Goal: Communication & Community: Answer question/provide support

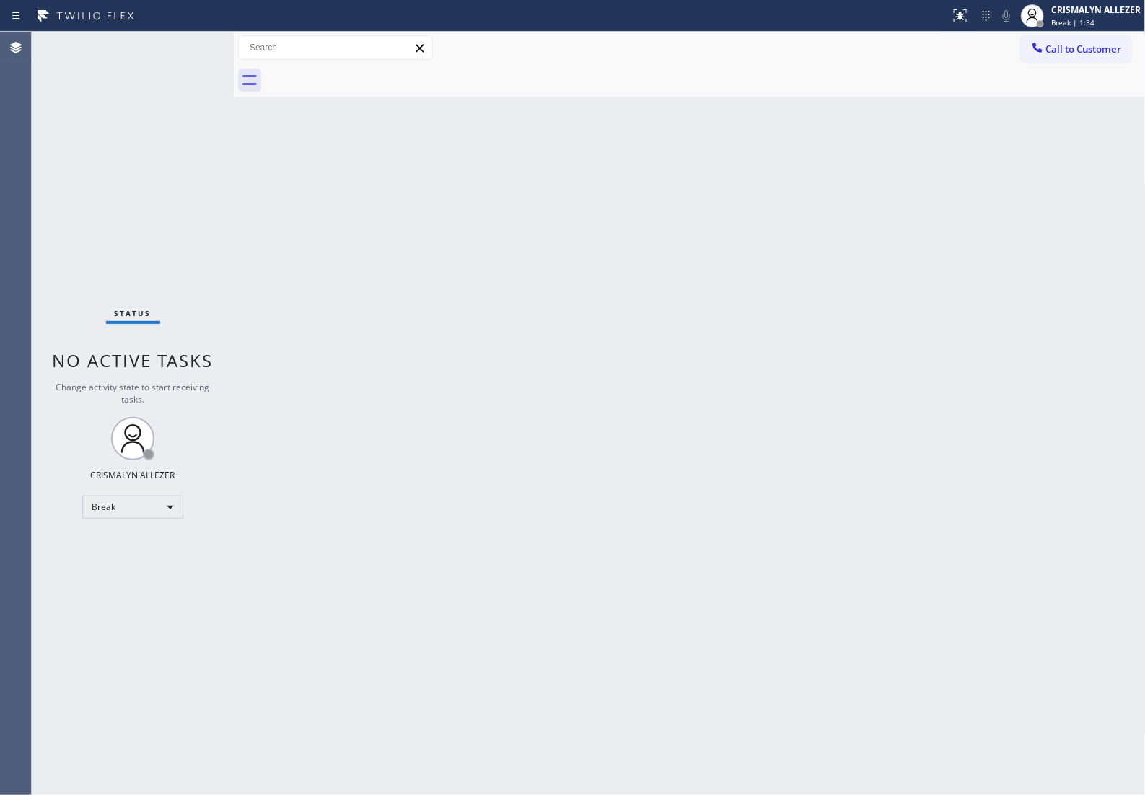
click at [524, 571] on div "Back to Dashboard Change Sender ID Customers Technicians Select a contact Outbo…" at bounding box center [690, 413] width 912 height 763
click at [936, 239] on div "Back to Dashboard Change Sender ID Customers Technicians Select a contact Outbo…" at bounding box center [690, 413] width 912 height 763
click at [1022, 250] on div "Back to Dashboard Change Sender ID Customers Technicians Select a contact Outbo…" at bounding box center [690, 413] width 912 height 763
click at [893, 514] on div "Back to Dashboard Change Sender ID Customers Technicians Select a contact Outbo…" at bounding box center [690, 413] width 912 height 763
click at [983, 305] on div "Back to Dashboard Change Sender ID Customers Technicians Select a contact Outbo…" at bounding box center [690, 413] width 912 height 763
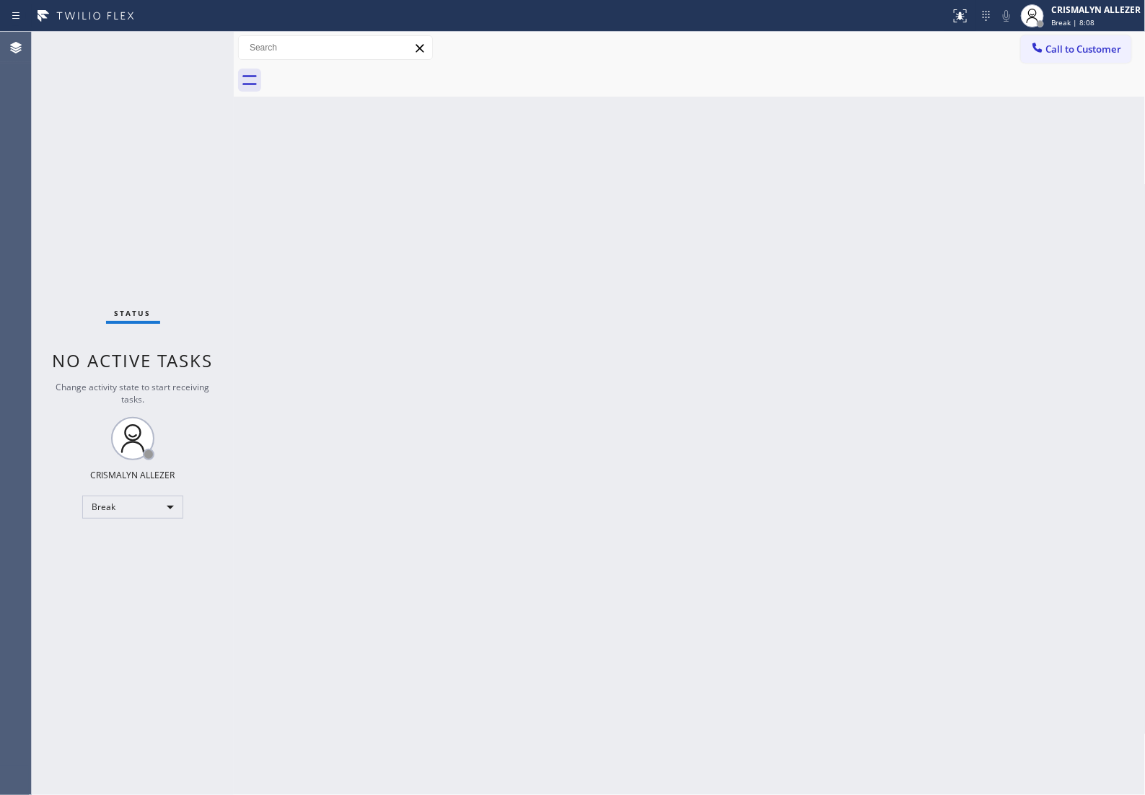
click at [852, 405] on div "Back to Dashboard Change Sender ID Customers Technicians Select a contact Outbo…" at bounding box center [690, 413] width 912 height 763
click at [879, 343] on div "Back to Dashboard Change Sender ID Customers Technicians Select a contact Outbo…" at bounding box center [690, 413] width 912 height 763
click at [152, 506] on div "Break" at bounding box center [132, 507] width 101 height 23
click at [149, 564] on li "Unavailable" at bounding box center [132, 564] width 98 height 17
drag, startPoint x: 672, startPoint y: 386, endPoint x: 691, endPoint y: 361, distance: 31.3
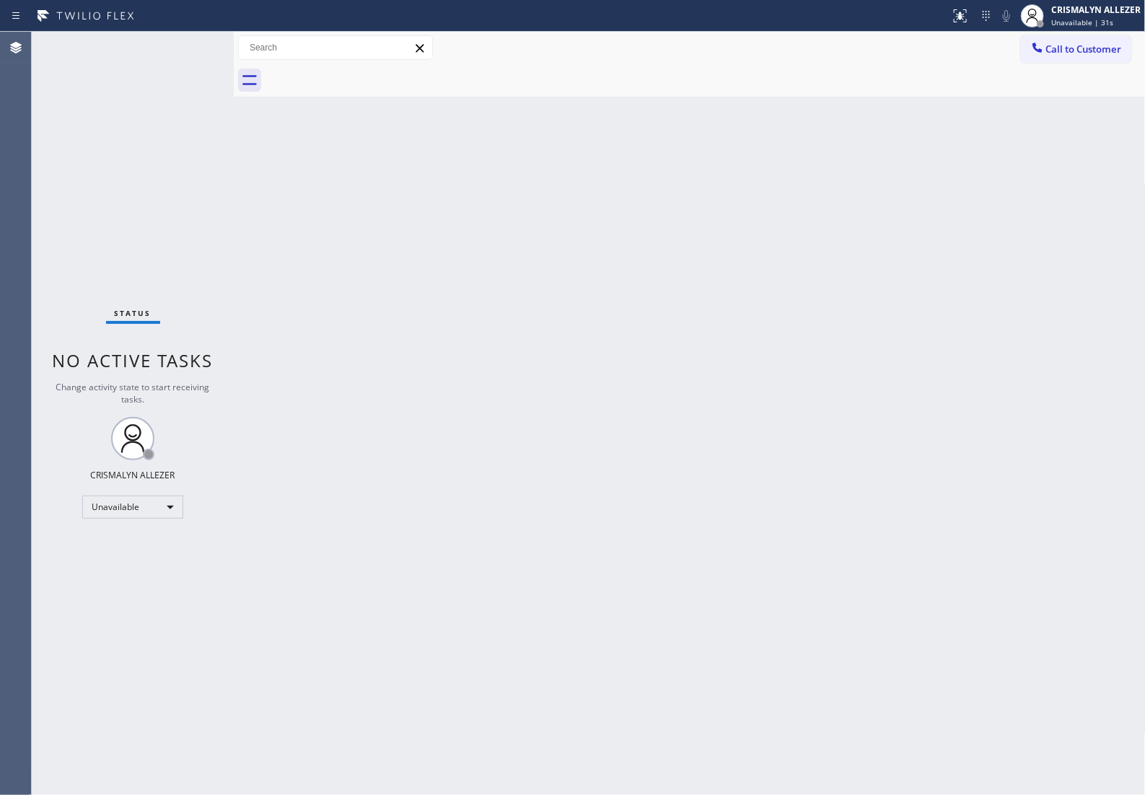
click at [683, 370] on div "Back to Dashboard Change Sender ID Customers Technicians Select a contact Outbo…" at bounding box center [690, 413] width 912 height 763
click at [1058, 48] on span "Call to Customer" at bounding box center [1084, 49] width 76 height 13
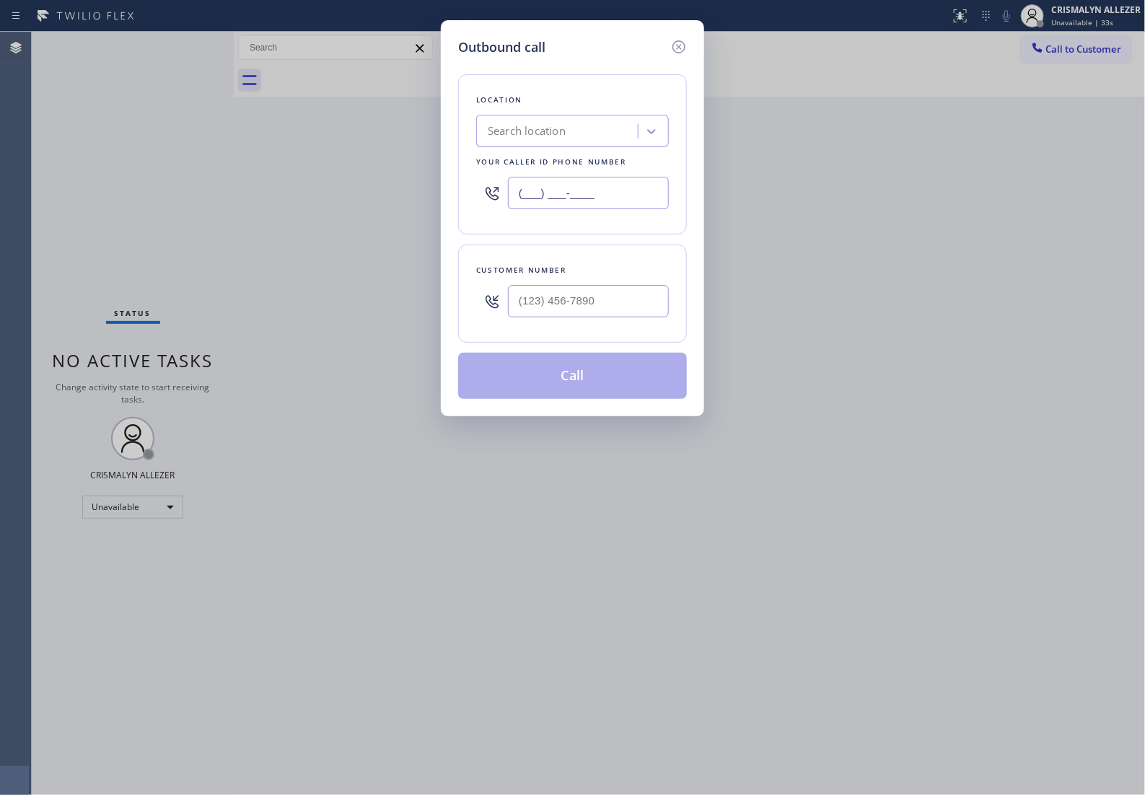
click at [628, 209] on input "(___) ___-____" at bounding box center [588, 193] width 161 height 32
paste input "424) 329-2198"
type input "(424) 329-2198"
click at [610, 343] on div "Customer number" at bounding box center [572, 294] width 229 height 98
click at [613, 317] on input "(___) ___-____" at bounding box center [588, 301] width 161 height 32
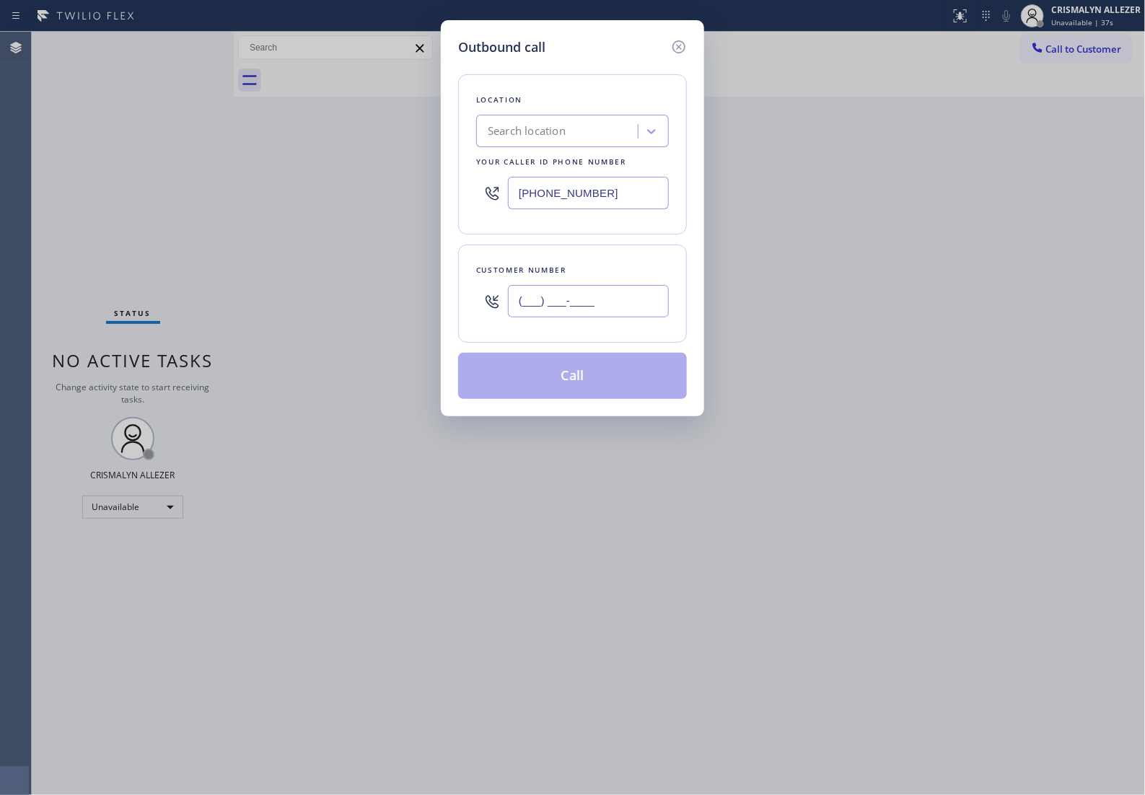
paste input "325) 310-3104"
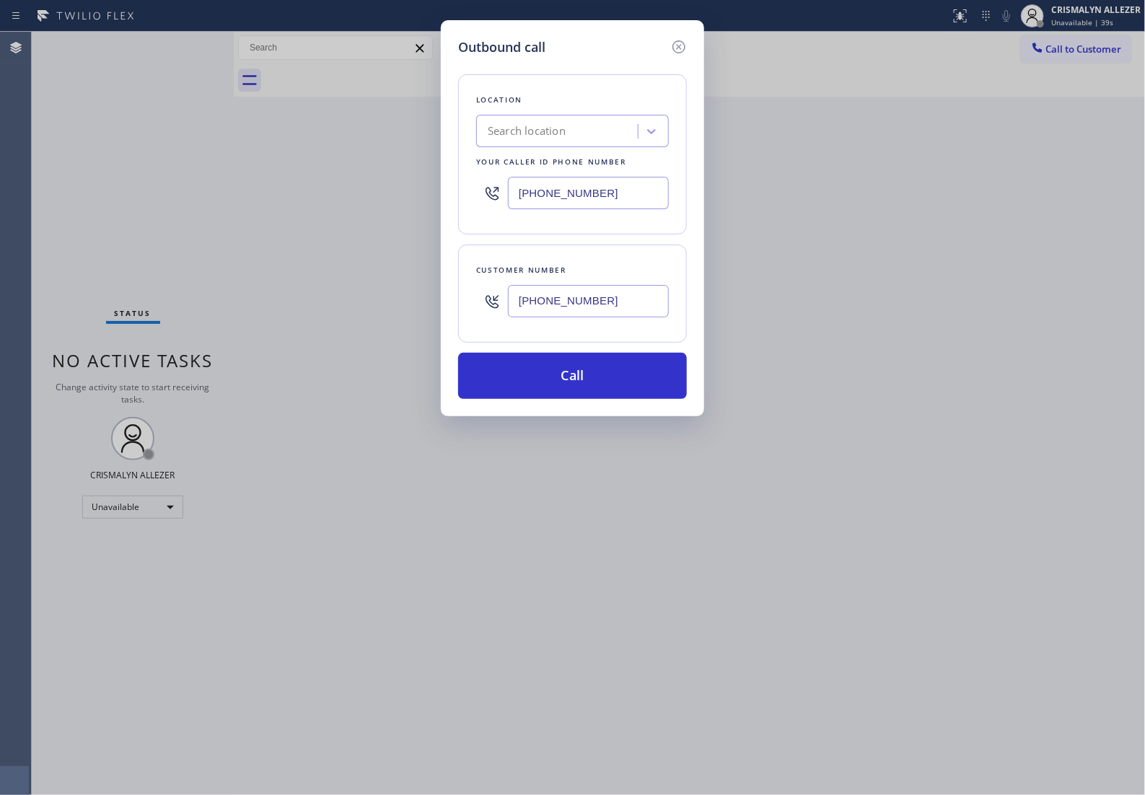
type input "(325) 310-3104"
drag, startPoint x: 614, startPoint y: 203, endPoint x: 146, endPoint y: 199, distance: 468.3
click at [146, 199] on div "Outbound call Location Search location Your caller id phone number (424) 329-21…" at bounding box center [572, 397] width 1145 height 795
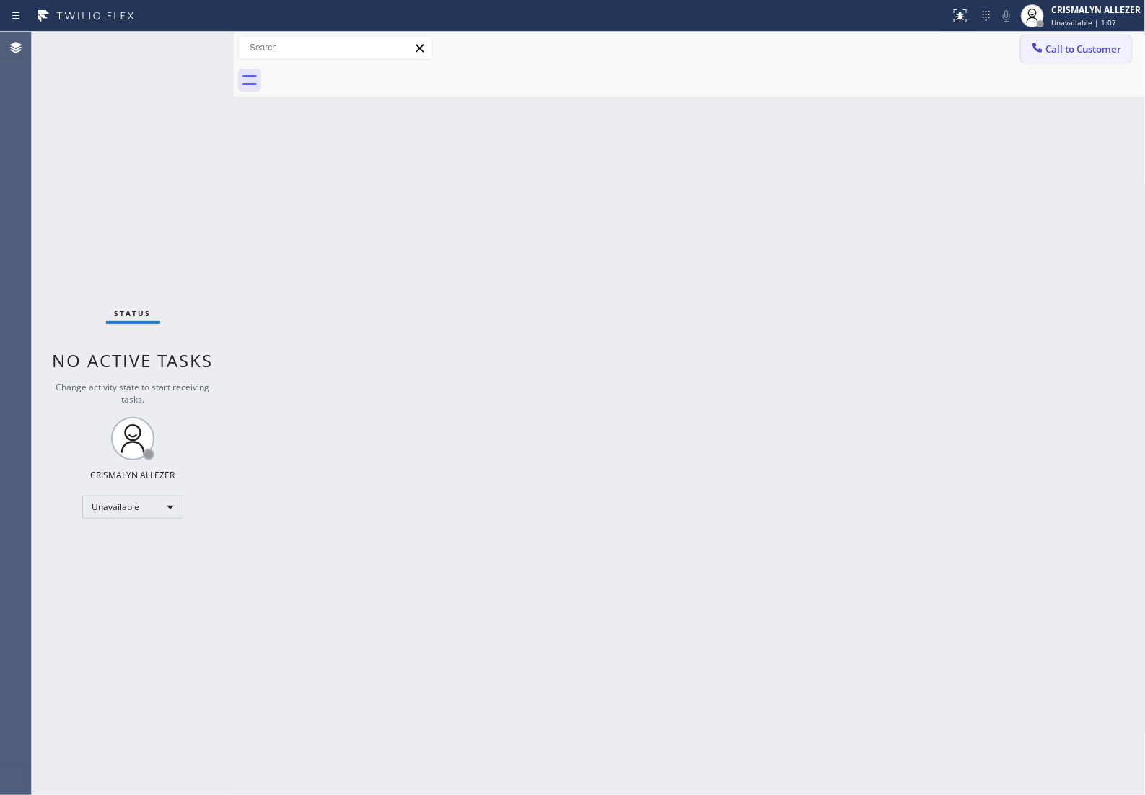
click at [1059, 55] on span "Call to Customer" at bounding box center [1084, 49] width 76 height 13
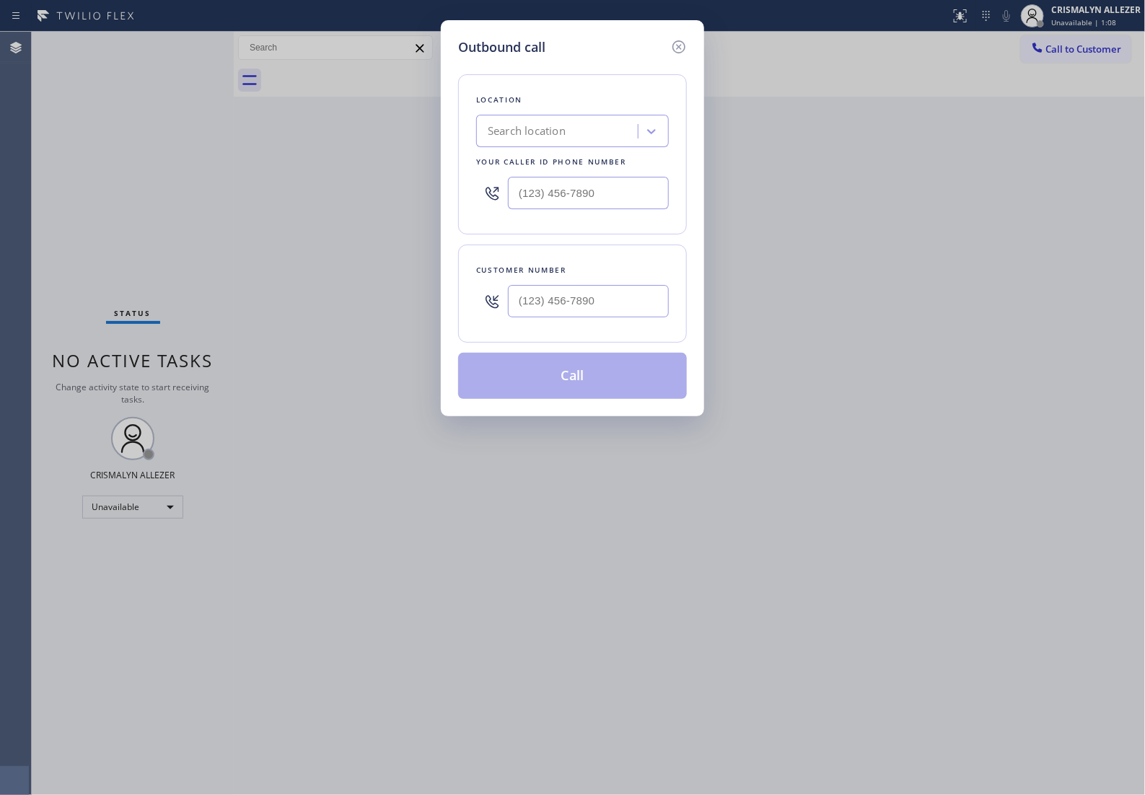
type input "(___) ___-____"
click at [632, 315] on input "(___) ___-____" at bounding box center [588, 301] width 161 height 32
click at [625, 317] on input "(___) ___-____" at bounding box center [588, 301] width 161 height 32
paste input "325) 310-3104"
type input "[PHONE_NUMBER]"
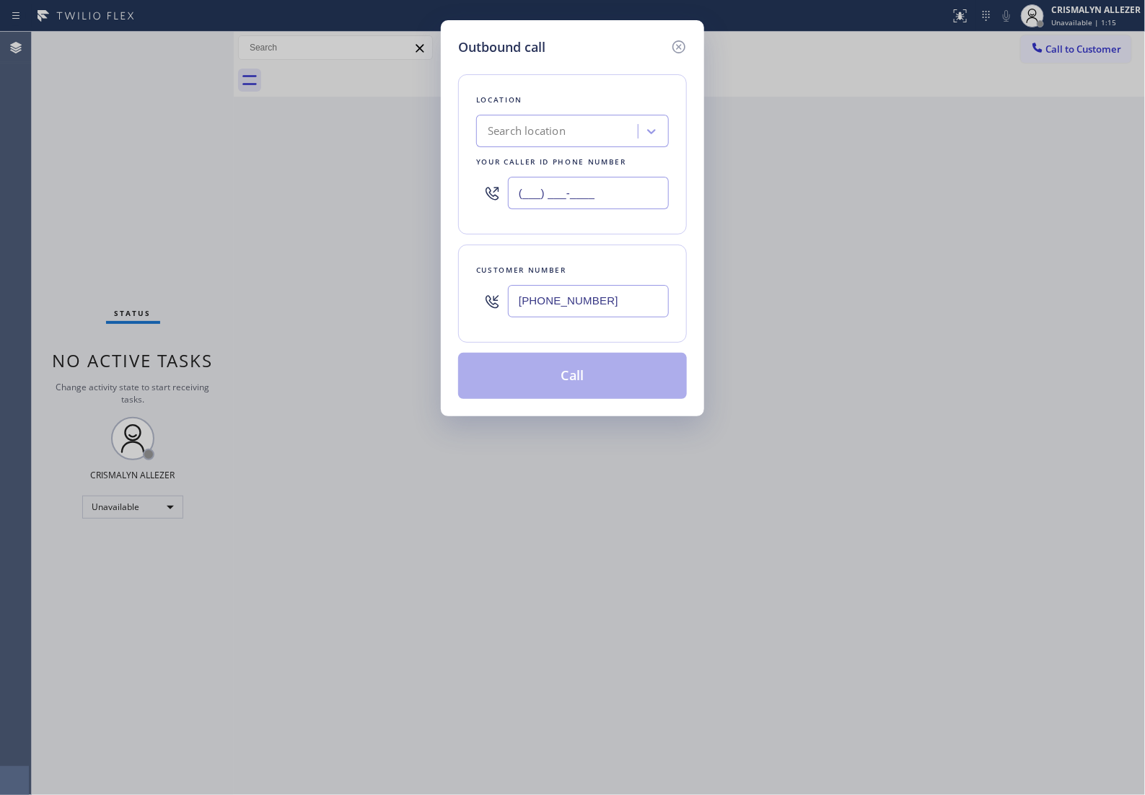
drag, startPoint x: 473, startPoint y: 207, endPoint x: 326, endPoint y: 211, distance: 147.3
click at [344, 211] on div "Outbound call Location Search location Your caller id phone number (___) ___-__…" at bounding box center [572, 397] width 1145 height 795
paste input "424) 329-2198"
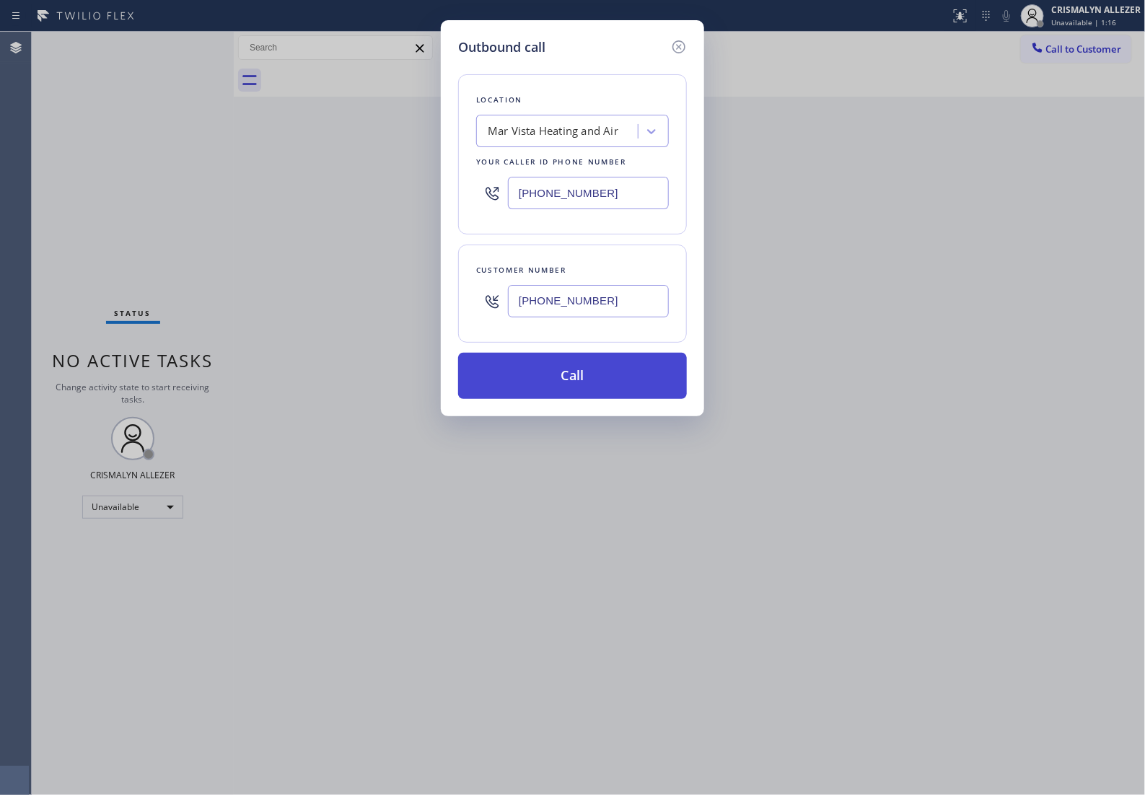
type input "[PHONE_NUMBER]"
click at [595, 397] on button "Call" at bounding box center [572, 376] width 229 height 46
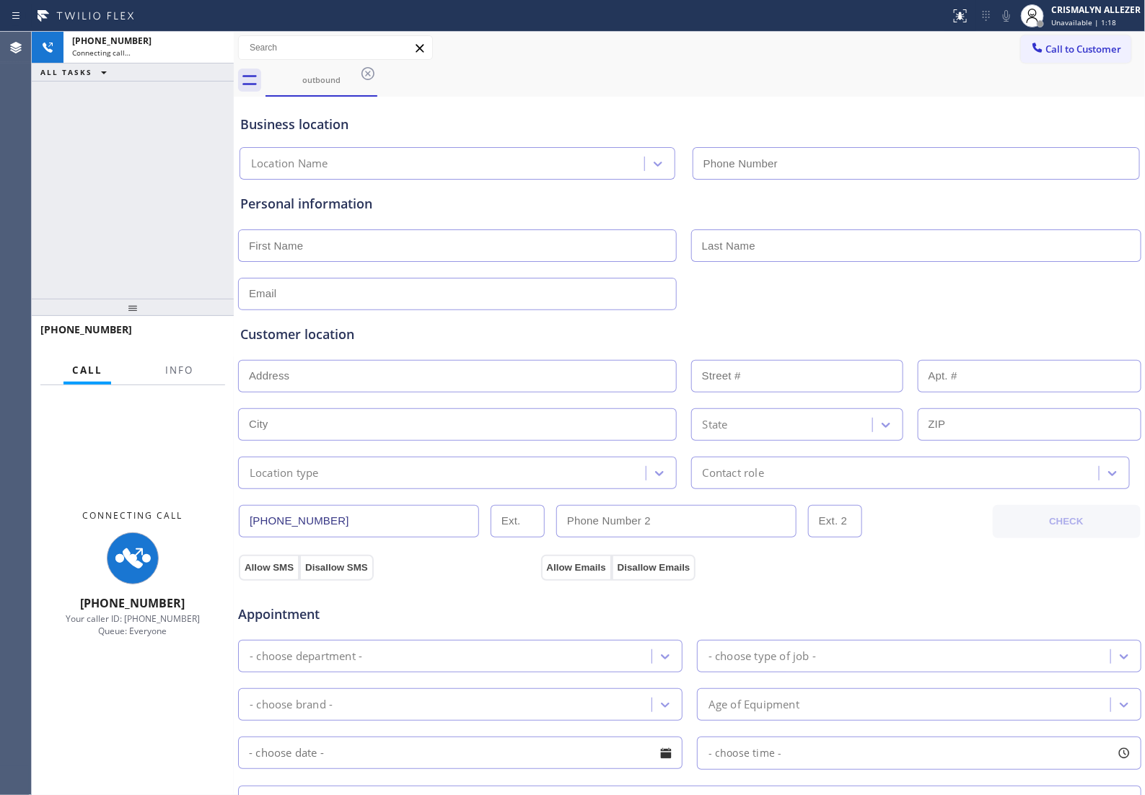
type input "[PHONE_NUMBER]"
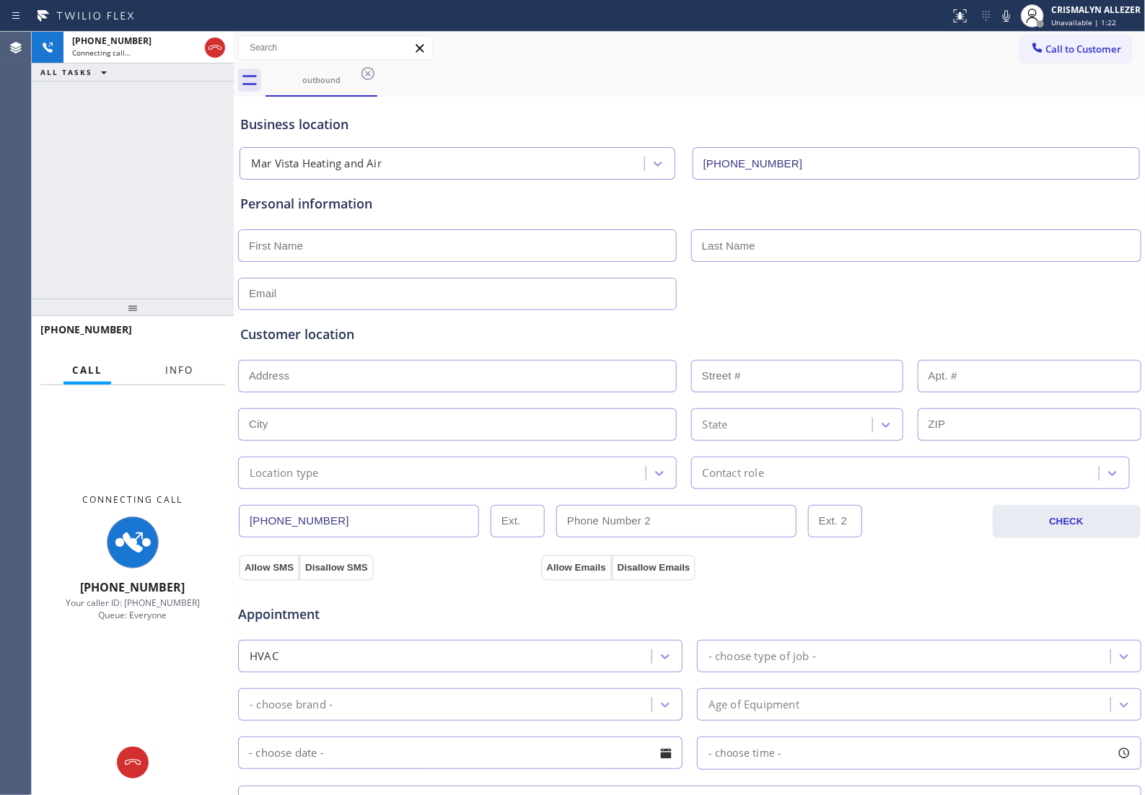
click at [179, 374] on span "Info" at bounding box center [179, 370] width 28 height 13
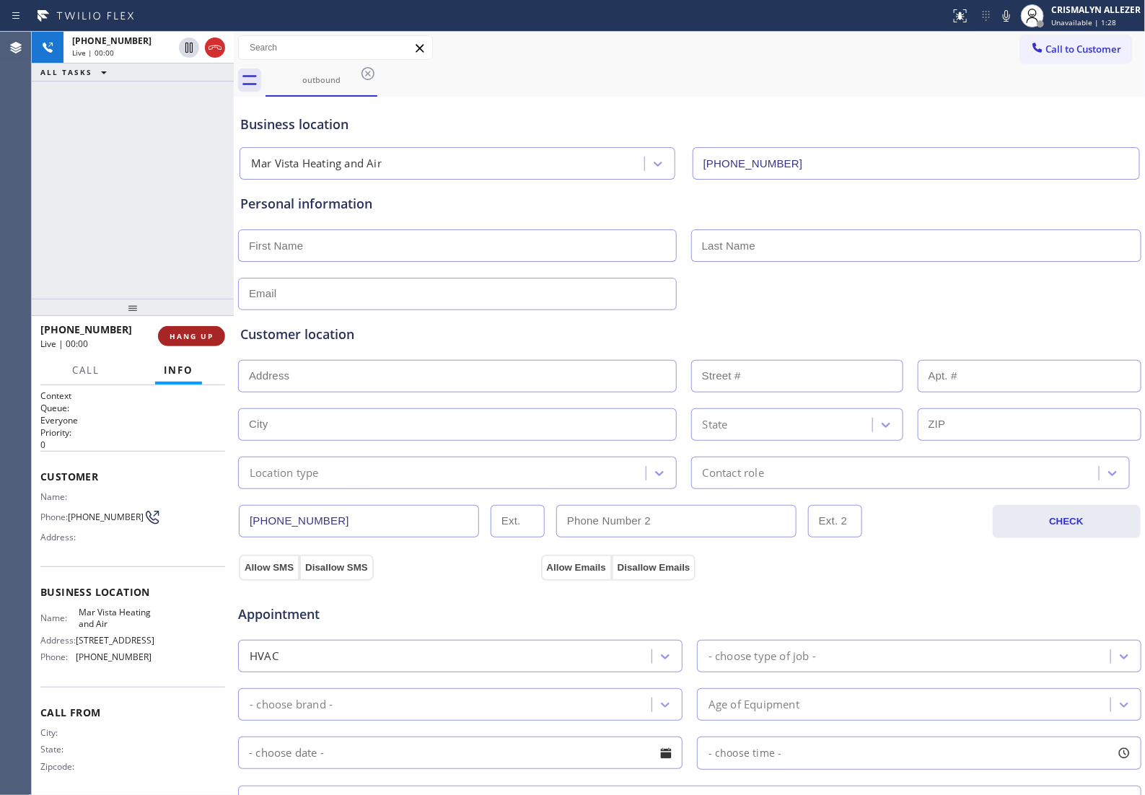
click at [185, 338] on span "HANG UP" at bounding box center [192, 336] width 44 height 10
click at [186, 336] on span "COMPLETE" at bounding box center [189, 336] width 50 height 10
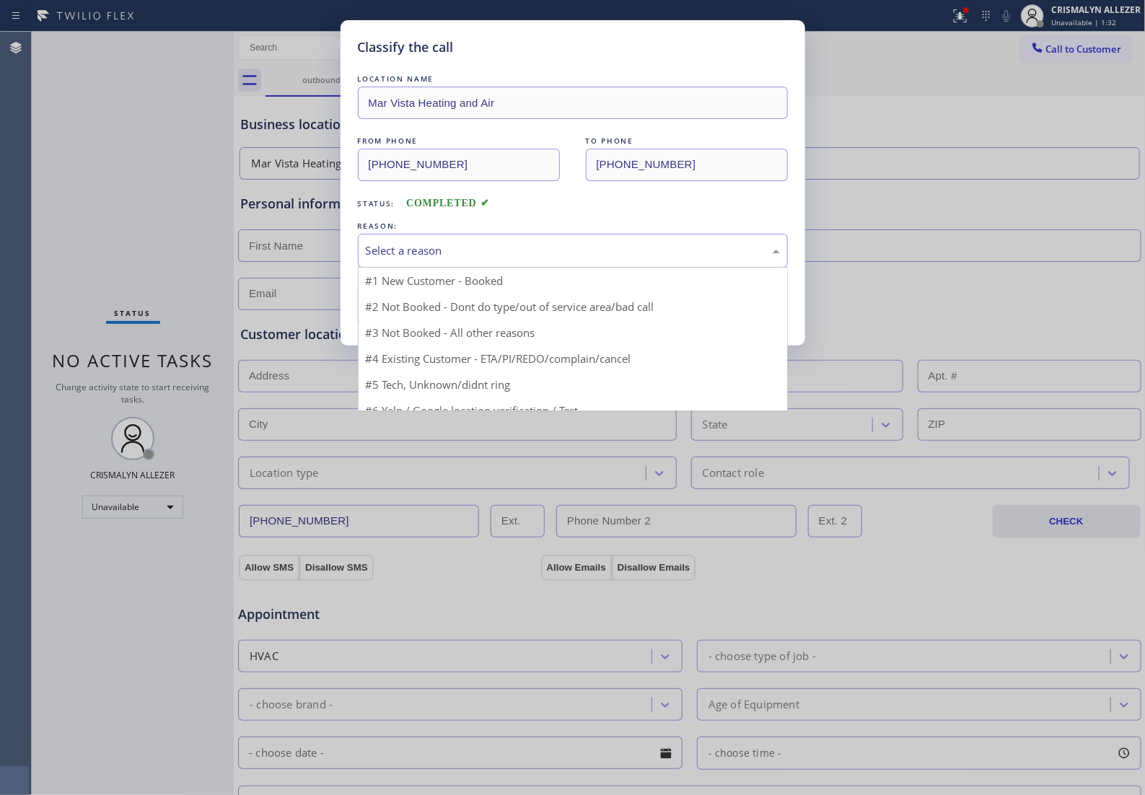
click at [560, 259] on div "Select a reason" at bounding box center [573, 250] width 414 height 17
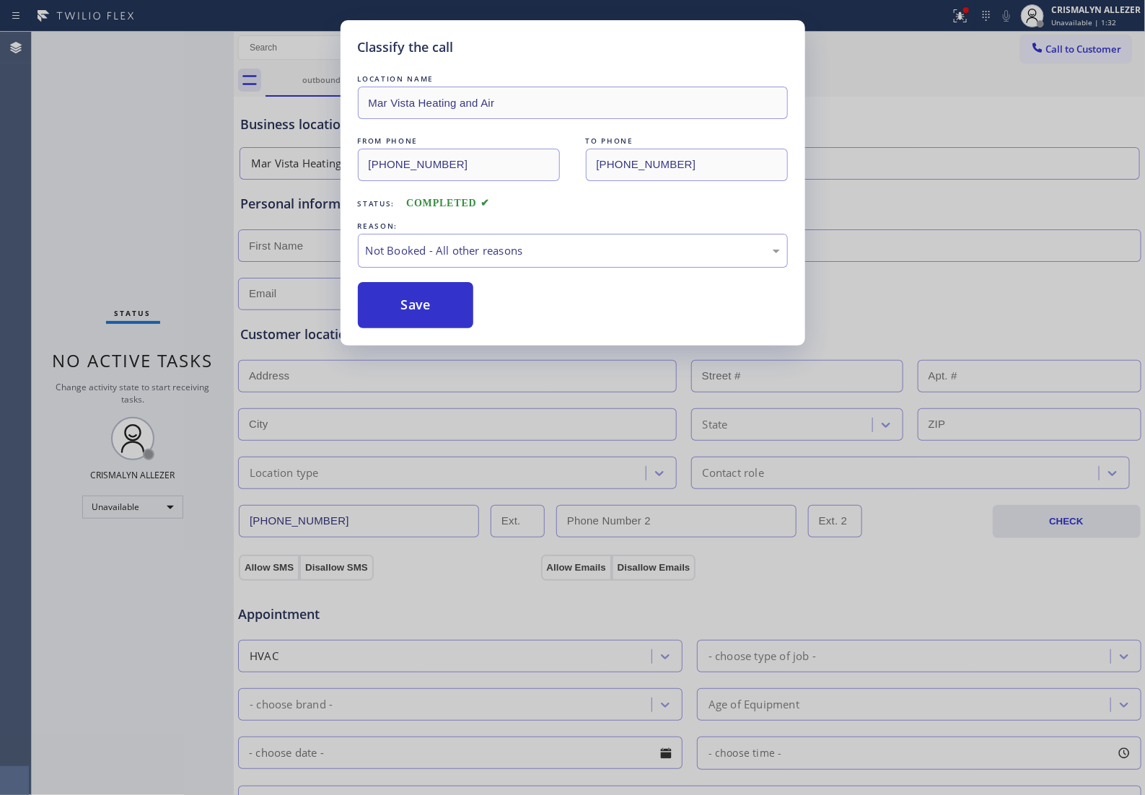
click at [437, 325] on button "Save" at bounding box center [416, 305] width 116 height 46
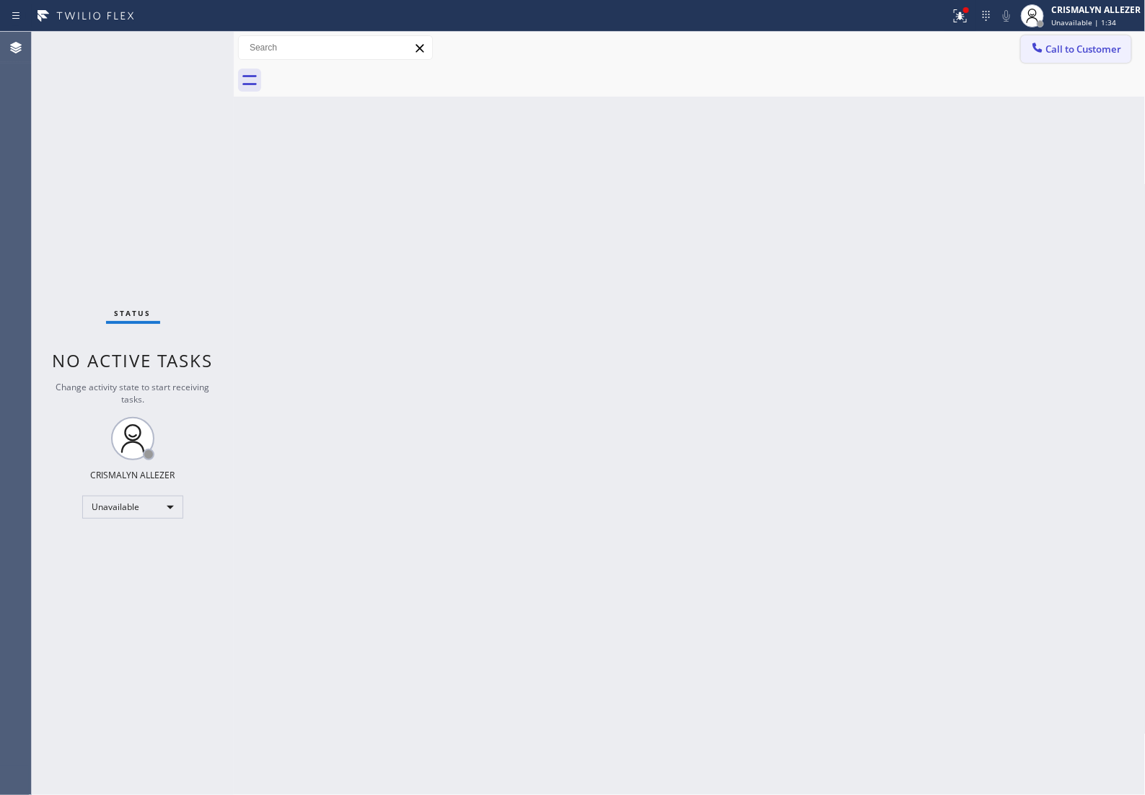
click at [1089, 43] on span "Call to Customer" at bounding box center [1084, 49] width 76 height 13
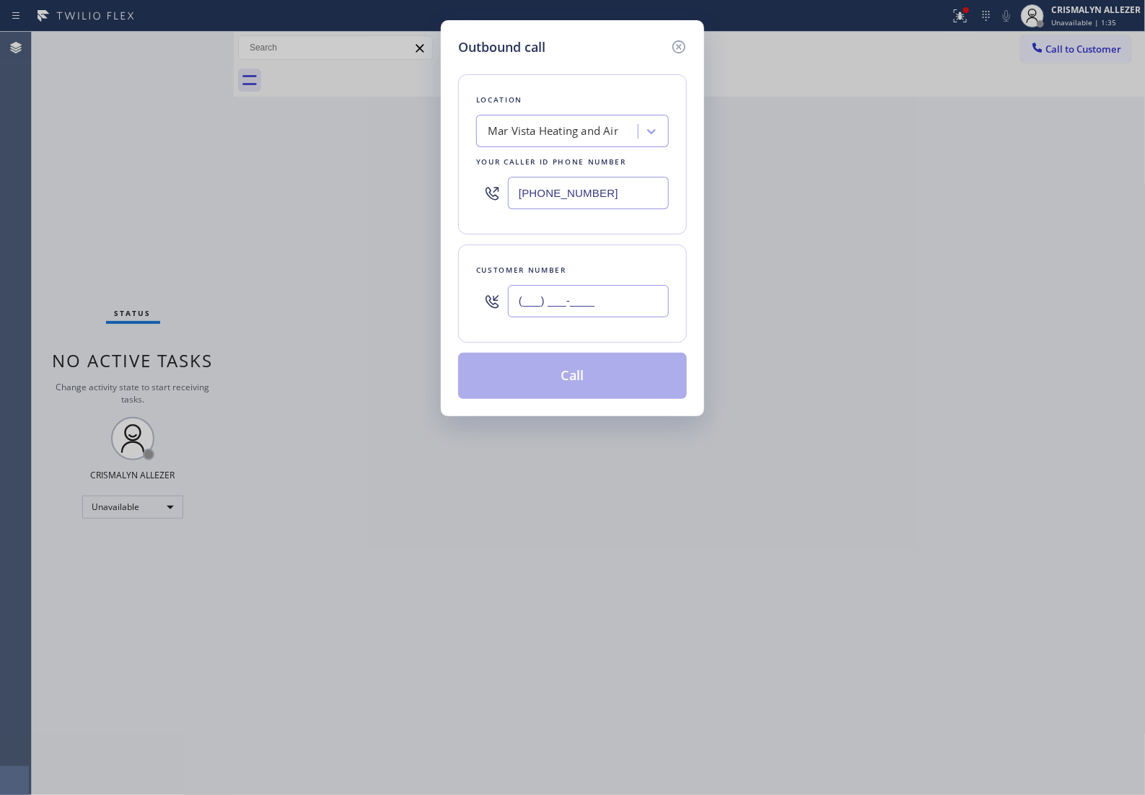
click at [606, 317] on input "(___) ___-____" at bounding box center [588, 301] width 161 height 32
paste input "424) 329-2198"
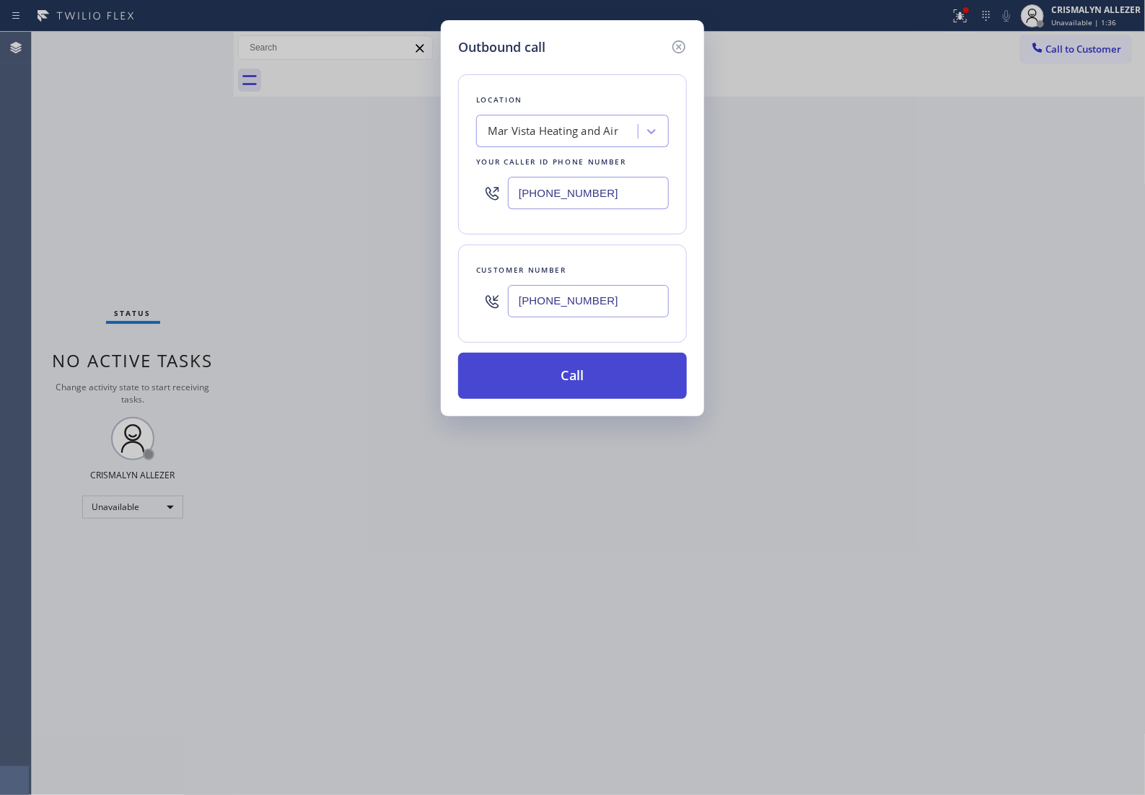
type input "(424) 329-2198"
click at [589, 399] on button "Call" at bounding box center [572, 376] width 229 height 46
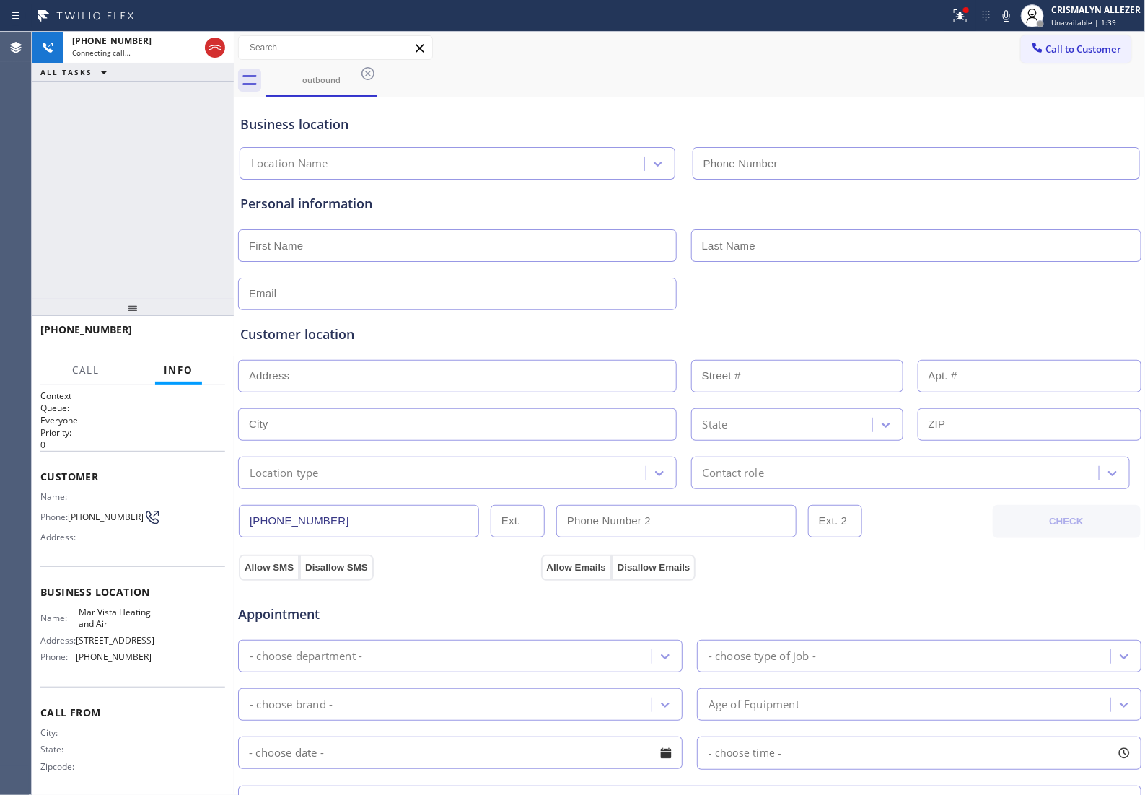
type input "(424) 329-2198"
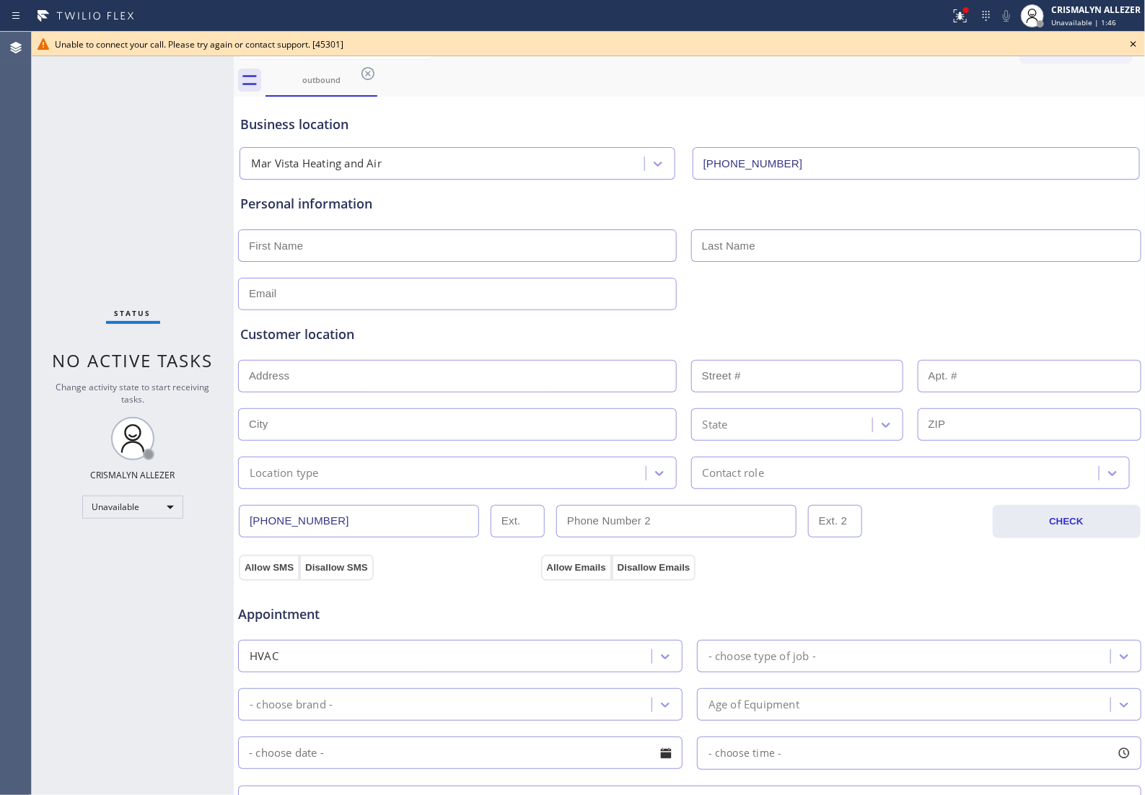
click at [1137, 41] on icon at bounding box center [1133, 43] width 17 height 17
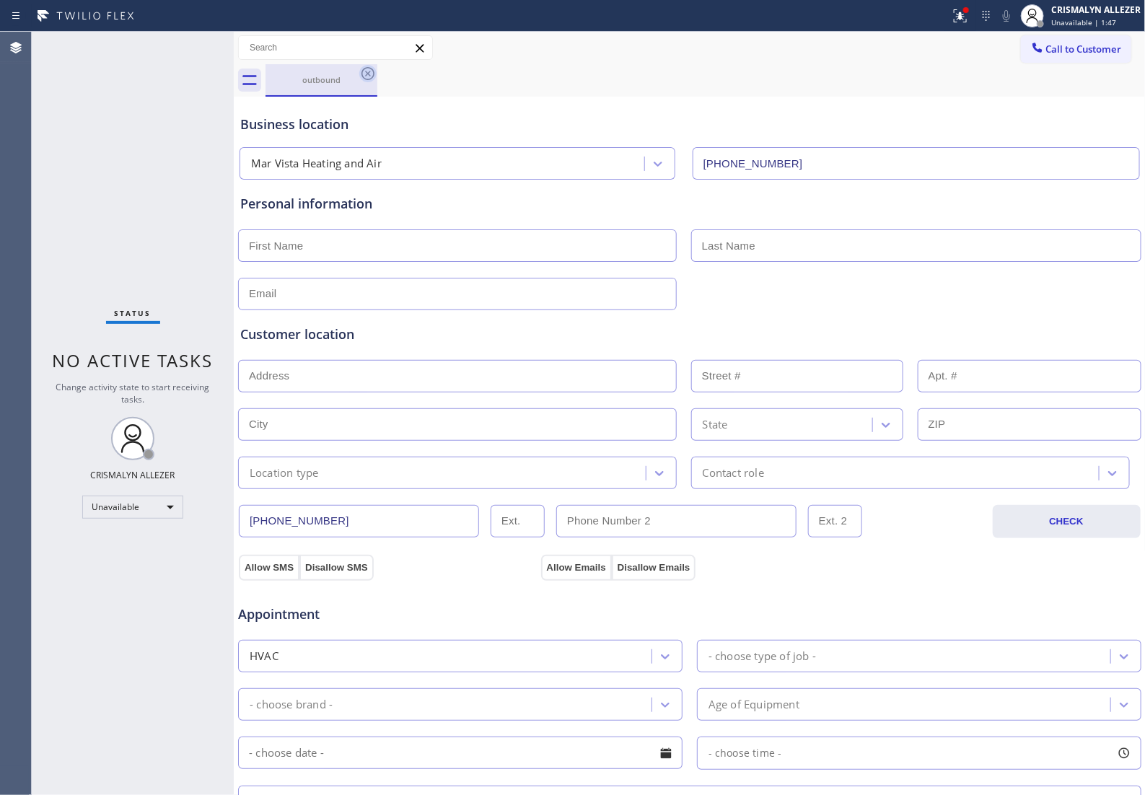
click at [364, 74] on icon at bounding box center [367, 73] width 17 height 17
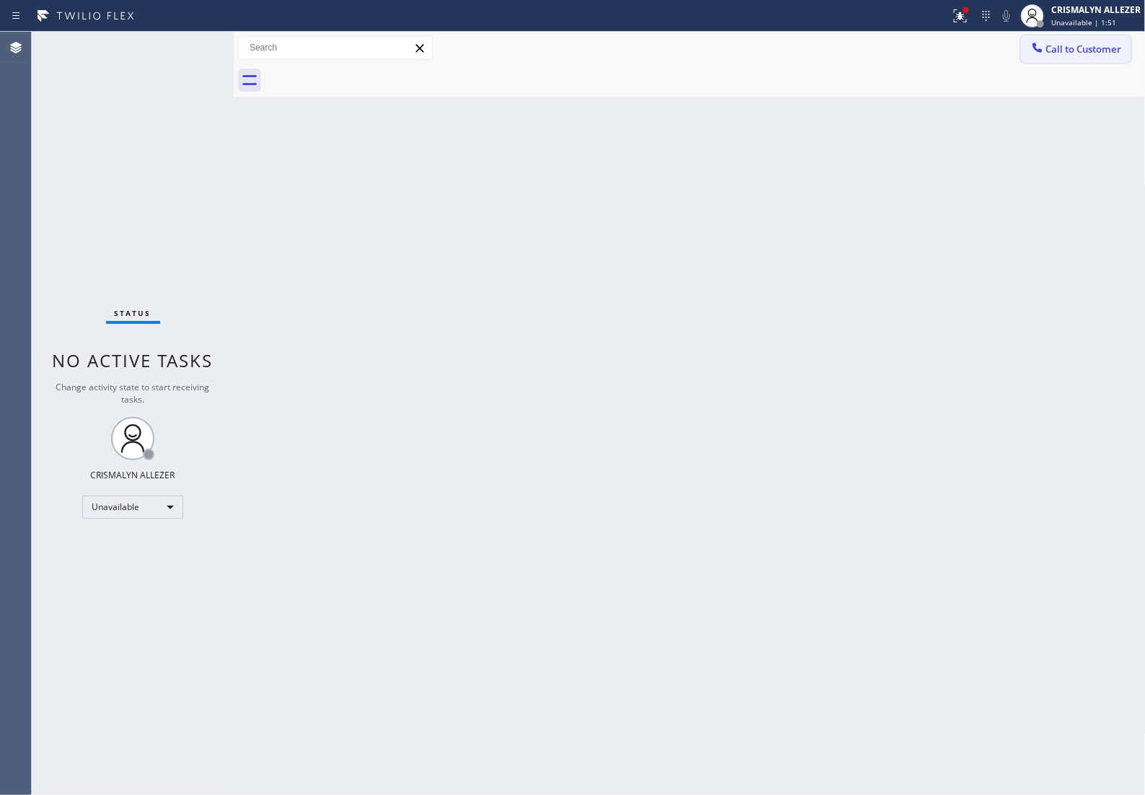
drag, startPoint x: 1043, startPoint y: 51, endPoint x: 731, endPoint y: 196, distance: 343.8
click at [1046, 52] on span "Call to Customer" at bounding box center [1084, 49] width 76 height 13
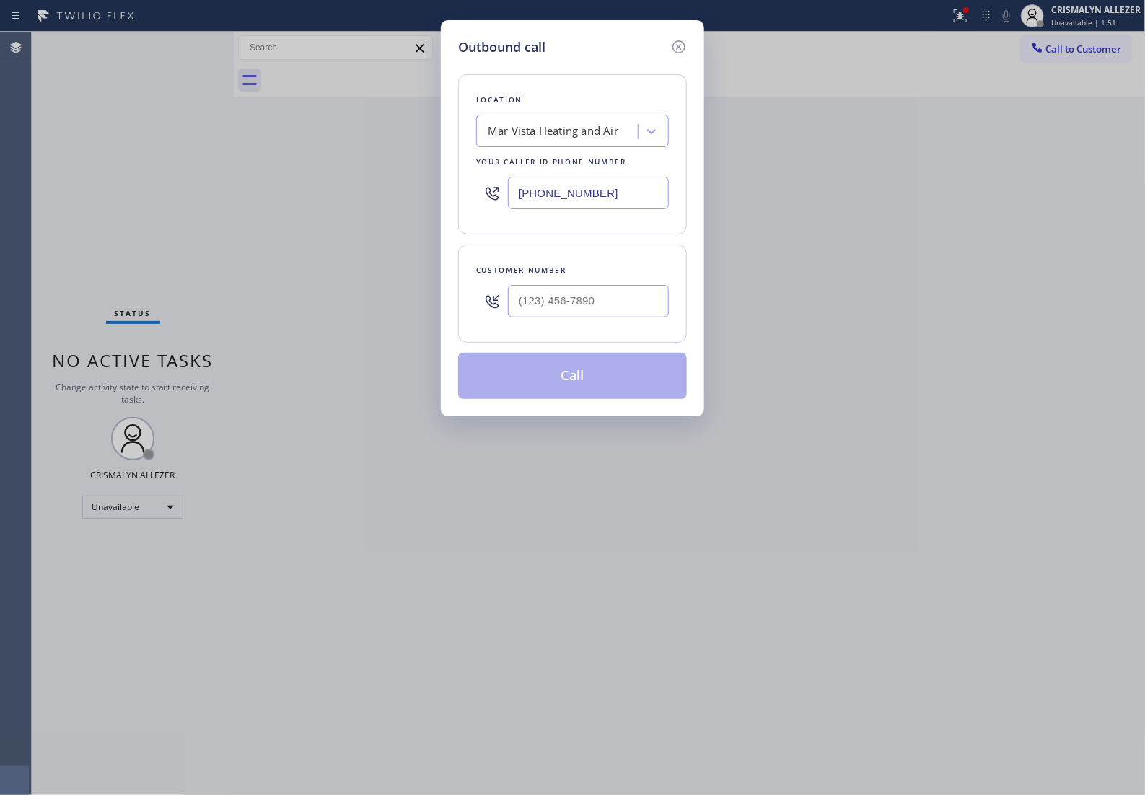
drag, startPoint x: 636, startPoint y: 203, endPoint x: 310, endPoint y: 206, distance: 326.1
click at [315, 206] on div "Outbound call Location Mar Vista Heating and Air Your caller id phone number (4…" at bounding box center [572, 397] width 1145 height 795
paste input "929) 419-3990"
type input "(929) 419-3990"
click at [568, 307] on input "(___) ___-____" at bounding box center [588, 301] width 161 height 32
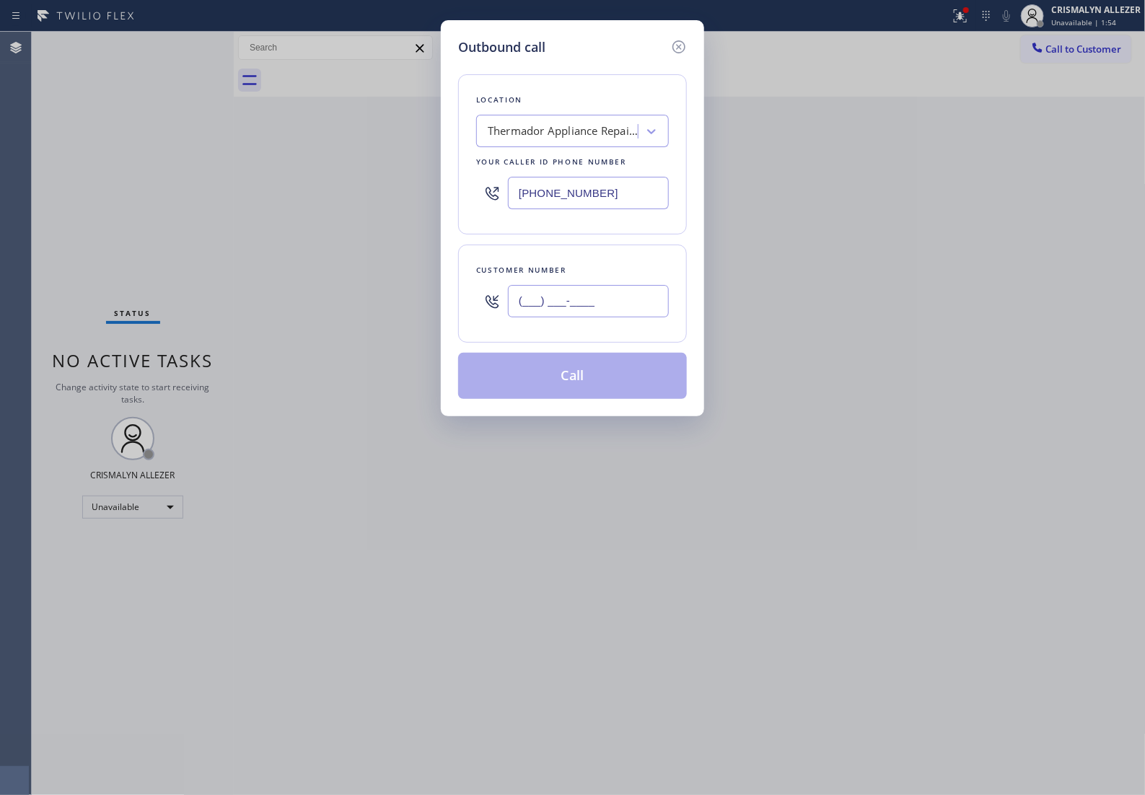
paste input "929) 419-3990"
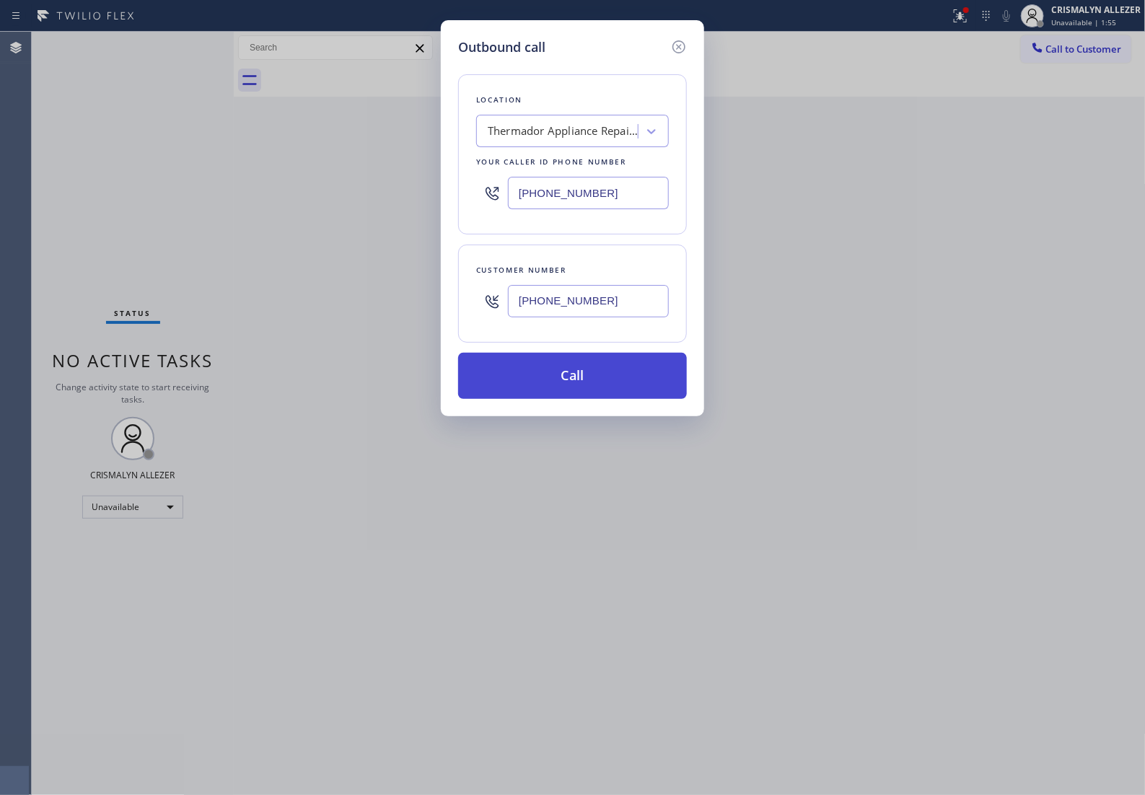
type input "(929) 419-3990"
click at [581, 390] on button "Call" at bounding box center [572, 376] width 229 height 46
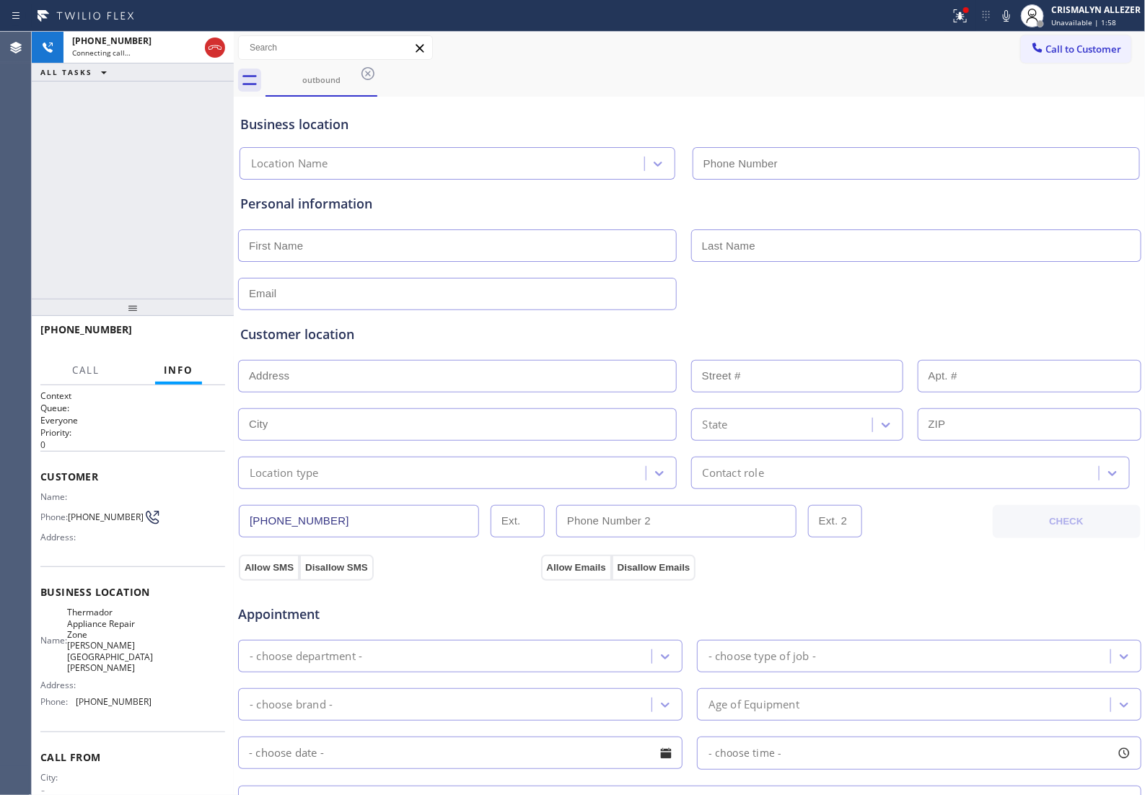
type input "(929) 419-3990"
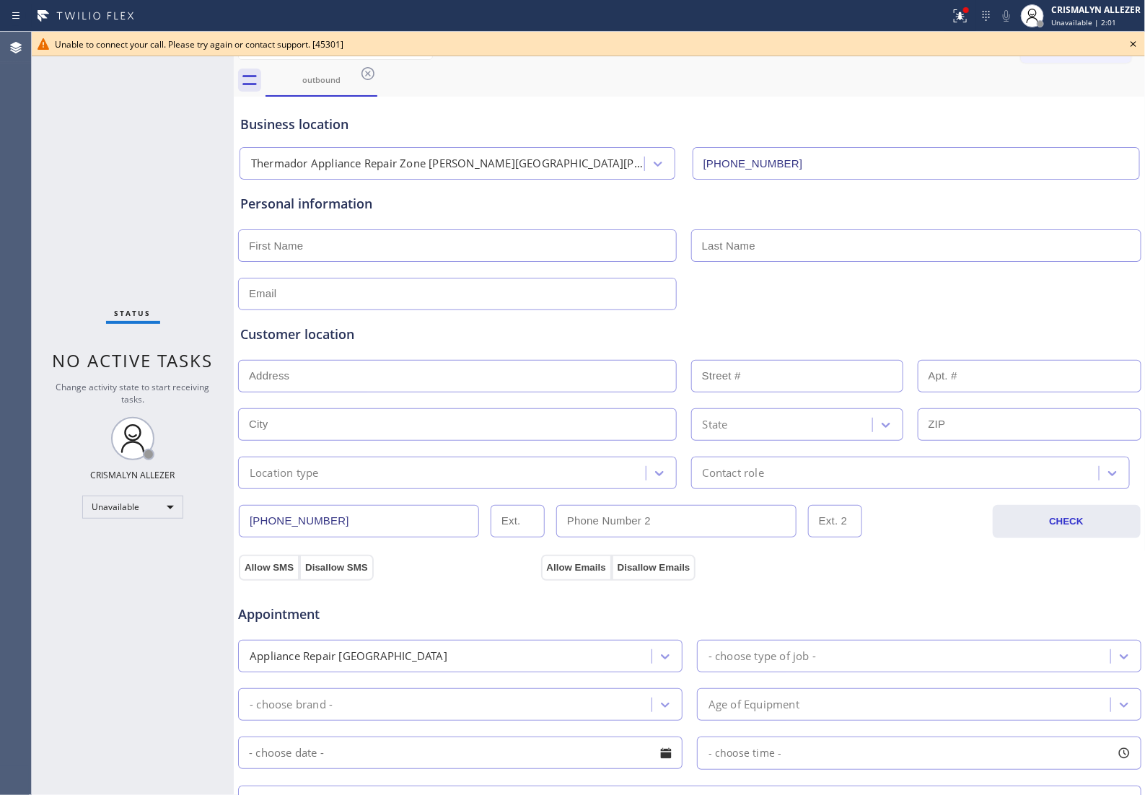
click at [1134, 43] on icon at bounding box center [1134, 44] width 6 height 6
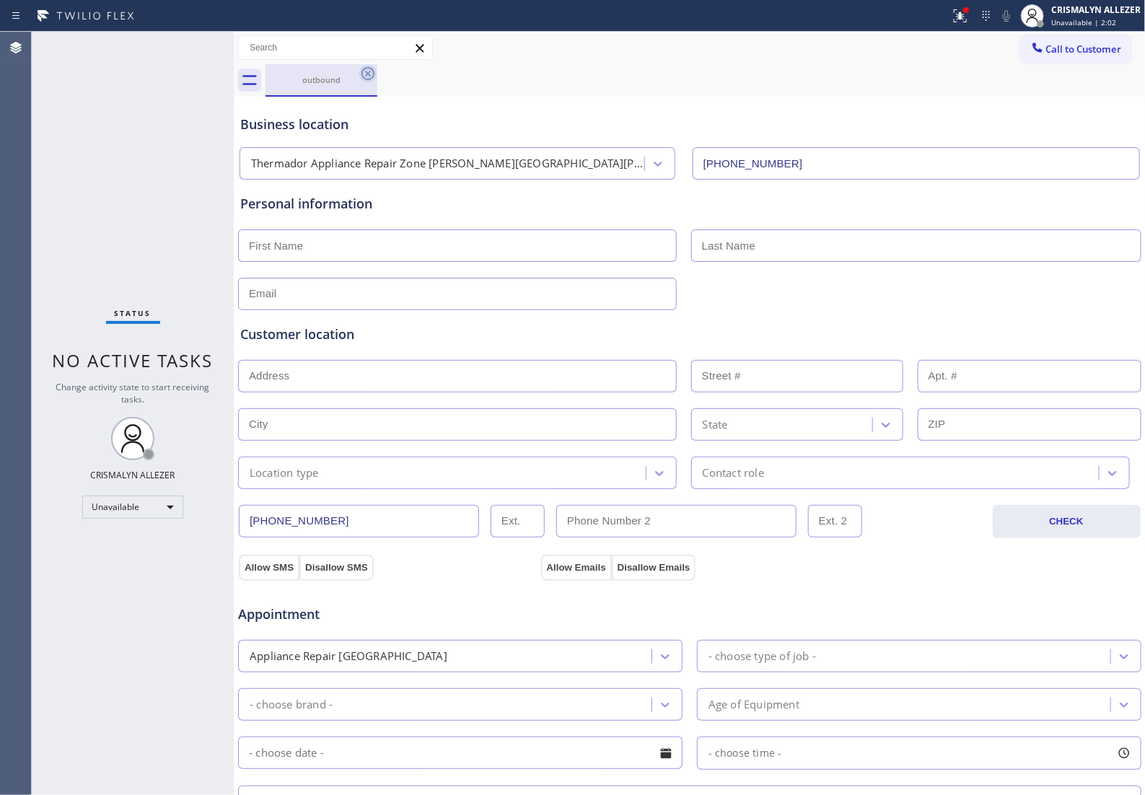
click at [364, 71] on icon at bounding box center [367, 73] width 17 height 17
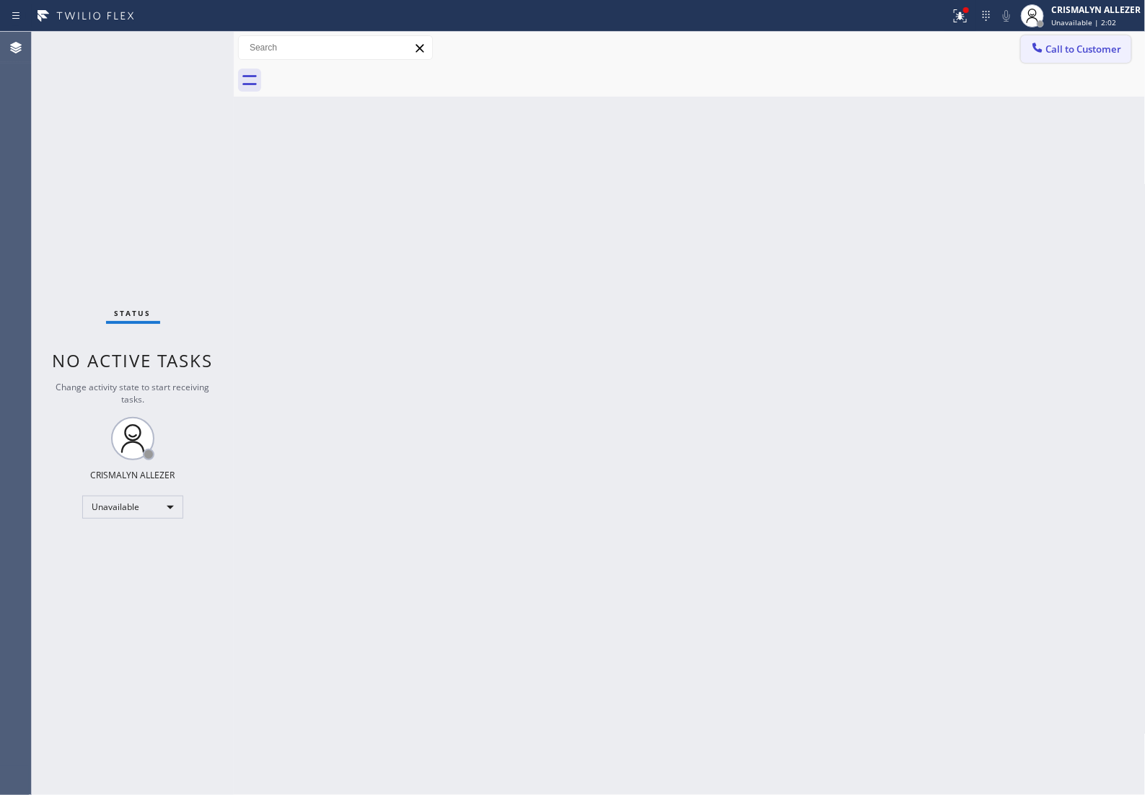
click at [1100, 54] on span "Call to Customer" at bounding box center [1084, 49] width 76 height 13
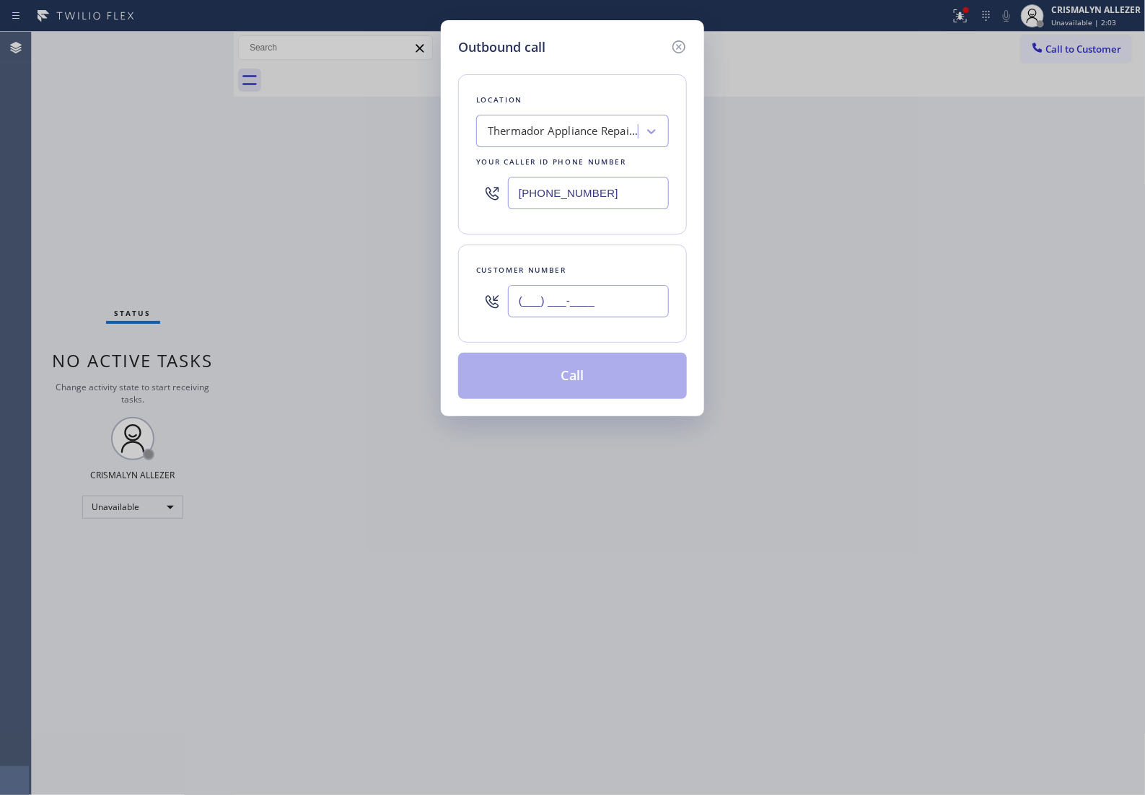
click at [622, 311] on input "(___) ___-____" at bounding box center [588, 301] width 161 height 32
paste input "929) 419-3990"
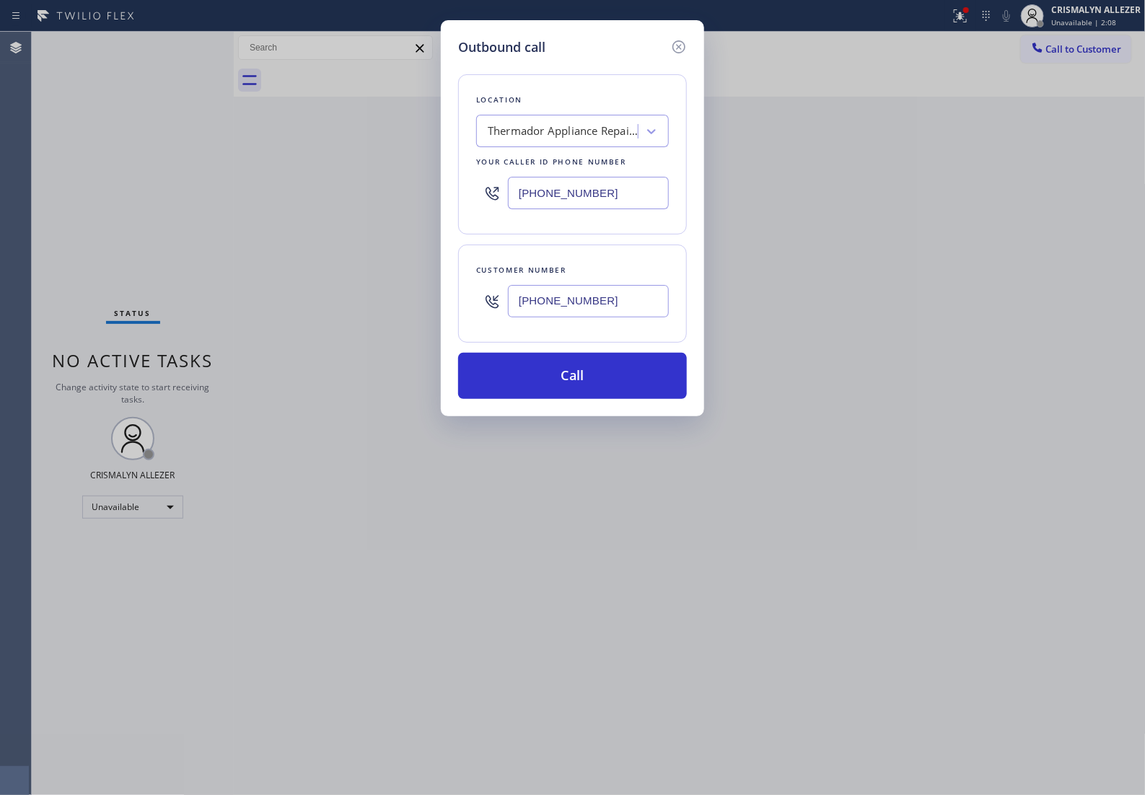
drag, startPoint x: 618, startPoint y: 312, endPoint x: 232, endPoint y: 312, distance: 386.0
click at [311, 317] on div "Outbound call Location Thermador Appliance Repair Zone Murray Hill Your caller …" at bounding box center [572, 397] width 1145 height 795
paste input "212) 351-1493"
type input "(212) 351-1493"
click at [571, 390] on button "Call" at bounding box center [572, 376] width 229 height 46
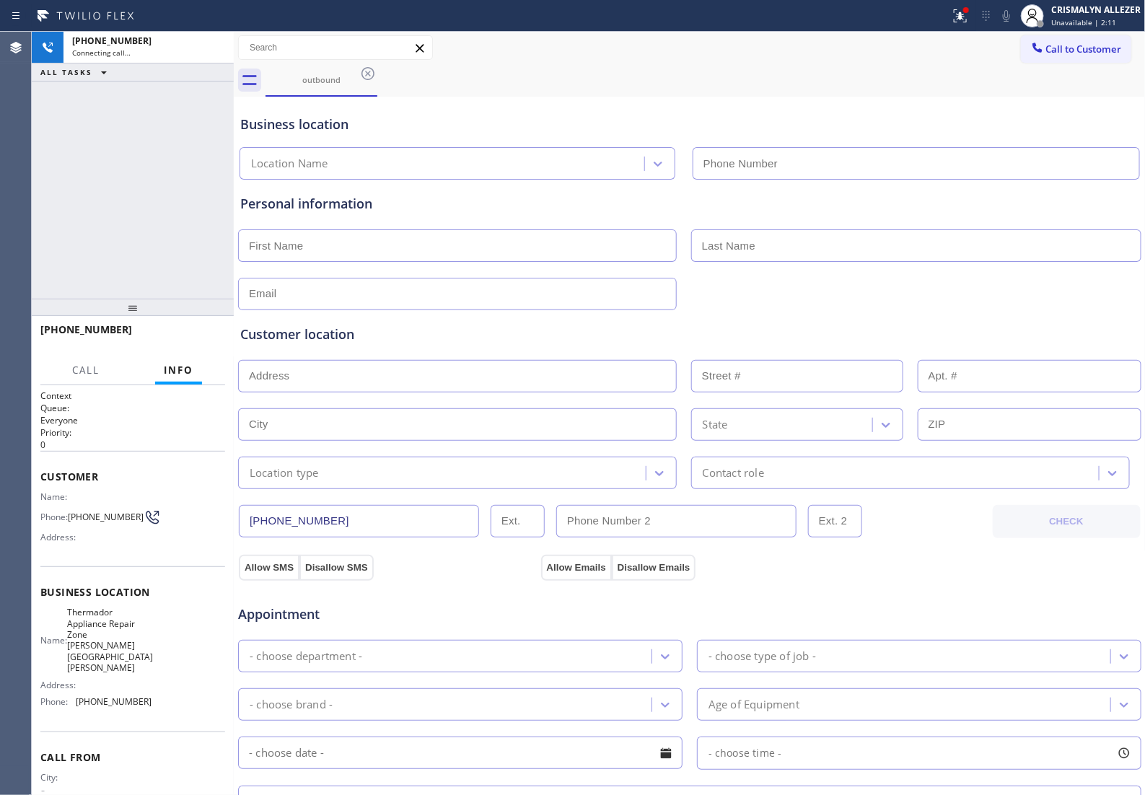
type input "(929) 419-3990"
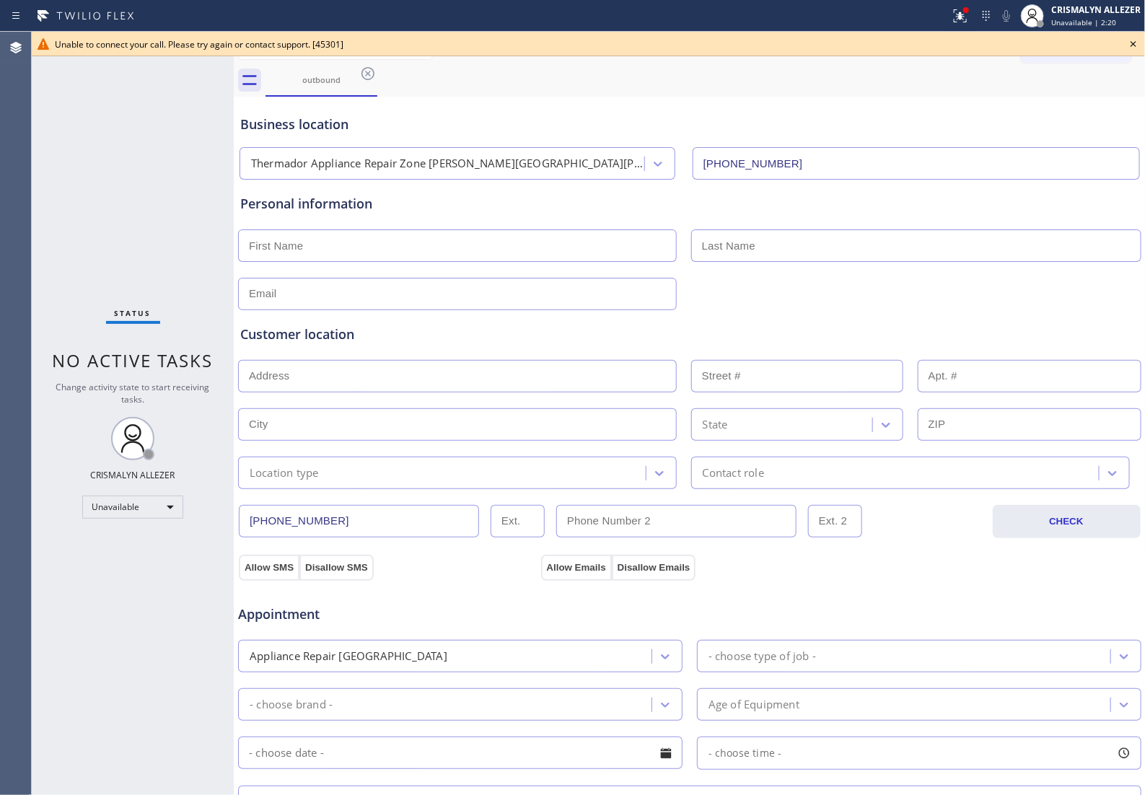
click at [457, 238] on input "text" at bounding box center [457, 245] width 439 height 32
click at [1134, 38] on icon at bounding box center [1133, 43] width 17 height 17
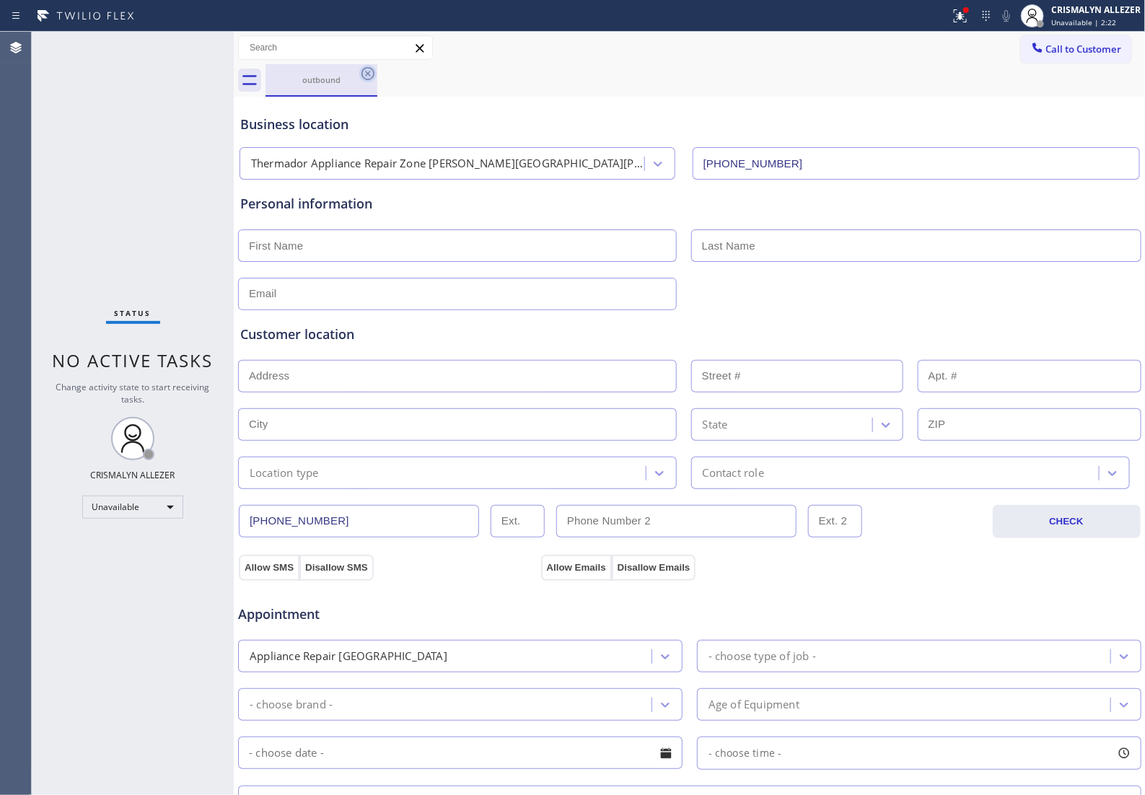
click at [372, 73] on icon at bounding box center [367, 73] width 17 height 17
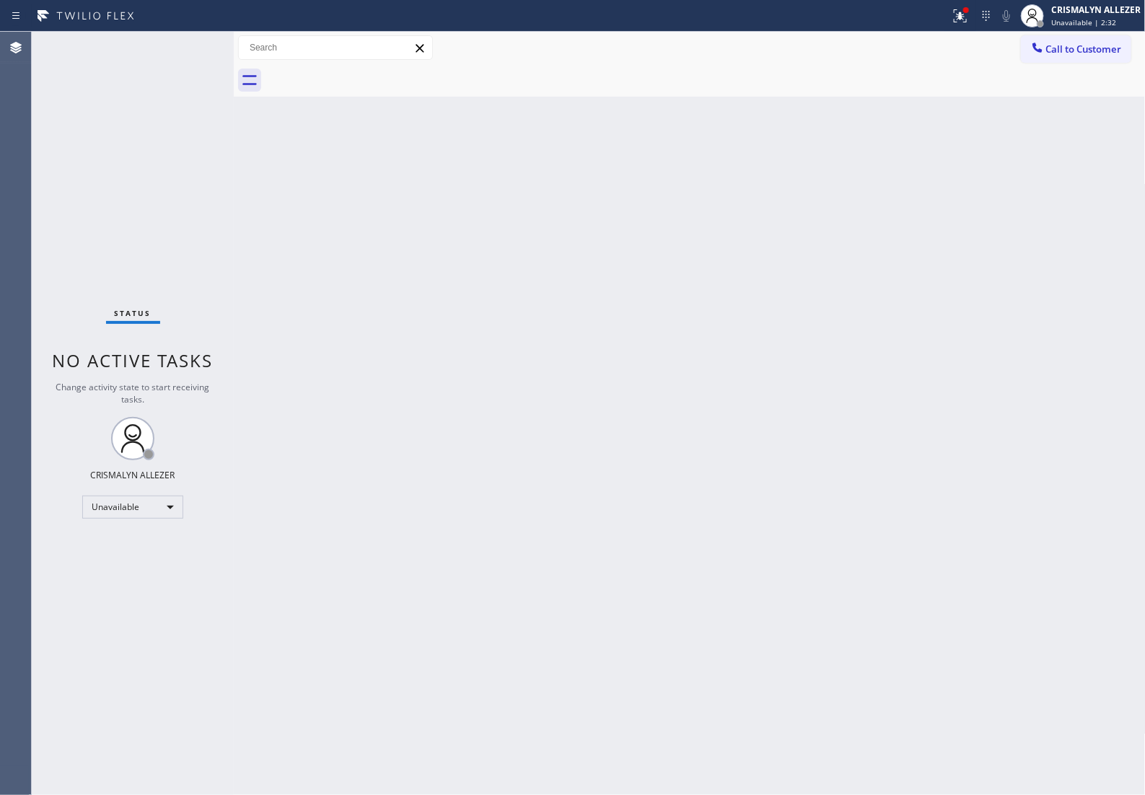
drag, startPoint x: 730, startPoint y: 300, endPoint x: 880, endPoint y: 159, distance: 206.2
click at [737, 291] on div "Back to Dashboard Change Sender ID Customers Technicians Select a contact Outbo…" at bounding box center [690, 413] width 912 height 763
click at [1066, 51] on span "Call to Customer" at bounding box center [1084, 49] width 76 height 13
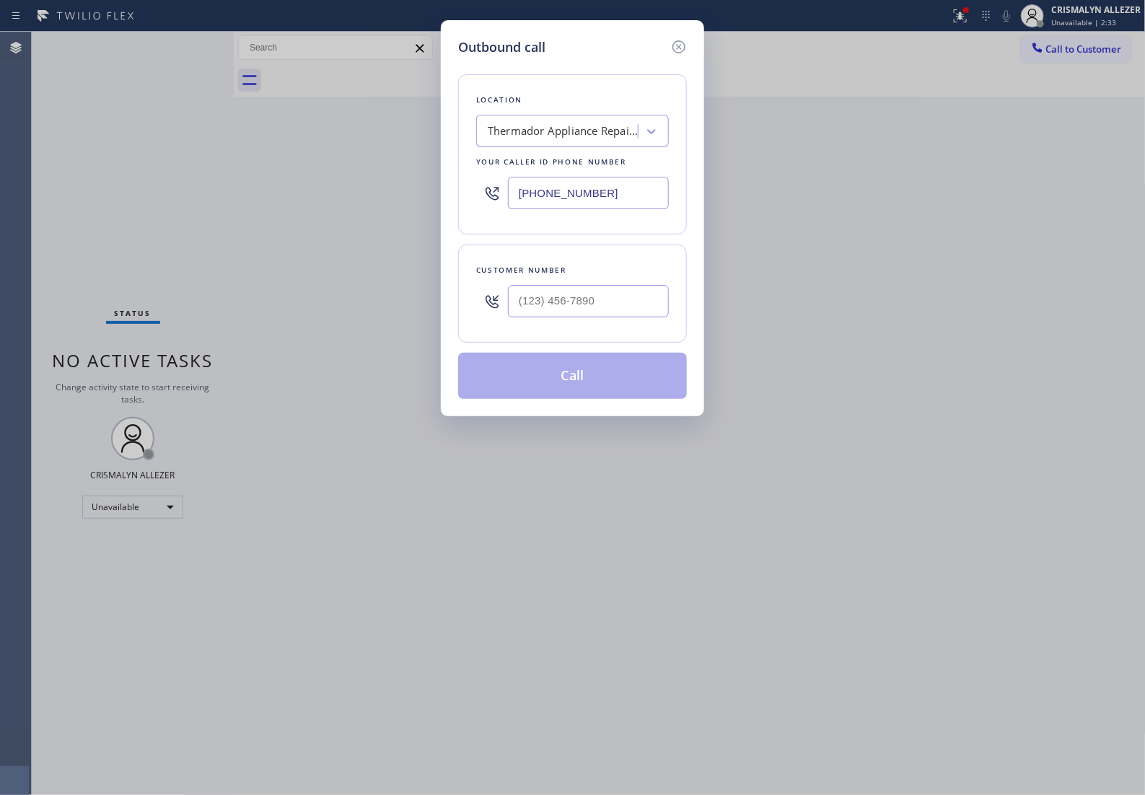
drag, startPoint x: 631, startPoint y: 215, endPoint x: 219, endPoint y: 222, distance: 412.8
click at [240, 218] on div "Outbound call Location Thermador Appliance Repair Zone Murray Hill Your caller …" at bounding box center [572, 397] width 1145 height 795
paste input "49) 569-551"
type input "(949) 569-5510"
click at [610, 325] on div at bounding box center [588, 301] width 161 height 47
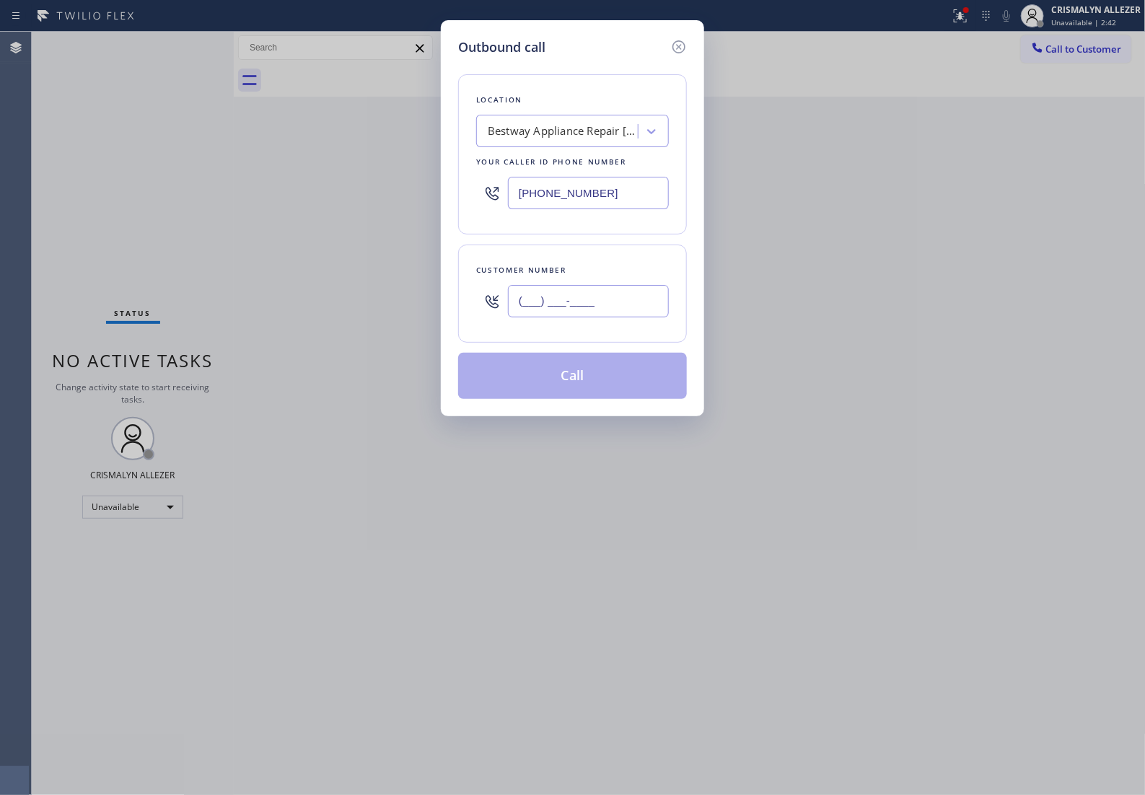
click at [610, 317] on input "(___) ___-____" at bounding box center [588, 301] width 161 height 32
paste input "747) 234-4725"
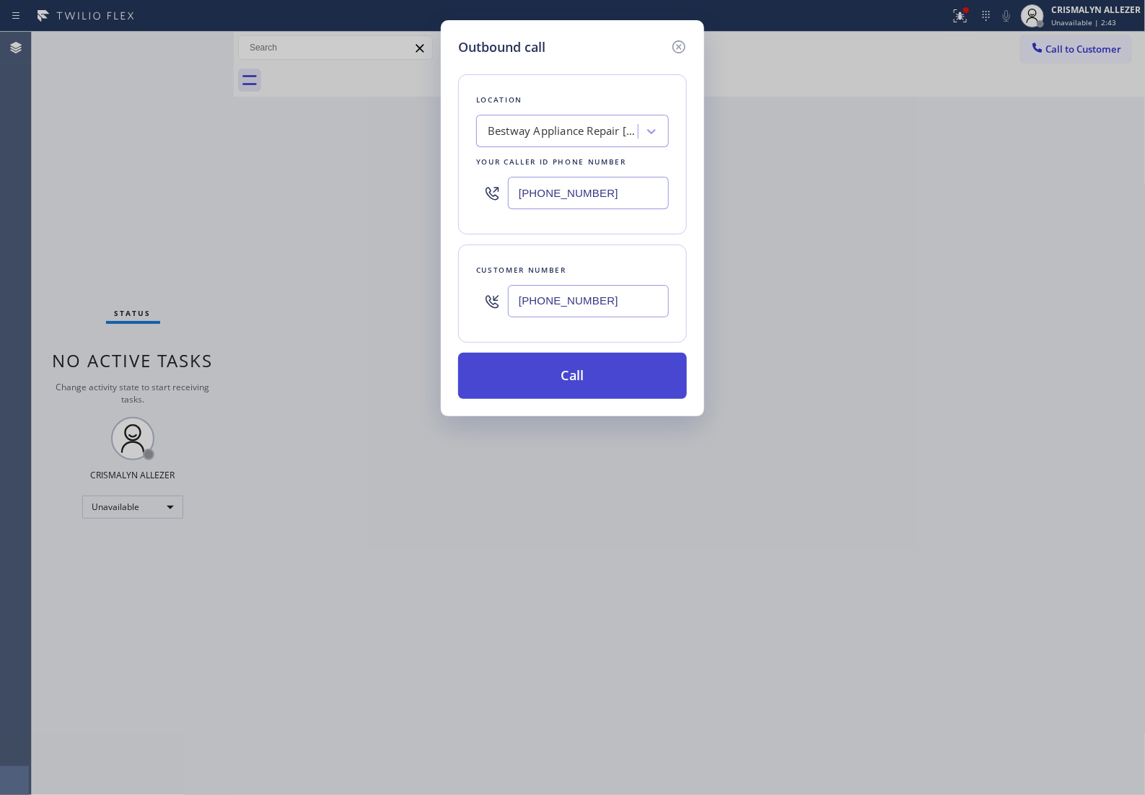
type input "(747) 234-4725"
click at [583, 395] on button "Call" at bounding box center [572, 376] width 229 height 46
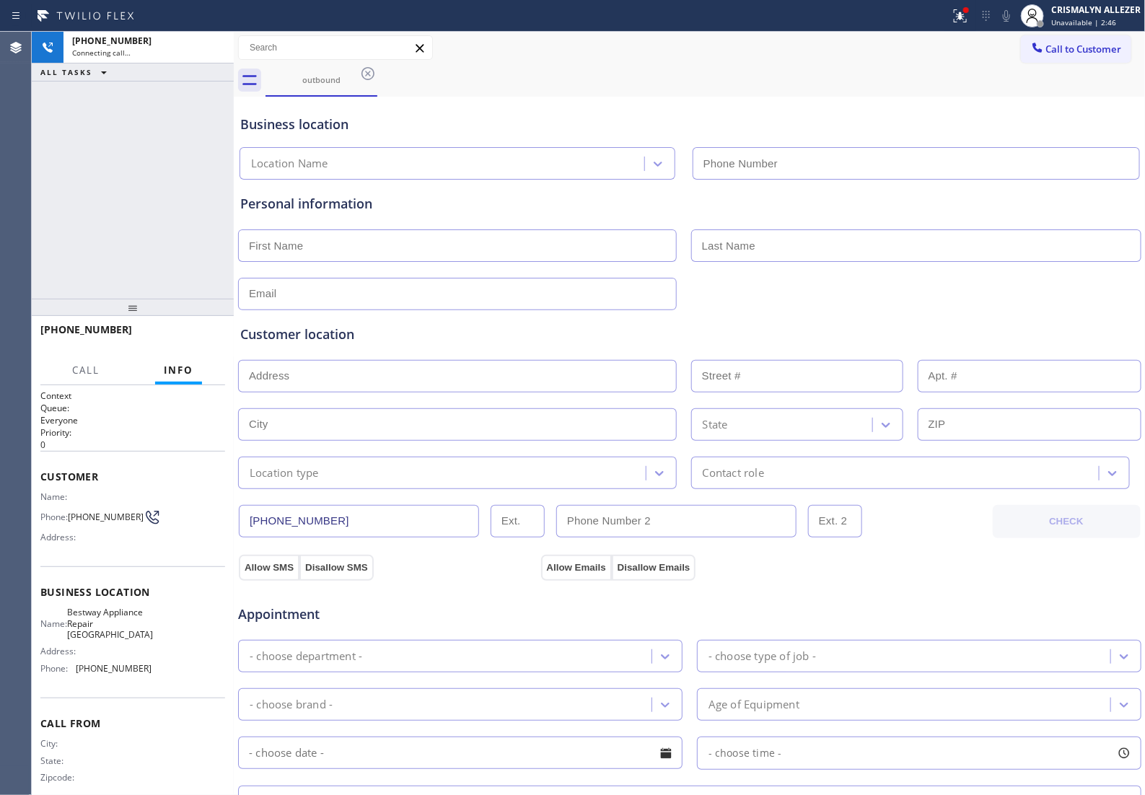
type input "(949) 569-5510"
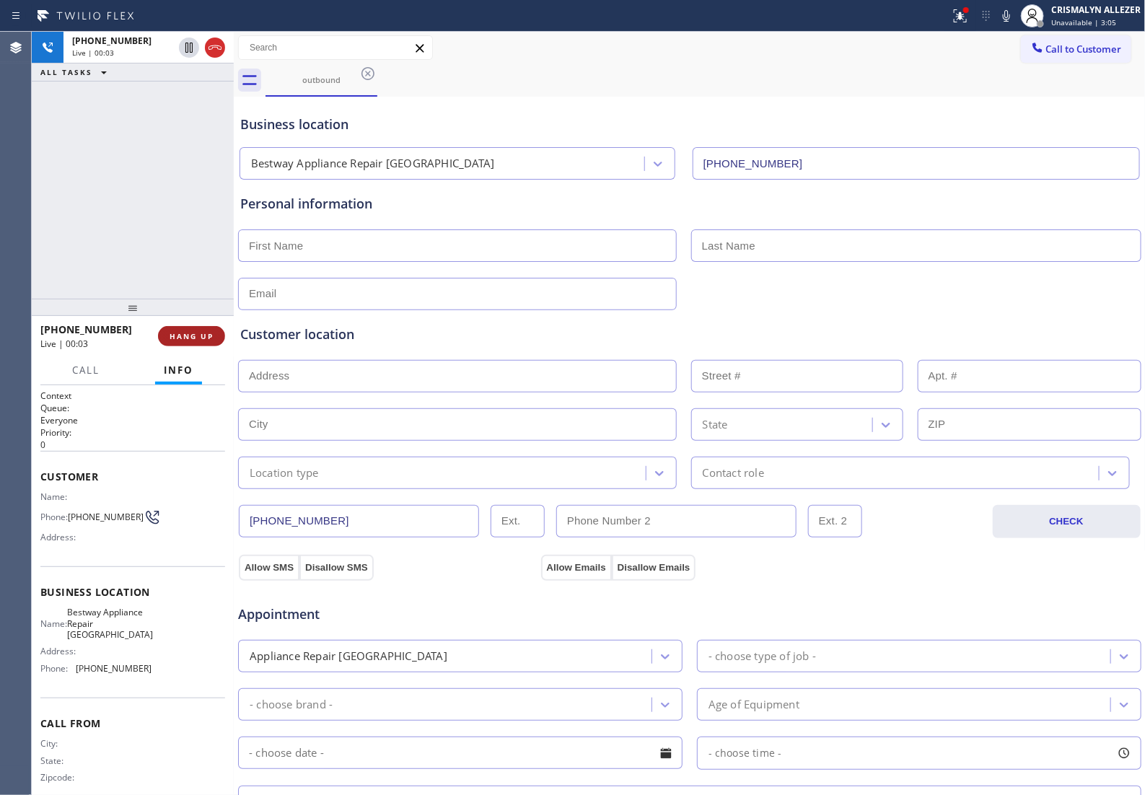
click at [181, 341] on span "HANG UP" at bounding box center [192, 336] width 44 height 10
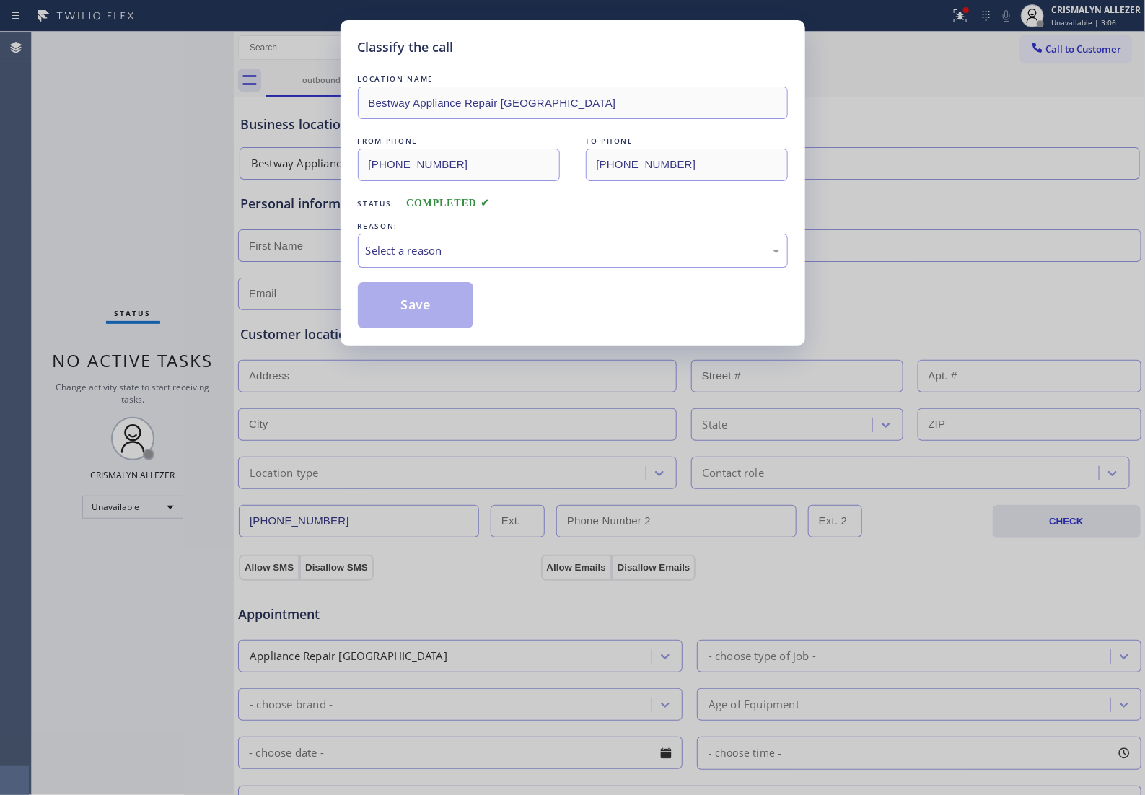
click at [550, 259] on div "Select a reason" at bounding box center [573, 250] width 414 height 17
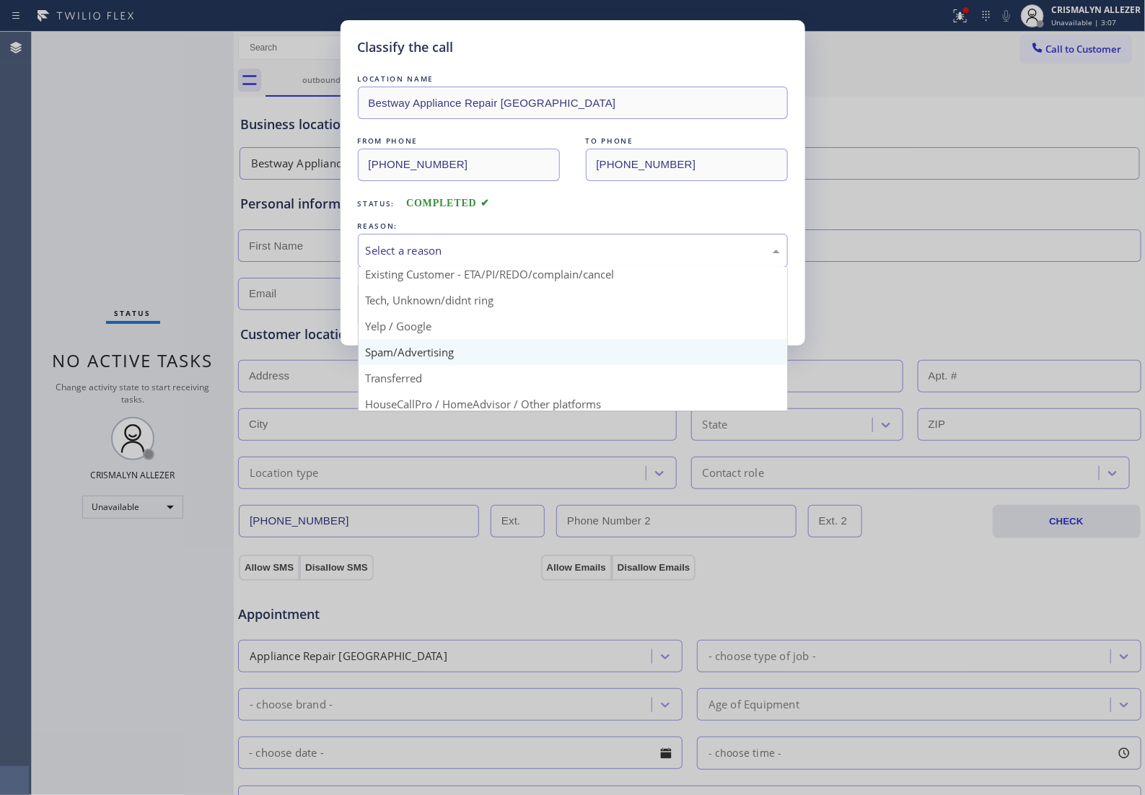
scroll to position [90, 0]
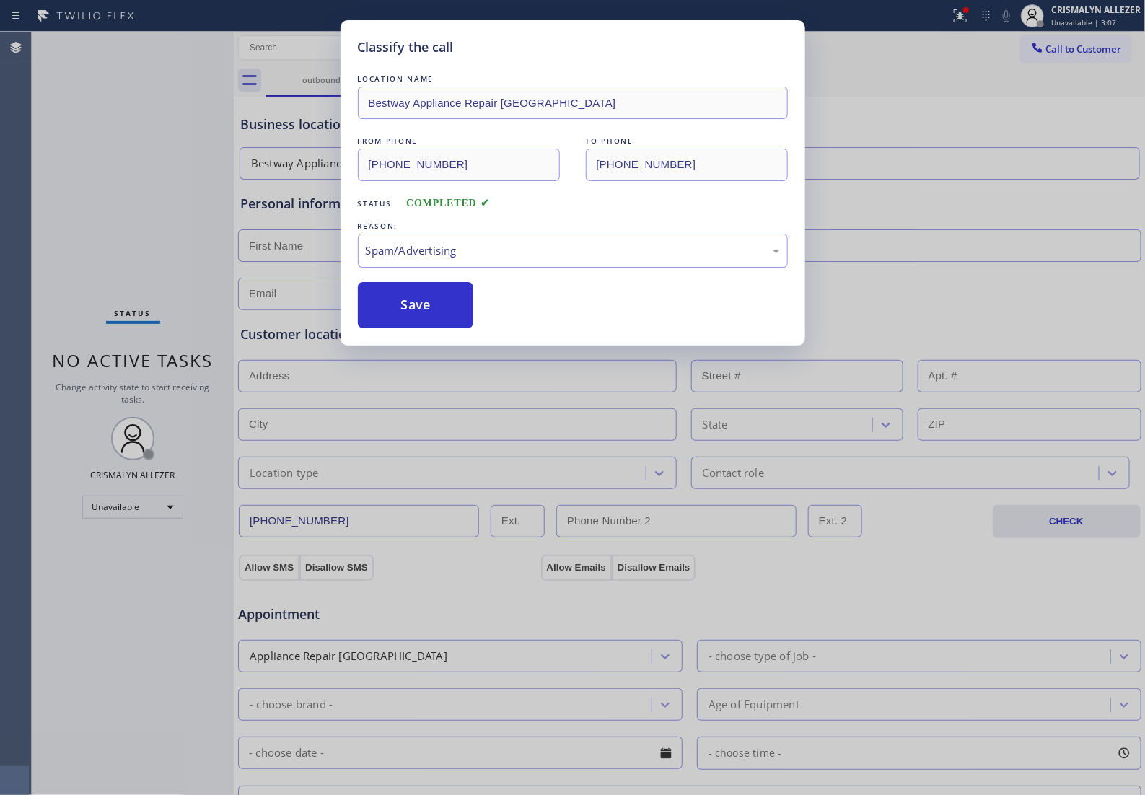
click at [435, 328] on button "Save" at bounding box center [416, 305] width 116 height 46
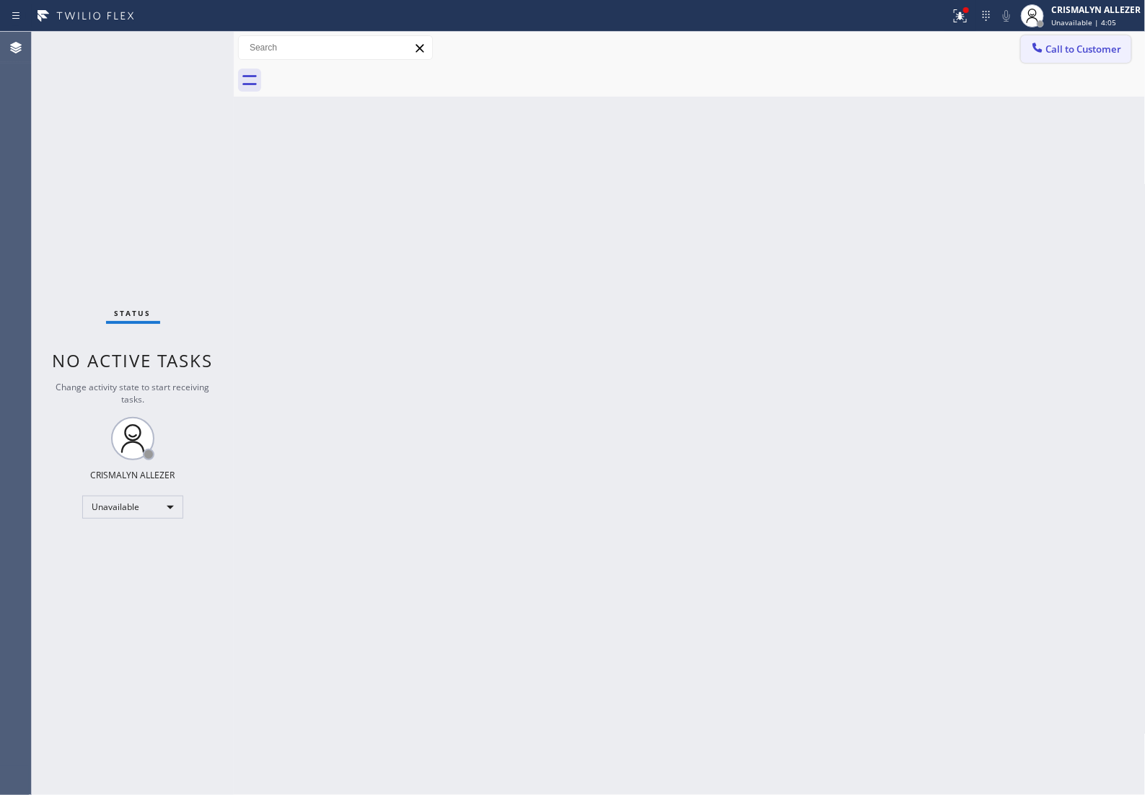
click at [1046, 51] on span "Call to Customer" at bounding box center [1084, 49] width 76 height 13
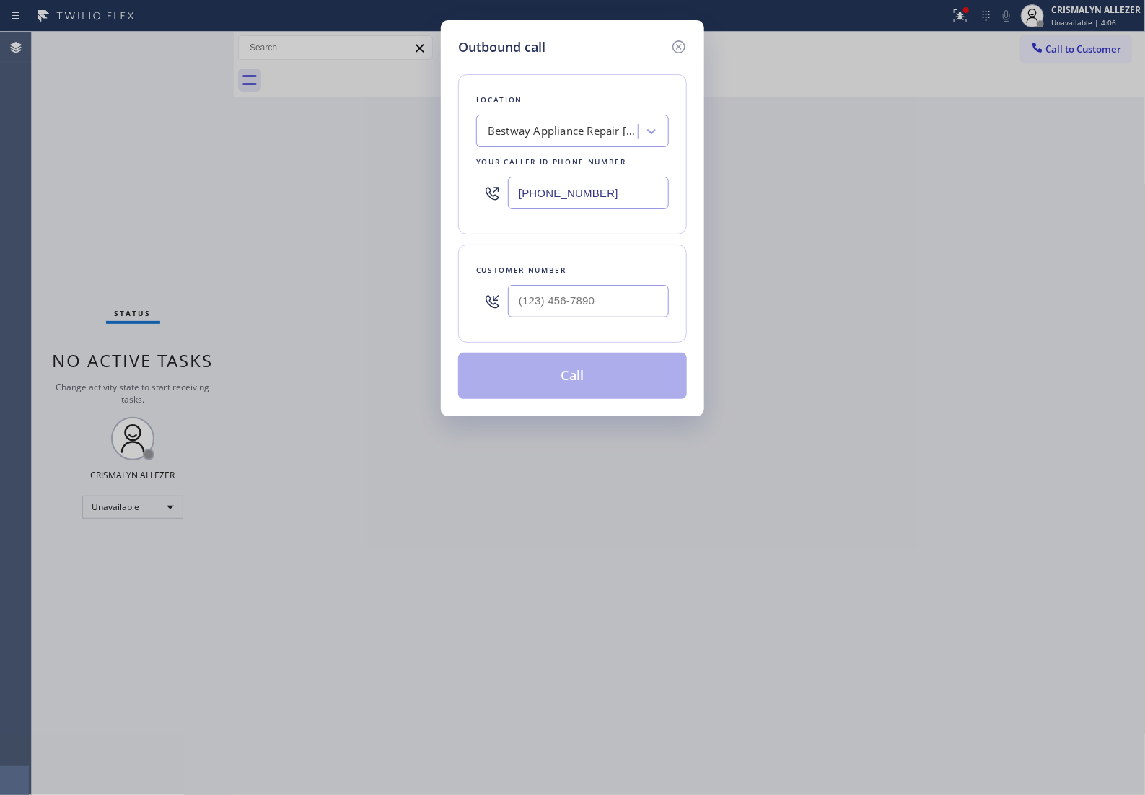
drag, startPoint x: 631, startPoint y: 203, endPoint x: 262, endPoint y: 246, distance: 371.9
click at [250, 236] on div "Outbound call Location Bestway Appliance Repair Mission Viejo Your caller id ph…" at bounding box center [572, 397] width 1145 height 795
paste input "text"
type input "(949) 569-5510"
click at [604, 316] on input "(___) ___-____" at bounding box center [588, 301] width 161 height 32
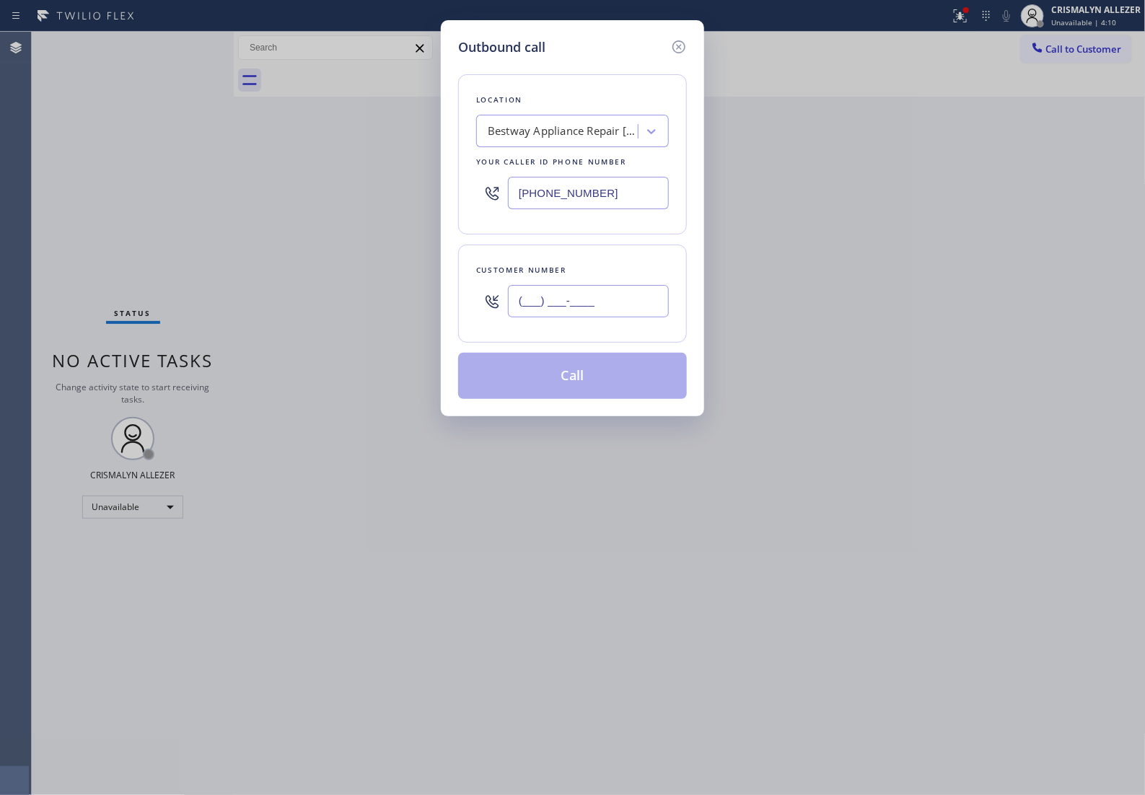
paste input "310) 233-1038"
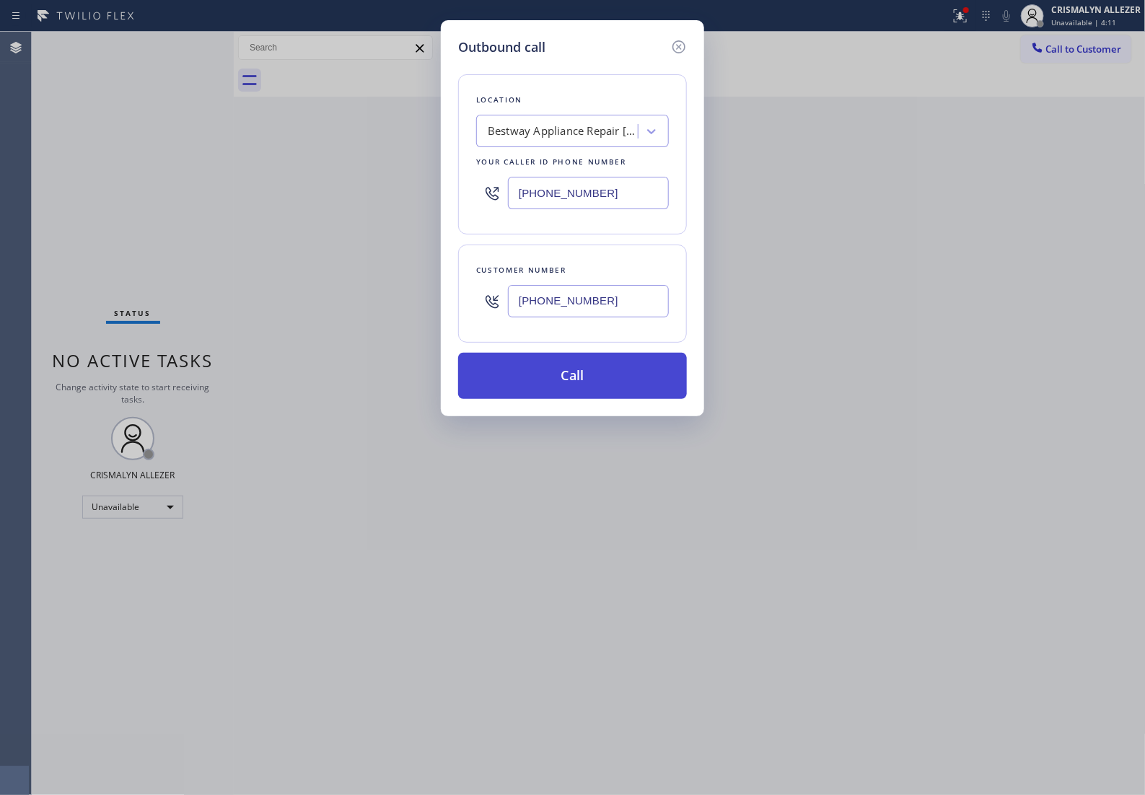
type input "(310) 233-1038"
click at [582, 399] on button "Call" at bounding box center [572, 376] width 229 height 46
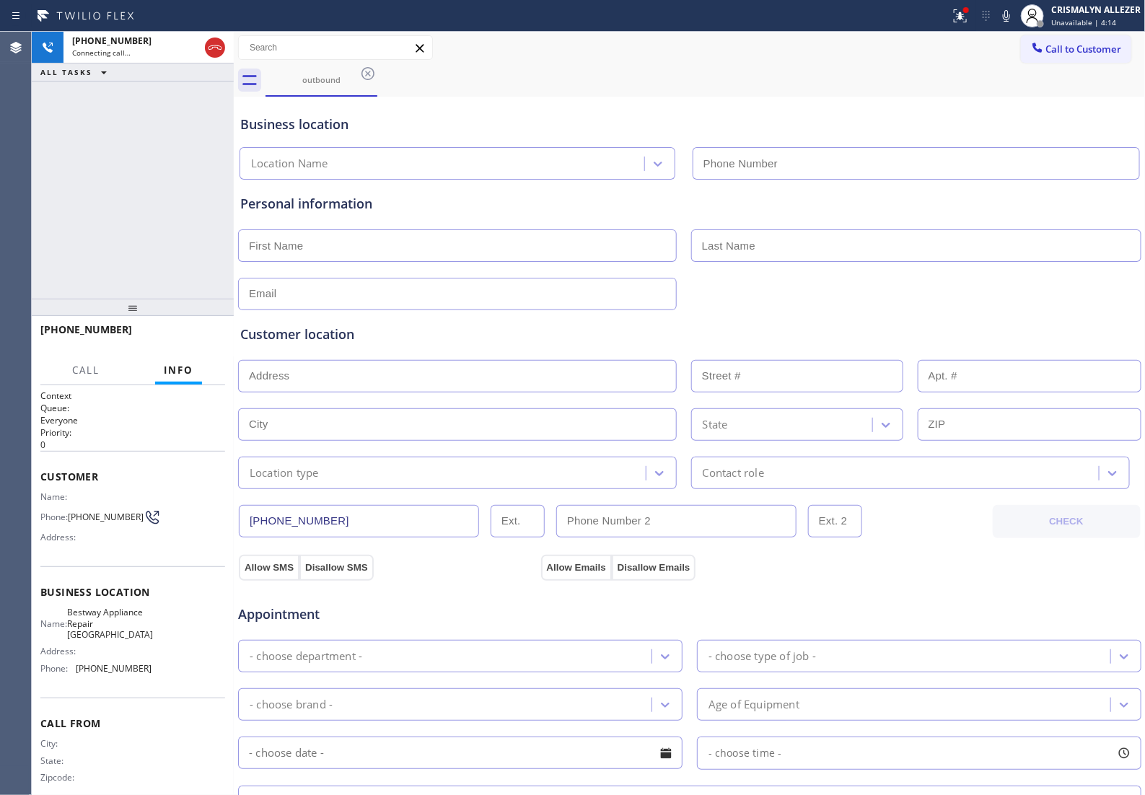
type input "(949) 569-5510"
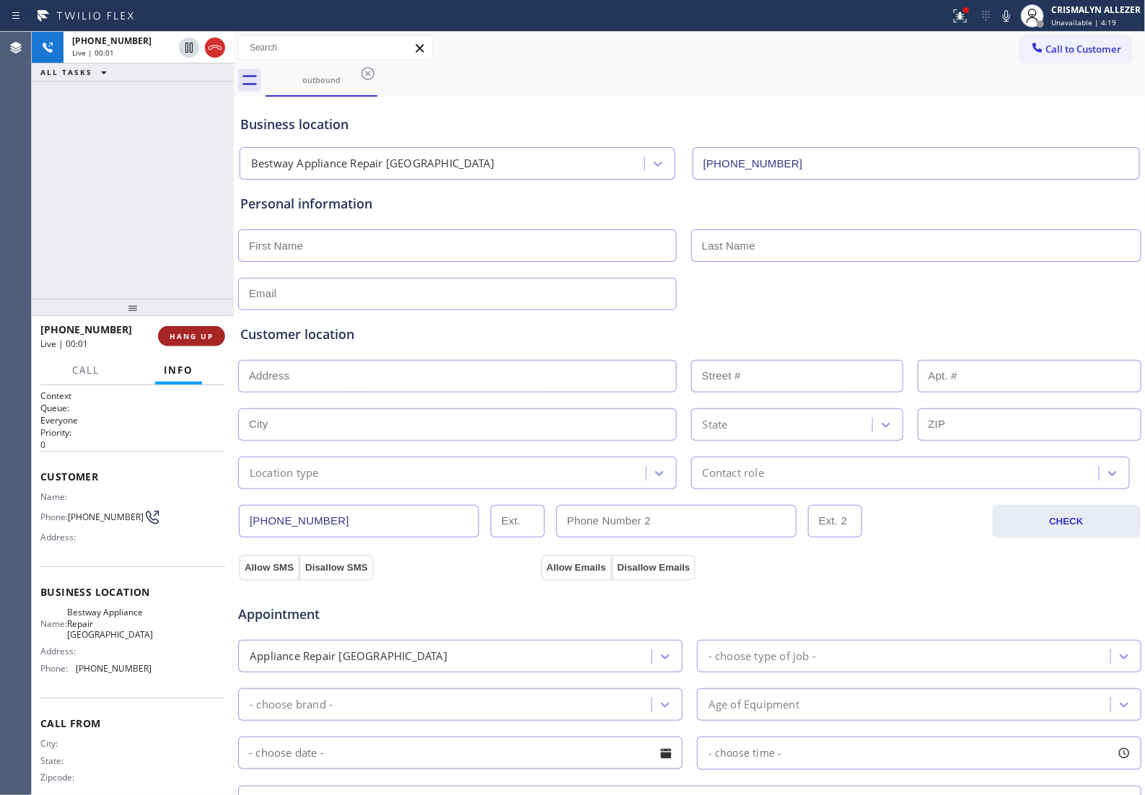
click at [172, 341] on span "HANG UP" at bounding box center [192, 336] width 44 height 10
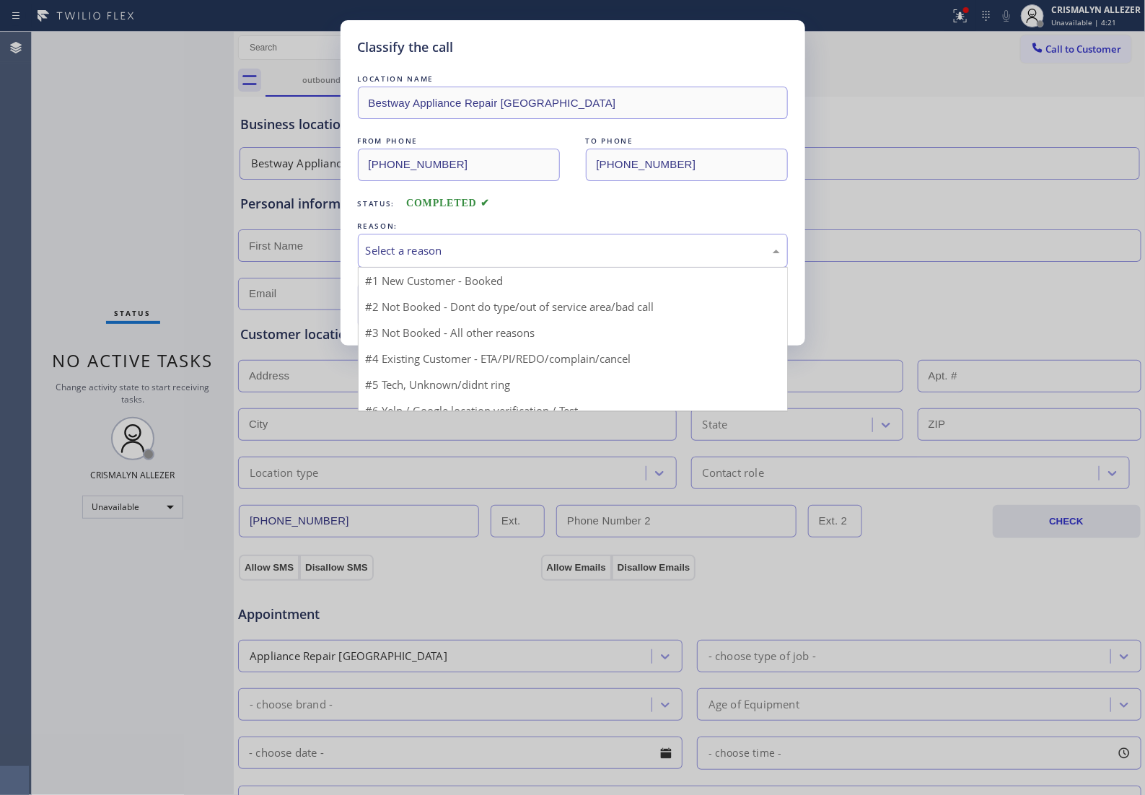
click at [545, 259] on div "Select a reason" at bounding box center [573, 250] width 414 height 17
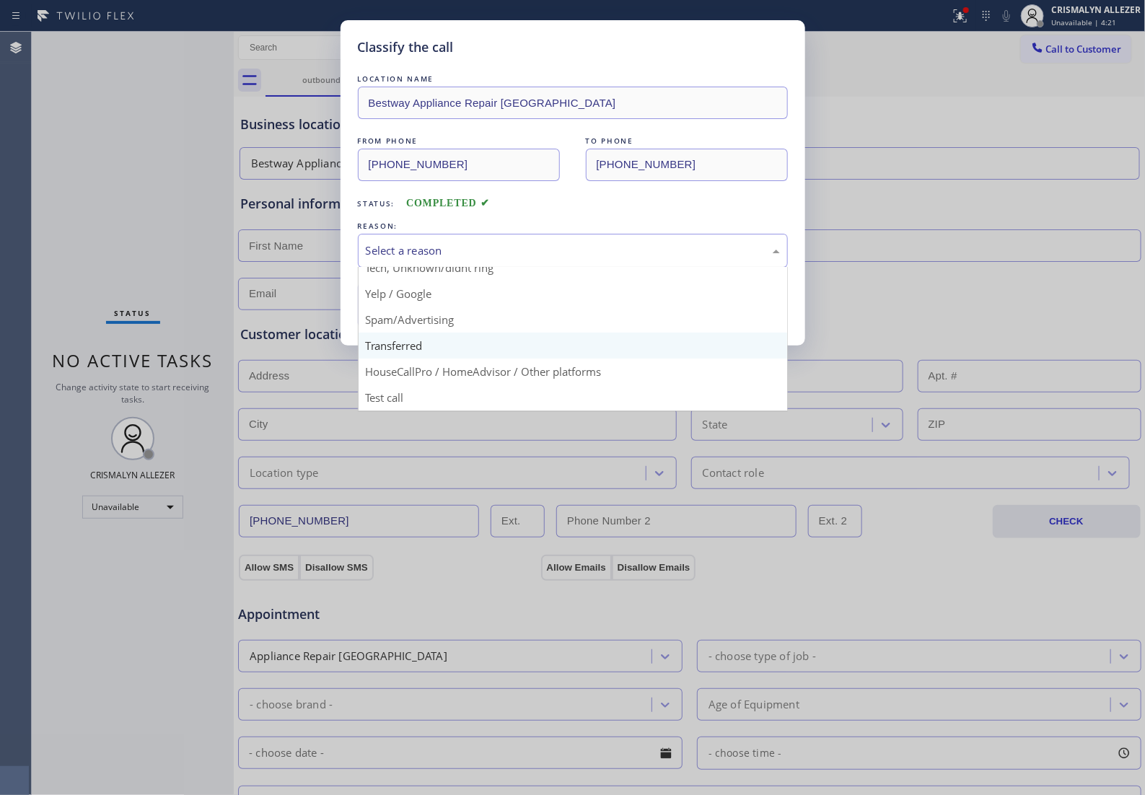
scroll to position [99, 0]
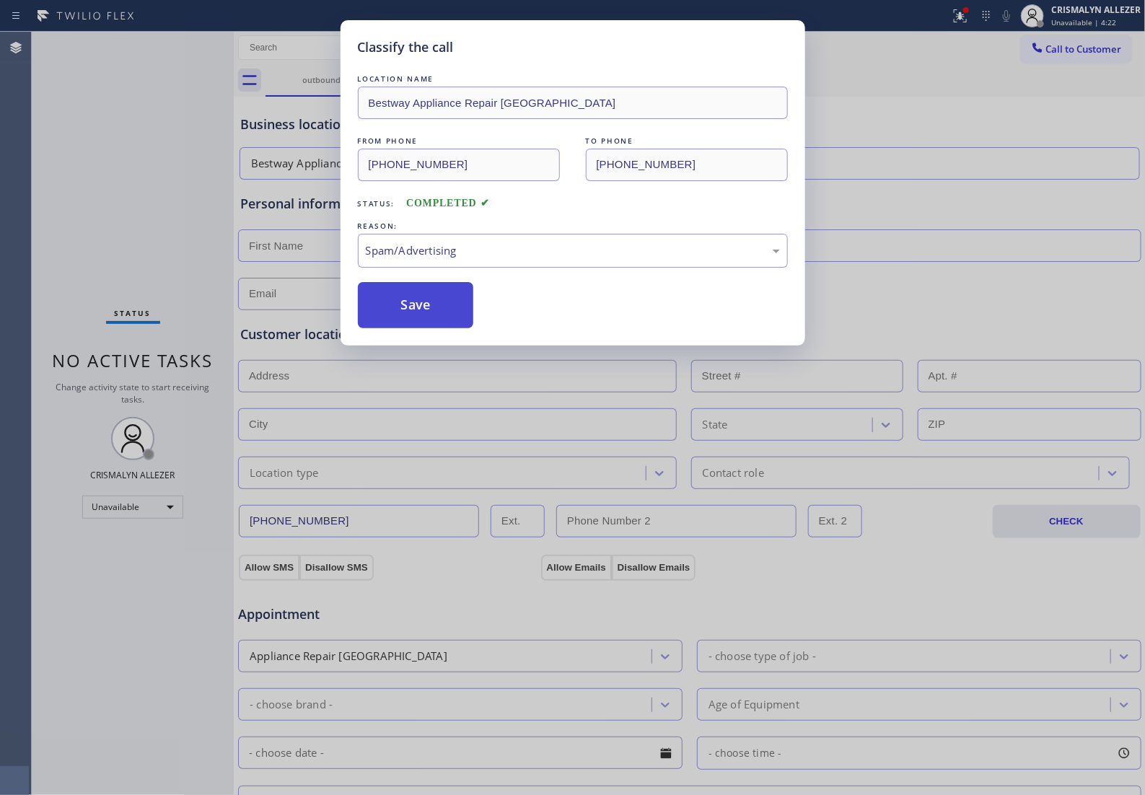
click at [431, 328] on button "Save" at bounding box center [416, 305] width 116 height 46
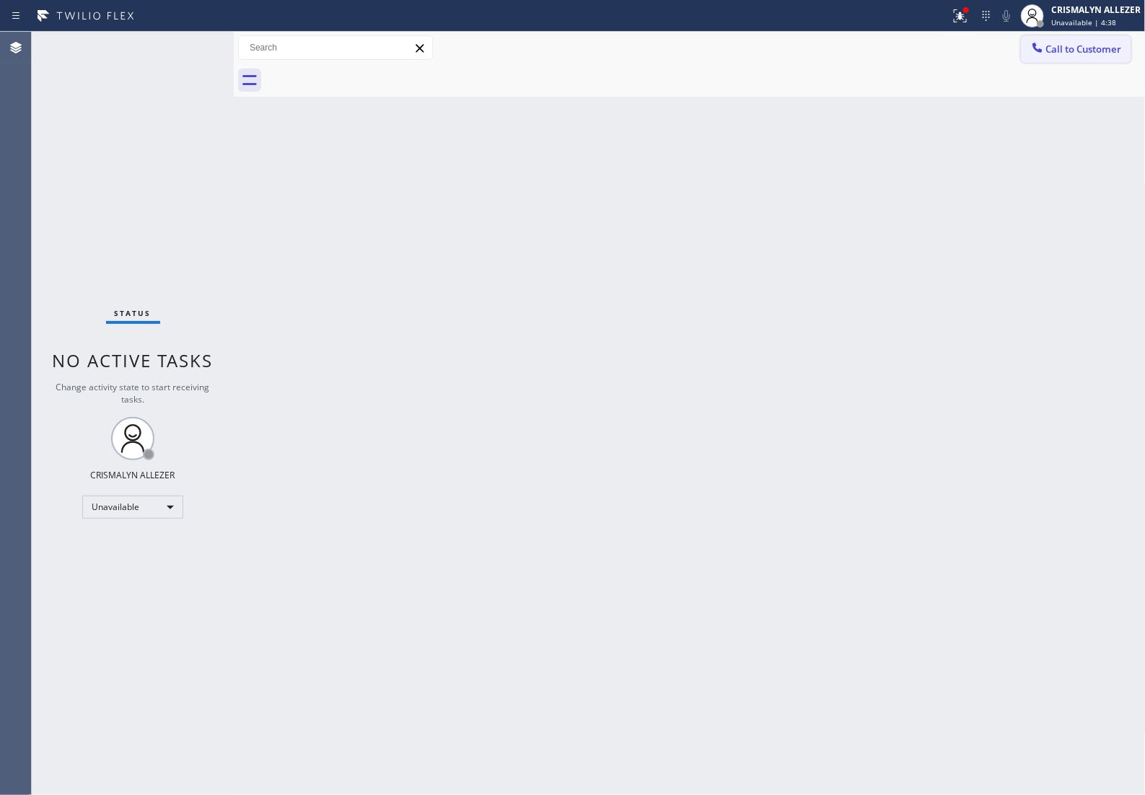
click at [1083, 62] on button "Call to Customer" at bounding box center [1076, 48] width 110 height 27
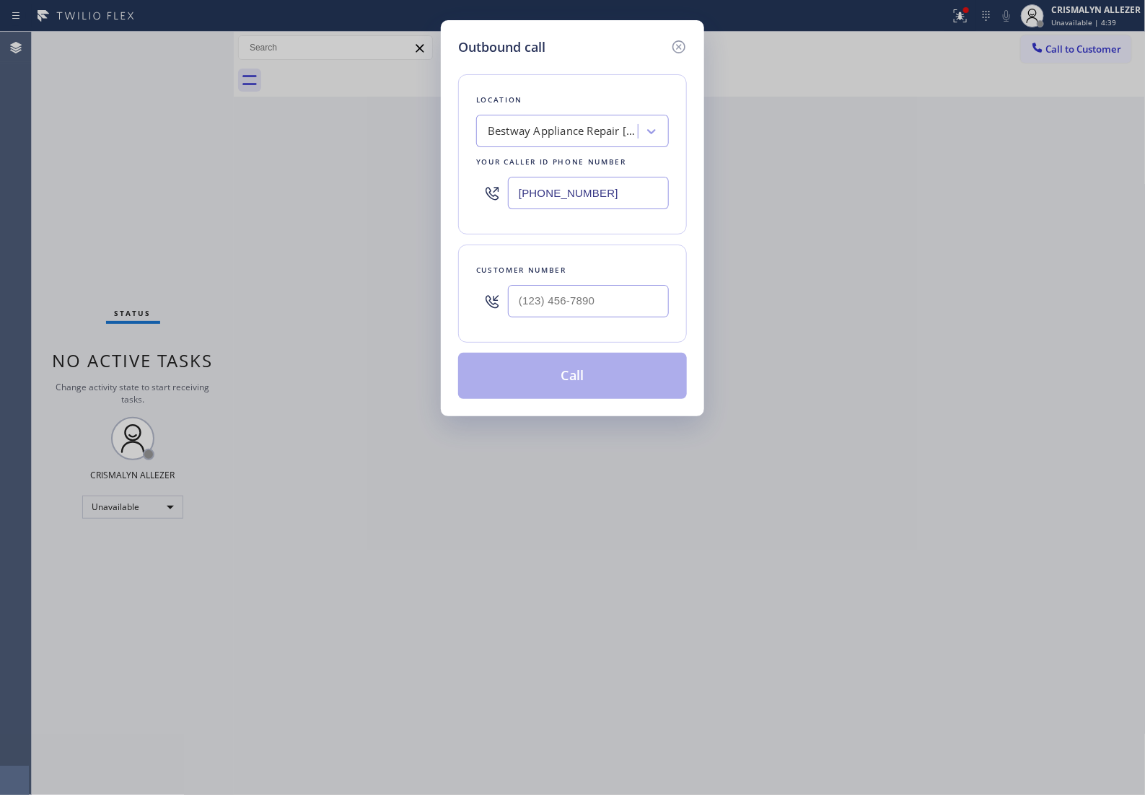
drag, startPoint x: 646, startPoint y: 208, endPoint x: 167, endPoint y: 220, distance: 479.2
click at [133, 214] on div "Outbound call Location Bestway Appliance Repair Mission Viejo Your caller id ph…" at bounding box center [572, 397] width 1145 height 795
paste input "334-2808"
type input "(949) 334-2808"
click at [575, 315] on input "(___) ___-____" at bounding box center [588, 301] width 161 height 32
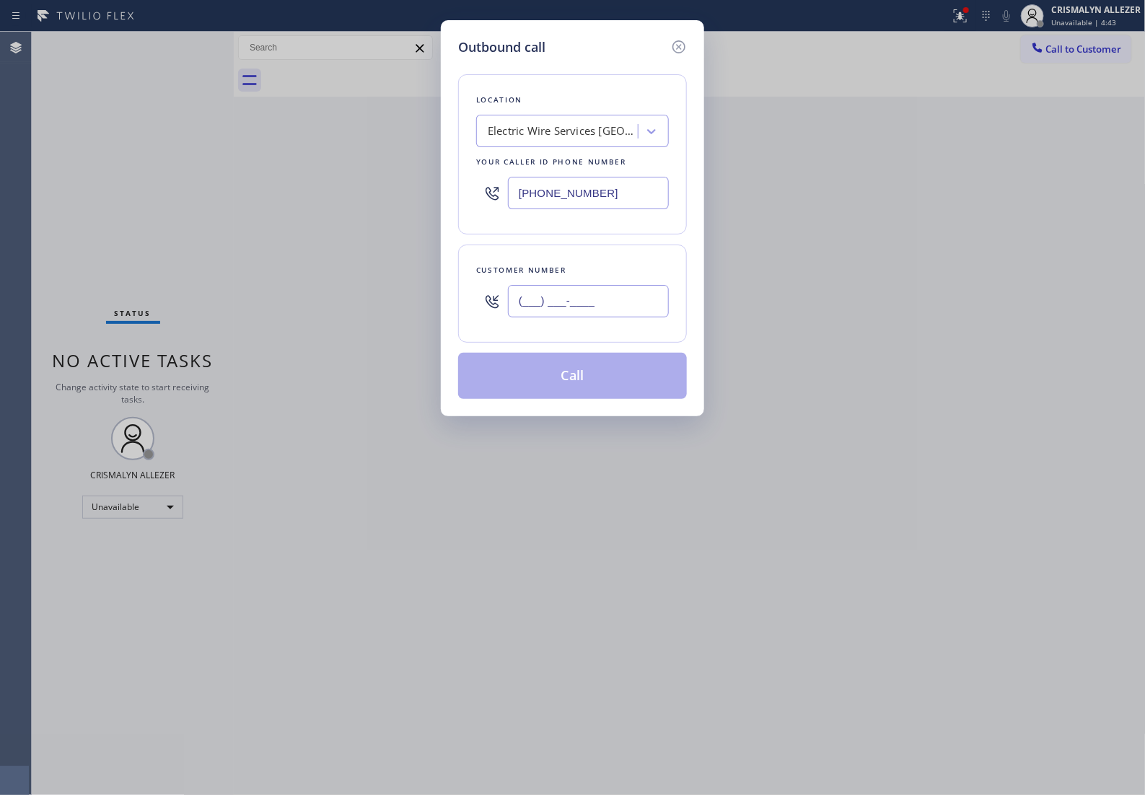
paste input "209) 245-1625"
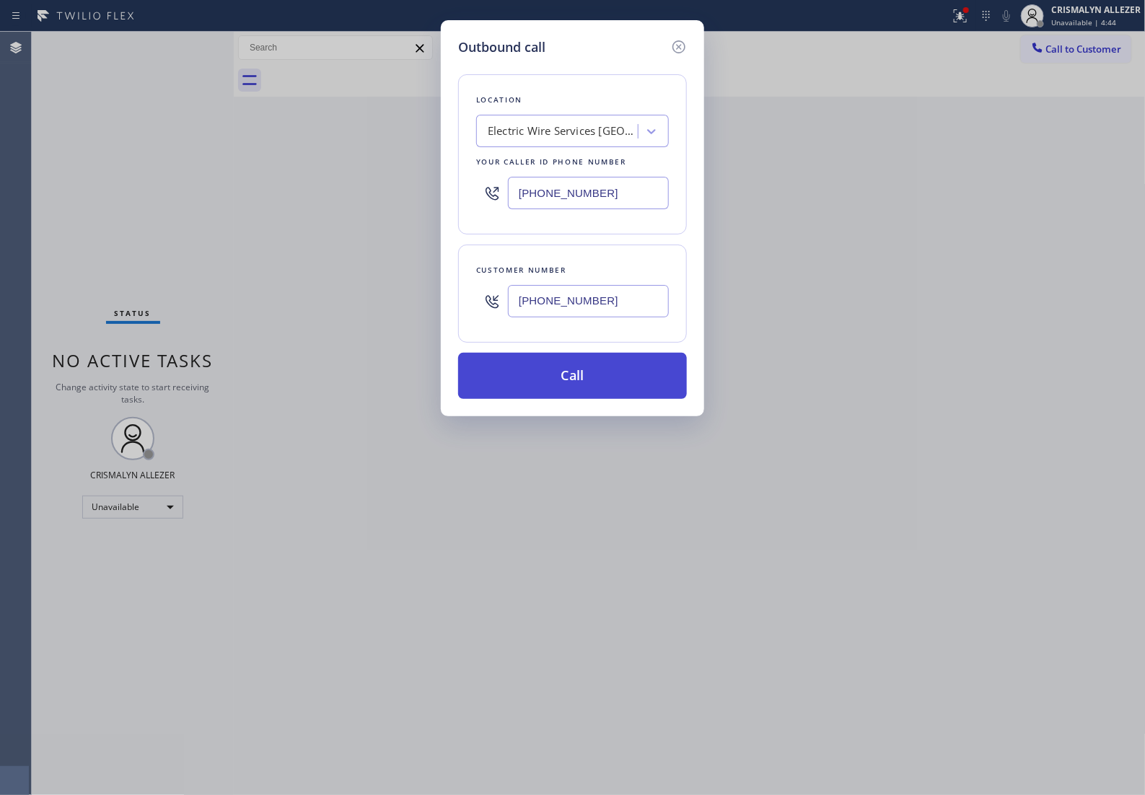
type input "(209) 245-1625"
click at [576, 392] on button "Call" at bounding box center [572, 376] width 229 height 46
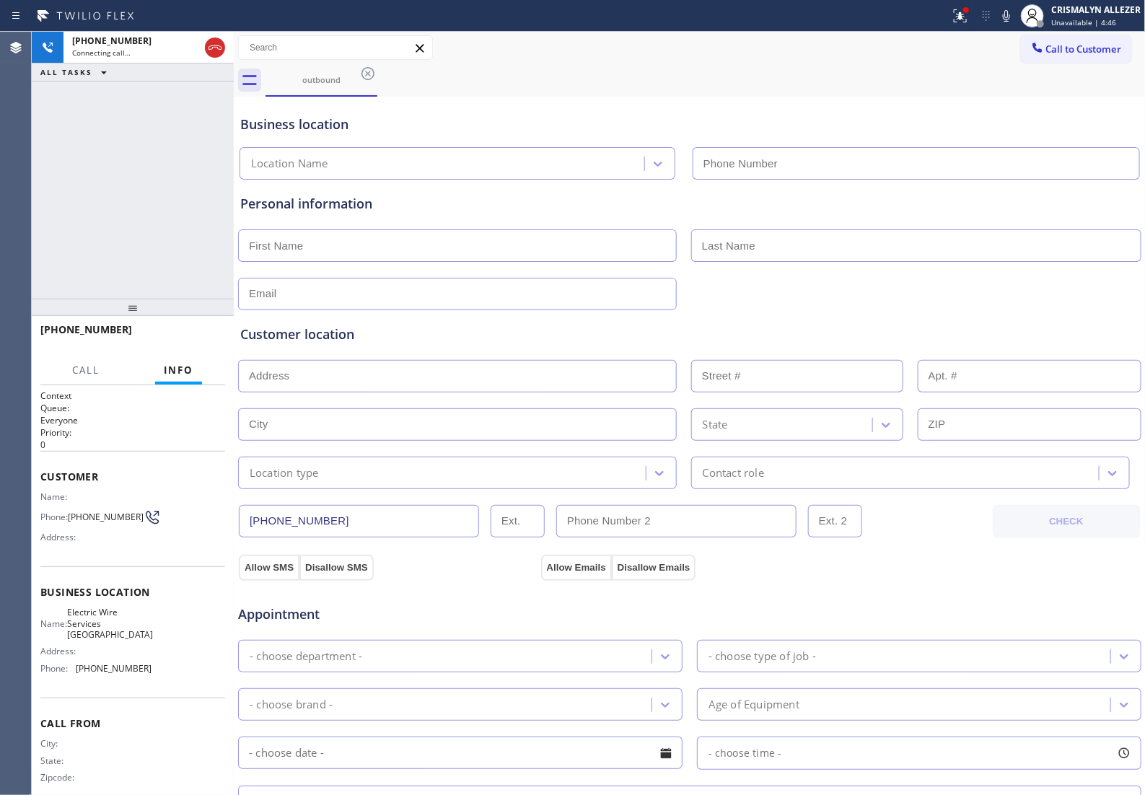
type input "(949) 334-2808"
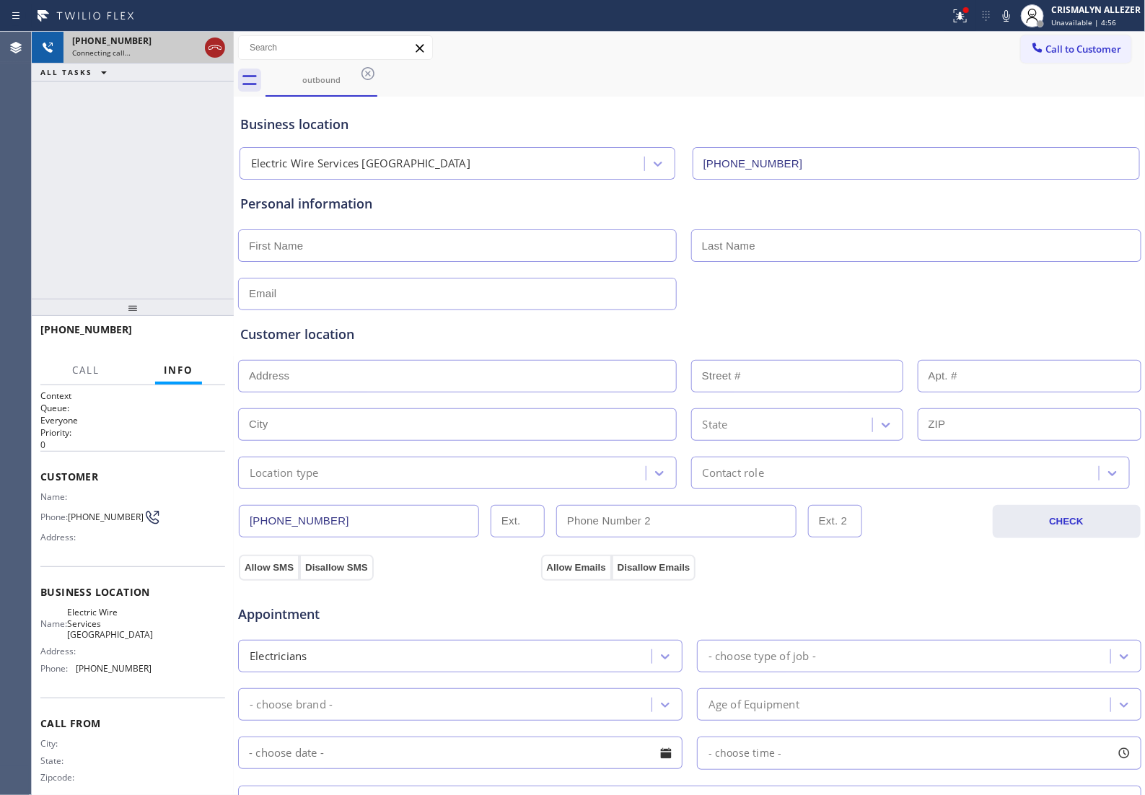
click at [217, 51] on icon at bounding box center [214, 47] width 17 height 17
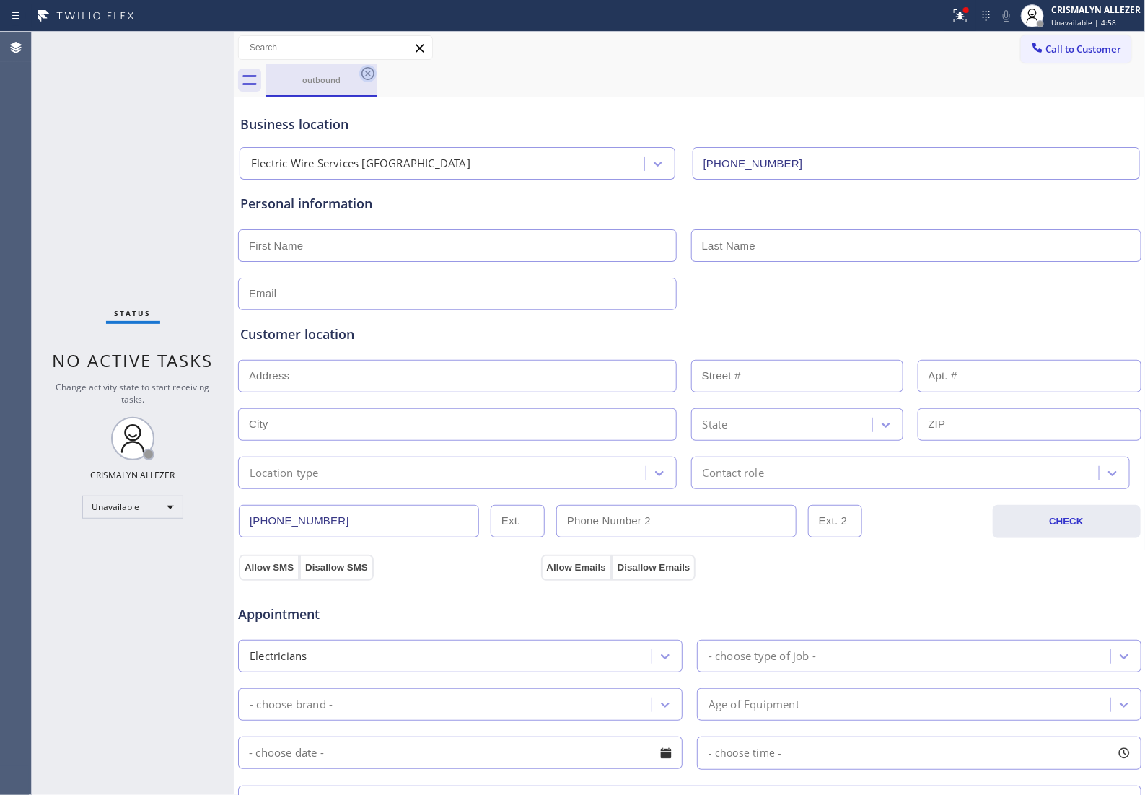
click at [369, 72] on icon at bounding box center [367, 73] width 13 height 13
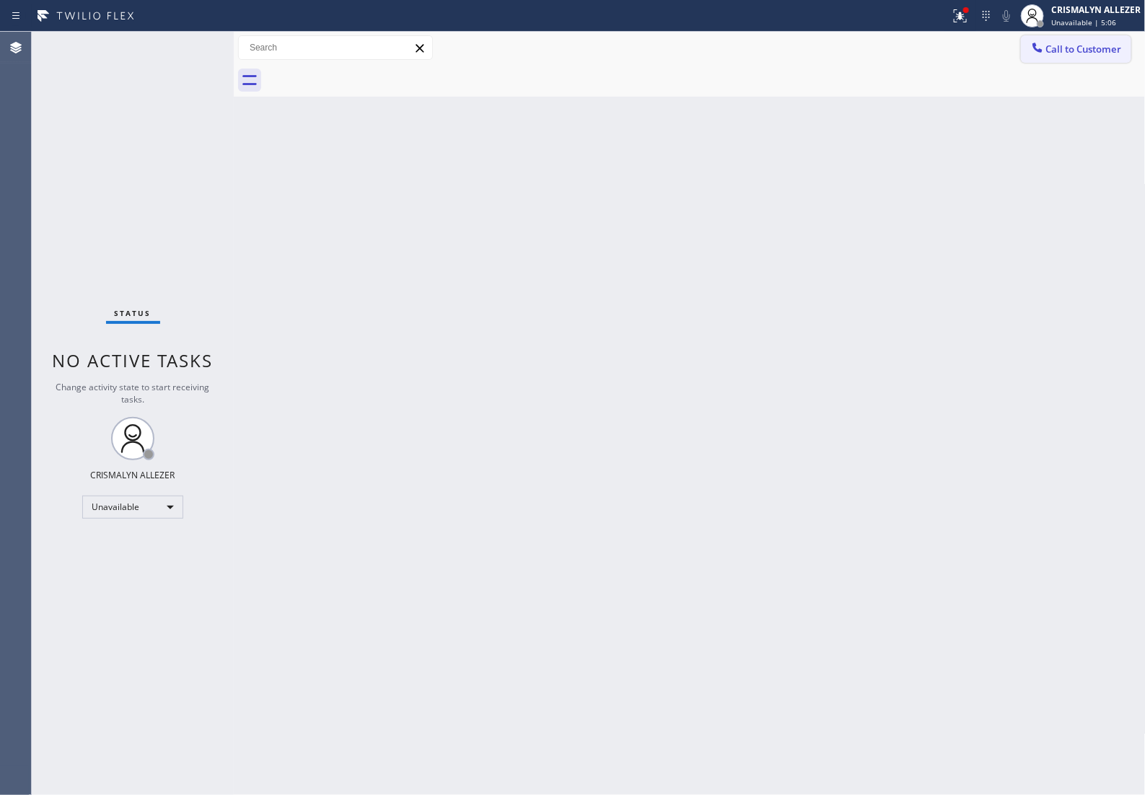
click at [1088, 47] on span "Call to Customer" at bounding box center [1084, 49] width 76 height 13
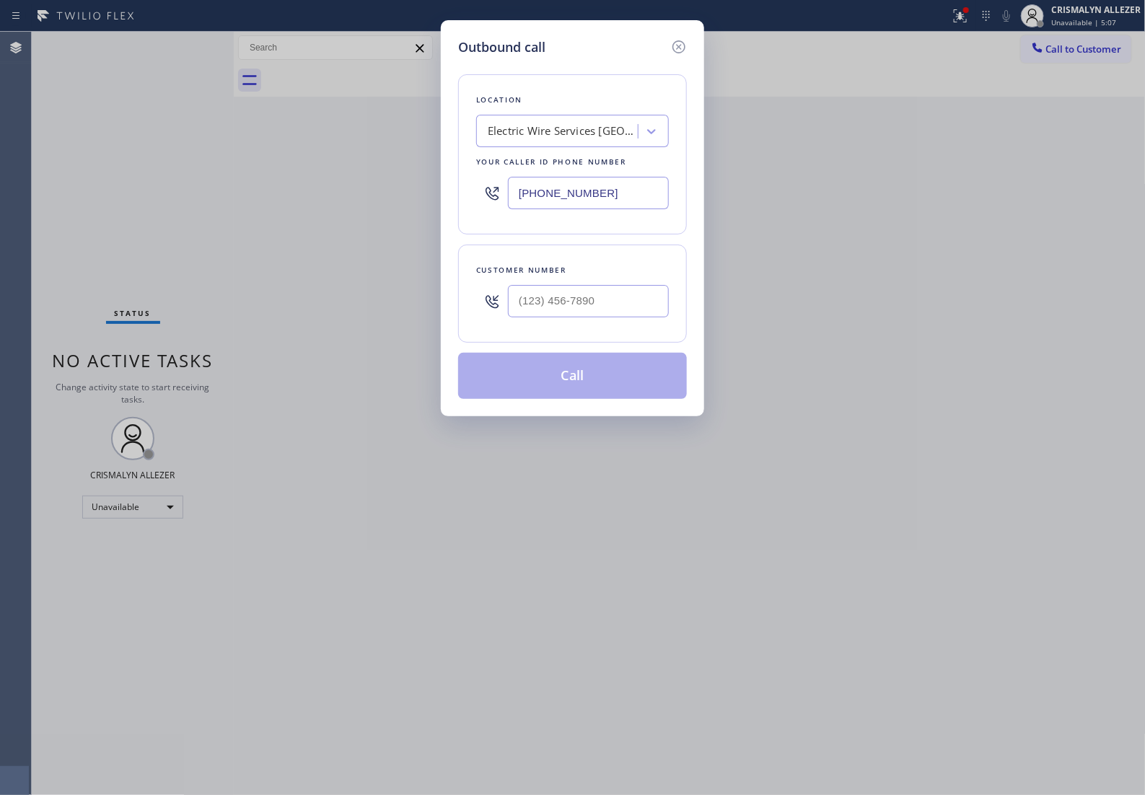
drag, startPoint x: 639, startPoint y: 195, endPoint x: 143, endPoint y: 207, distance: 495.8
click at [171, 206] on div "Outbound call Location Electric Wire Services Mission Viejo Your caller id phon…" at bounding box center [572, 397] width 1145 height 795
paste input "323) 403-0320"
type input "(323) 403-0320"
click at [589, 303] on input "(___) ___-____" at bounding box center [588, 301] width 161 height 32
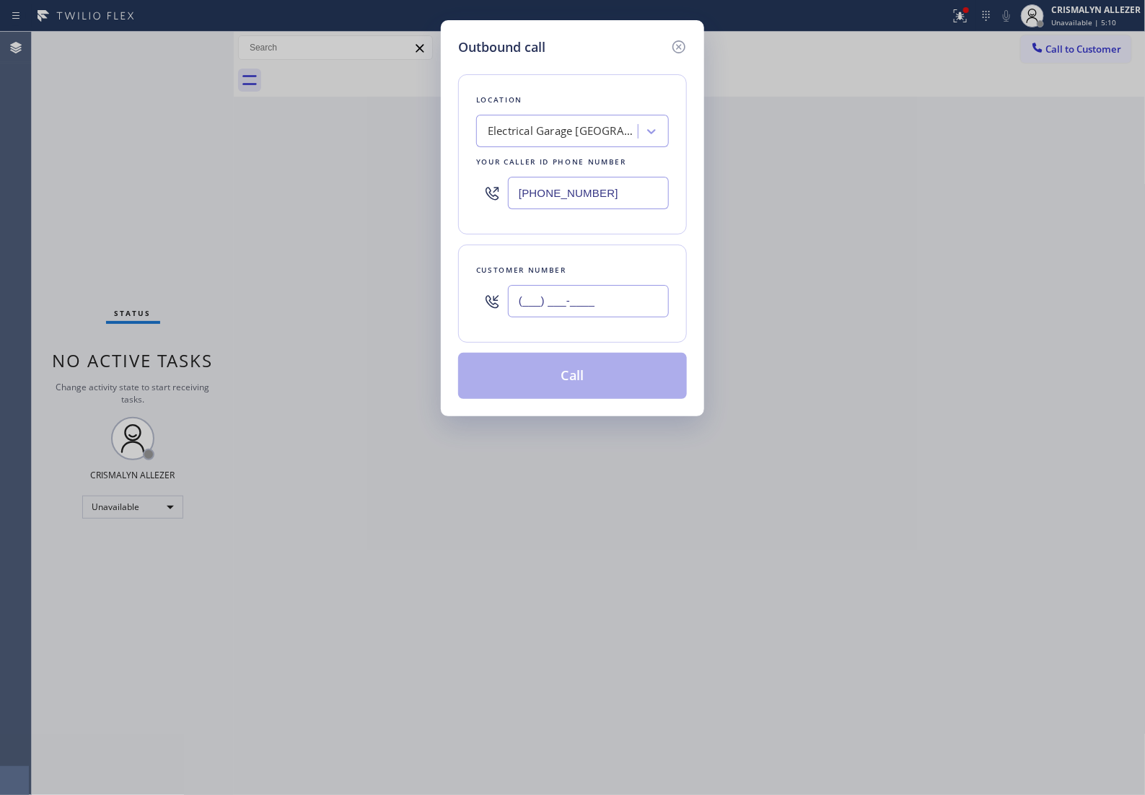
paste input "213) 720-8618"
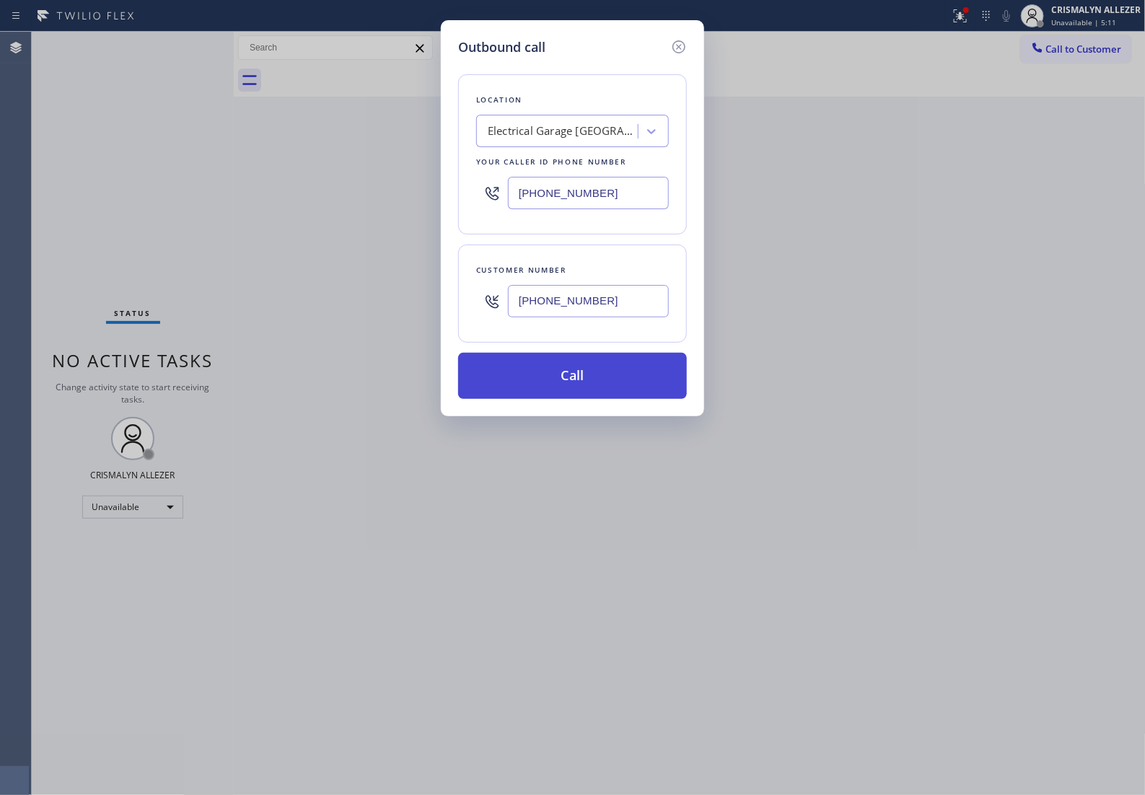
type input "(213) 720-8618"
click at [570, 399] on button "Call" at bounding box center [572, 376] width 229 height 46
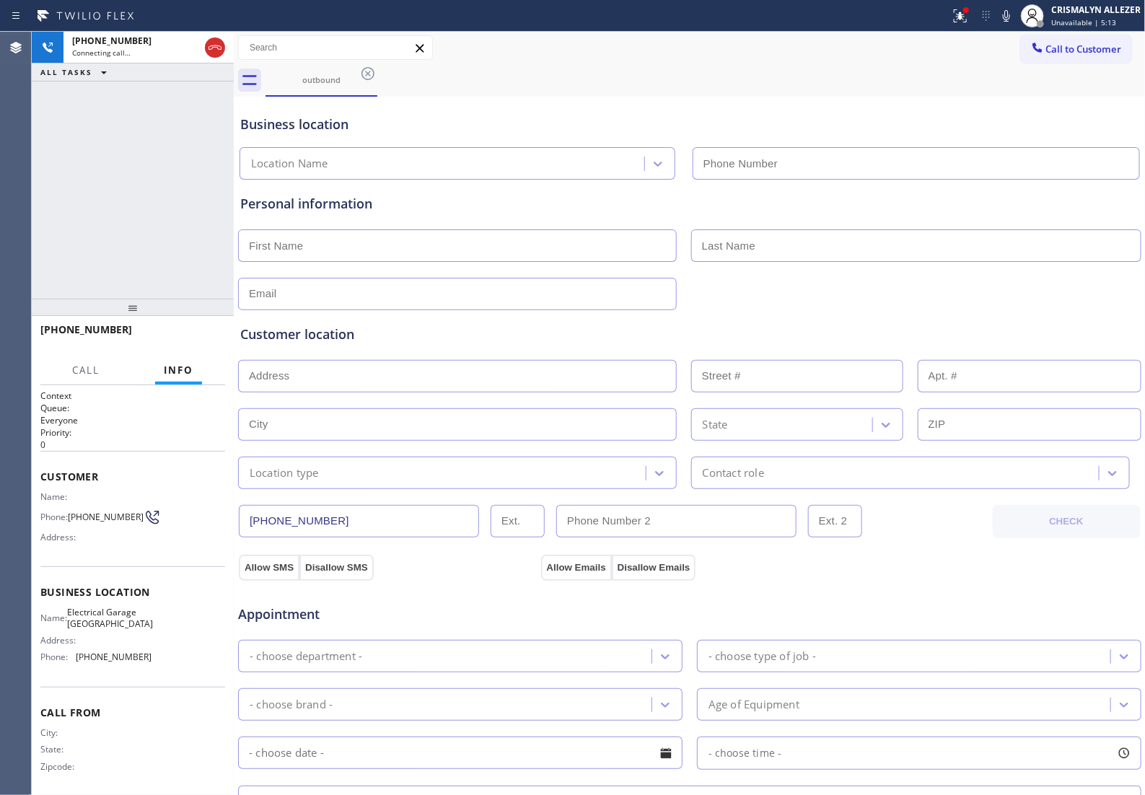
type input "(323) 403-0320"
click at [179, 336] on span "HANG UP" at bounding box center [192, 336] width 44 height 10
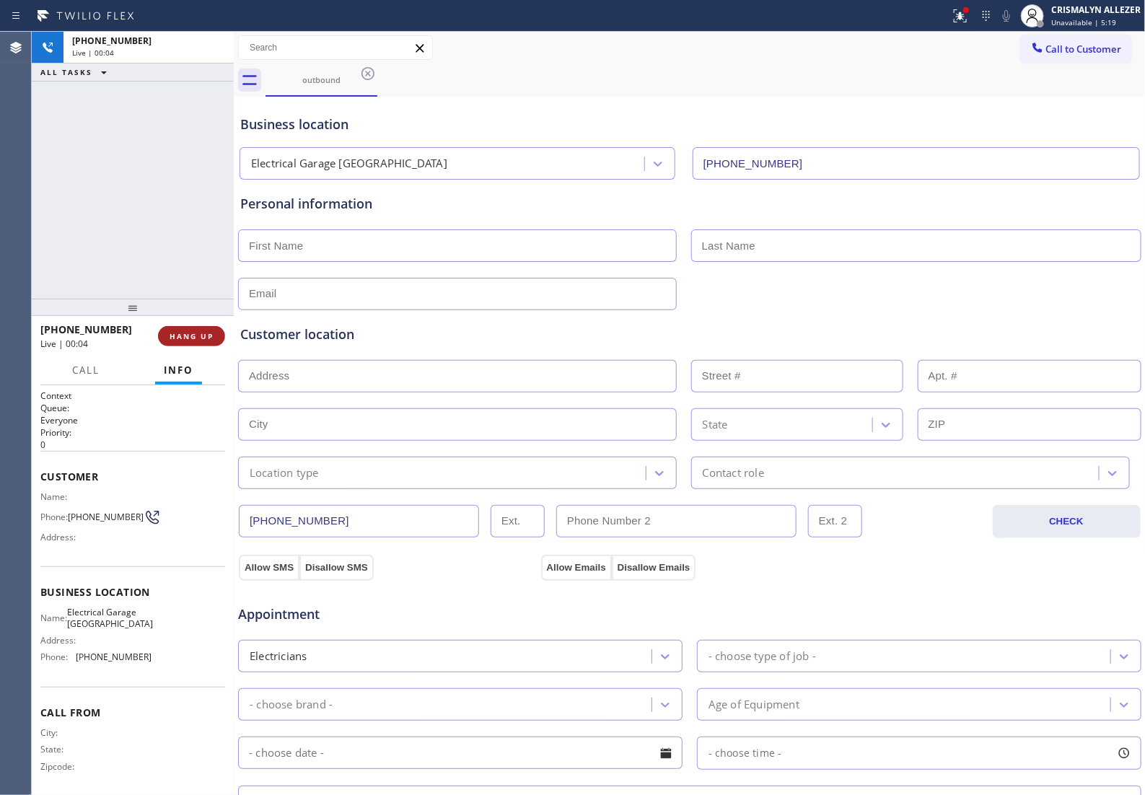
click at [179, 336] on span "HANG UP" at bounding box center [192, 336] width 44 height 10
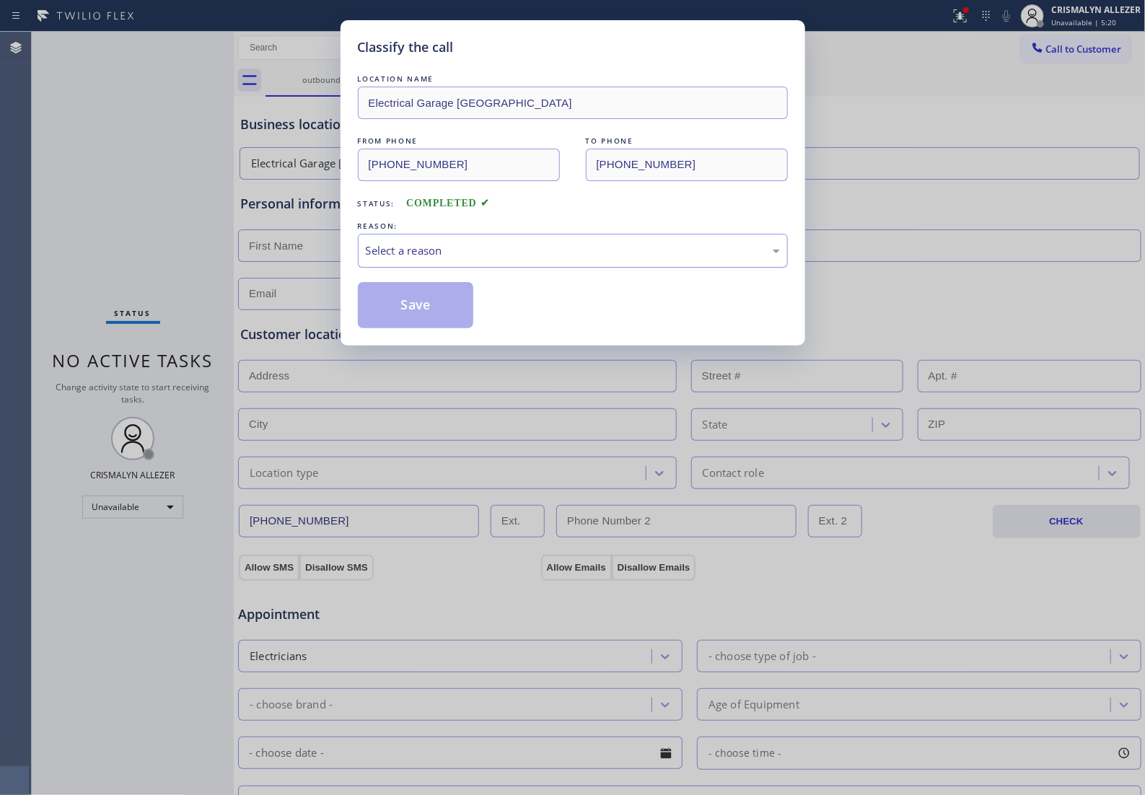
click at [552, 259] on div "Select a reason" at bounding box center [573, 250] width 414 height 17
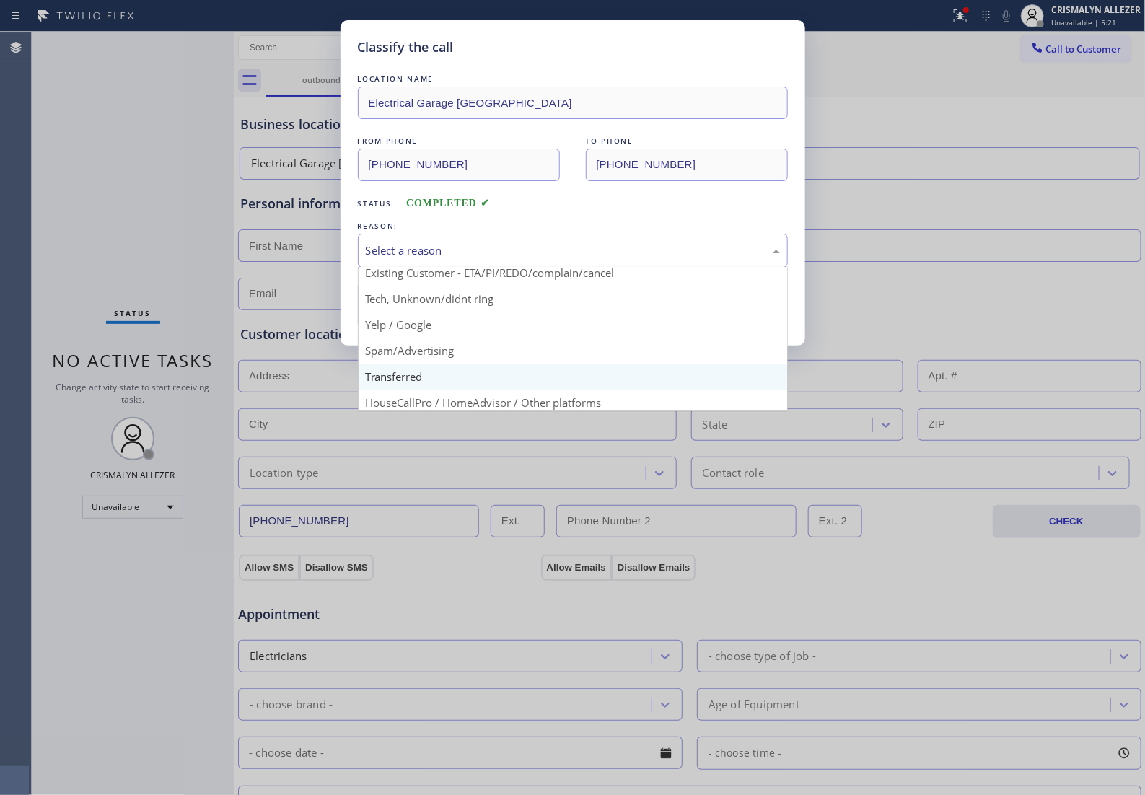
scroll to position [99, 0]
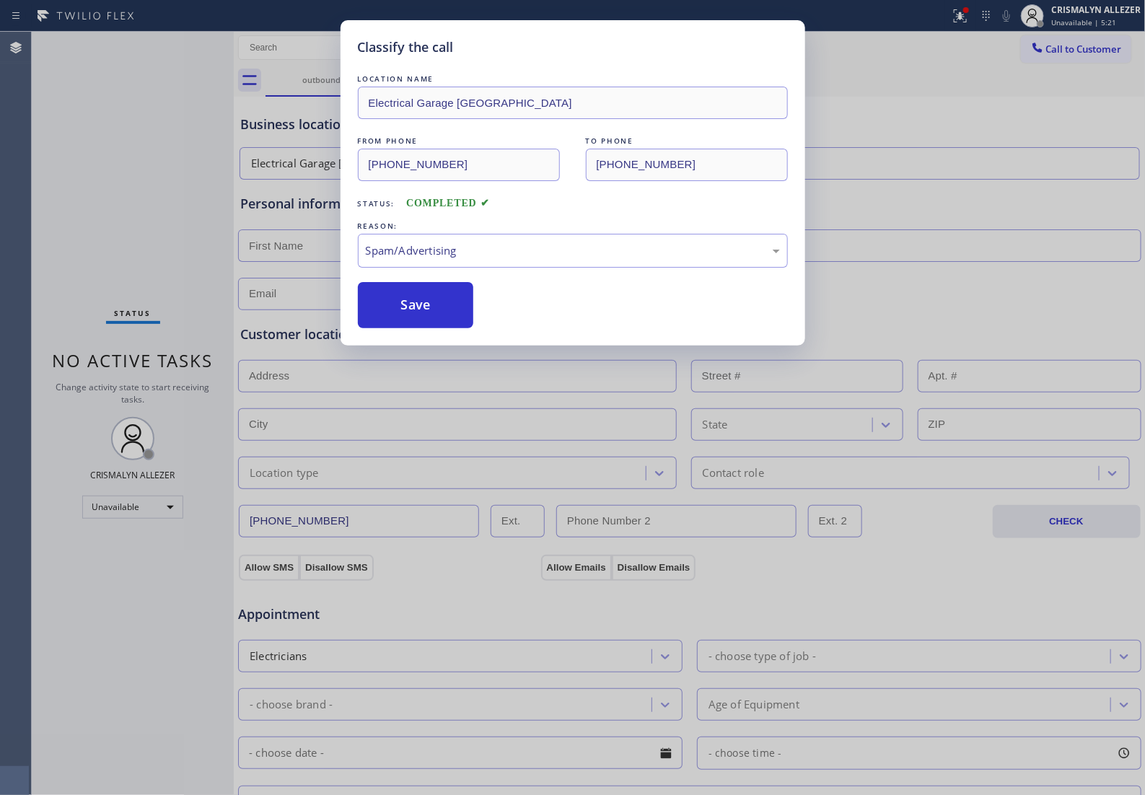
click at [422, 328] on button "Save" at bounding box center [416, 305] width 116 height 46
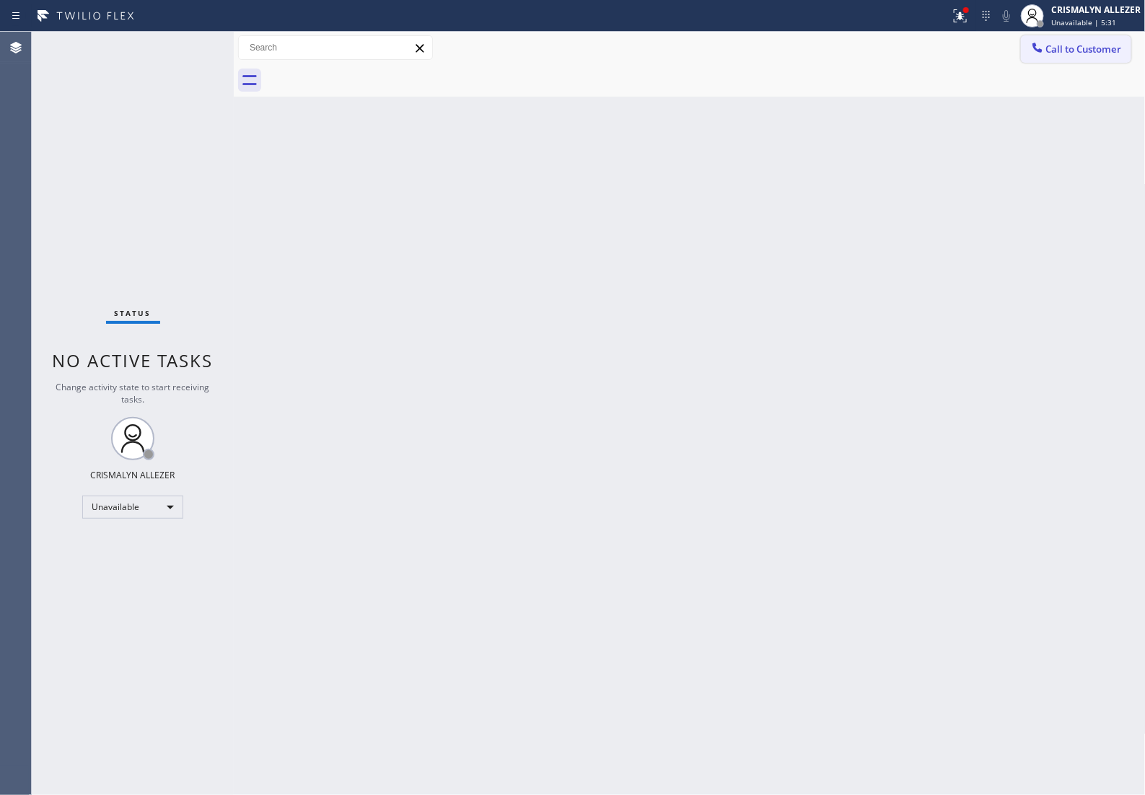
click at [1061, 58] on button "Call to Customer" at bounding box center [1076, 48] width 110 height 27
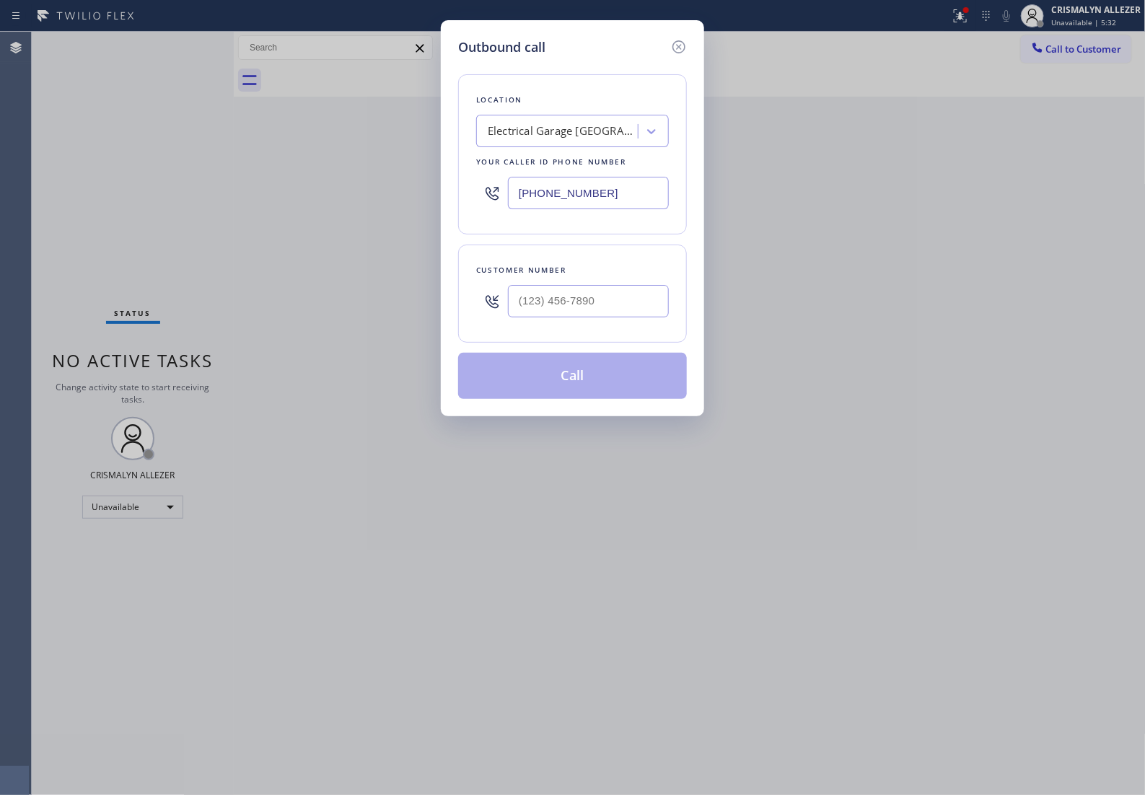
drag, startPoint x: 554, startPoint y: 206, endPoint x: 149, endPoint y: 226, distance: 406.0
click at [224, 226] on div "Outbound call Location Electrical Garage Studio City Your caller id phone numbe…" at bounding box center [572, 397] width 1145 height 795
paste input "424) 338-930"
type input "(424) 338-9300"
click at [601, 314] on input "(___) ___-____" at bounding box center [588, 301] width 161 height 32
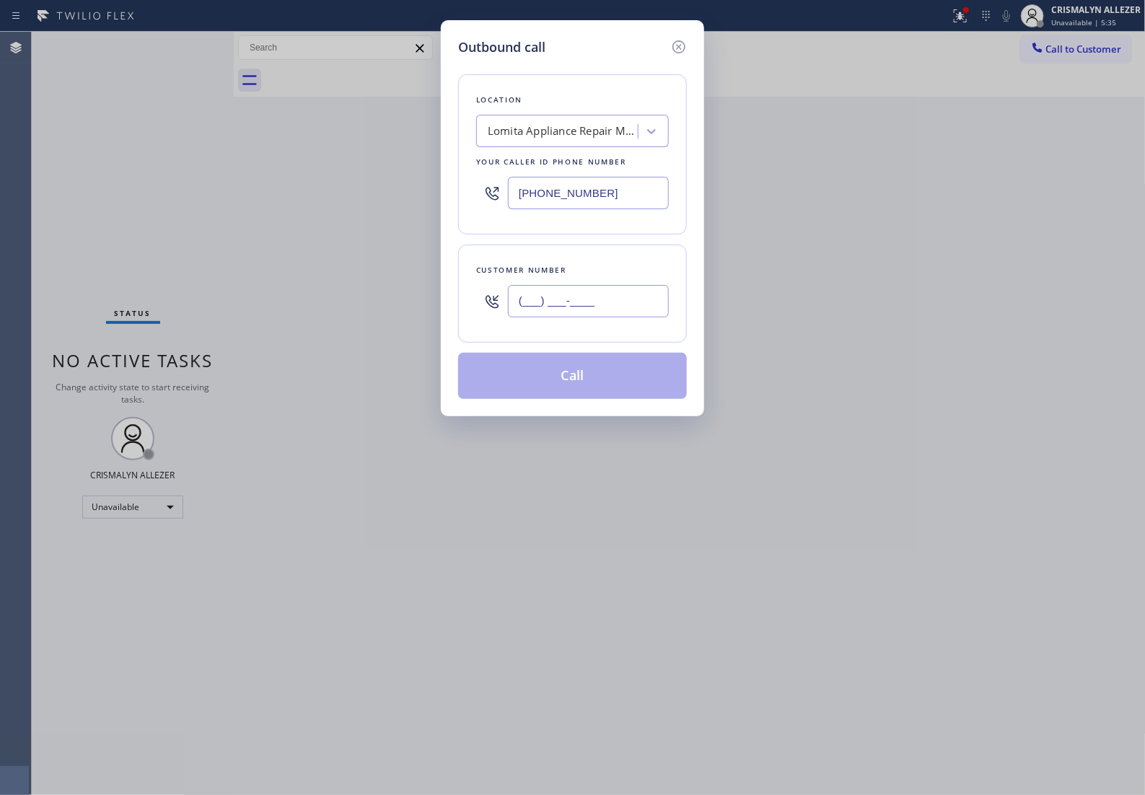
paste input "310) 233-1038"
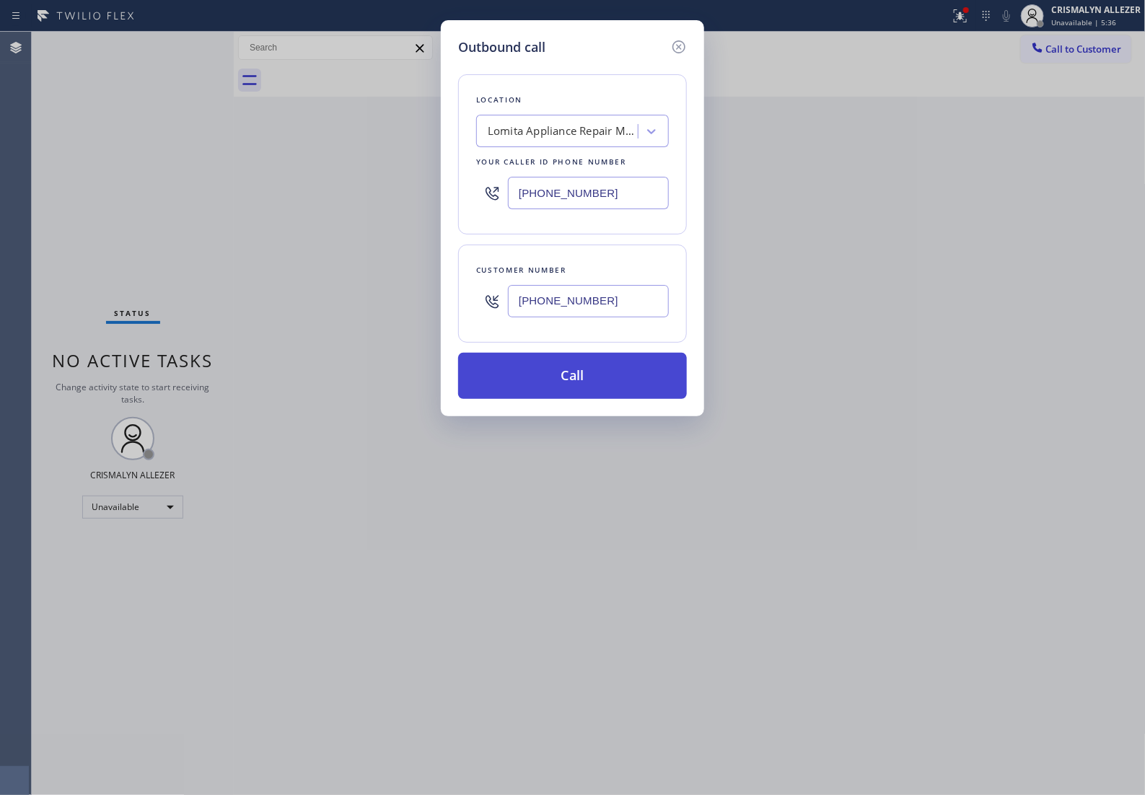
type input "(310) 233-1038"
click at [574, 398] on button "Call" at bounding box center [572, 376] width 229 height 46
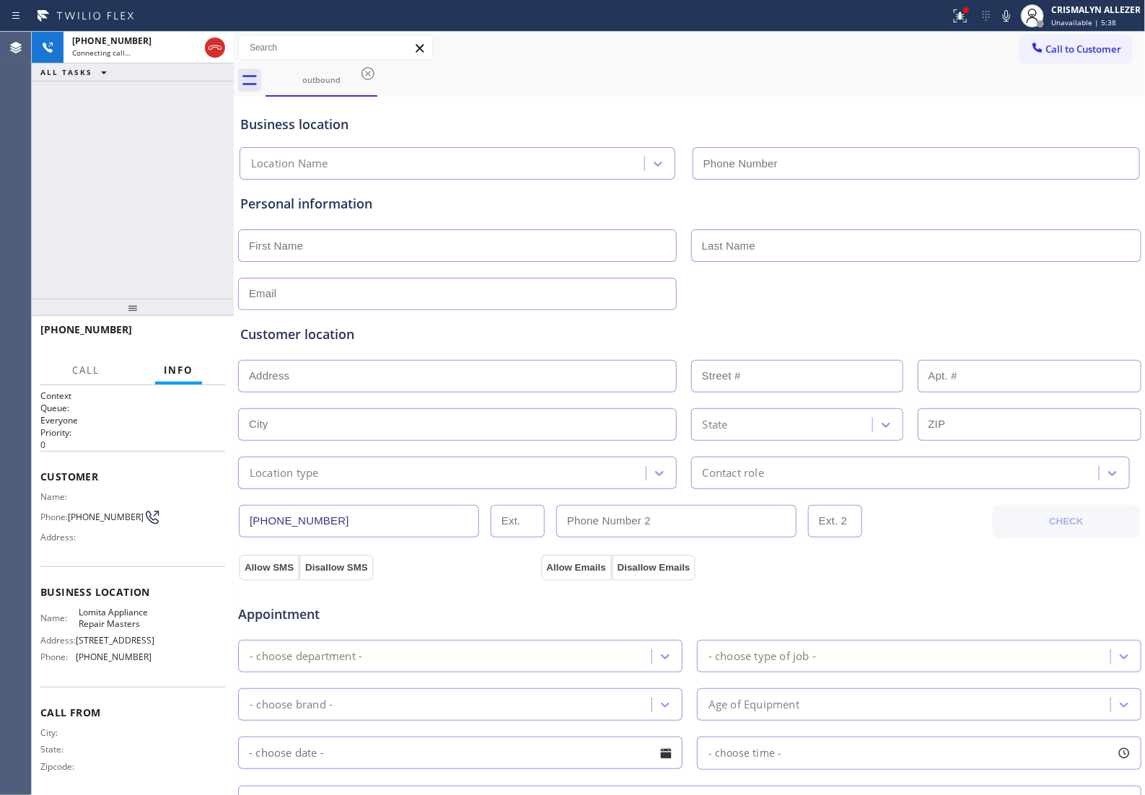
type input "(424) 338-9300"
click at [175, 341] on span "HANG UP" at bounding box center [192, 336] width 44 height 10
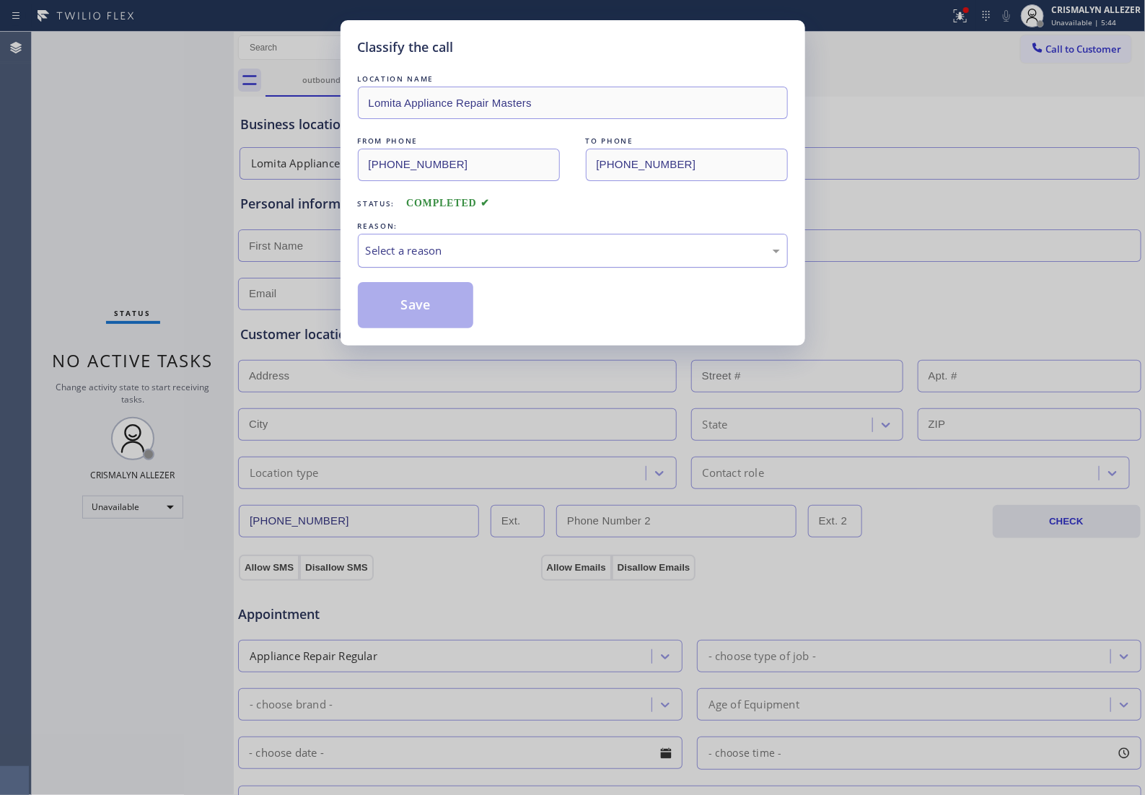
click at [538, 259] on div "Select a reason" at bounding box center [573, 250] width 414 height 17
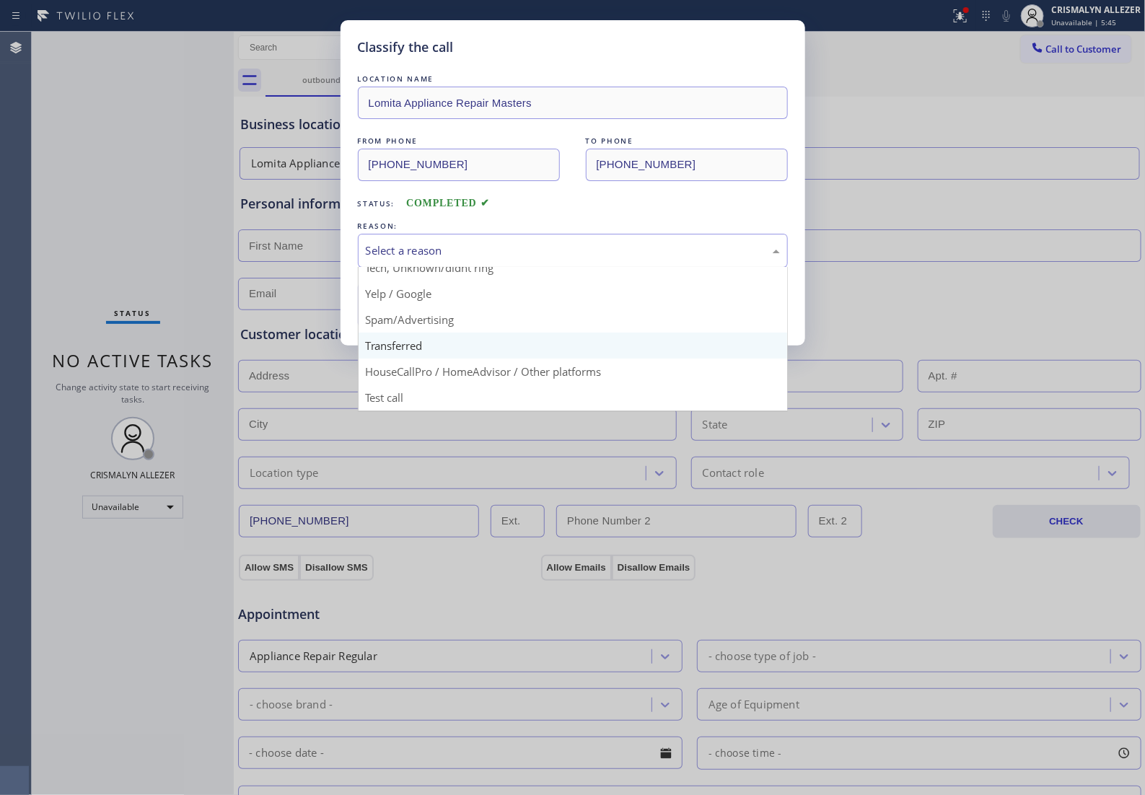
scroll to position [99, 0]
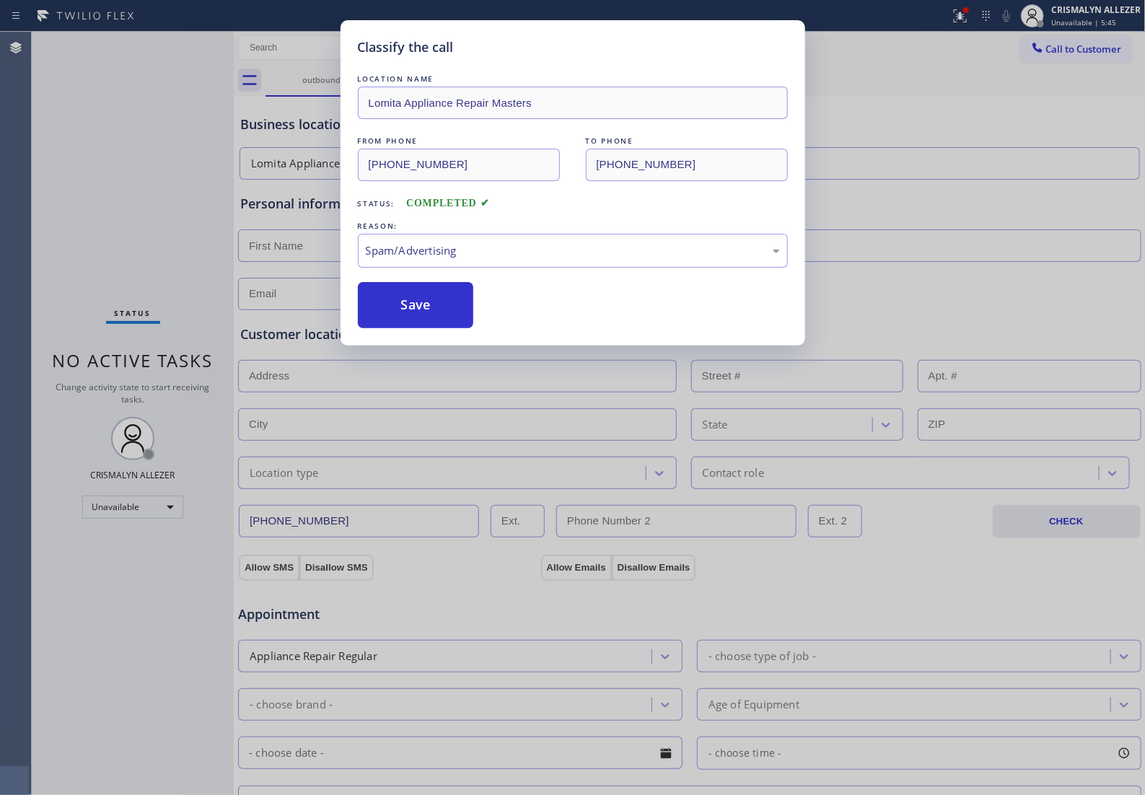
click at [428, 328] on button "Save" at bounding box center [416, 305] width 116 height 46
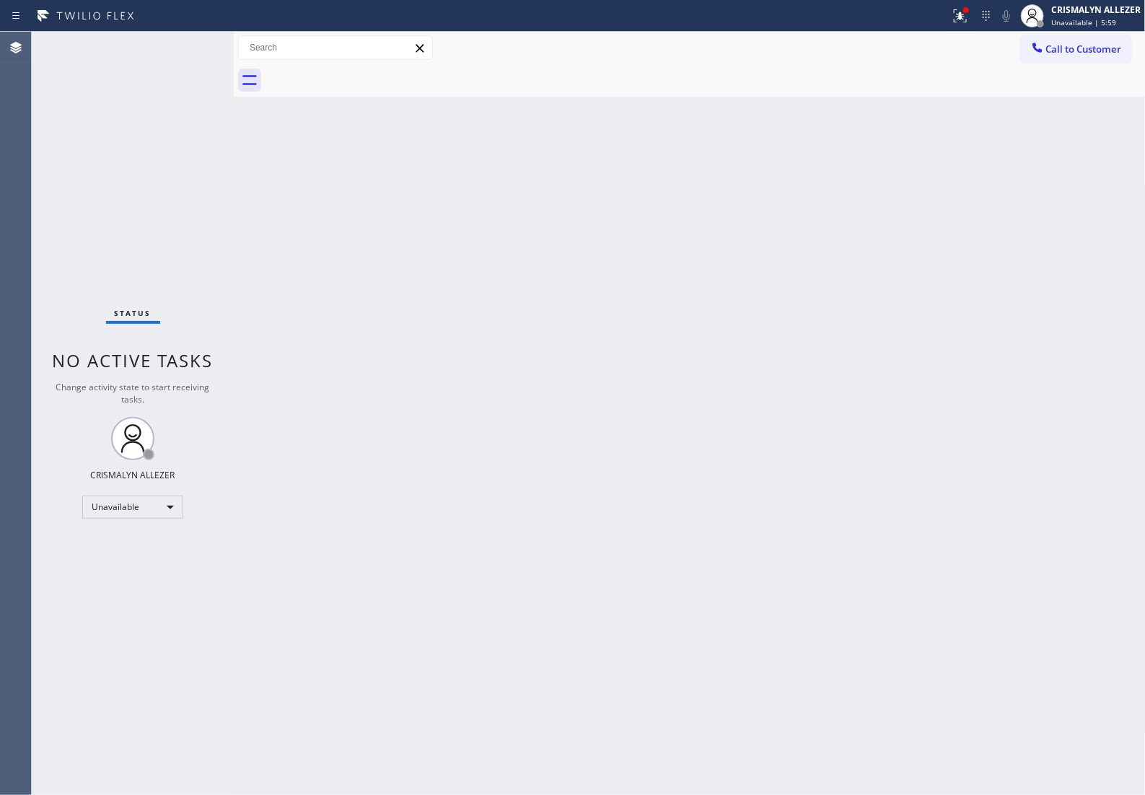
click at [1074, 63] on div "Call to Customer Outbound call Location Lomita Appliance Repair Masters Your ca…" at bounding box center [690, 48] width 912 height 32
click at [1095, 54] on span "Call to Customer" at bounding box center [1084, 49] width 76 height 13
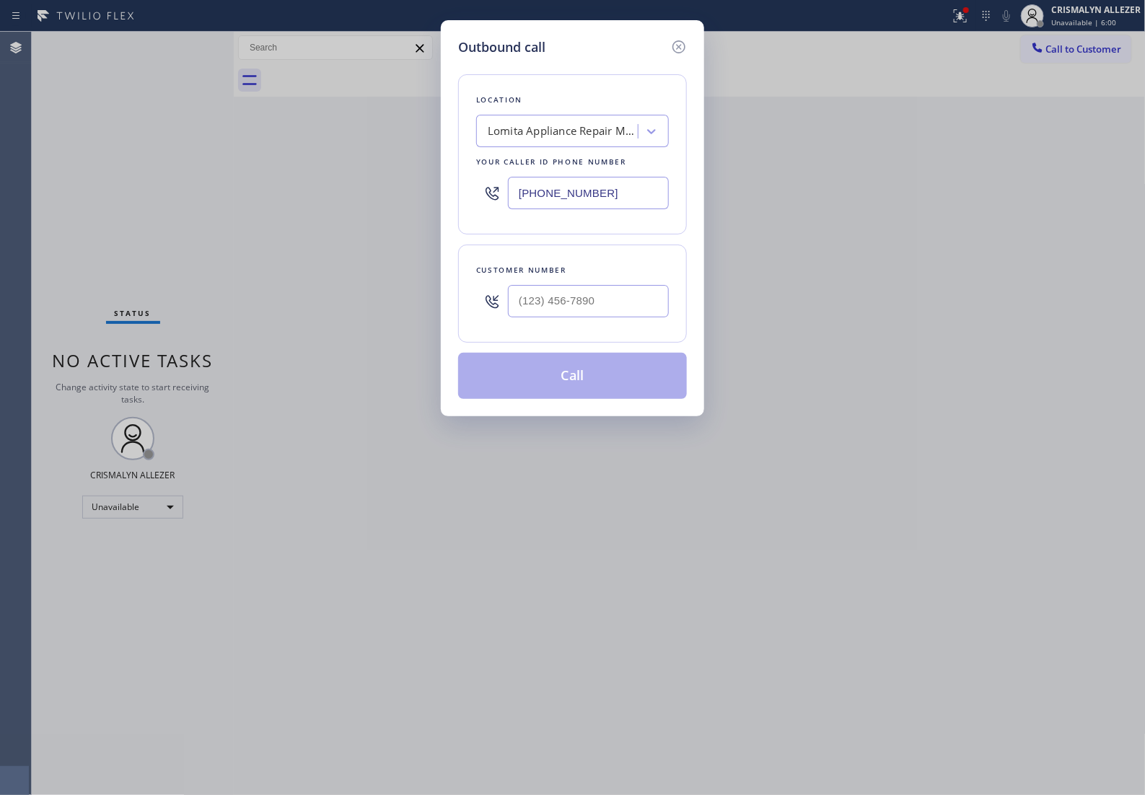
drag, startPoint x: 278, startPoint y: 207, endPoint x: 82, endPoint y: 211, distance: 196.3
click at [125, 208] on div "Outbound call Location Lomita Appliance Repair Masters Your caller id phone num…" at bounding box center [572, 397] width 1145 height 795
paste input "650) 677-1715"
type input "(650) 677-1715"
click at [592, 317] on input "(___) ___-____" at bounding box center [588, 301] width 161 height 32
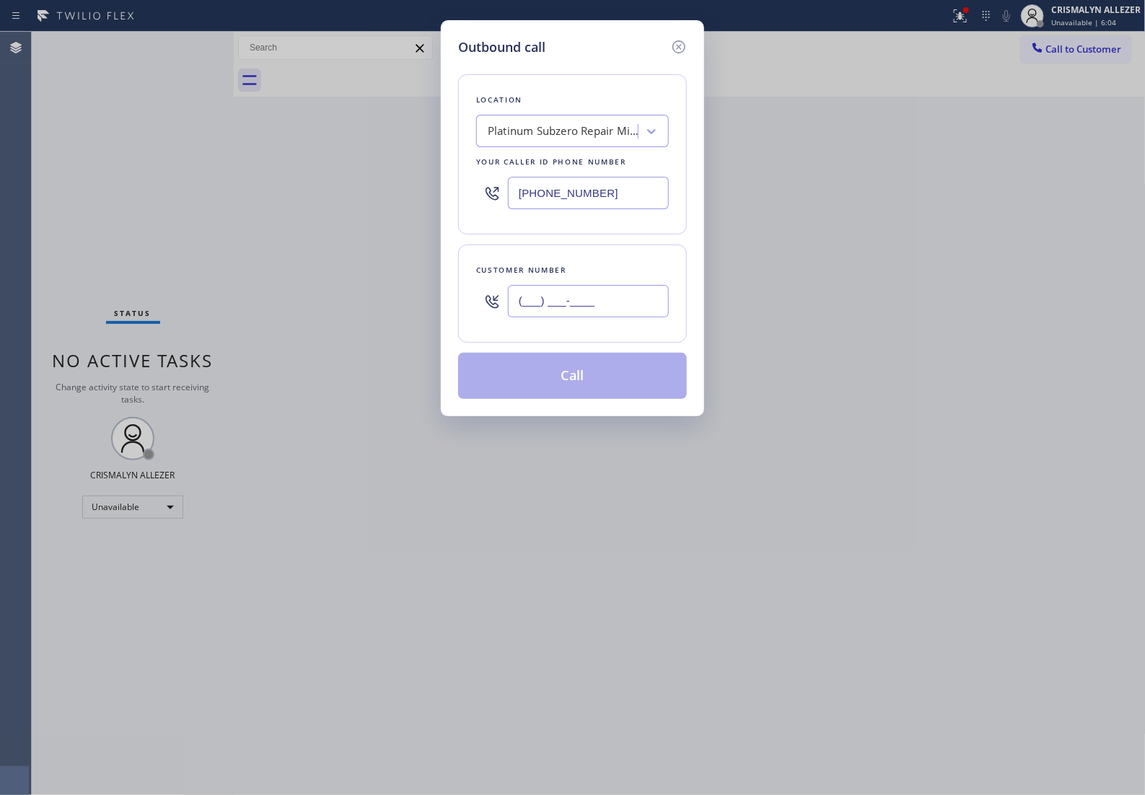
paste input "650) 817-1572"
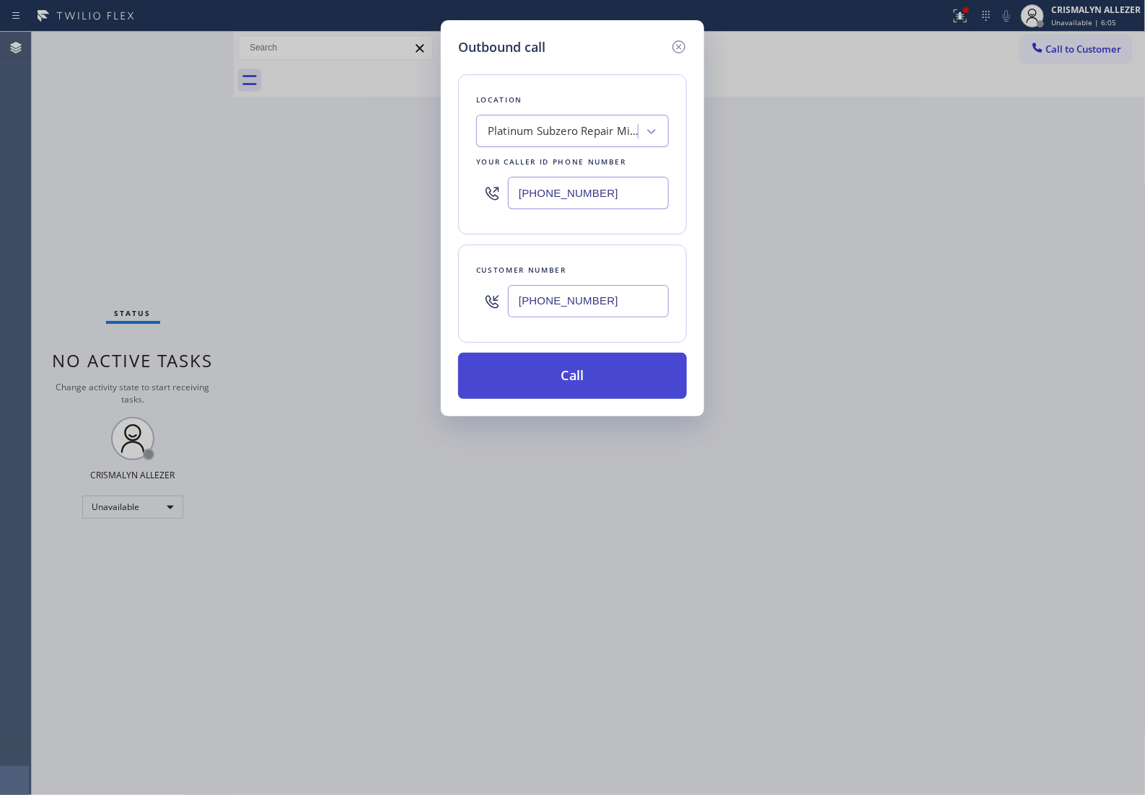
type input "(650) 817-1572"
click at [578, 390] on button "Call" at bounding box center [572, 376] width 229 height 46
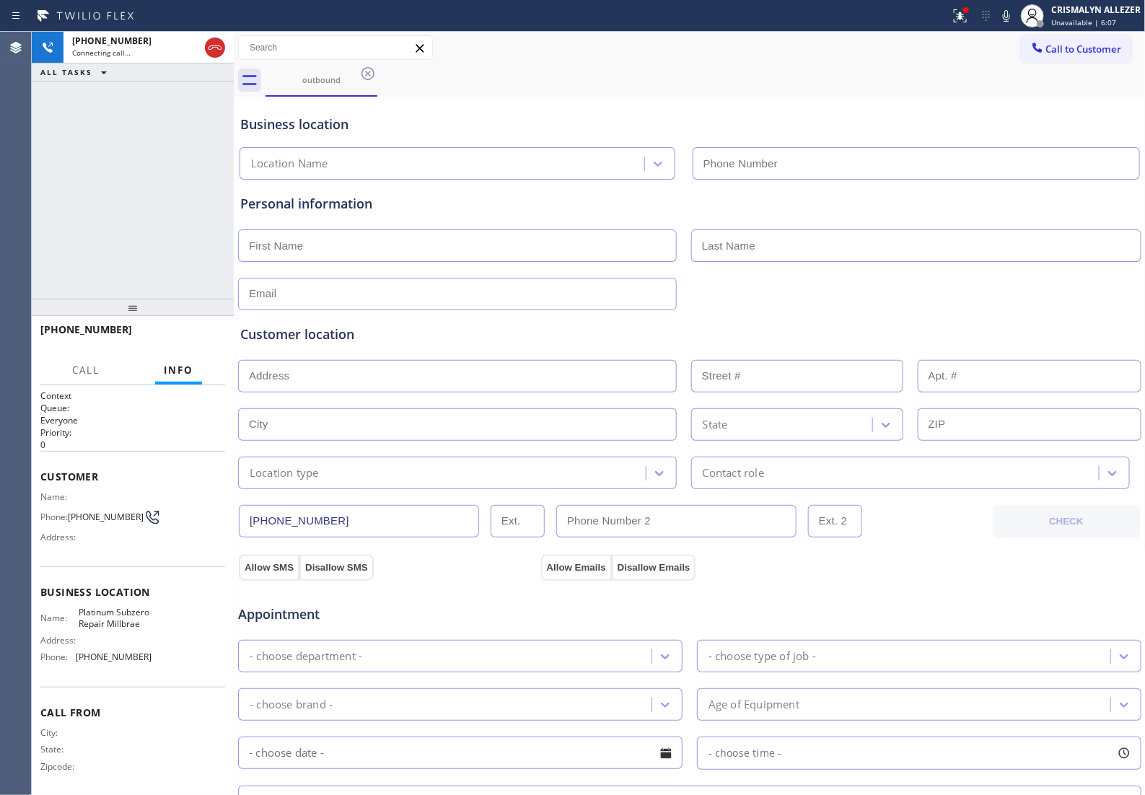
type input "(650) 677-1715"
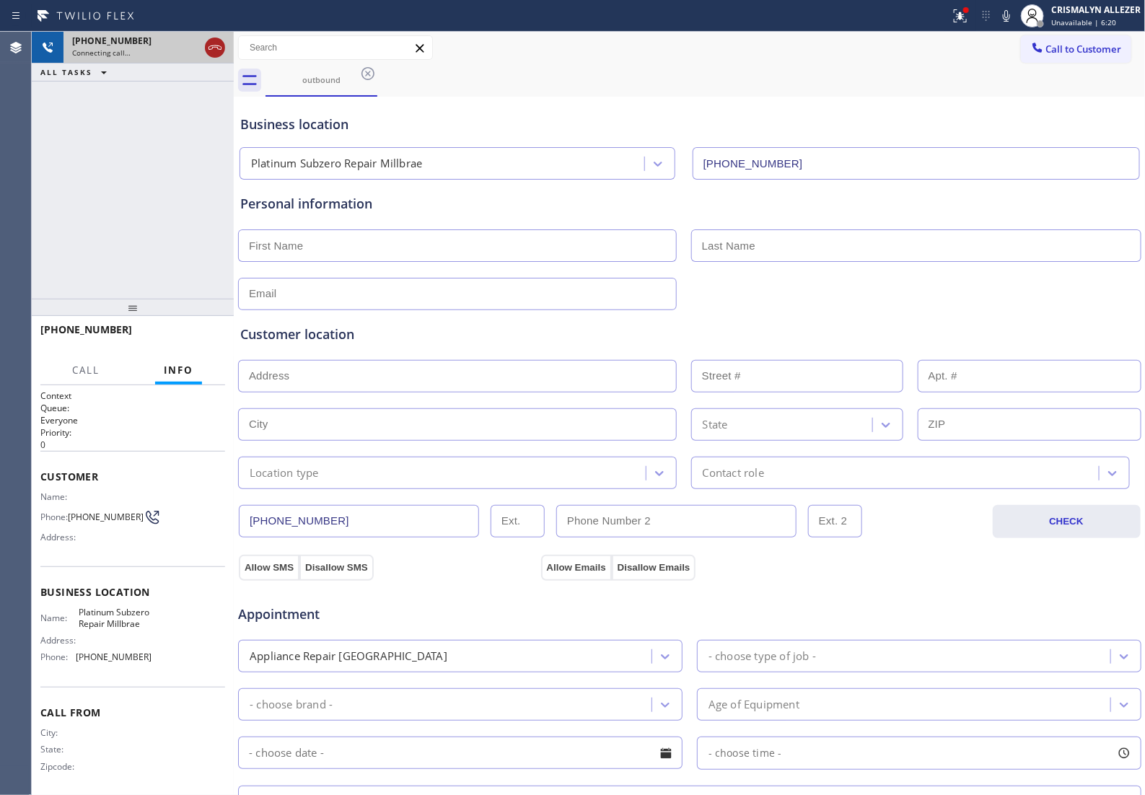
click at [211, 47] on icon at bounding box center [214, 47] width 17 height 17
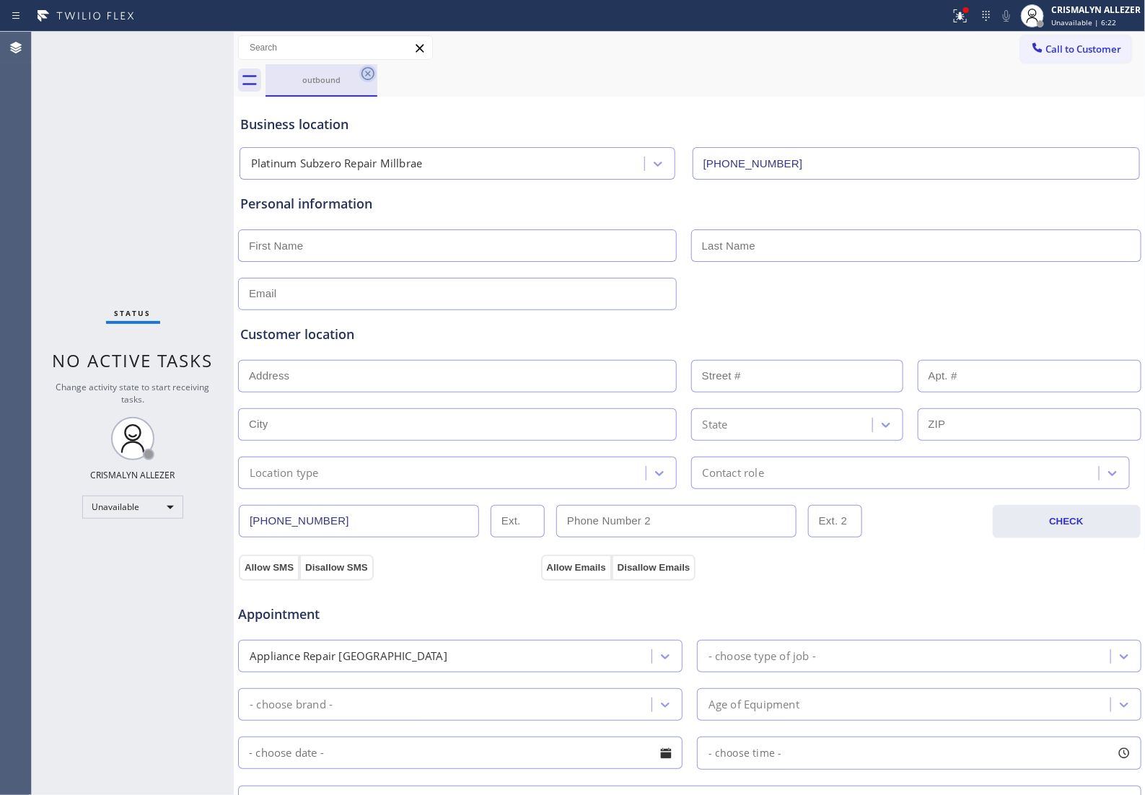
click at [369, 76] on icon at bounding box center [367, 73] width 17 height 17
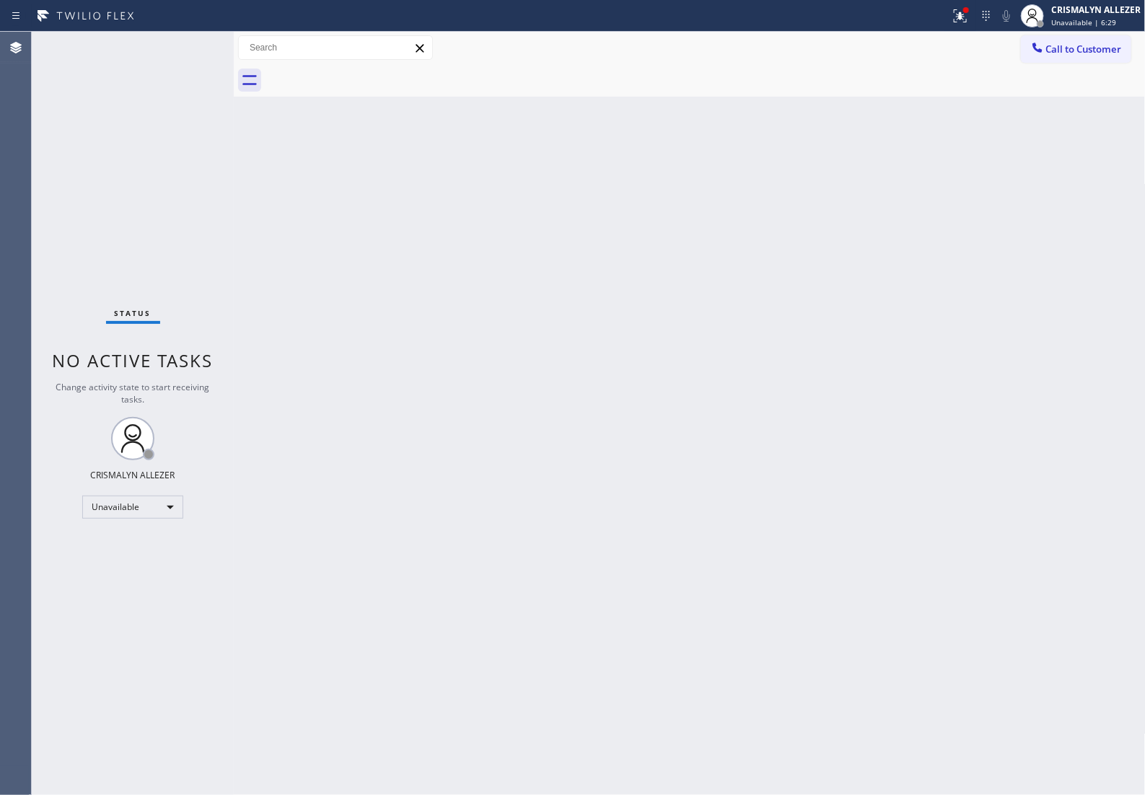
click at [1079, 66] on div at bounding box center [706, 80] width 880 height 32
drag, startPoint x: 1075, startPoint y: 55, endPoint x: 892, endPoint y: 148, distance: 205.5
click at [1074, 55] on span "Call to Customer" at bounding box center [1084, 49] width 76 height 13
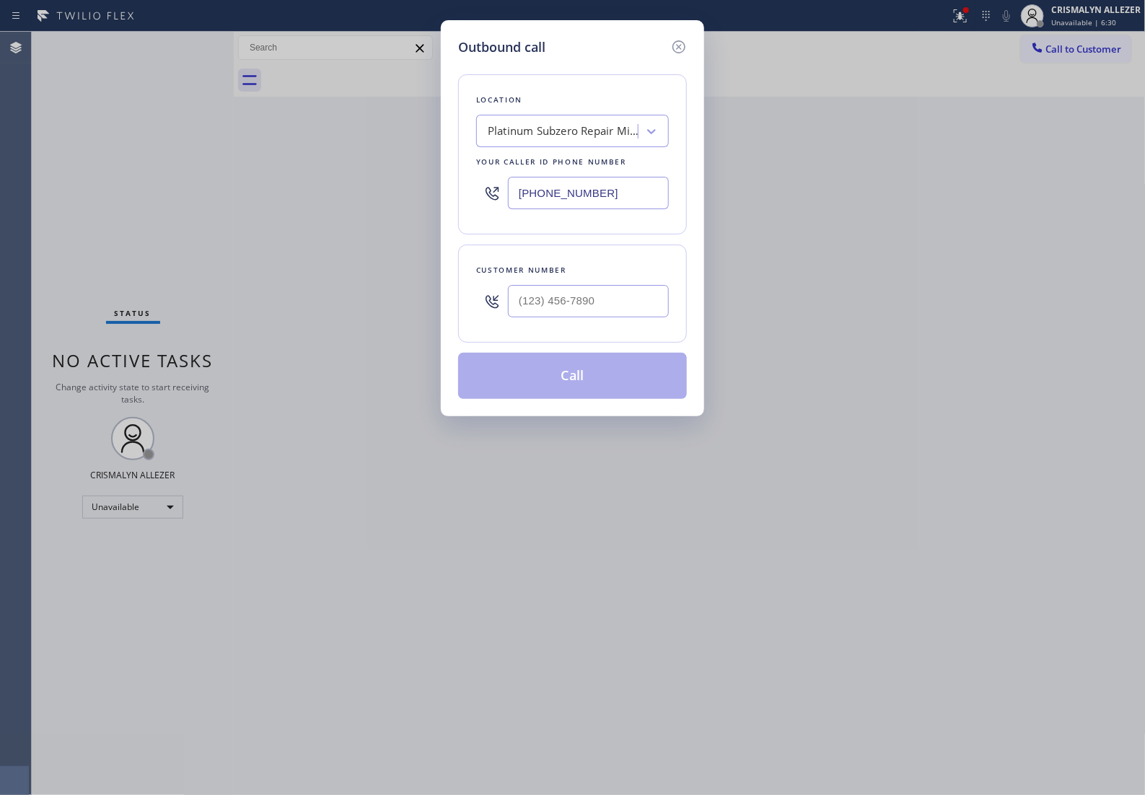
drag, startPoint x: 612, startPoint y: 196, endPoint x: 163, endPoint y: 208, distance: 449.0
click at [163, 208] on div "Outbound call Location Platinum Subzero Repair Millbrae Your caller id phone nu…" at bounding box center [572, 397] width 1145 height 795
paste input "800-6080"
type input "(650) 800-6080"
click at [636, 315] on input "(___) ___-____" at bounding box center [588, 301] width 161 height 32
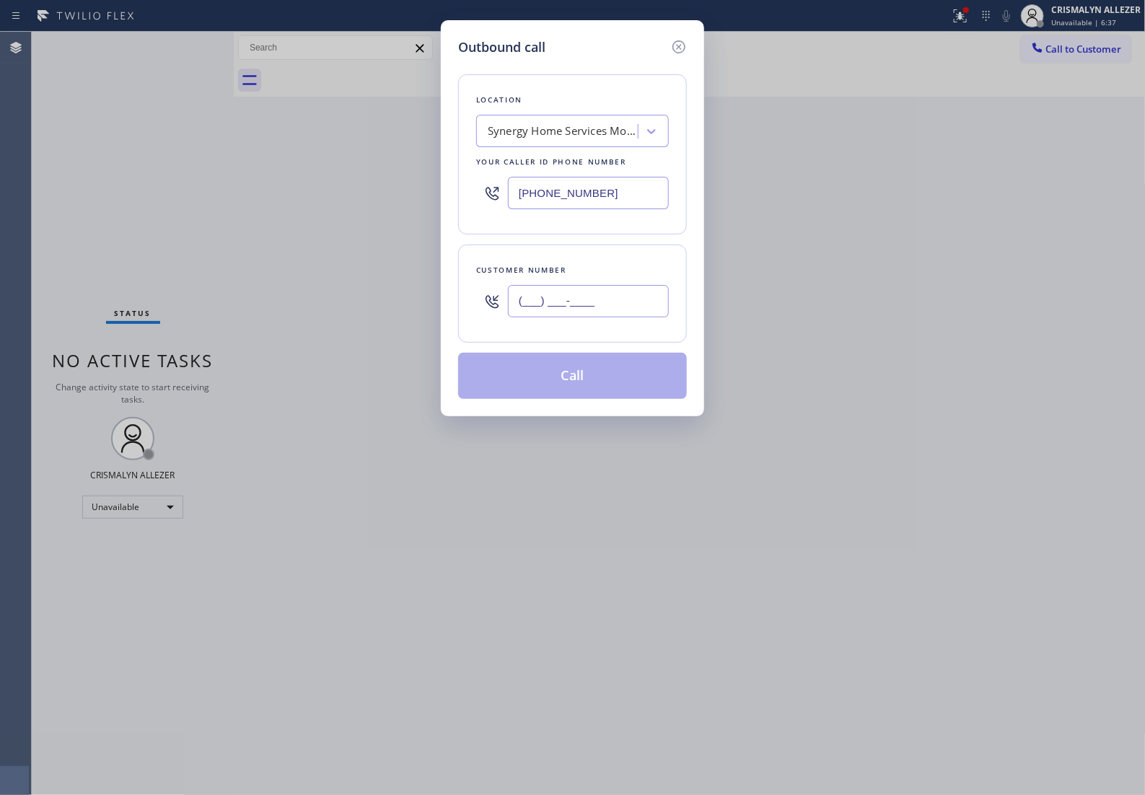
paste input "650) 308-3151"
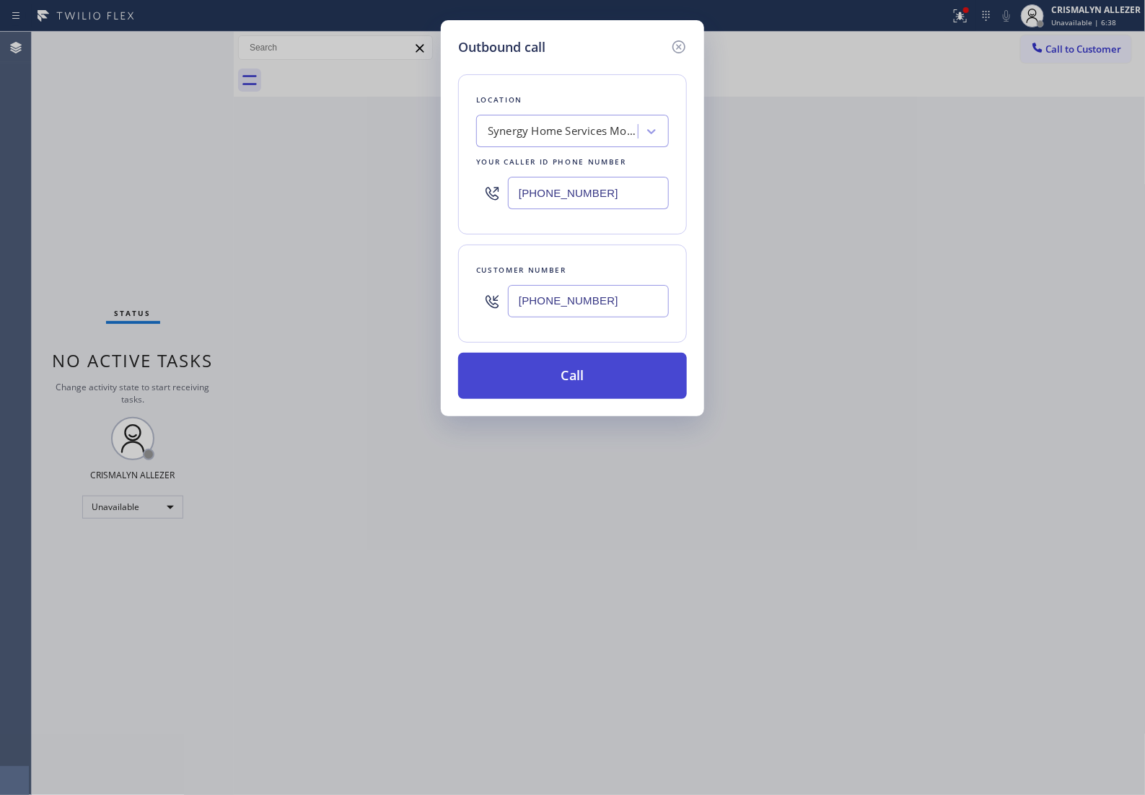
type input "(650) 308-3151"
click at [584, 395] on button "Call" at bounding box center [572, 376] width 229 height 46
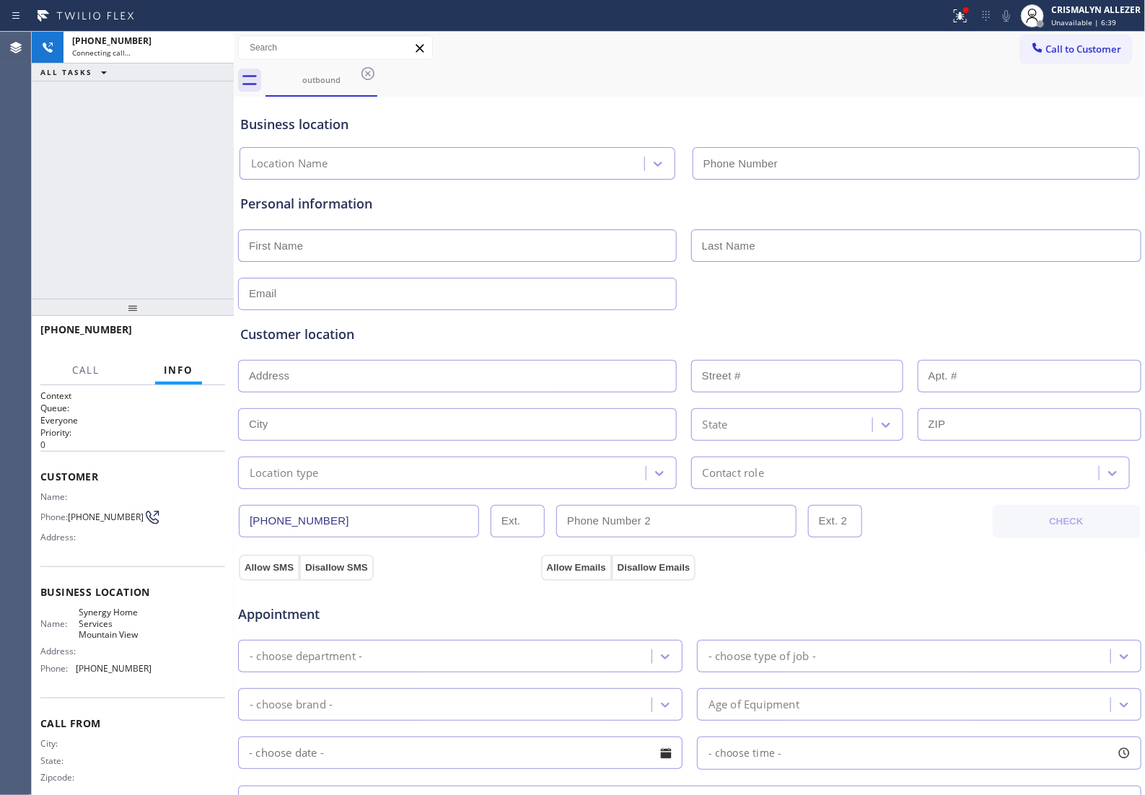
type input "(650) 800-6080"
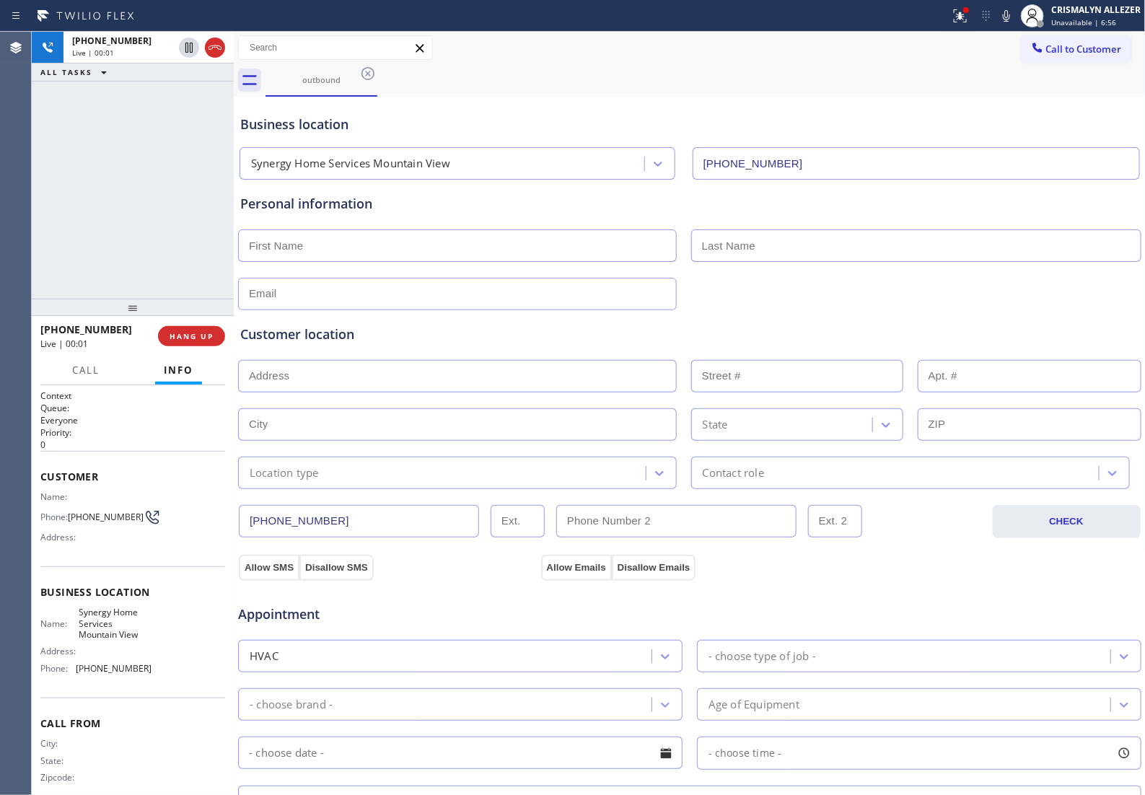
click at [177, 347] on div "+16503083151 Live | 00:01 HANG UP" at bounding box center [132, 336] width 185 height 38
click at [184, 337] on span "HANG UP" at bounding box center [192, 336] width 44 height 10
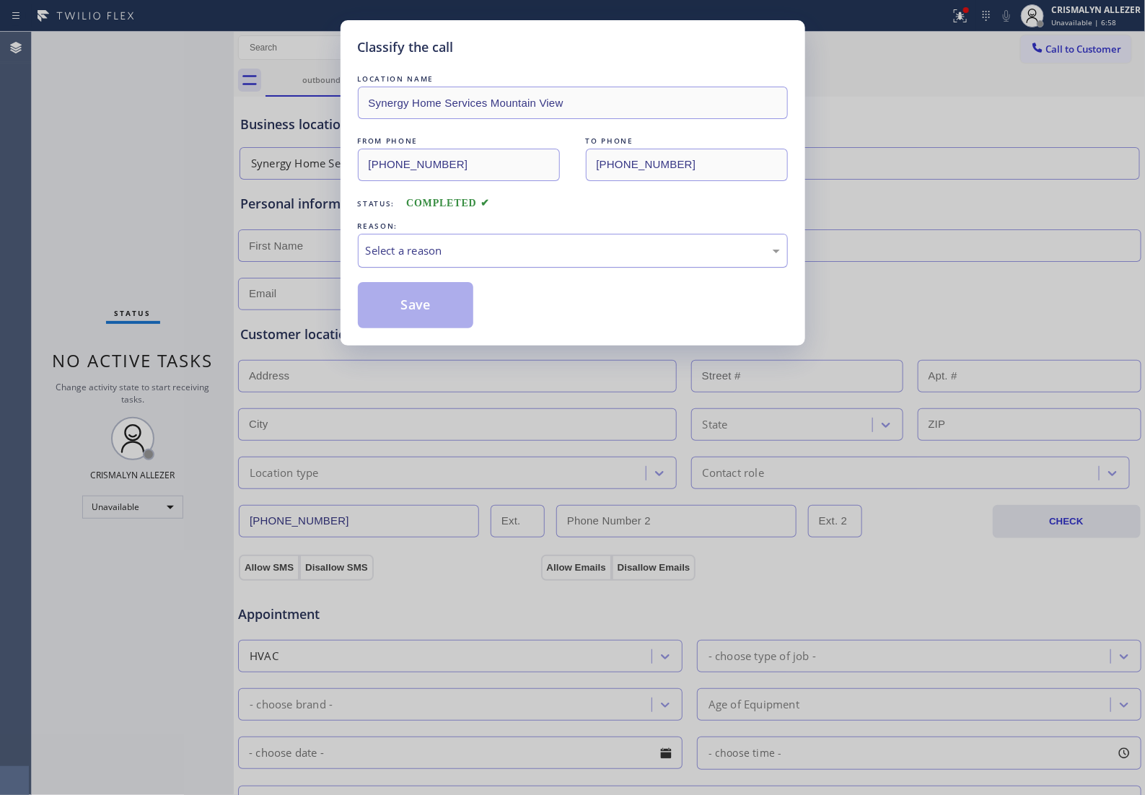
click at [538, 268] on div "Select a reason" at bounding box center [573, 251] width 430 height 34
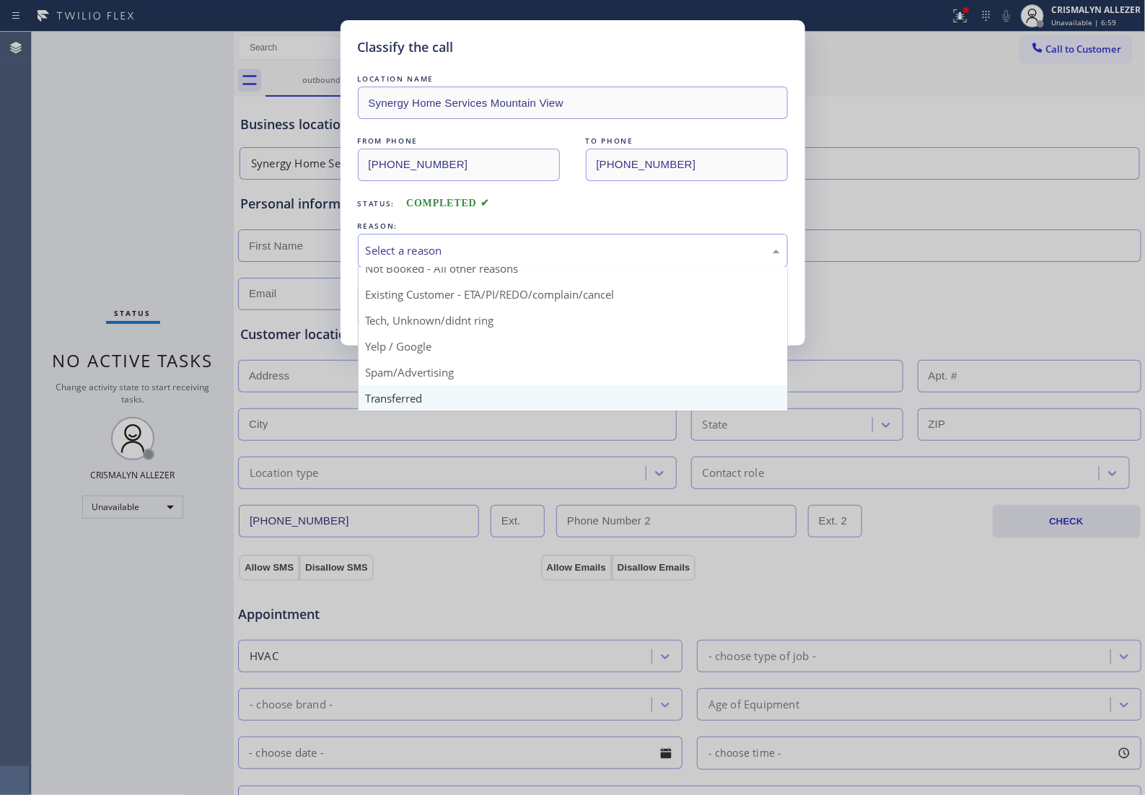
scroll to position [99, 0]
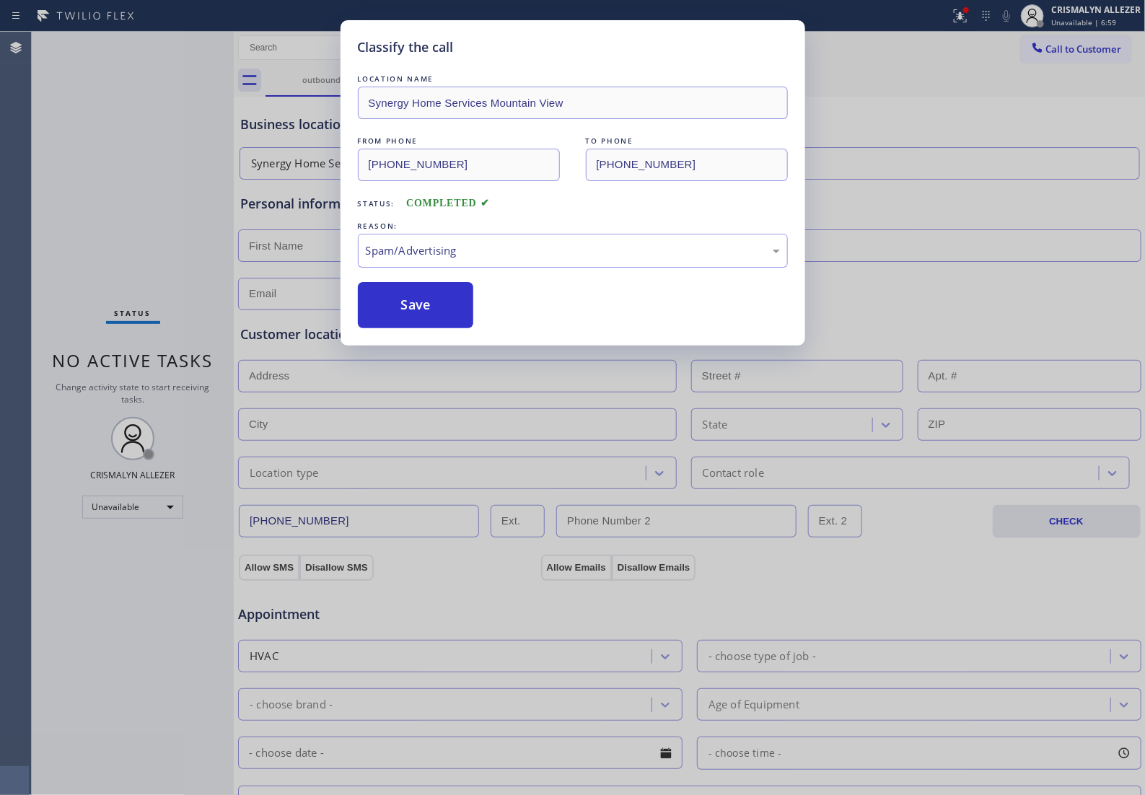
click at [430, 328] on button "Save" at bounding box center [416, 305] width 116 height 46
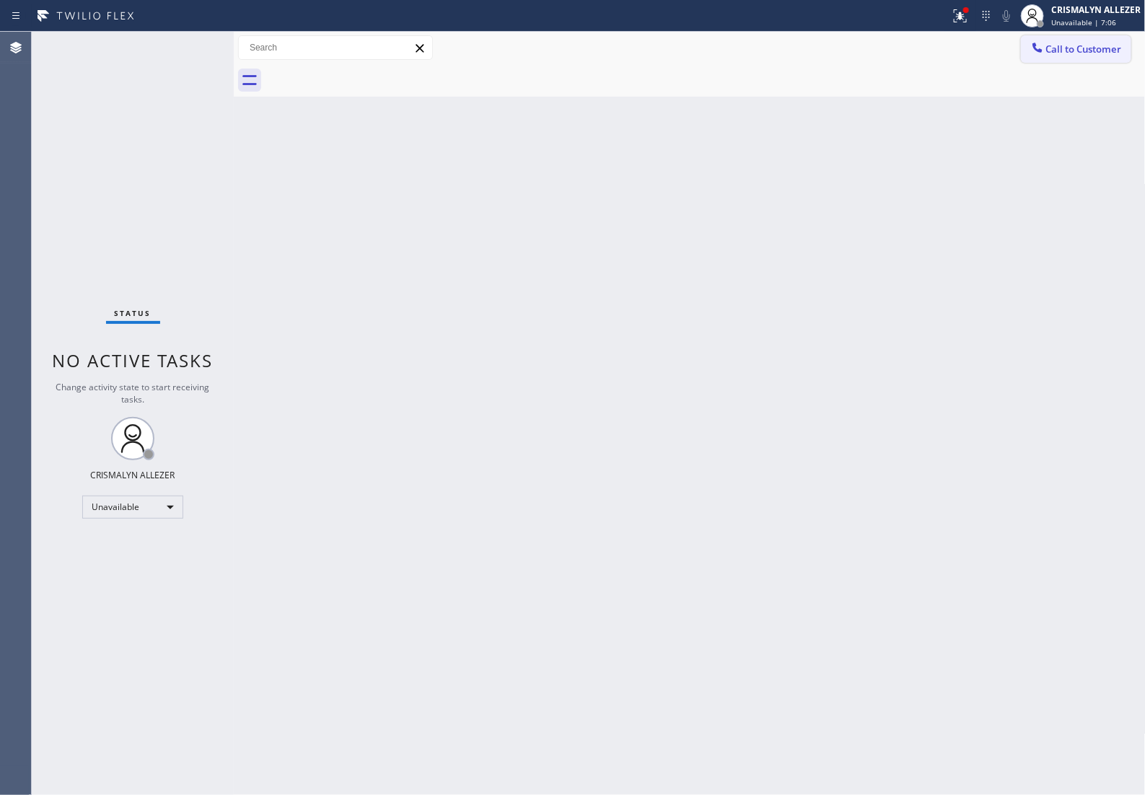
click at [1080, 56] on span "Call to Customer" at bounding box center [1084, 49] width 76 height 13
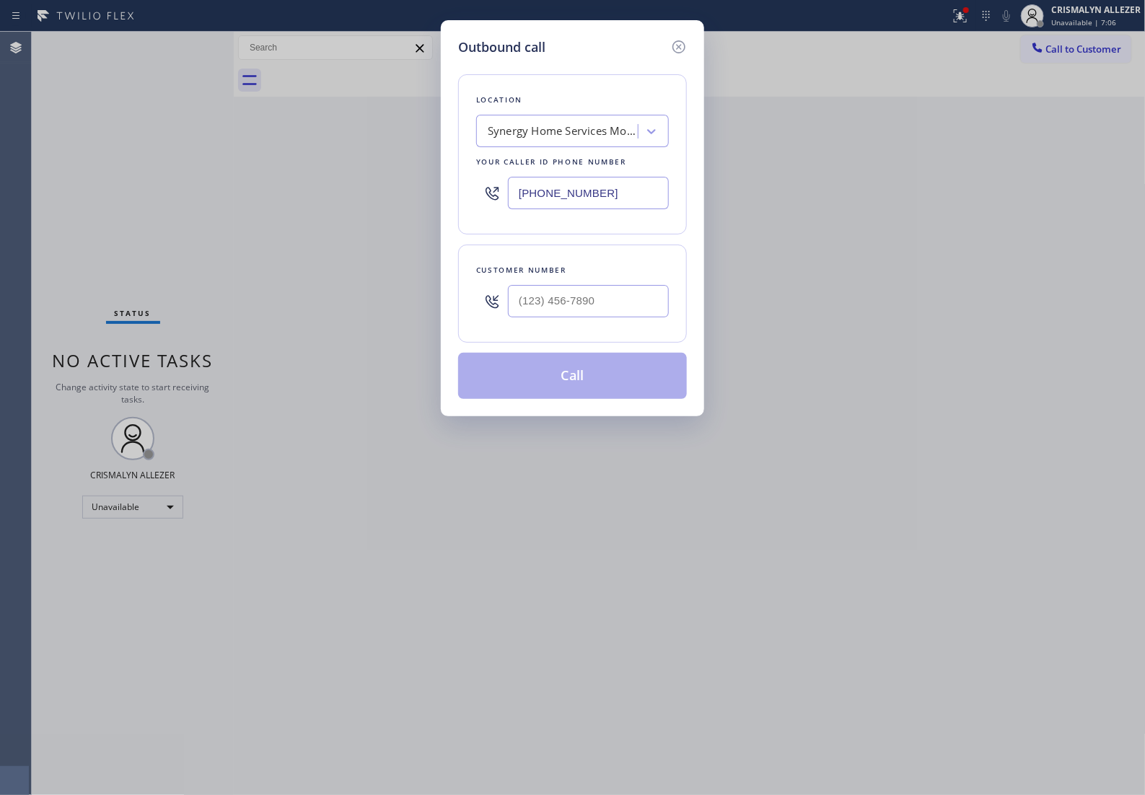
drag, startPoint x: 623, startPoint y: 210, endPoint x: 101, endPoint y: 211, distance: 521.7
click at [149, 214] on div "Outbound call Location Synergy Home Services Mountain View Your caller id phone…" at bounding box center [572, 397] width 1145 height 795
paste input "415) 634-6699"
type input "(415) 634-6699"
click at [571, 317] on input "(___) ___-____" at bounding box center [588, 301] width 161 height 32
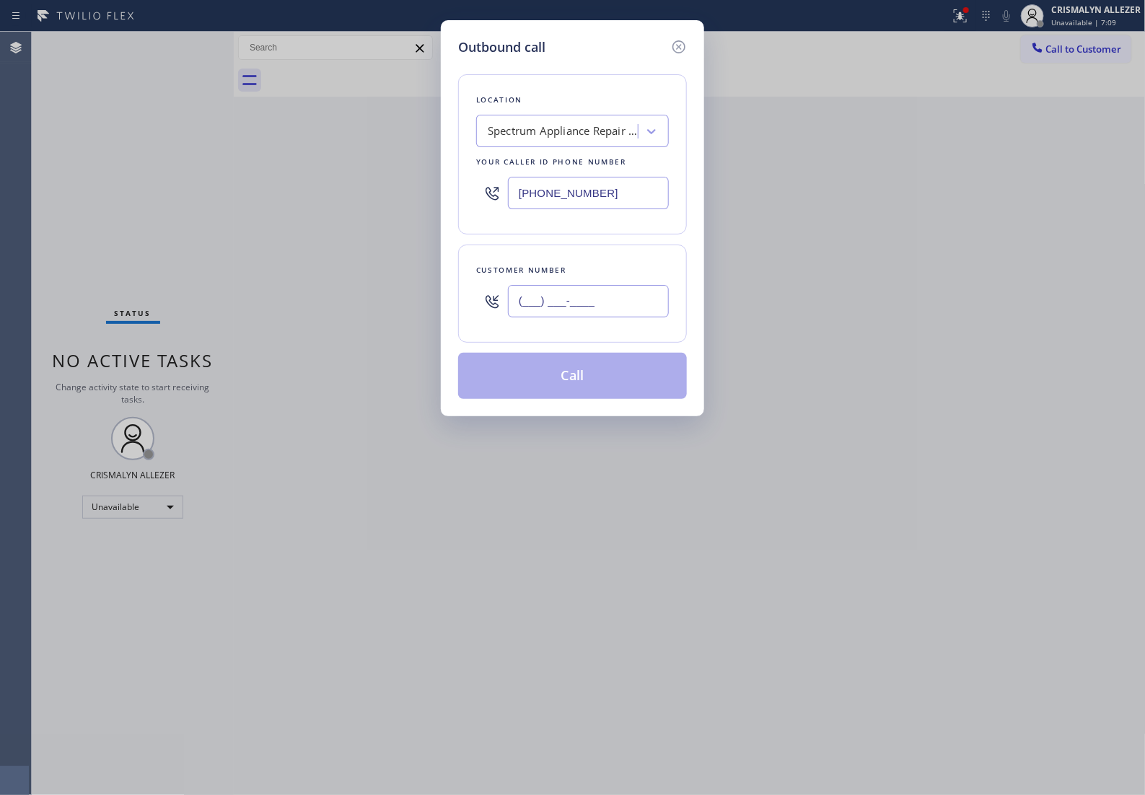
paste input "209) 245-1625"
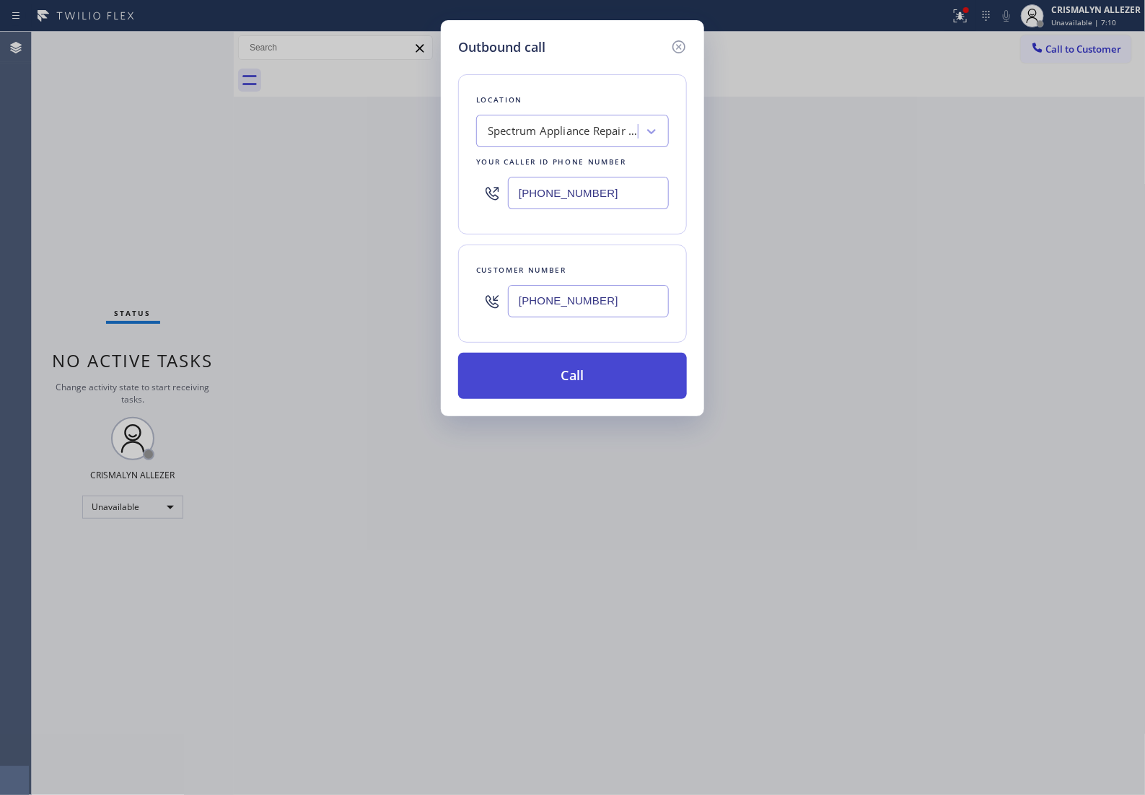
type input "(209) 245-1625"
click at [582, 391] on button "Call" at bounding box center [572, 376] width 229 height 46
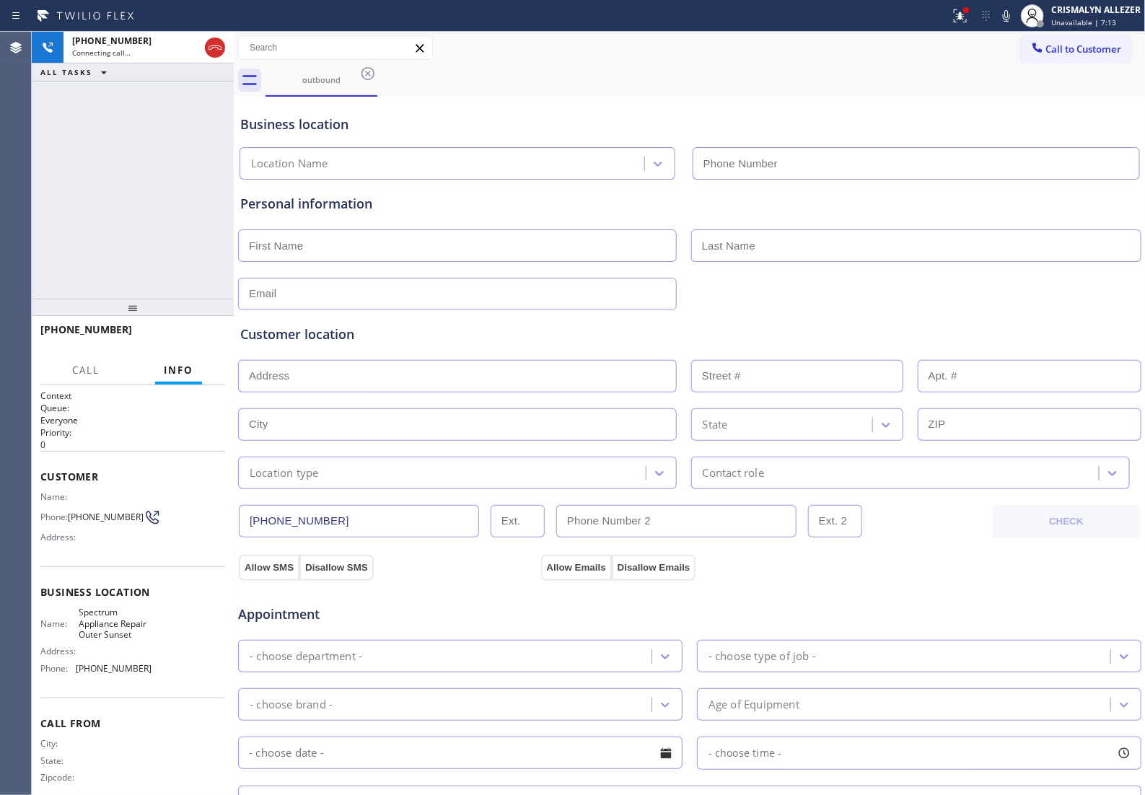
type input "(415) 634-6699"
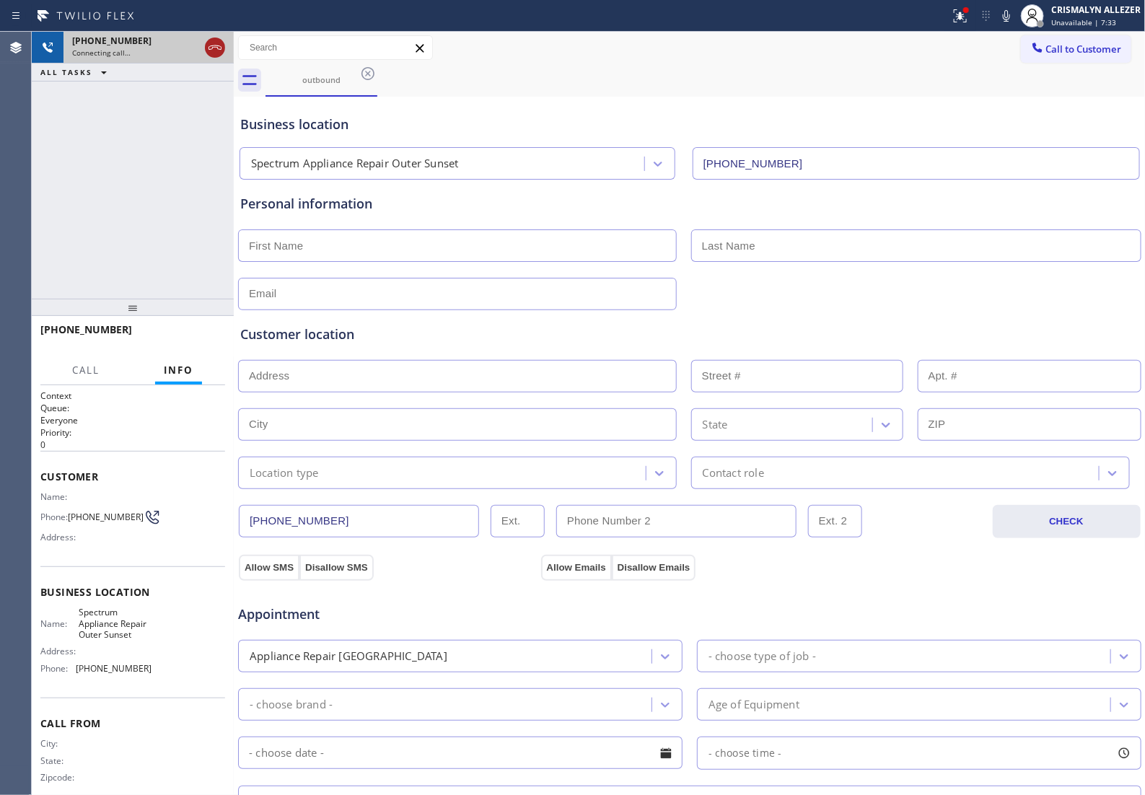
click at [214, 53] on icon at bounding box center [214, 47] width 17 height 17
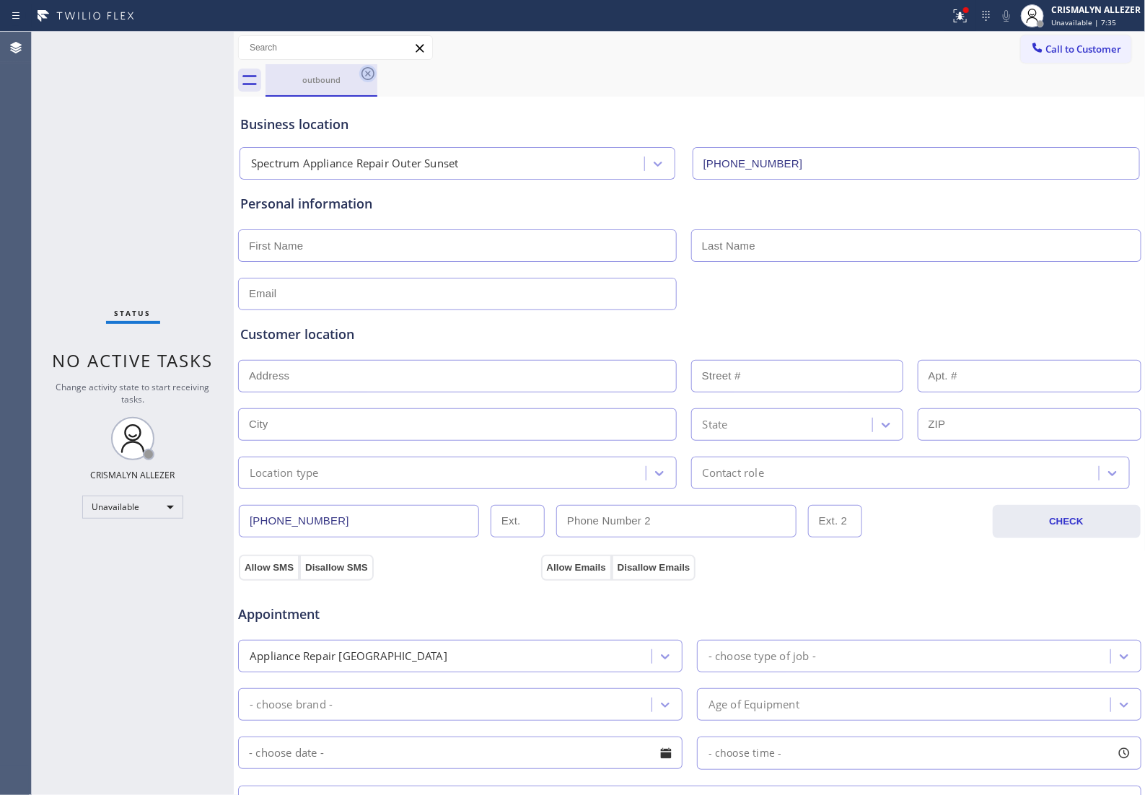
click at [370, 76] on icon at bounding box center [367, 73] width 17 height 17
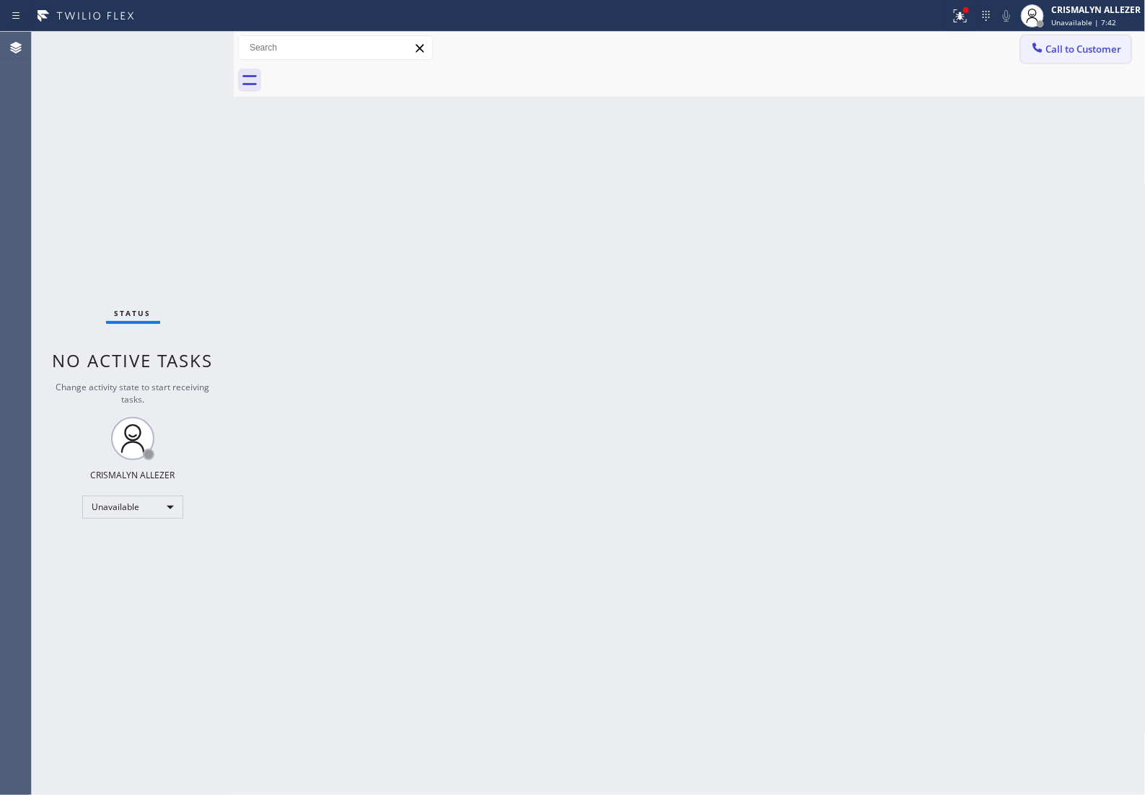
click at [1070, 61] on button "Call to Customer" at bounding box center [1076, 48] width 110 height 27
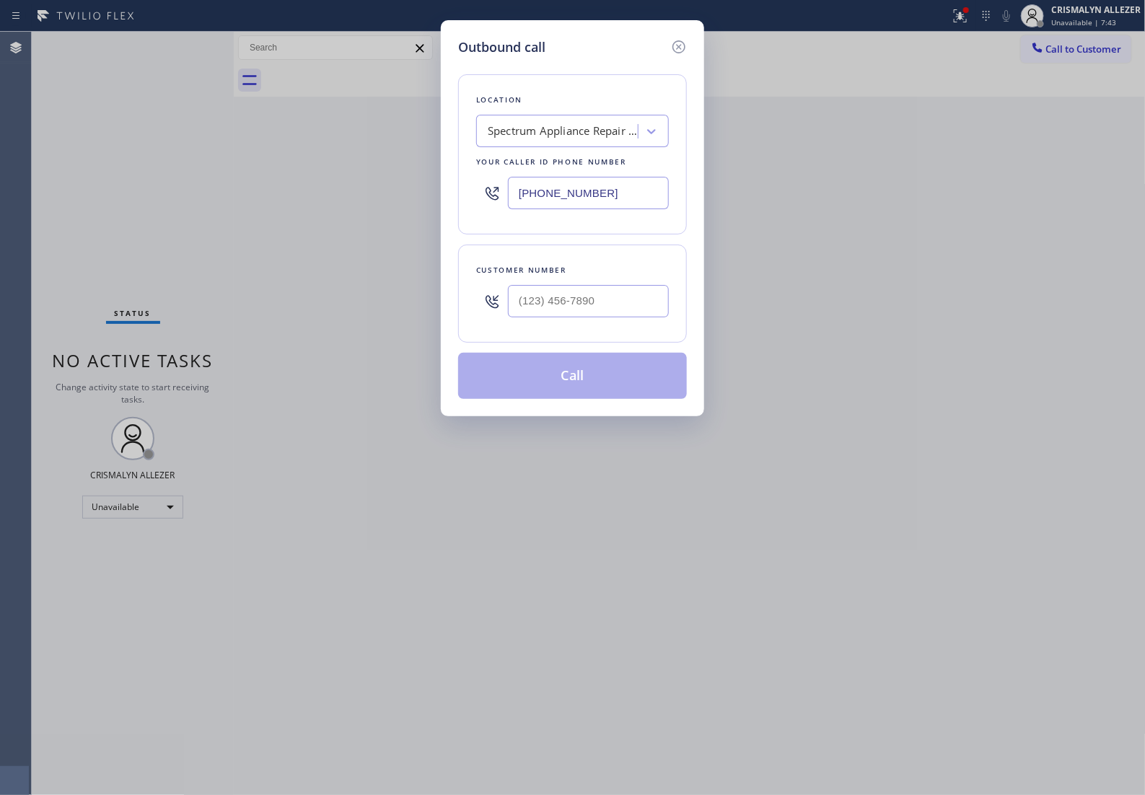
click at [1068, 51] on div "Outbound call Location Spectrum Appliance Repair Outer Sunset Your caller id ph…" at bounding box center [572, 397] width 1145 height 795
paste input "650) 677-1715"
drag, startPoint x: 625, startPoint y: 188, endPoint x: 354, endPoint y: 262, distance: 280.4
click at [224, 197] on div "Outbound call Location Spectrum Appliance Repair Outer Sunset Your caller id ph…" at bounding box center [572, 397] width 1145 height 795
type input "(650) 677-1715"
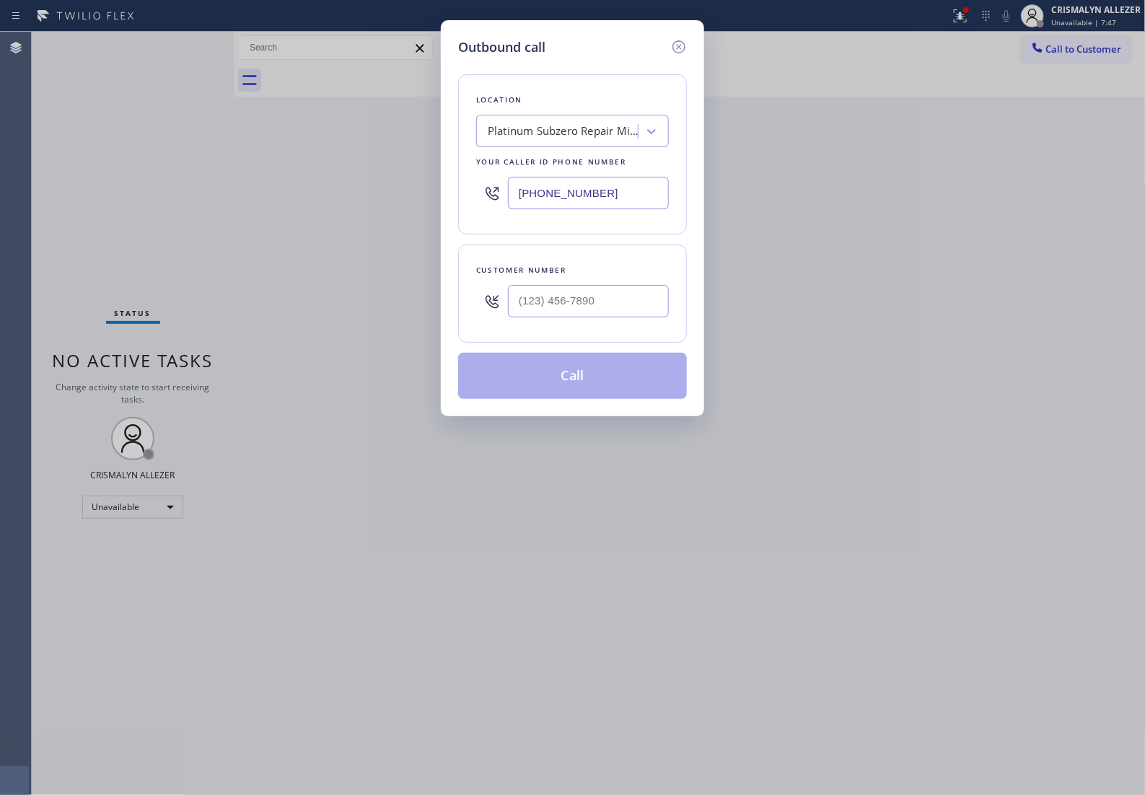
click at [596, 325] on div at bounding box center [588, 301] width 161 height 47
click at [595, 317] on input "(___) ___-____" at bounding box center [588, 301] width 161 height 32
paste input "650) 817-1572"
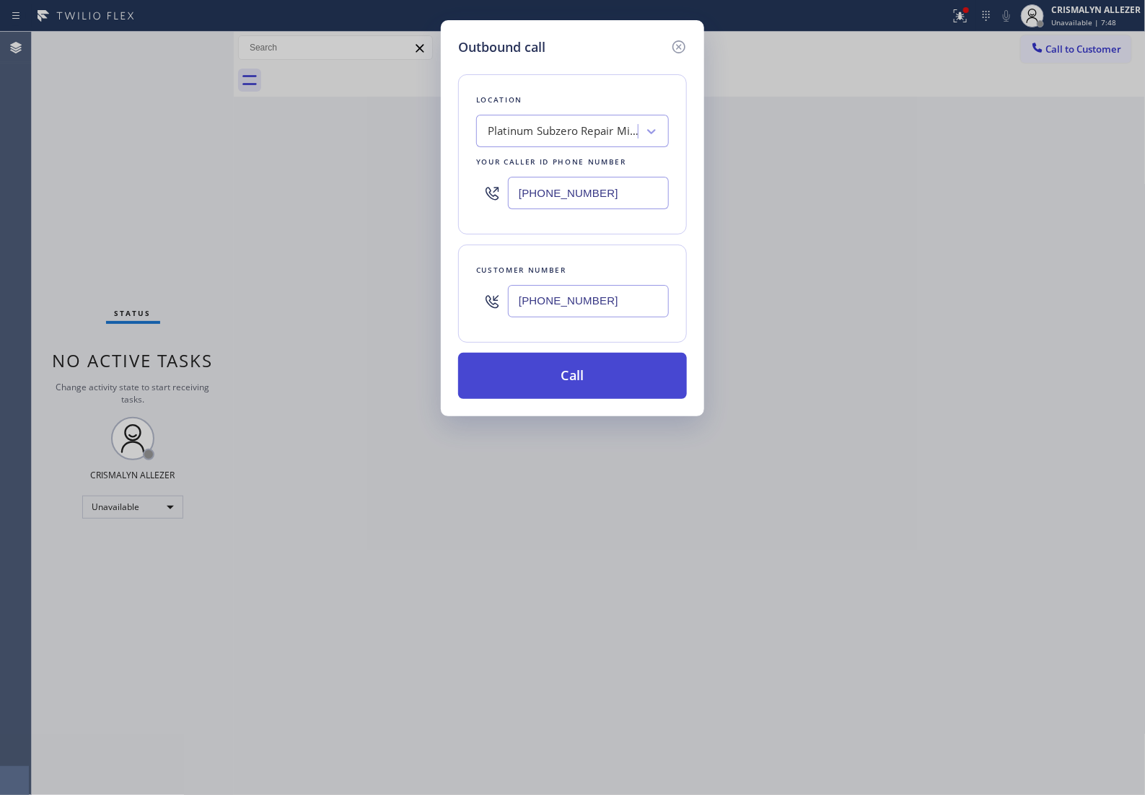
type input "(650) 817-1572"
click at [587, 399] on button "Call" at bounding box center [572, 376] width 229 height 46
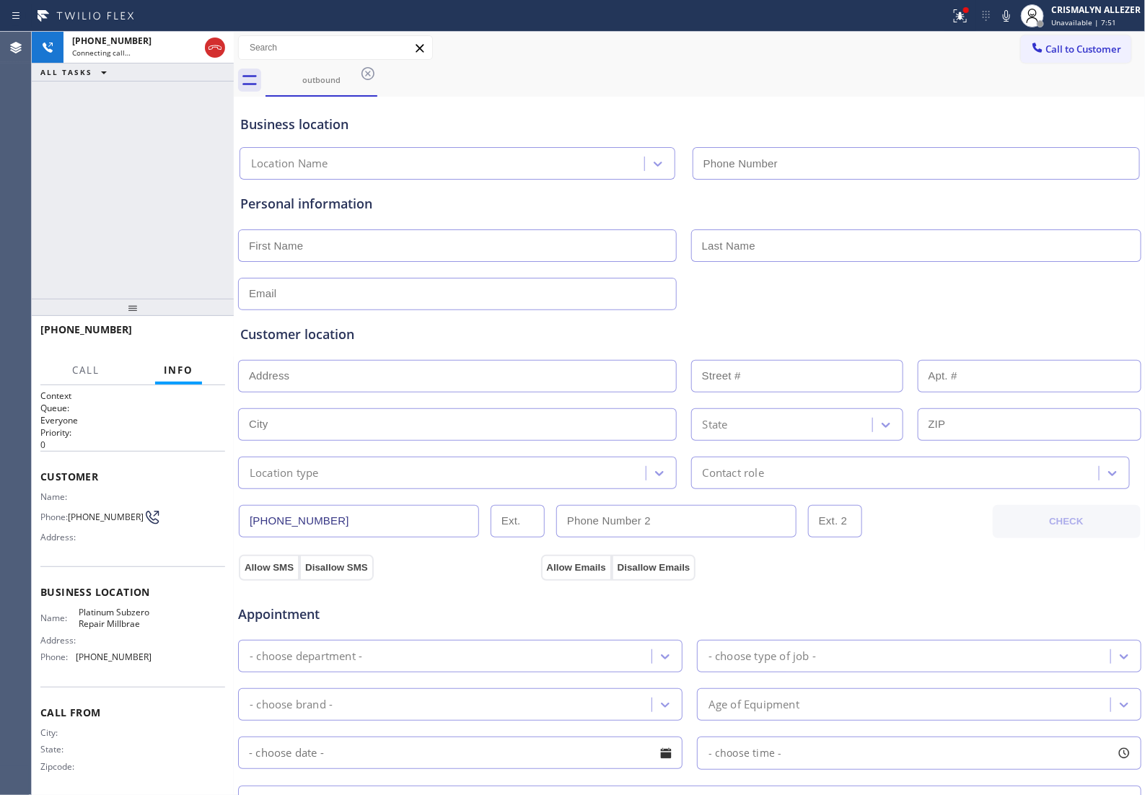
type input "(650) 677-1715"
drag, startPoint x: 217, startPoint y: 52, endPoint x: 221, endPoint y: 63, distance: 11.4
click at [217, 52] on icon at bounding box center [214, 47] width 17 height 17
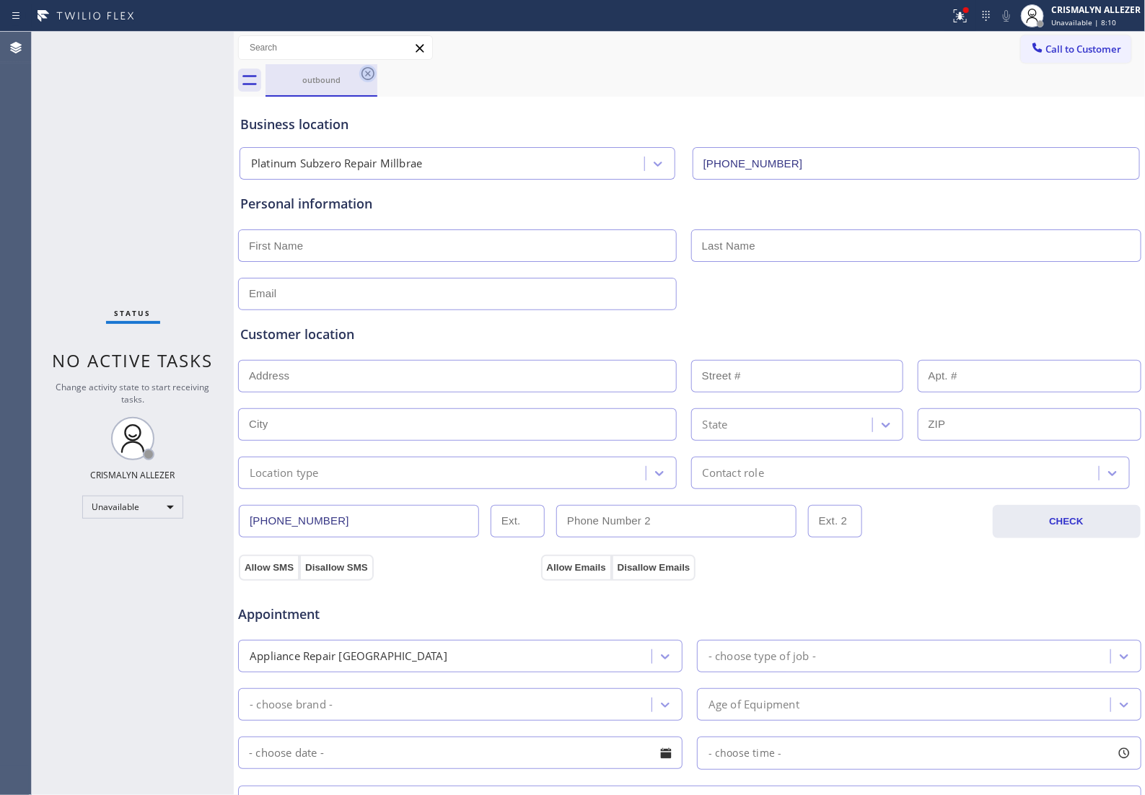
click at [374, 74] on icon at bounding box center [367, 73] width 13 height 13
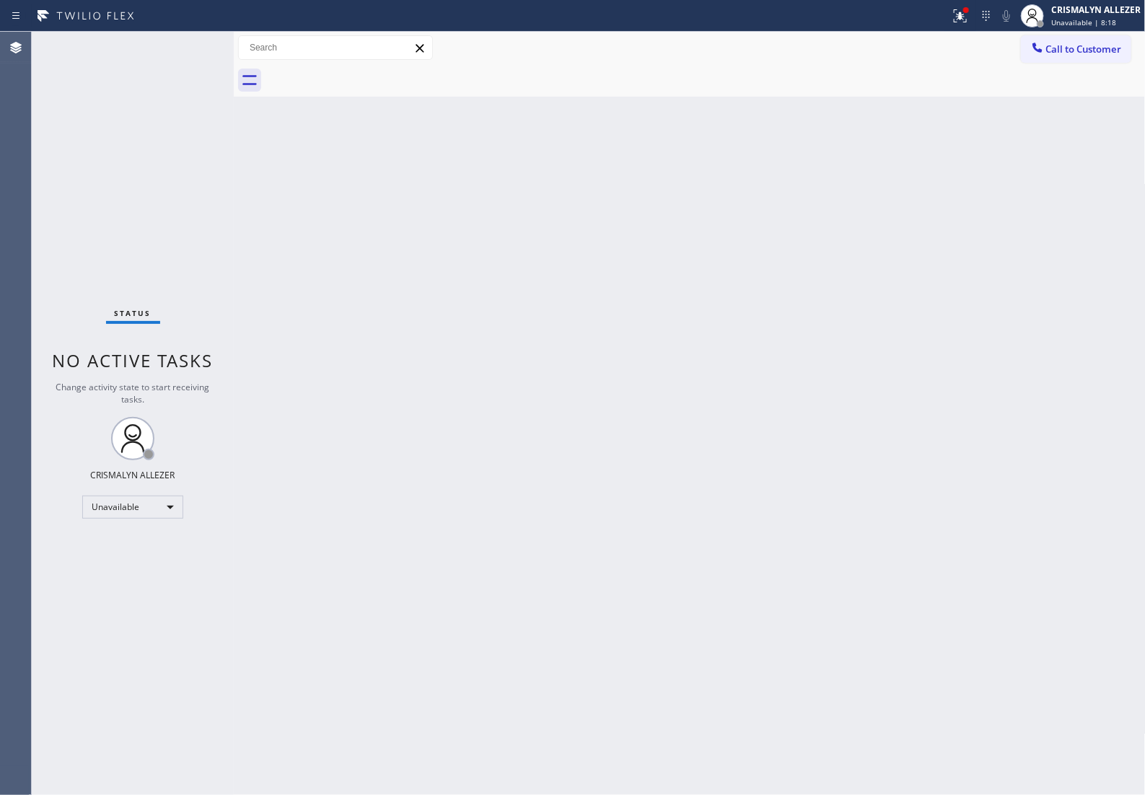
drag, startPoint x: 1061, startPoint y: 52, endPoint x: 936, endPoint y: 134, distance: 149.5
click at [1061, 52] on span "Call to Customer" at bounding box center [1084, 49] width 76 height 13
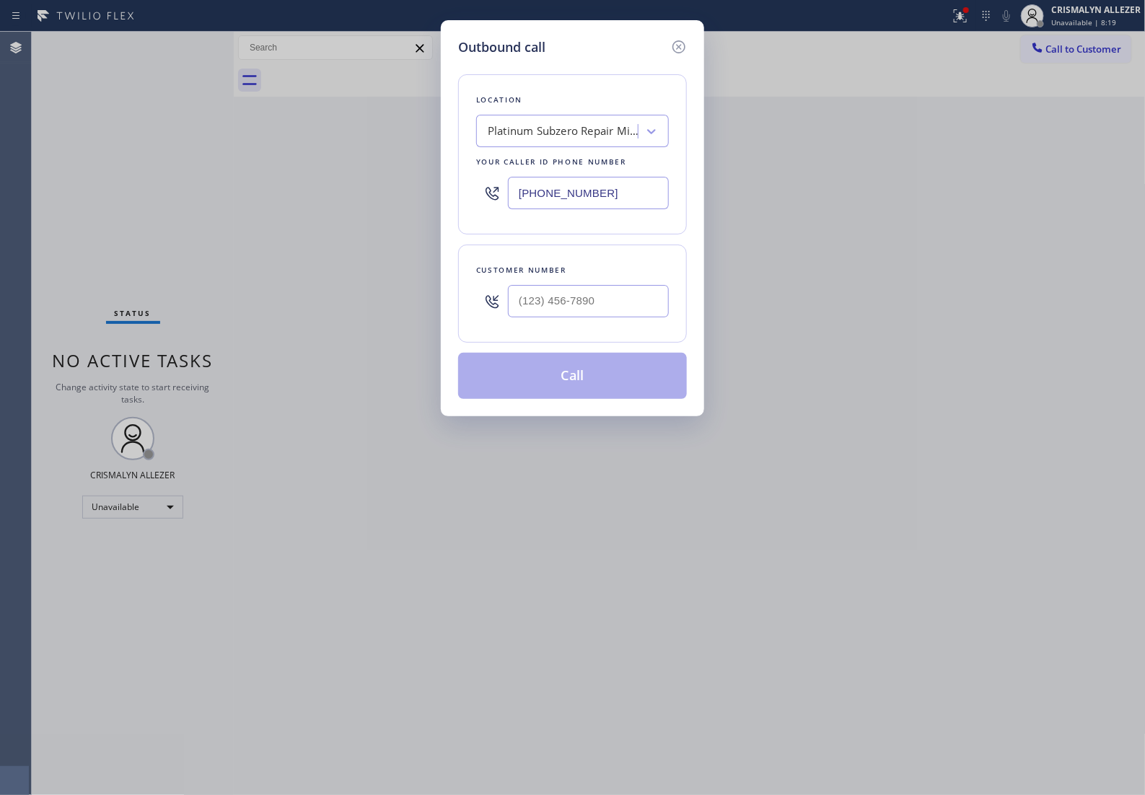
drag, startPoint x: 625, startPoint y: 202, endPoint x: 166, endPoint y: 210, distance: 459.0
click at [183, 210] on div "Outbound call Location Platinum Subzero Repair Millbrae Your caller id phone nu…" at bounding box center [572, 397] width 1145 height 795
paste input "310) 388-3916"
type input "(310) 388-3916"
click at [596, 317] on input "(___) ___-____" at bounding box center [588, 301] width 161 height 32
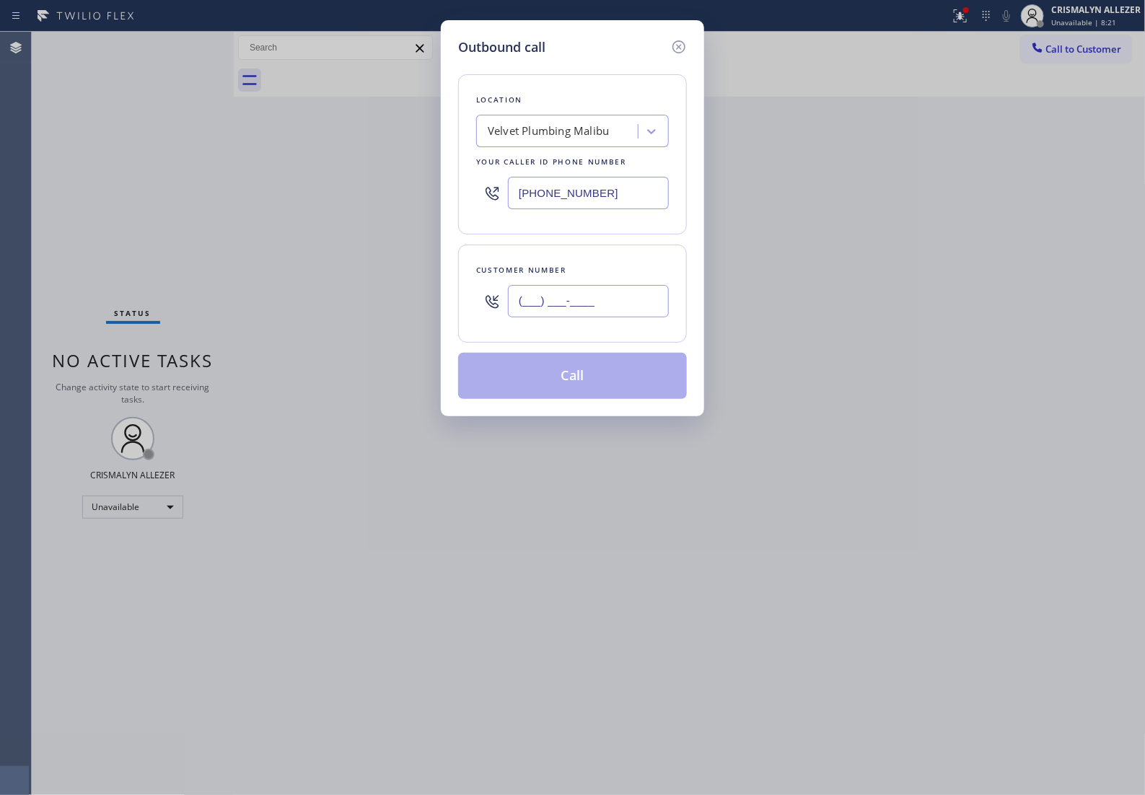
paste input "771) 244-4257"
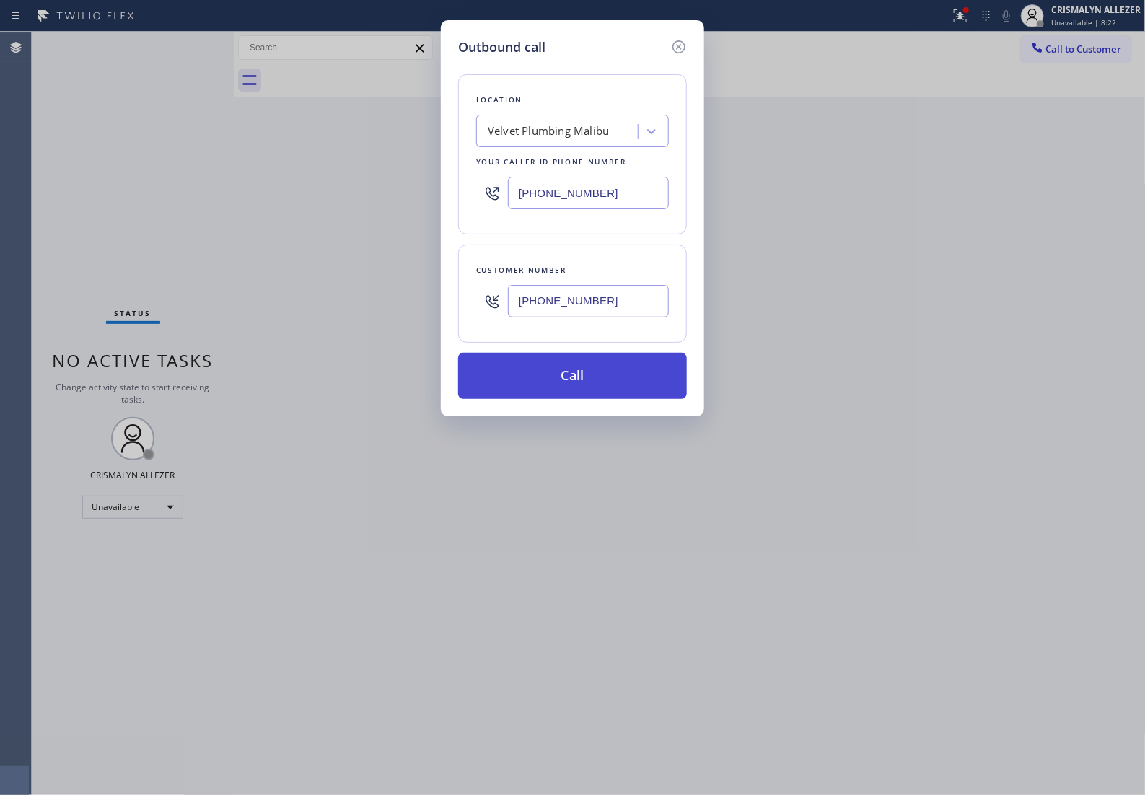
type input "(771) 244-4257"
click at [581, 395] on button "Call" at bounding box center [572, 376] width 229 height 46
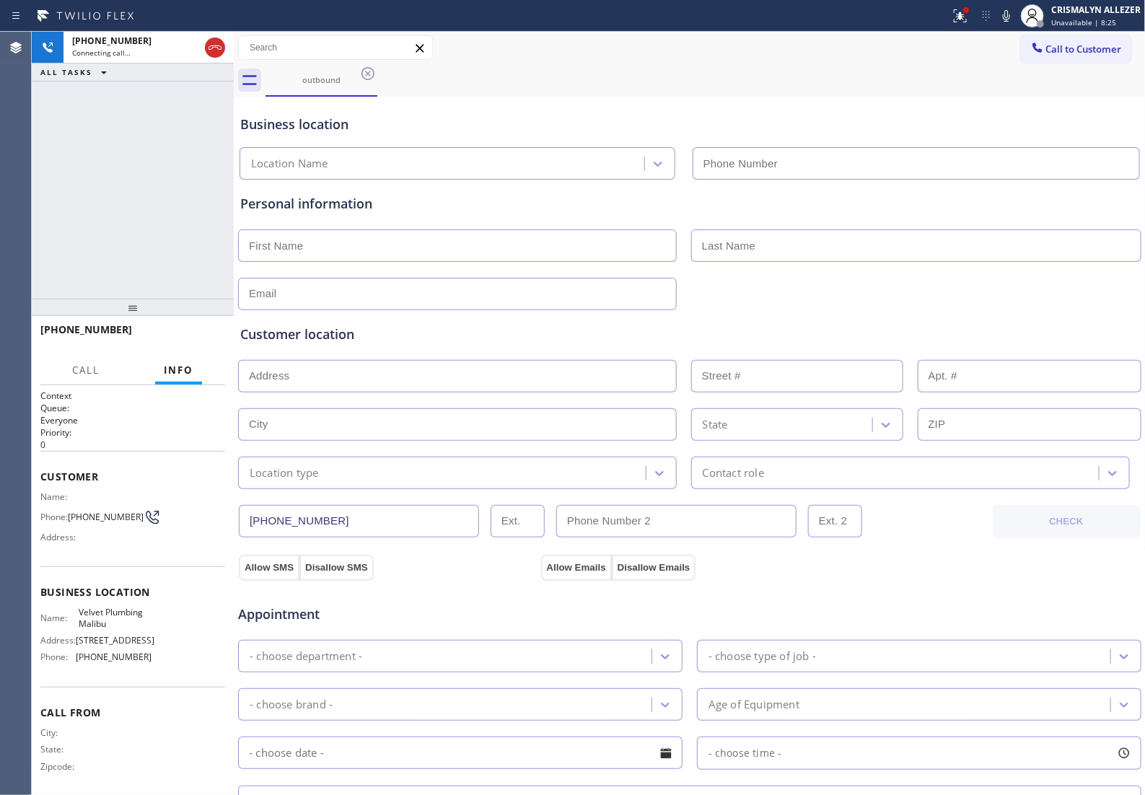
type input "(310) 388-3916"
click at [184, 340] on span "HANG UP" at bounding box center [192, 336] width 44 height 10
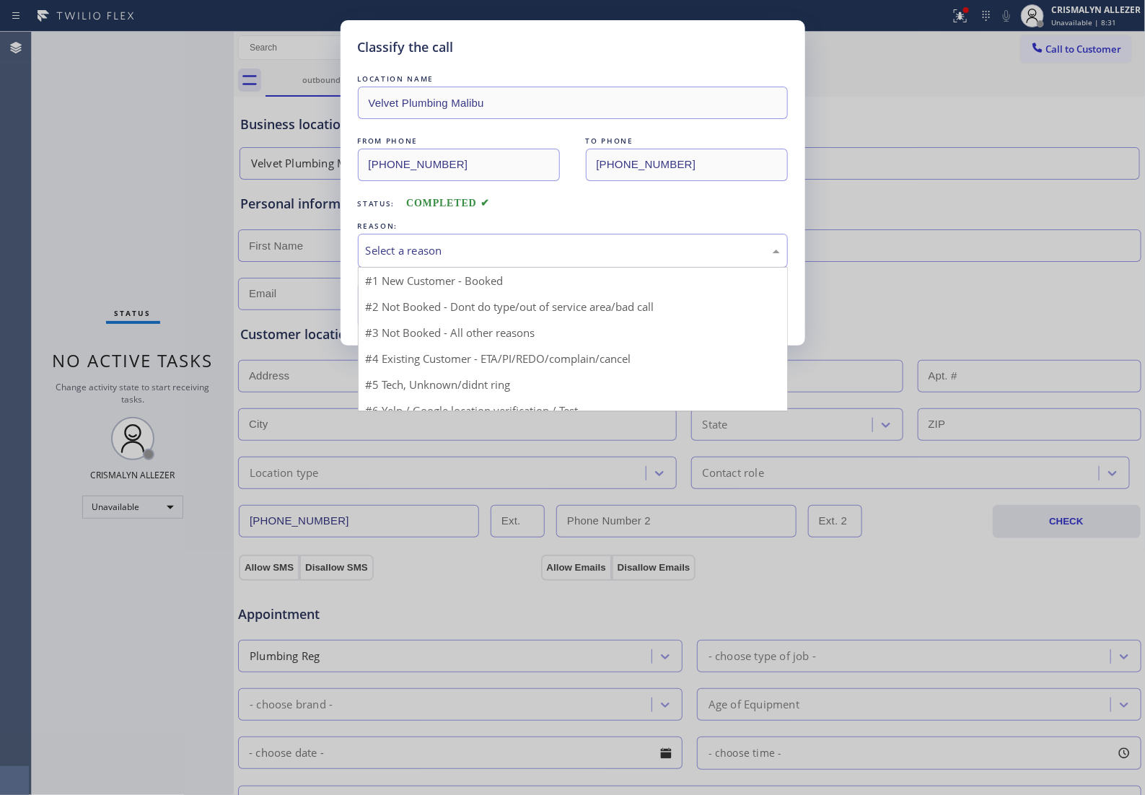
click at [545, 259] on div "Select a reason" at bounding box center [573, 250] width 414 height 17
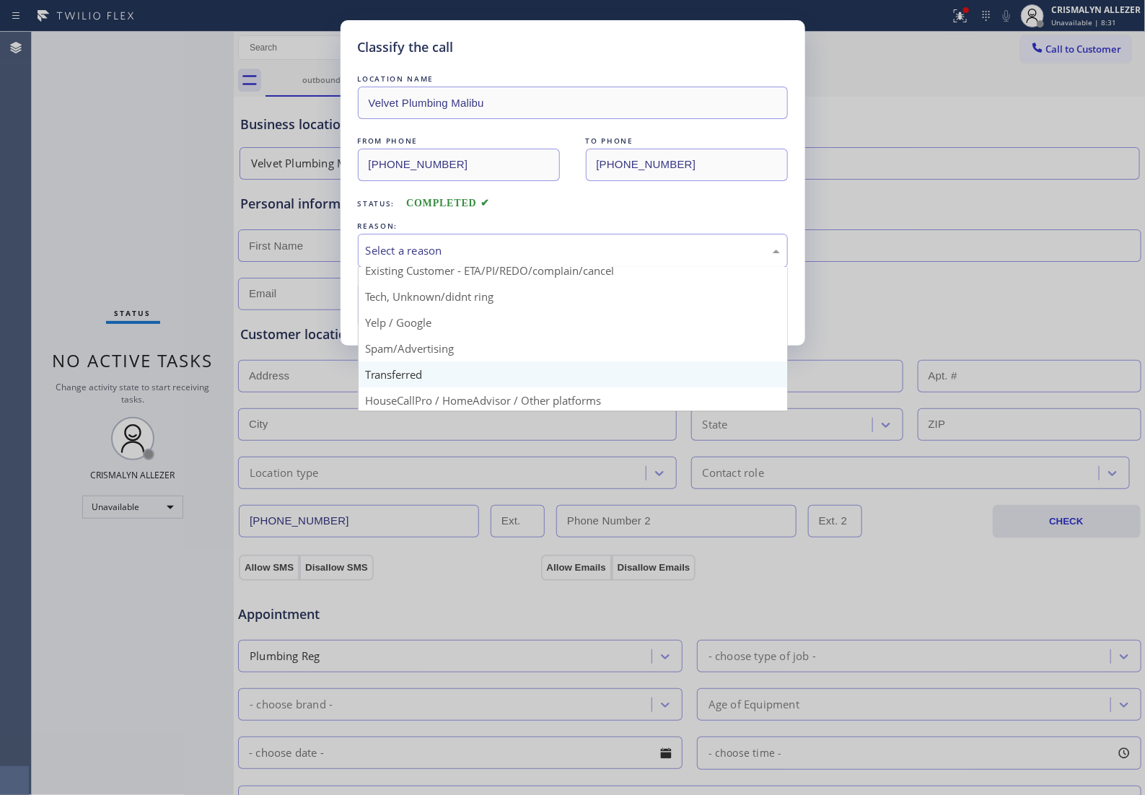
scroll to position [99, 0]
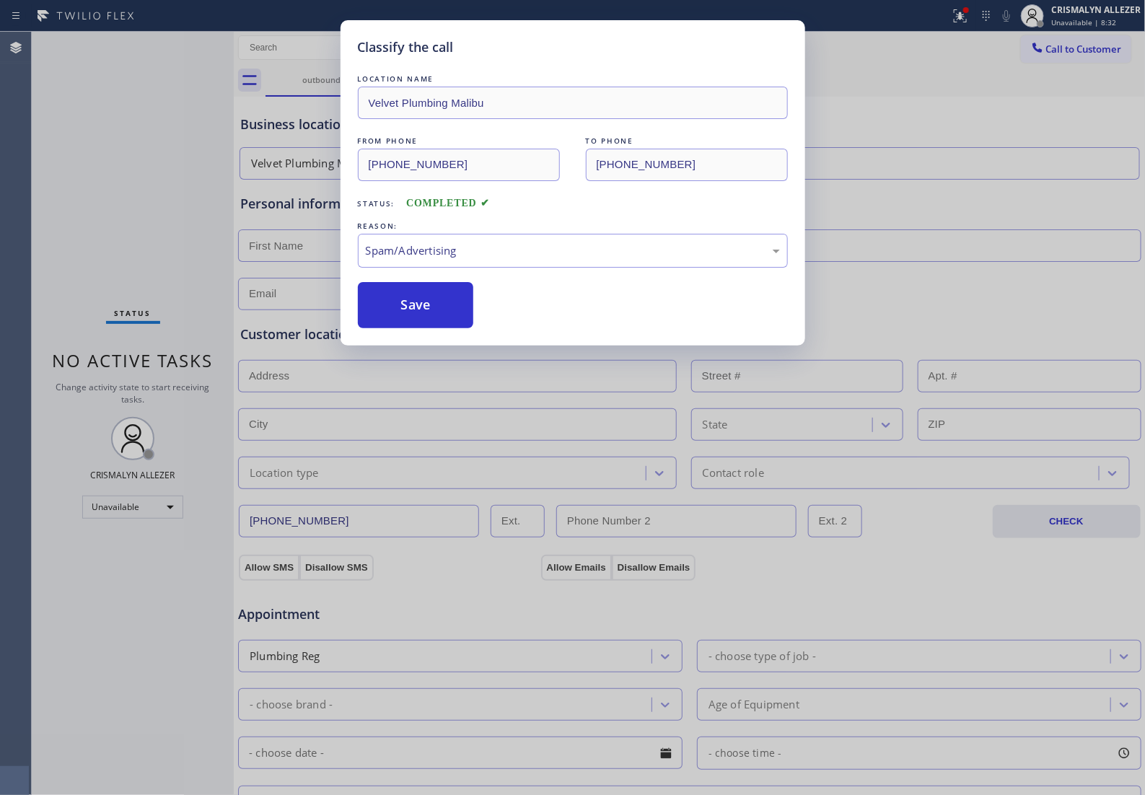
click at [410, 328] on button "Save" at bounding box center [416, 305] width 116 height 46
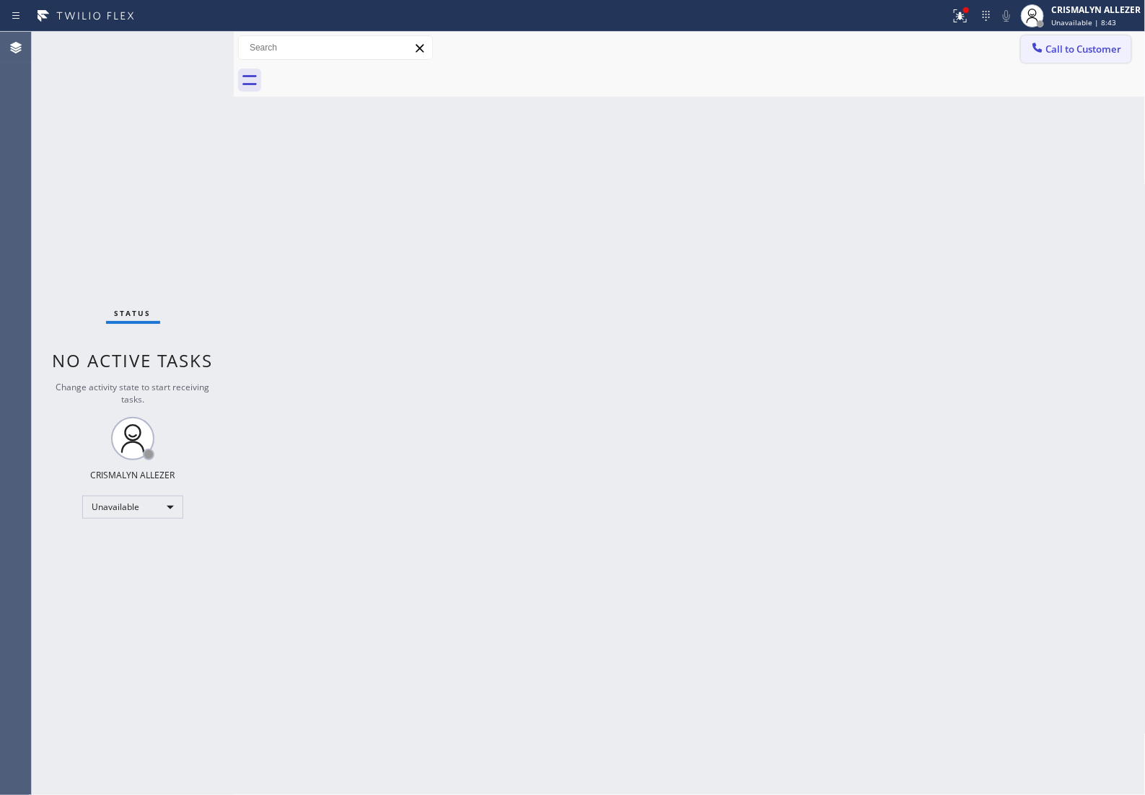
click at [1046, 53] on span "Call to Customer" at bounding box center [1084, 49] width 76 height 13
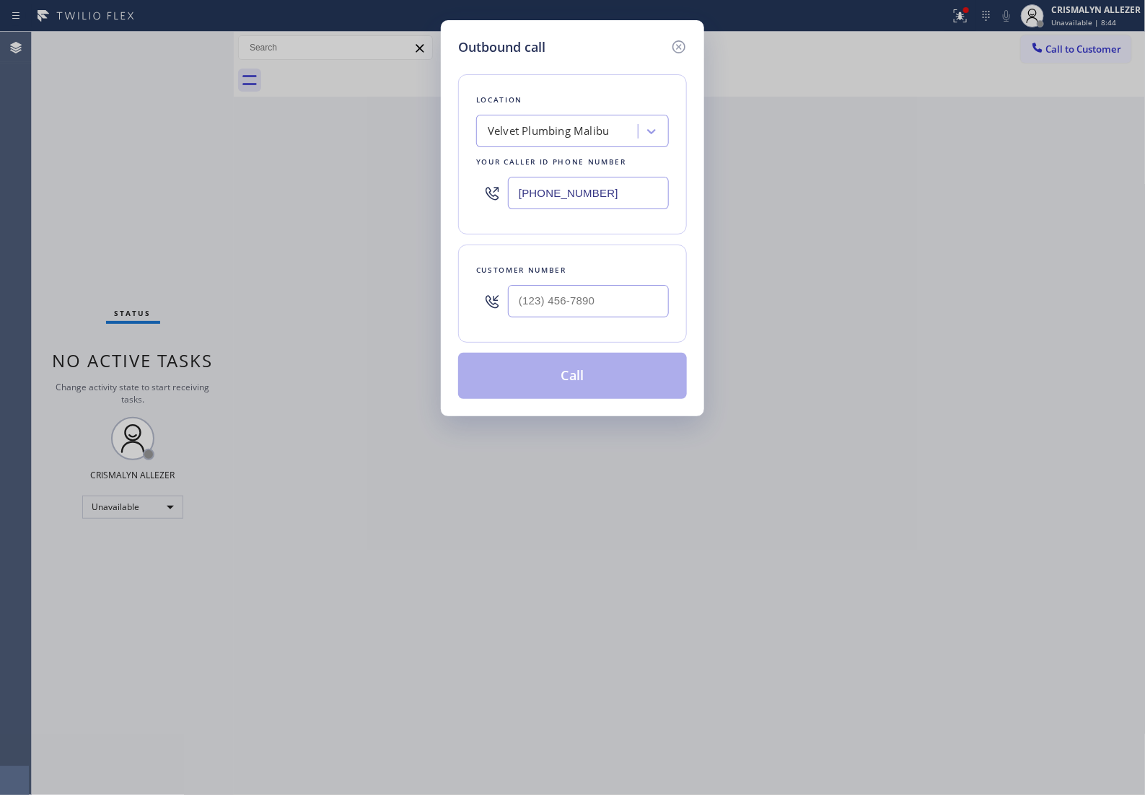
drag, startPoint x: 564, startPoint y: 211, endPoint x: 7, endPoint y: 232, distance: 556.7
click at [18, 231] on div "Outbound call Location Velvet Plumbing Malibu Your caller id phone number (310)…" at bounding box center [572, 397] width 1145 height 795
paste input "480) 257-7701"
type input "(480) 257-7701"
click at [612, 311] on input "(___) ___-____" at bounding box center [588, 301] width 161 height 32
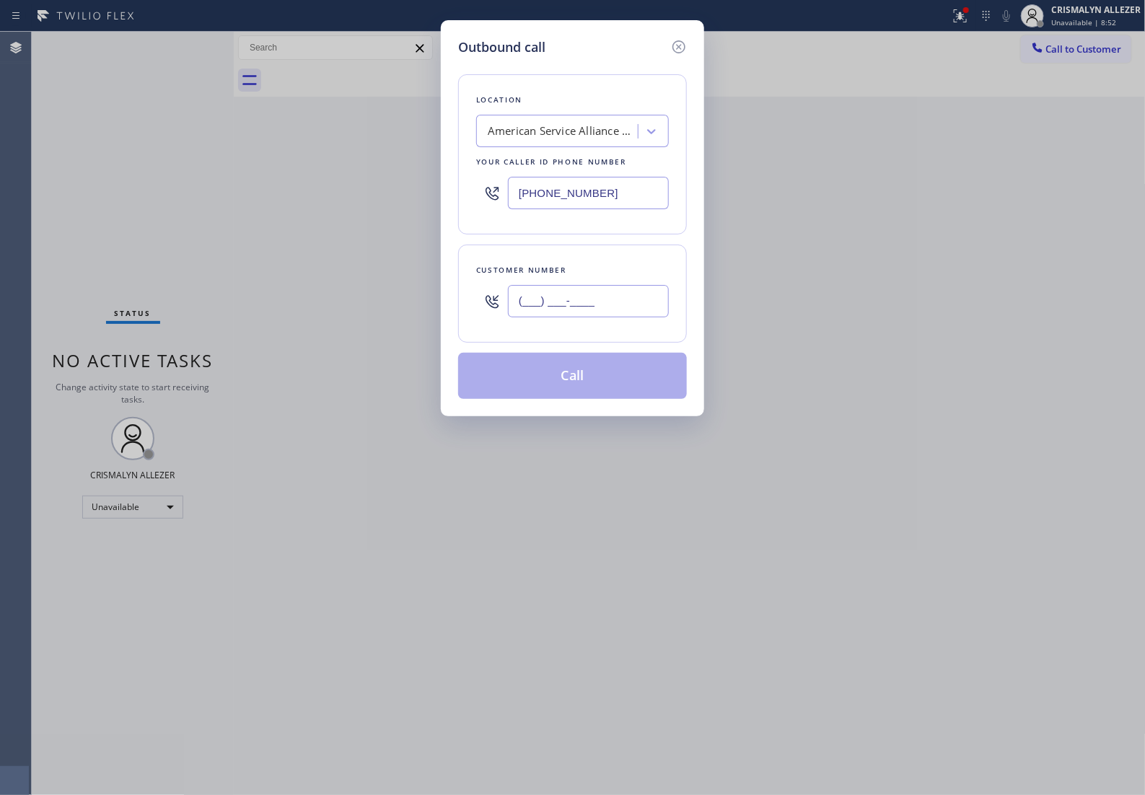
paste input "480) 388-8498"
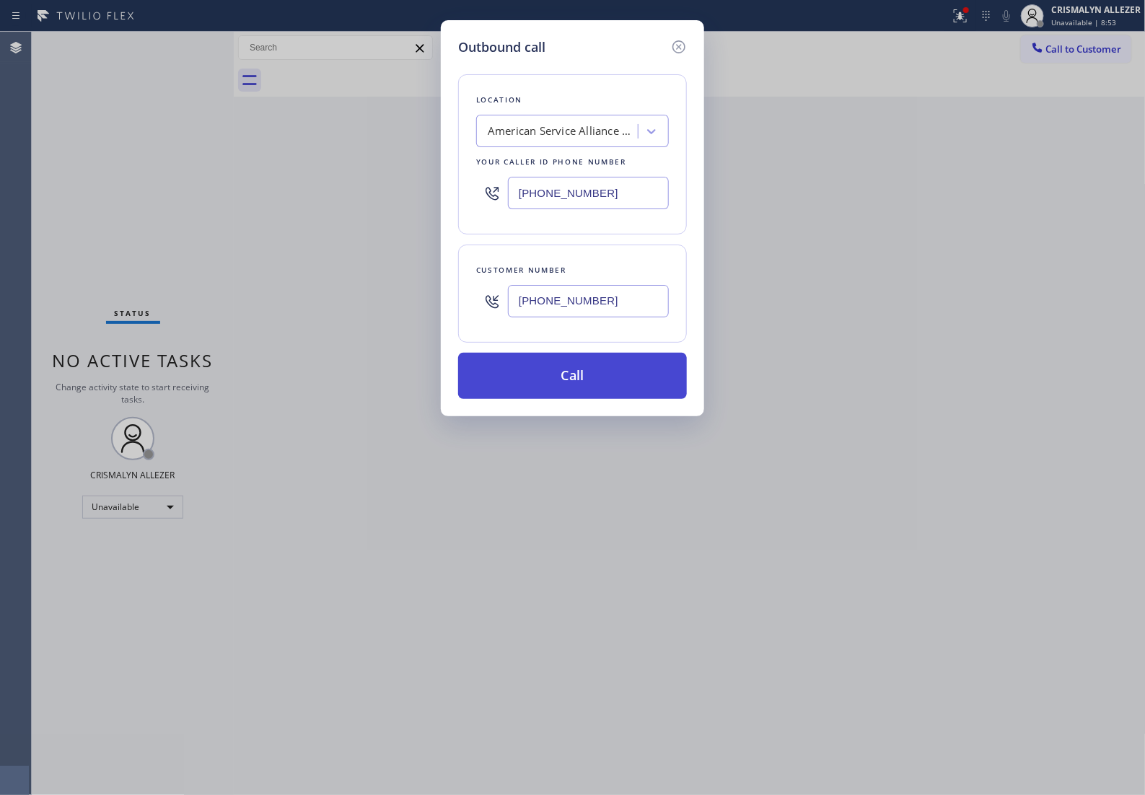
type input "(480) 388-8498"
click at [579, 397] on button "Call" at bounding box center [572, 376] width 229 height 46
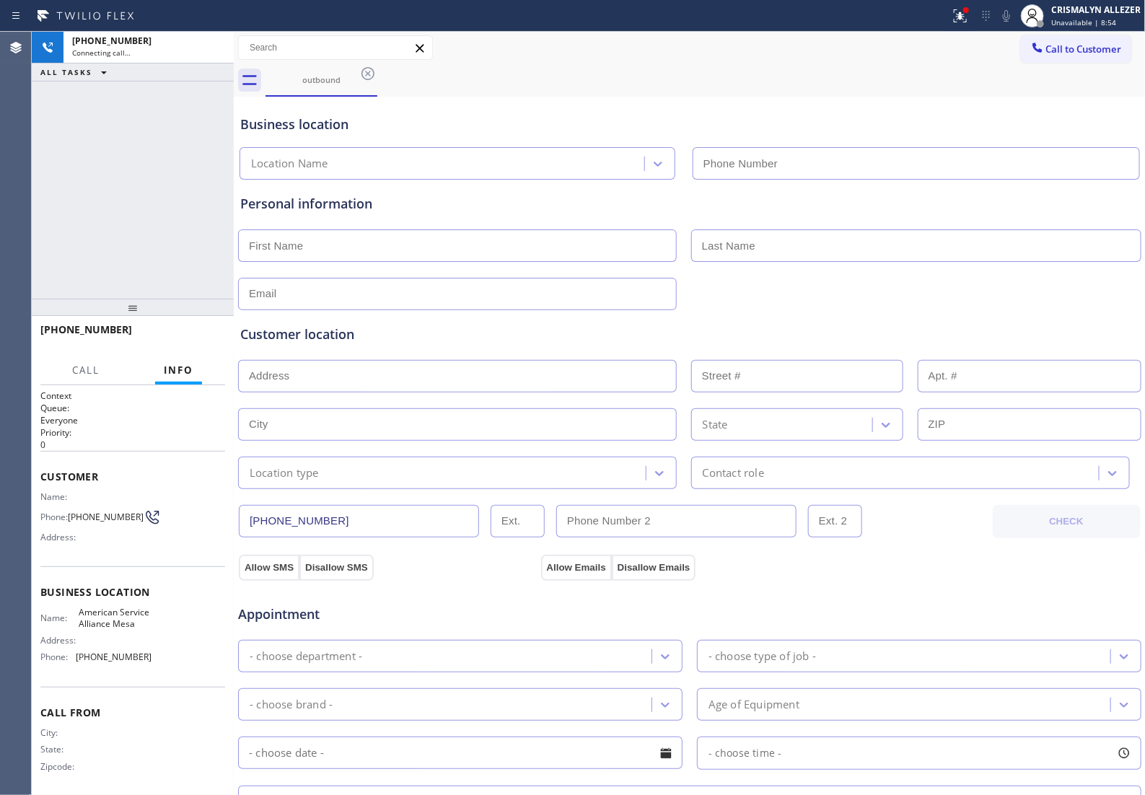
type input "(480) 257-7701"
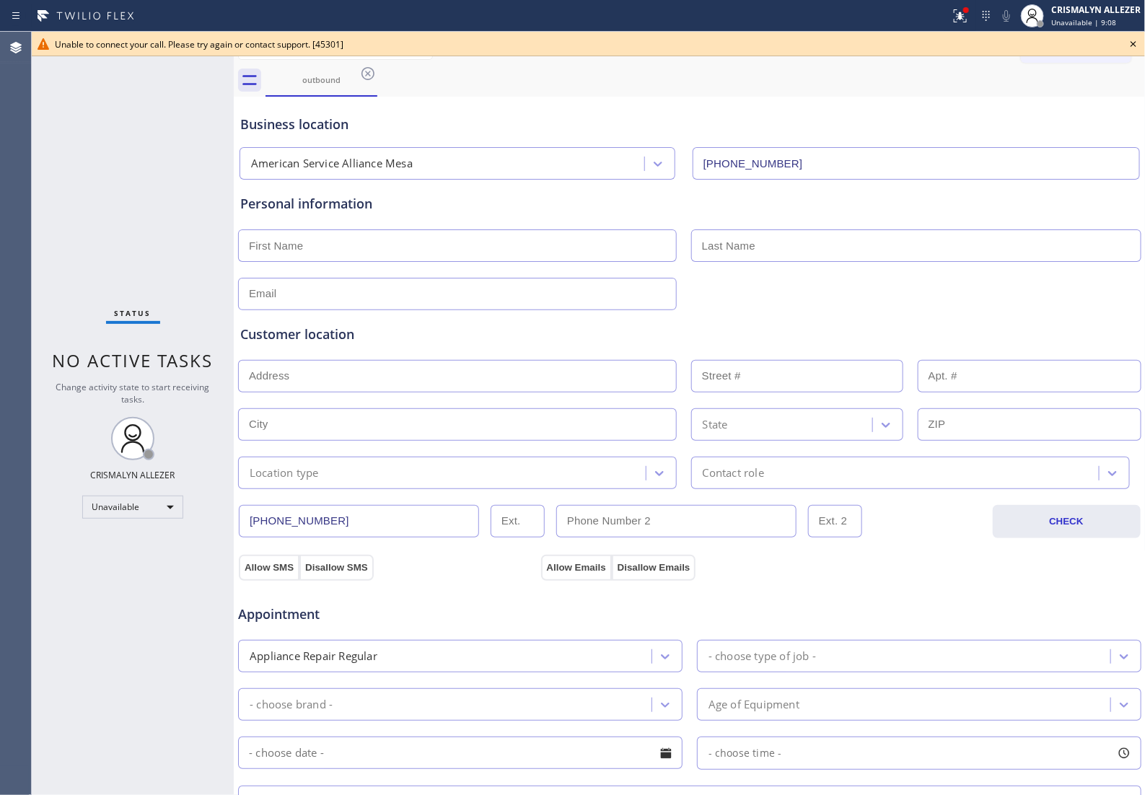
click at [1133, 43] on icon at bounding box center [1134, 44] width 6 height 6
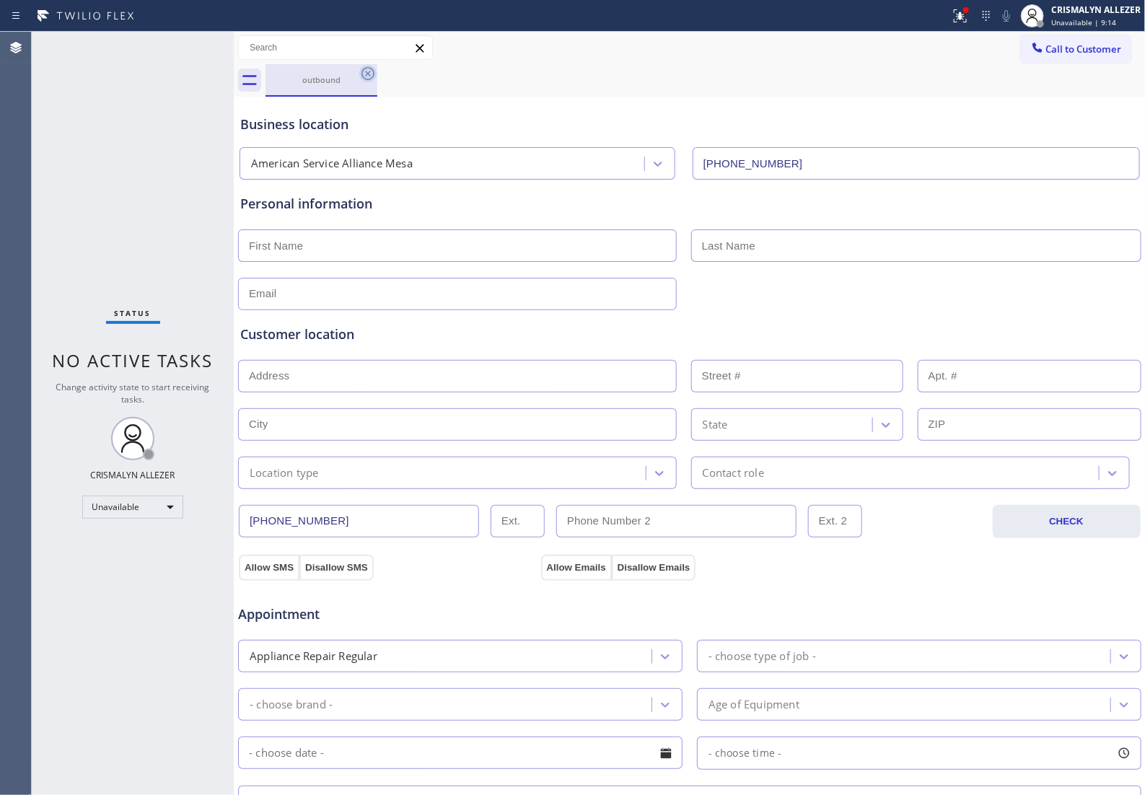
click at [359, 72] on icon at bounding box center [367, 73] width 17 height 17
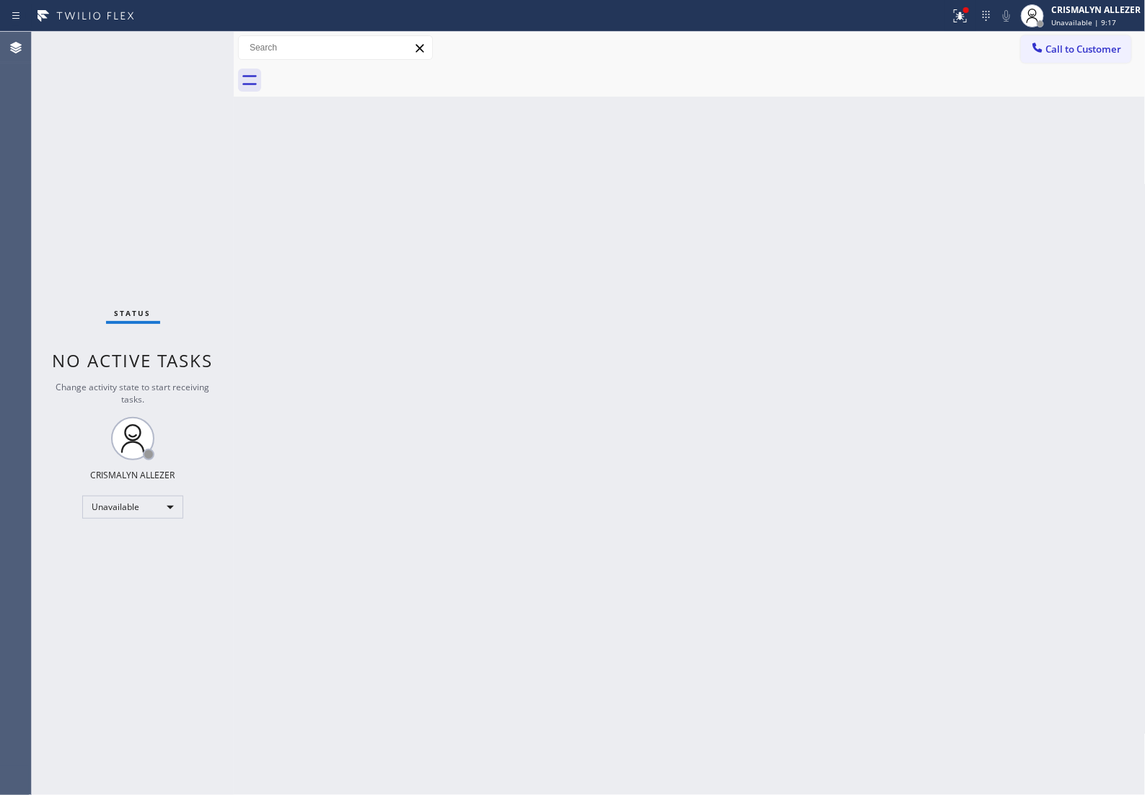
drag, startPoint x: 1082, startPoint y: 58, endPoint x: 1074, endPoint y: 74, distance: 18.7
click at [1082, 58] on button "Call to Customer" at bounding box center [1076, 48] width 110 height 27
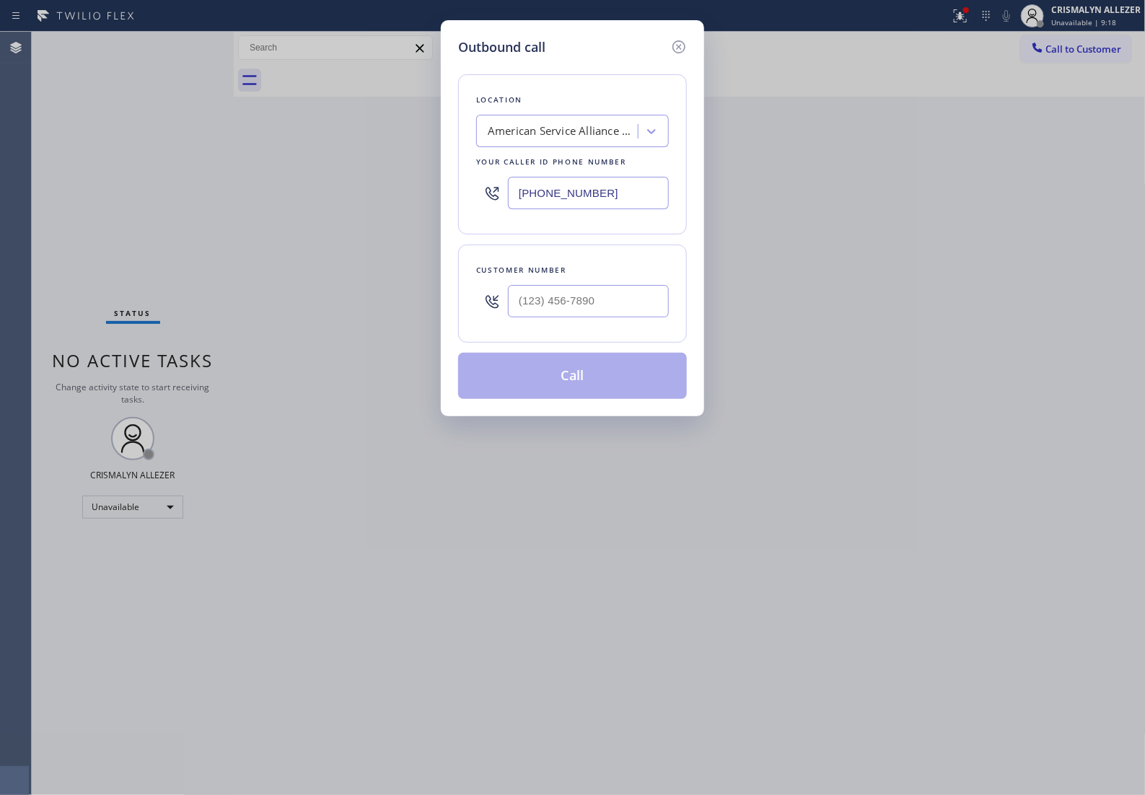
drag, startPoint x: 630, startPoint y: 211, endPoint x: 186, endPoint y: 198, distance: 443.9
click at [321, 203] on div "Outbound call Location American Service Alliance Mesa Your caller id phone numb…" at bounding box center [572, 397] width 1145 height 795
paste input "929) 605-4070"
type input "(929) 605-4070"
click at [571, 305] on input "(___) ___-____" at bounding box center [588, 301] width 161 height 32
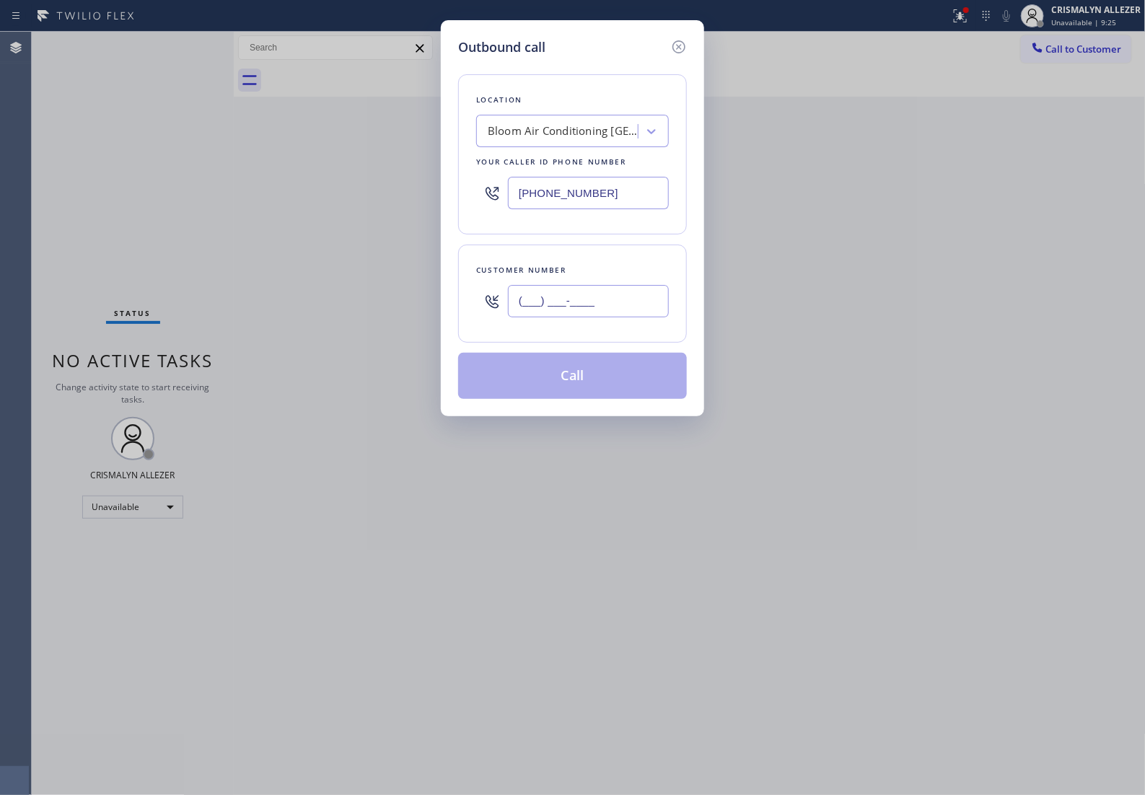
paste input "929) 226-9374"
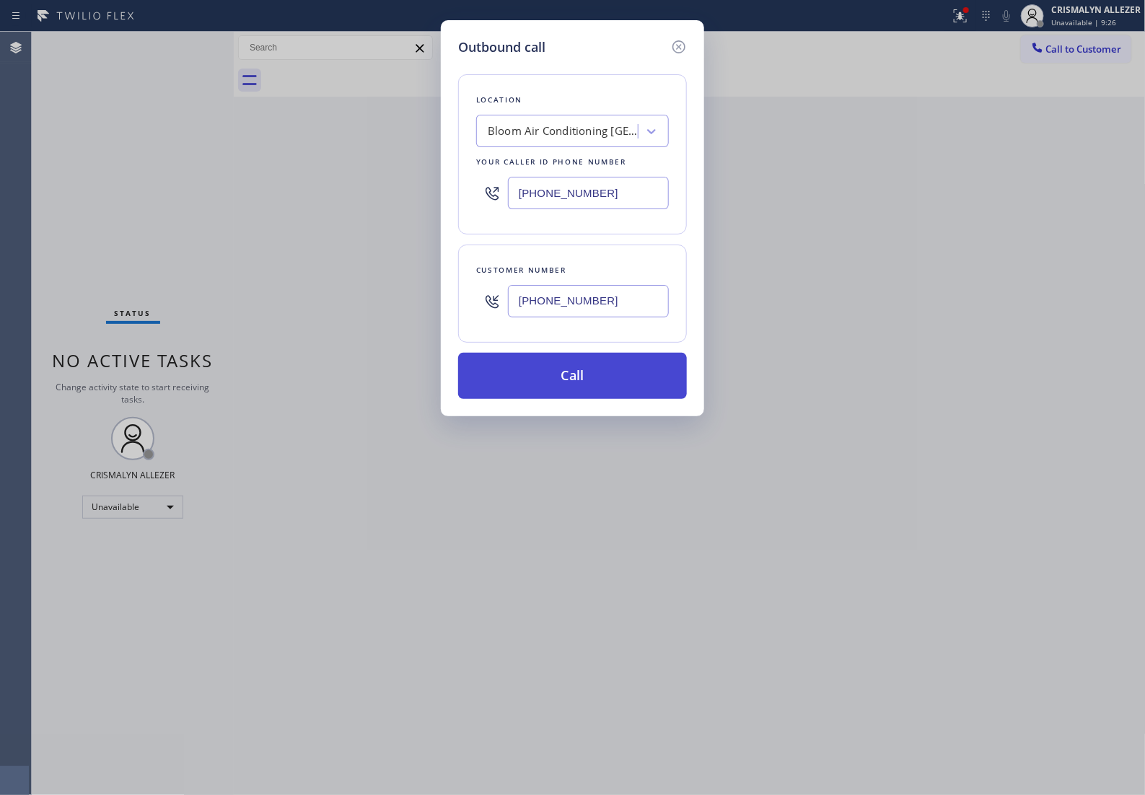
type input "(929) 226-9374"
click at [586, 399] on button "Call" at bounding box center [572, 376] width 229 height 46
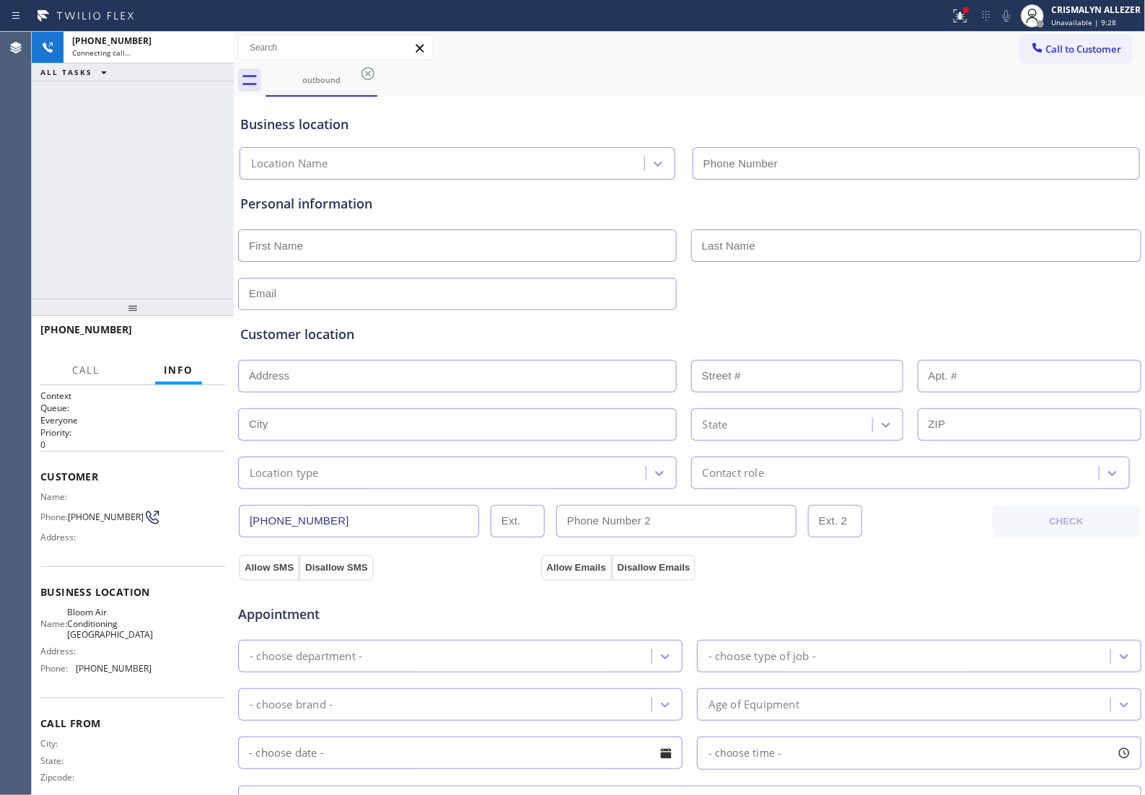
type input "(929) 605-4070"
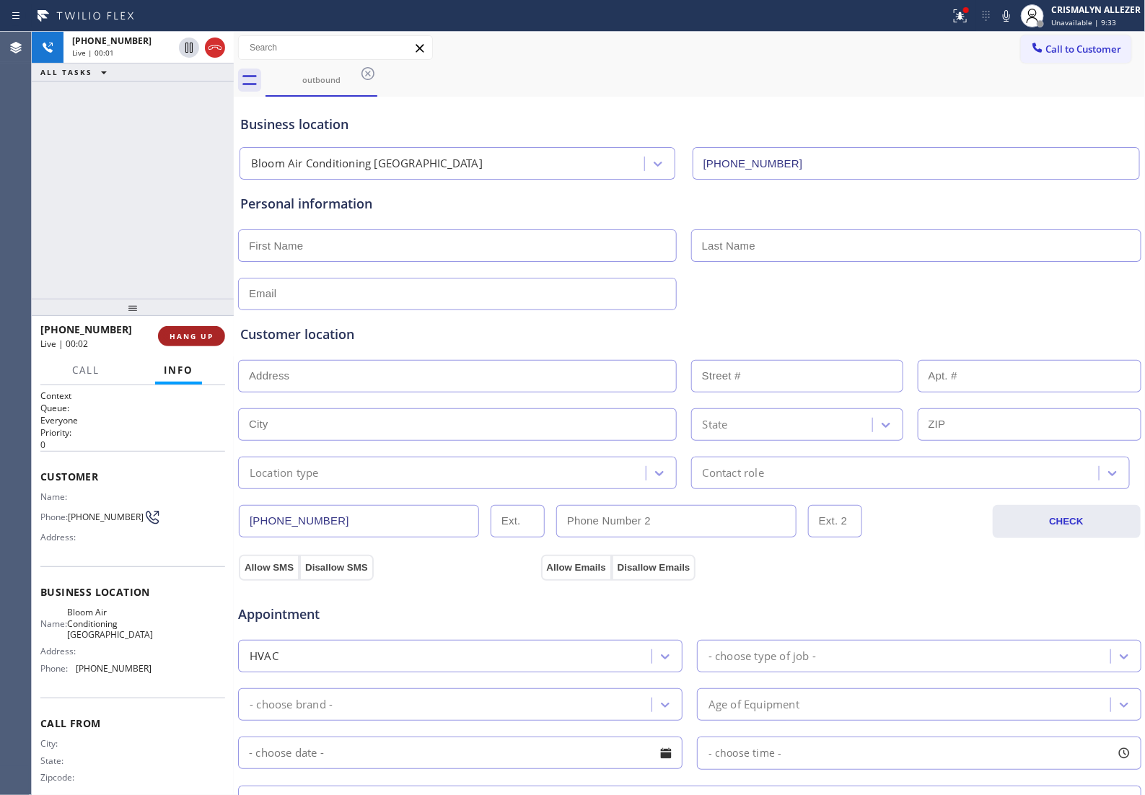
drag, startPoint x: 175, startPoint y: 347, endPoint x: 177, endPoint y: 336, distance: 10.9
click at [175, 347] on div "+19292269374 Live | 00:02 HANG UP" at bounding box center [132, 336] width 185 height 38
click at [177, 336] on span "HANG UP" at bounding box center [192, 336] width 44 height 10
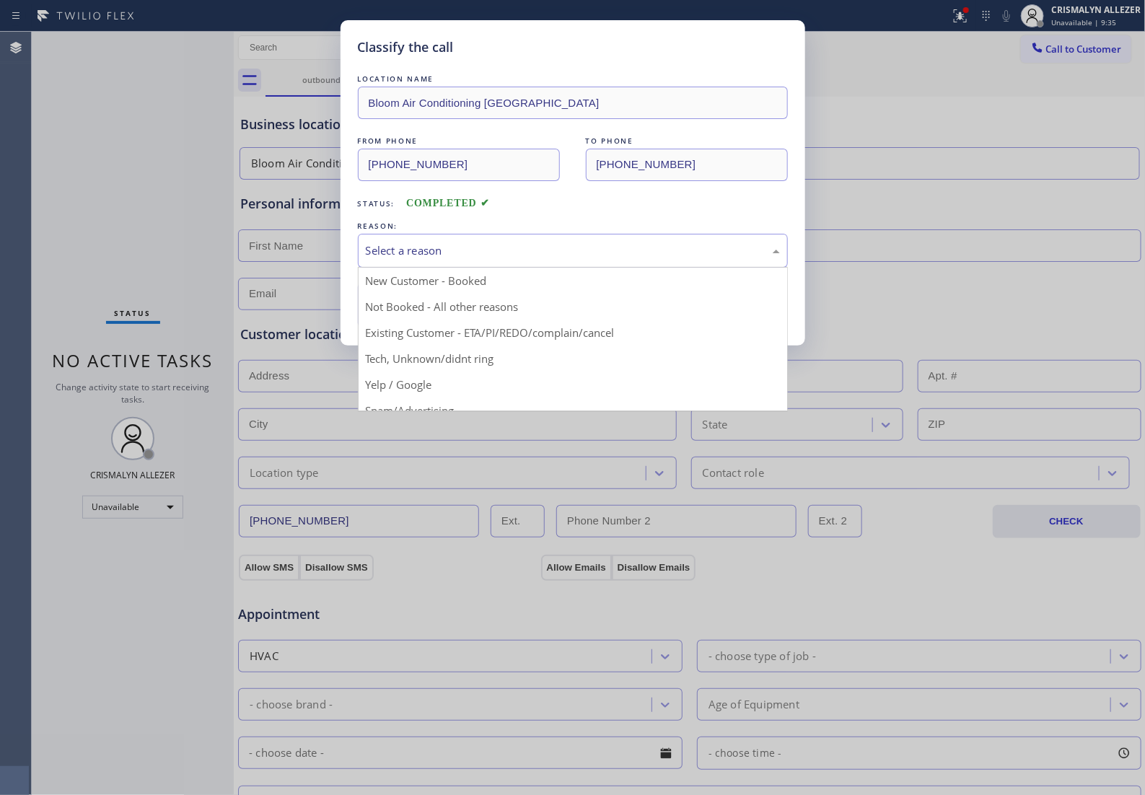
click at [543, 268] on div "Select a reason" at bounding box center [573, 251] width 430 height 34
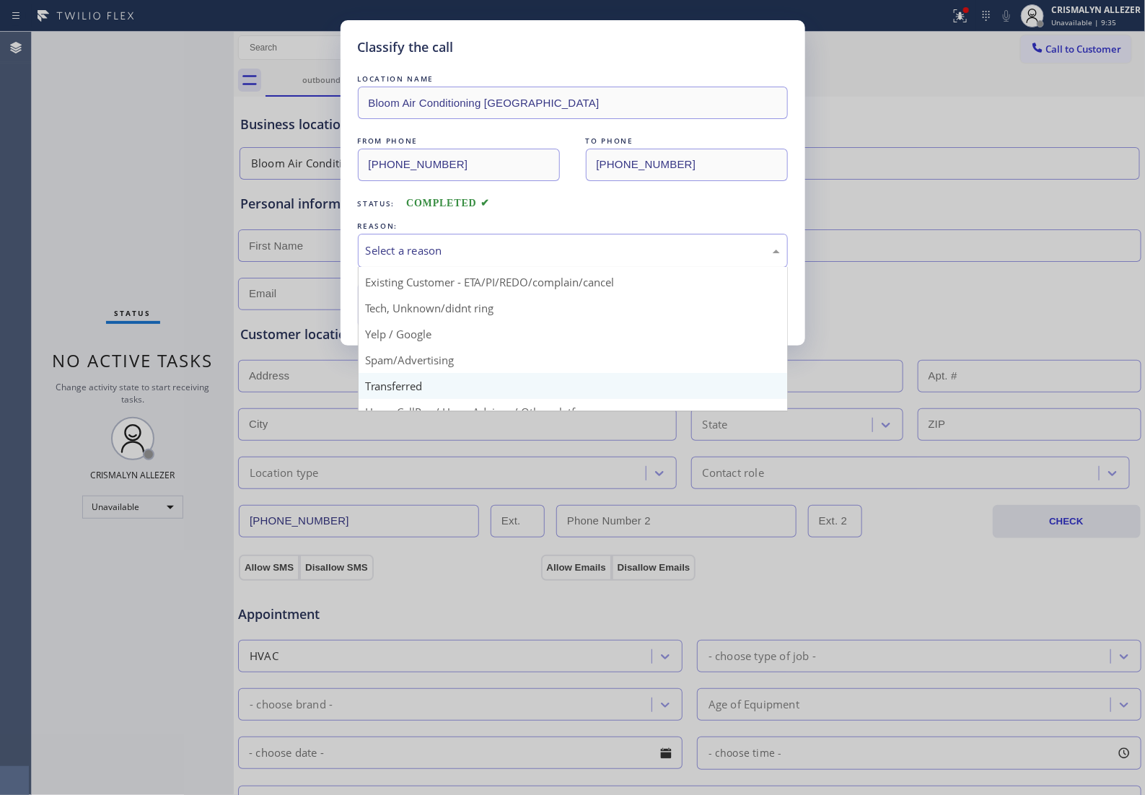
scroll to position [99, 0]
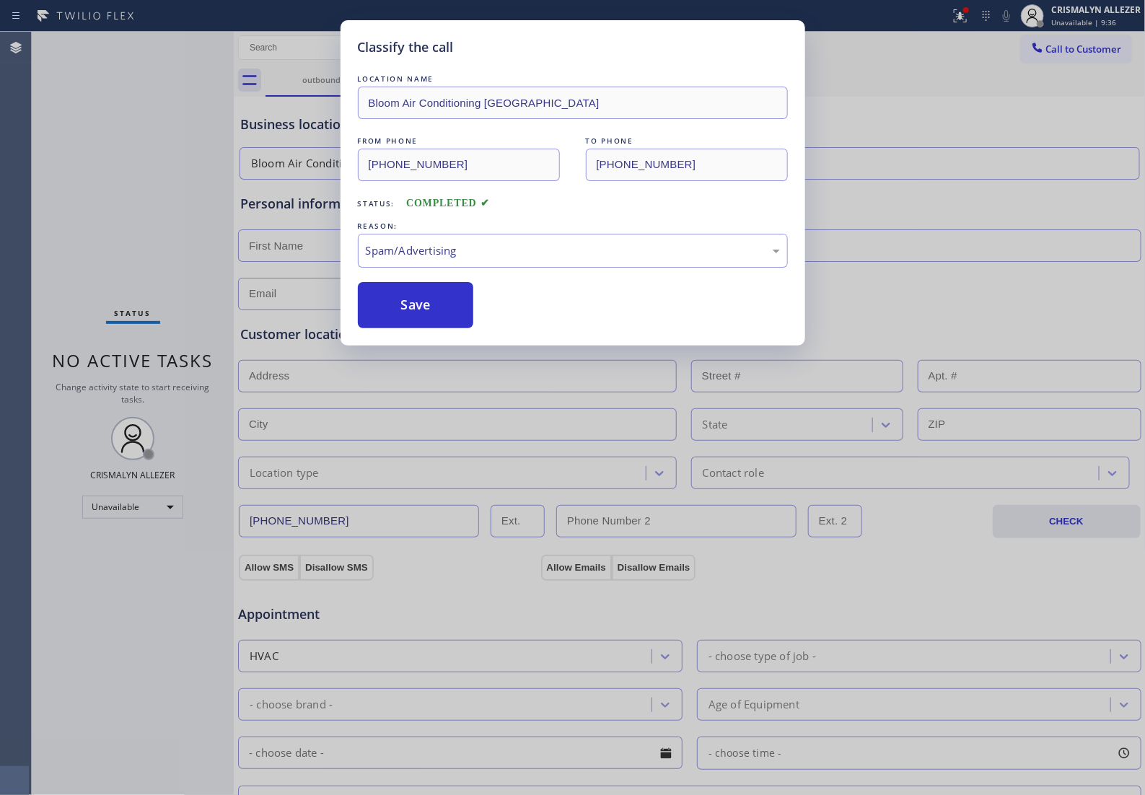
click at [430, 328] on button "Save" at bounding box center [416, 305] width 116 height 46
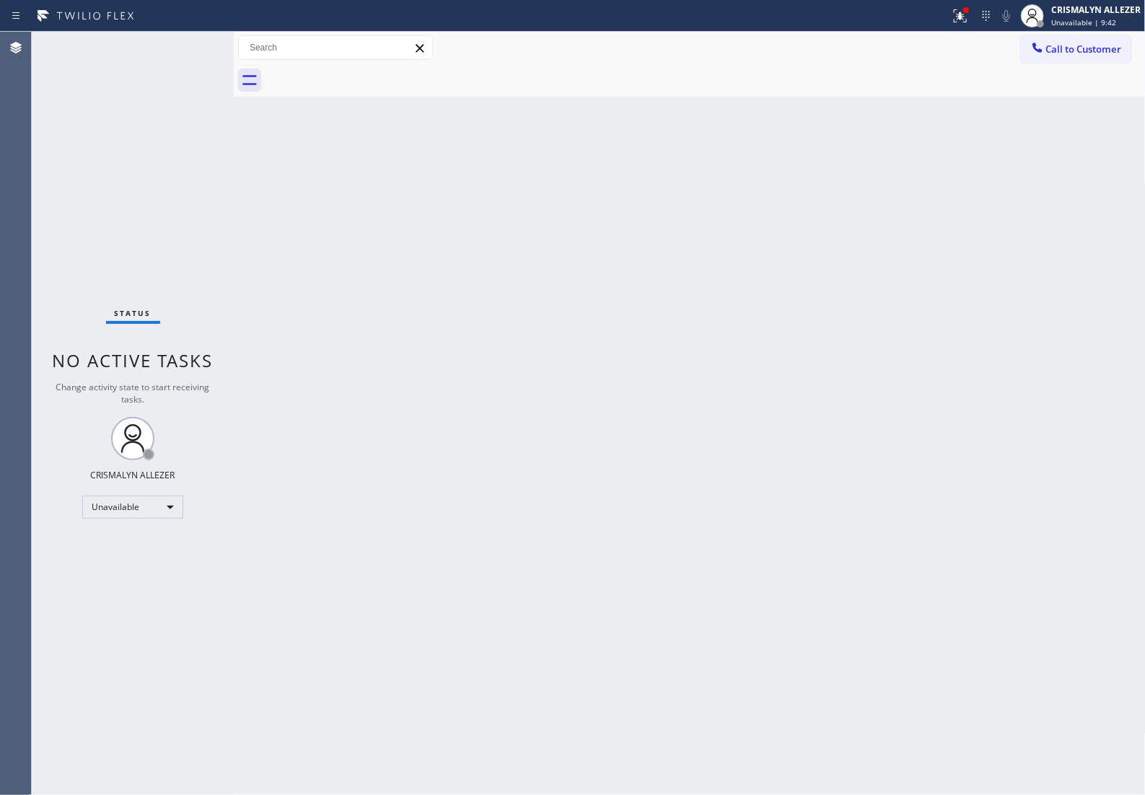
click at [1059, 54] on span "Call to Customer" at bounding box center [1084, 49] width 76 height 13
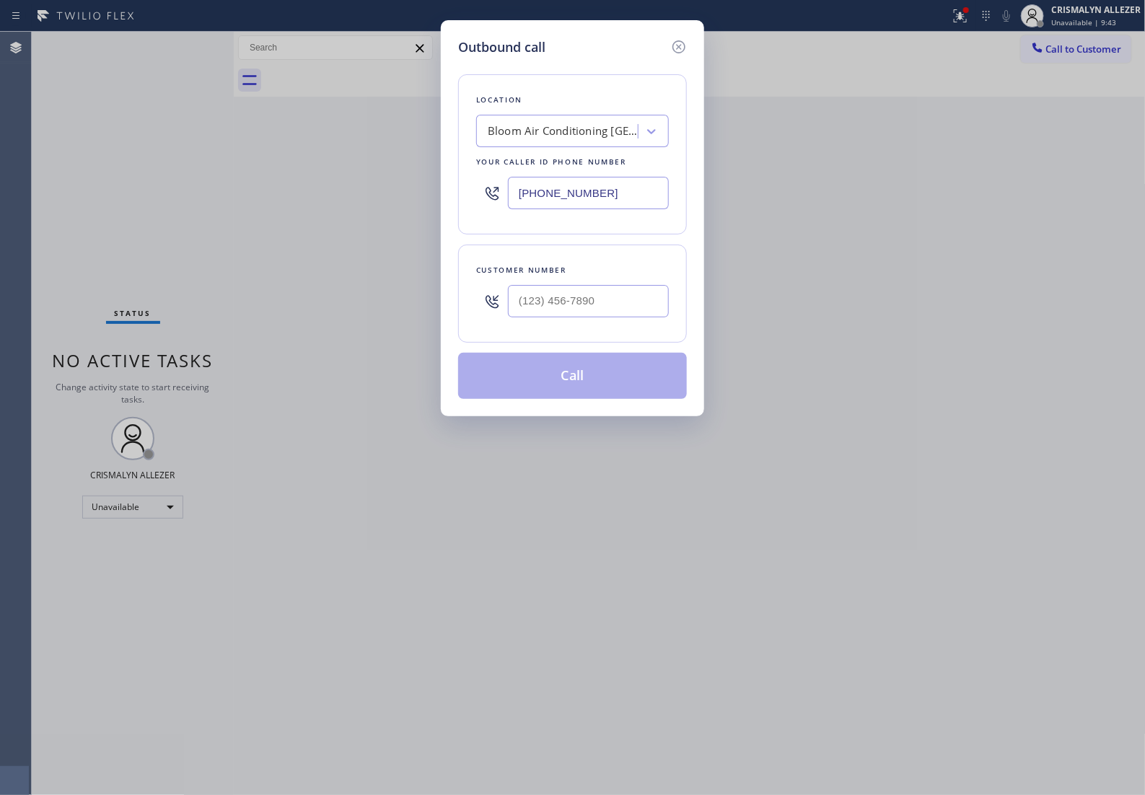
drag, startPoint x: 572, startPoint y: 203, endPoint x: 304, endPoint y: 213, distance: 268.6
click at [322, 211] on div "Outbound call Location Bloom Air Conditioning Midwood Your caller id phone numb…" at bounding box center [572, 397] width 1145 height 795
paste input "510) 781-9338"
type input "(510) 781-9338"
click at [583, 317] on input "(___) ___-____" at bounding box center [588, 301] width 161 height 32
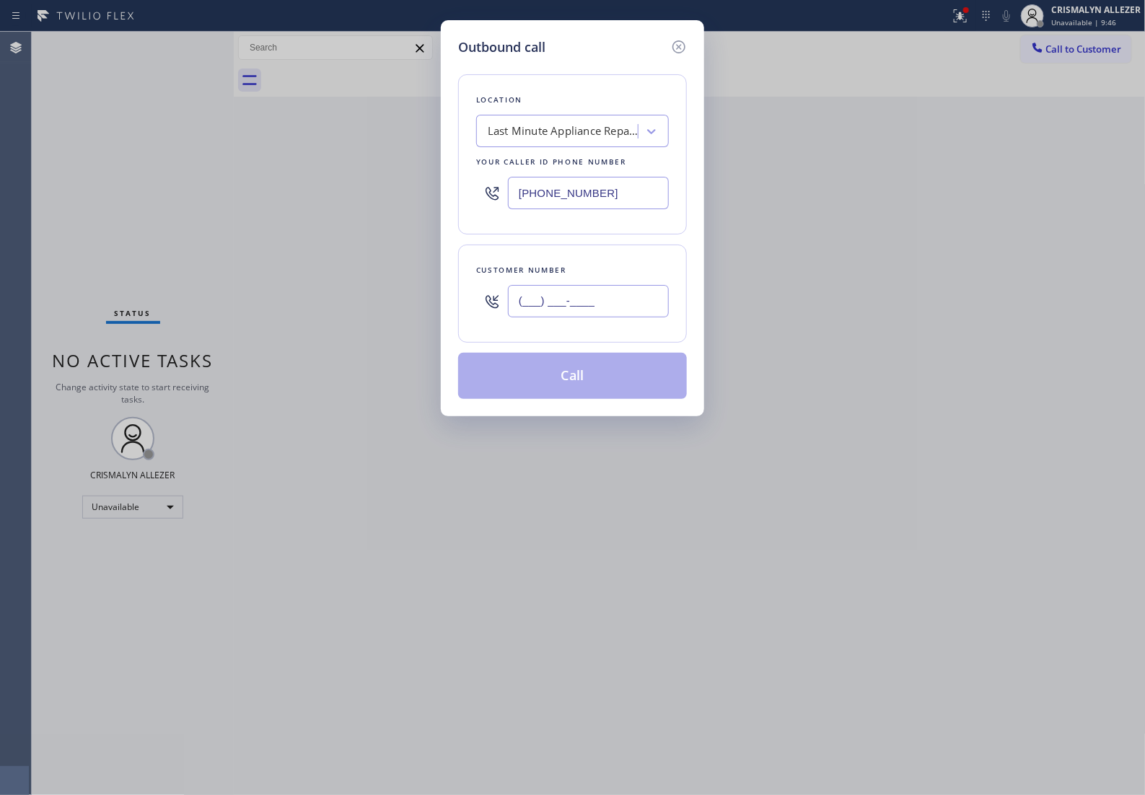
paste input "510) 270-2758"
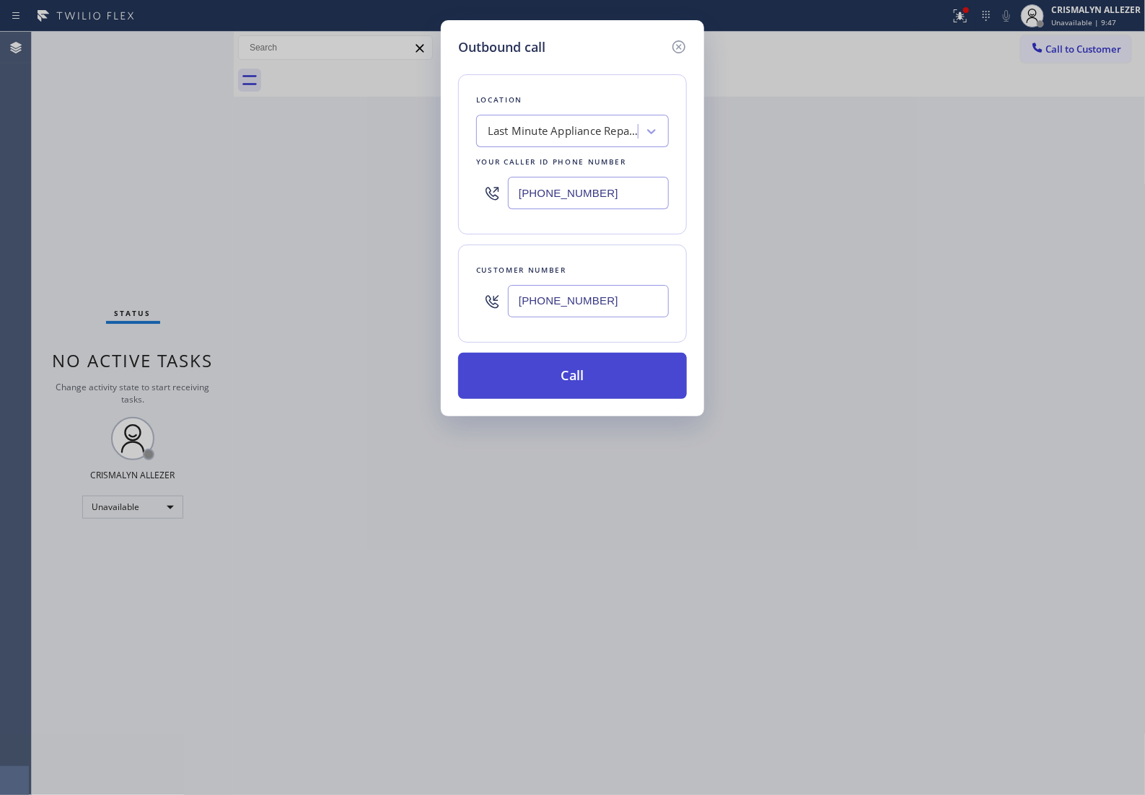
type input "(510) 270-2758"
click at [583, 384] on button "Call" at bounding box center [572, 376] width 229 height 46
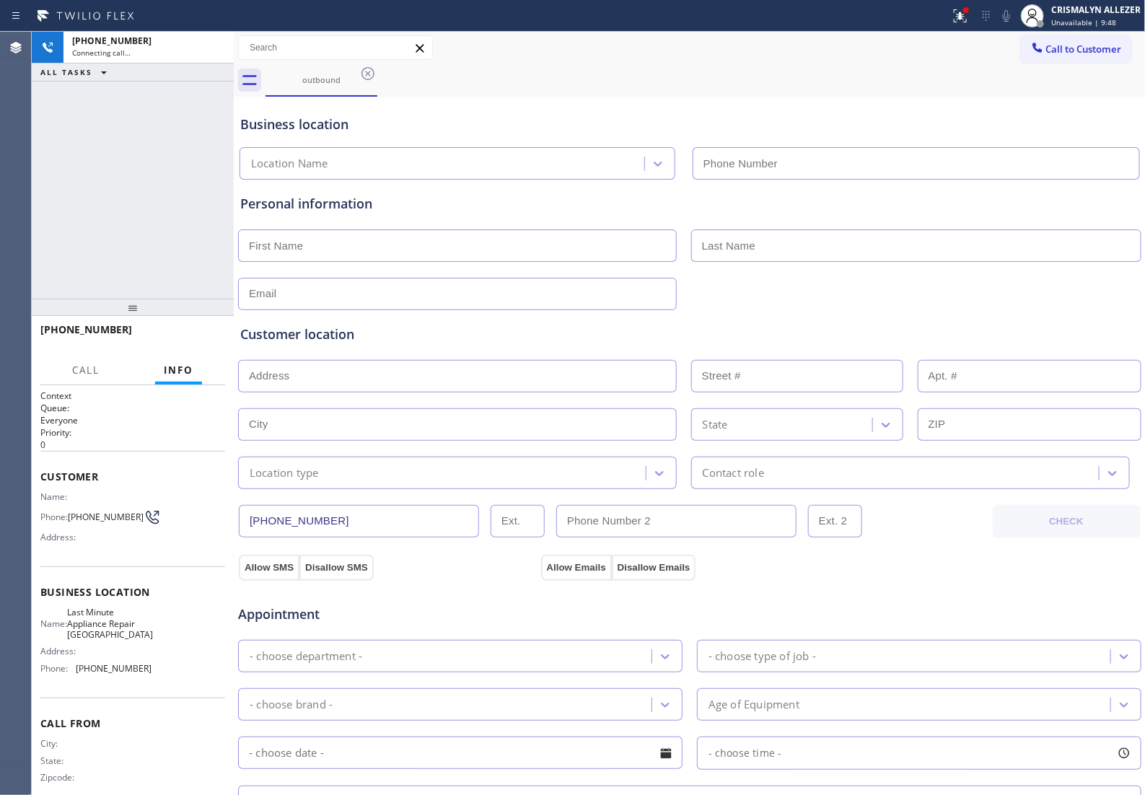
type input "(510) 781-9338"
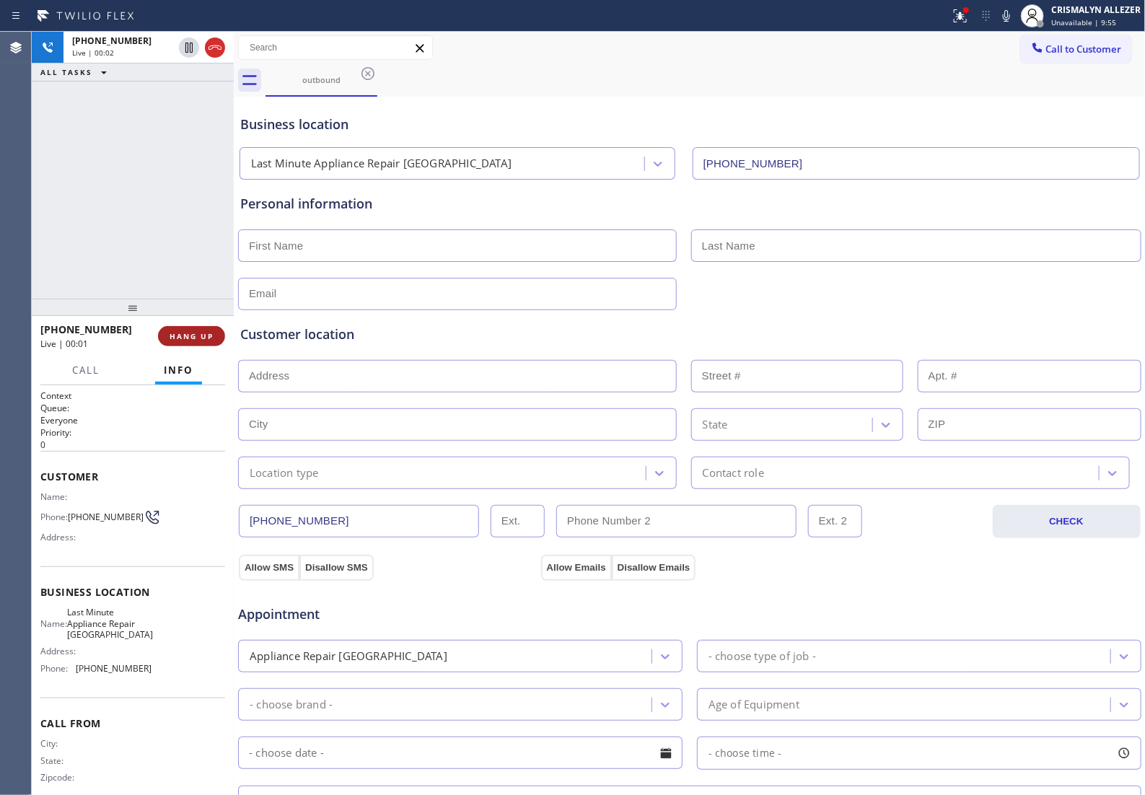
click at [170, 340] on span "HANG UP" at bounding box center [192, 336] width 44 height 10
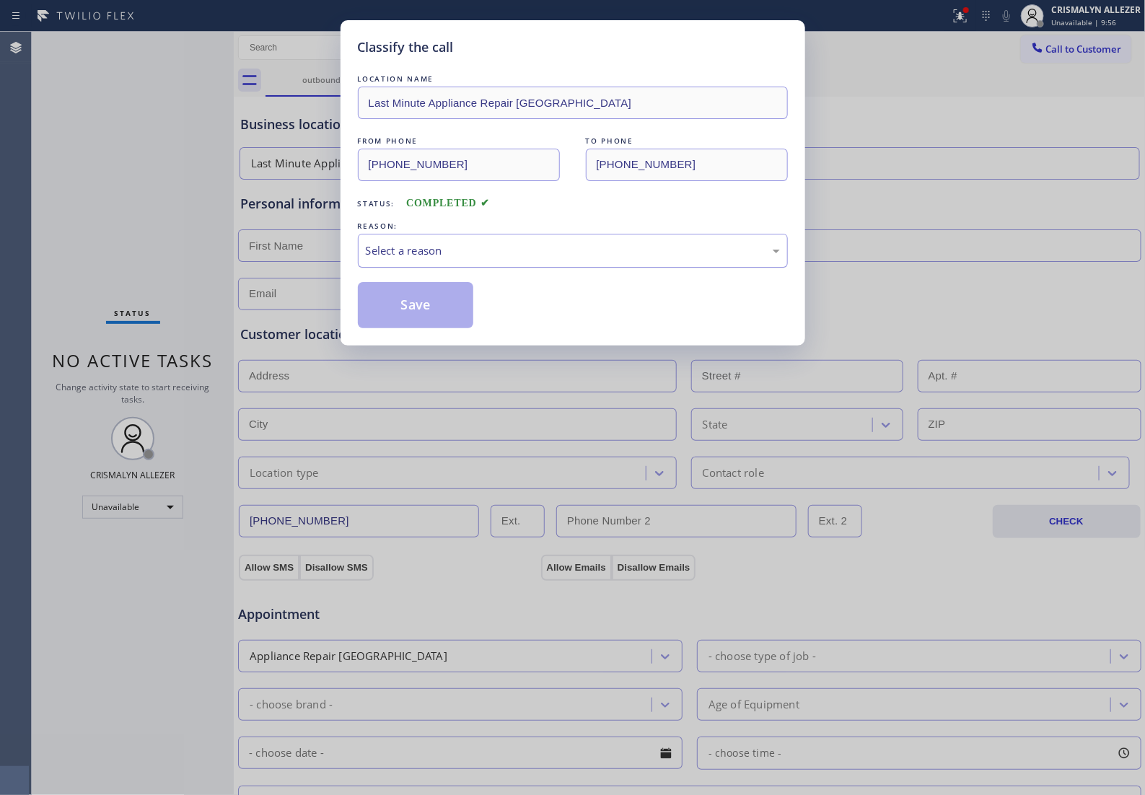
click at [517, 259] on div "Select a reason" at bounding box center [573, 250] width 414 height 17
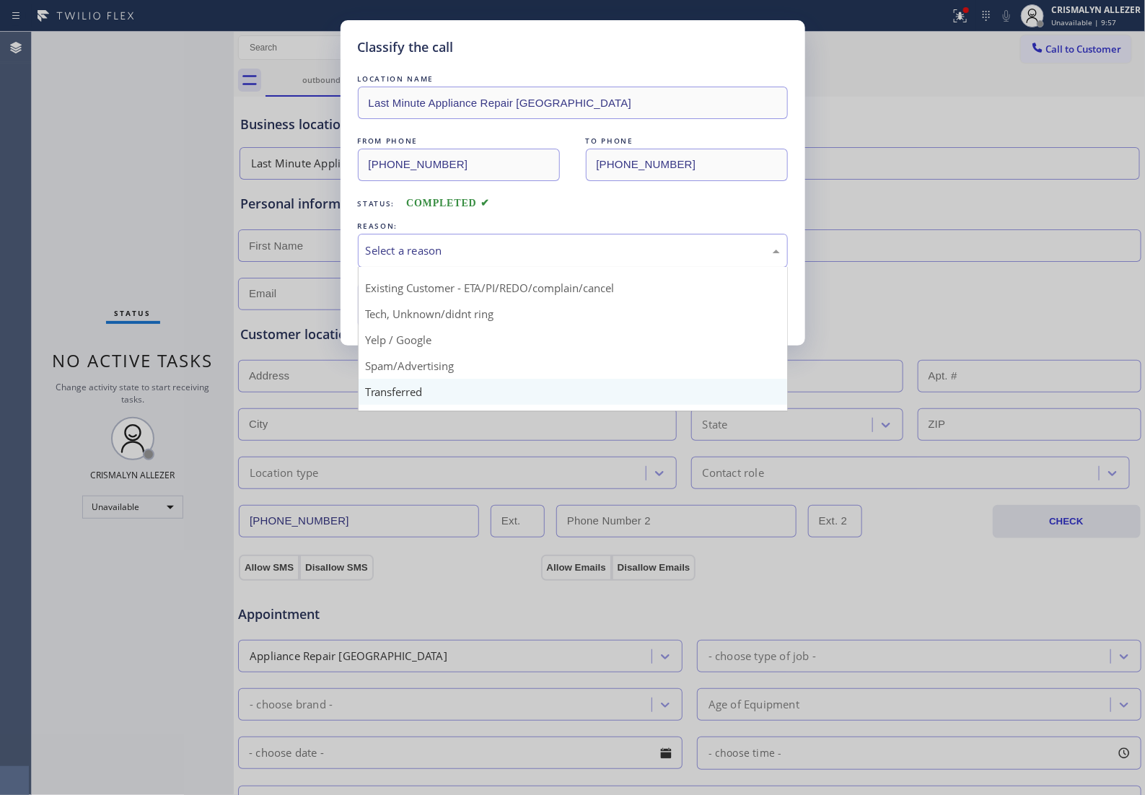
scroll to position [90, 0]
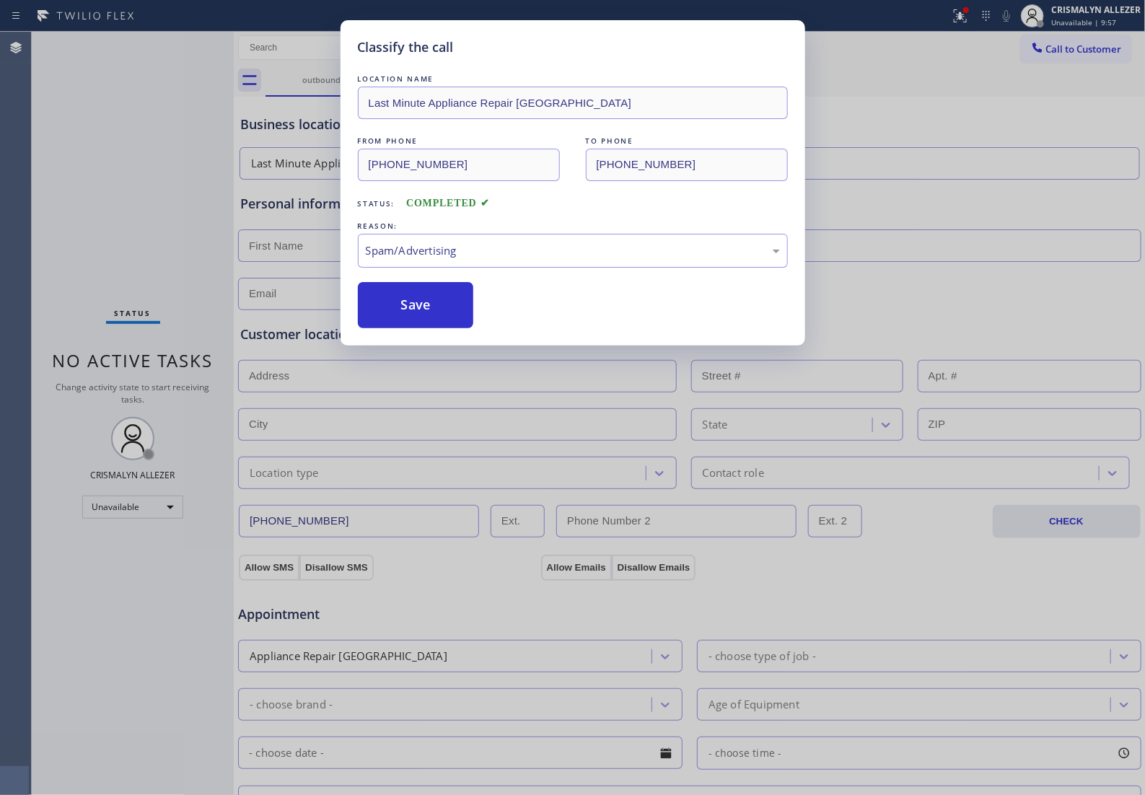
click at [426, 346] on div "Classify the call LOCATION NAME Last Minute Appliance Repair Berkeley FROM PHON…" at bounding box center [573, 182] width 465 height 325
click at [427, 328] on button "Save" at bounding box center [416, 305] width 116 height 46
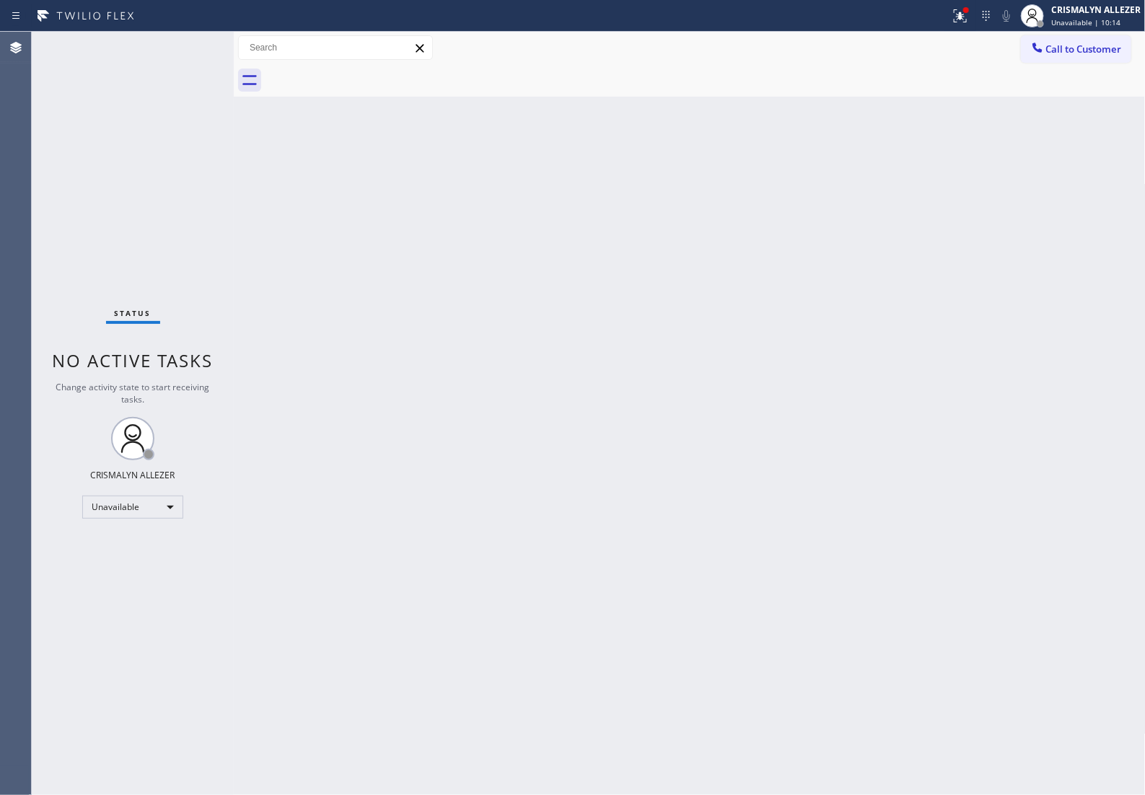
drag, startPoint x: 1079, startPoint y: 40, endPoint x: 1106, endPoint y: 53, distance: 29.7
click at [1083, 48] on span "Call to Customer" at bounding box center [1084, 49] width 76 height 13
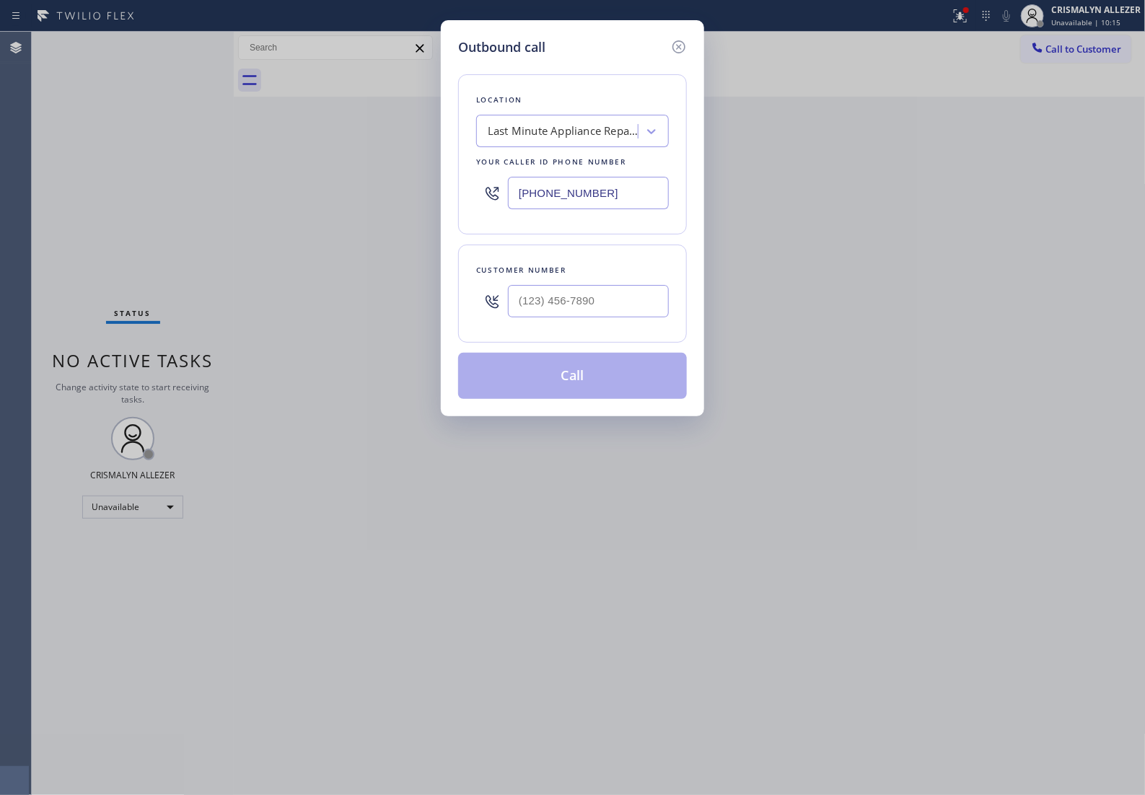
drag, startPoint x: 658, startPoint y: 196, endPoint x: 51, endPoint y: 245, distance: 609.5
click at [51, 245] on div "Outbound call Location Last Minute Appliance Repair Berkeley Your caller id pho…" at bounding box center [572, 397] width 1145 height 795
paste input "714) 410-588"
type input "(714) 410-5888"
click at [566, 317] on input "(___) ___-____" at bounding box center [588, 301] width 161 height 32
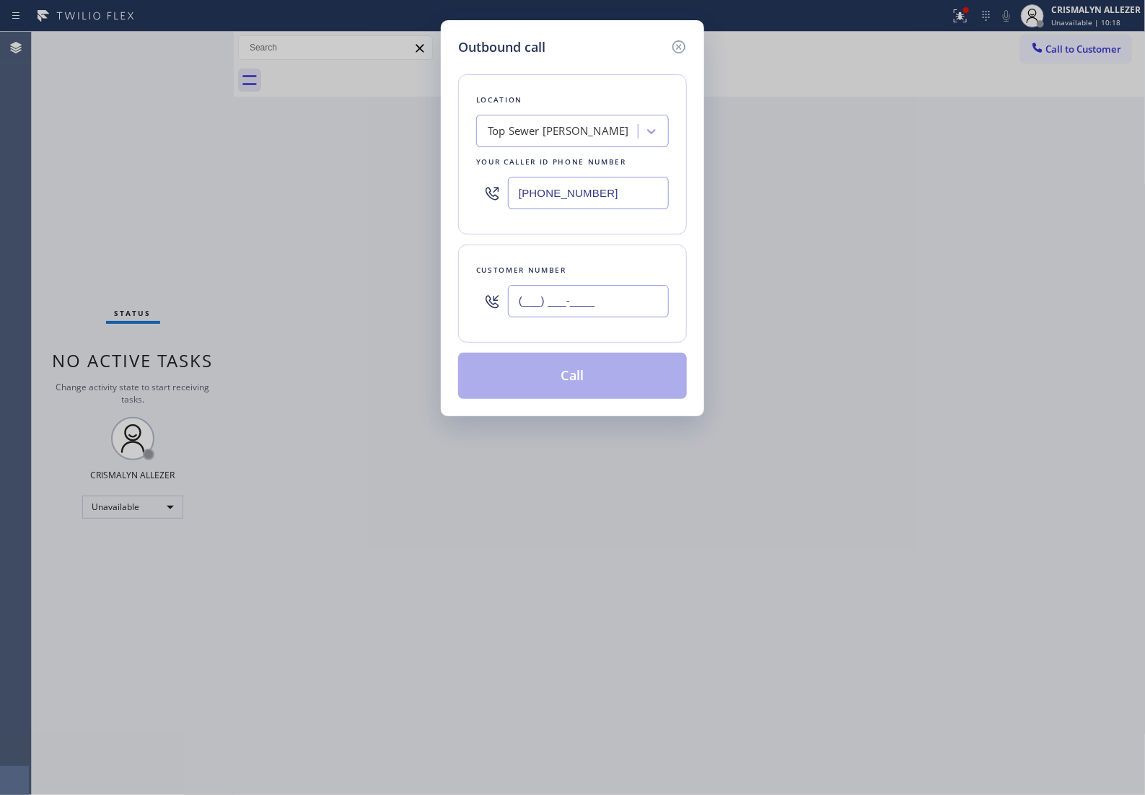
paste input "714) 758-4540"
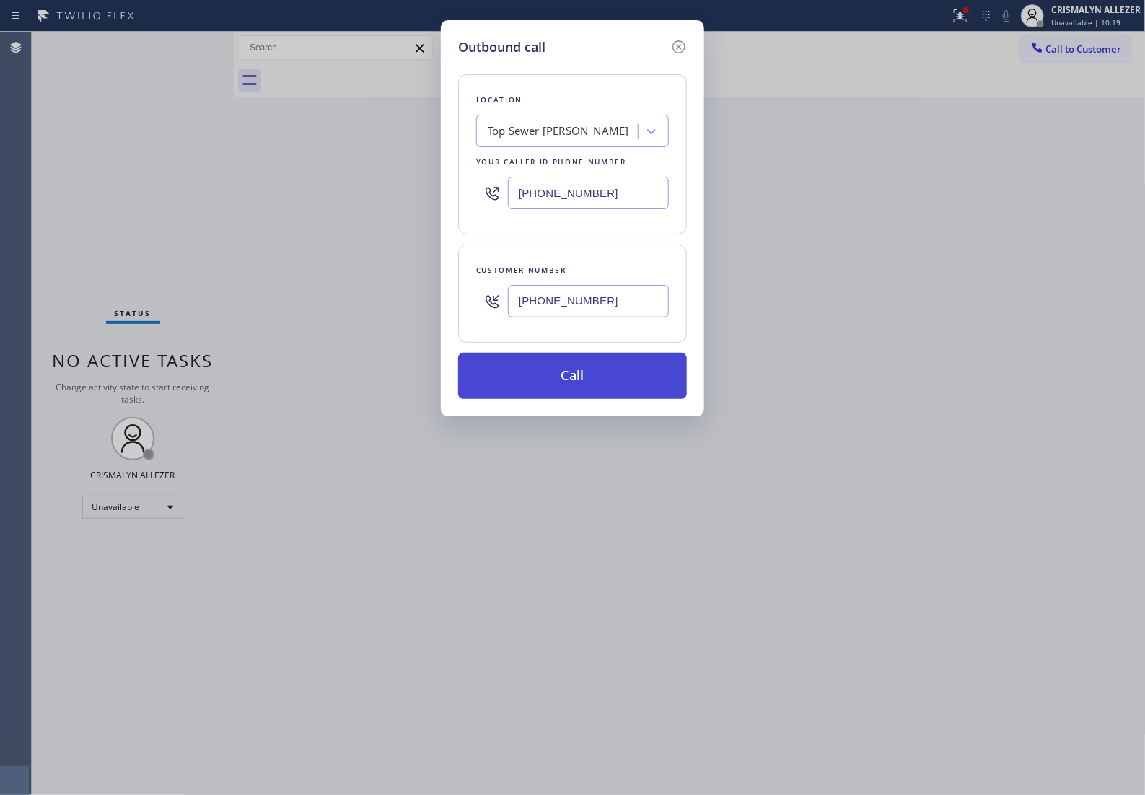
type input "(714) 758-4540"
click at [579, 394] on button "Call" at bounding box center [572, 376] width 229 height 46
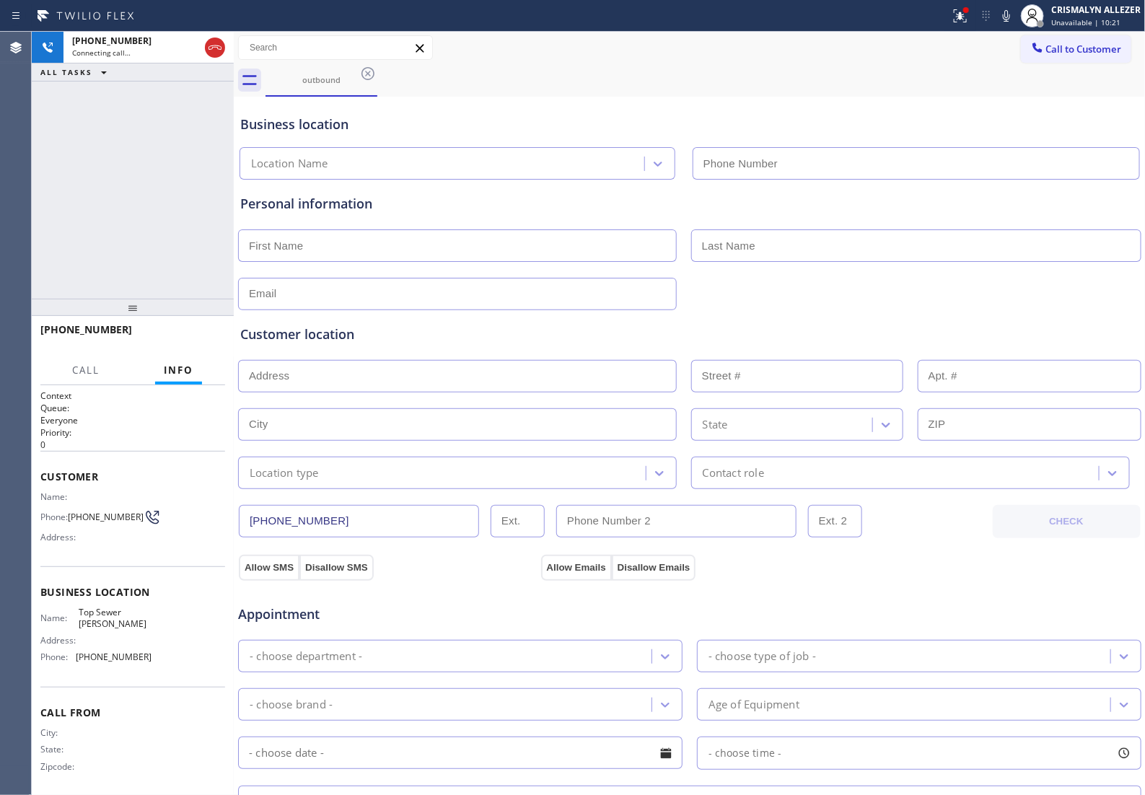
type input "(714) 410-5888"
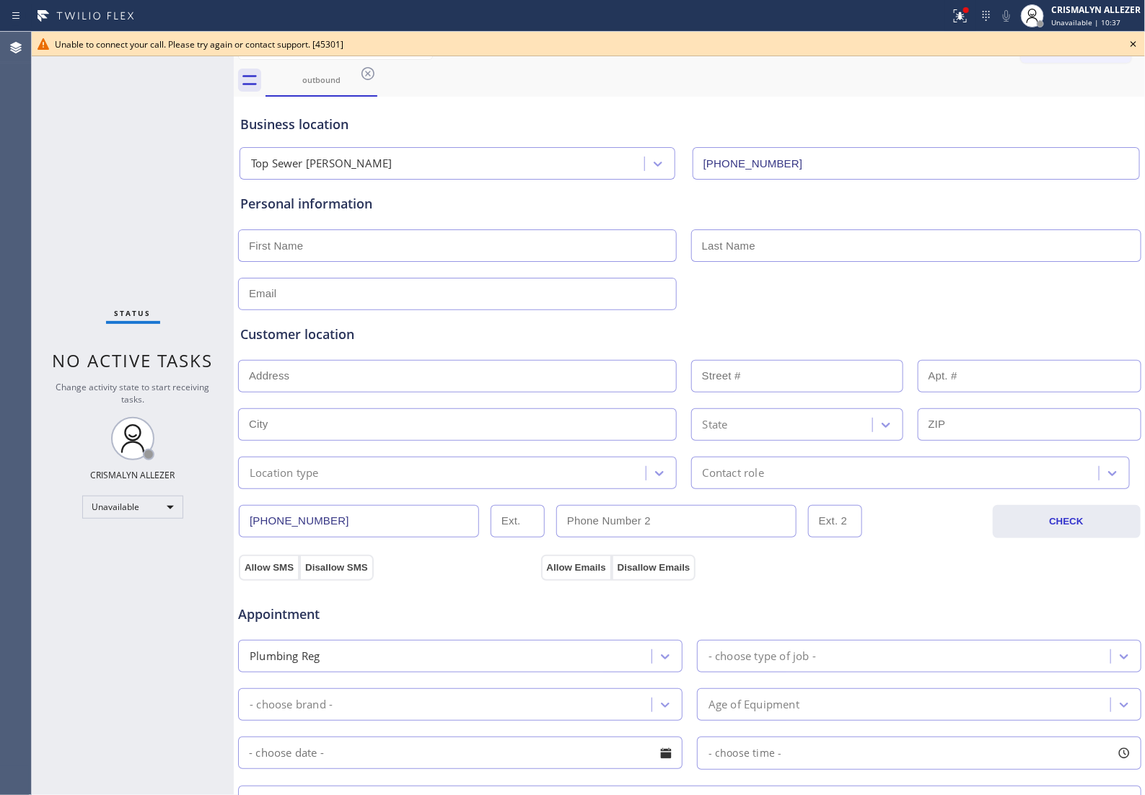
click at [1134, 40] on icon at bounding box center [1133, 43] width 17 height 17
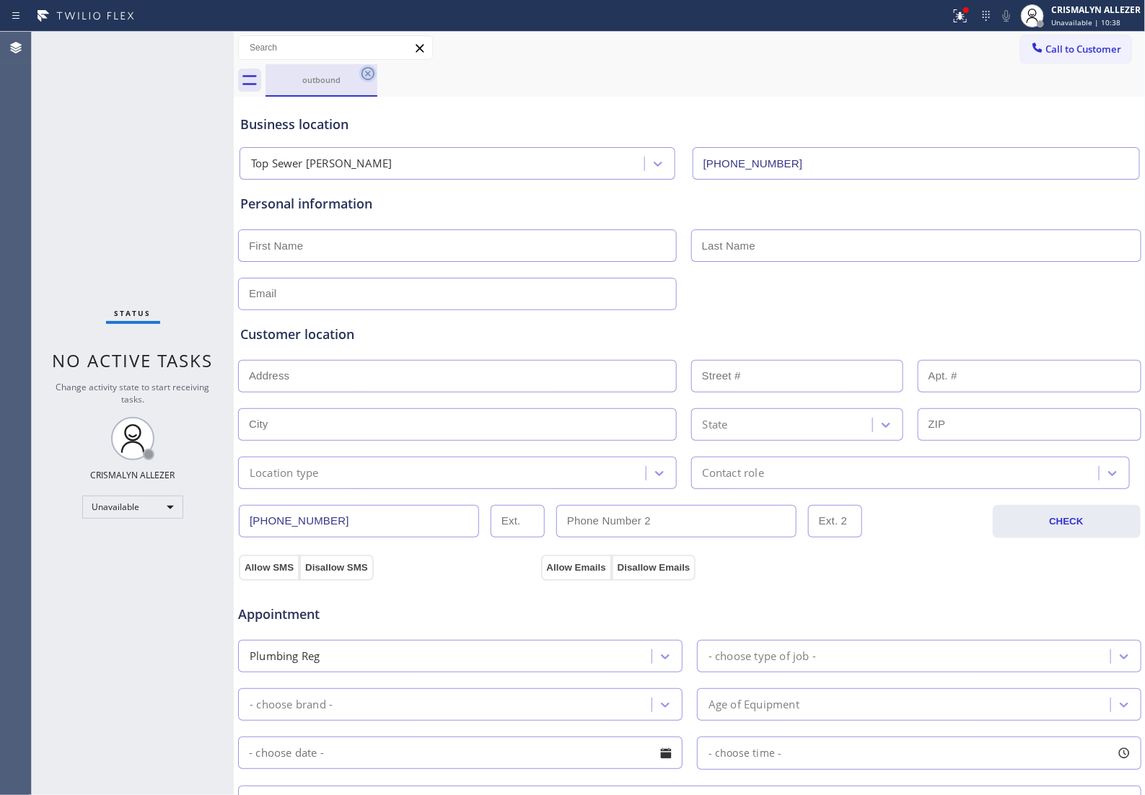
click at [369, 73] on icon at bounding box center [367, 73] width 13 height 13
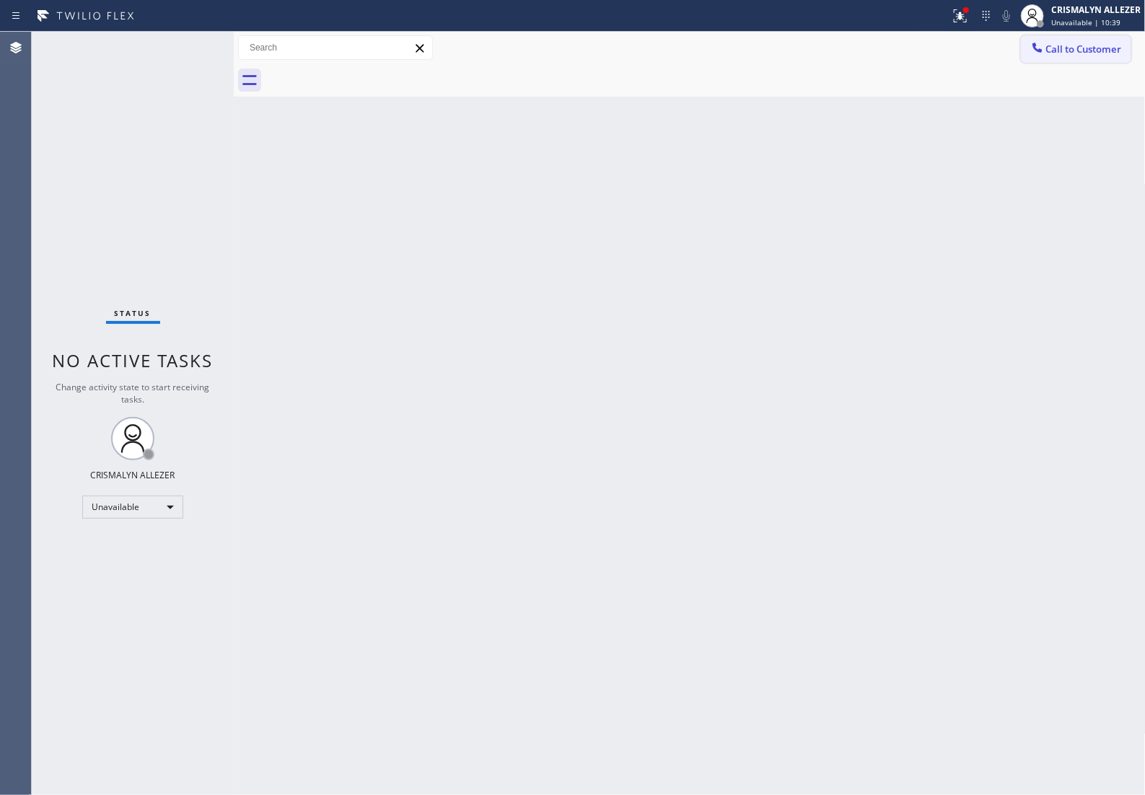
click at [1057, 56] on span "Call to Customer" at bounding box center [1084, 49] width 76 height 13
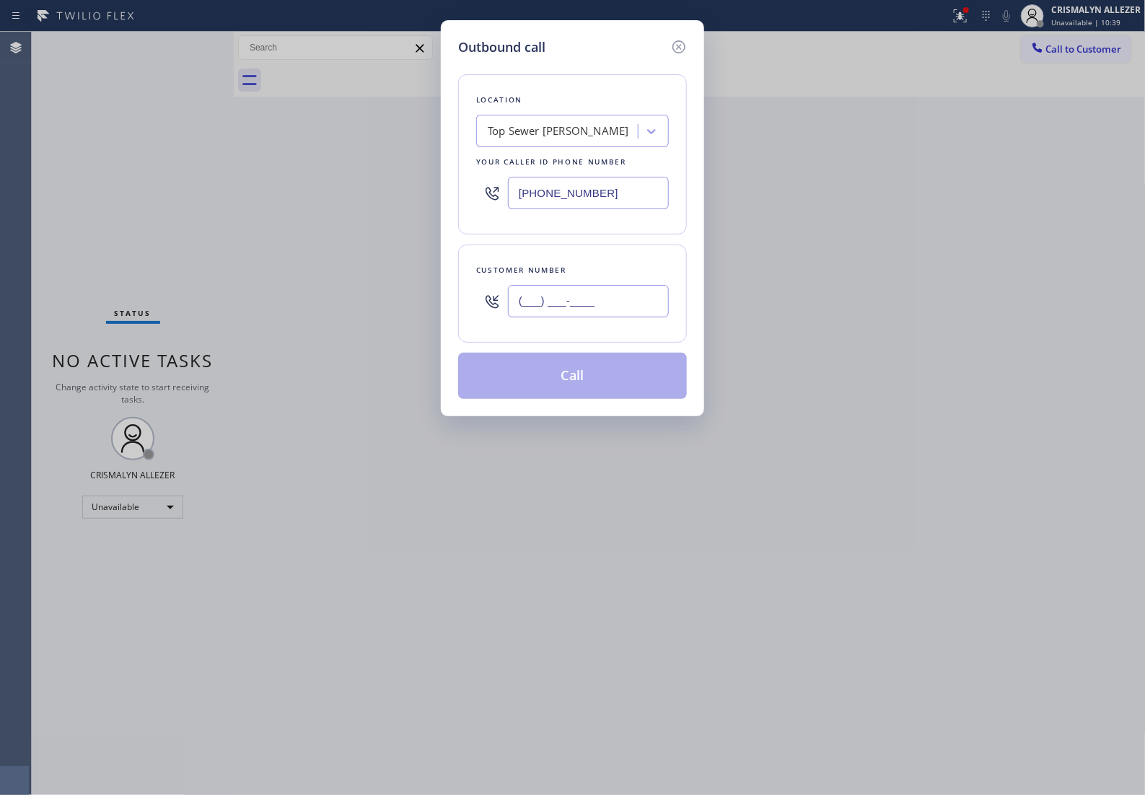
click at [588, 317] on input "(___) ___-____" at bounding box center [588, 301] width 161 height 32
paste input "714) 758-4540"
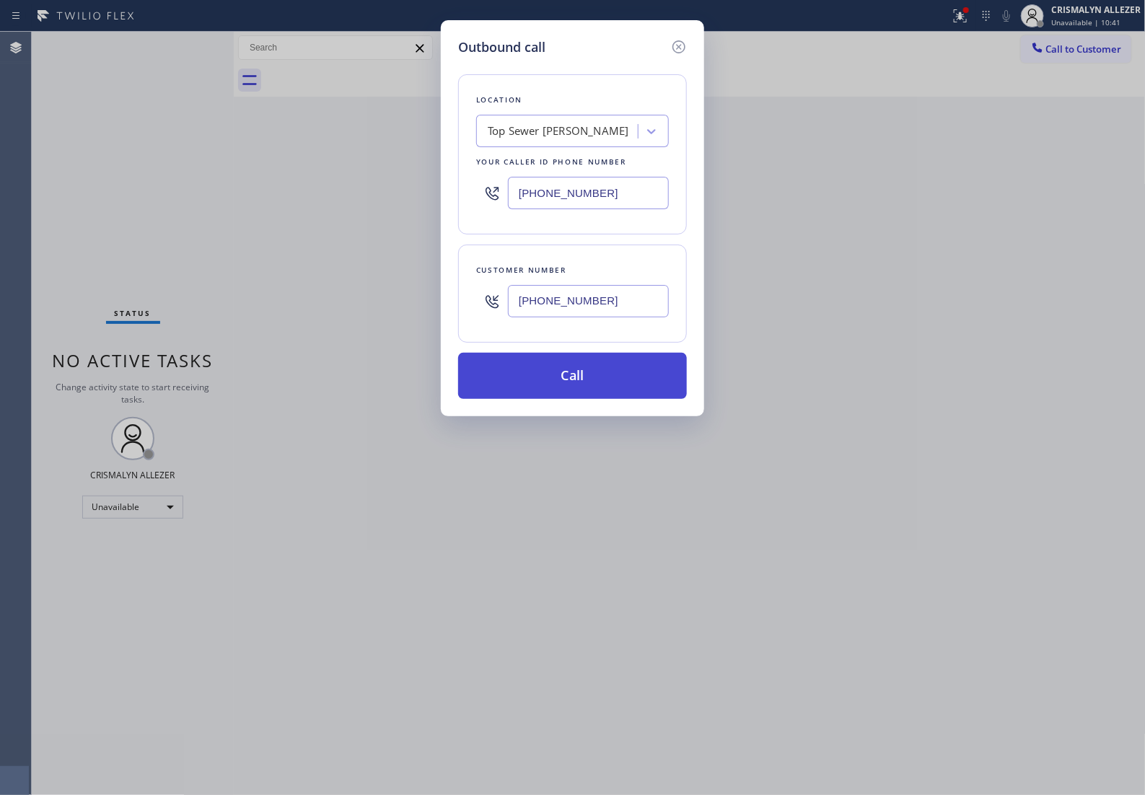
type input "(714) 758-4540"
click at [590, 399] on button "Call" at bounding box center [572, 376] width 229 height 46
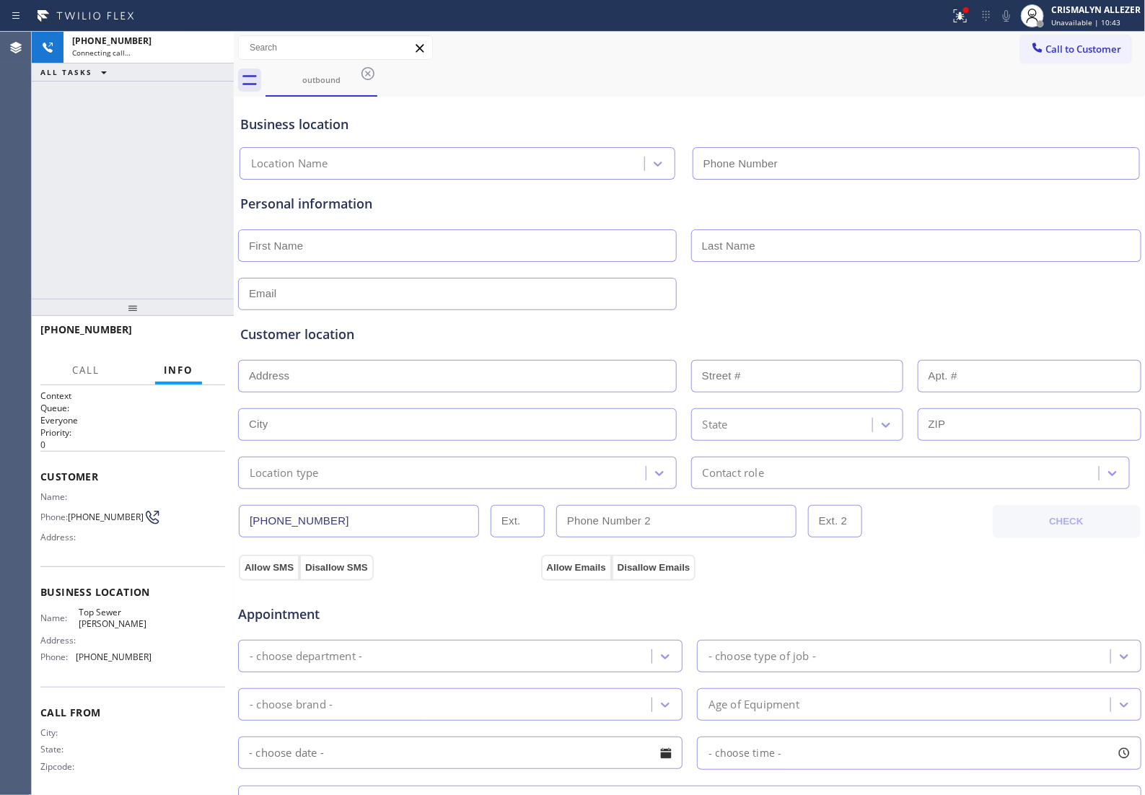
type input "(714) 410-5888"
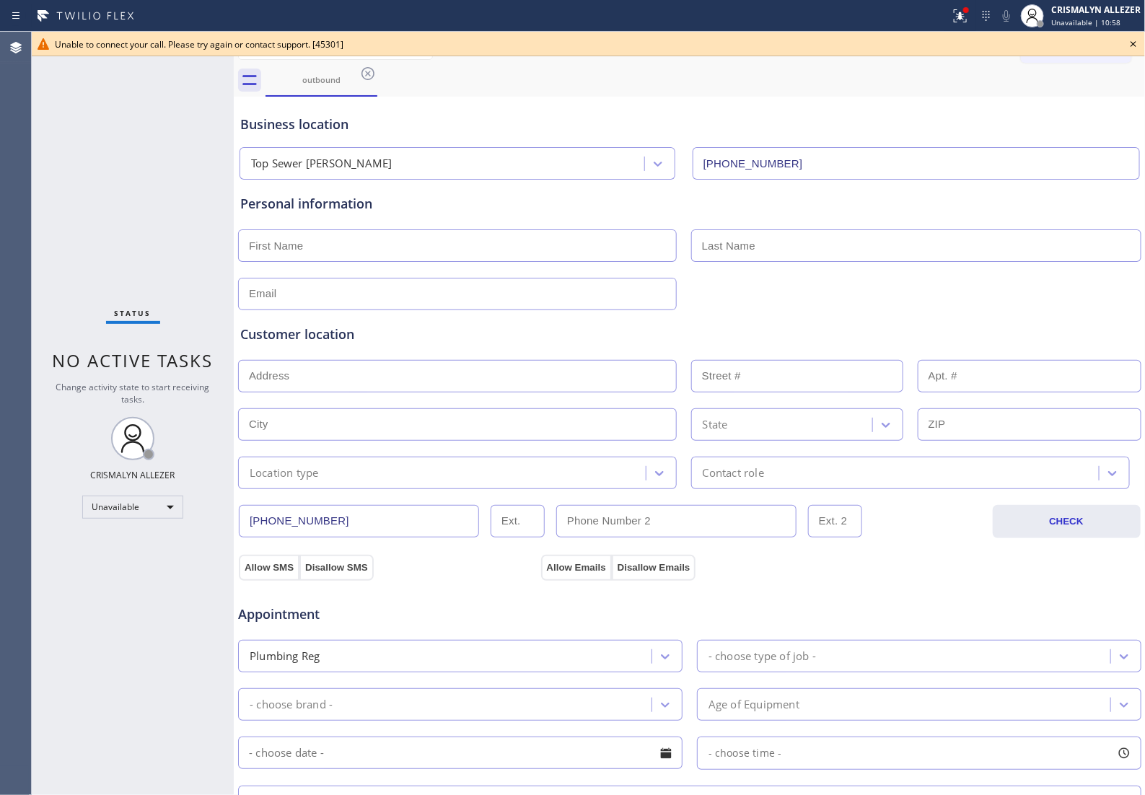
click at [1134, 38] on icon at bounding box center [1133, 43] width 17 height 17
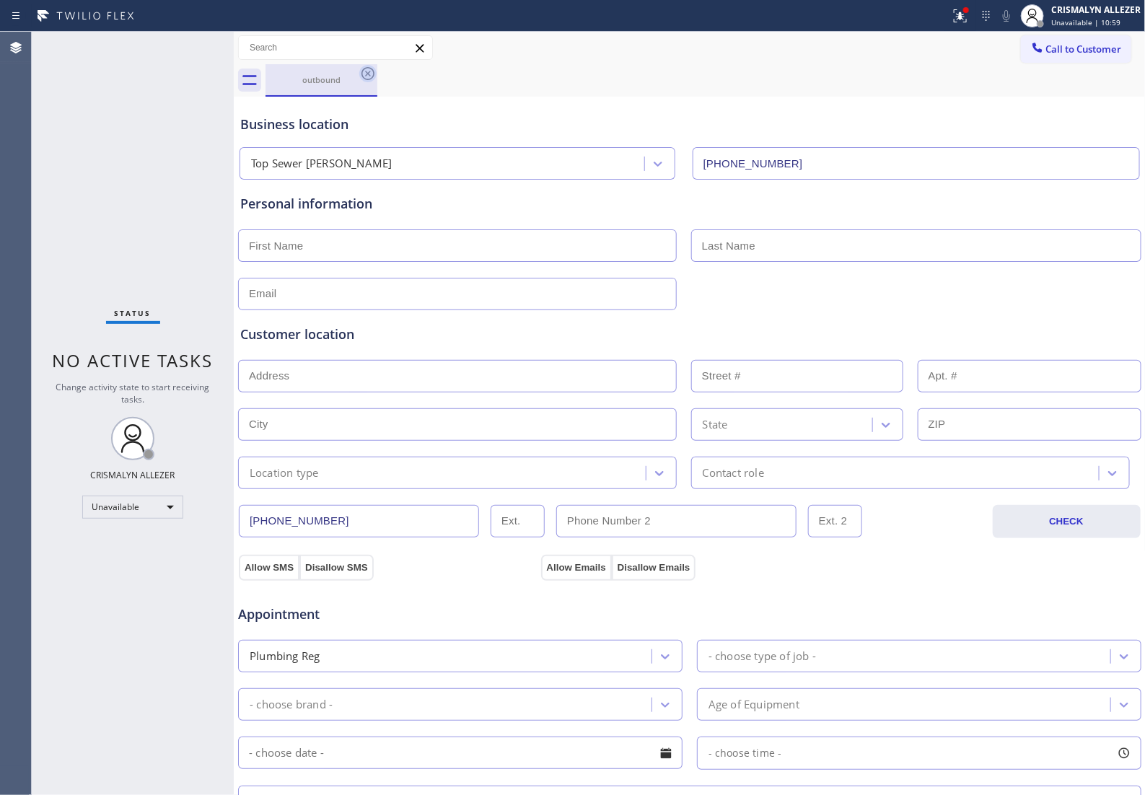
click at [367, 78] on icon at bounding box center [367, 73] width 17 height 17
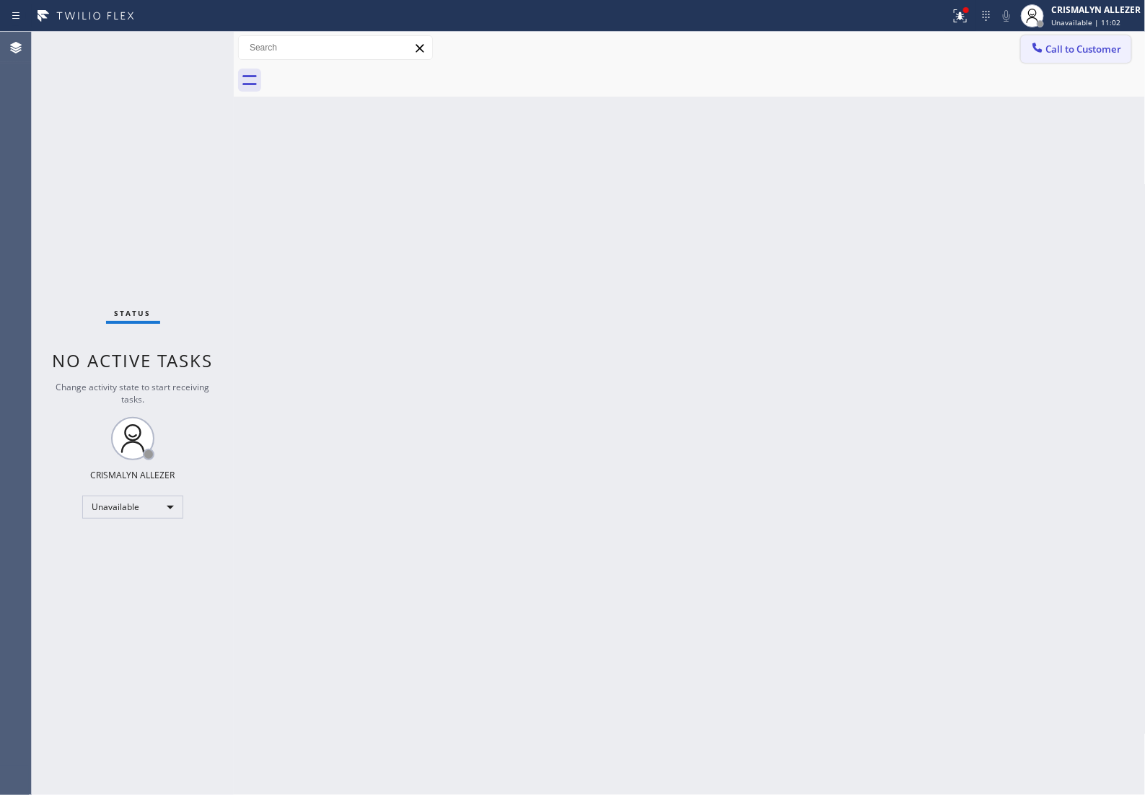
click at [1077, 49] on span "Call to Customer" at bounding box center [1084, 49] width 76 height 13
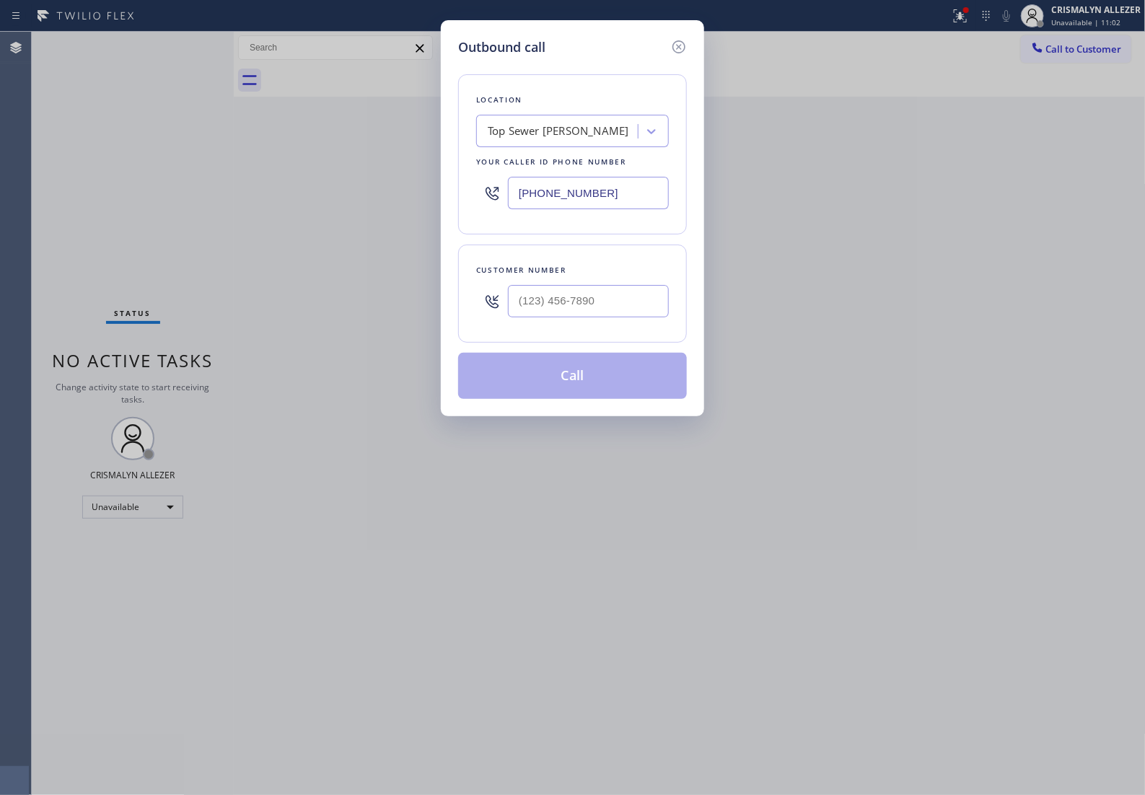
drag, startPoint x: 644, startPoint y: 206, endPoint x: 123, endPoint y: 206, distance: 520.9
click at [123, 206] on div "Outbound call Location Top Sewer Yorba Linda Your caller id phone number (714) …" at bounding box center [572, 397] width 1145 height 795
paste input "602) 932-2366"
type input "(602) 932-2366"
click at [581, 314] on input "(___) ___-____" at bounding box center [588, 301] width 161 height 32
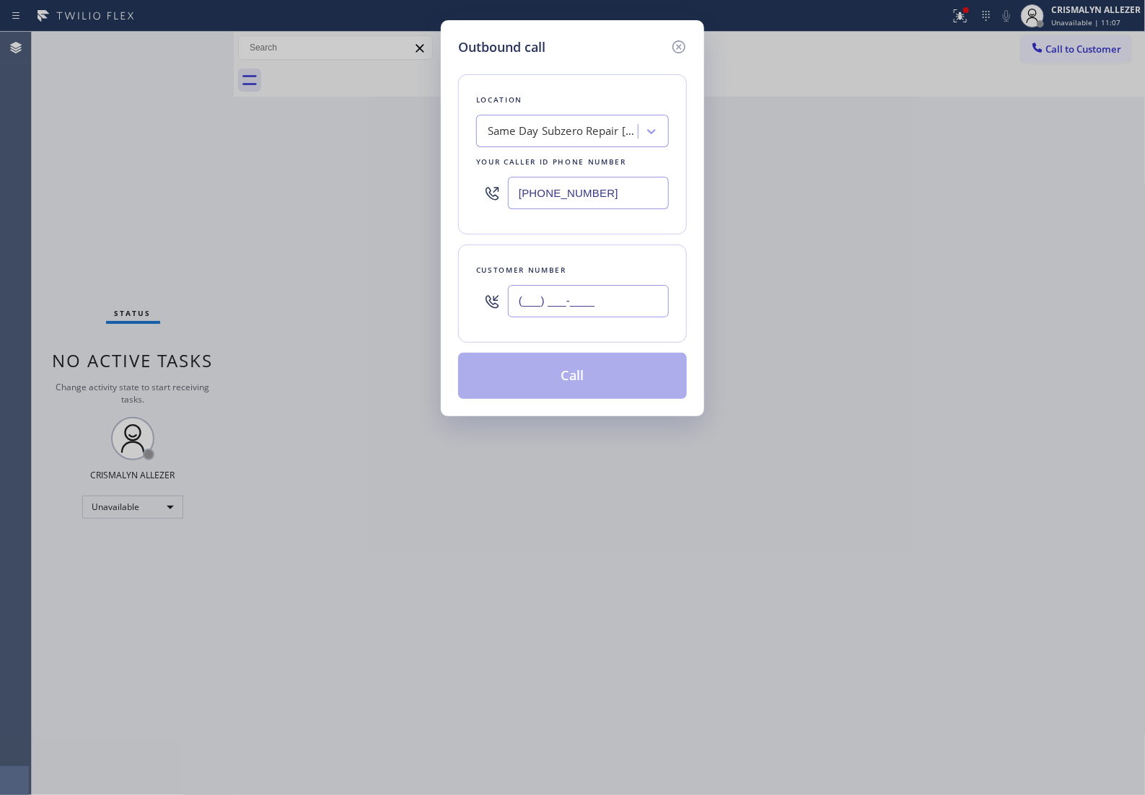
paste input "602) 755-4861"
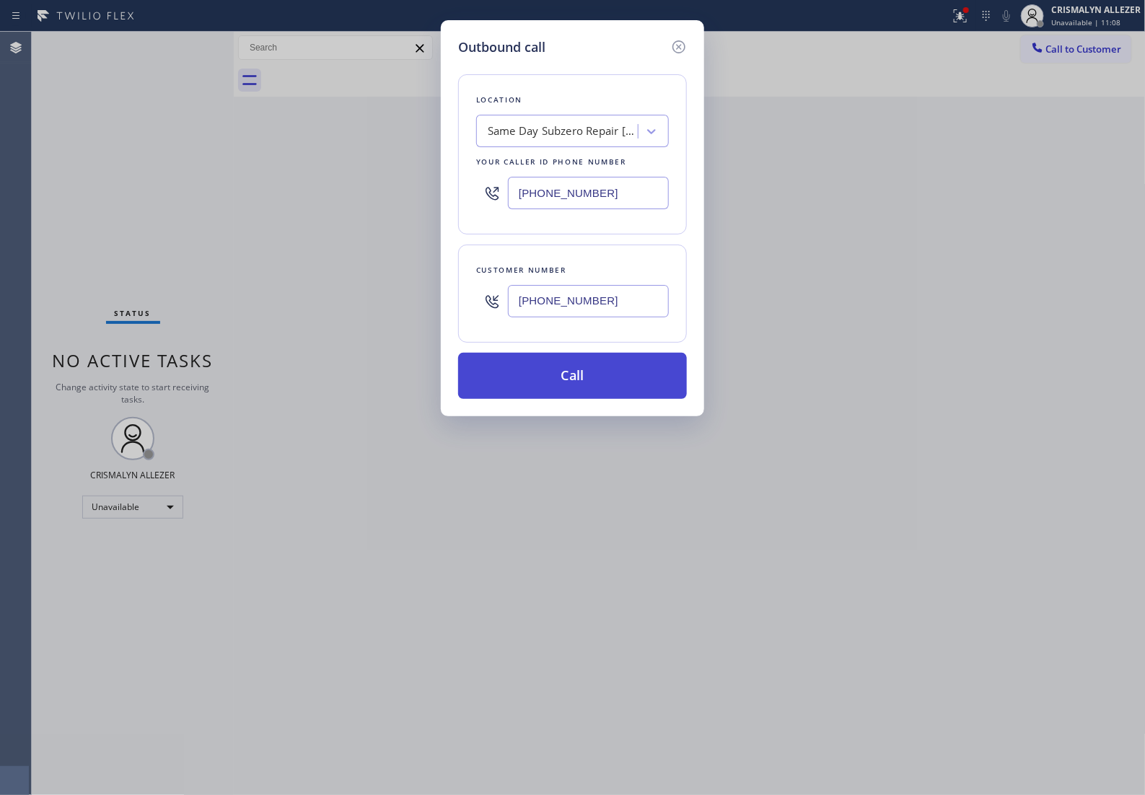
type input "(602) 755-4861"
click at [581, 399] on button "Call" at bounding box center [572, 376] width 229 height 46
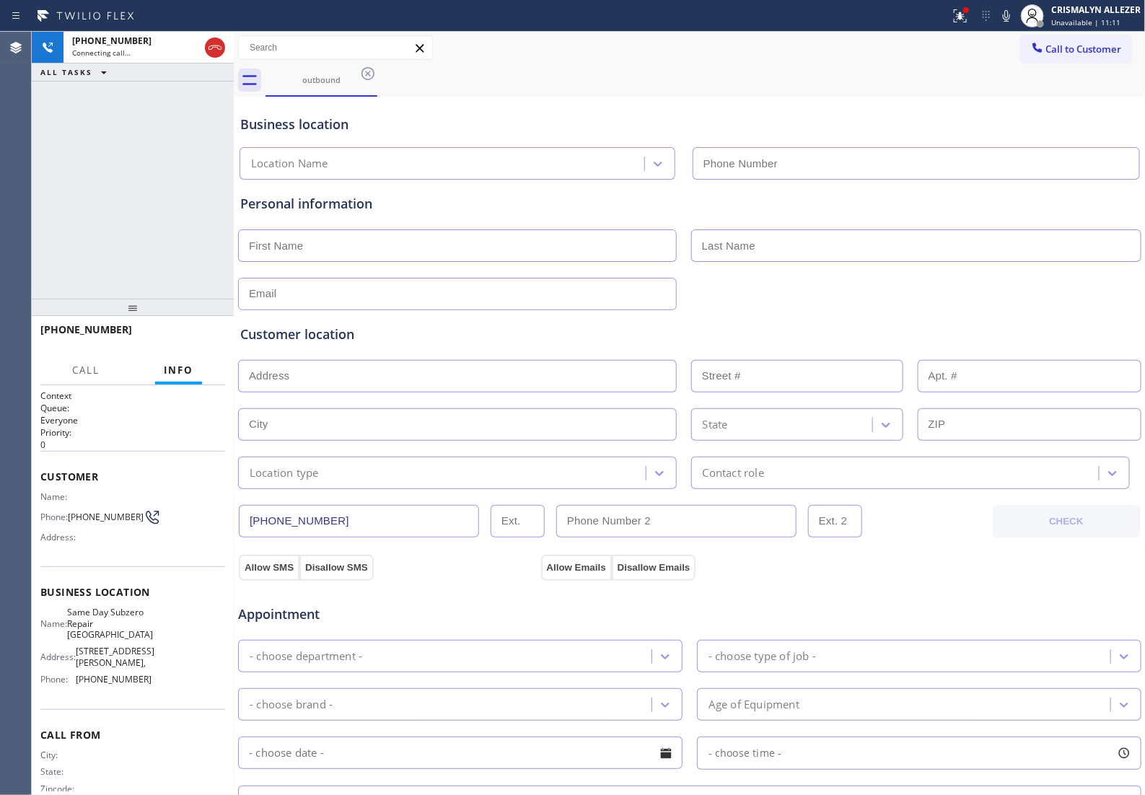
type input "(602) 932-2366"
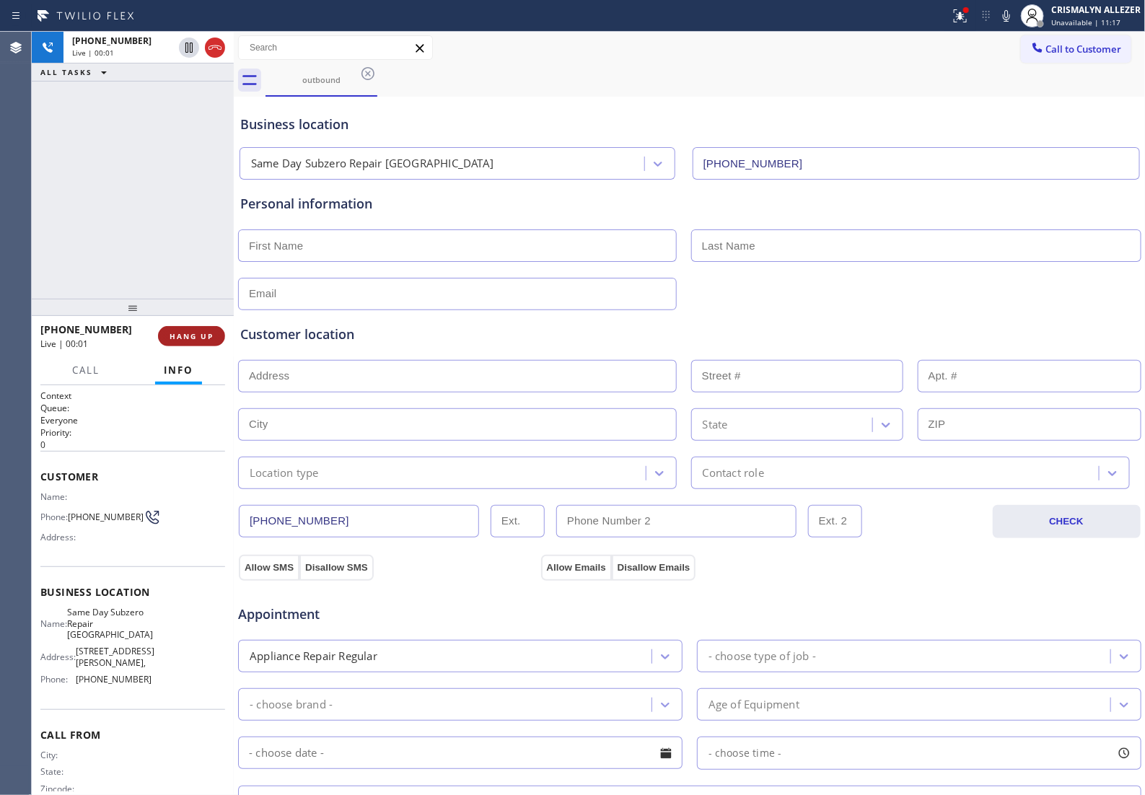
click at [178, 340] on span "HANG UP" at bounding box center [192, 336] width 44 height 10
click at [170, 348] on div "+16027554861 Wrap up | 00:02 COMPLETE" at bounding box center [132, 336] width 185 height 38
click at [178, 344] on button "COMPLETE" at bounding box center [188, 336] width 73 height 20
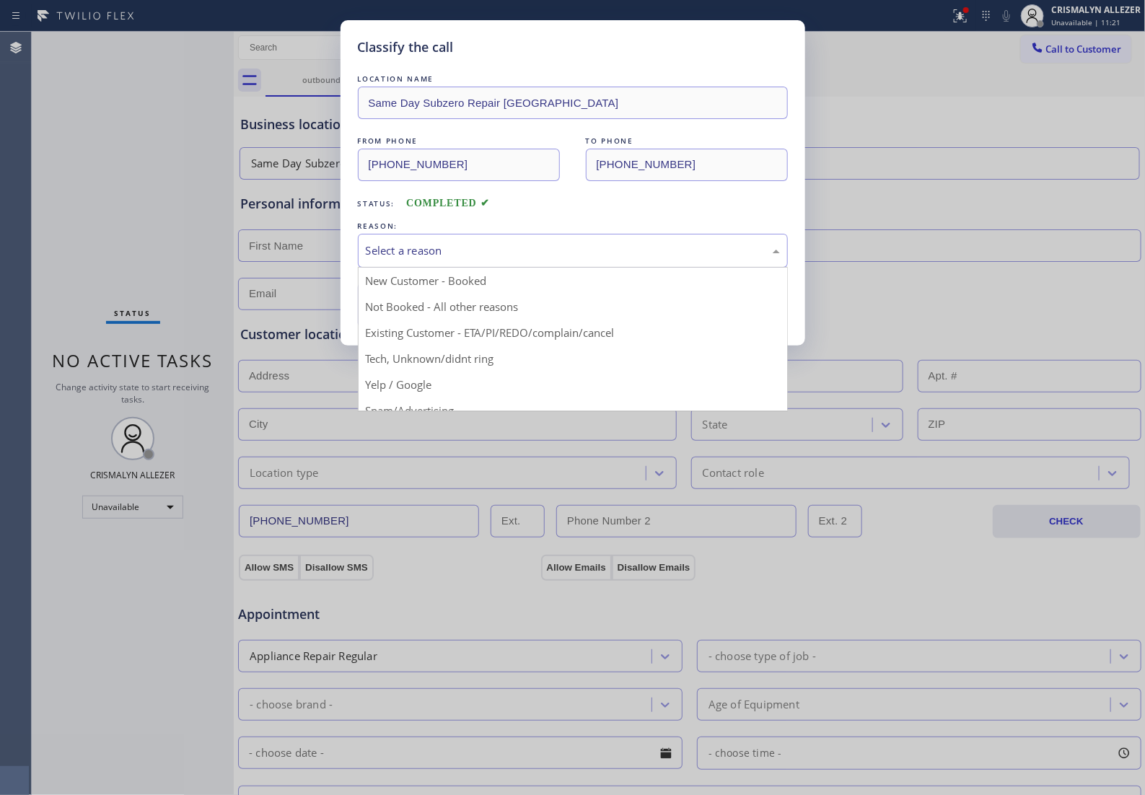
click at [499, 259] on div "Select a reason" at bounding box center [573, 250] width 414 height 17
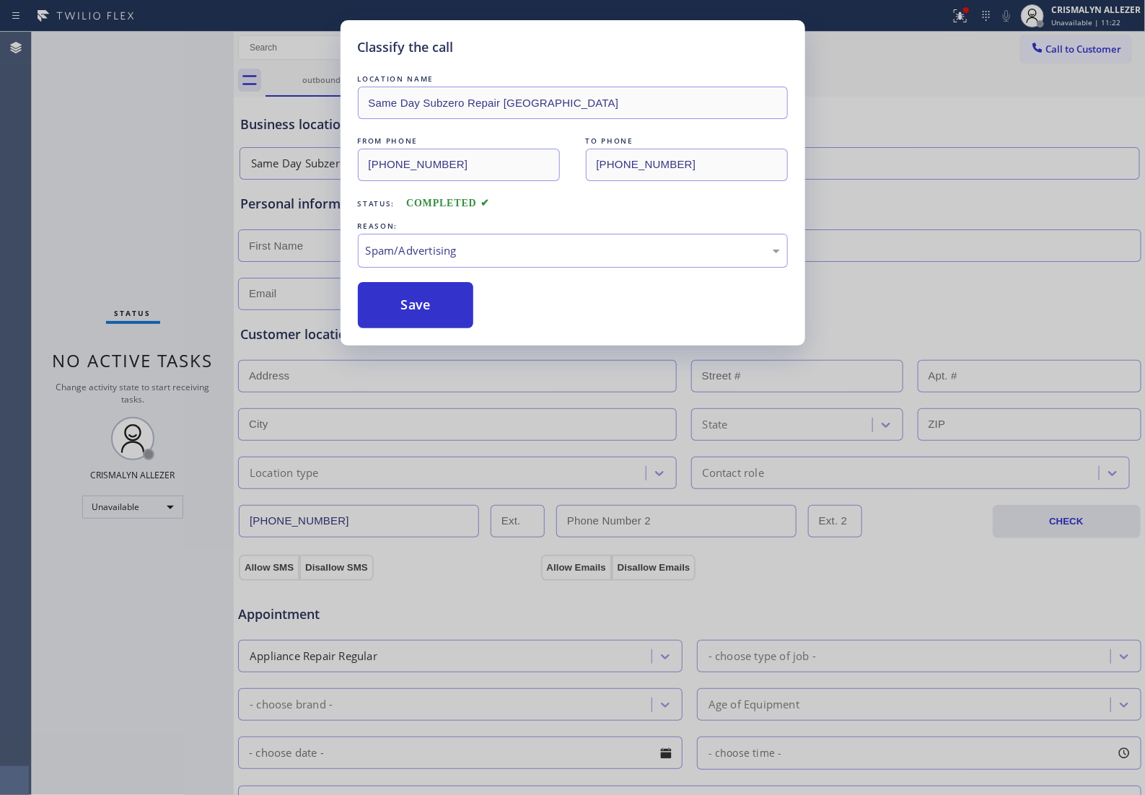
click at [430, 328] on button "Save" at bounding box center [416, 305] width 116 height 46
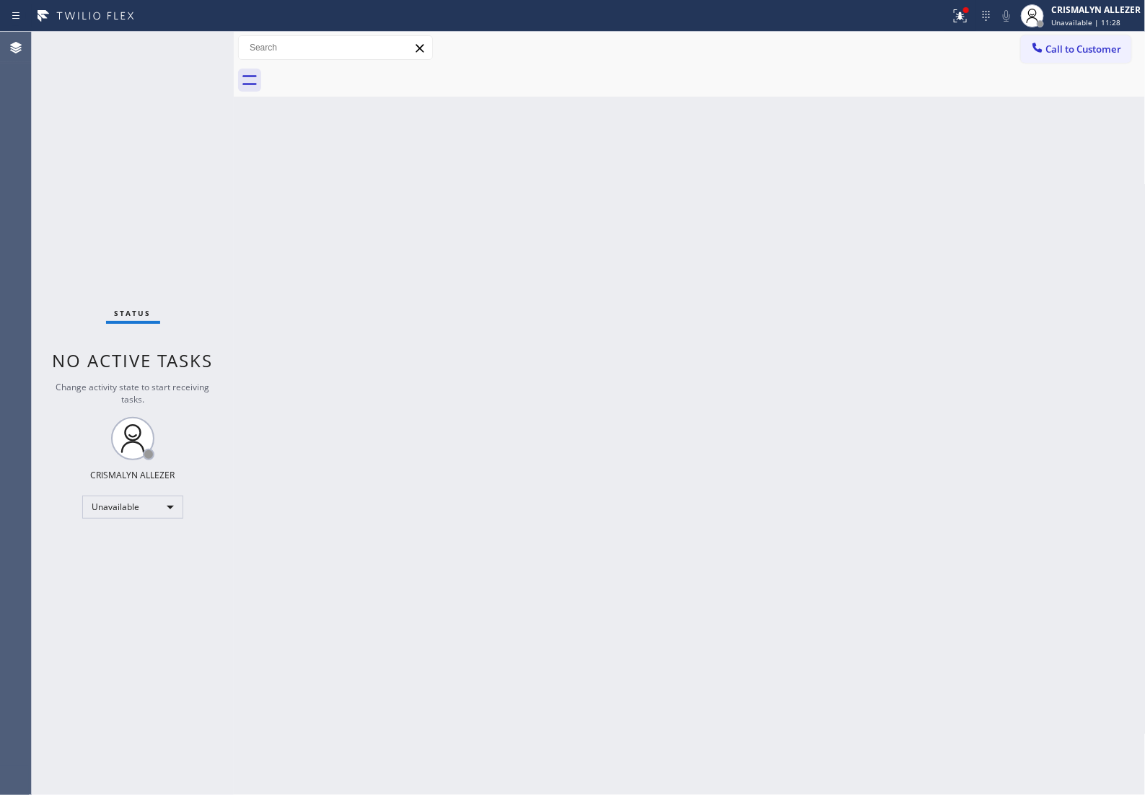
drag, startPoint x: 1069, startPoint y: 30, endPoint x: 1068, endPoint y: 41, distance: 10.8
click at [1069, 30] on div "CRISMALYN ALLEZER Unavailable | 11:28" at bounding box center [1081, 16] width 128 height 32
click at [969, 110] on div "Back to Dashboard Change Sender ID Customers Technicians Select a contact Outbo…" at bounding box center [690, 413] width 912 height 763
click at [1077, 56] on span "Call to Customer" at bounding box center [1084, 49] width 76 height 13
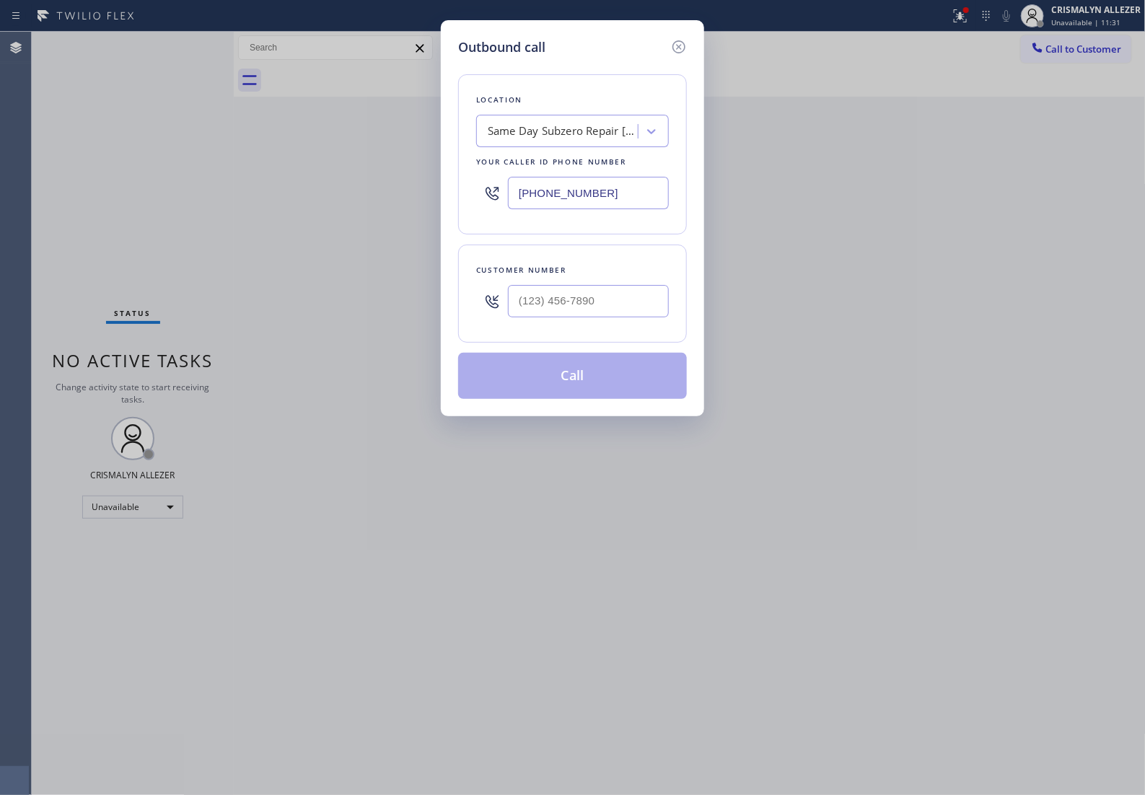
drag, startPoint x: 621, startPoint y: 208, endPoint x: 206, endPoint y: 255, distance: 418.2
click at [198, 226] on div "Outbound call Location Same Day Subzero Repair Paradise Valley Your caller id p…" at bounding box center [572, 397] width 1145 height 795
paste input "714) 681-1582"
type input "(714) 681-1582"
click at [595, 317] on input "(___) ___-____" at bounding box center [588, 301] width 161 height 32
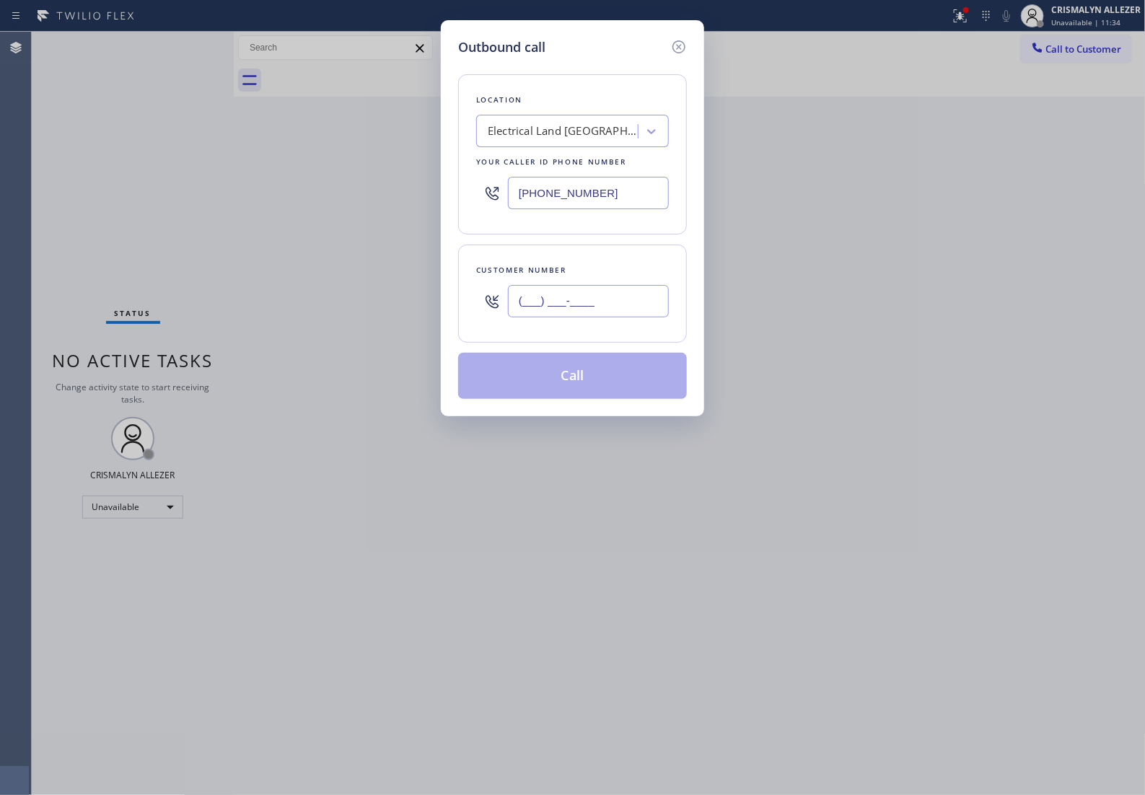
paste input "678) 677-5271"
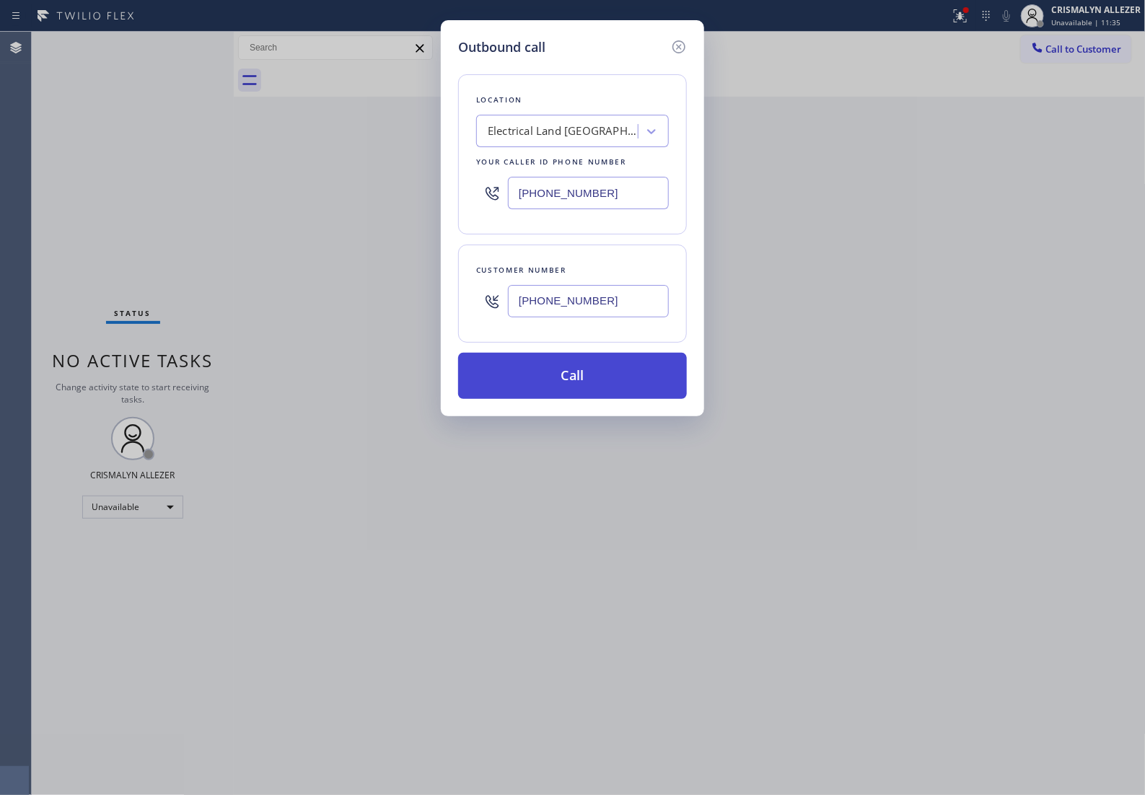
type input "(678) 677-5271"
click at [582, 399] on button "Call" at bounding box center [572, 376] width 229 height 46
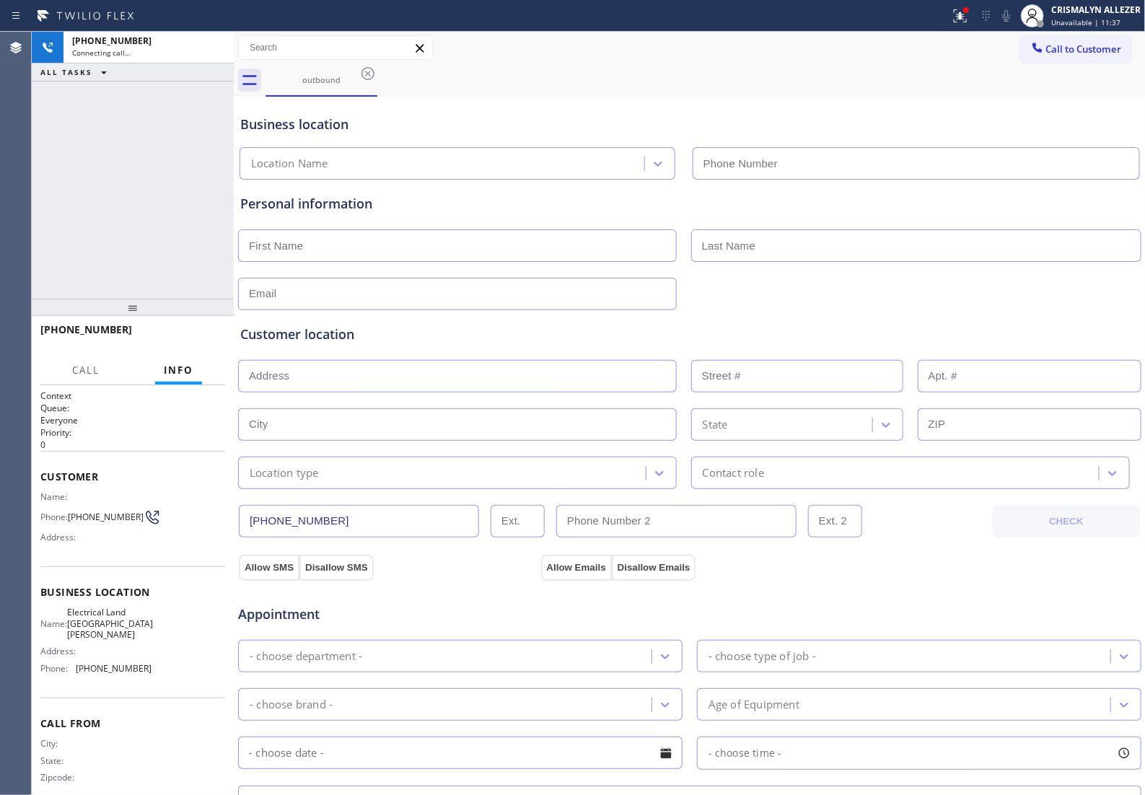
type input "(714) 681-1582"
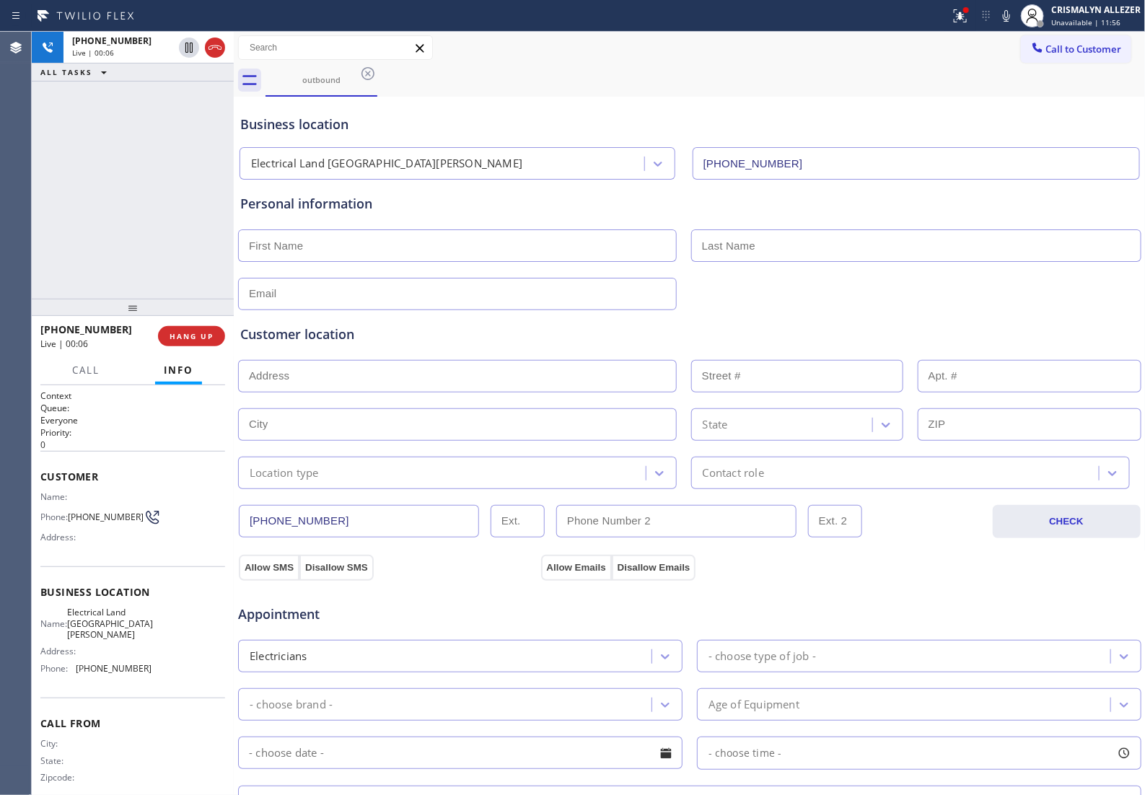
drag, startPoint x: 232, startPoint y: 290, endPoint x: 244, endPoint y: 297, distance: 13.9
click at [234, 297] on div at bounding box center [234, 413] width 0 height 763
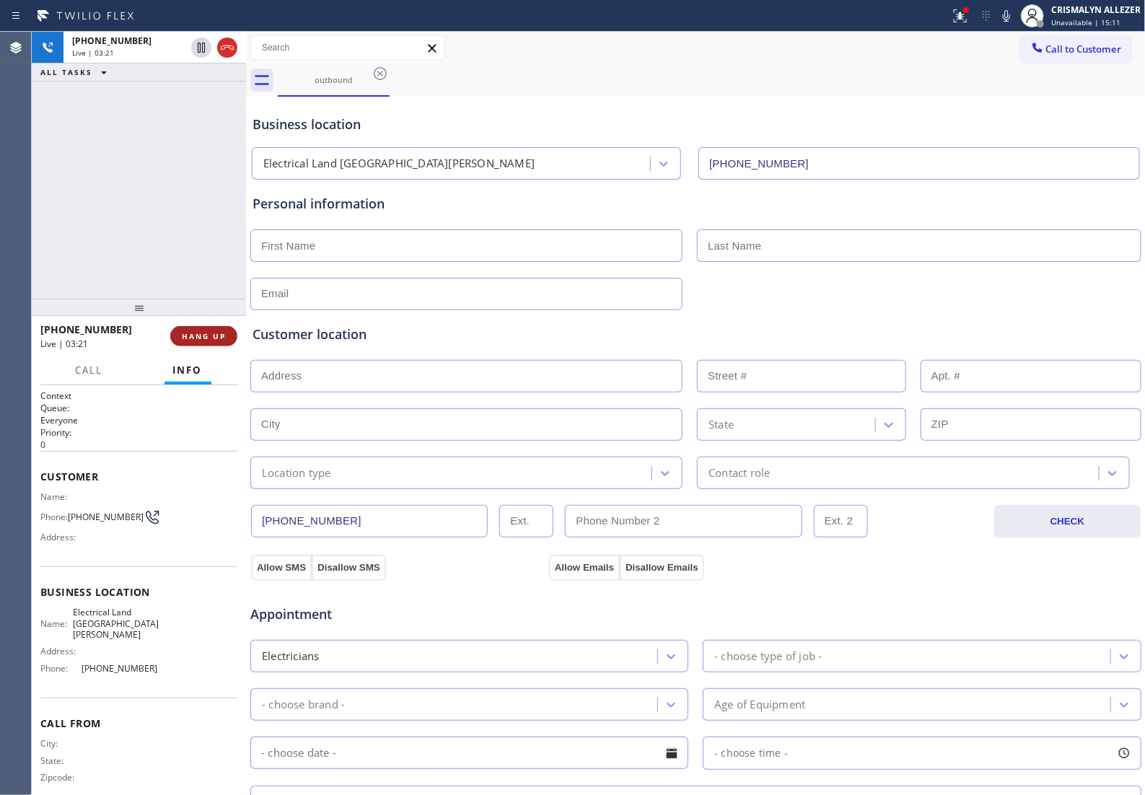
click at [195, 337] on span "HANG UP" at bounding box center [204, 336] width 44 height 10
click at [195, 337] on span "COMPLETE" at bounding box center [201, 336] width 50 height 10
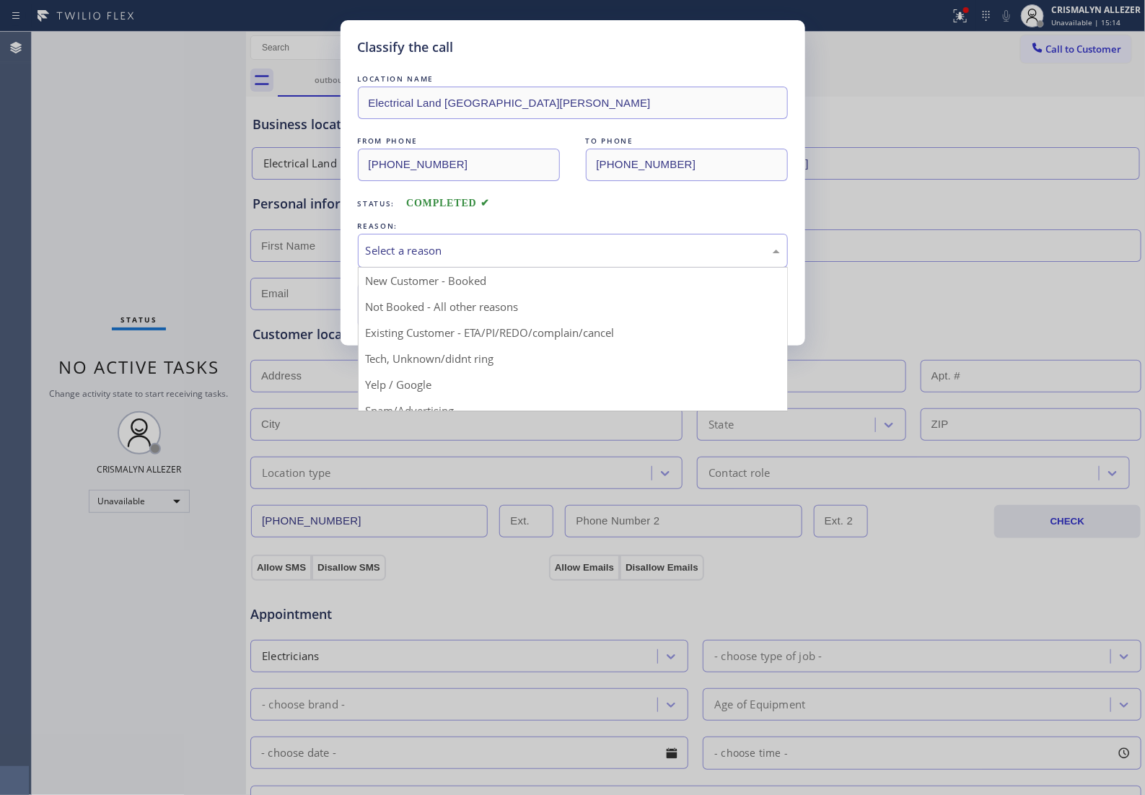
click at [553, 259] on div "Select a reason" at bounding box center [573, 250] width 414 height 17
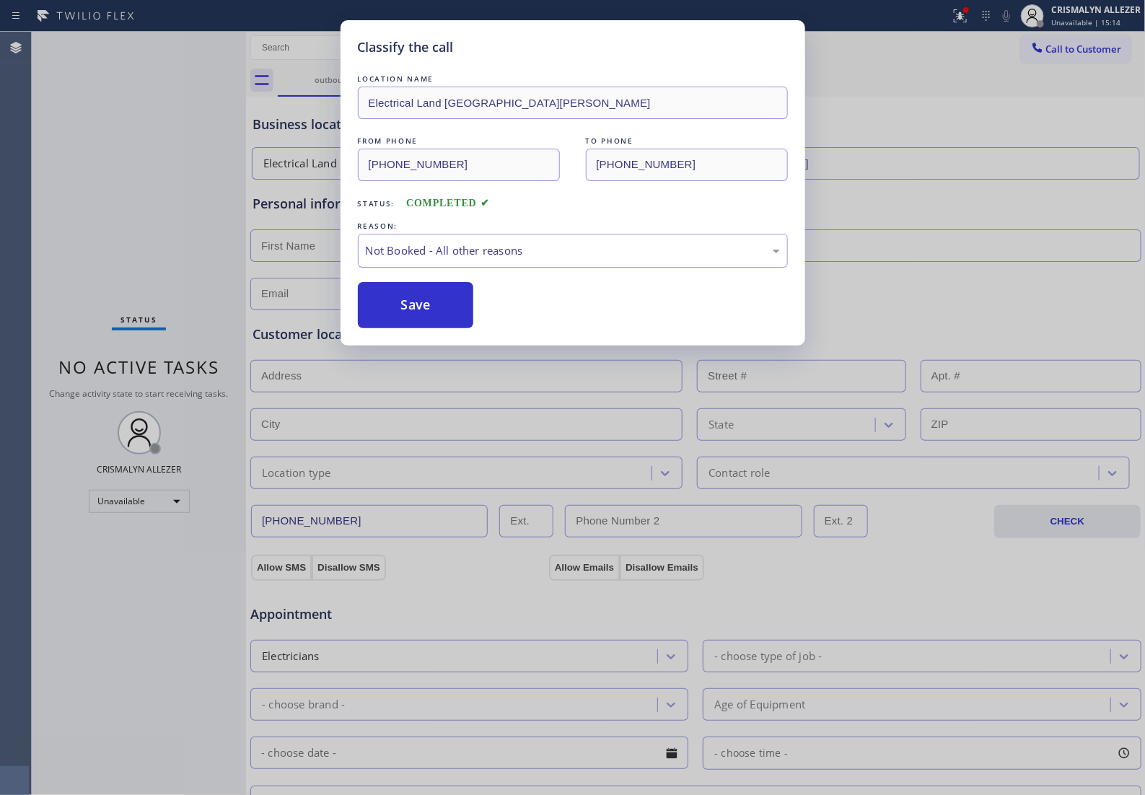
click at [394, 323] on button "Save" at bounding box center [416, 305] width 116 height 46
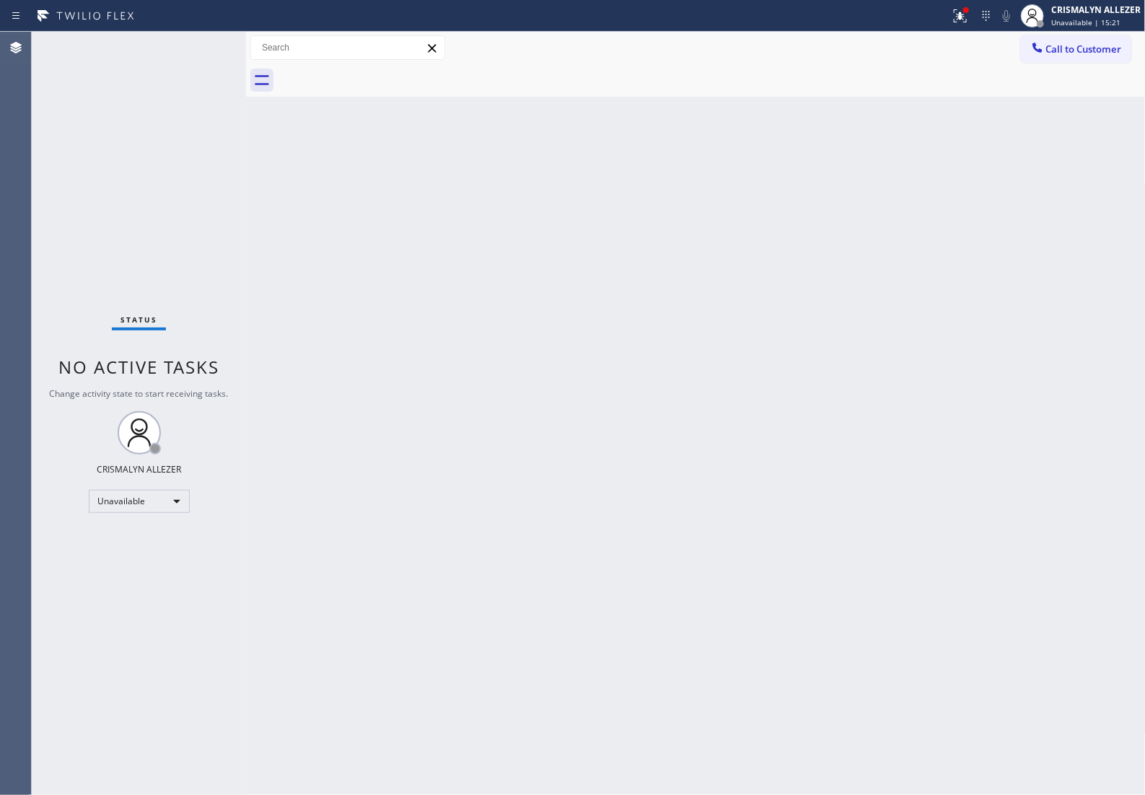
drag, startPoint x: 1059, startPoint y: 56, endPoint x: 1043, endPoint y: 69, distance: 20.5
click at [1054, 58] on button "Call to Customer" at bounding box center [1076, 48] width 110 height 27
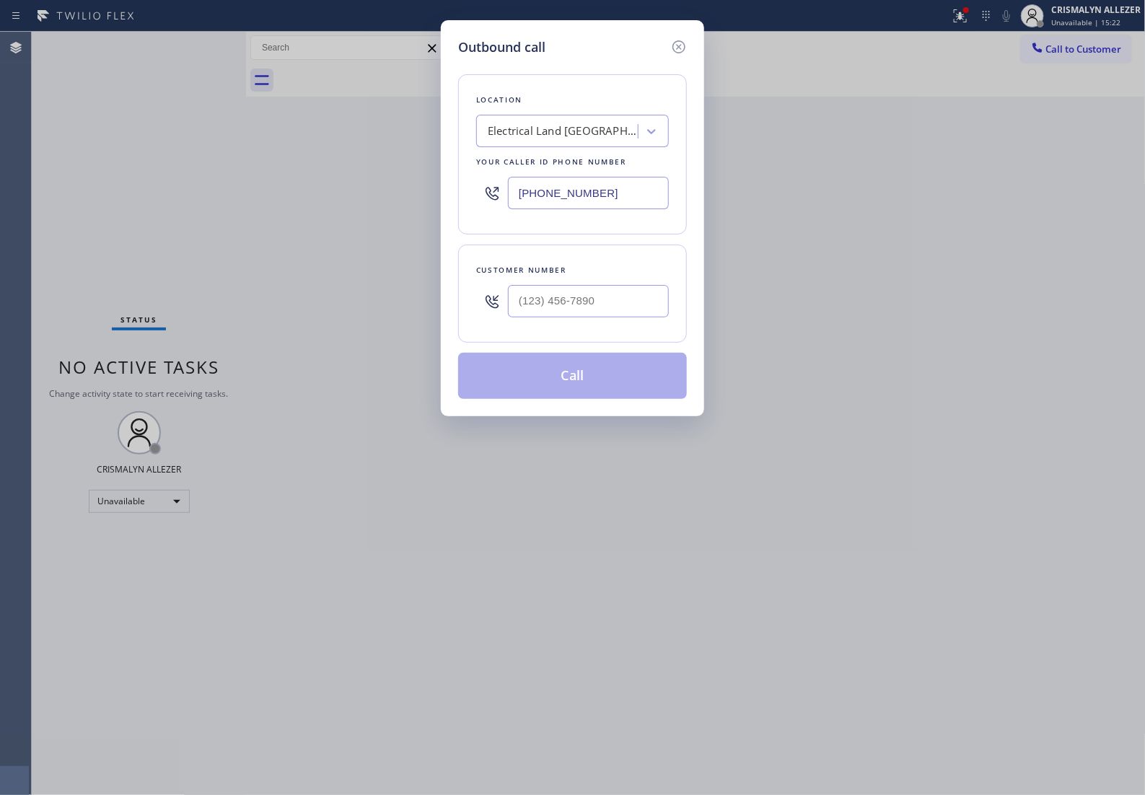
drag, startPoint x: 622, startPoint y: 199, endPoint x: 188, endPoint y: 242, distance: 436.4
click at [217, 239] on div "Outbound call Location Electrical Land Santa Ana Your caller id phone number (7…" at bounding box center [572, 397] width 1145 height 795
paste input "60) 284-8443"
type input "(760) 284-8443"
click at [600, 317] on input "(___) ___-____" at bounding box center [588, 301] width 161 height 32
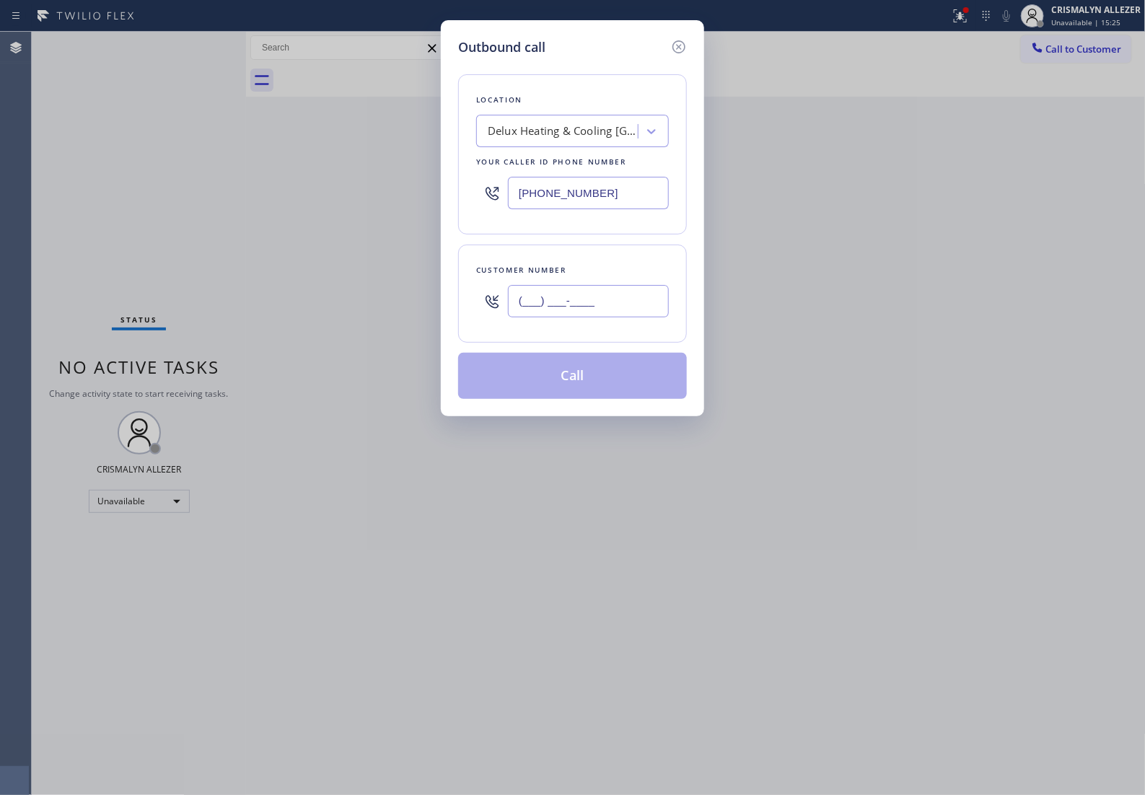
paste input "760) 995-8663"
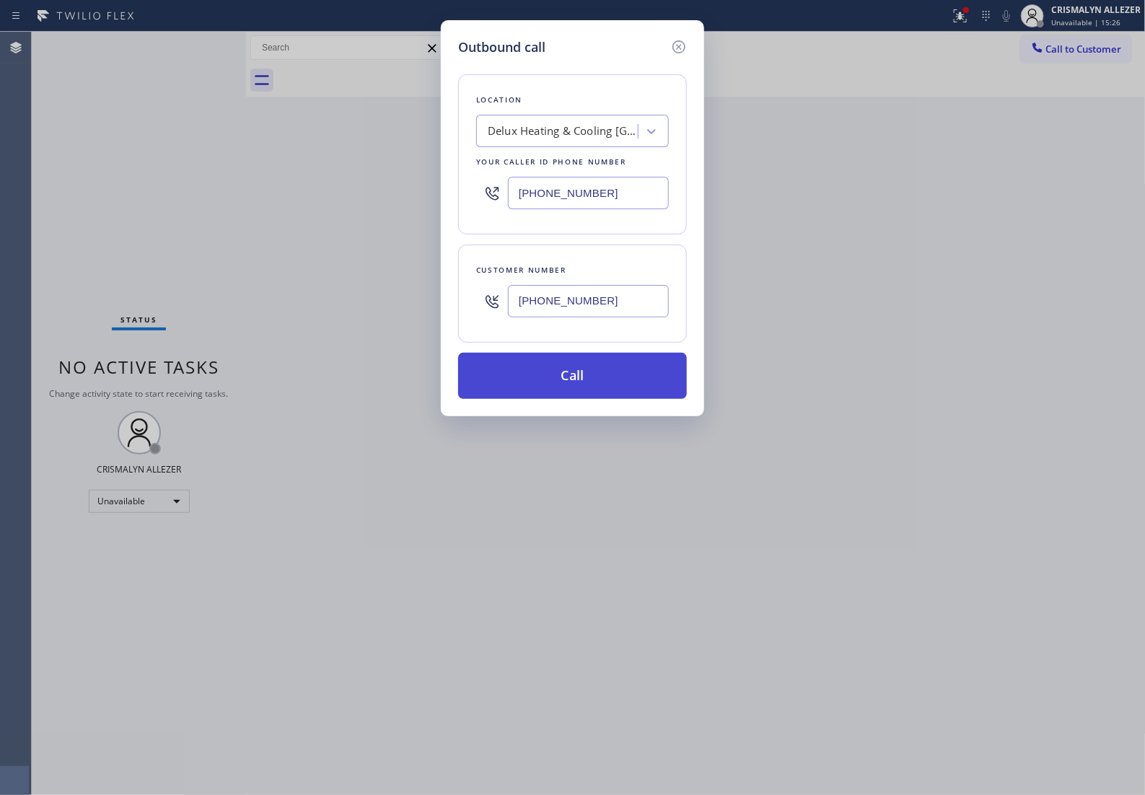
type input "(760) 995-8663"
drag, startPoint x: 579, startPoint y: 403, endPoint x: 589, endPoint y: 397, distance: 11.0
click at [579, 399] on button "Call" at bounding box center [572, 376] width 229 height 46
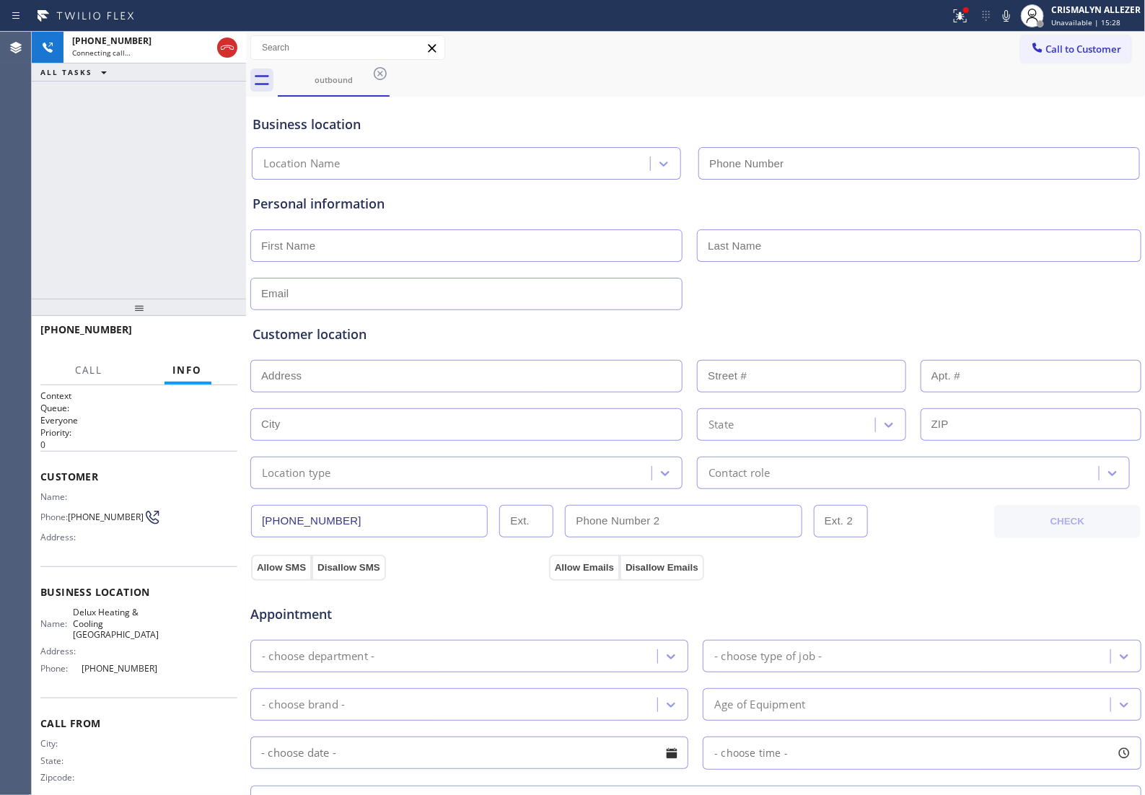
type input "(760) 284-8443"
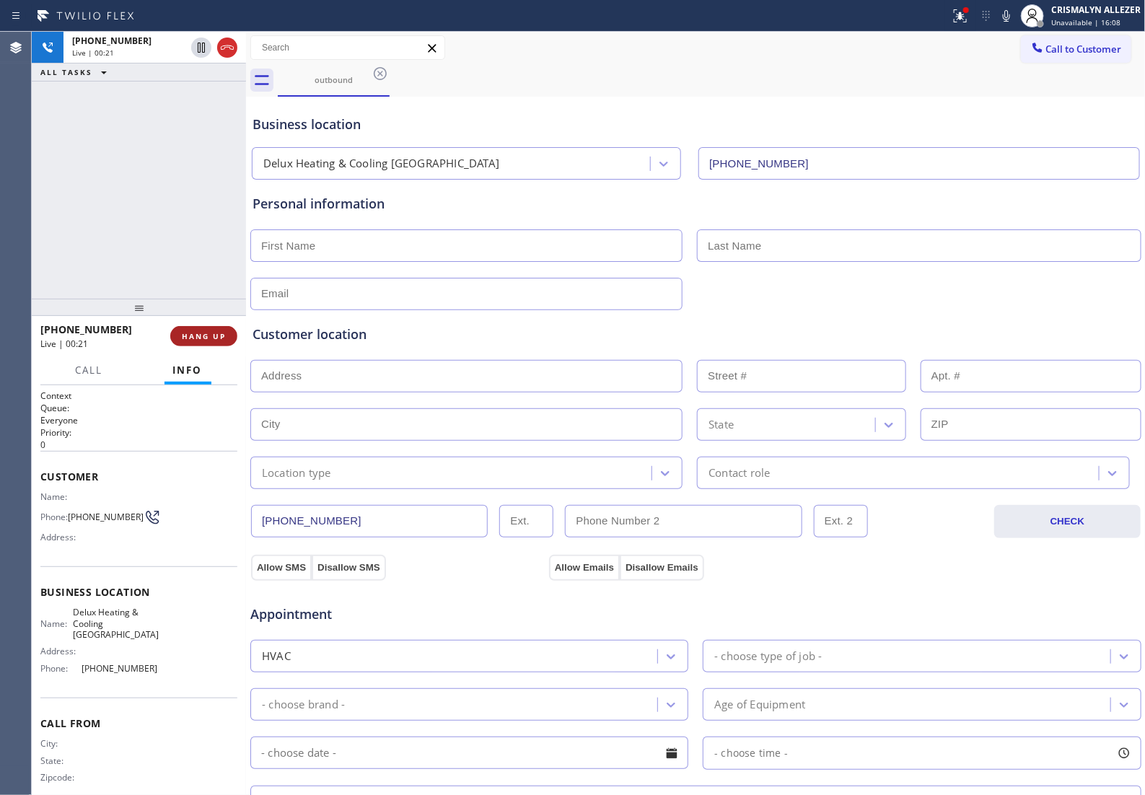
click at [208, 337] on span "HANG UP" at bounding box center [204, 336] width 44 height 10
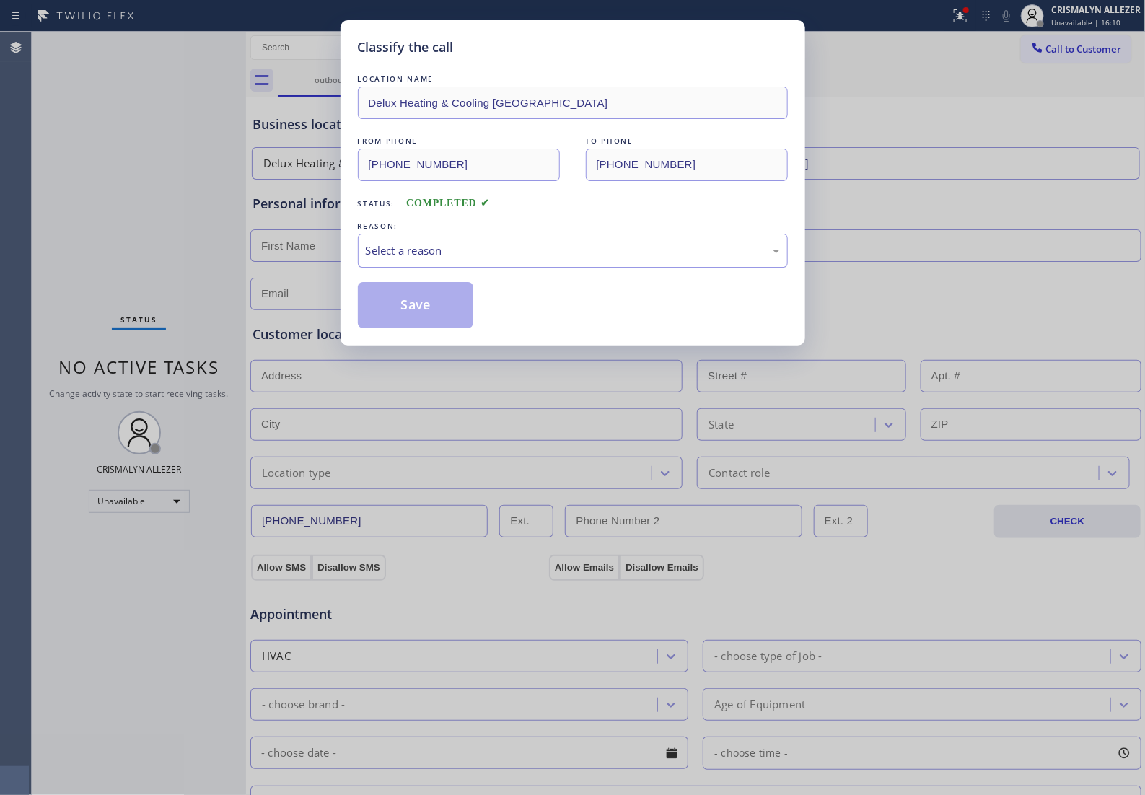
click at [583, 259] on div "Select a reason" at bounding box center [573, 250] width 414 height 17
click at [394, 328] on button "Save" at bounding box center [416, 305] width 116 height 46
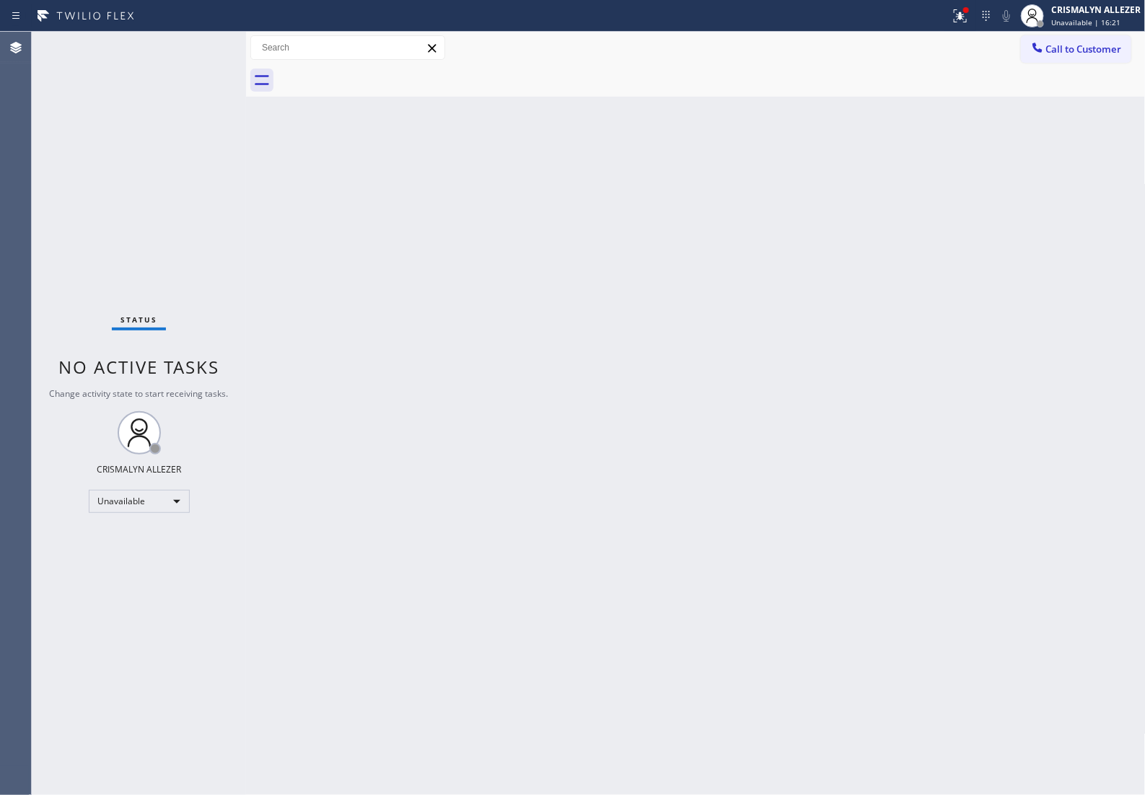
click at [1063, 52] on span "Call to Customer" at bounding box center [1084, 49] width 76 height 13
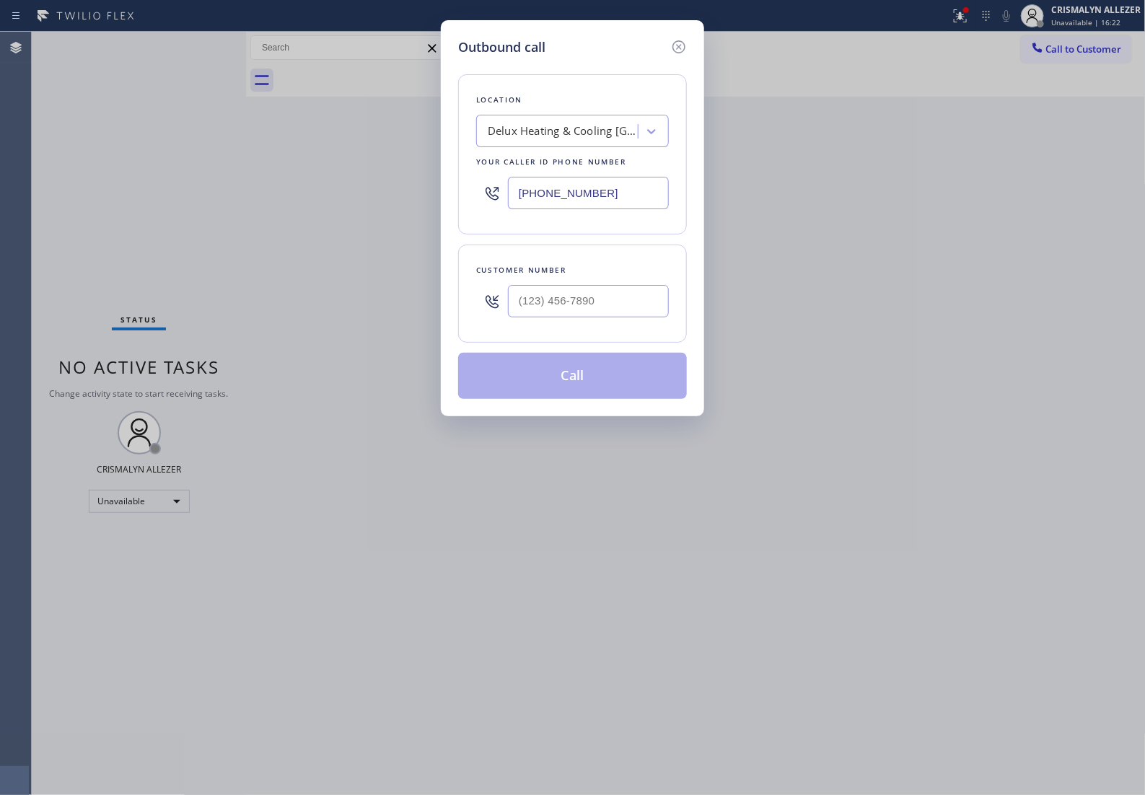
drag, startPoint x: 635, startPoint y: 207, endPoint x: 125, endPoint y: 232, distance: 510.7
click at [146, 229] on div "Outbound call Location Delux Heating & Cooling Palm Desert Your caller id phone…" at bounding box center [572, 397] width 1145 height 795
paste input "888) 960-0207"
type input "(888) 960-0207"
click at [535, 315] on input "(___) ___-____" at bounding box center [588, 301] width 161 height 32
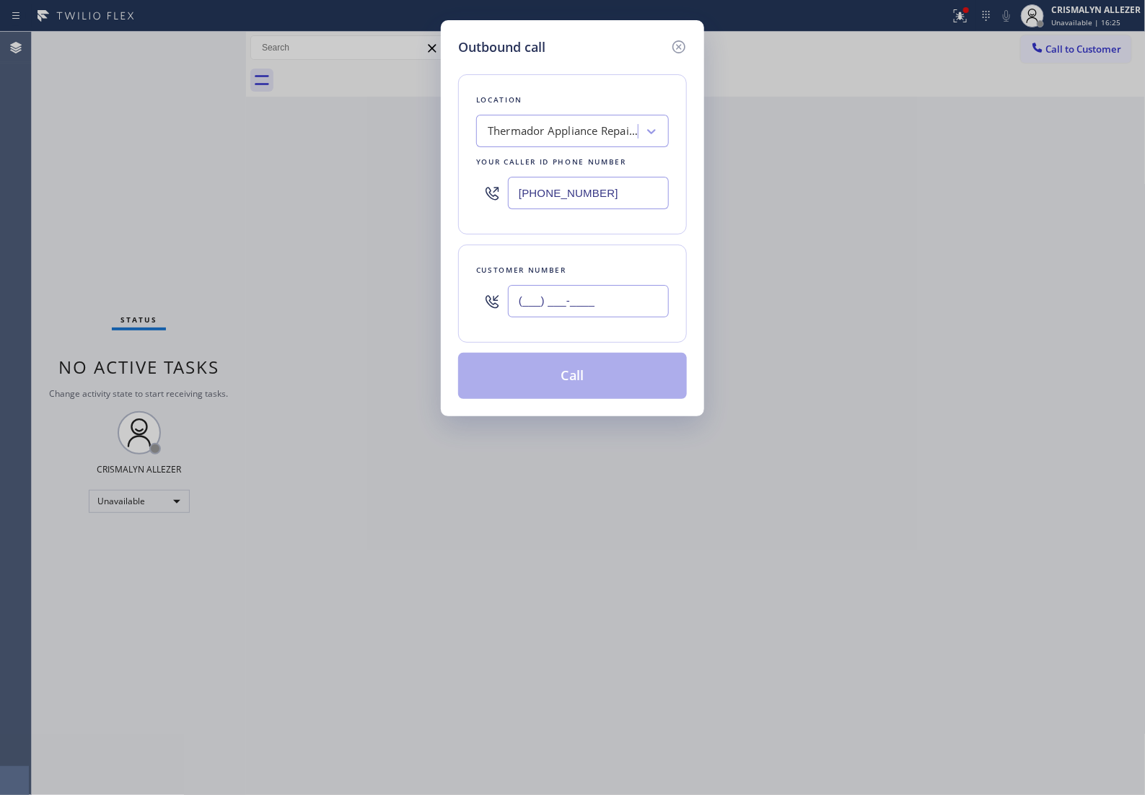
paste input "469) 529-0965"
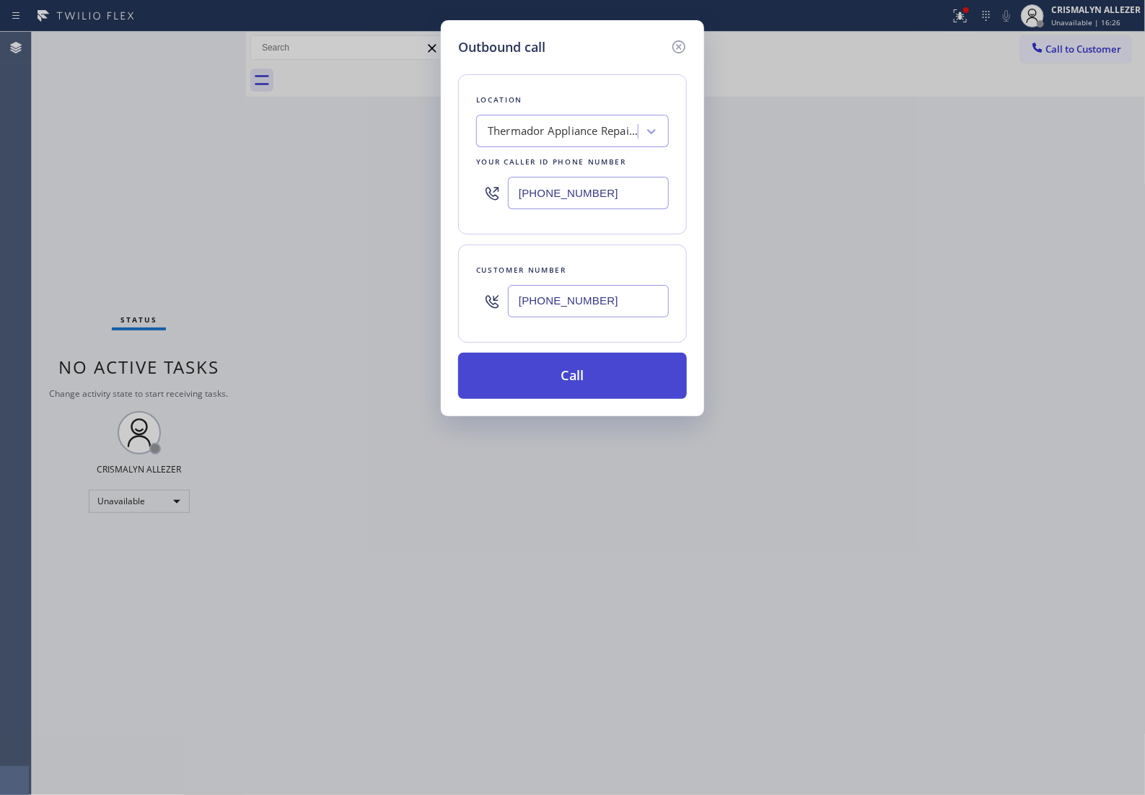
type input "(469) 529-0965"
click at [576, 390] on button "Call" at bounding box center [572, 376] width 229 height 46
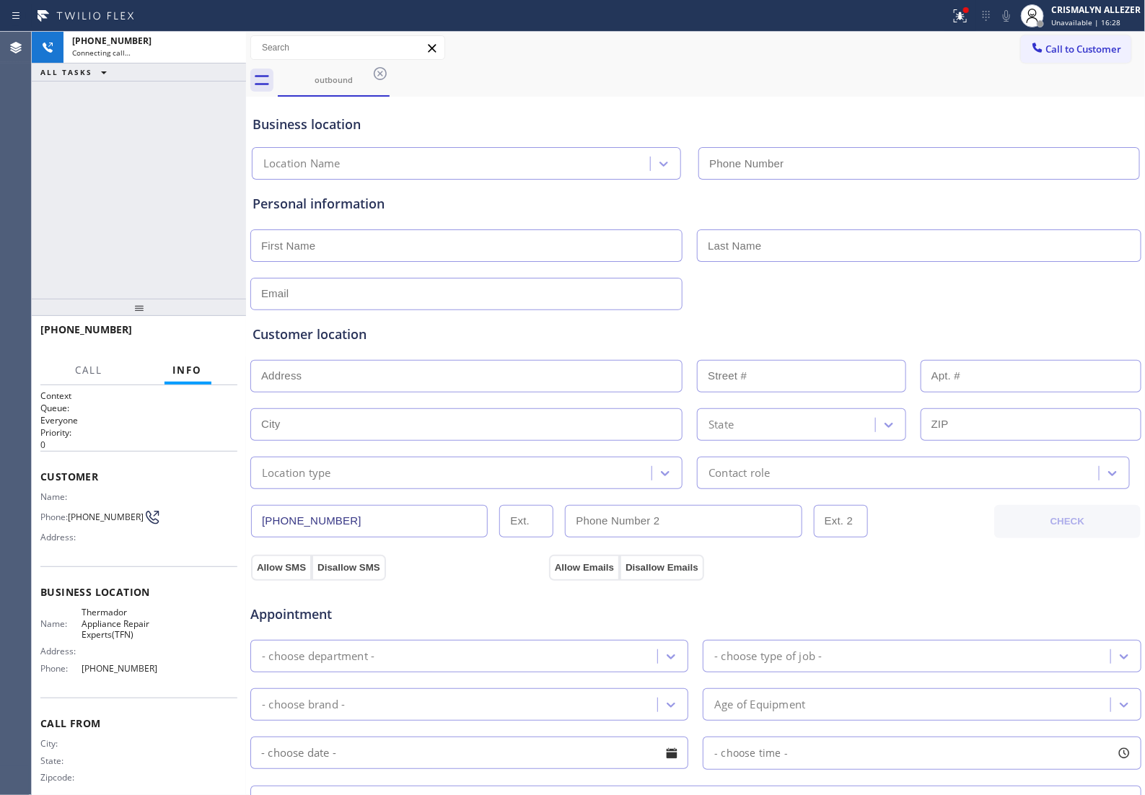
type input "(888) 960-0207"
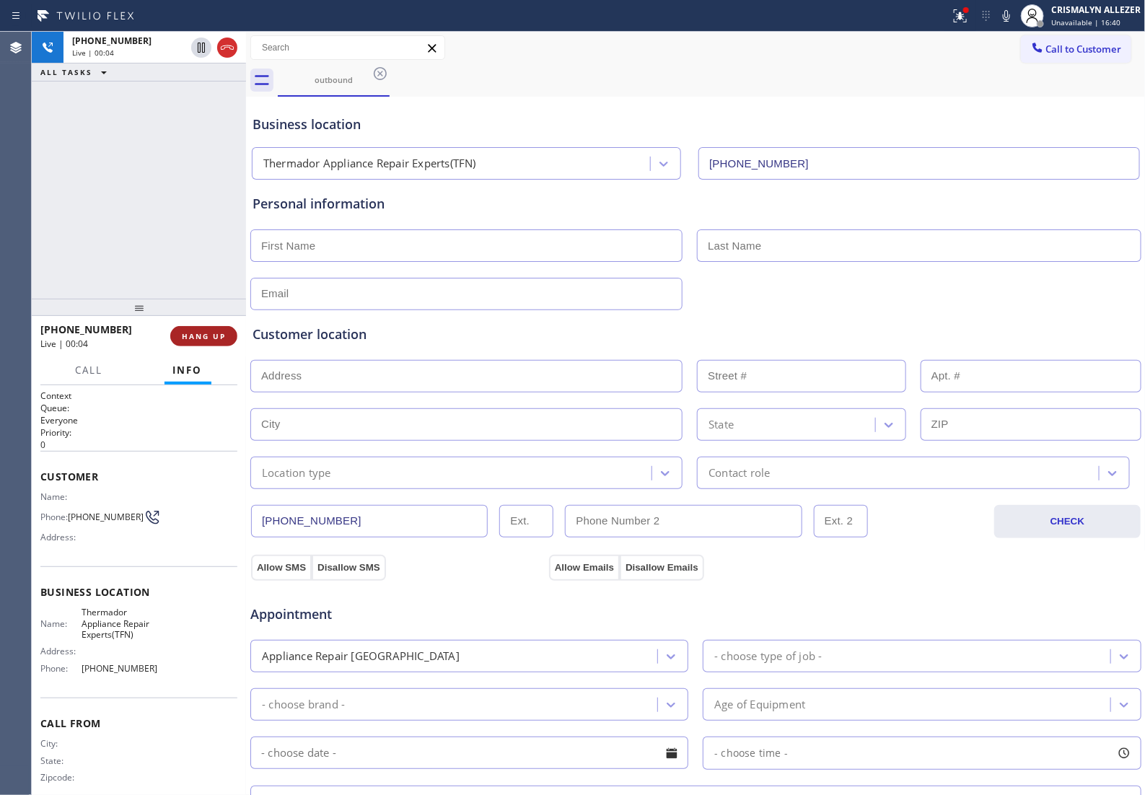
click at [190, 341] on span "HANG UP" at bounding box center [204, 336] width 44 height 10
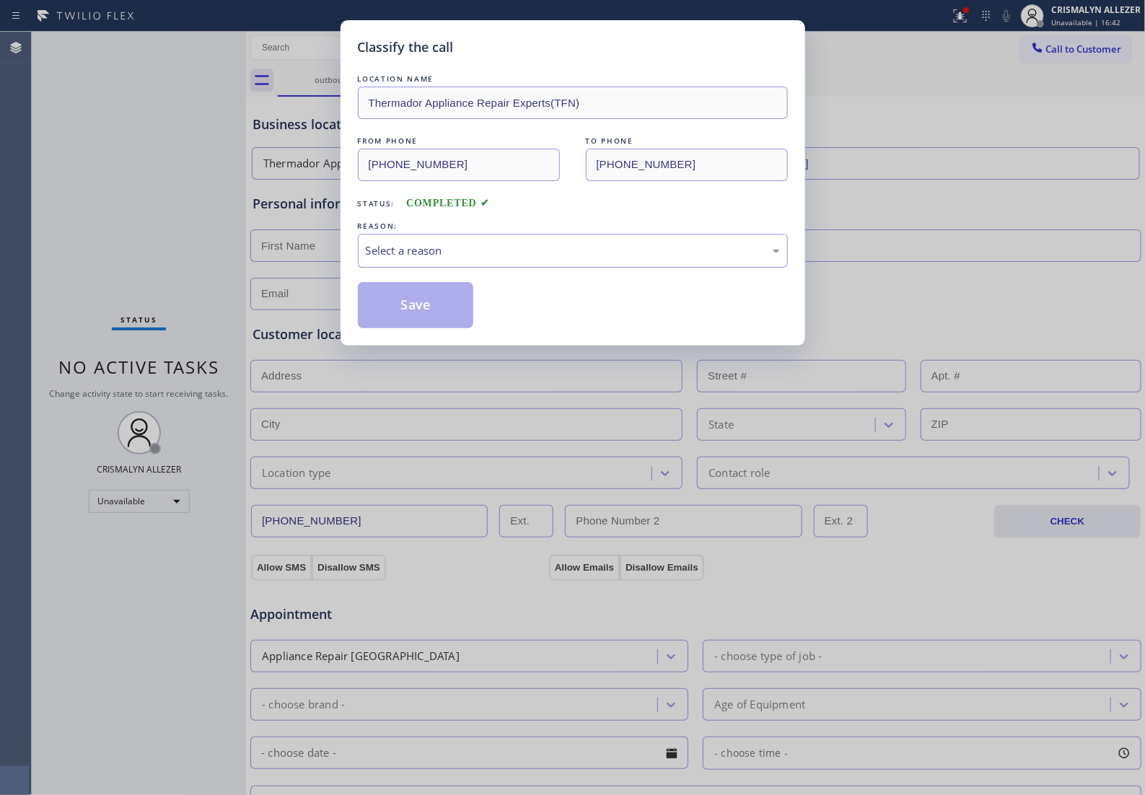
click at [543, 259] on div "Select a reason" at bounding box center [573, 250] width 414 height 17
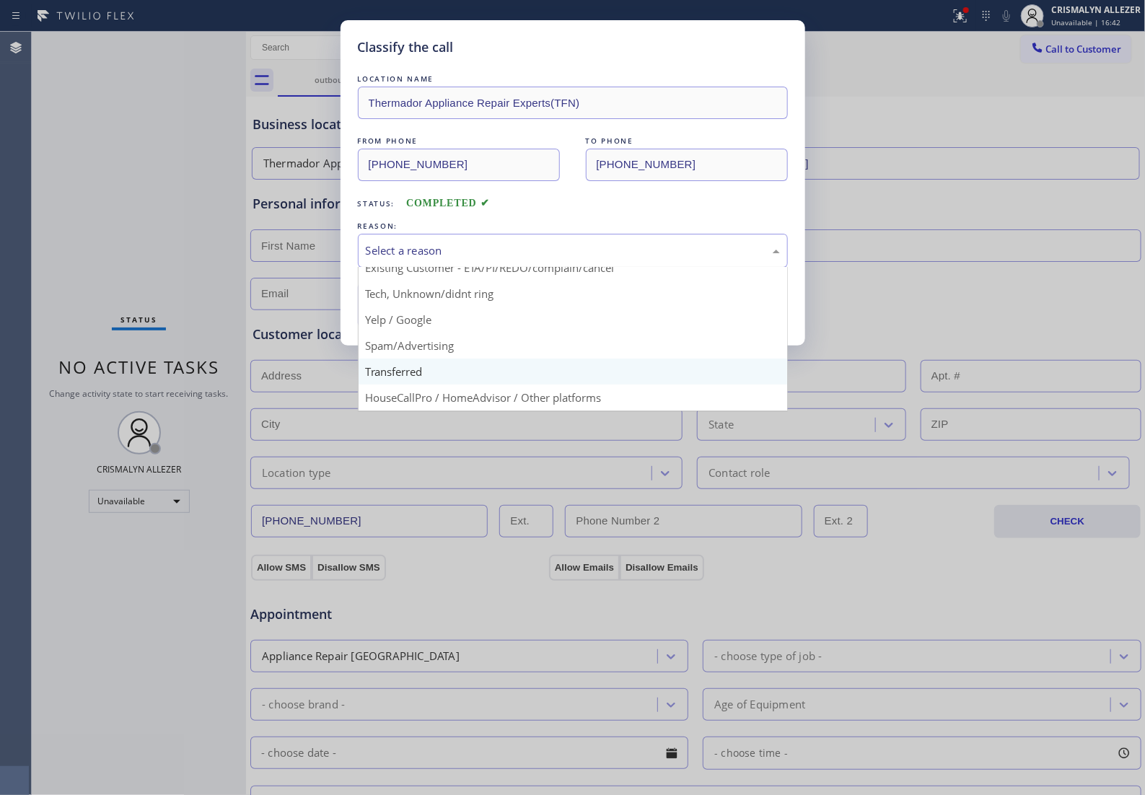
scroll to position [99, 0]
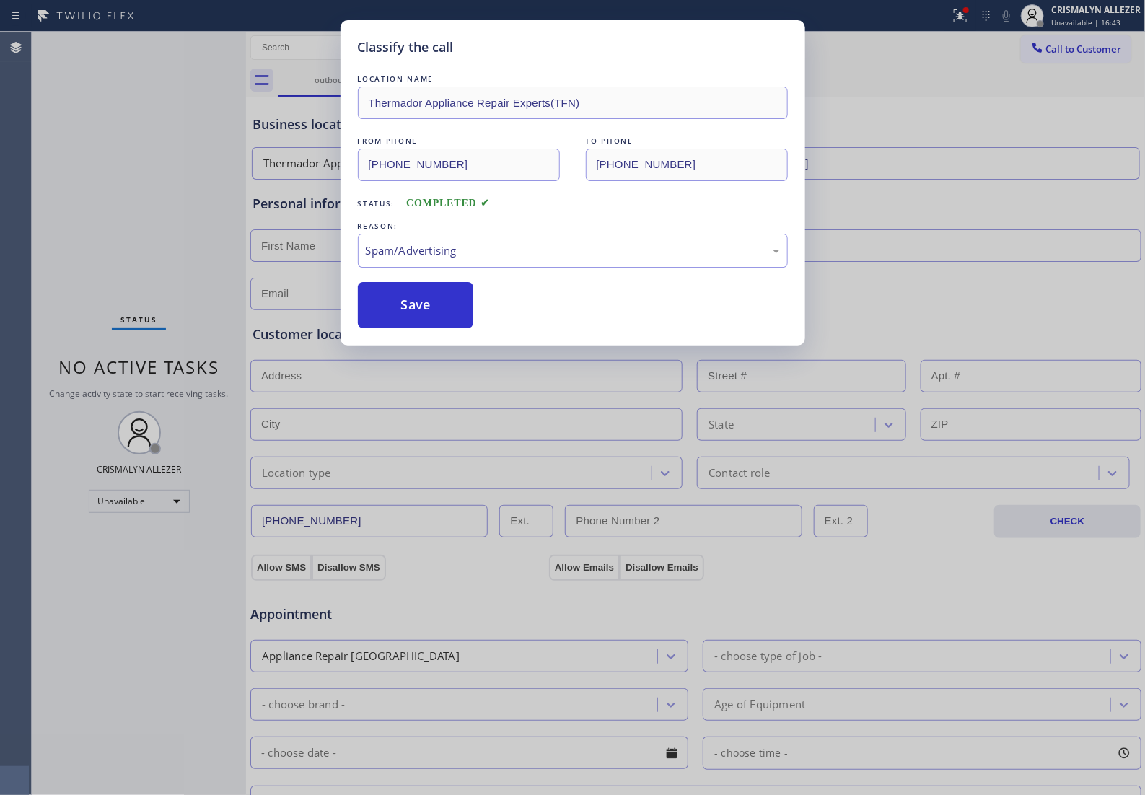
click at [424, 328] on button "Save" at bounding box center [416, 305] width 116 height 46
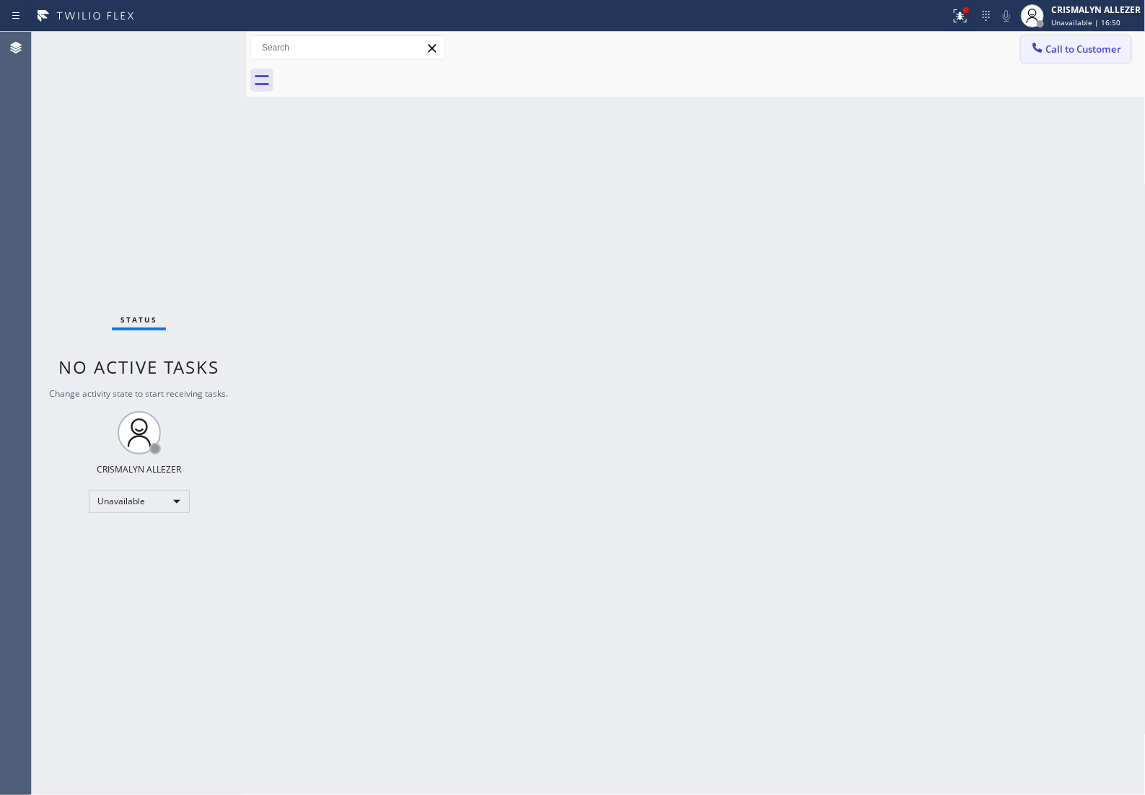
click at [1051, 58] on button "Call to Customer" at bounding box center [1076, 48] width 110 height 27
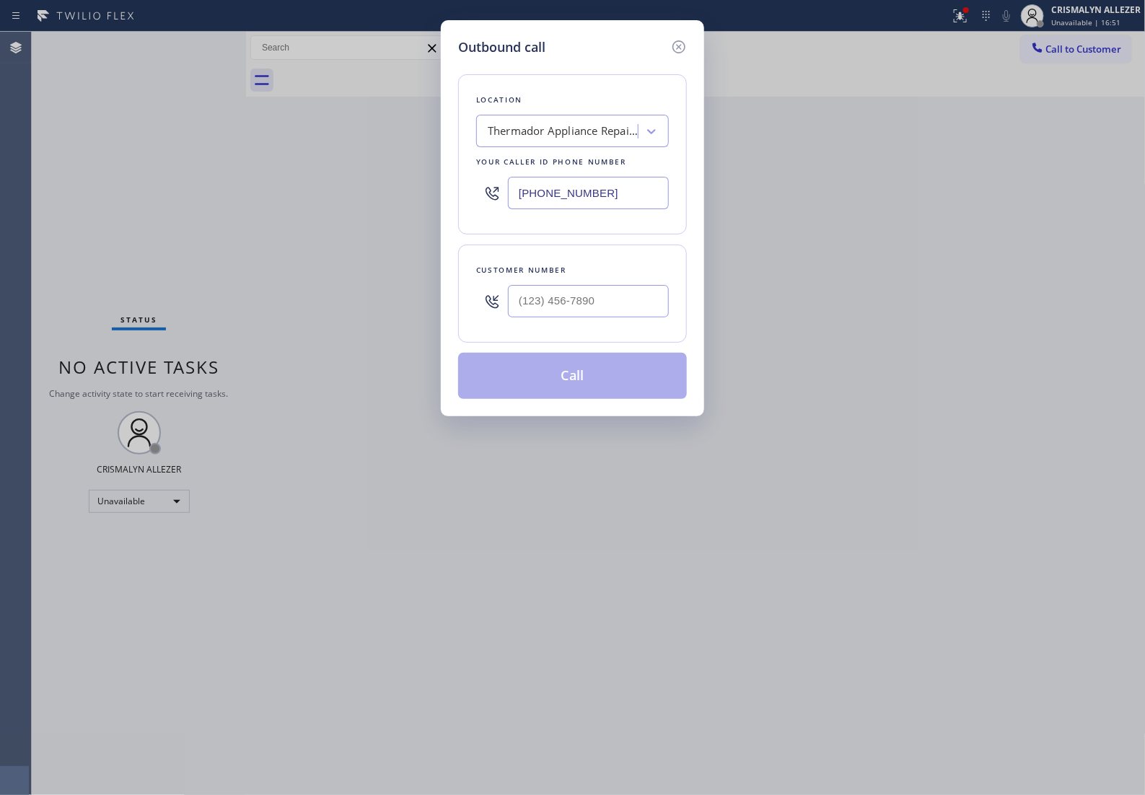
paste input "510) 399-1452"
drag, startPoint x: 603, startPoint y: 206, endPoint x: 188, endPoint y: 227, distance: 415.4
click at [188, 227] on div "Outbound call Location Thermador Appliance Repair Experts(TFN) Your caller id p…" at bounding box center [572, 397] width 1145 height 795
type input "(510) 399-1452"
click at [572, 317] on input "(___) ___-____" at bounding box center [588, 301] width 161 height 32
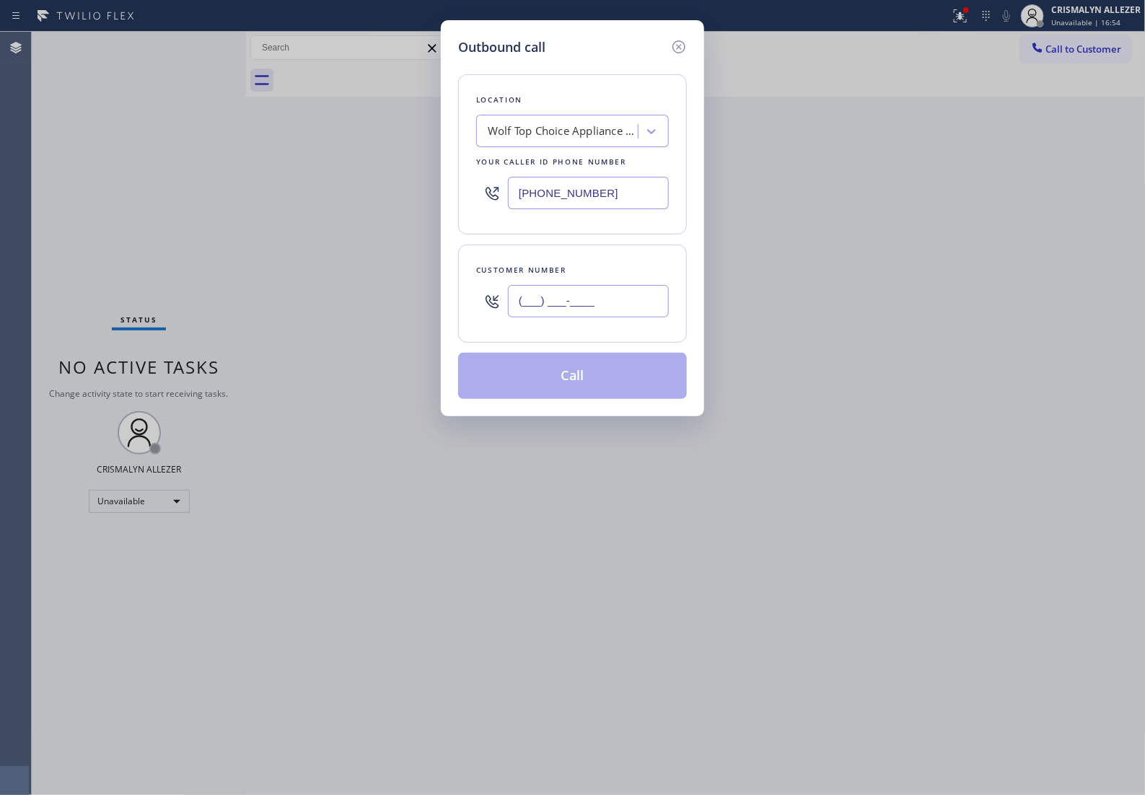
paste input "323) 210-4103"
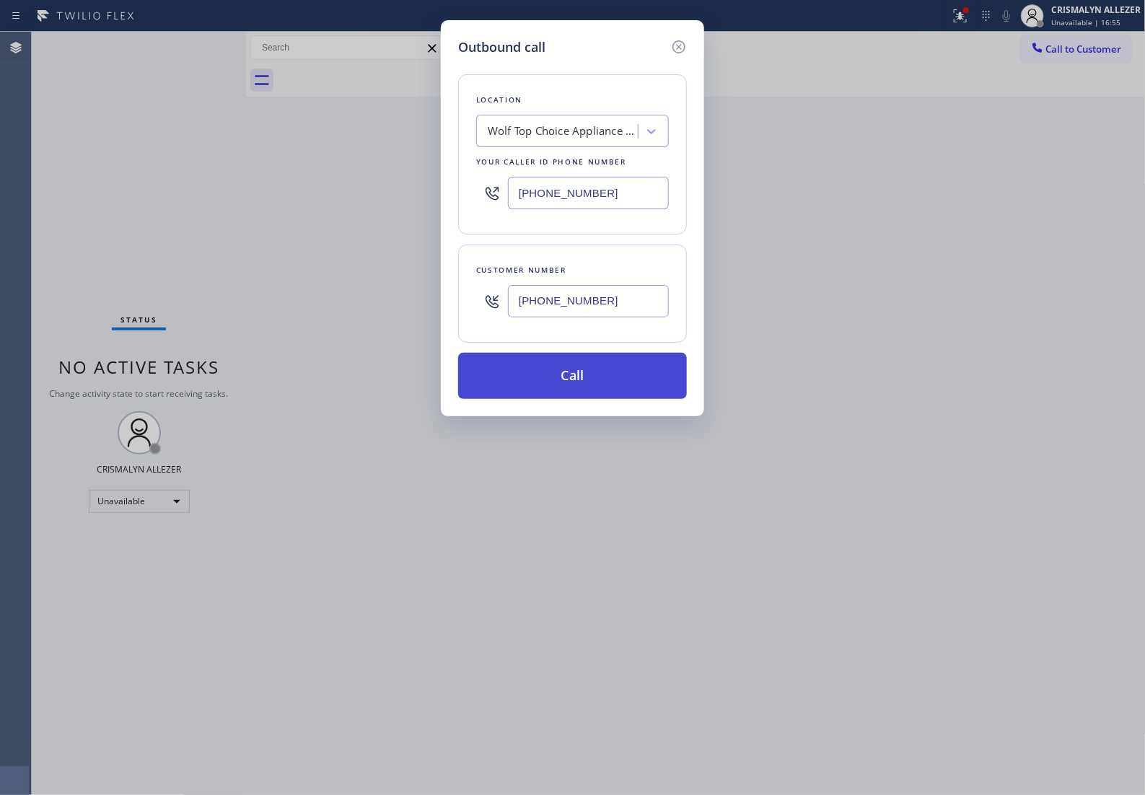
type input "(323) 210-4103"
click at [606, 399] on button "Call" at bounding box center [572, 376] width 229 height 46
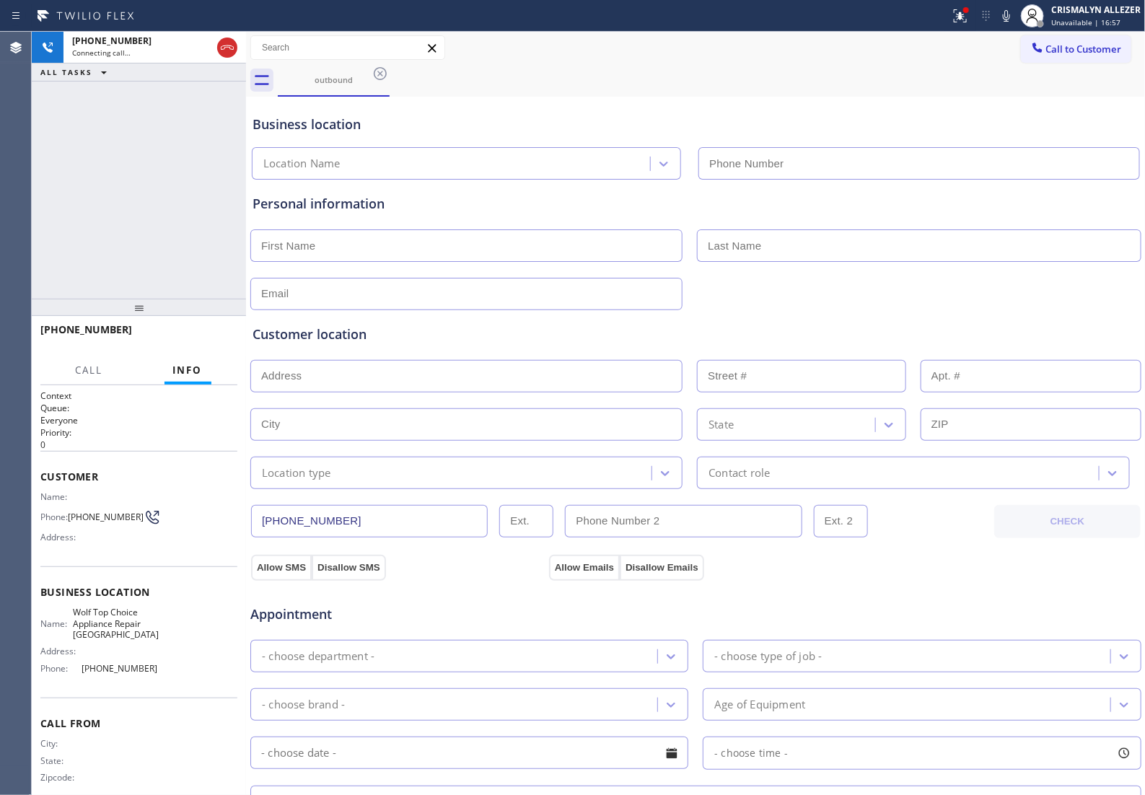
type input "(510) 399-1452"
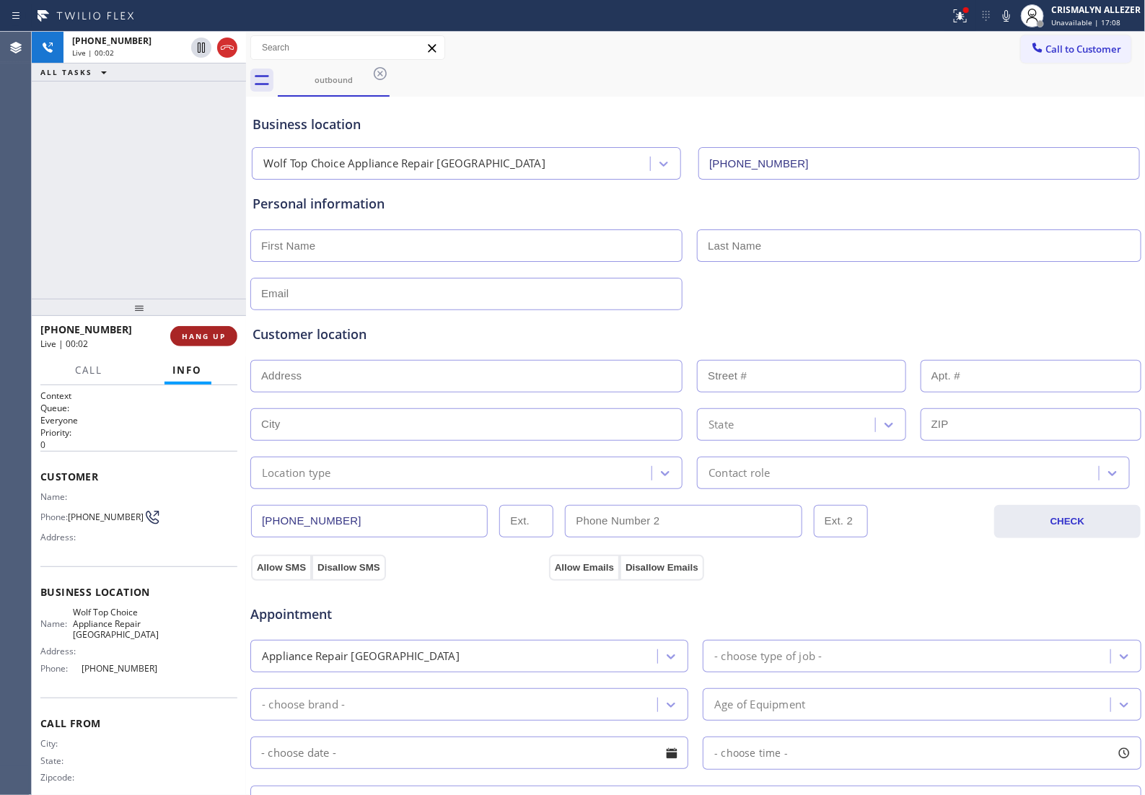
click at [199, 337] on span "HANG UP" at bounding box center [204, 336] width 44 height 10
click at [177, 339] on span "COMPLETE" at bounding box center [201, 336] width 50 height 10
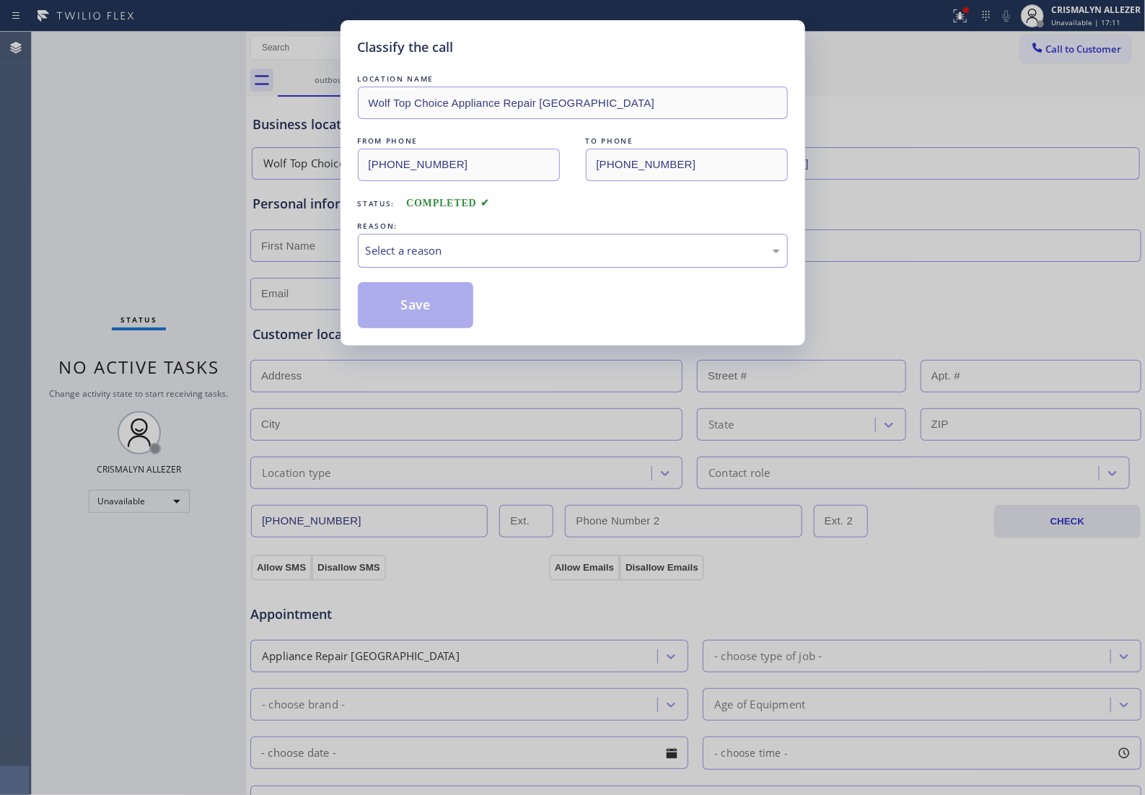
click at [563, 268] on div "Select a reason" at bounding box center [573, 251] width 430 height 34
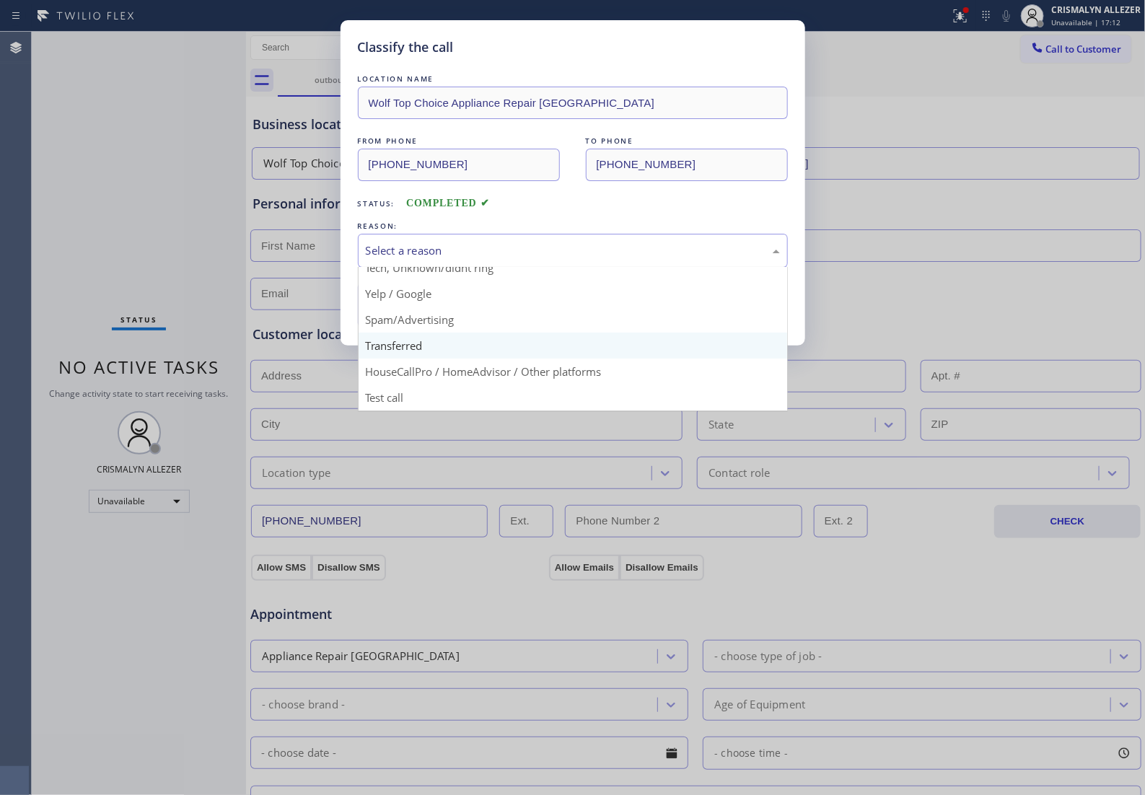
scroll to position [99, 0]
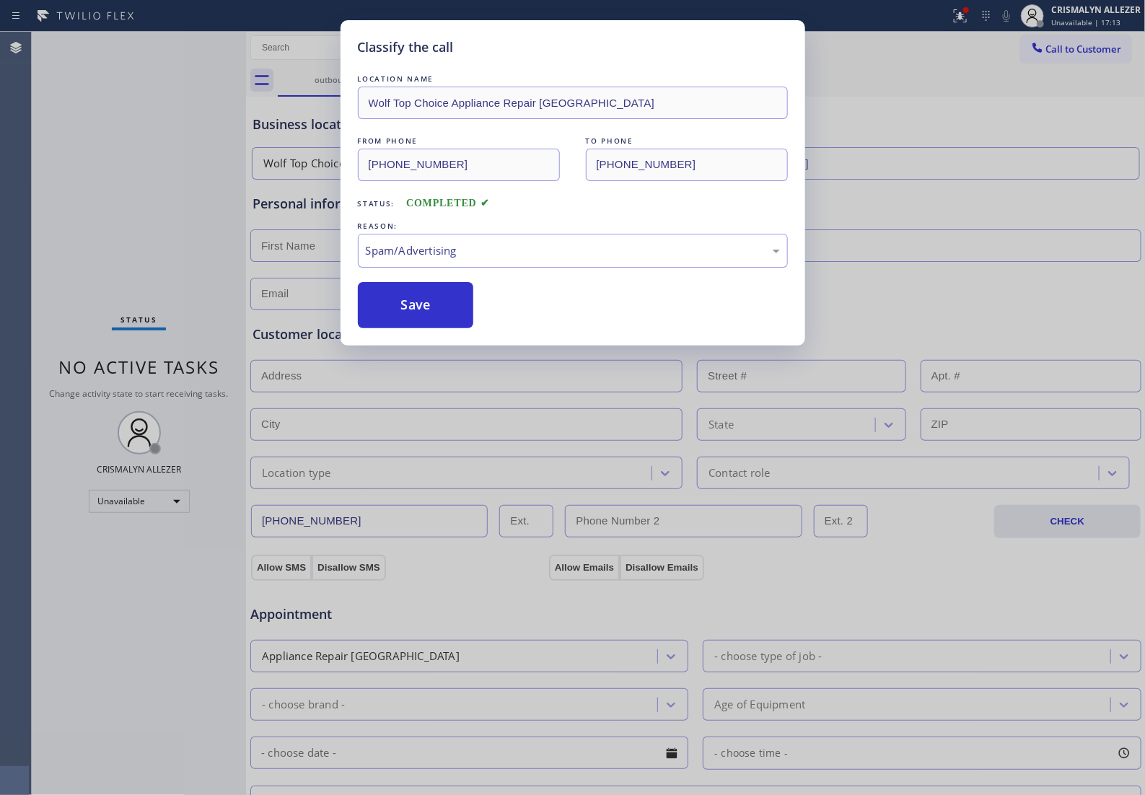
click at [424, 328] on button "Save" at bounding box center [416, 305] width 116 height 46
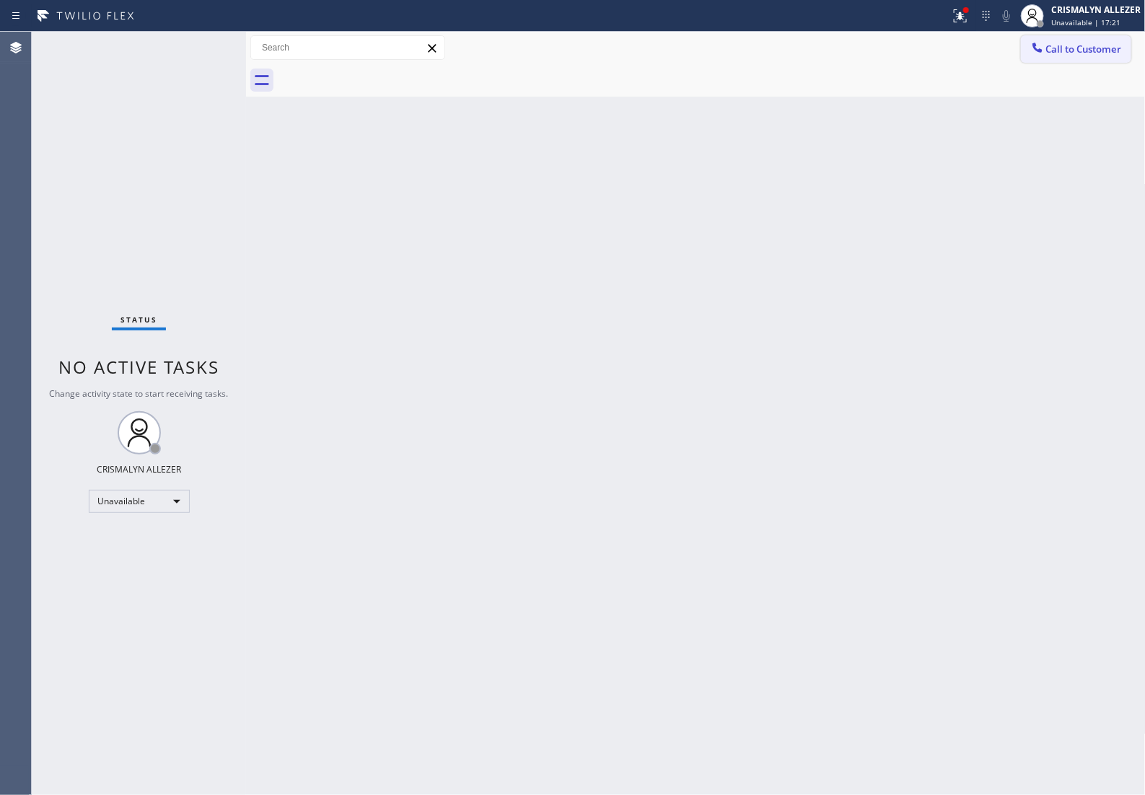
click at [1063, 52] on span "Call to Customer" at bounding box center [1084, 49] width 76 height 13
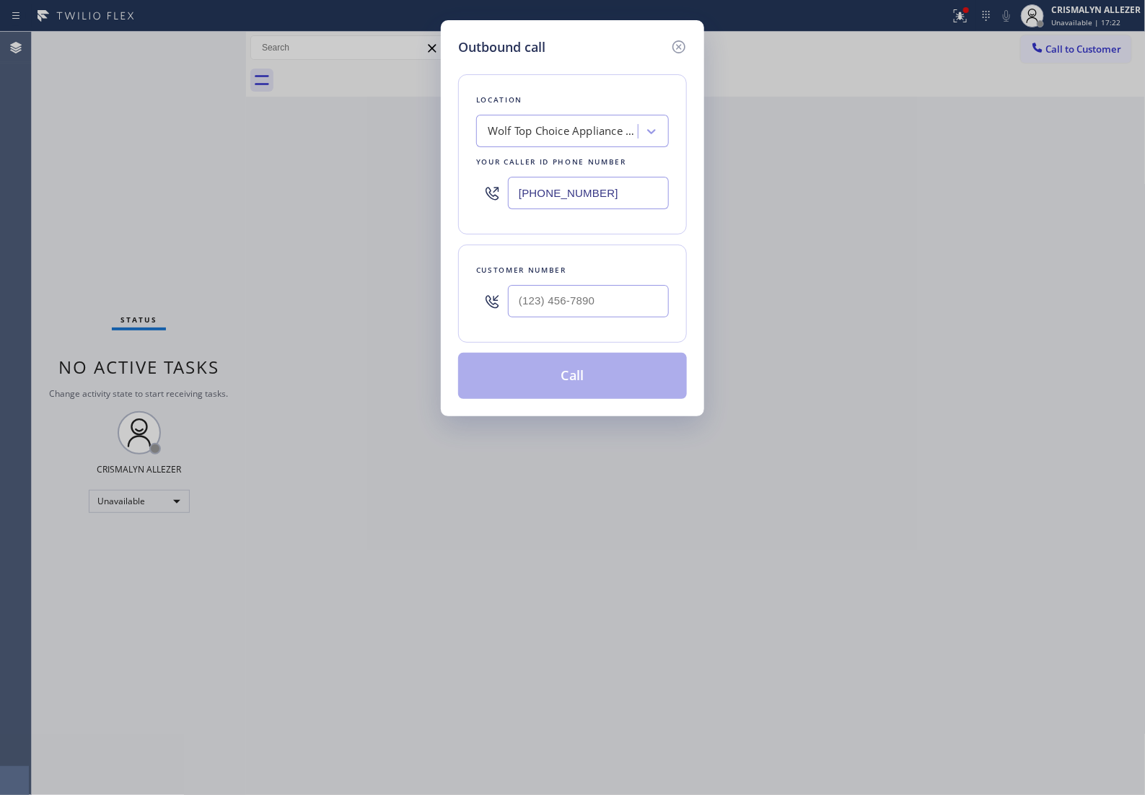
drag, startPoint x: 631, startPoint y: 207, endPoint x: 76, endPoint y: 235, distance: 556.3
click at [113, 232] on div "Outbound call Location Wolf Top Choice Appliance Repair Russel City Your caller…" at bounding box center [572, 397] width 1145 height 795
paste input "602) 932-2366"
type input "(602) 932-2366"
click at [600, 312] on input "(___) ___-____" at bounding box center [588, 301] width 161 height 32
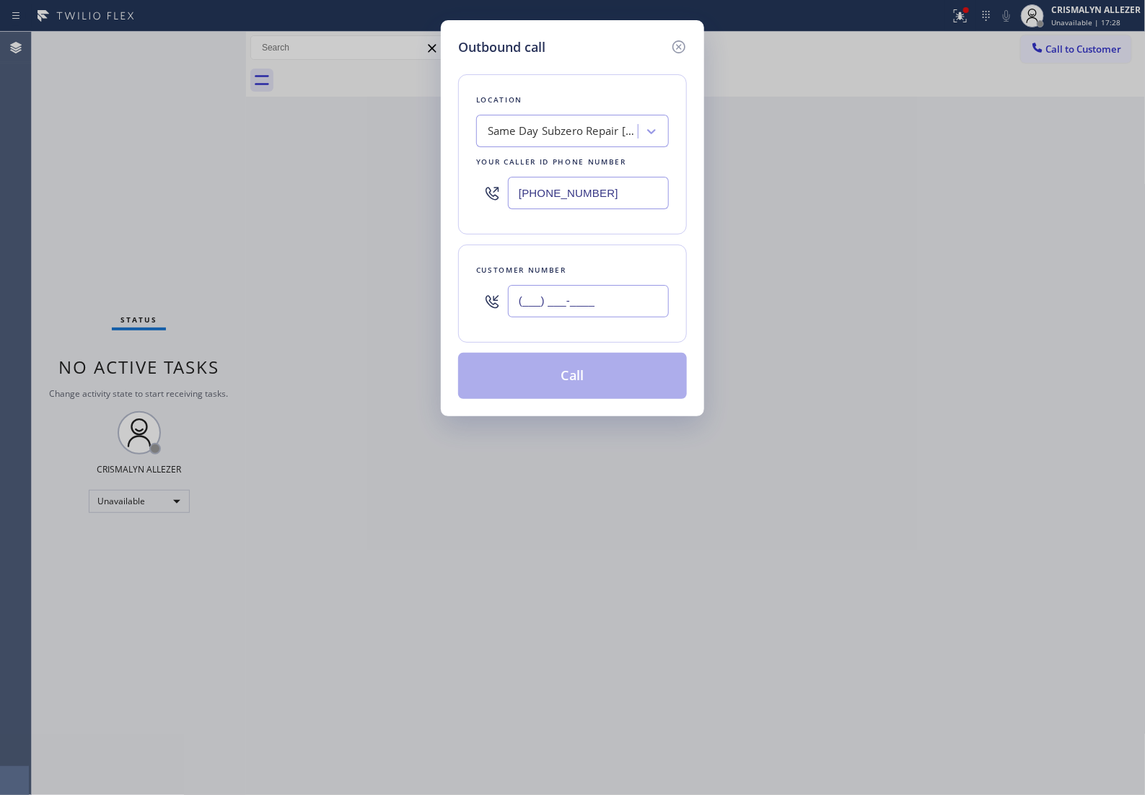
paste input "602) 755-4861"
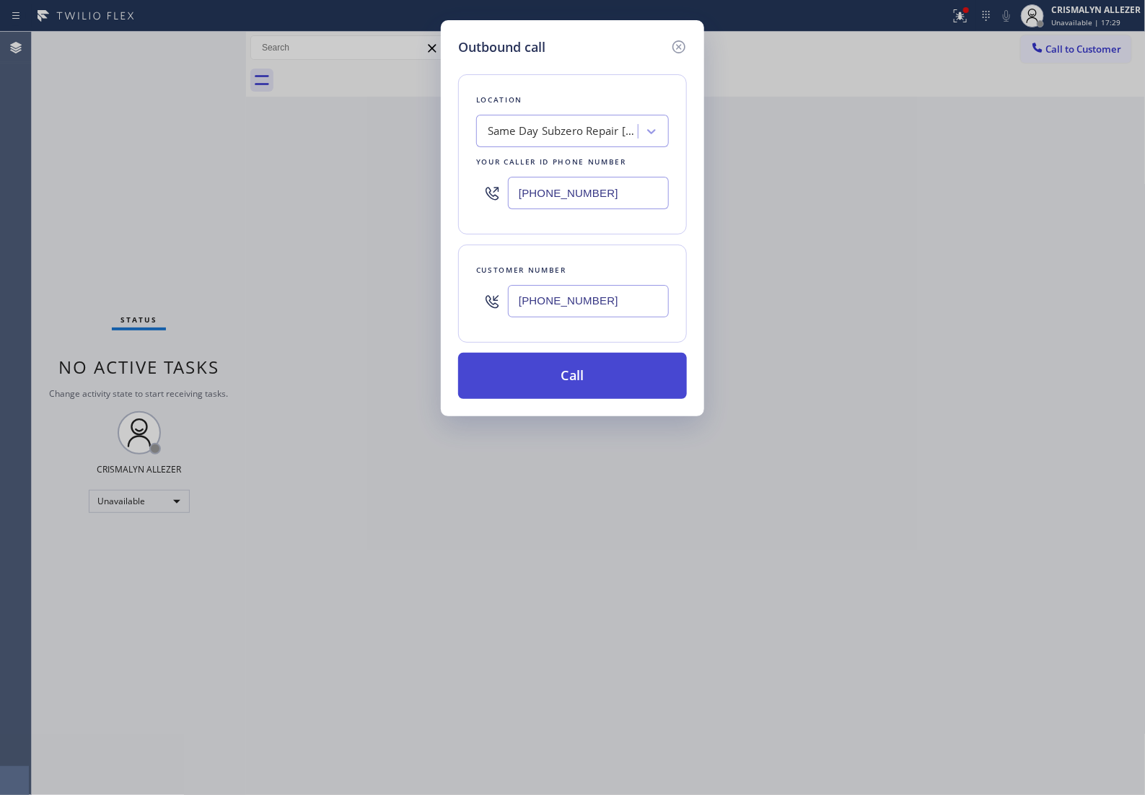
type input "(602) 755-4861"
click at [587, 393] on button "Call" at bounding box center [572, 376] width 229 height 46
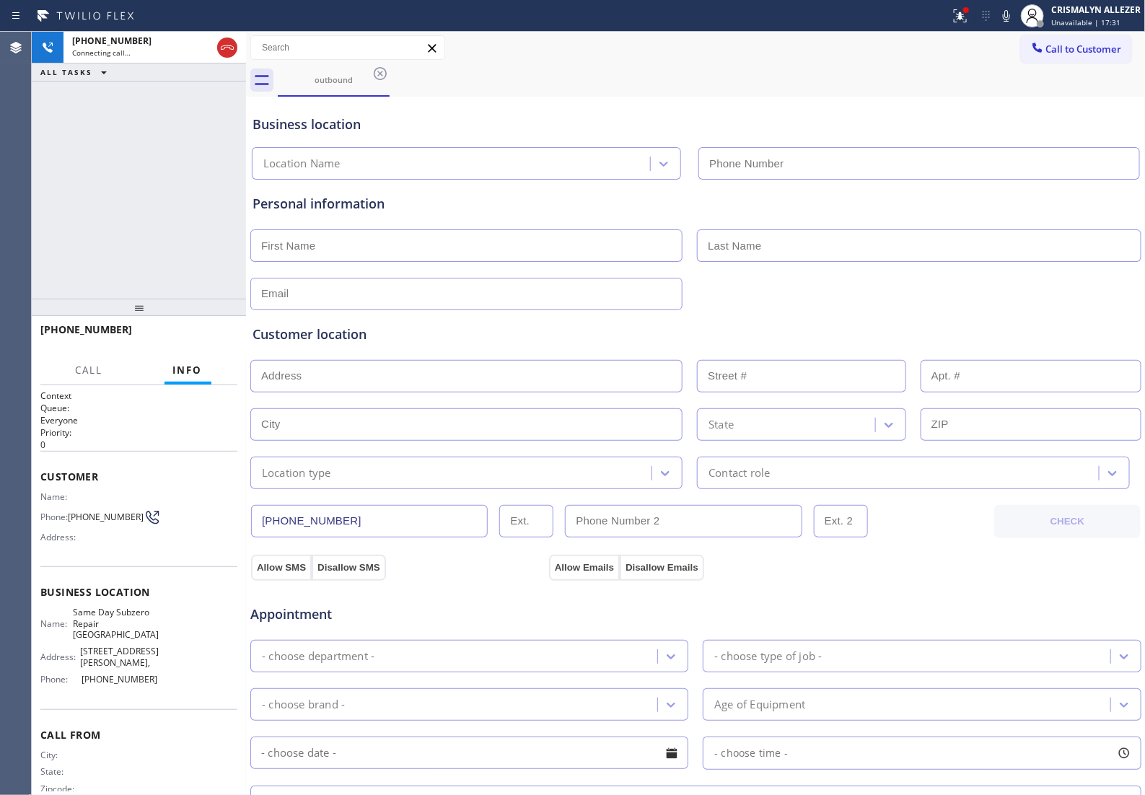
type input "(602) 932-2366"
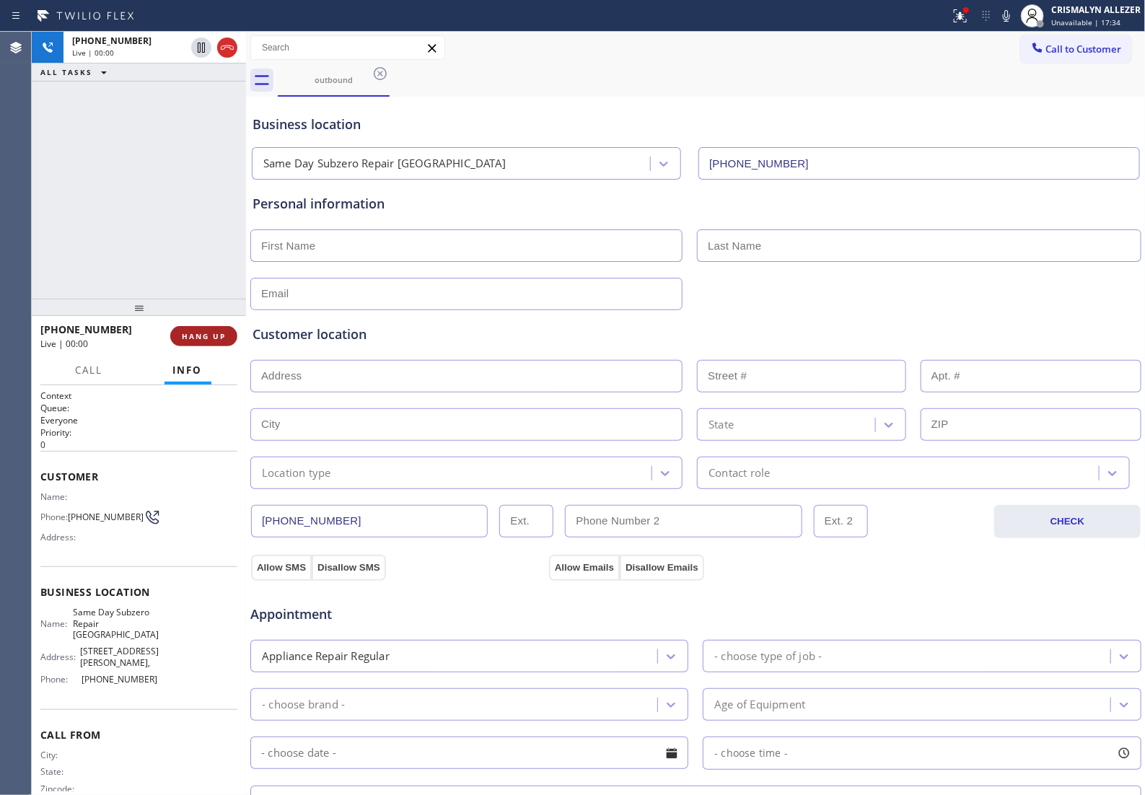
click at [185, 339] on span "HANG UP" at bounding box center [204, 336] width 44 height 10
click at [186, 338] on span "COMPLETE" at bounding box center [201, 336] width 50 height 10
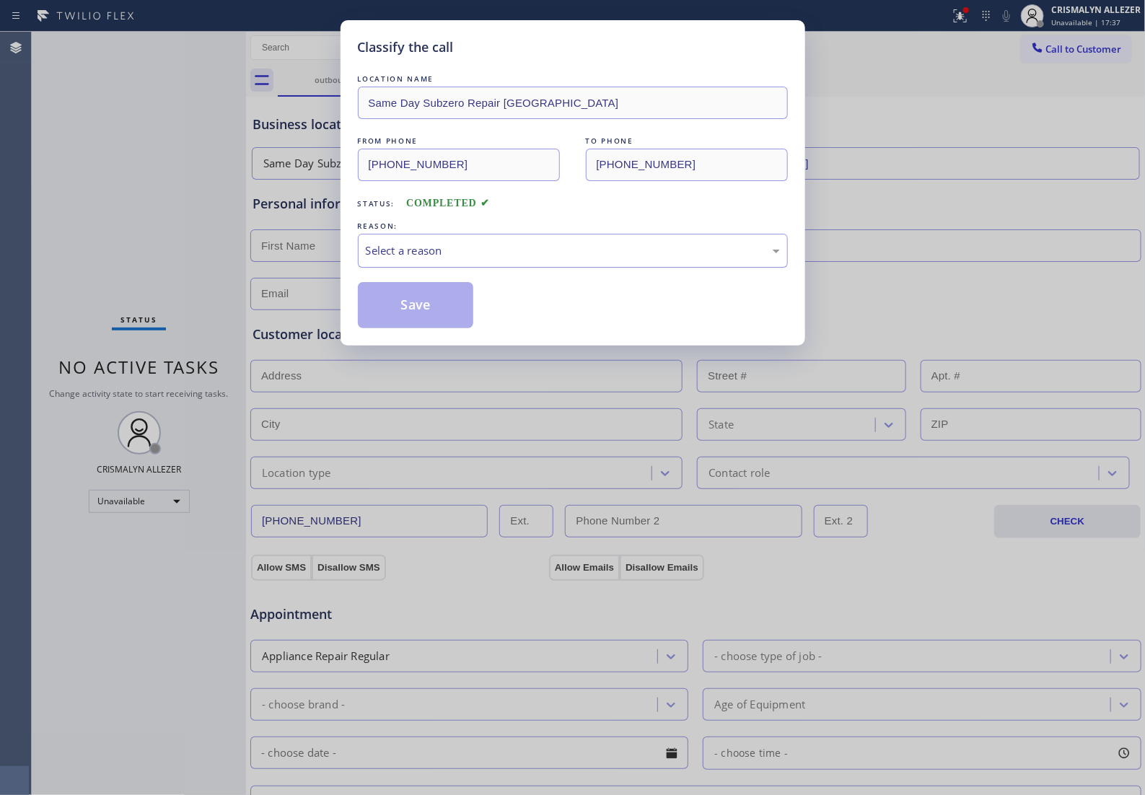
click at [545, 259] on div "Select a reason" at bounding box center [573, 250] width 414 height 17
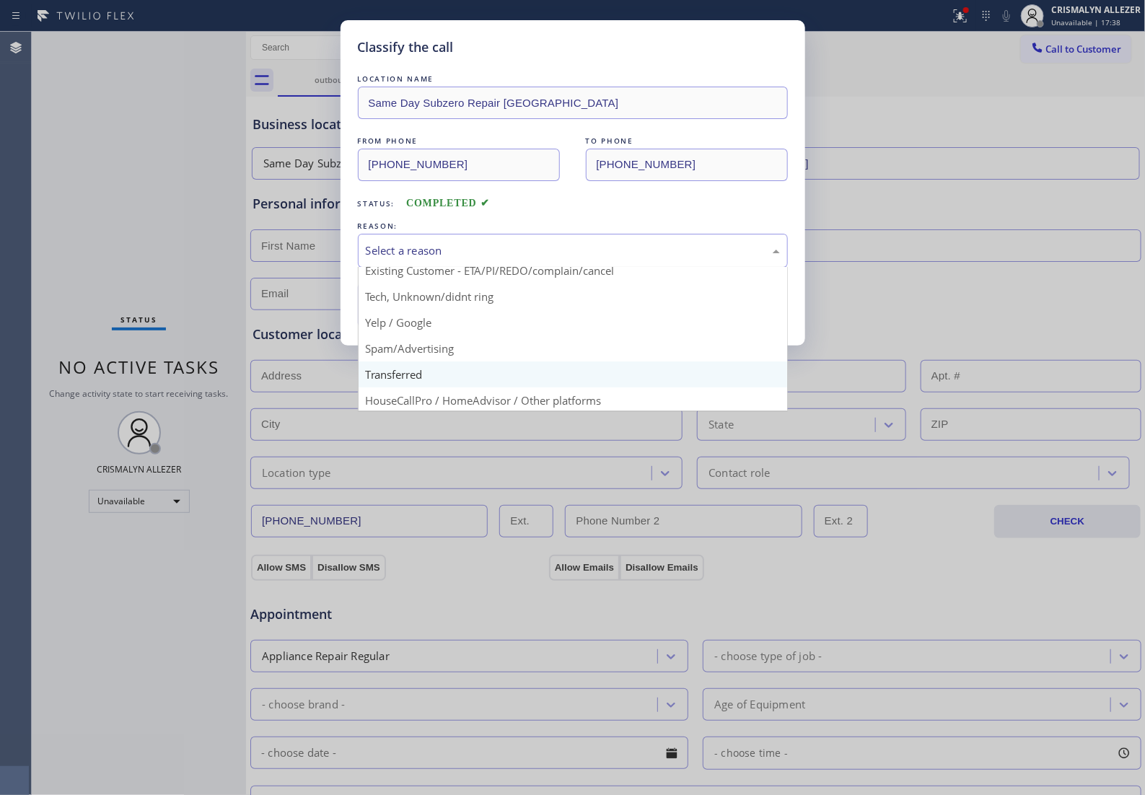
scroll to position [99, 0]
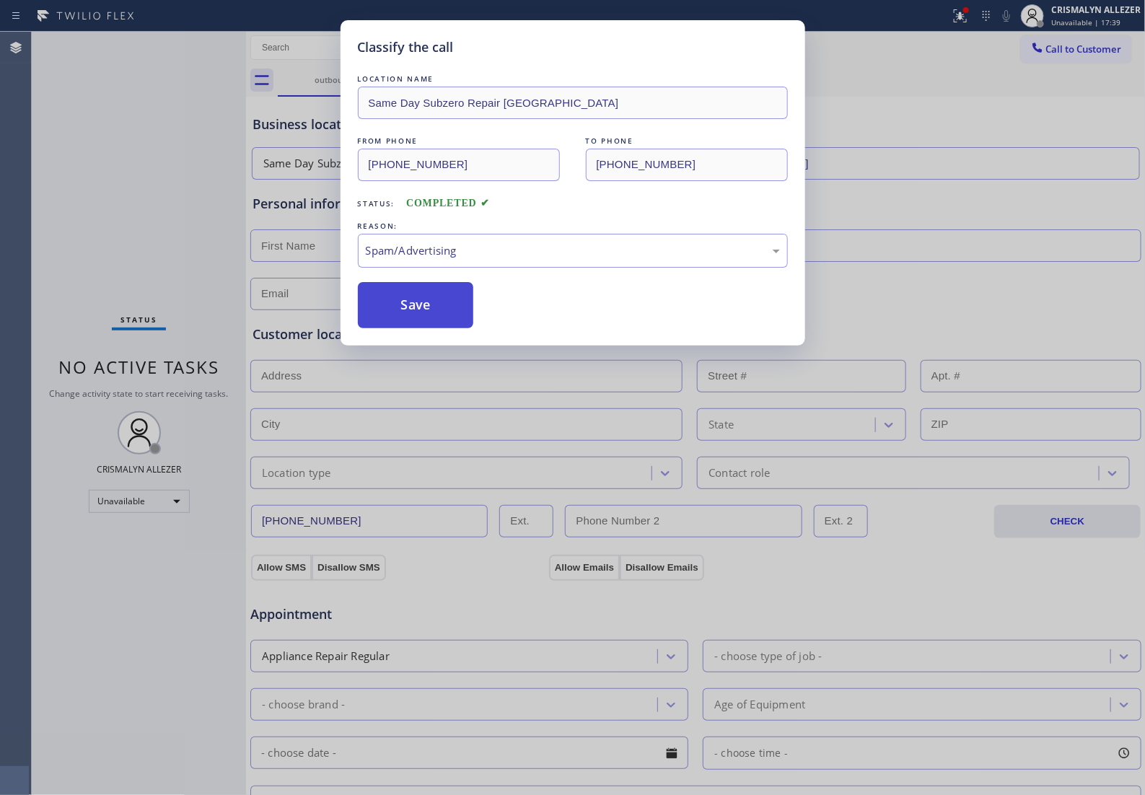
click at [433, 328] on button "Save" at bounding box center [416, 305] width 116 height 46
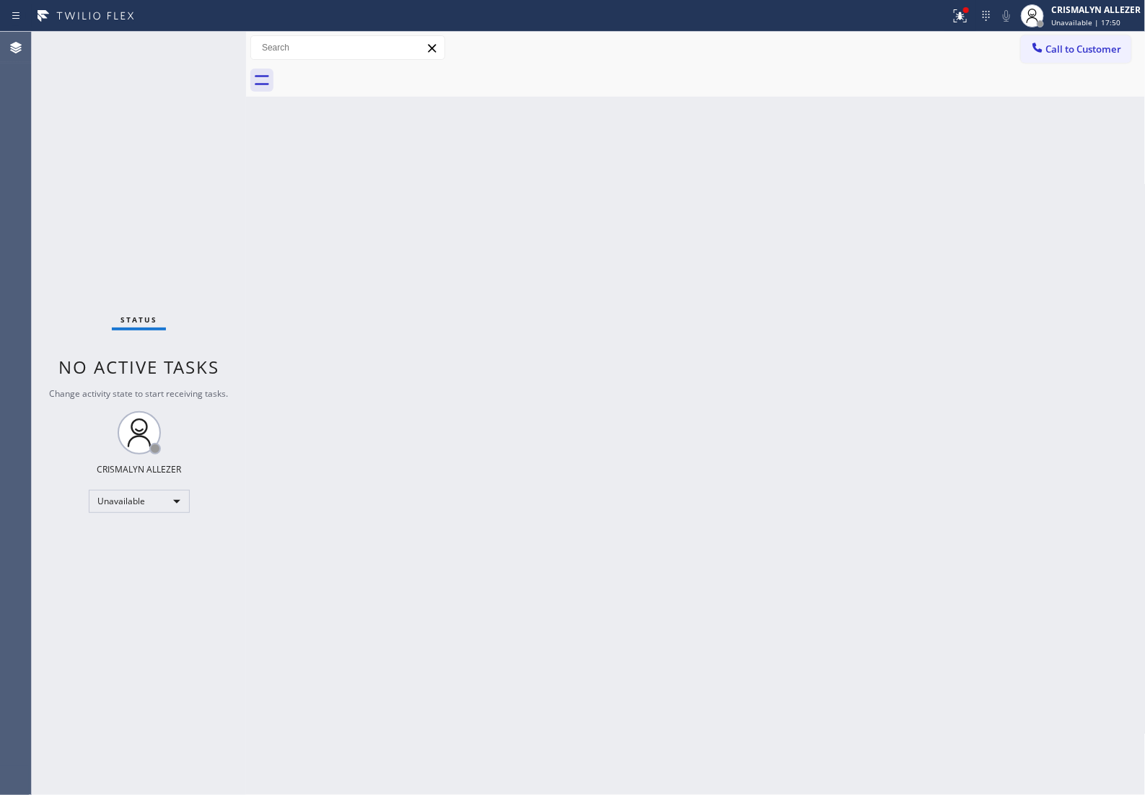
click at [1048, 53] on span "Call to Customer" at bounding box center [1084, 49] width 76 height 13
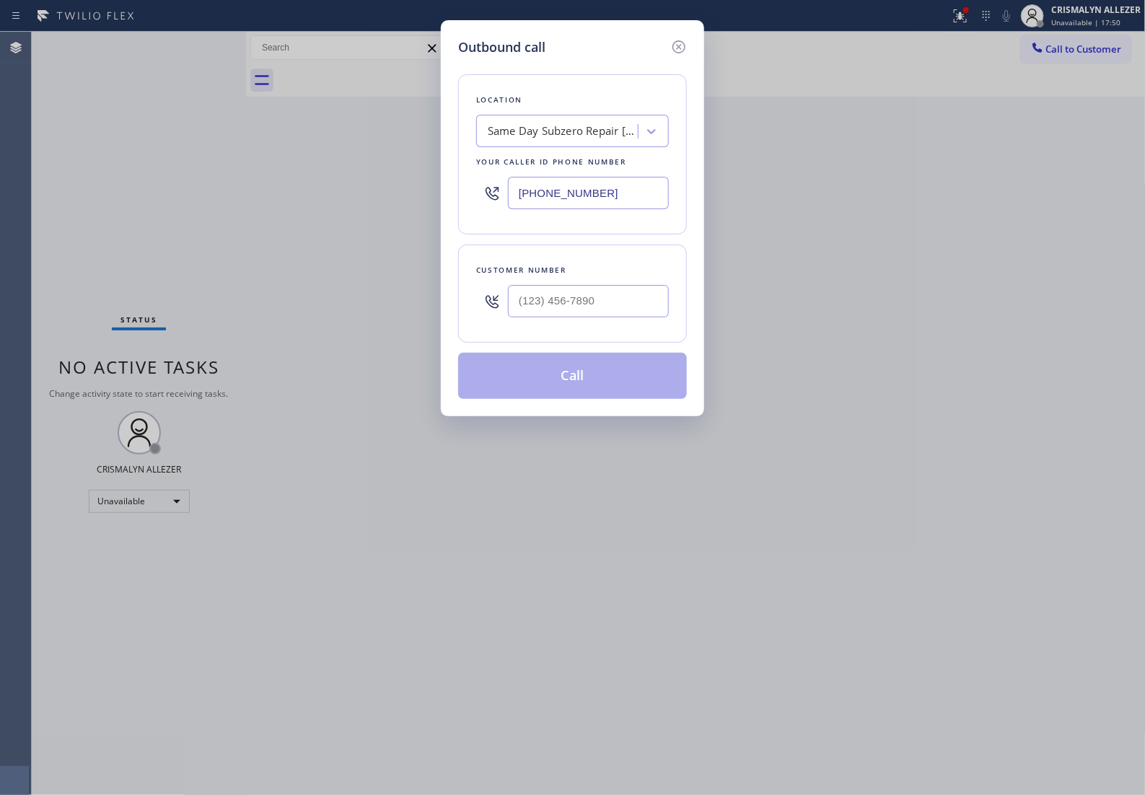
drag, startPoint x: 610, startPoint y: 203, endPoint x: 460, endPoint y: 323, distance: 192.0
click at [110, 211] on div "Outbound call Location Same Day Subzero Repair Paradise Valley Your caller id p…" at bounding box center [572, 397] width 1145 height 795
paste input "755-4861"
type input "(602) 932-2366"
click at [579, 317] on input "(___) ___-____" at bounding box center [588, 301] width 161 height 32
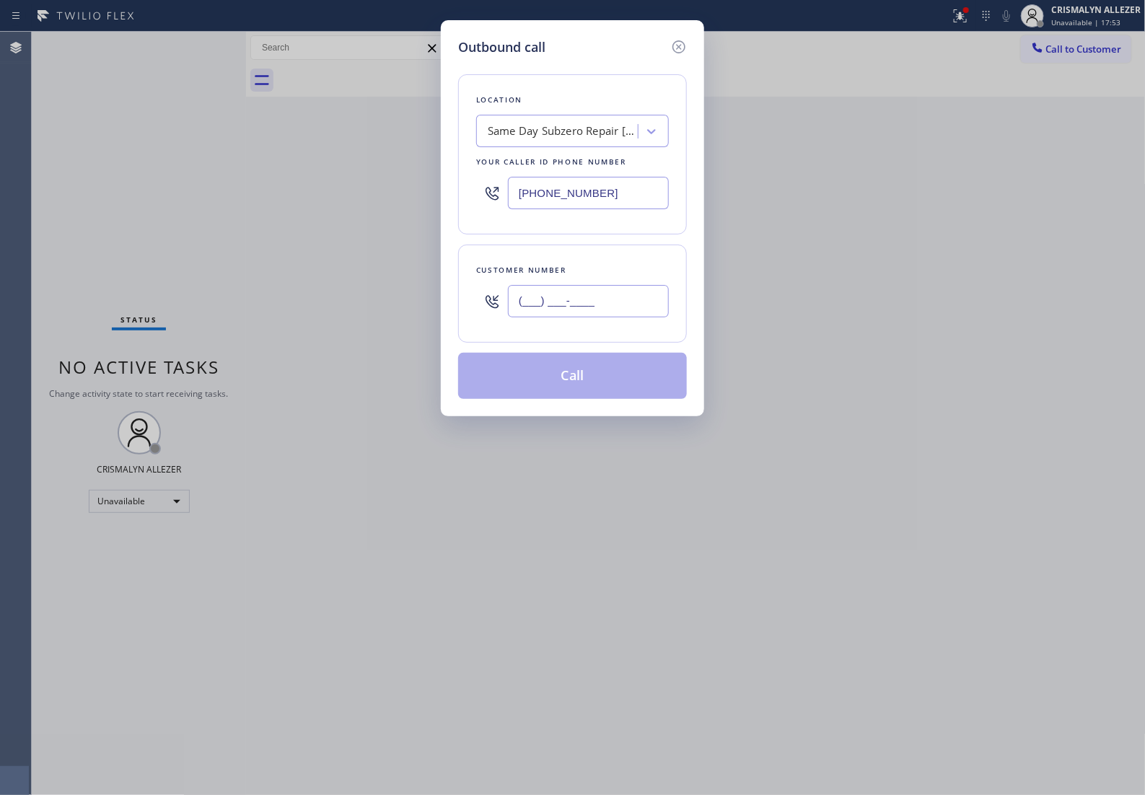
paste input "510) 987-3764"
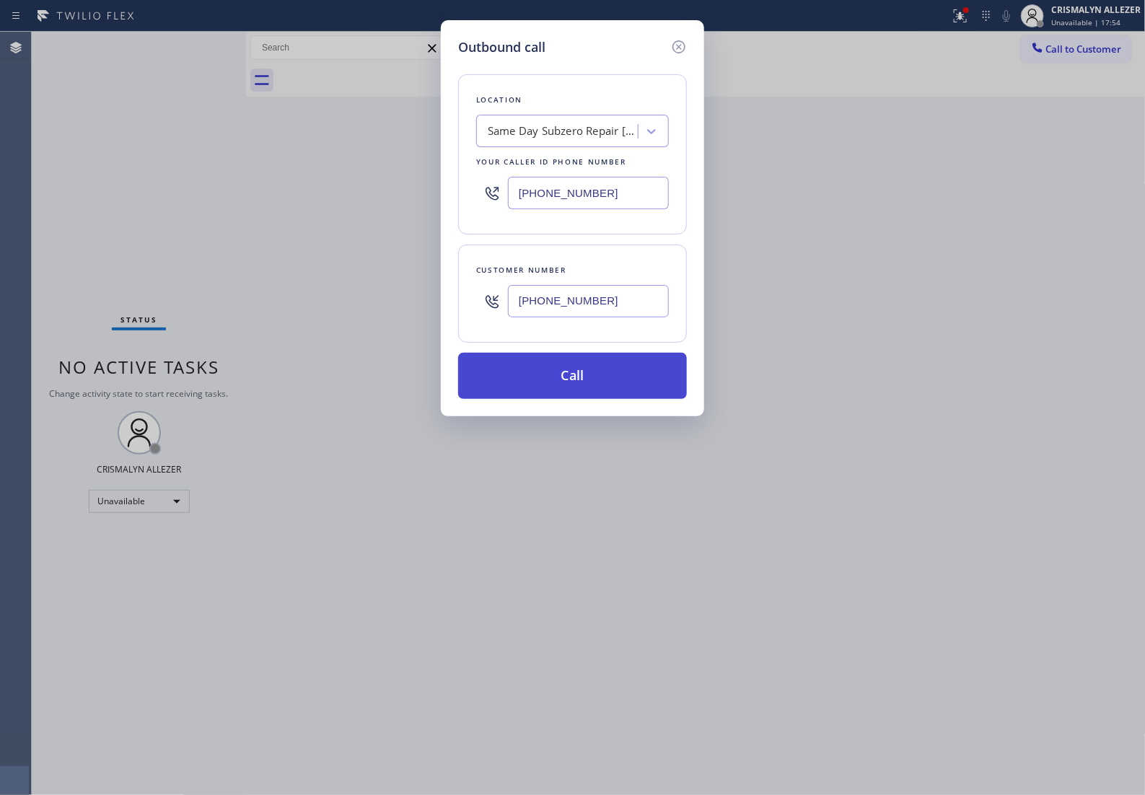
type input "(510) 987-3764"
click at [585, 399] on button "Call" at bounding box center [572, 376] width 229 height 46
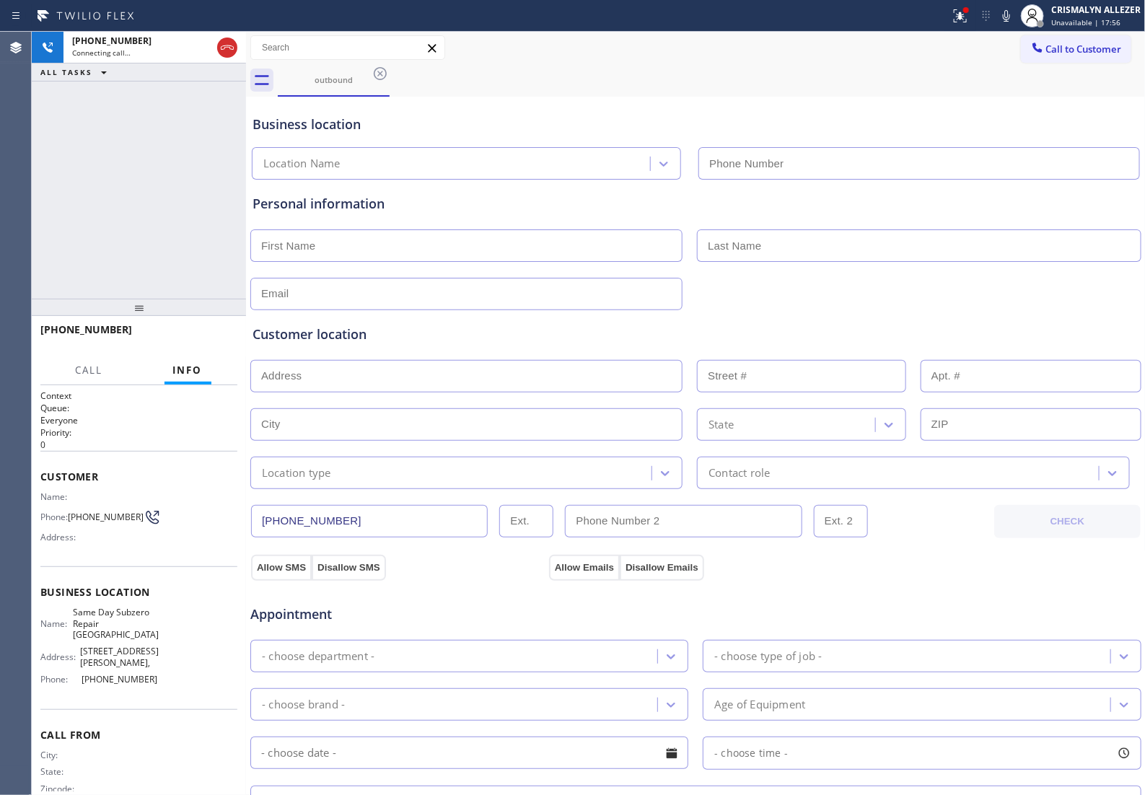
type input "(602) 932-2366"
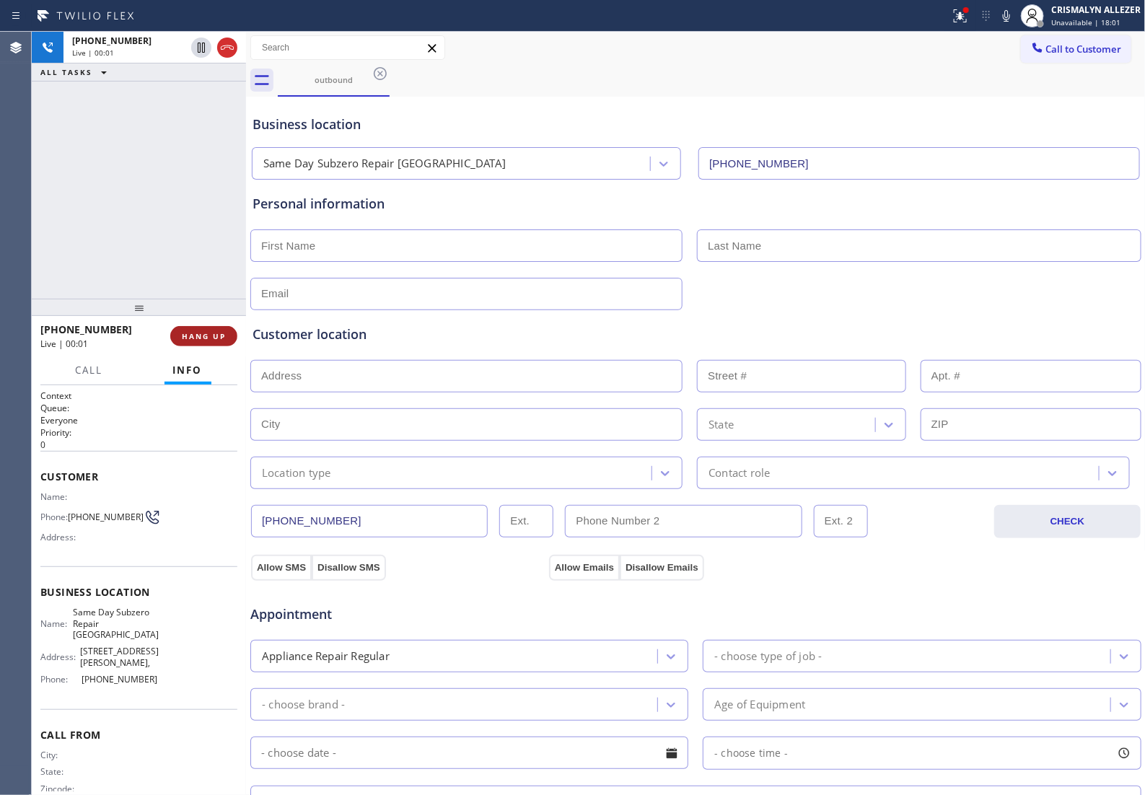
click at [185, 341] on span "HANG UP" at bounding box center [204, 336] width 44 height 10
click at [185, 341] on span "COMPLETE" at bounding box center [201, 336] width 50 height 10
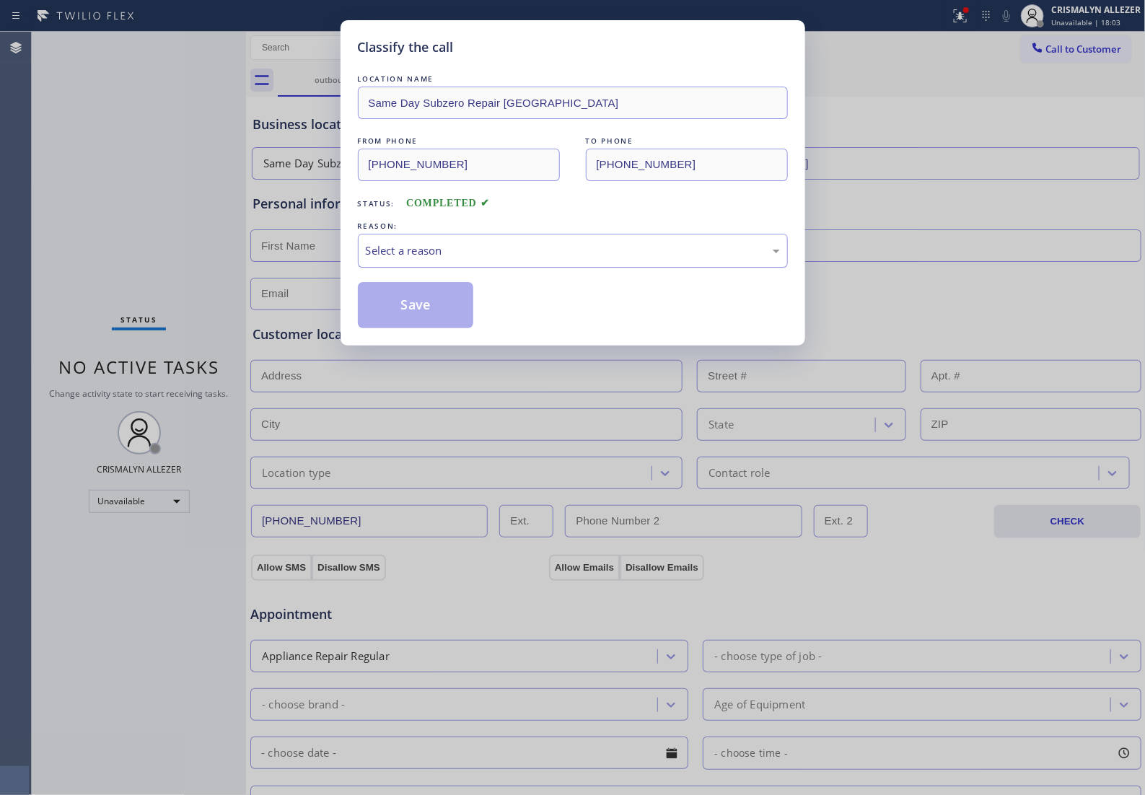
click at [540, 259] on div "Select a reason" at bounding box center [573, 250] width 414 height 17
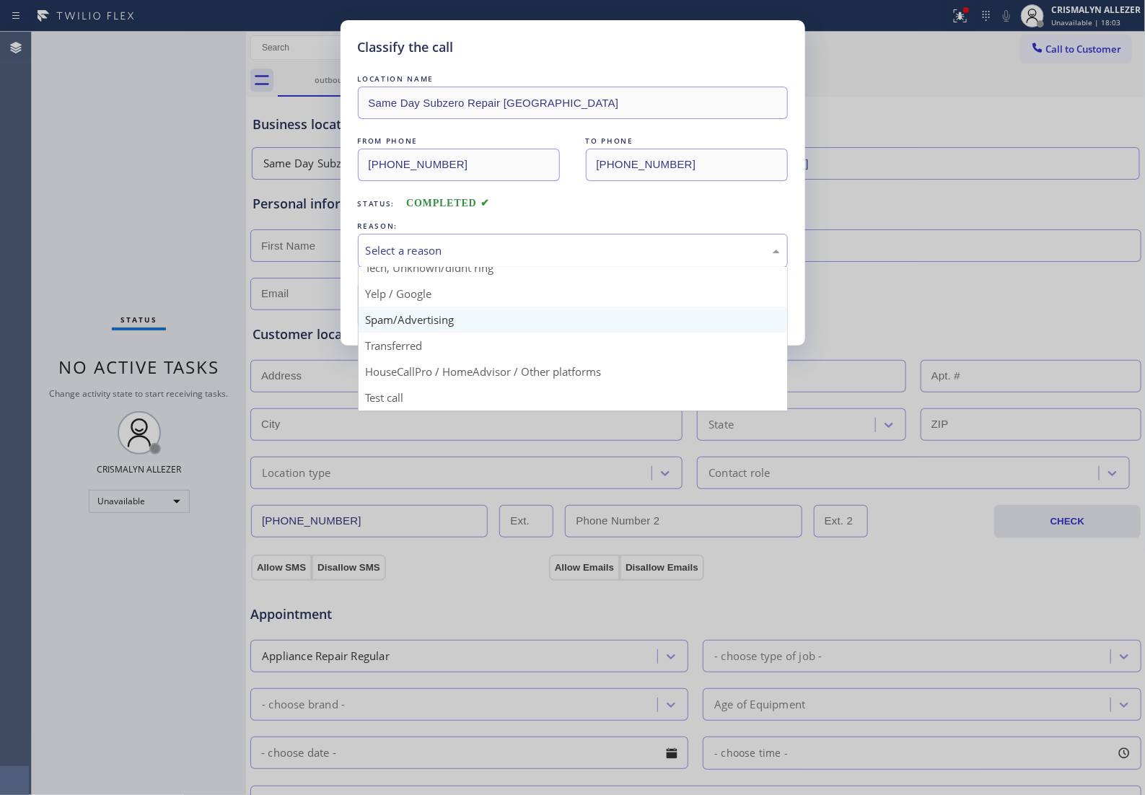
scroll to position [99, 0]
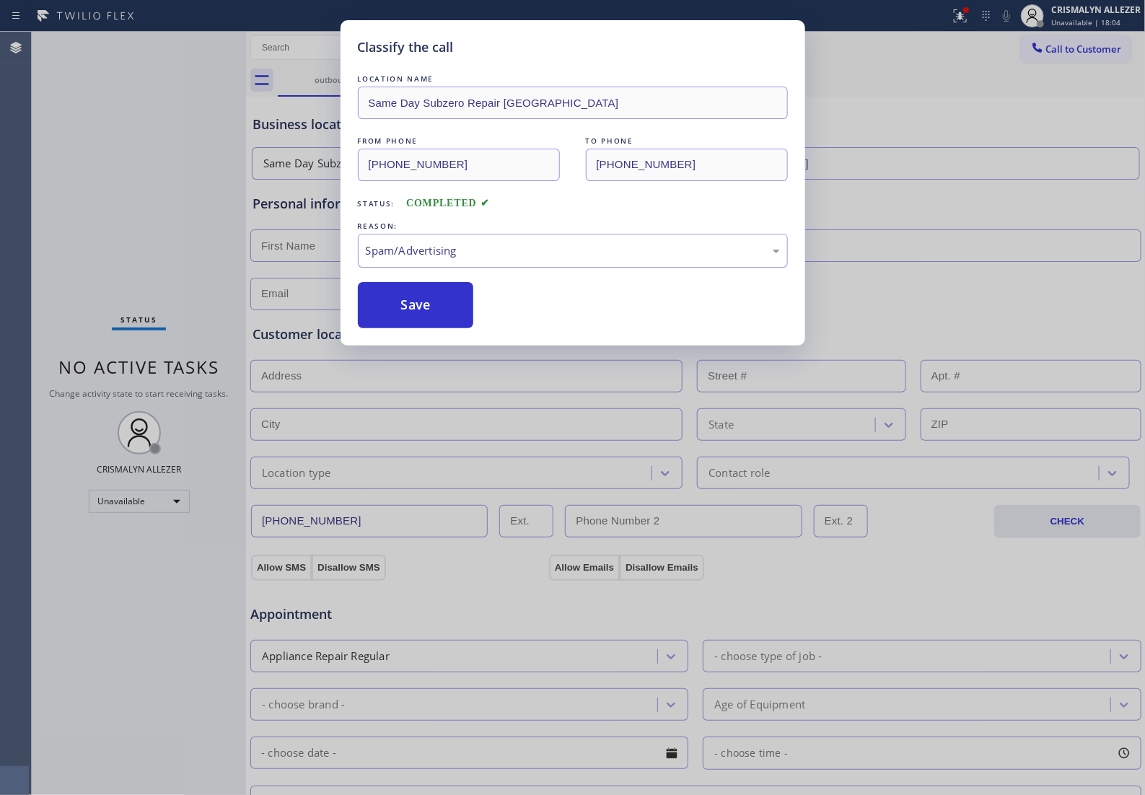
click at [418, 328] on button "Save" at bounding box center [416, 305] width 116 height 46
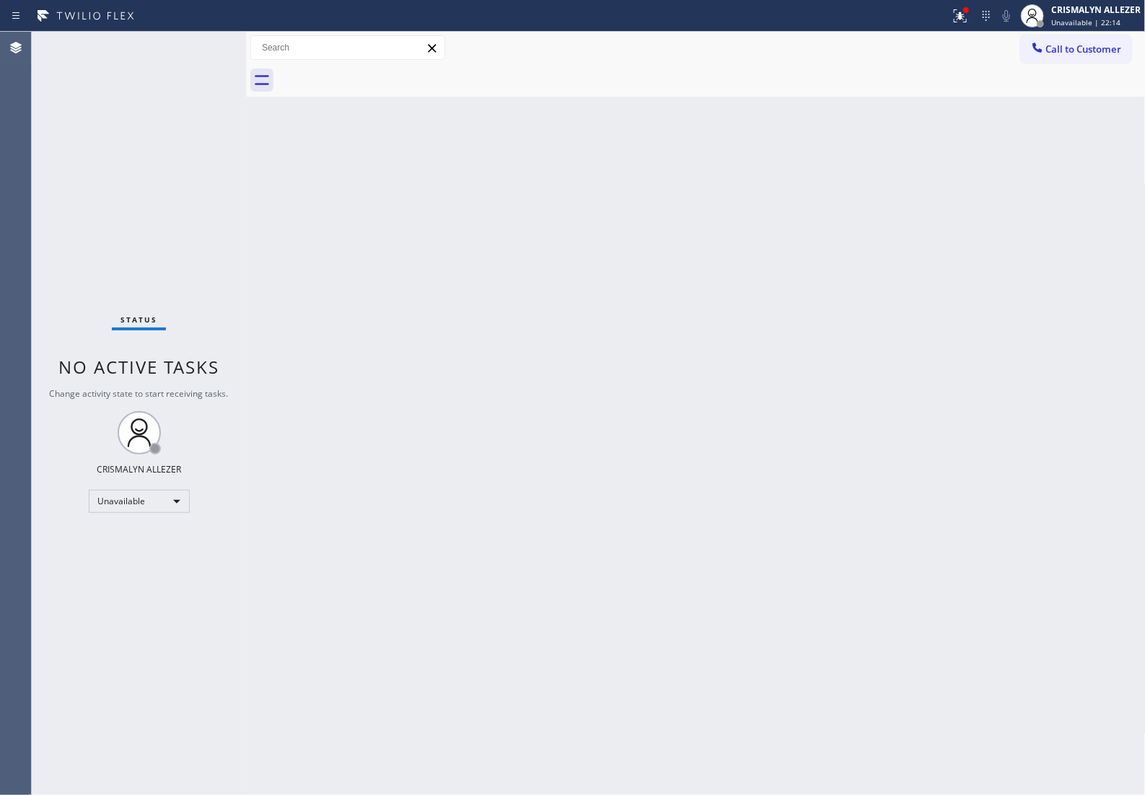
drag, startPoint x: 740, startPoint y: 251, endPoint x: 855, endPoint y: 22, distance: 256.8
click at [745, 240] on div "Back to Dashboard Change Sender ID Customers Technicians Select a contact Outbo…" at bounding box center [696, 413] width 900 height 763
click at [1071, 58] on button "Call to Customer" at bounding box center [1076, 48] width 110 height 27
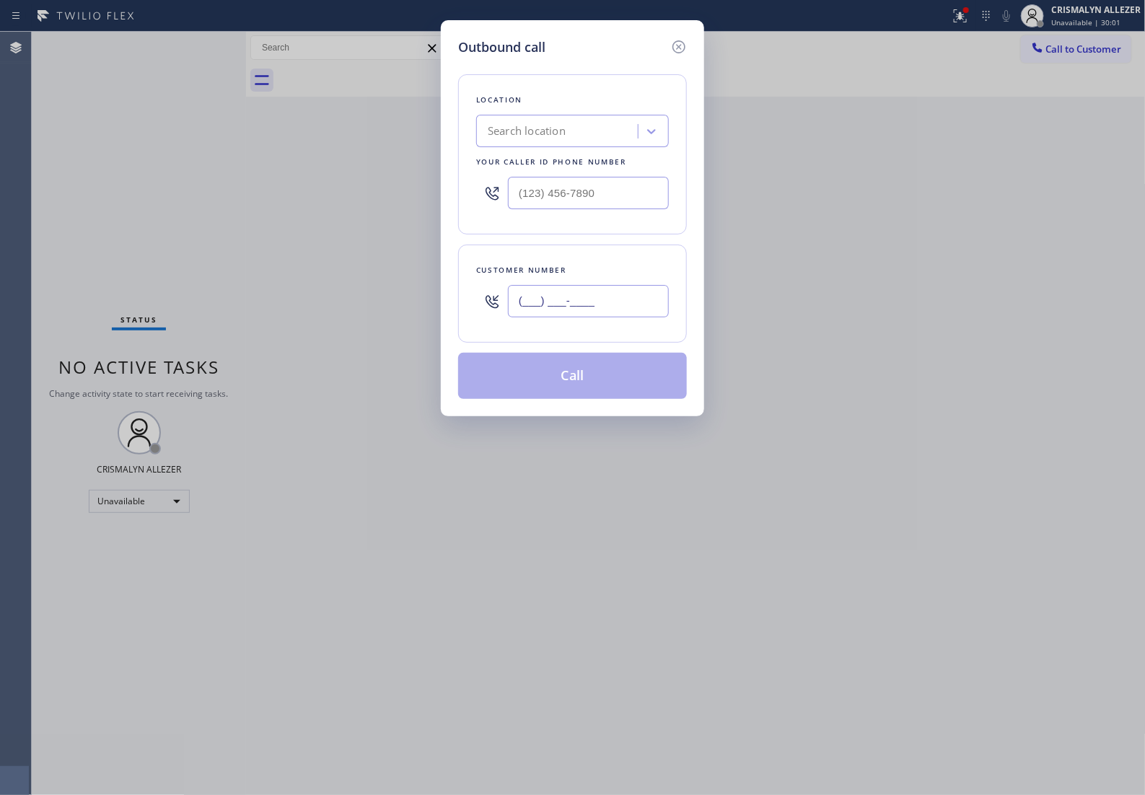
click at [623, 317] on input "(___) ___-____" at bounding box center [588, 301] width 161 height 32
paste input "904) 243-4858"
type input "(904) 243-4858"
click at [593, 138] on div "Search location" at bounding box center [559, 131] width 157 height 25
type input "5 star appliance re"
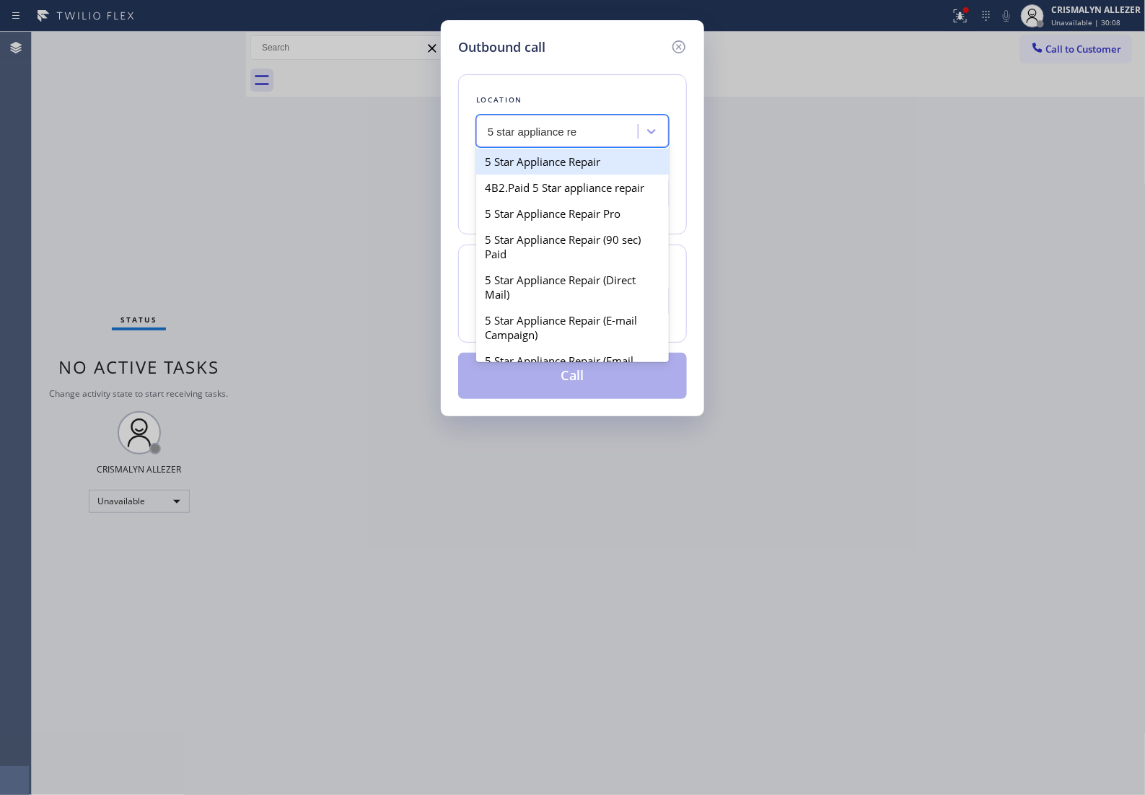
click at [584, 167] on div "5 Star Appliance Repair" at bounding box center [572, 162] width 193 height 26
type input "(855) 731-4952"
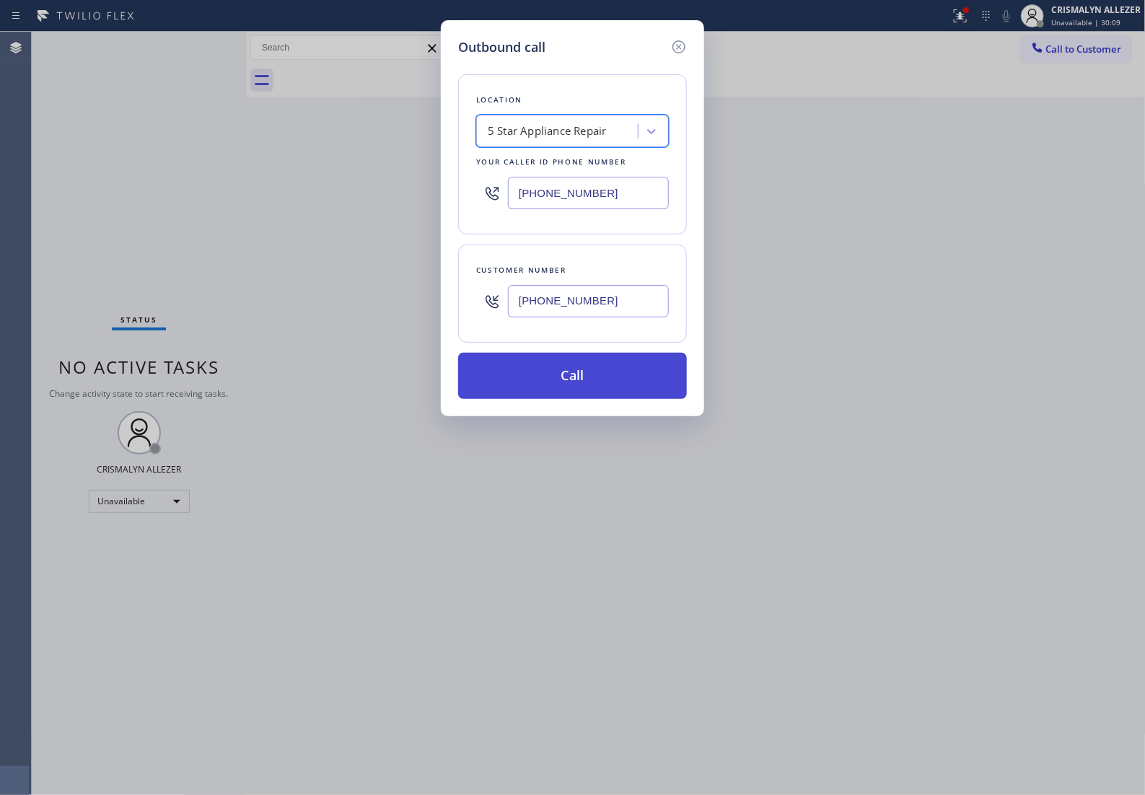
click at [563, 397] on button "Call" at bounding box center [572, 376] width 229 height 46
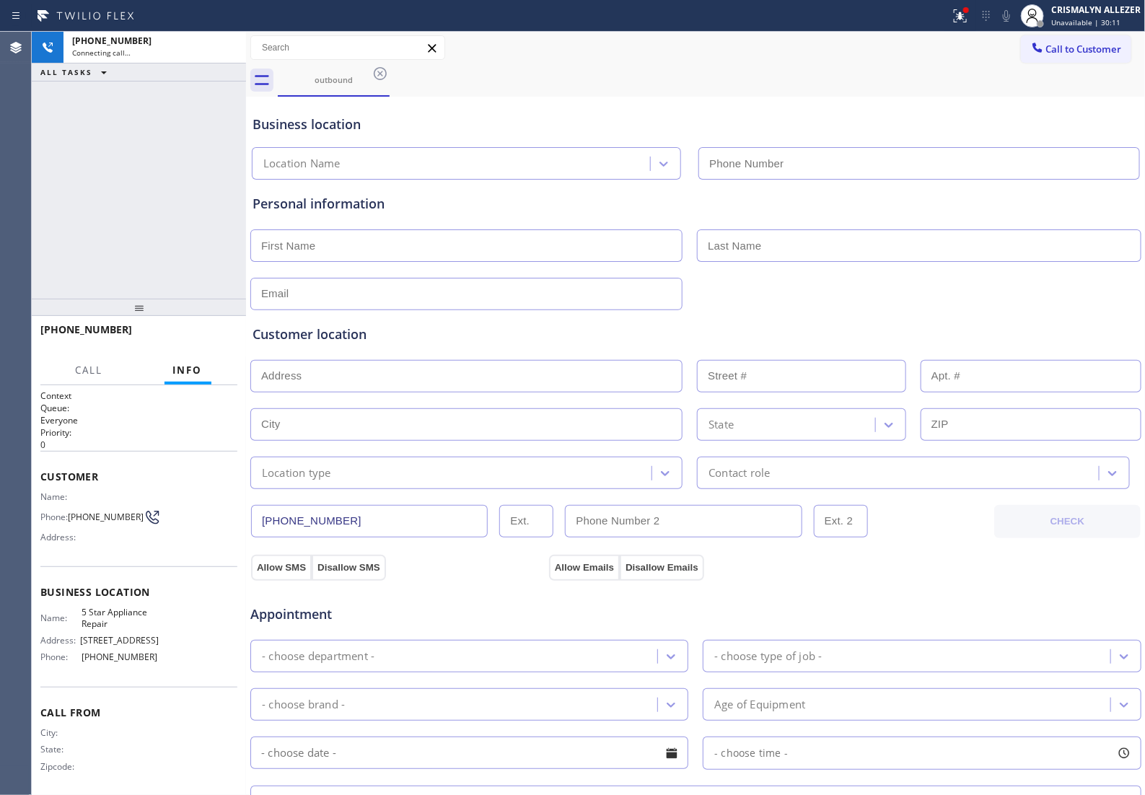
type input "(855) 731-4952"
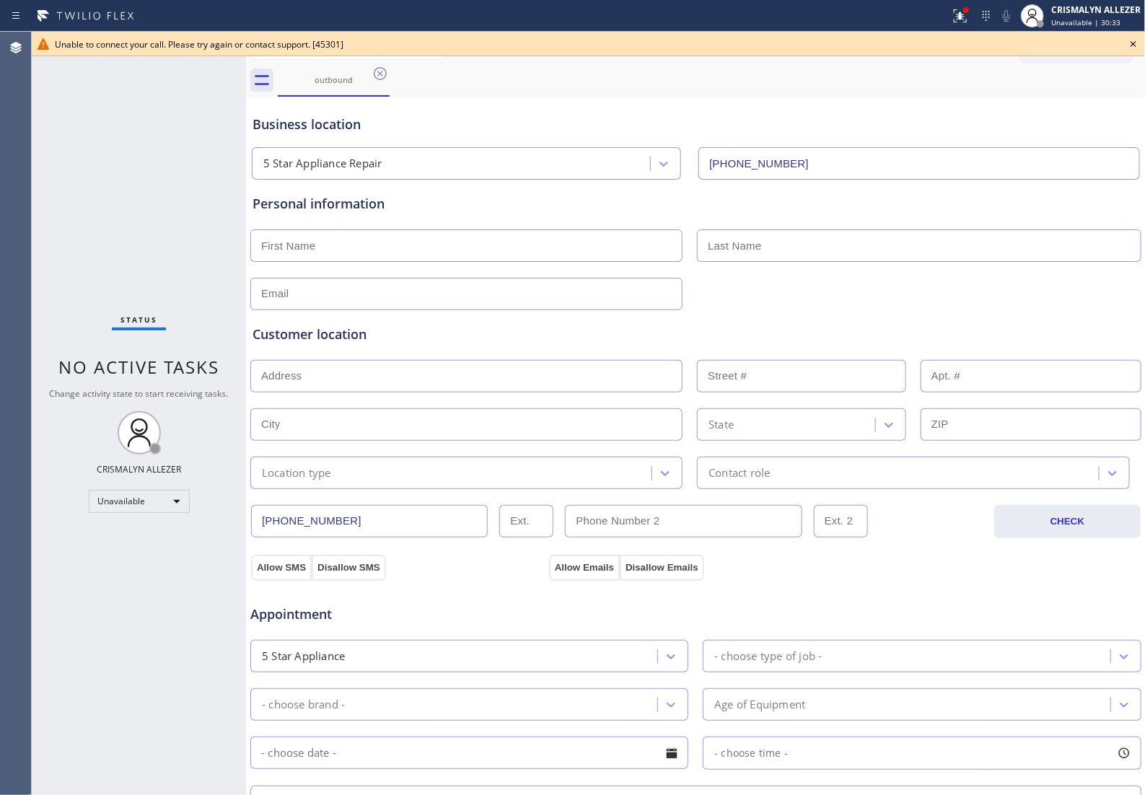
click at [1133, 42] on icon at bounding box center [1134, 44] width 6 height 6
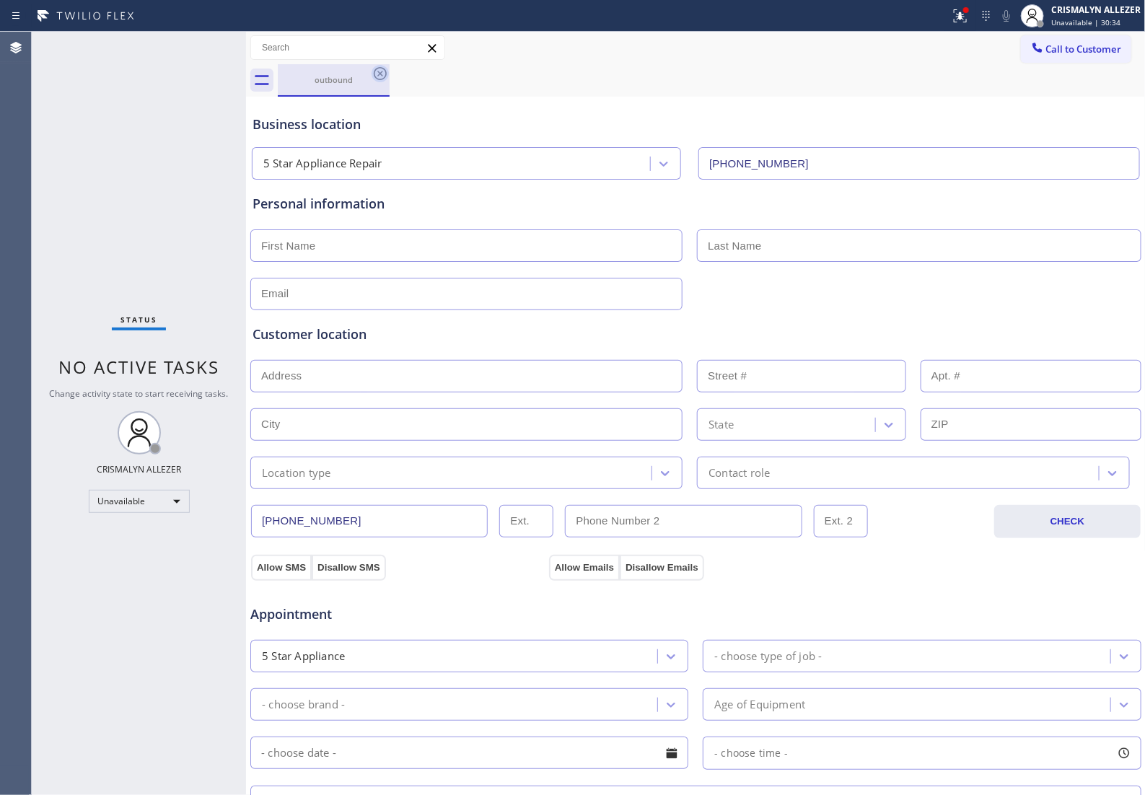
click at [377, 73] on icon at bounding box center [380, 73] width 17 height 17
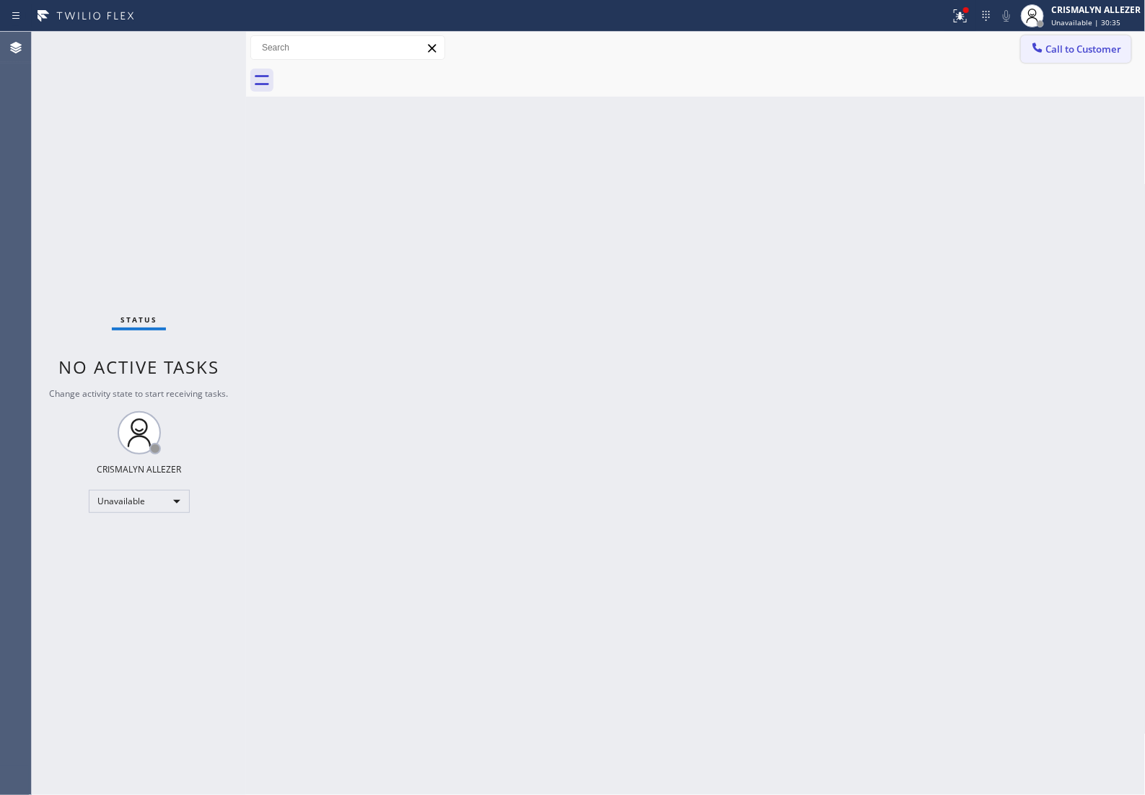
click at [1057, 48] on span "Call to Customer" at bounding box center [1084, 49] width 76 height 13
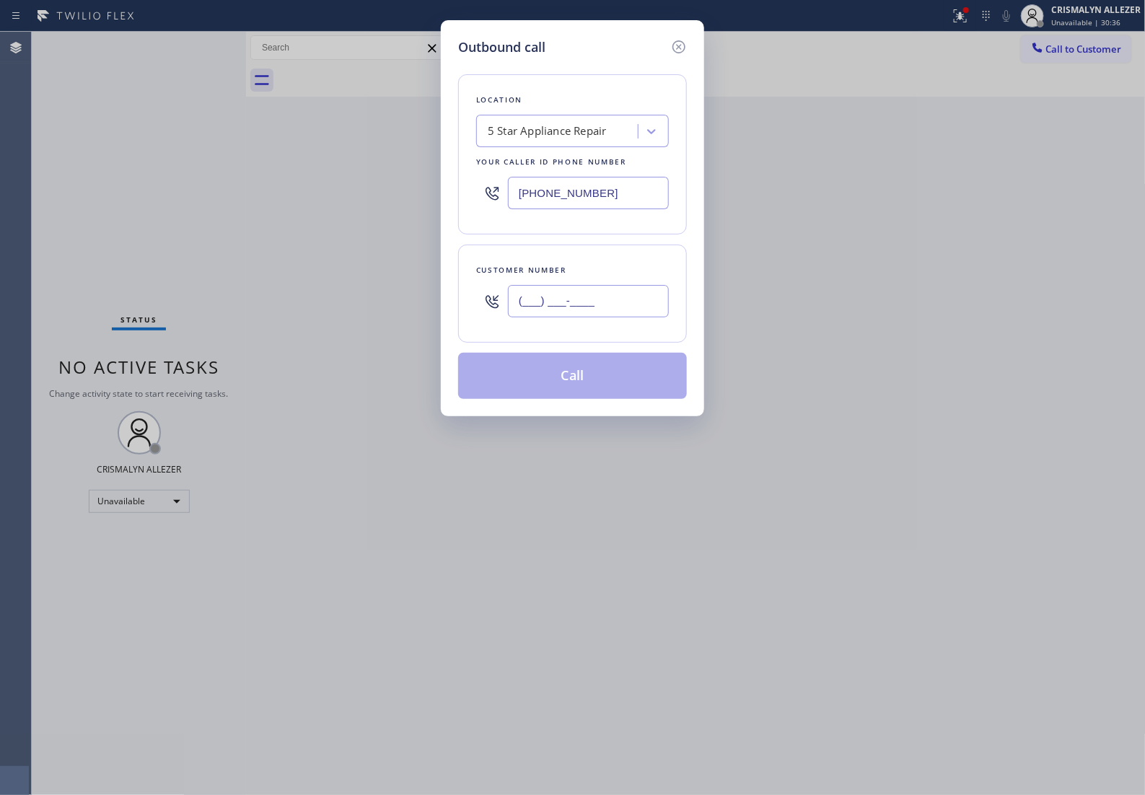
click at [614, 315] on input "(___) ___-____" at bounding box center [588, 301] width 161 height 32
paste input "714) 429-4510"
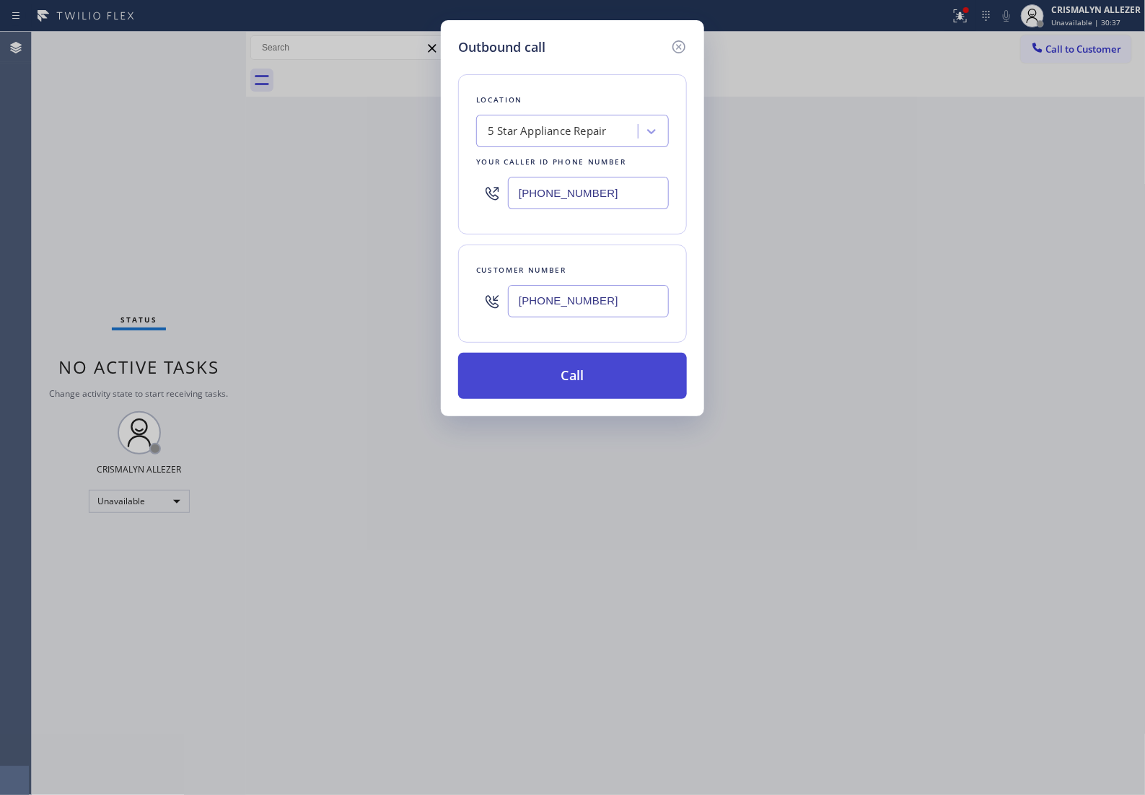
type input "(714) 429-4510"
click at [589, 399] on button "Call" at bounding box center [572, 376] width 229 height 46
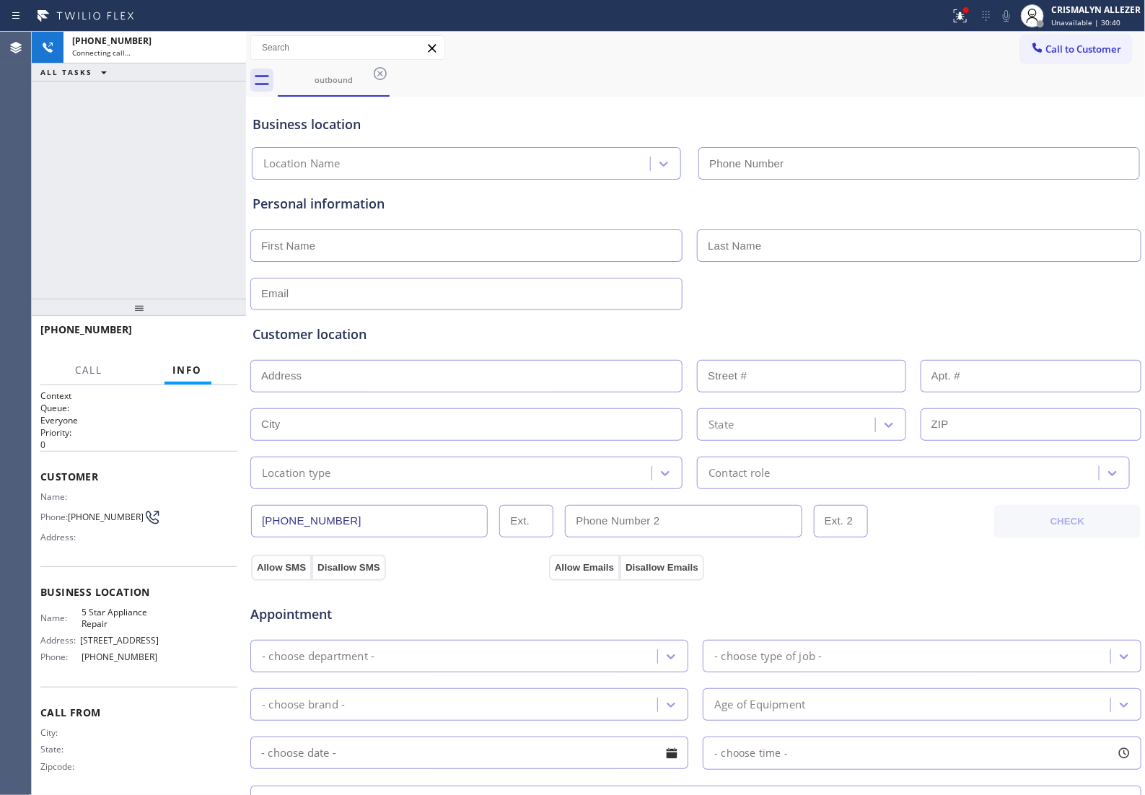
type input "(855) 731-4952"
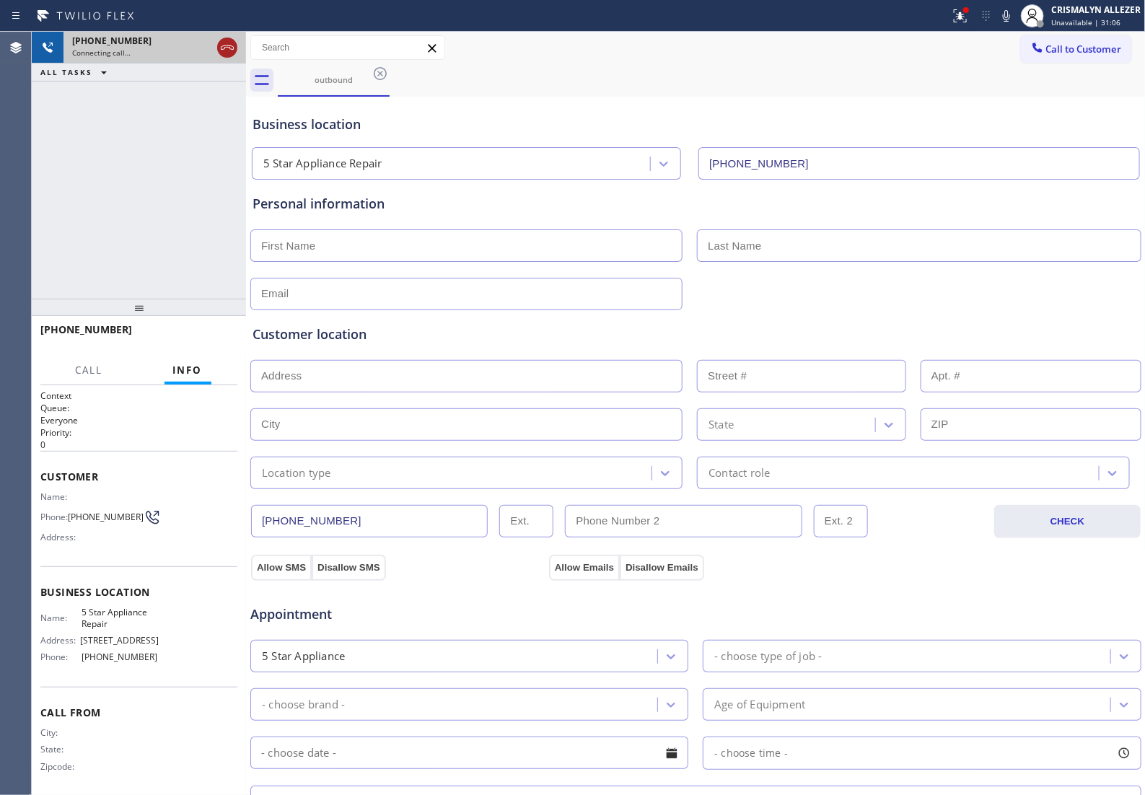
click at [221, 45] on icon at bounding box center [227, 47] width 17 height 17
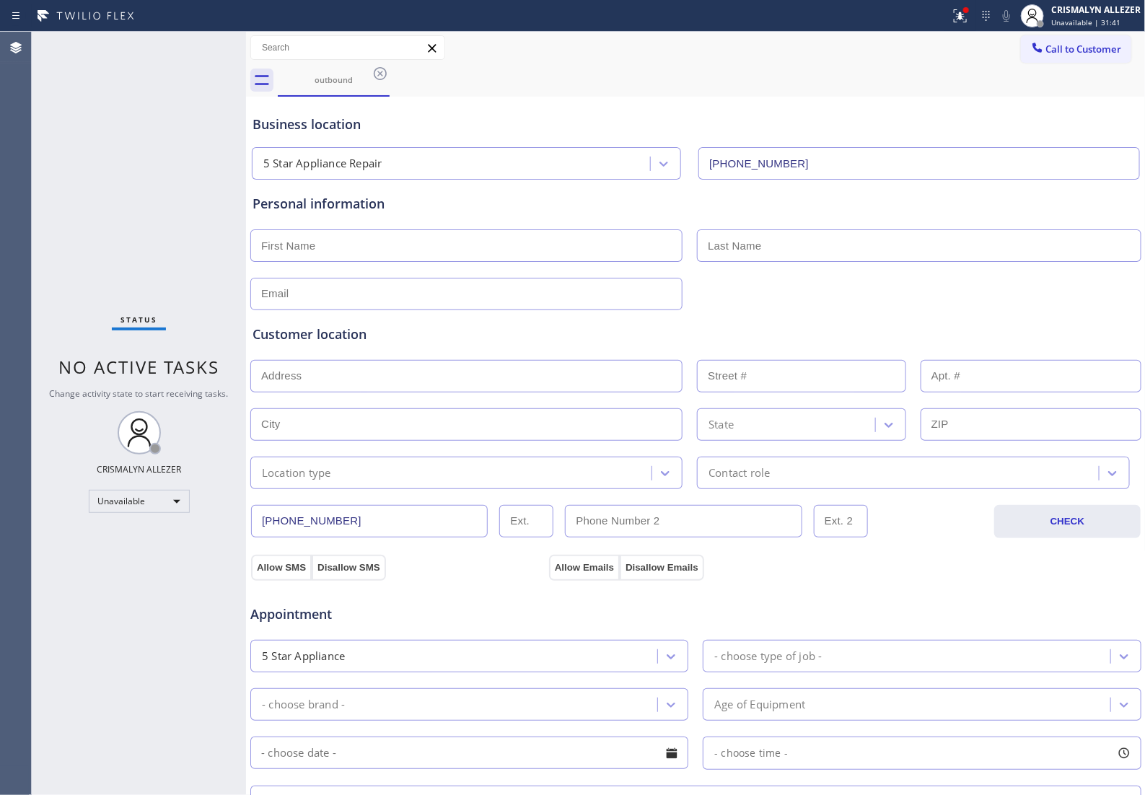
click at [484, 102] on div "Business location 5 Star Appliance Repair (855) 731-4952" at bounding box center [696, 139] width 893 height 79
click at [377, 74] on icon at bounding box center [380, 73] width 17 height 17
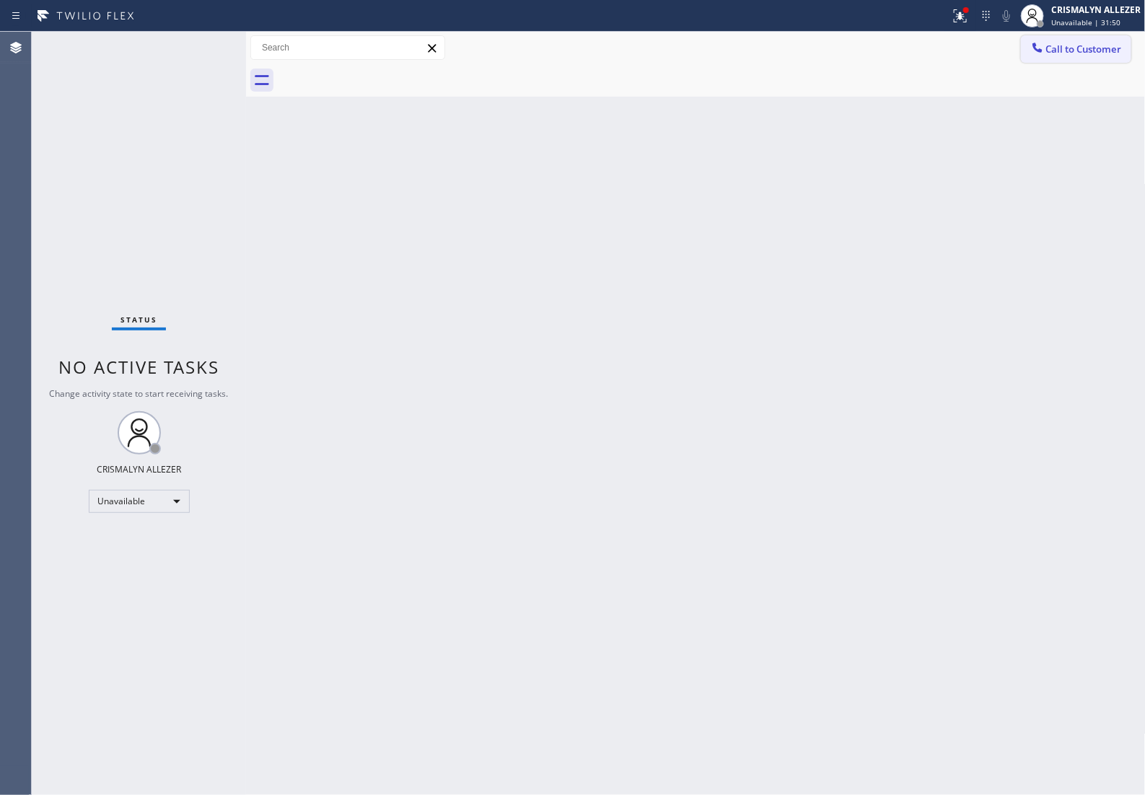
click at [1058, 43] on span "Call to Customer" at bounding box center [1084, 49] width 76 height 13
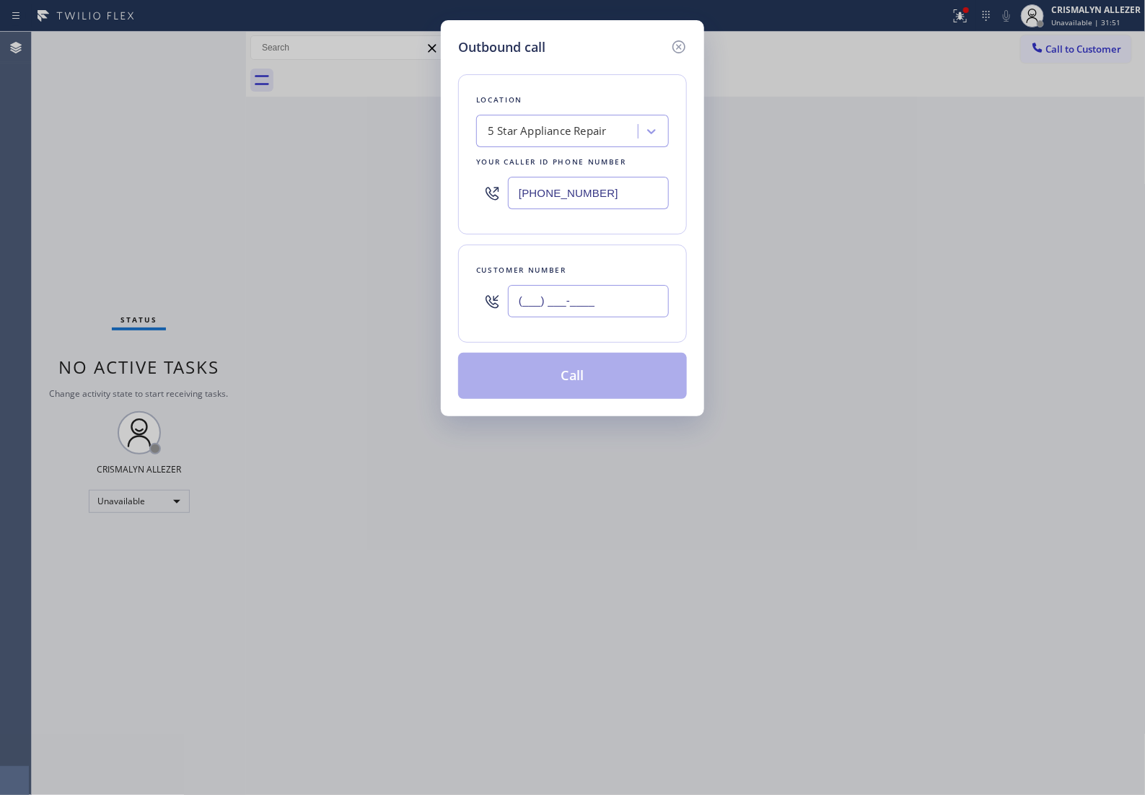
click at [631, 317] on input "(___) ___-____" at bounding box center [588, 301] width 161 height 32
paste input "307) 215-0252"
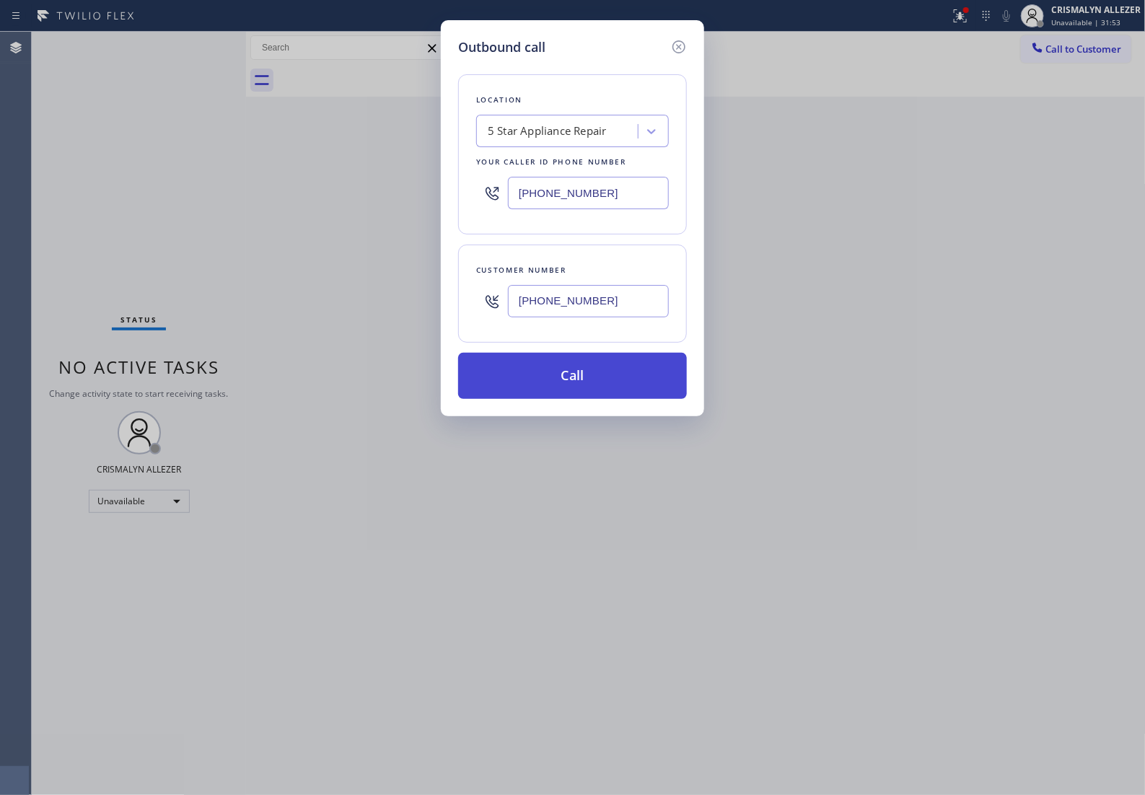
type input "(307) 215-0252"
click at [566, 399] on button "Call" at bounding box center [572, 376] width 229 height 46
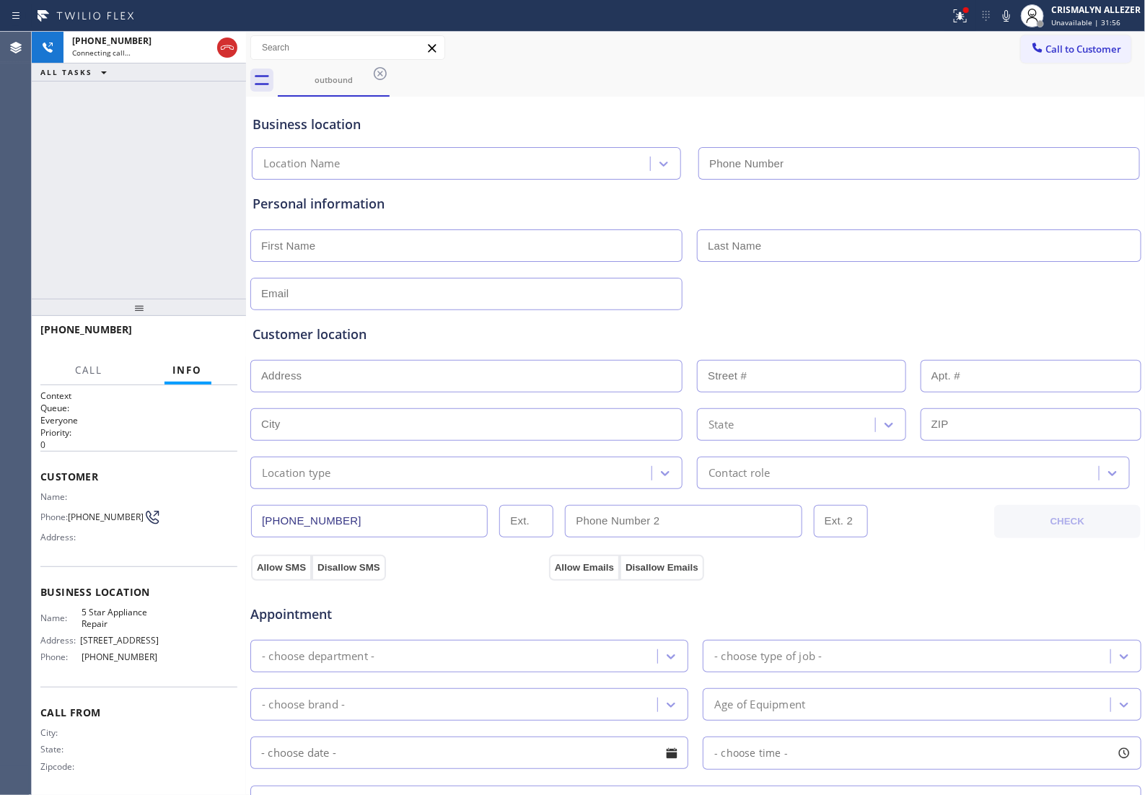
type input "(855) 731-4952"
click at [197, 341] on span "HANG UP" at bounding box center [204, 336] width 44 height 10
click at [196, 341] on span "HANG UP" at bounding box center [204, 336] width 44 height 10
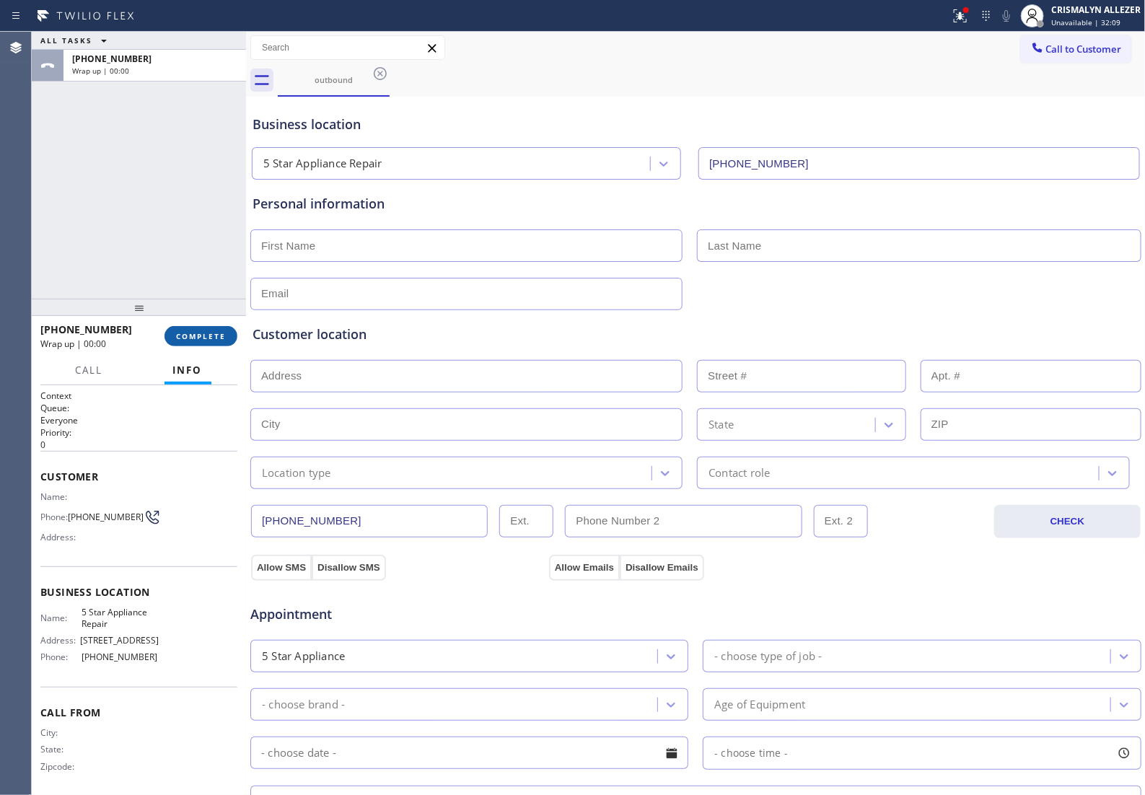
click at [199, 337] on span "COMPLETE" at bounding box center [201, 336] width 50 height 10
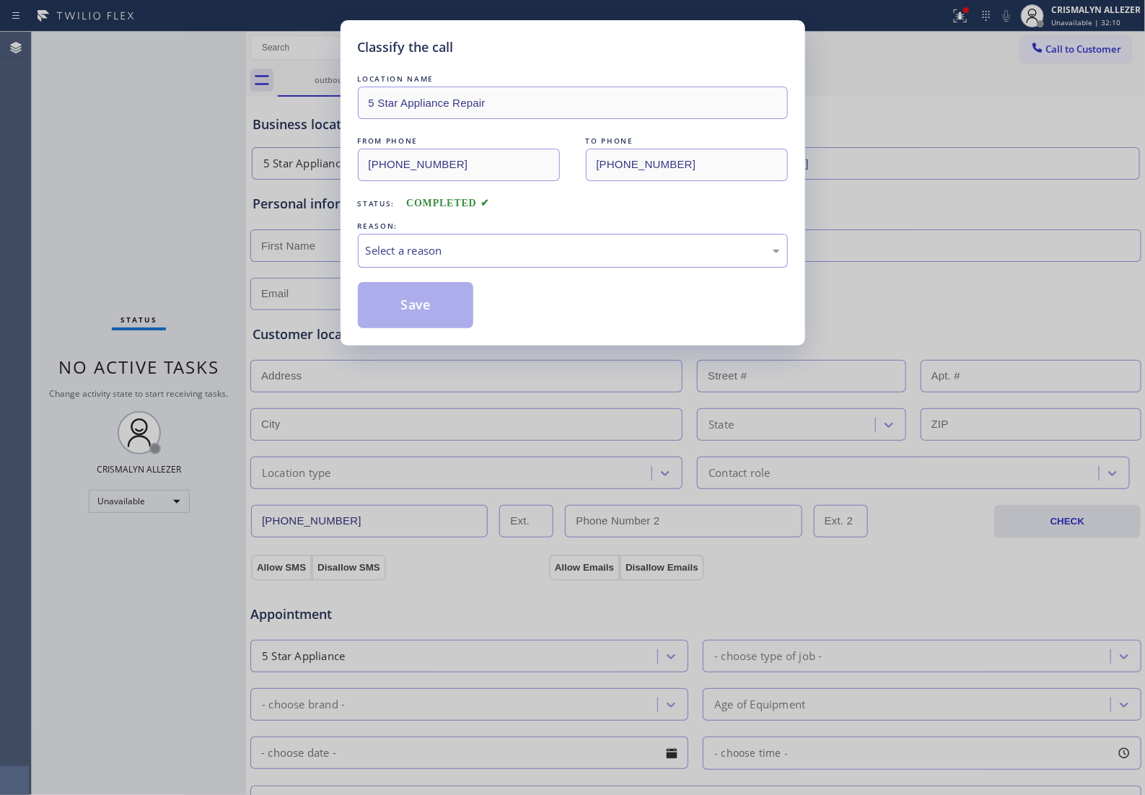
click at [599, 259] on div "Select a reason" at bounding box center [573, 250] width 414 height 17
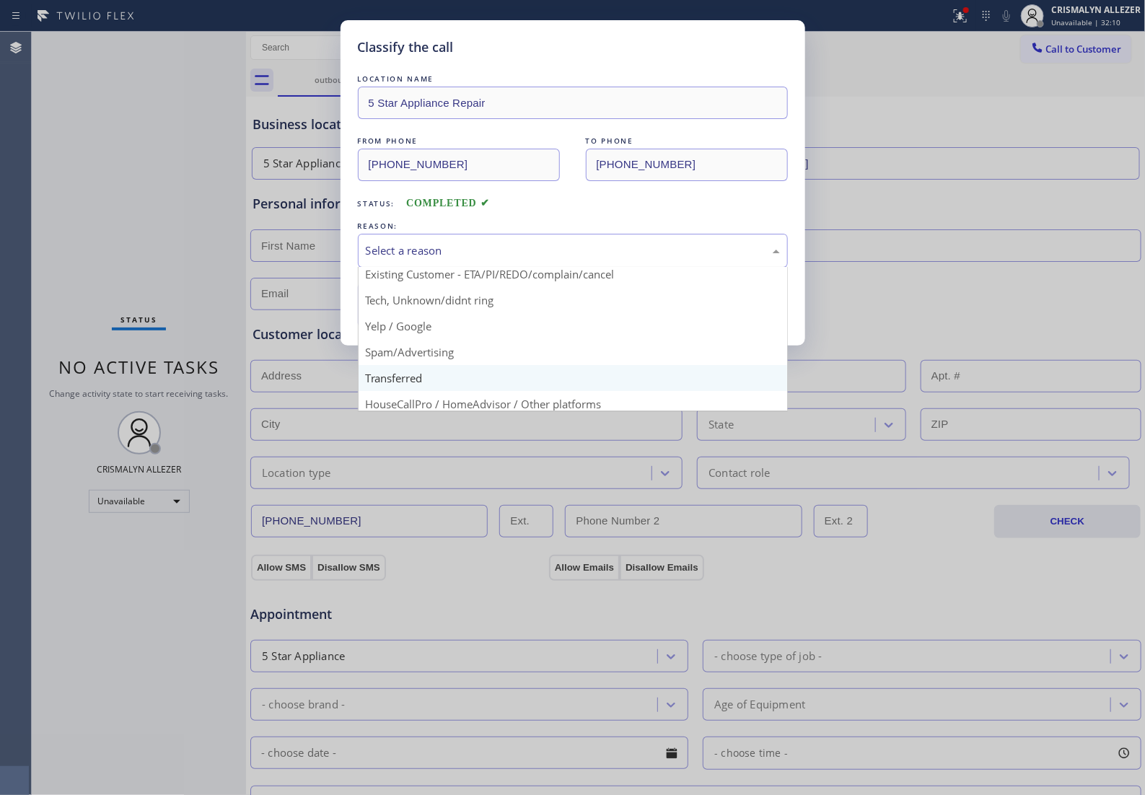
scroll to position [90, 0]
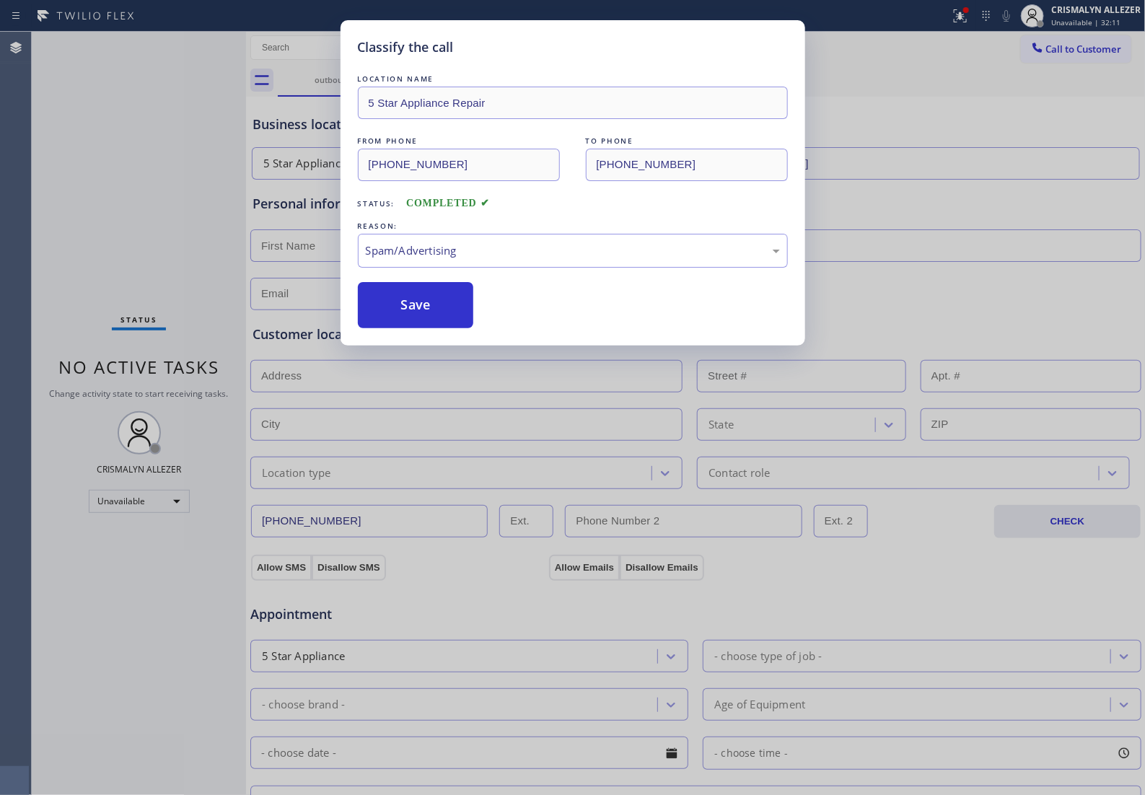
click at [444, 328] on button "Save" at bounding box center [416, 305] width 116 height 46
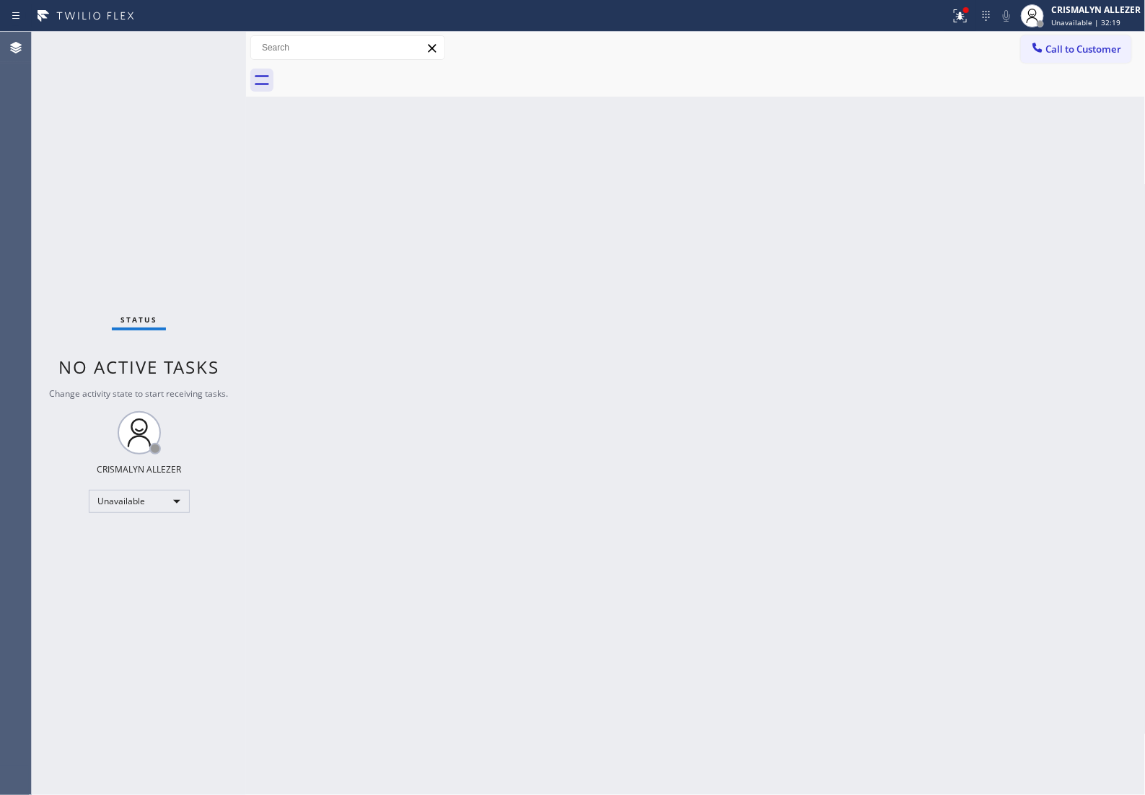
click at [1068, 55] on span "Call to Customer" at bounding box center [1084, 49] width 76 height 13
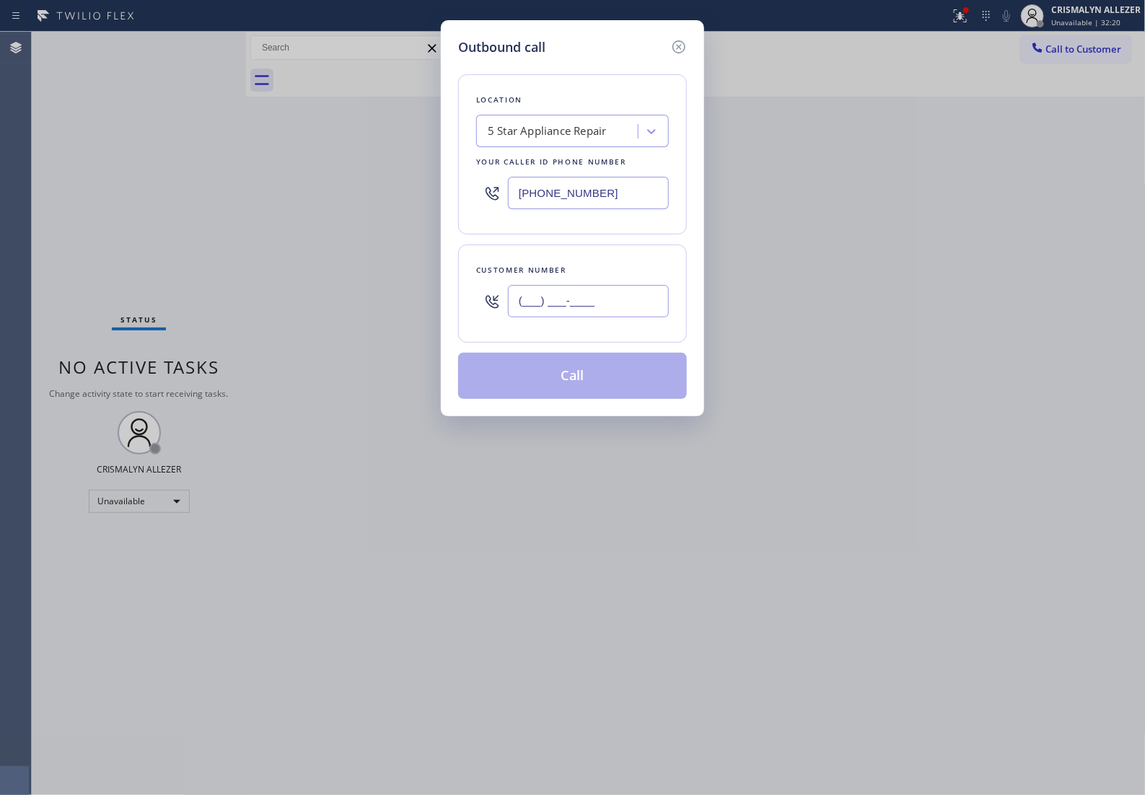
click at [589, 317] on input "(___) ___-____" at bounding box center [588, 301] width 161 height 32
paste input "848) 358-9433"
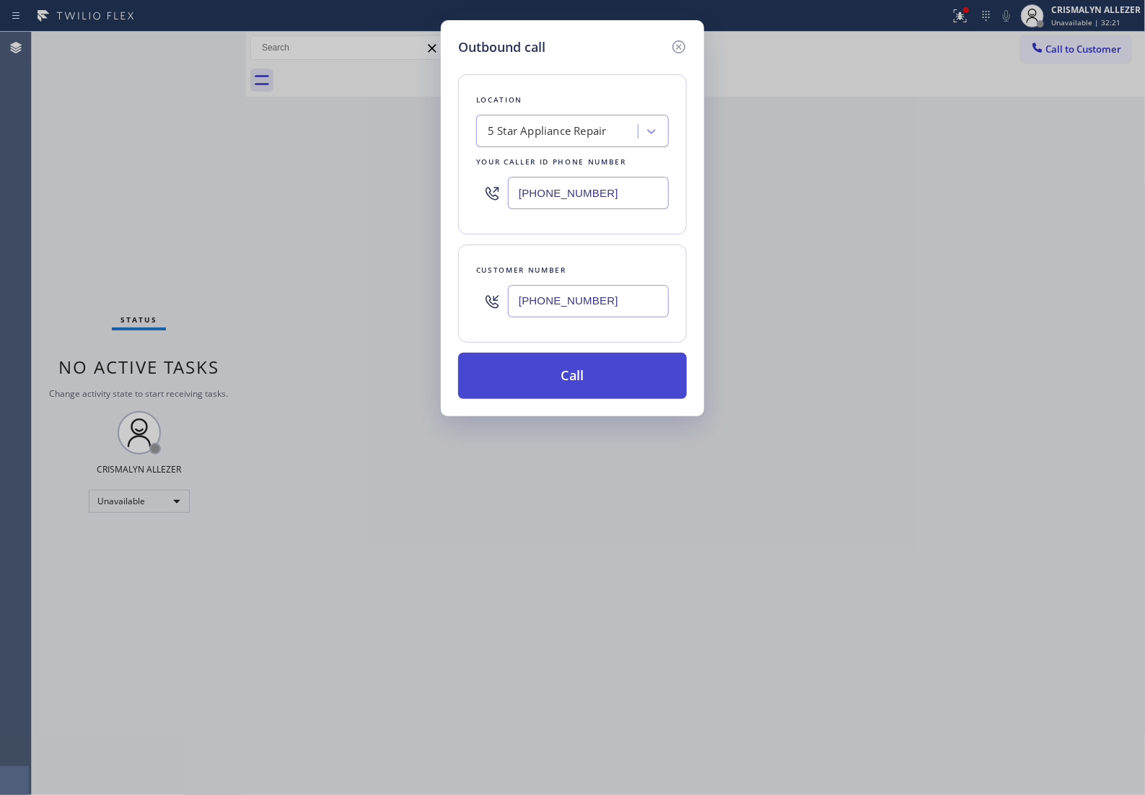
type input "(848) 358-9433"
click at [587, 395] on button "Call" at bounding box center [572, 376] width 229 height 46
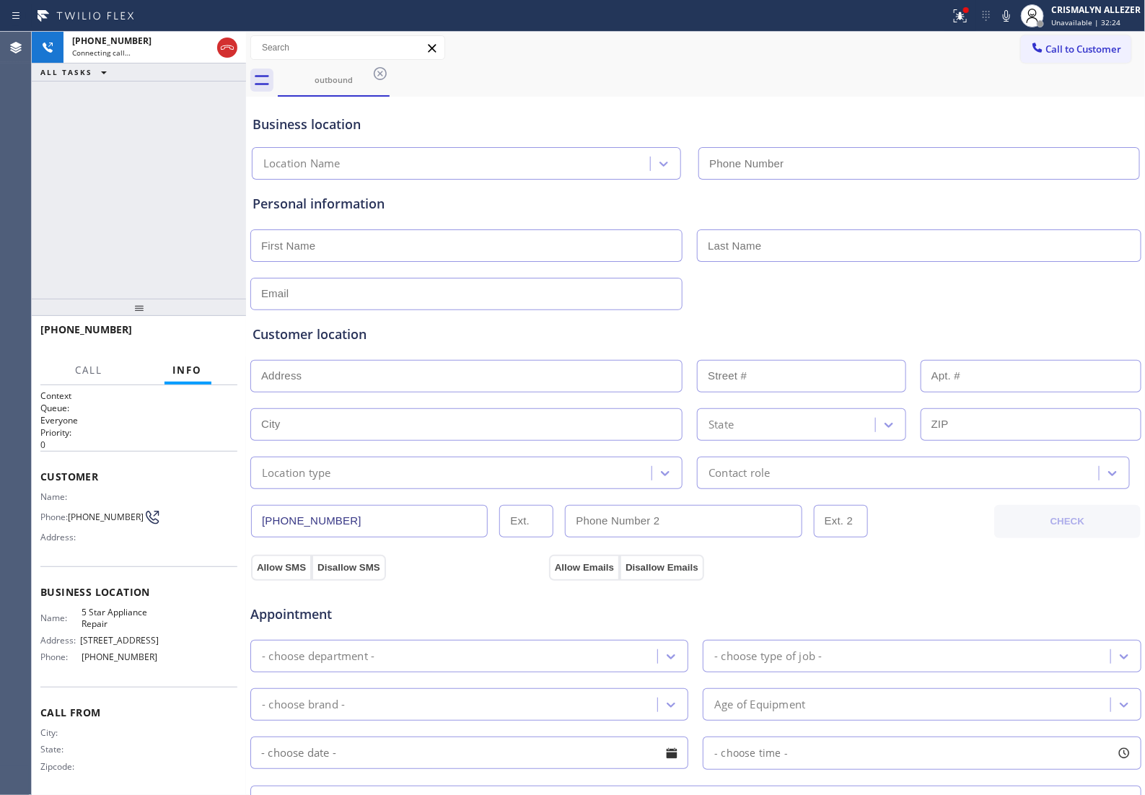
type input "(855) 731-4952"
click at [196, 332] on span "HANG UP" at bounding box center [204, 336] width 44 height 10
click at [196, 336] on span "HANG UP" at bounding box center [204, 336] width 44 height 10
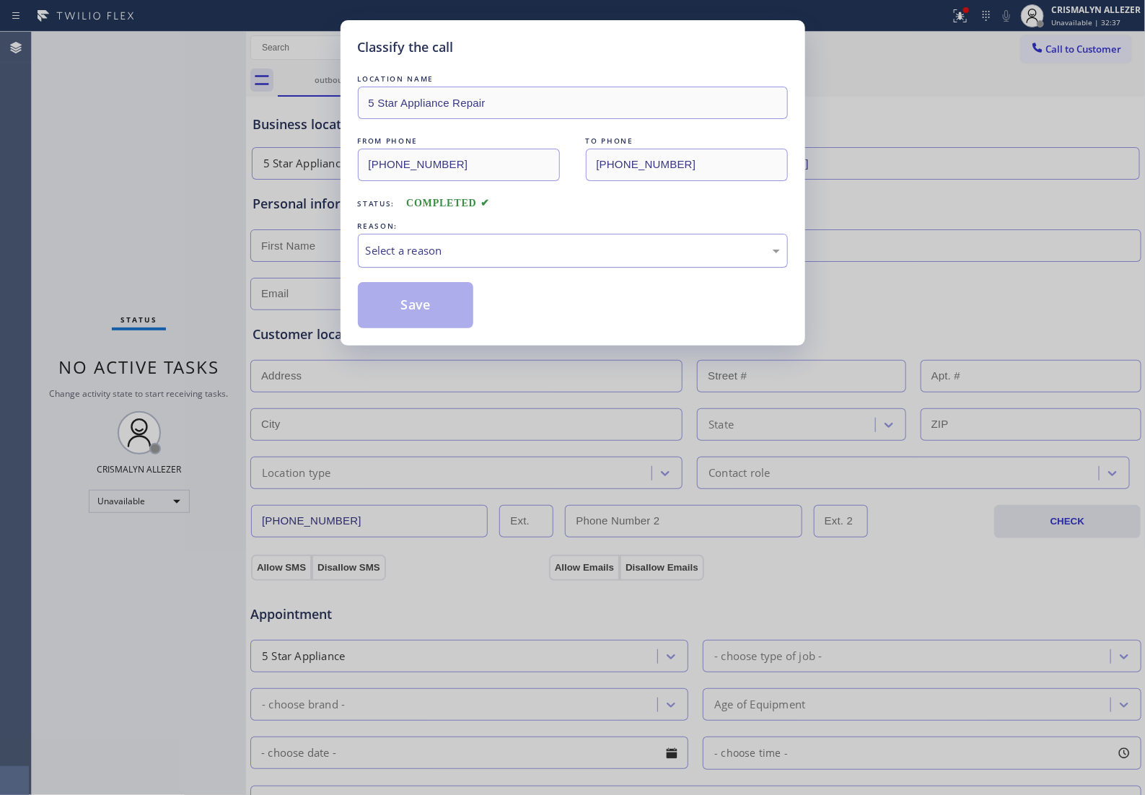
click at [558, 259] on div "Select a reason" at bounding box center [573, 250] width 414 height 17
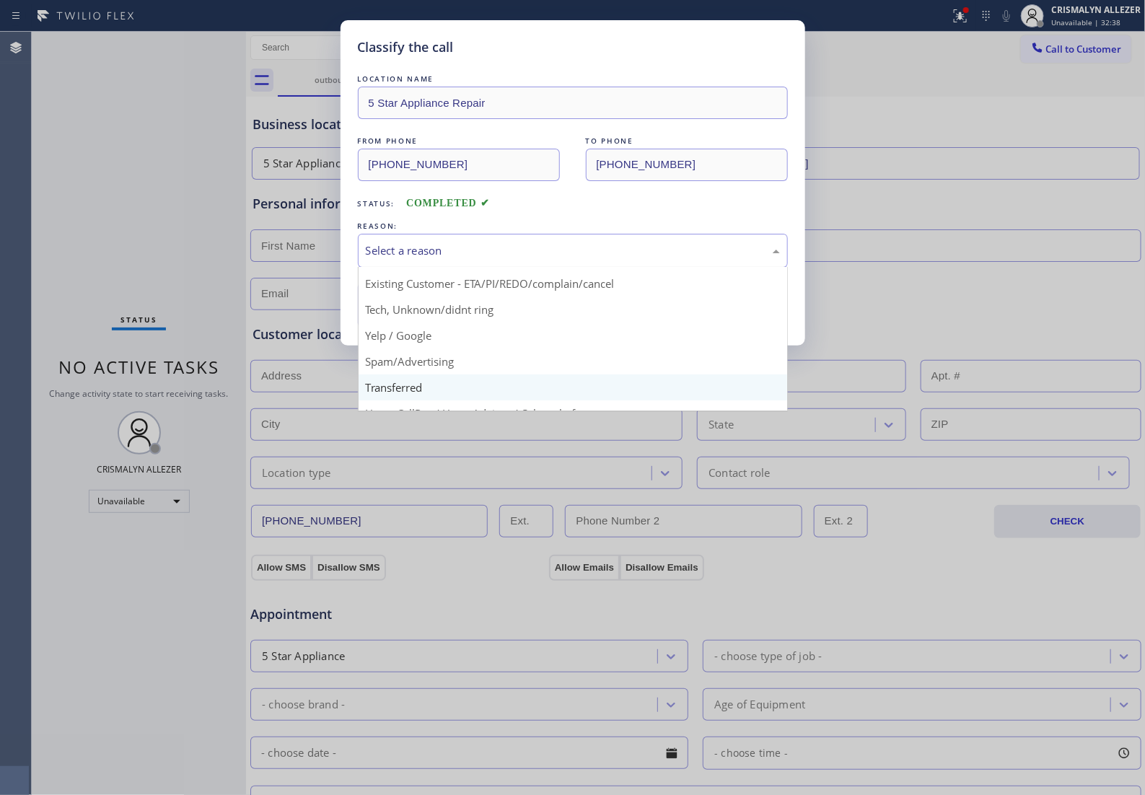
scroll to position [99, 0]
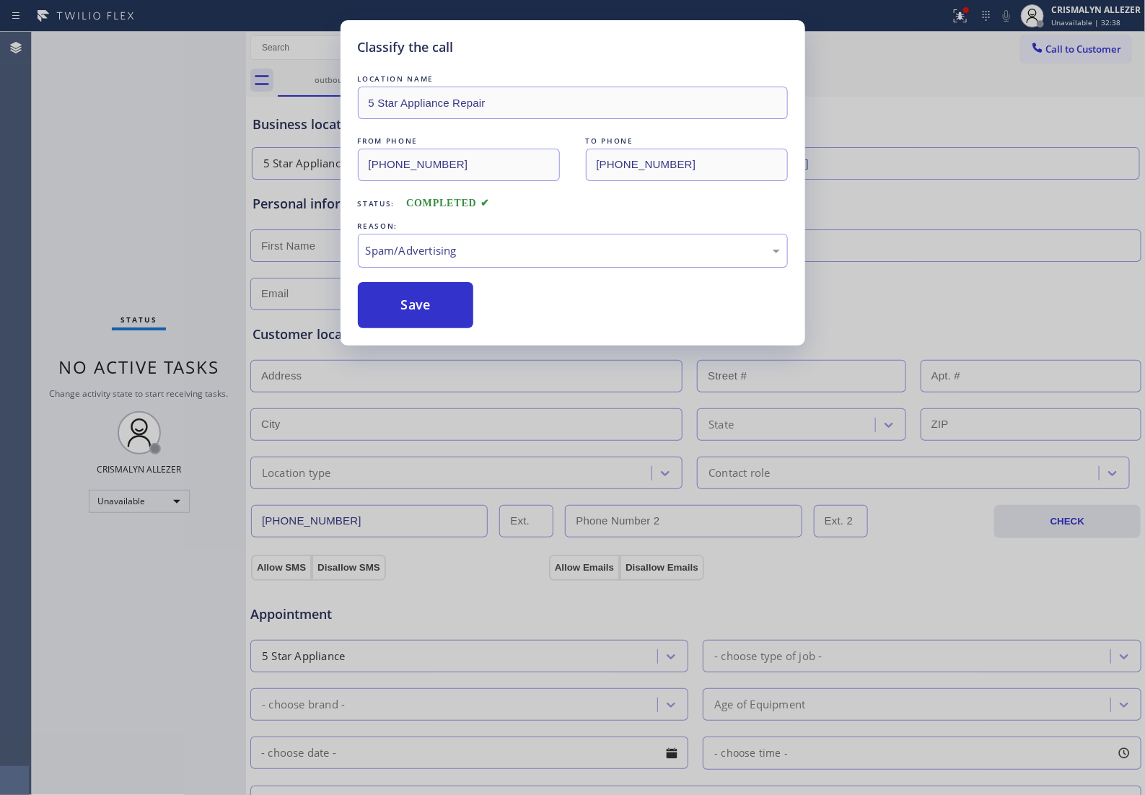
click at [431, 328] on button "Save" at bounding box center [416, 305] width 116 height 46
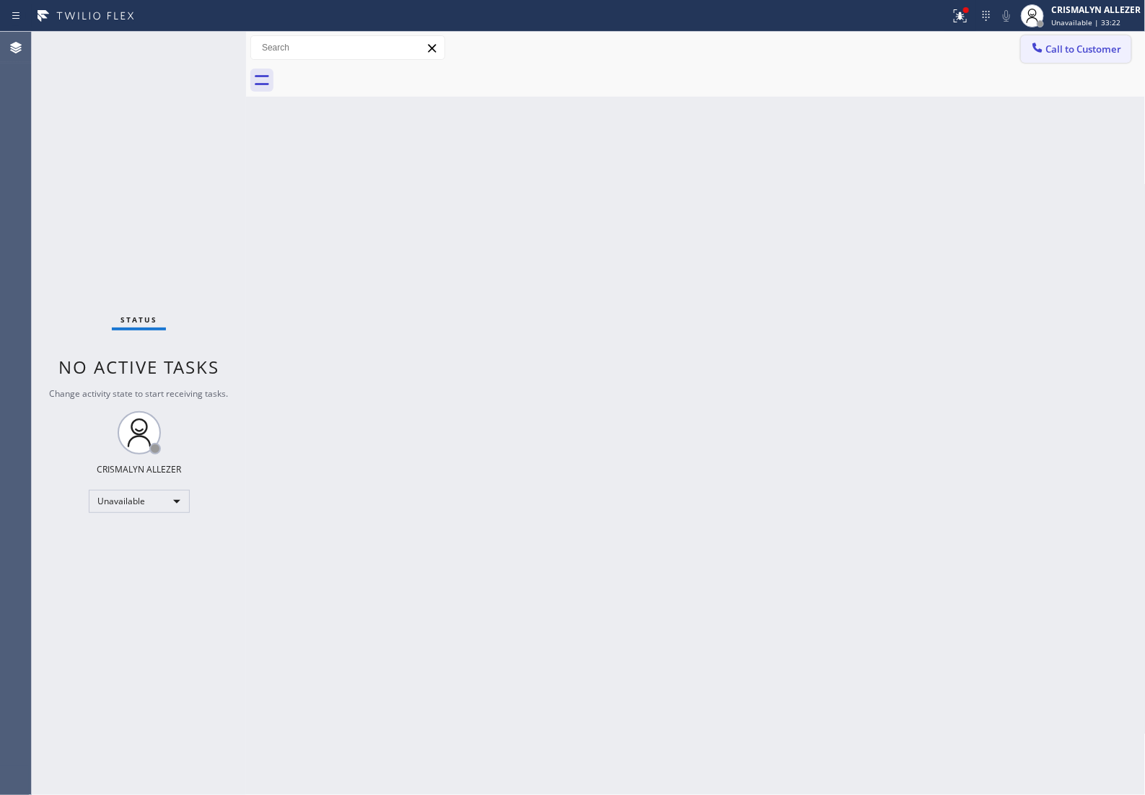
click at [1084, 51] on span "Call to Customer" at bounding box center [1084, 49] width 76 height 13
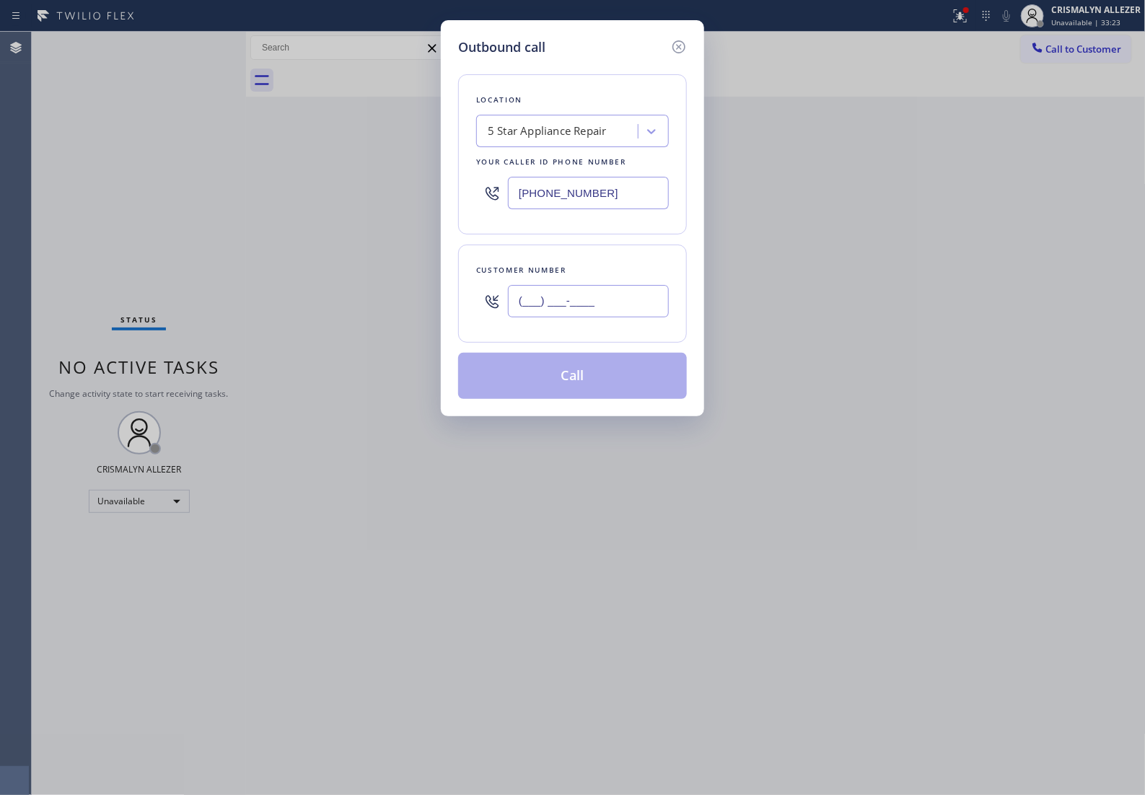
click at [613, 315] on input "(___) ___-____" at bounding box center [588, 301] width 161 height 32
paste input "848) 200-3257"
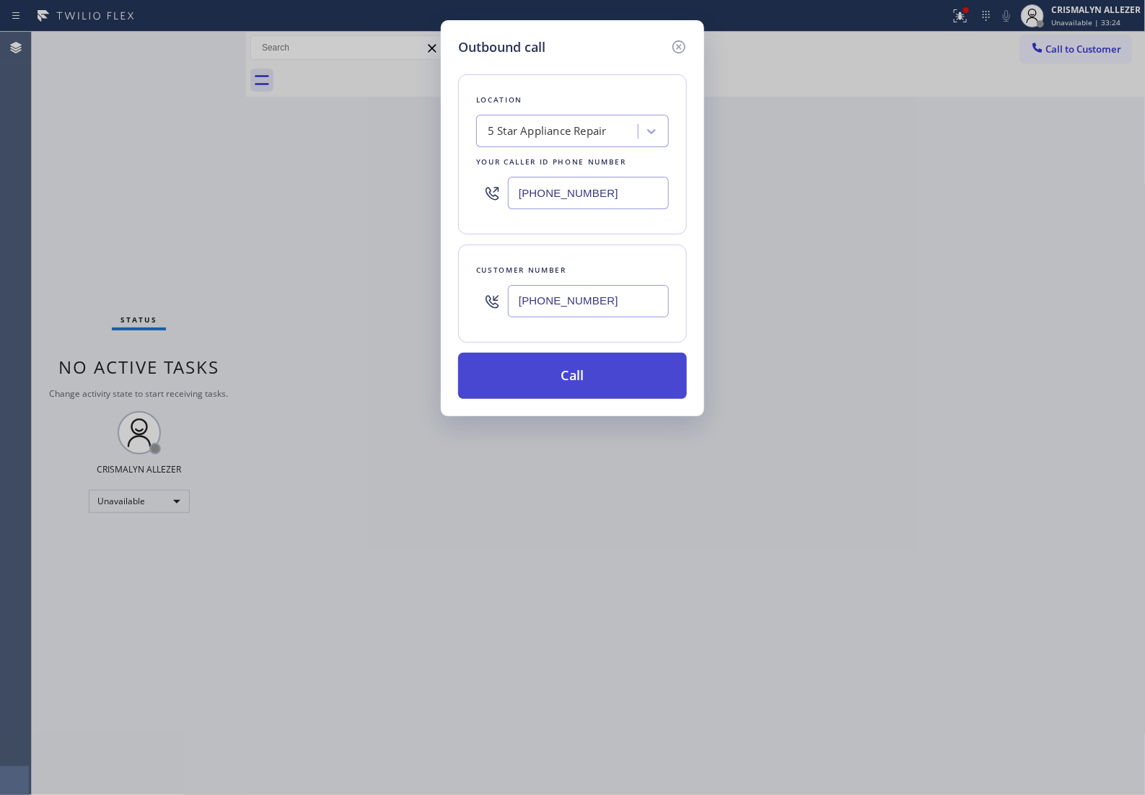
type input "(848) 200-3257"
click at [577, 399] on button "Call" at bounding box center [572, 376] width 229 height 46
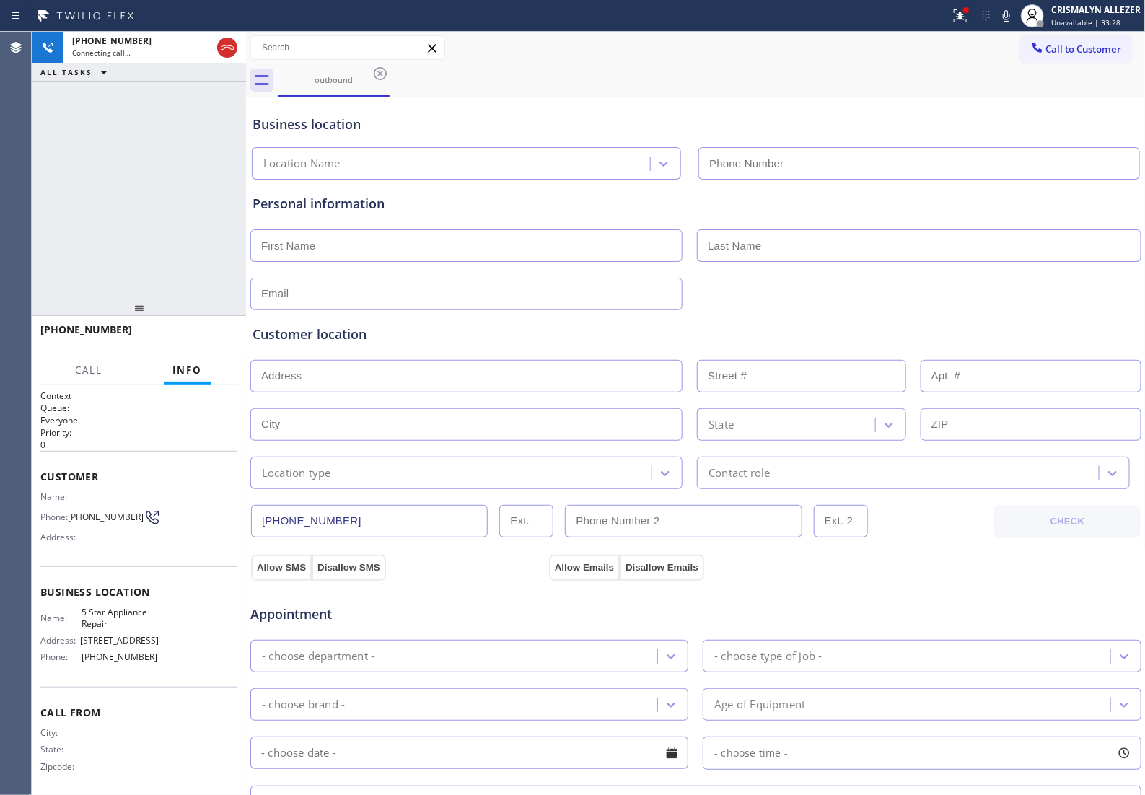
type input "(855) 731-4952"
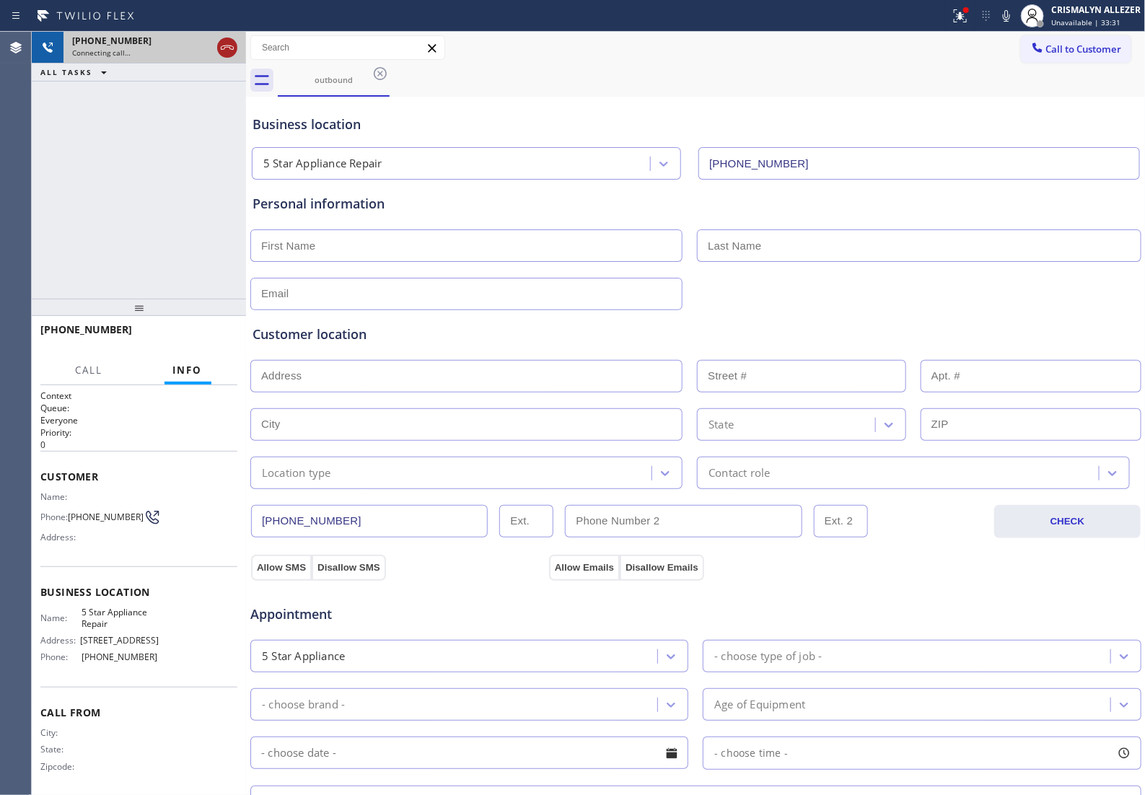
click at [224, 51] on icon at bounding box center [227, 47] width 17 height 17
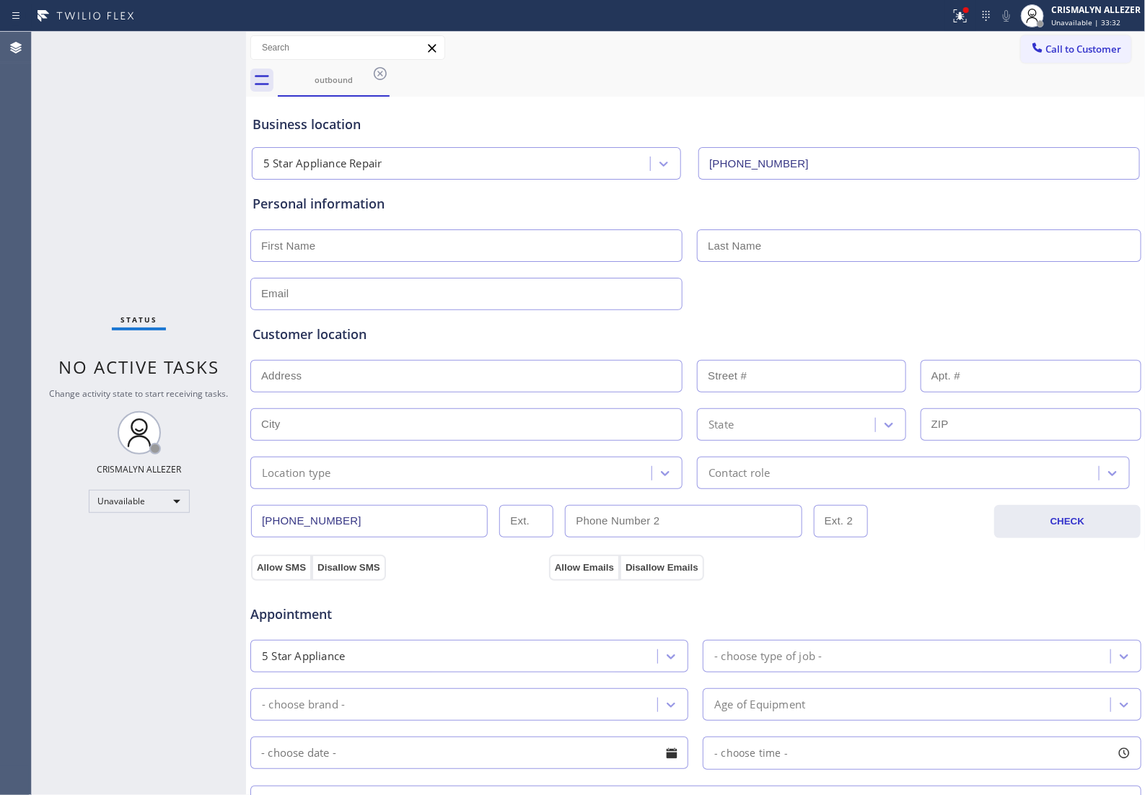
click at [379, 76] on icon at bounding box center [380, 73] width 13 height 13
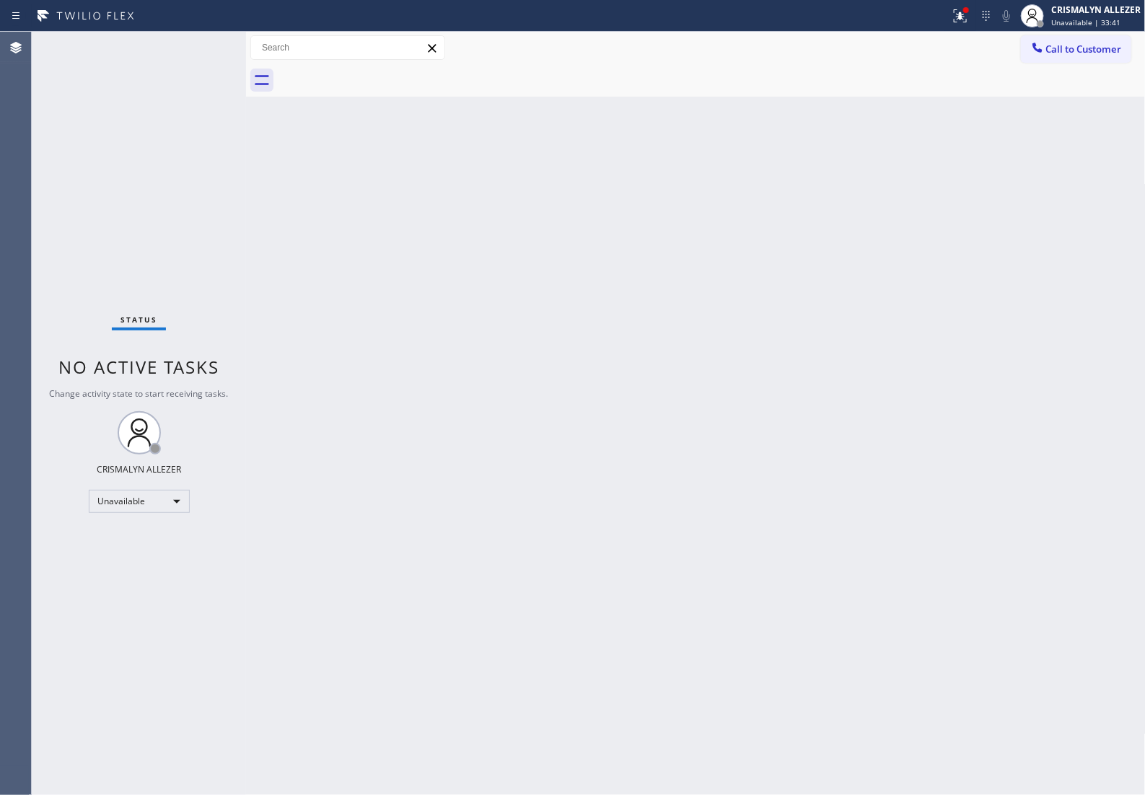
click at [1077, 51] on span "Call to Customer" at bounding box center [1084, 49] width 76 height 13
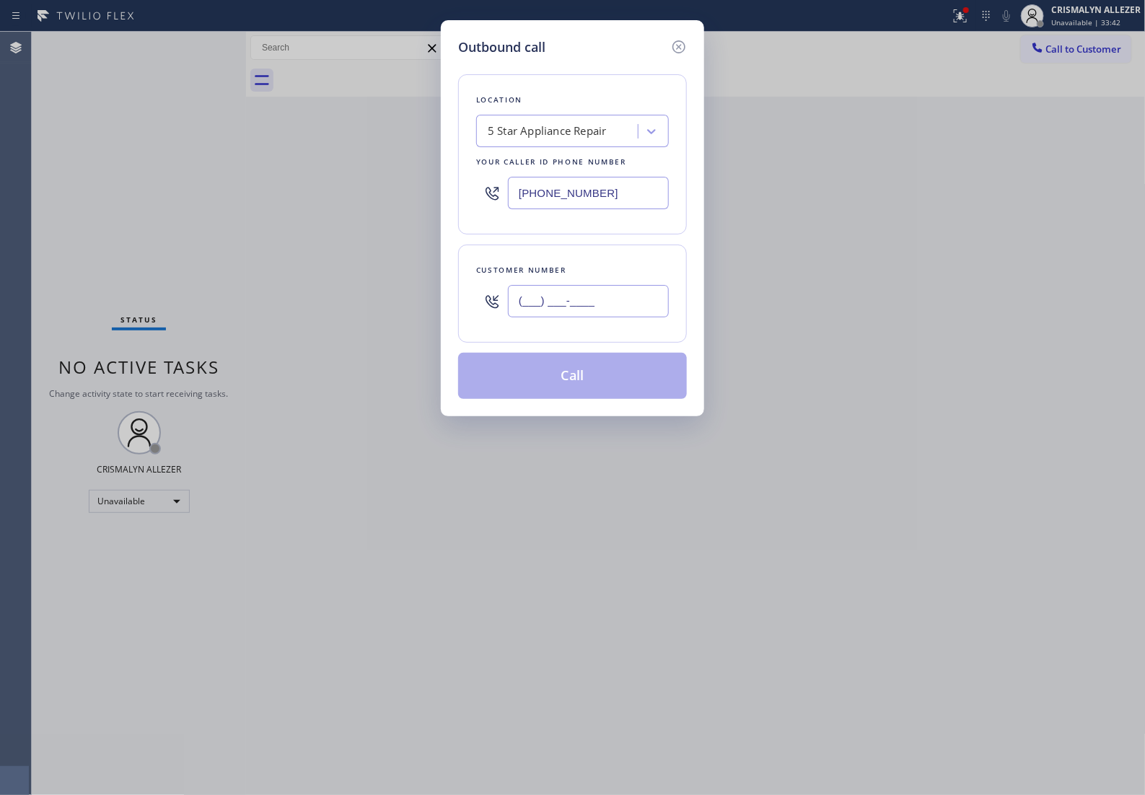
click at [639, 311] on input "(___) ___-____" at bounding box center [588, 301] width 161 height 32
paste input "805) 298-8513"
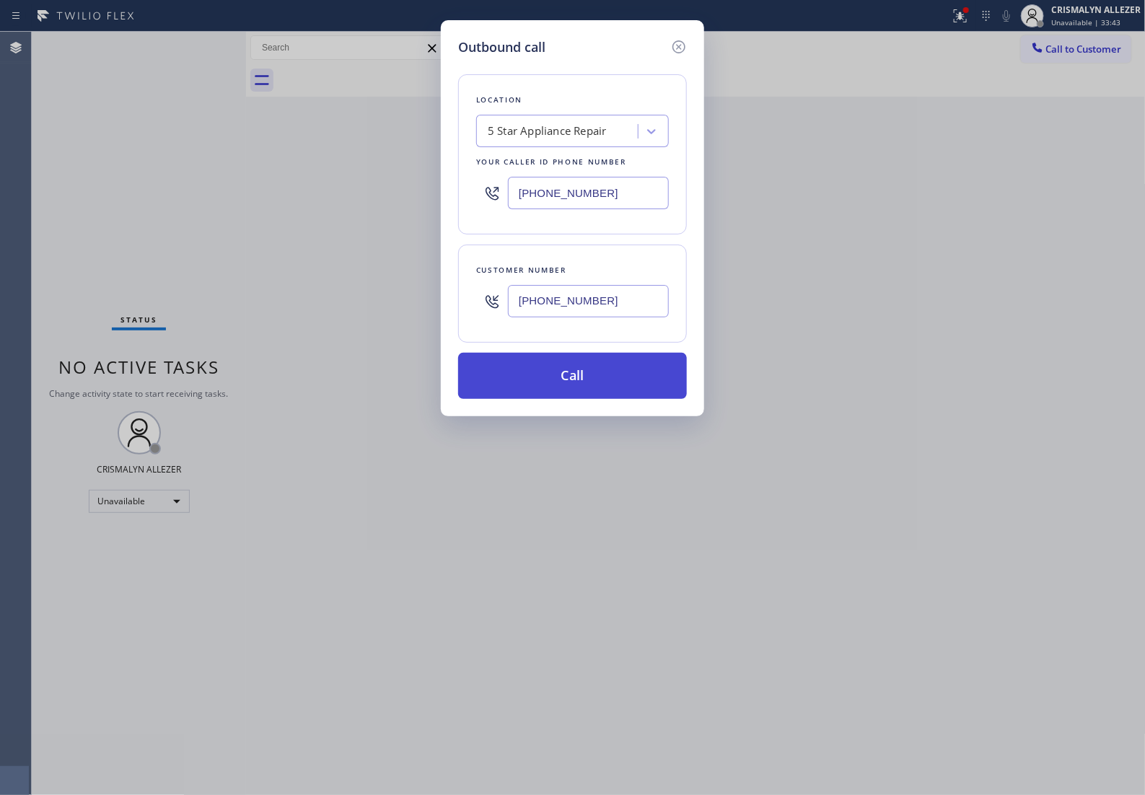
type input "(805) 298-8513"
click at [574, 399] on button "Call" at bounding box center [572, 376] width 229 height 46
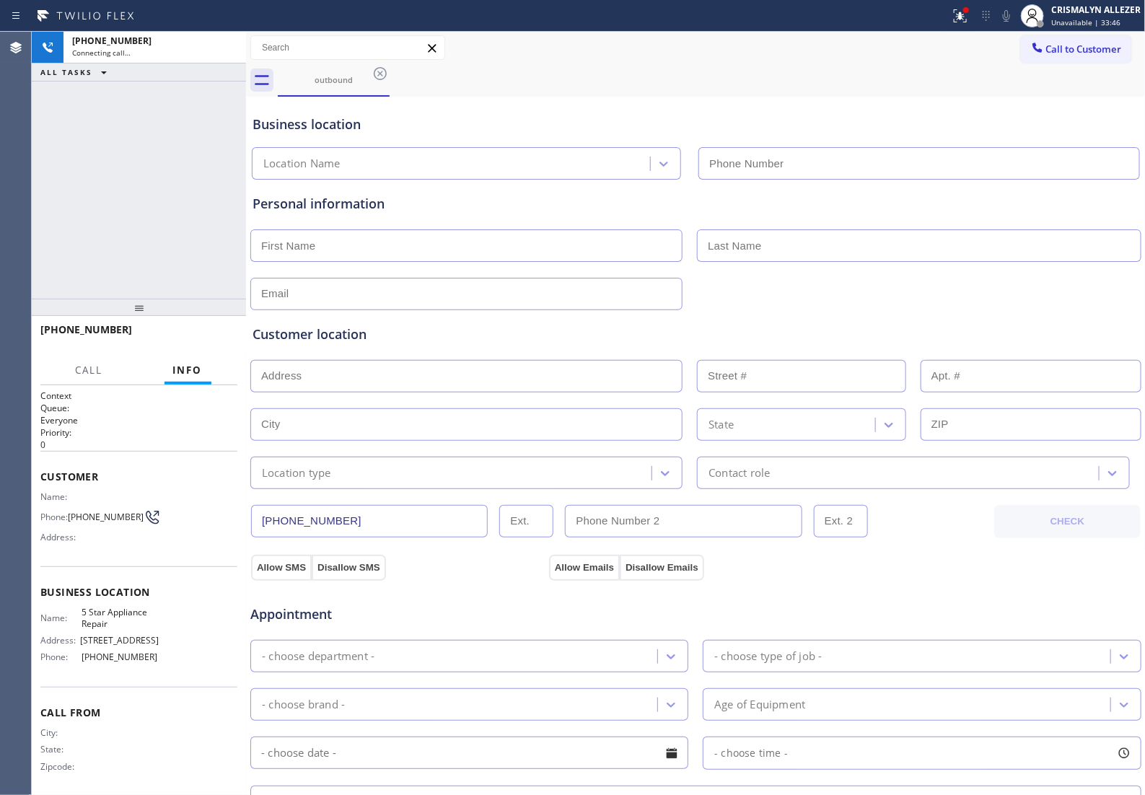
type input "(855) 731-4952"
click at [193, 339] on span "HANG UP" at bounding box center [204, 336] width 44 height 10
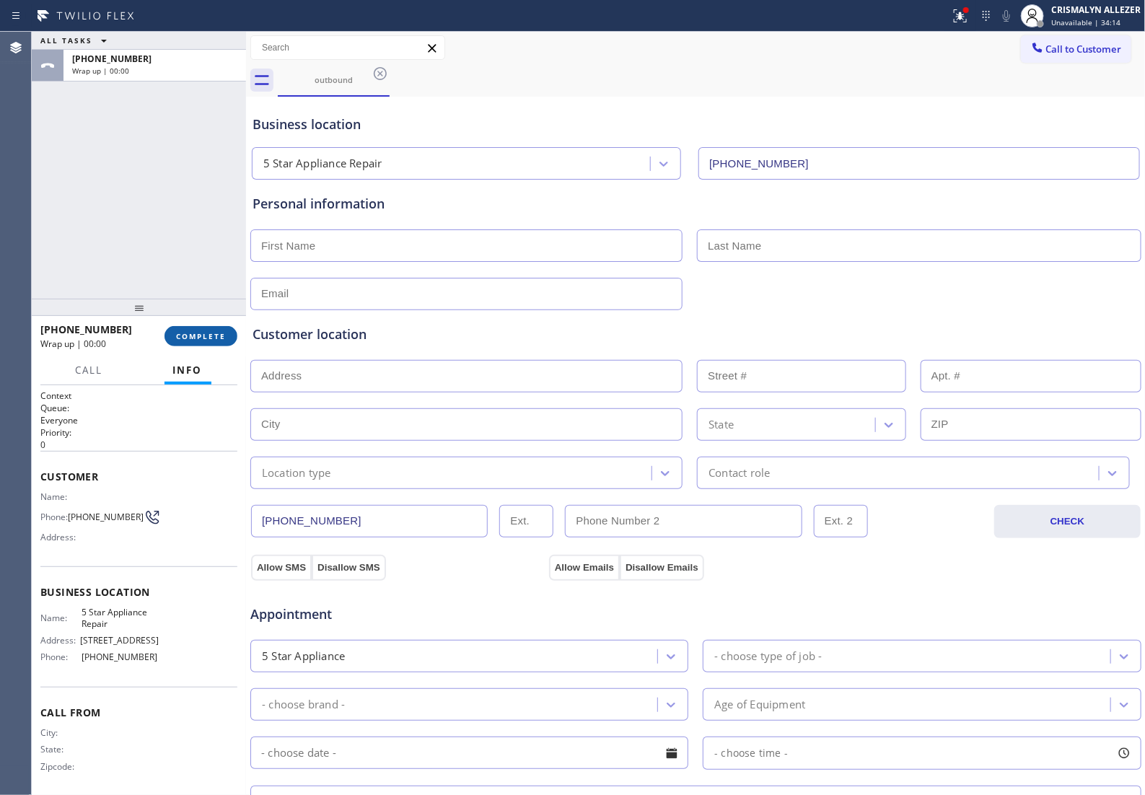
click at [193, 339] on span "COMPLETE" at bounding box center [201, 336] width 50 height 10
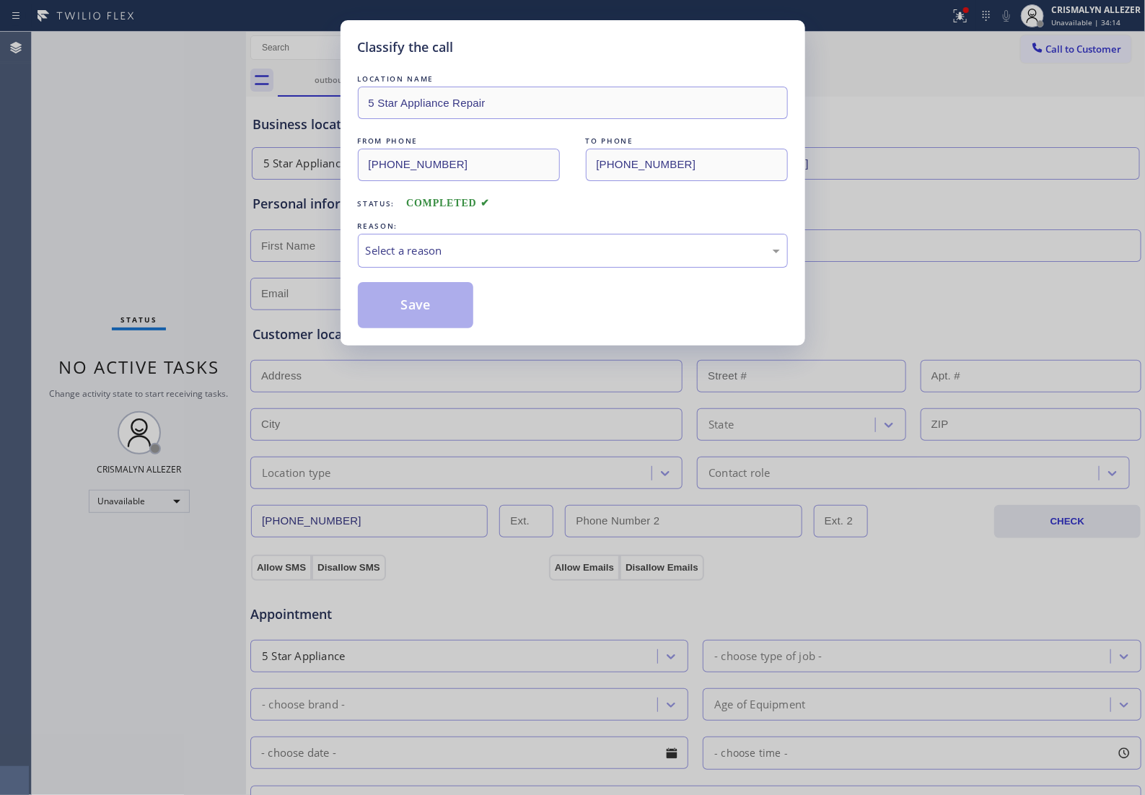
click at [615, 294] on div "LOCATION NAME 5 Star Appliance Repair FROM PHONE (855) 731-4952 TO PHONE (805) …" at bounding box center [573, 199] width 430 height 257
click at [610, 259] on div "Select a reason" at bounding box center [573, 250] width 414 height 17
click at [420, 325] on button "Save" at bounding box center [416, 305] width 116 height 46
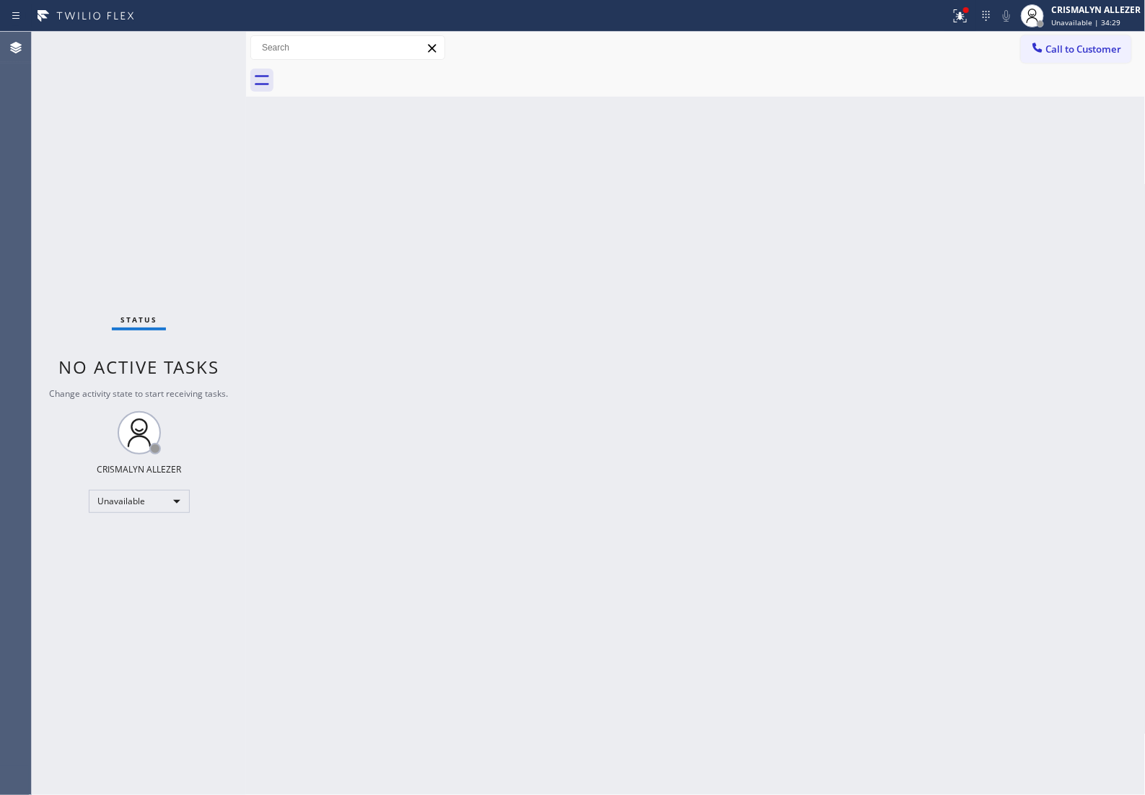
drag, startPoint x: 1086, startPoint y: 38, endPoint x: 1025, endPoint y: 74, distance: 71.2
click at [1087, 38] on button "Call to Customer" at bounding box center [1076, 48] width 110 height 27
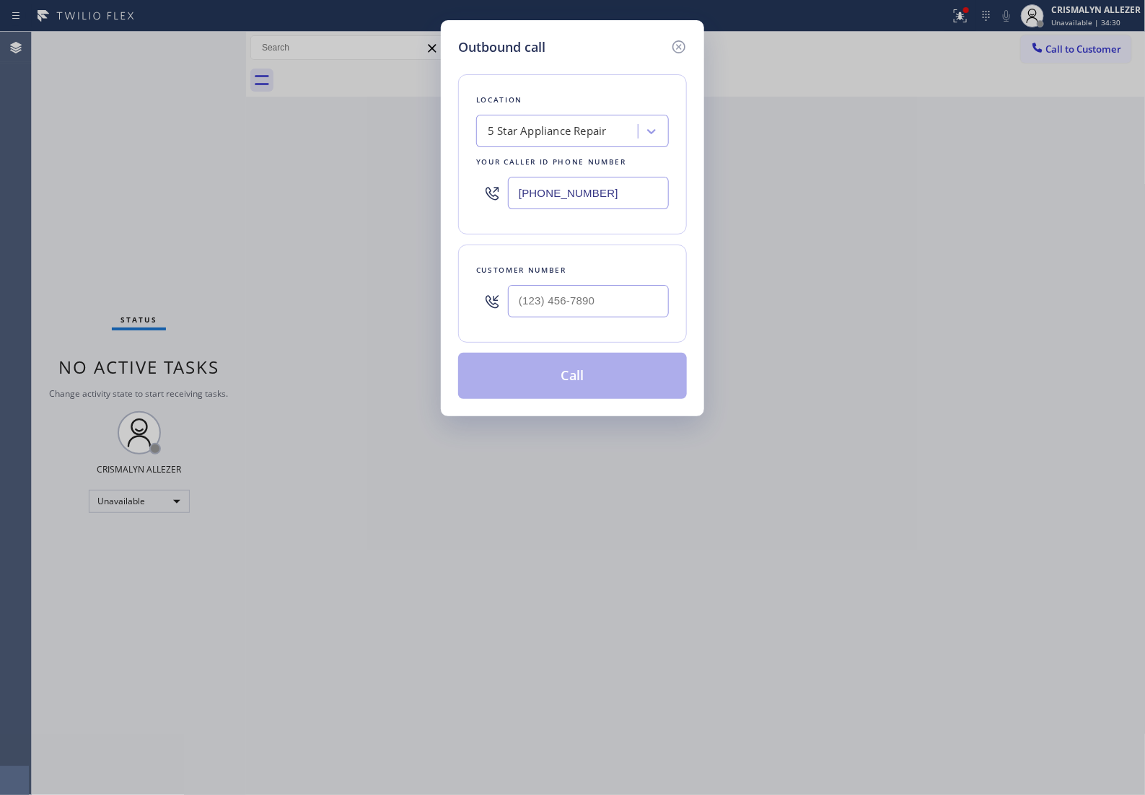
click at [646, 297] on div at bounding box center [588, 301] width 161 height 47
click at [639, 315] on input "(___) ___-____" at bounding box center [588, 301] width 161 height 32
paste input "310) 901-7797"
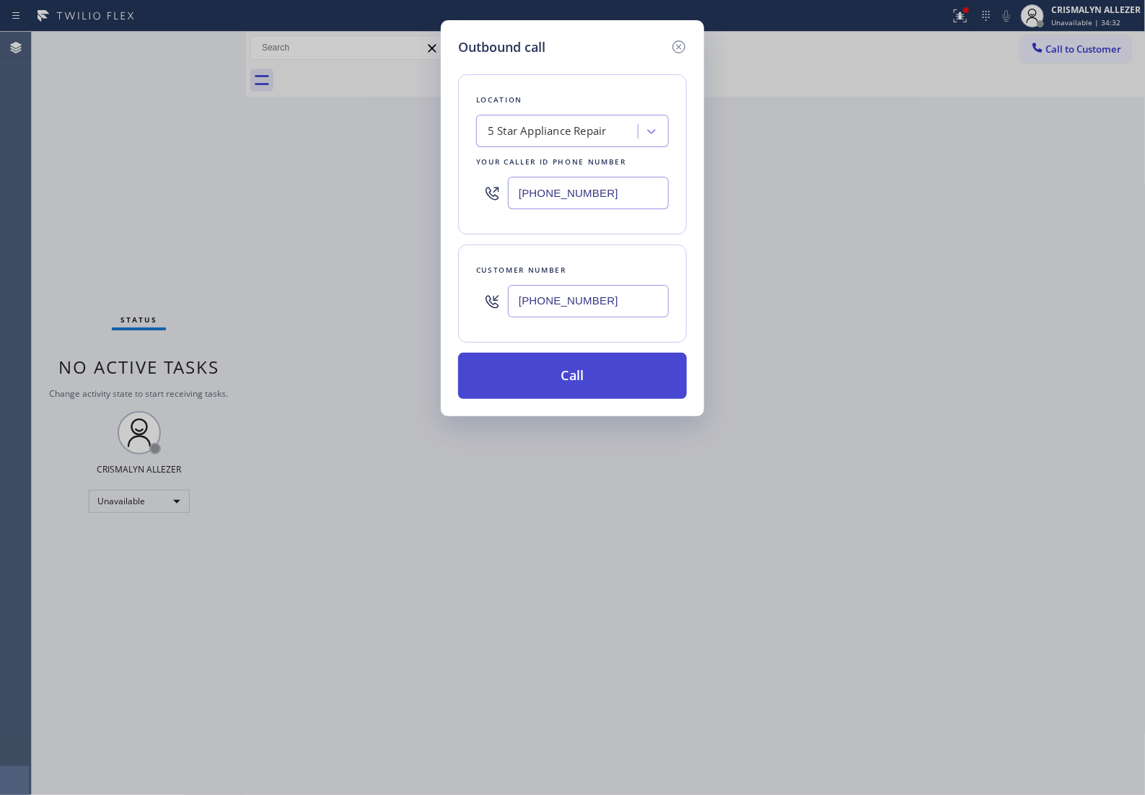
type input "(310) 901-7797"
click at [589, 393] on button "Call" at bounding box center [572, 376] width 229 height 46
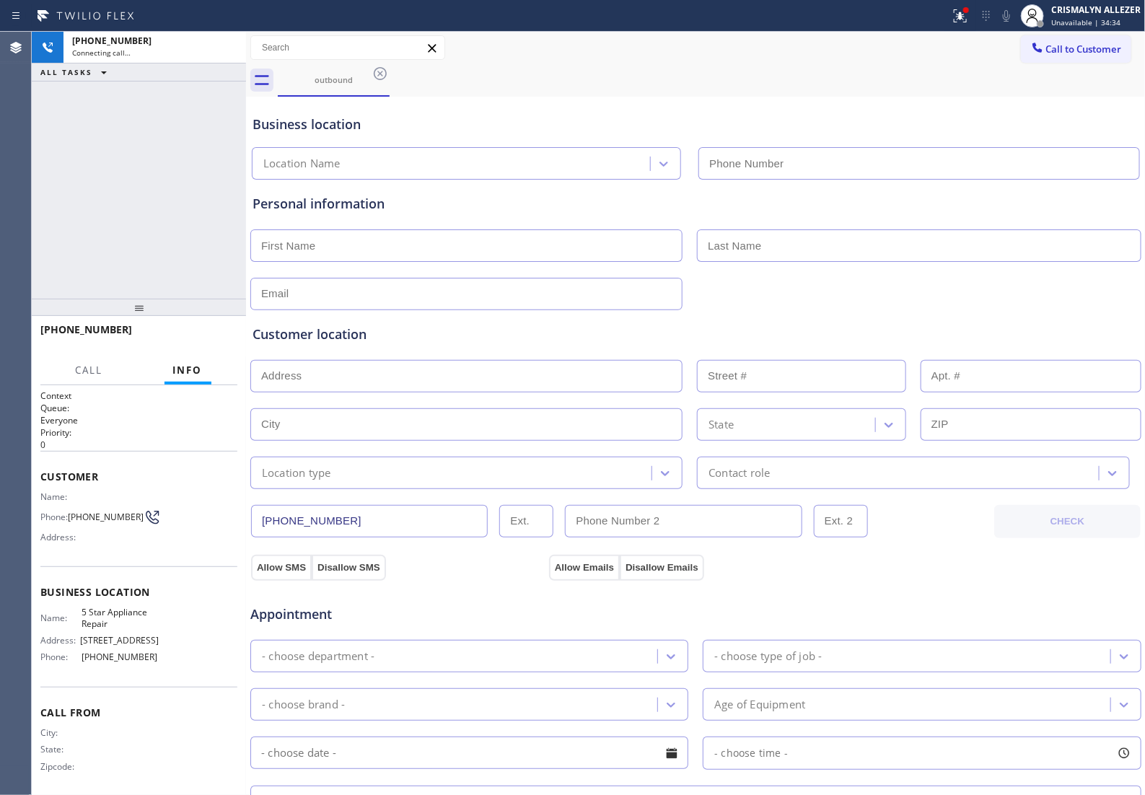
type input "(855) 731-4952"
click at [195, 341] on span "HANG UP" at bounding box center [204, 336] width 44 height 10
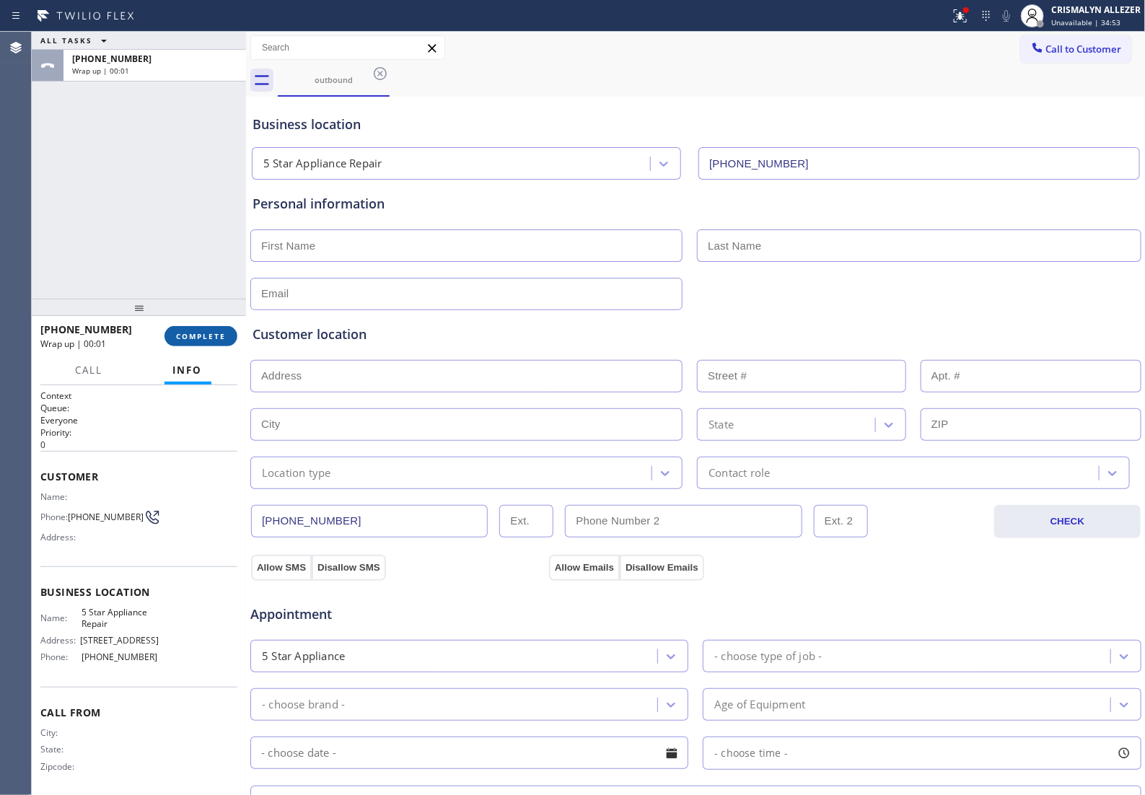
click at [203, 336] on span "COMPLETE" at bounding box center [201, 336] width 50 height 10
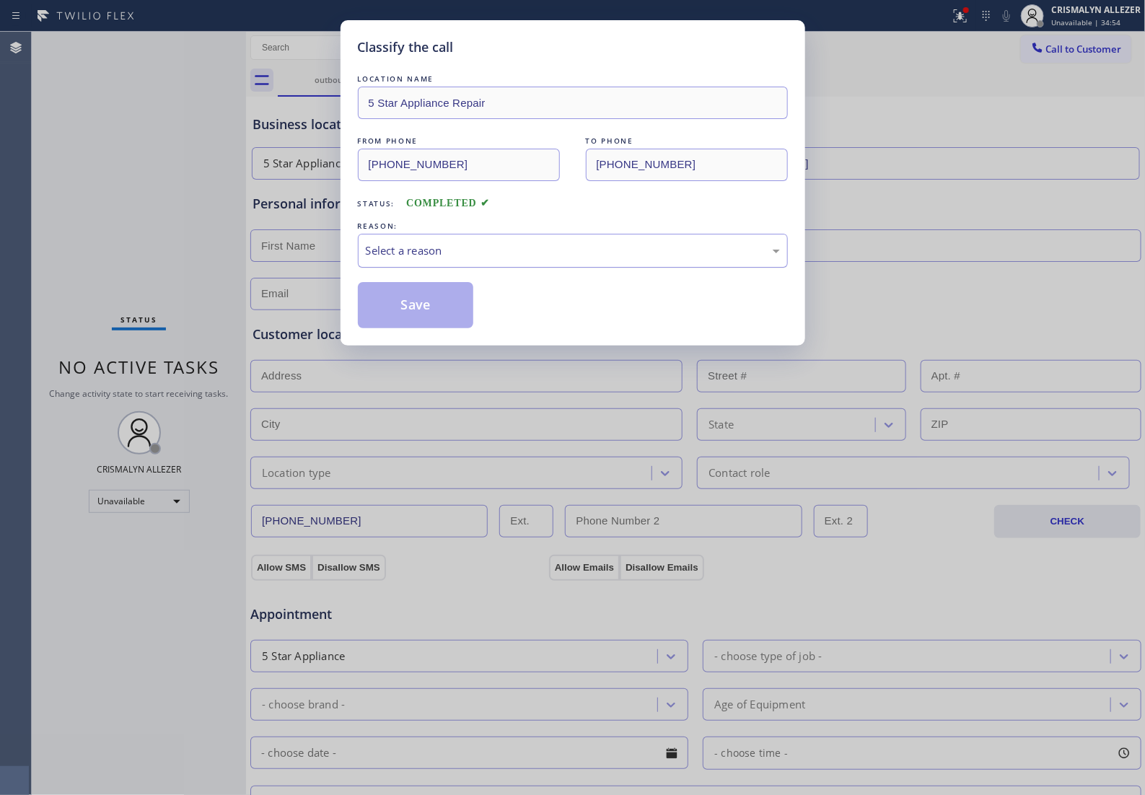
click at [589, 268] on div "Select a reason" at bounding box center [573, 251] width 430 height 34
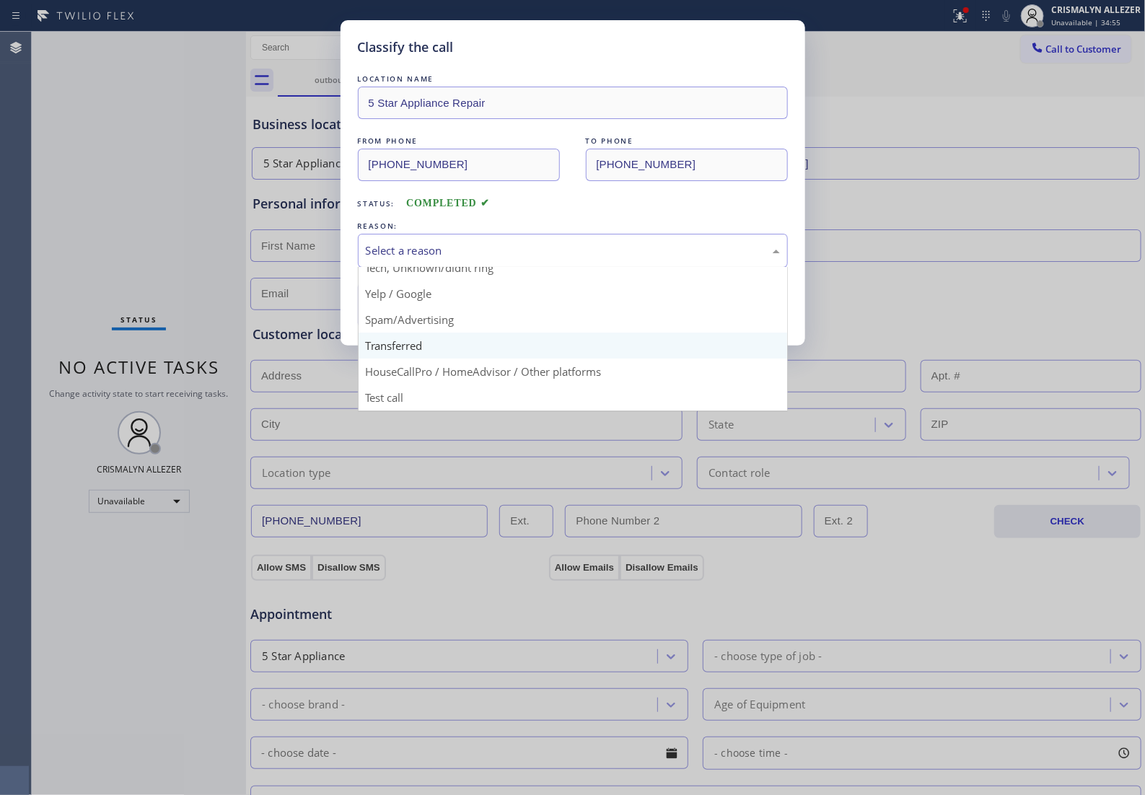
scroll to position [99, 0]
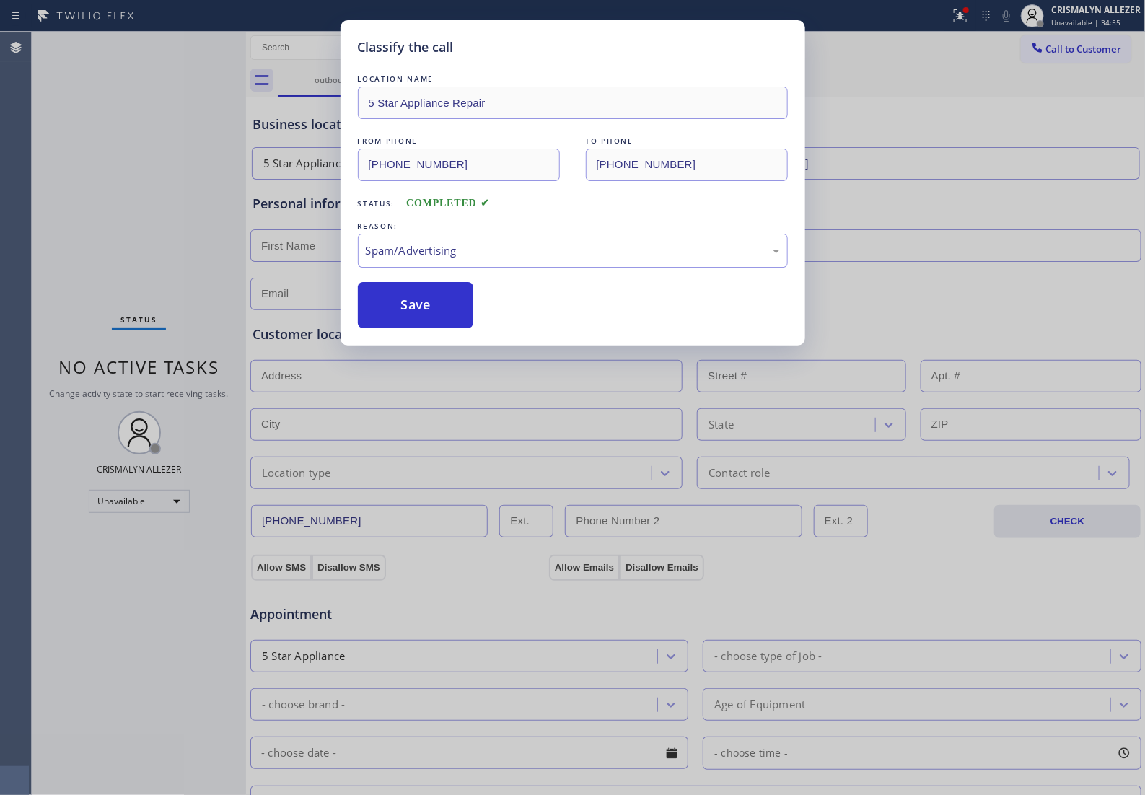
click at [429, 328] on button "Save" at bounding box center [416, 305] width 116 height 46
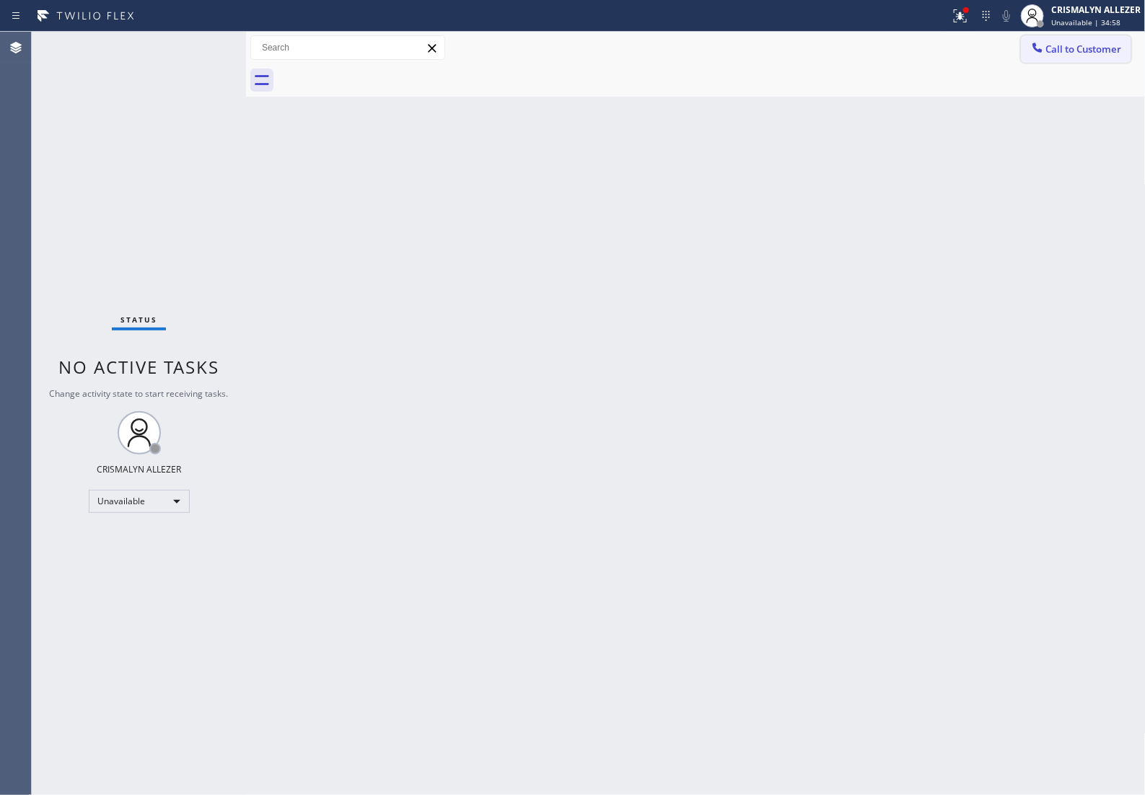
click at [1089, 43] on span "Call to Customer" at bounding box center [1084, 49] width 76 height 13
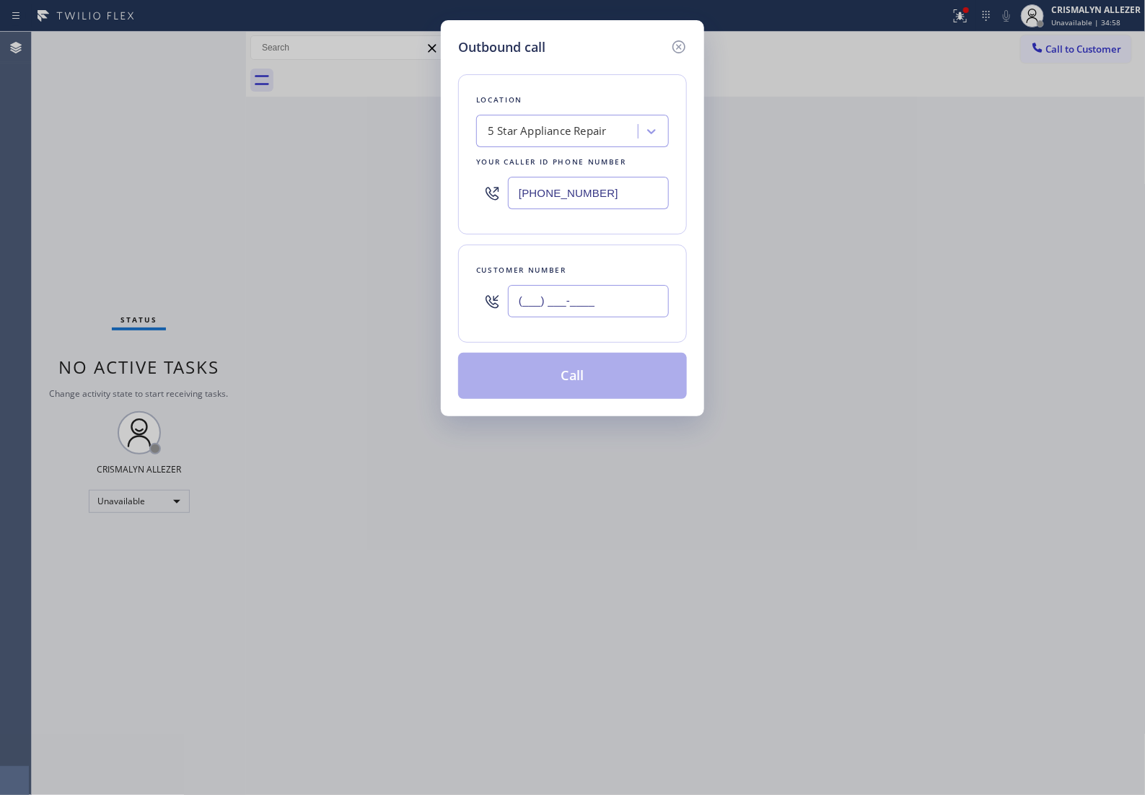
click at [610, 317] on input "(___) ___-____" at bounding box center [588, 301] width 161 height 32
paste input "310) 901-7797"
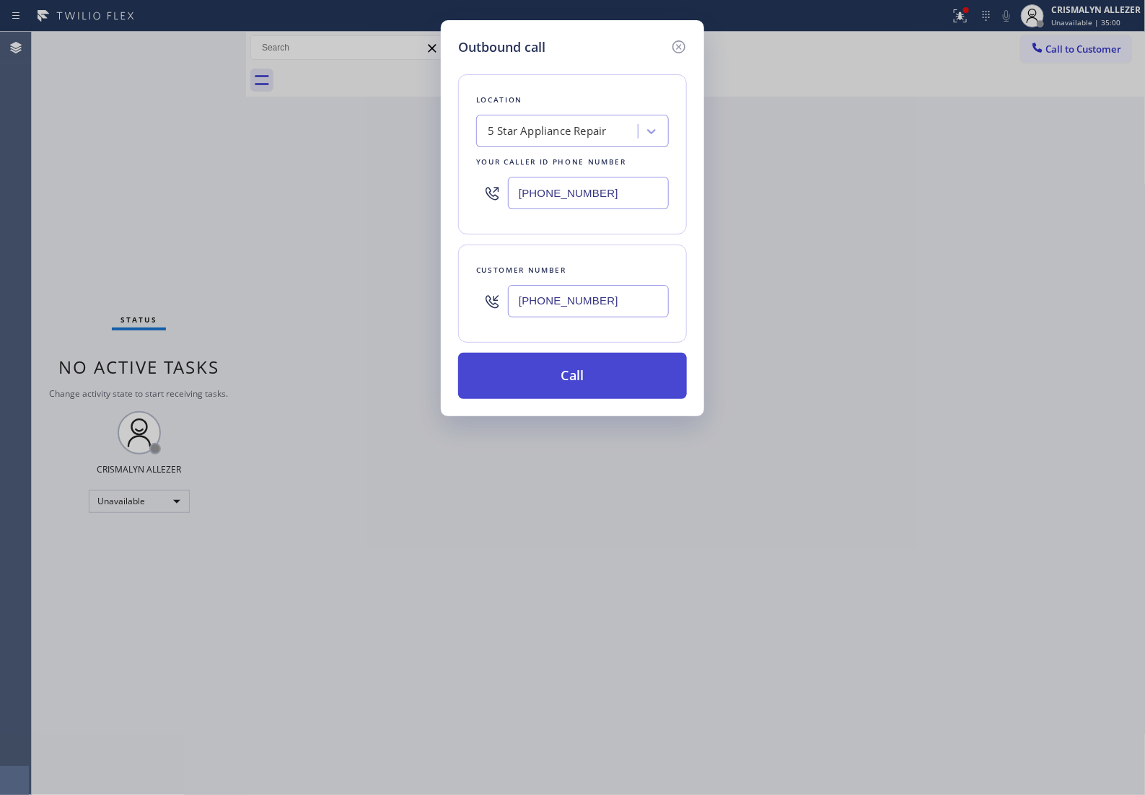
type input "(310) 901-7797"
click at [585, 393] on button "Call" at bounding box center [572, 376] width 229 height 46
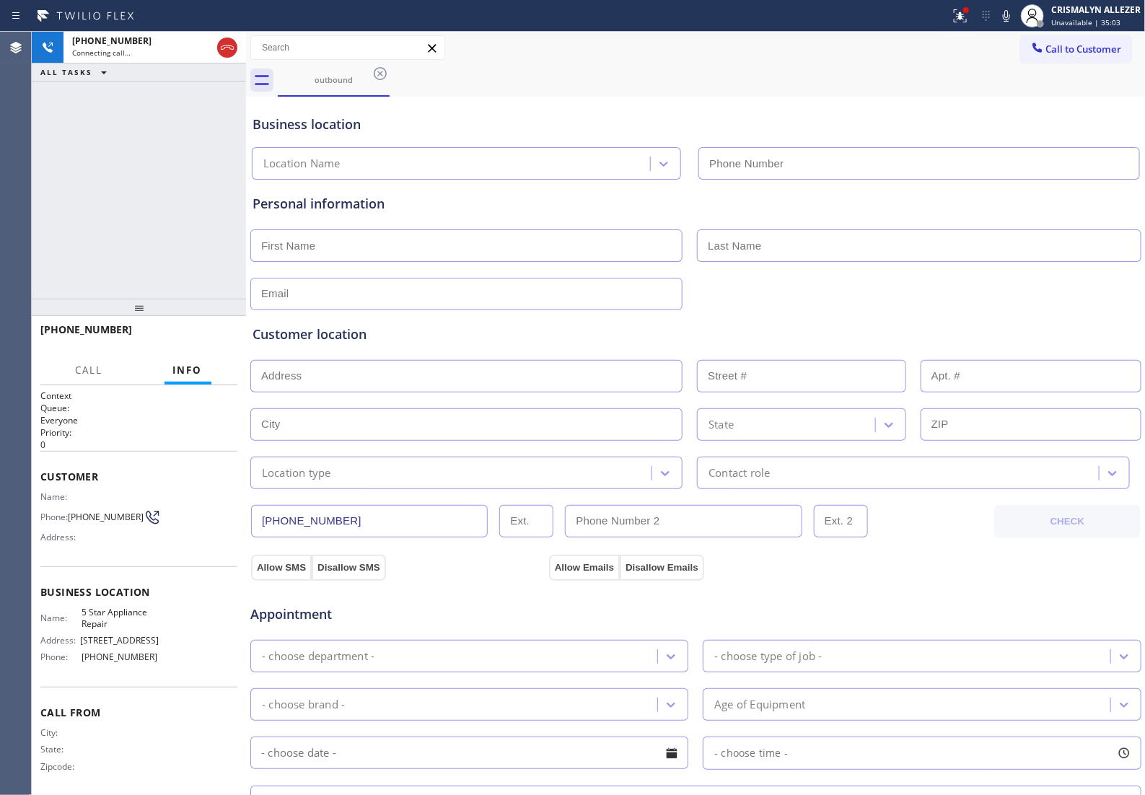
type input "(855) 731-4952"
click at [185, 339] on span "HANG UP" at bounding box center [204, 336] width 44 height 10
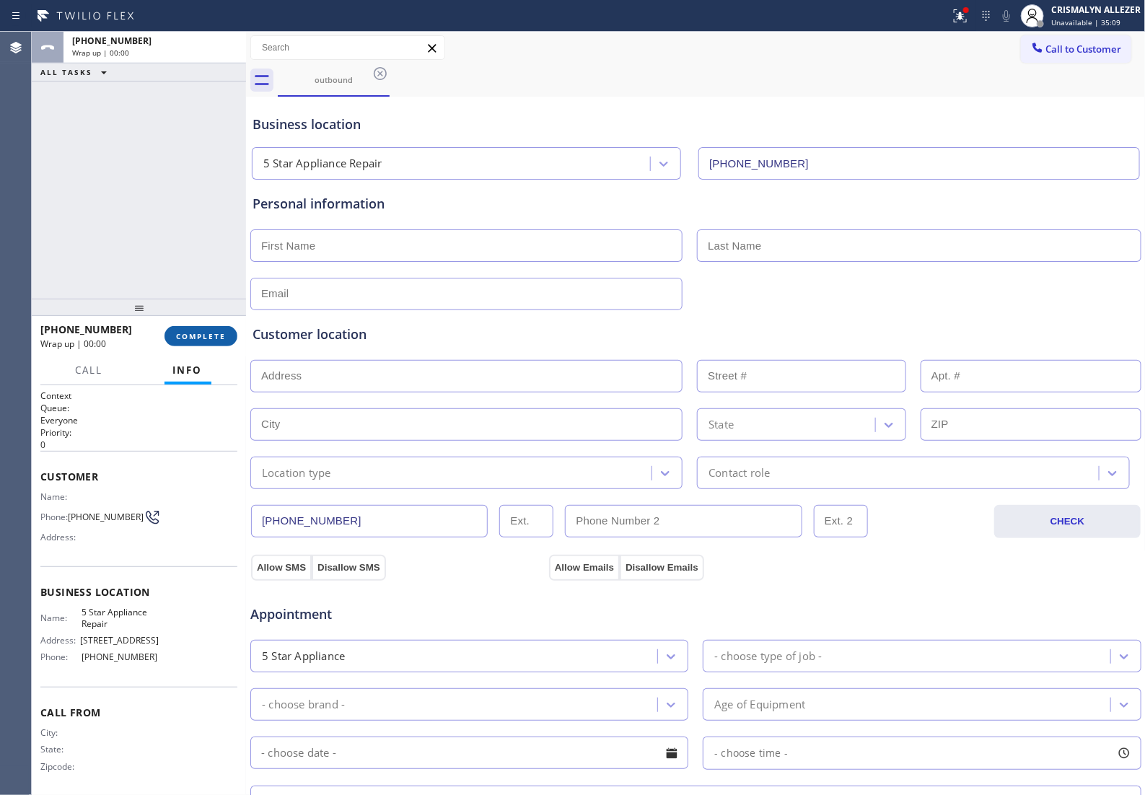
click at [185, 339] on span "COMPLETE" at bounding box center [201, 336] width 50 height 10
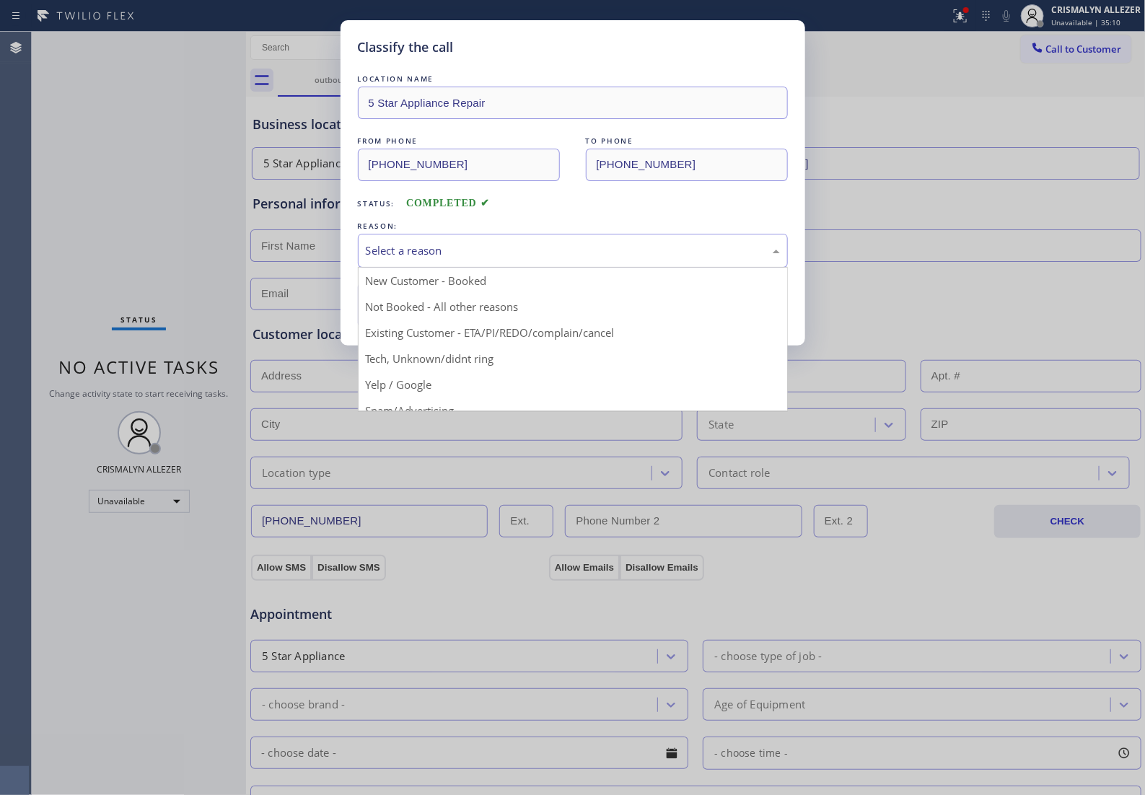
drag, startPoint x: 590, startPoint y: 268, endPoint x: 474, endPoint y: 319, distance: 126.7
click at [583, 268] on div "Select a reason" at bounding box center [573, 251] width 430 height 34
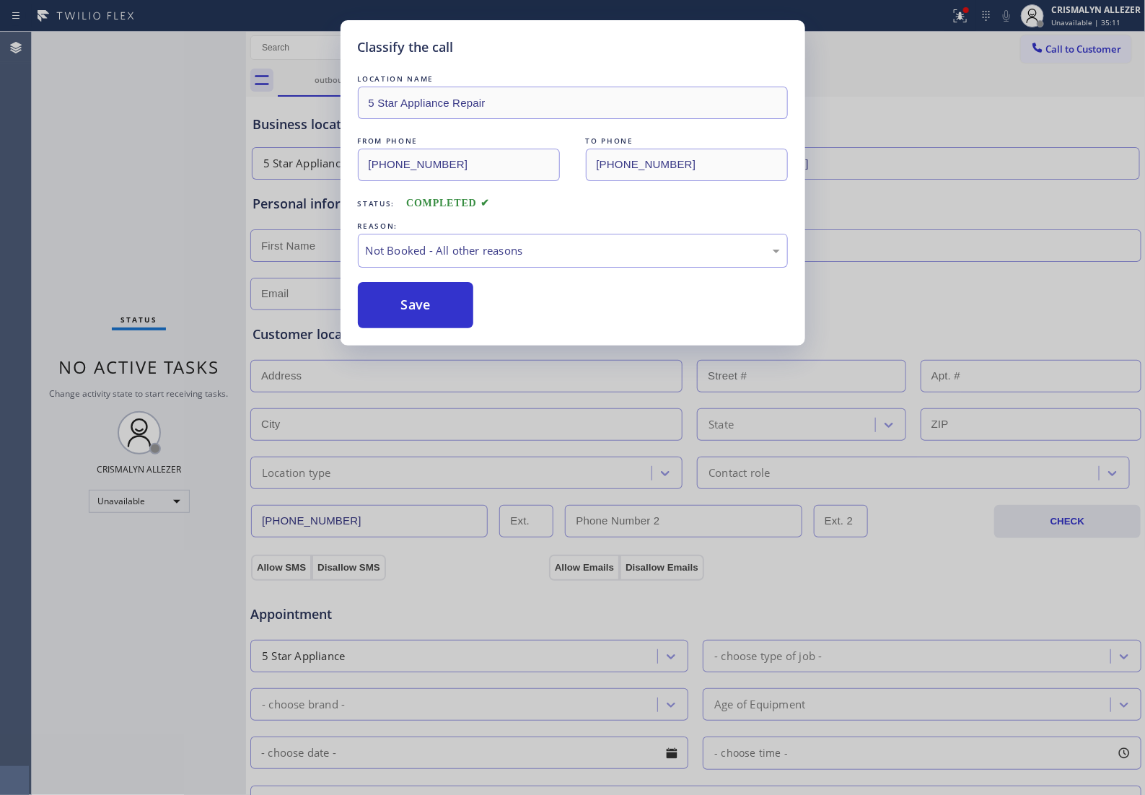
click at [413, 328] on button "Save" at bounding box center [416, 305] width 116 height 46
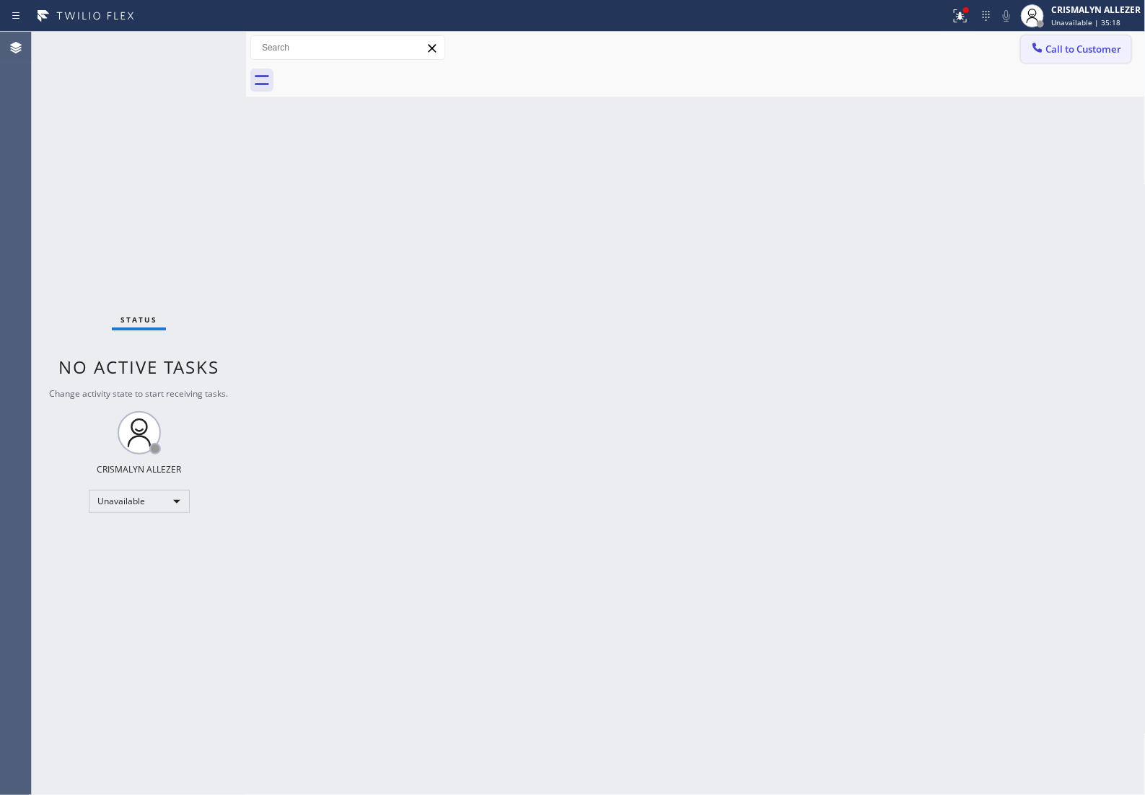
click at [1102, 49] on span "Call to Customer" at bounding box center [1084, 49] width 76 height 13
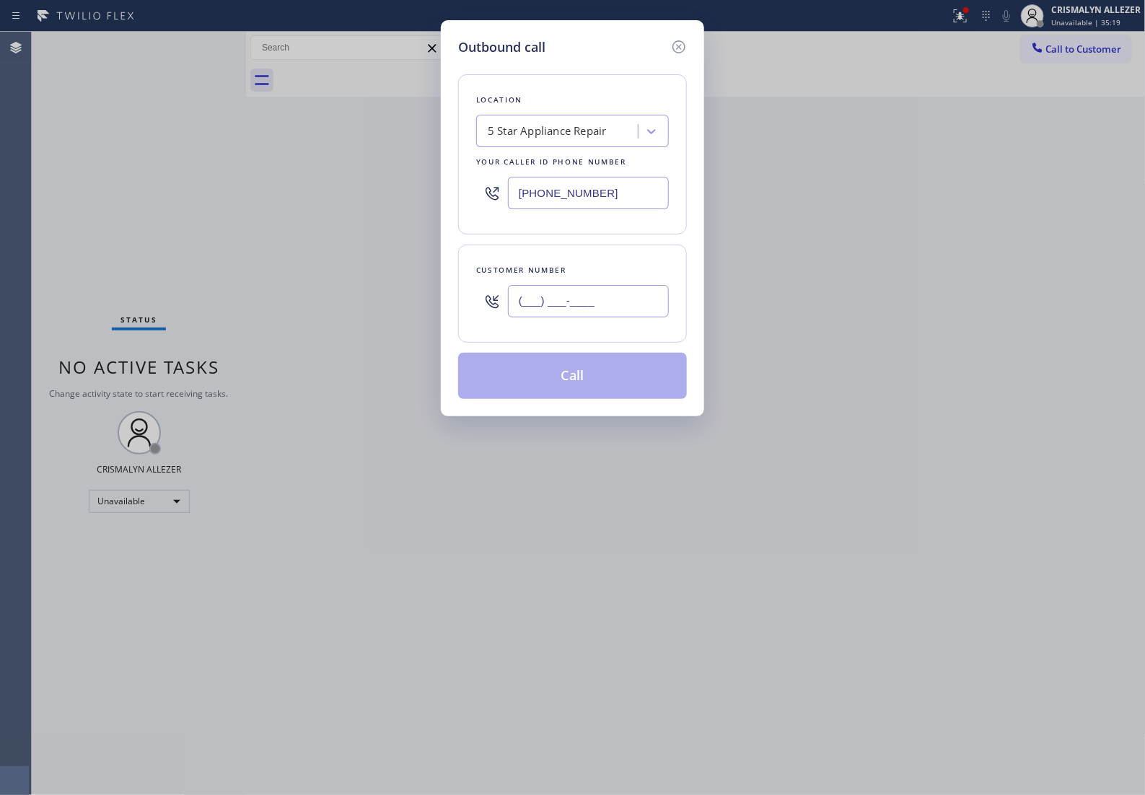
click at [652, 312] on input "(___) ___-____" at bounding box center [588, 301] width 161 height 32
paste input "442) 404-5600"
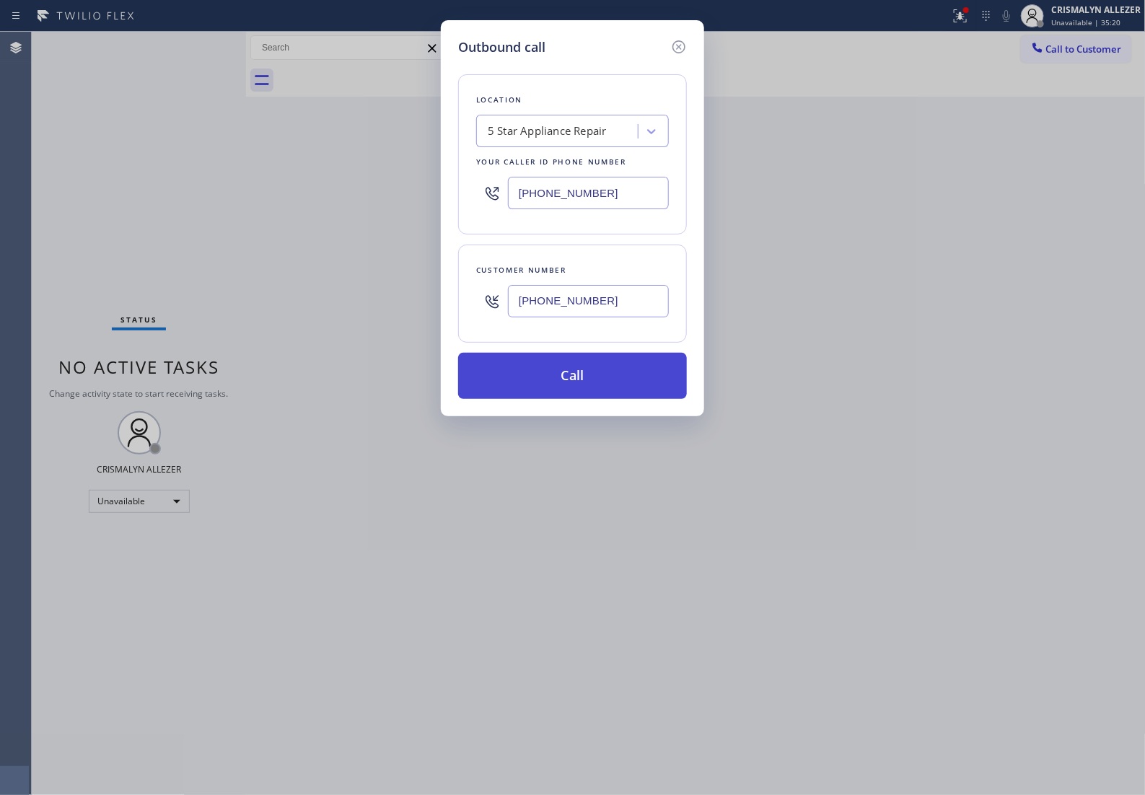
type input "(442) 404-5600"
click at [587, 395] on button "Call" at bounding box center [572, 376] width 229 height 46
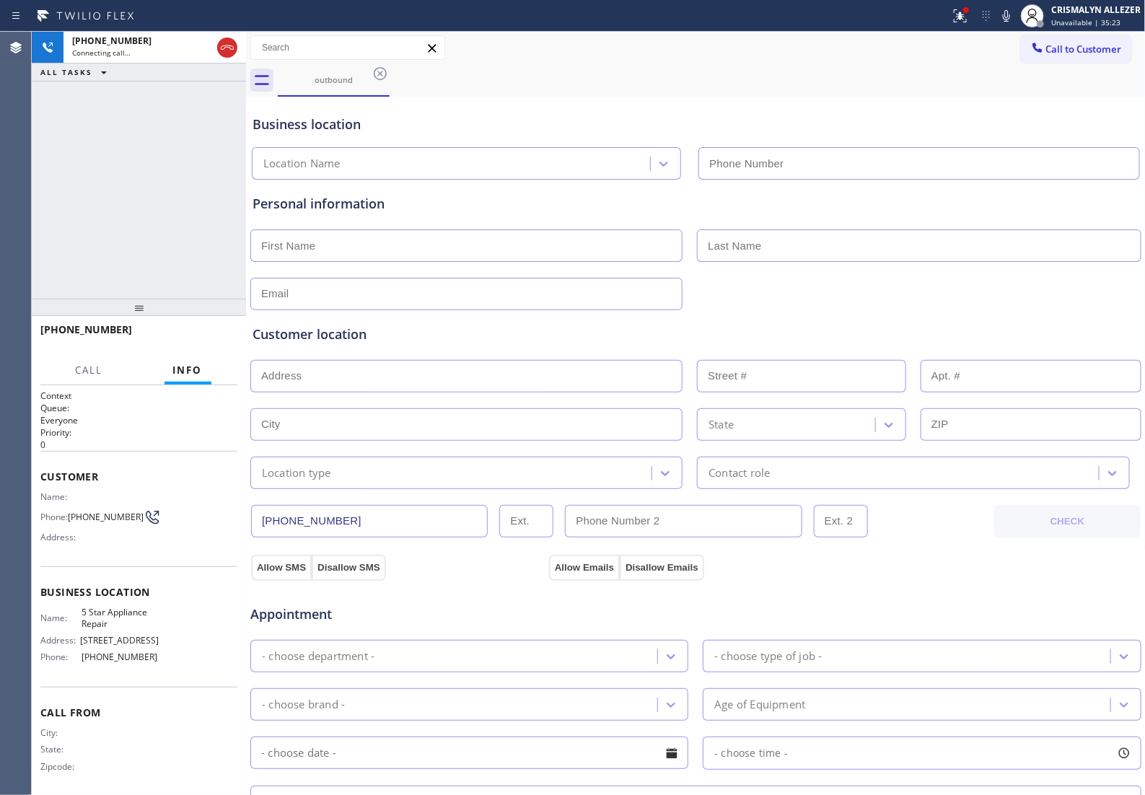
type input "(855) 731-4952"
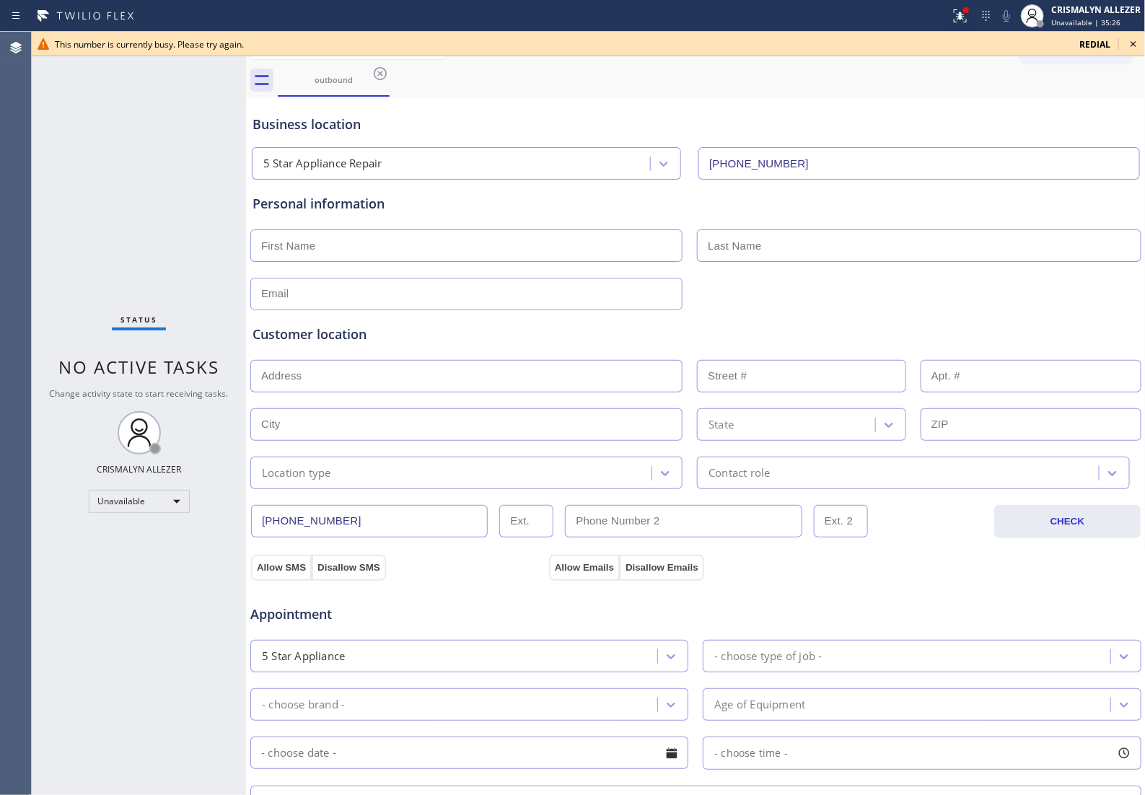
click at [1134, 42] on icon at bounding box center [1133, 43] width 17 height 17
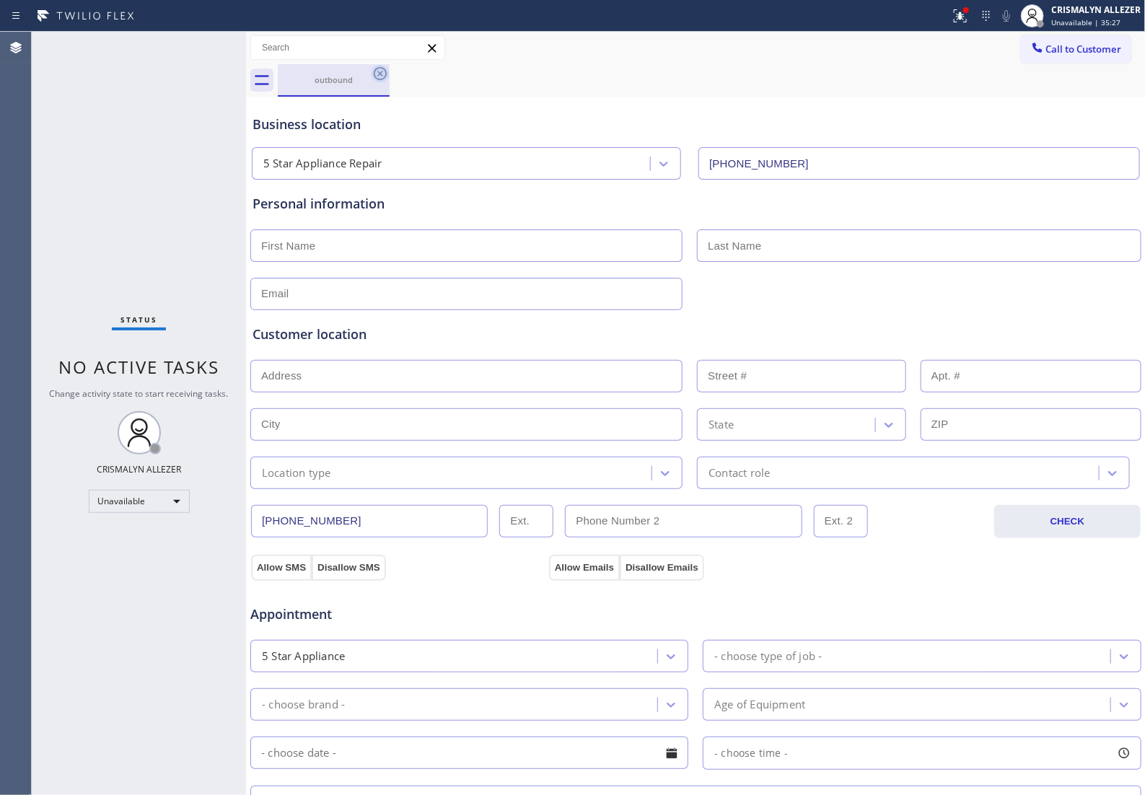
click at [384, 77] on icon at bounding box center [380, 73] width 13 height 13
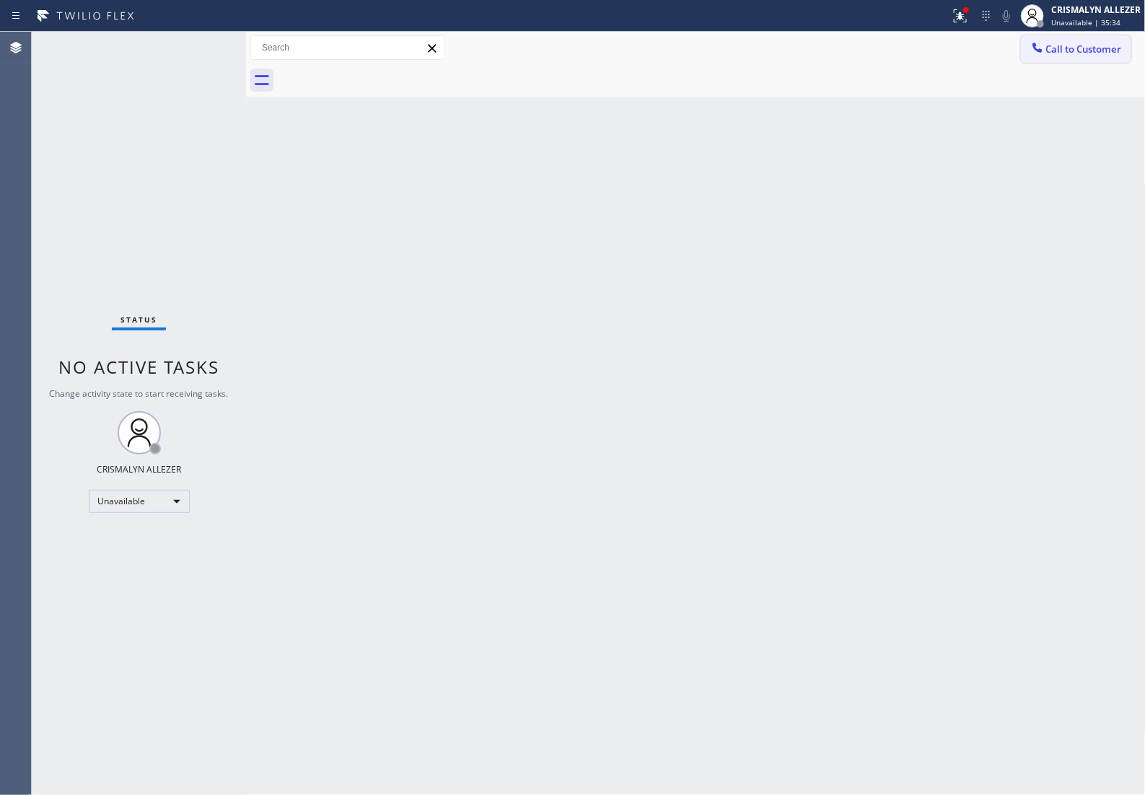
click at [1079, 51] on span "Call to Customer" at bounding box center [1084, 49] width 76 height 13
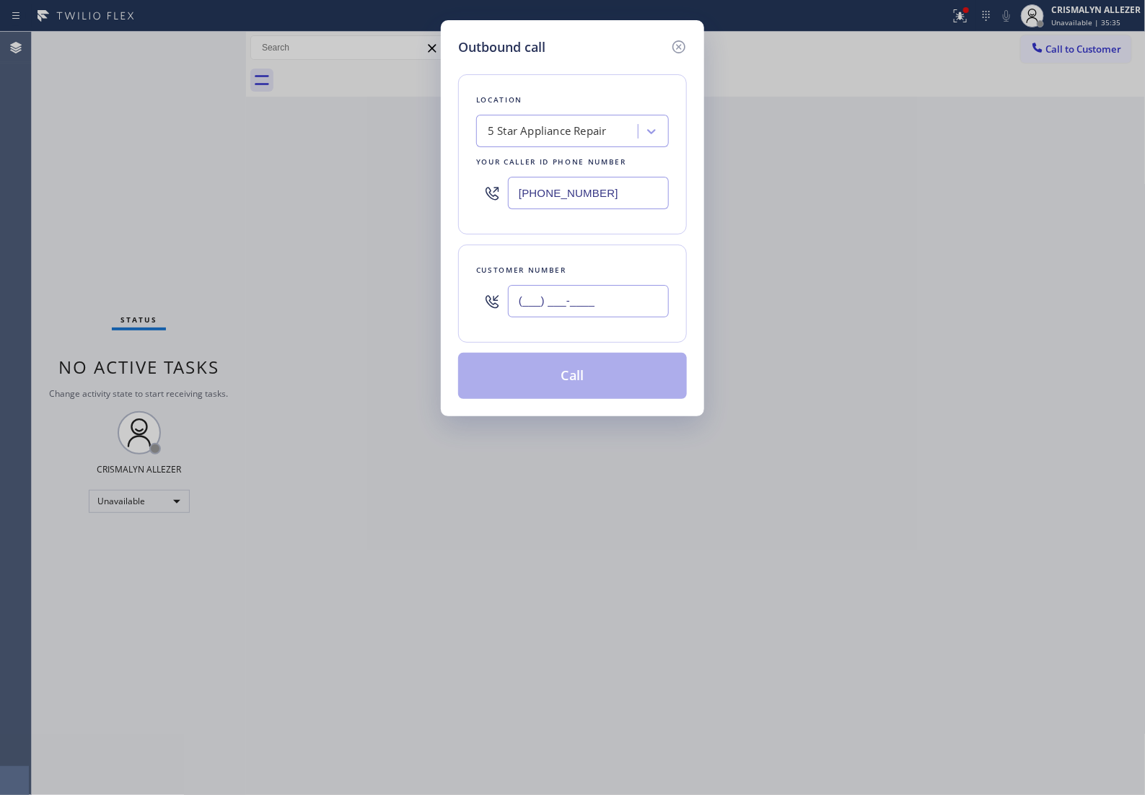
click at [630, 317] on input "(___) ___-____" at bounding box center [588, 301] width 161 height 32
paste input "201) 491-3539"
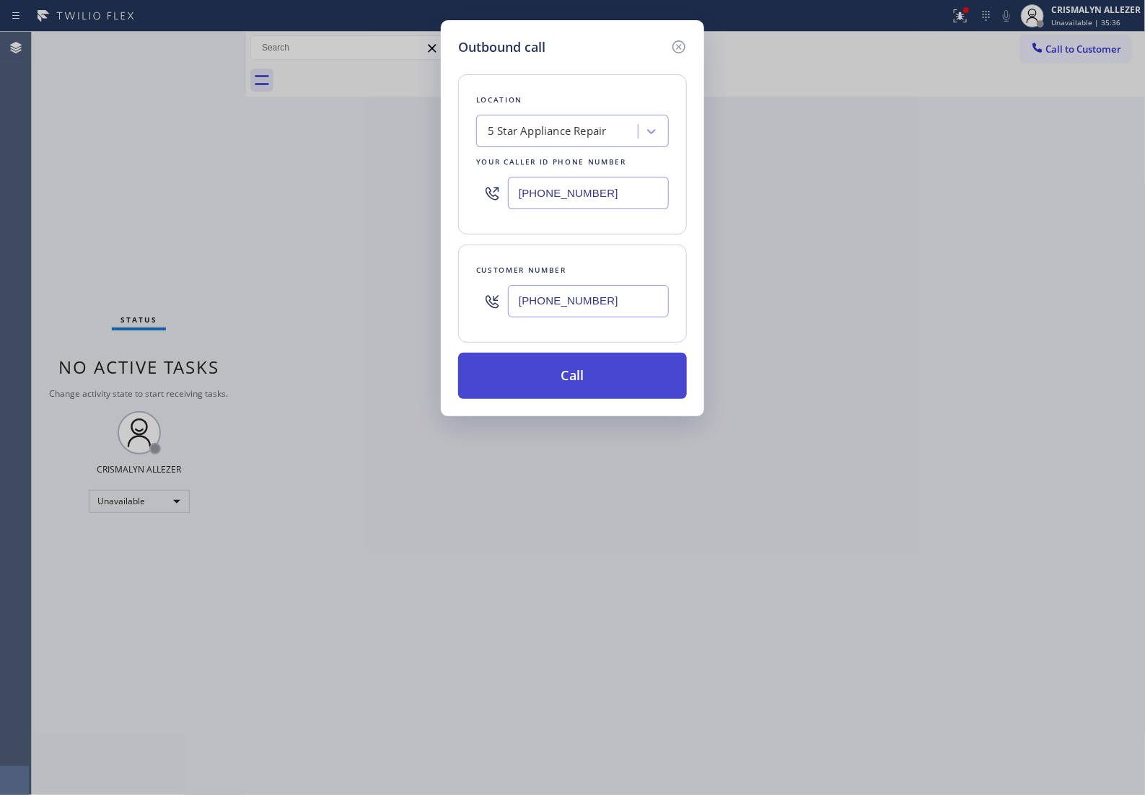
type input "(201) 491-3539"
click at [571, 399] on button "Call" at bounding box center [572, 376] width 229 height 46
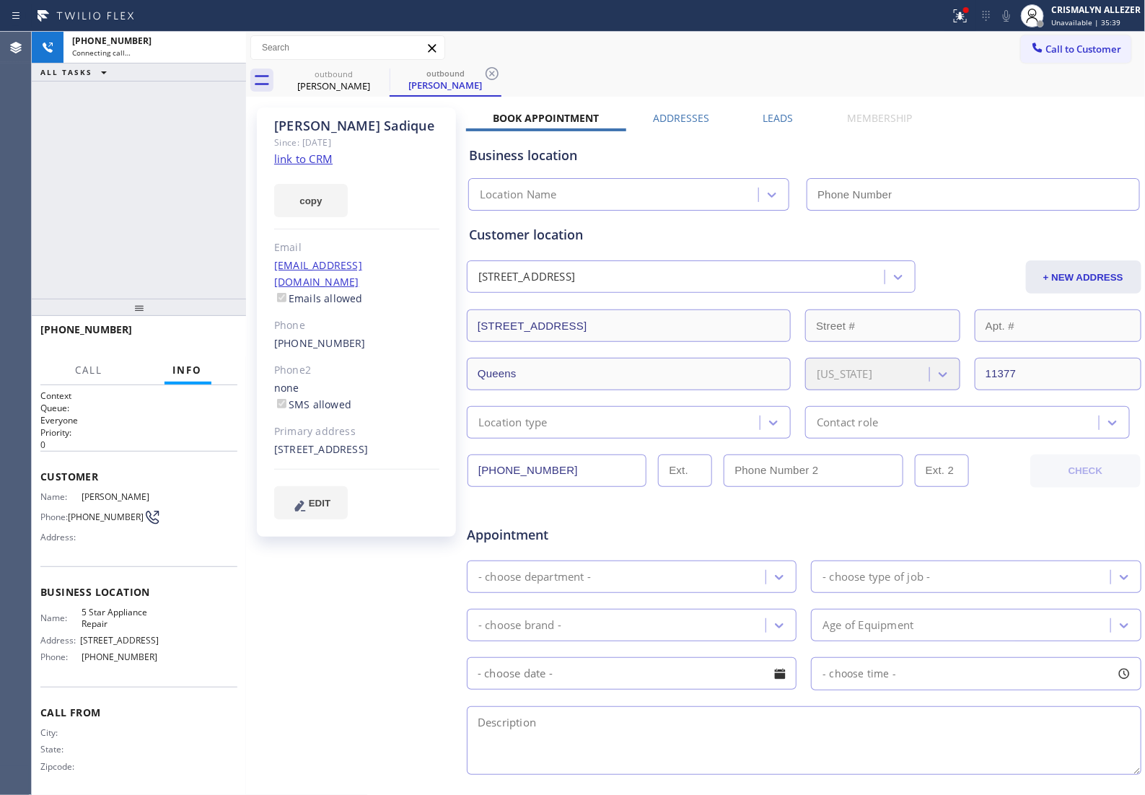
click at [311, 157] on link "link to CRM" at bounding box center [303, 159] width 58 height 14
type input "(855) 731-4952"
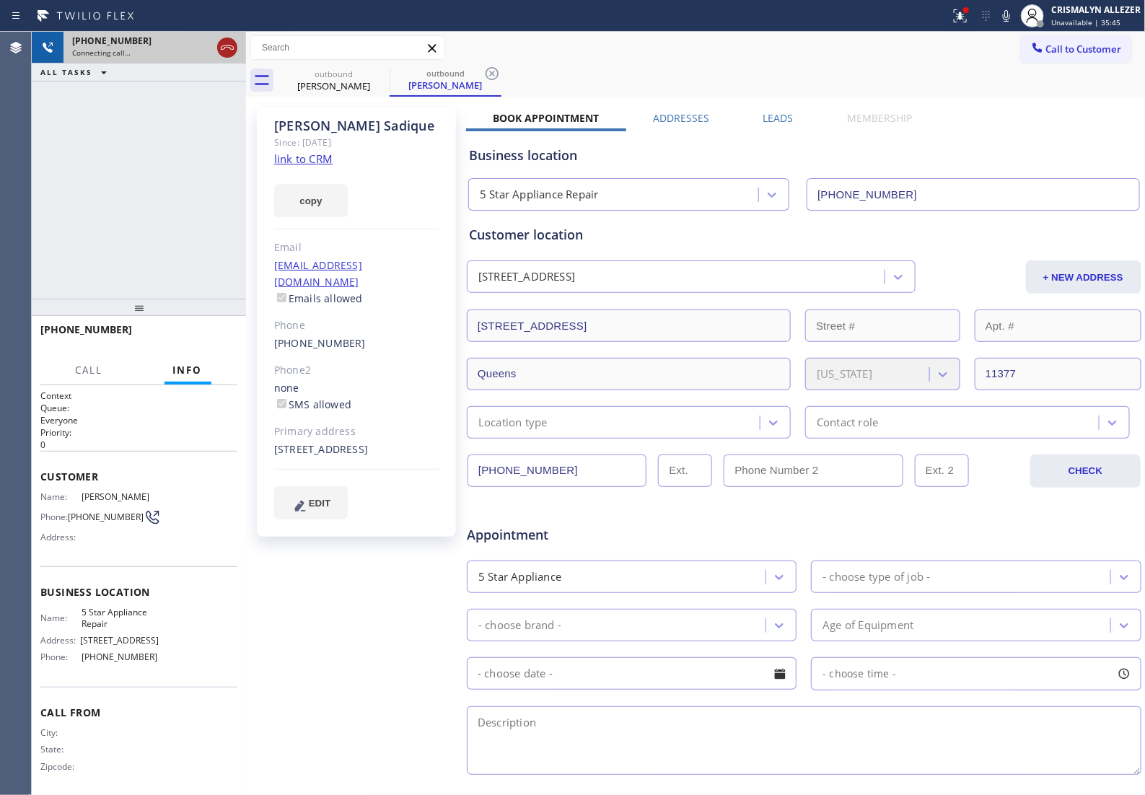
click at [229, 51] on icon at bounding box center [227, 47] width 17 height 17
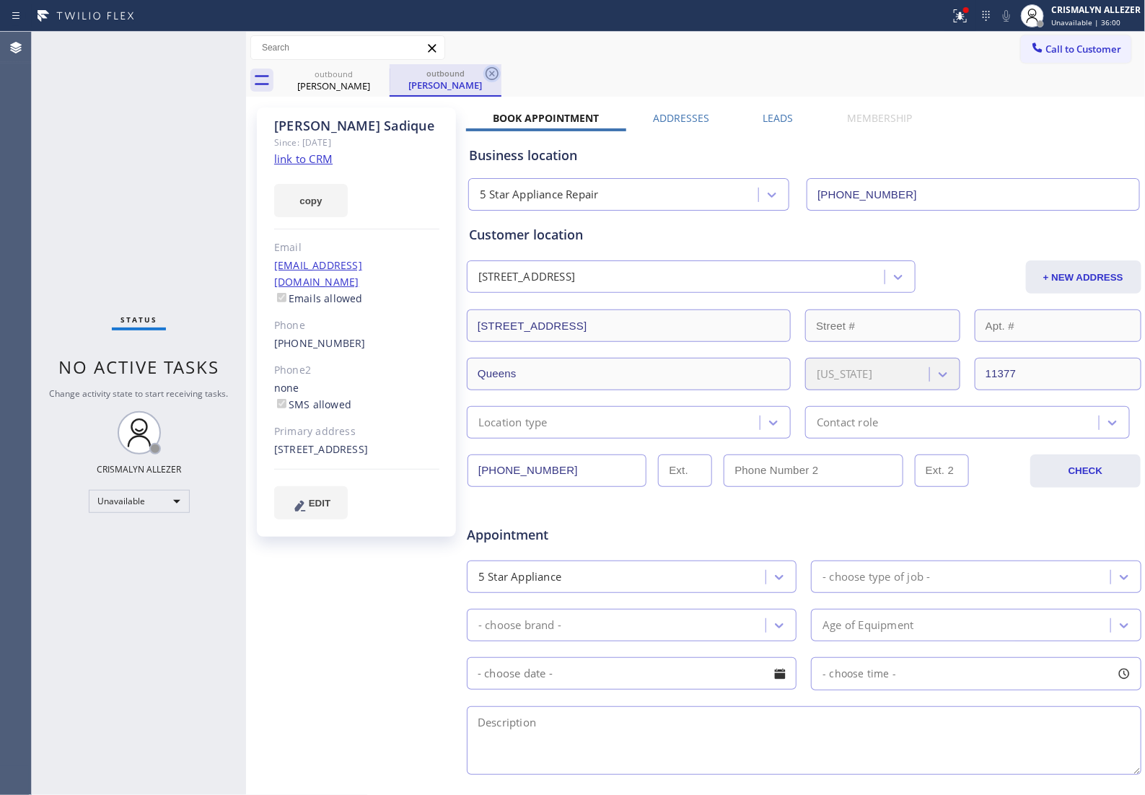
click at [488, 76] on icon at bounding box center [491, 73] width 17 height 17
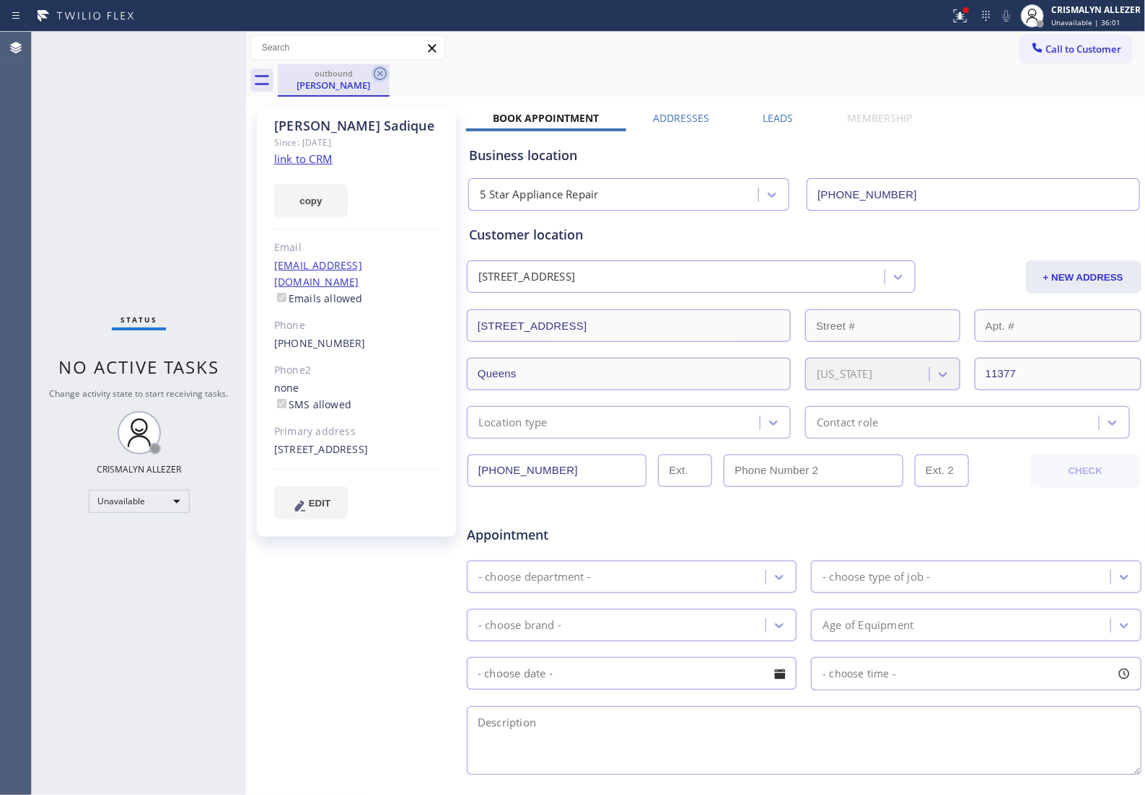
click at [380, 72] on icon at bounding box center [380, 73] width 17 height 17
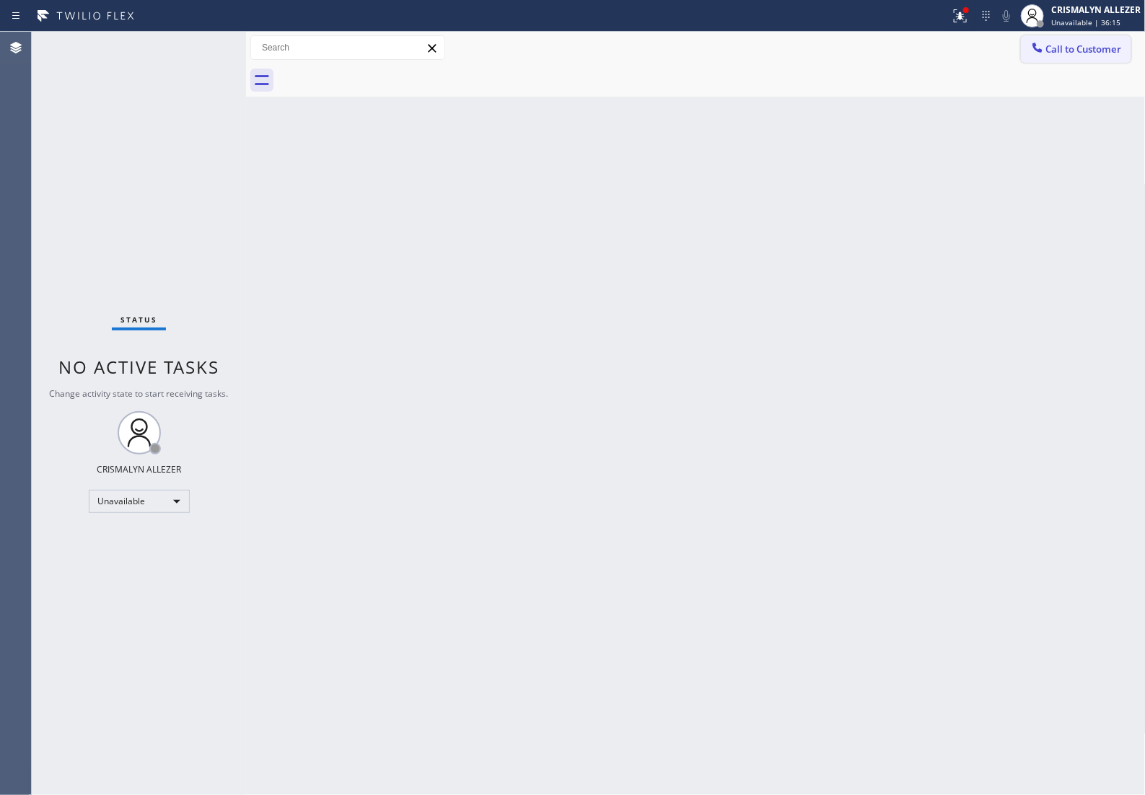
click at [1069, 43] on span "Call to Customer" at bounding box center [1084, 49] width 76 height 13
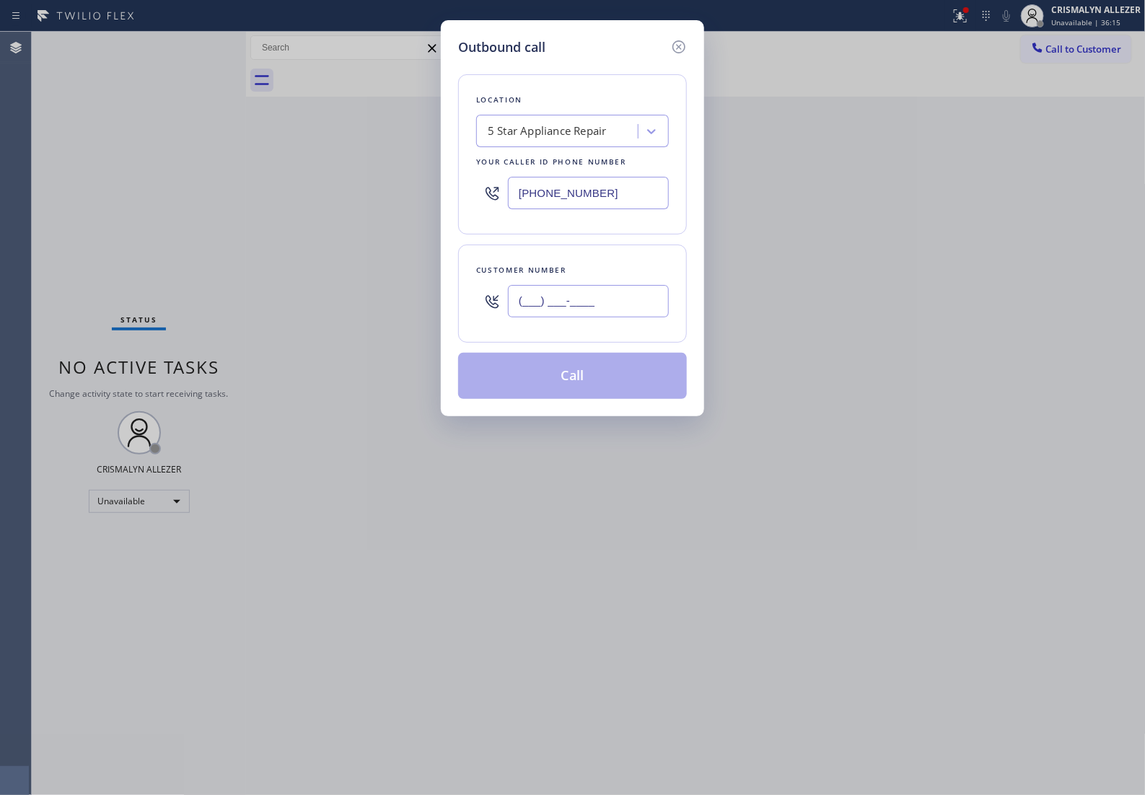
click at [615, 312] on input "(___) ___-____" at bounding box center [588, 301] width 161 height 32
paste input "516) 246-0314"
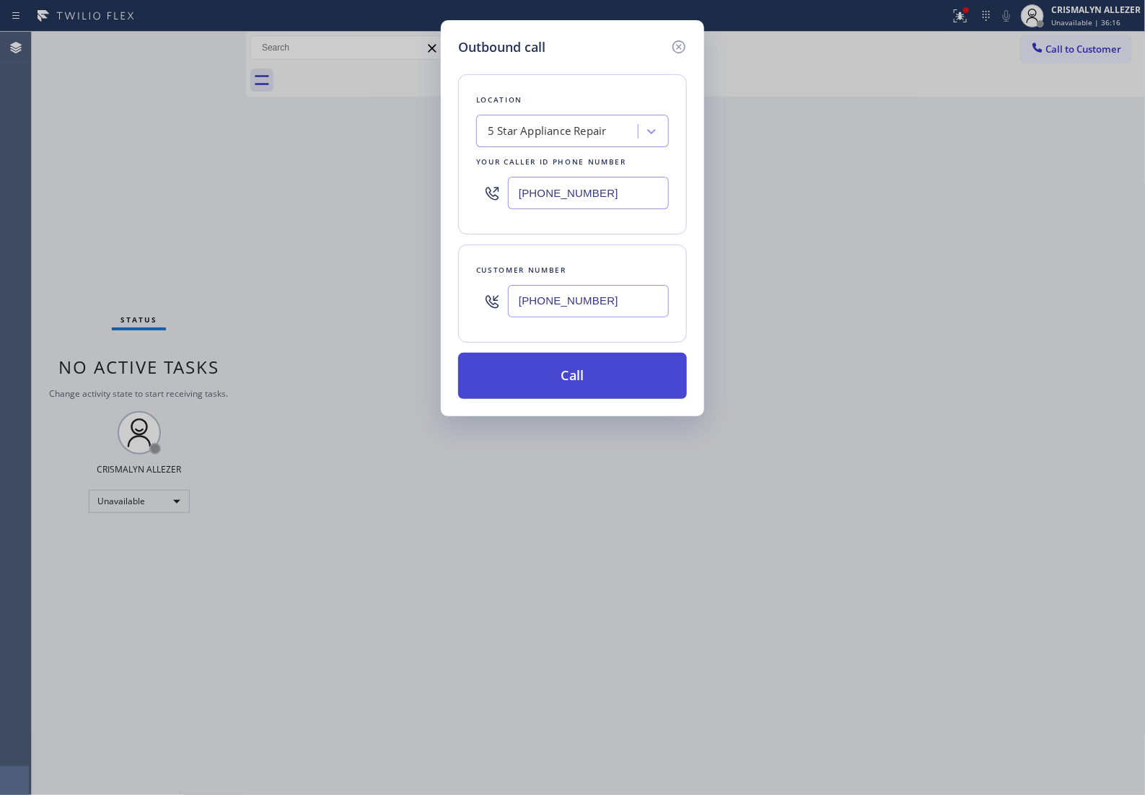
type input "(516) 246-0314"
click at [587, 399] on button "Call" at bounding box center [572, 376] width 229 height 46
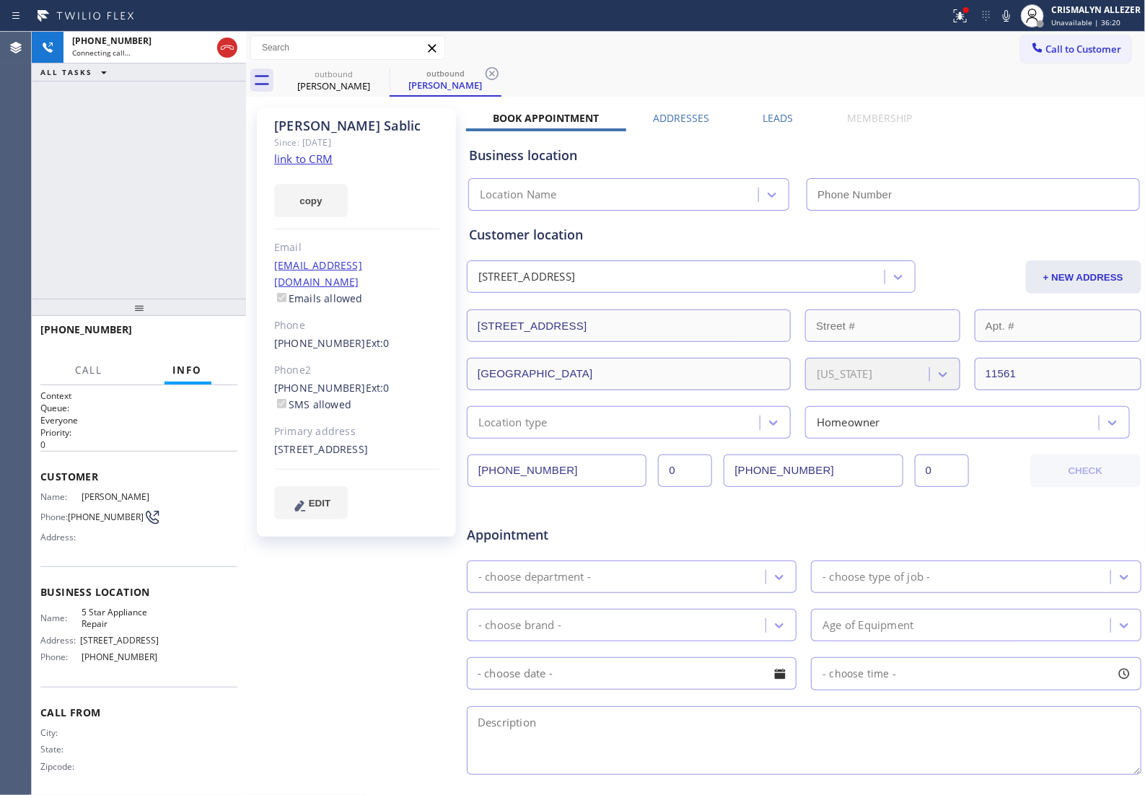
click at [315, 160] on link "link to CRM" at bounding box center [303, 159] width 58 height 14
type input "(855) 731-4952"
drag, startPoint x: 188, startPoint y: 350, endPoint x: 195, endPoint y: 339, distance: 13.0
click at [195, 339] on div "+15162460314 Live | 00:01 HANG UP" at bounding box center [138, 336] width 197 height 38
click at [195, 339] on span "HANG UP" at bounding box center [204, 336] width 44 height 10
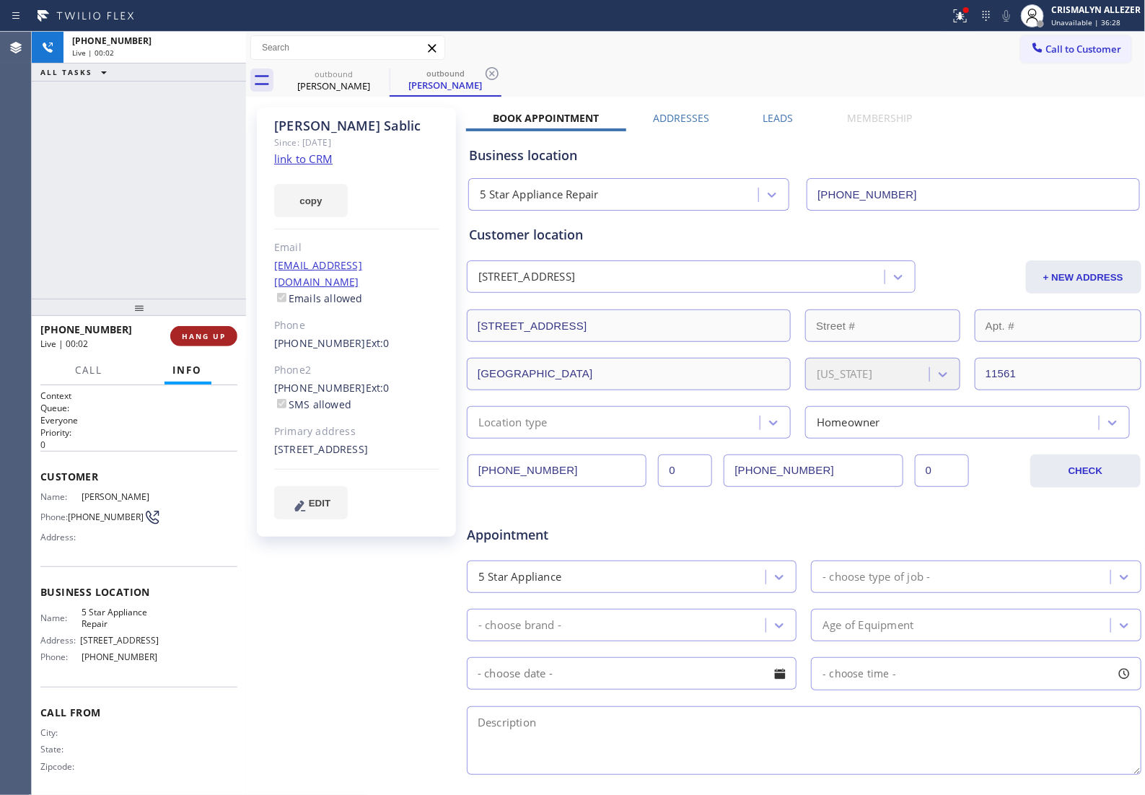
click at [195, 339] on span "HANG UP" at bounding box center [204, 336] width 44 height 10
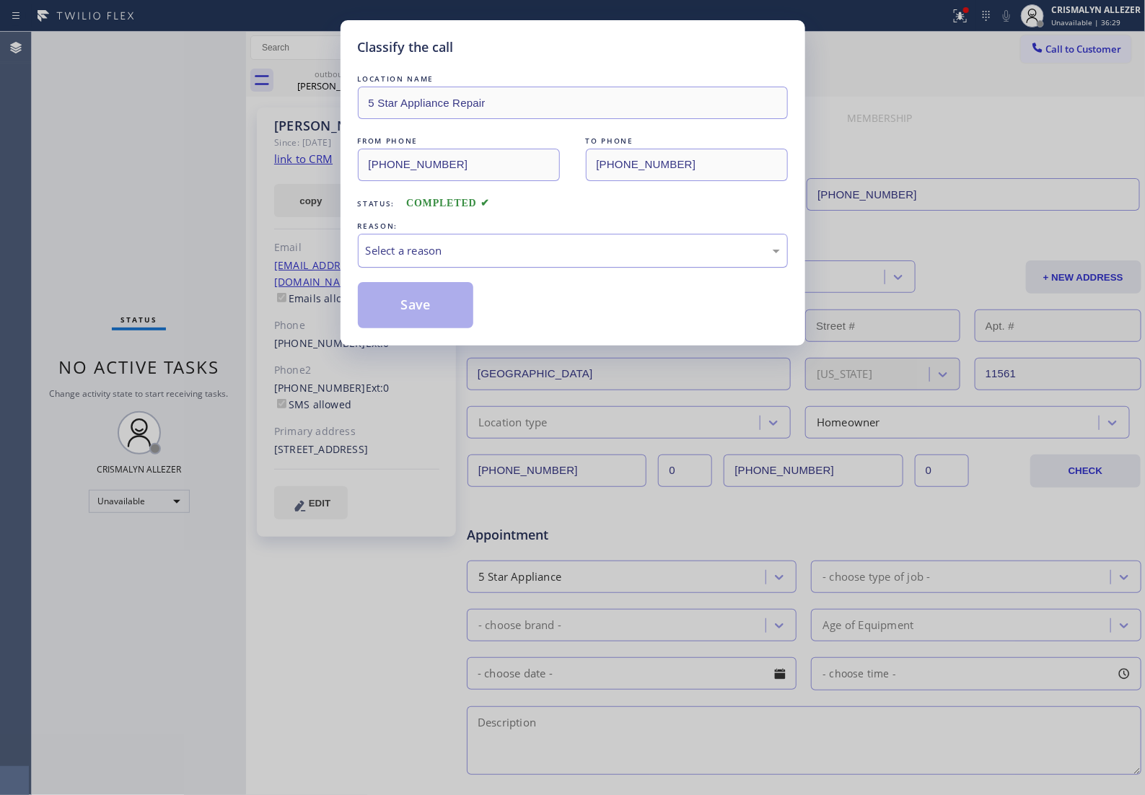
click at [527, 259] on div "Select a reason" at bounding box center [573, 250] width 414 height 17
click at [402, 328] on button "Save" at bounding box center [416, 305] width 116 height 46
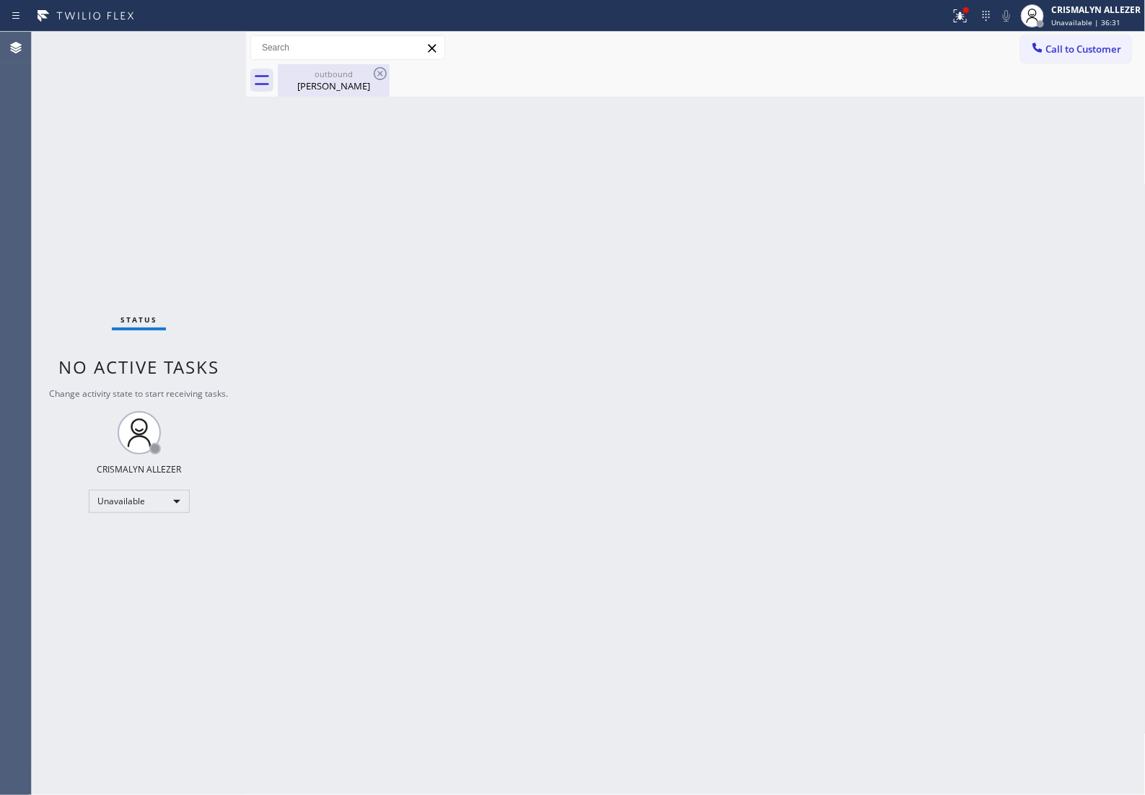
click at [325, 89] on div "Laura Sablic" at bounding box center [333, 85] width 109 height 13
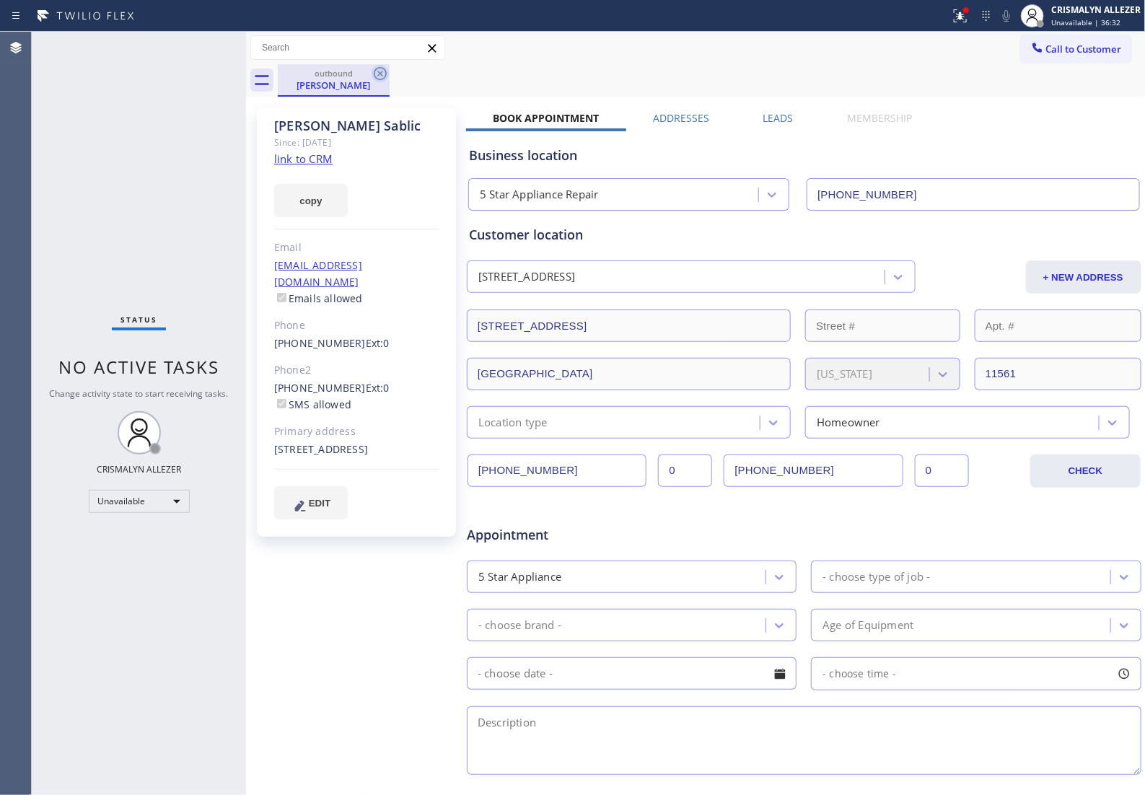
click at [380, 74] on icon at bounding box center [380, 73] width 17 height 17
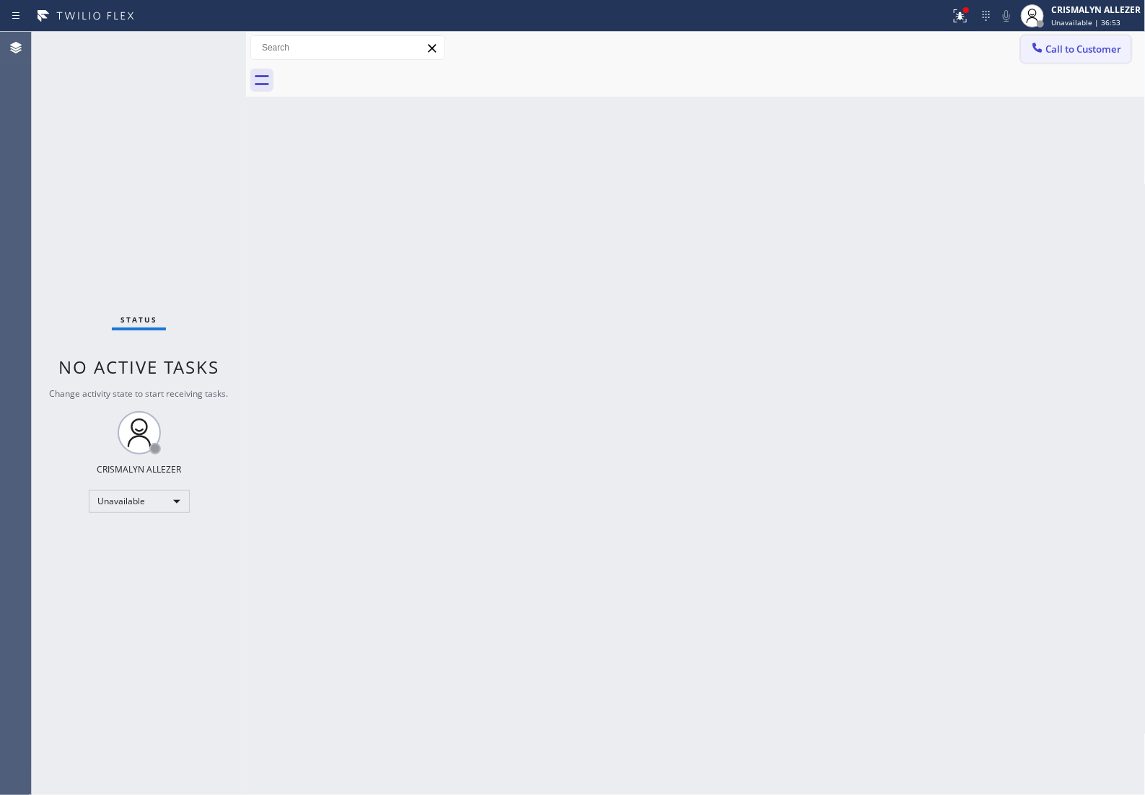
click at [1065, 52] on span "Call to Customer" at bounding box center [1084, 49] width 76 height 13
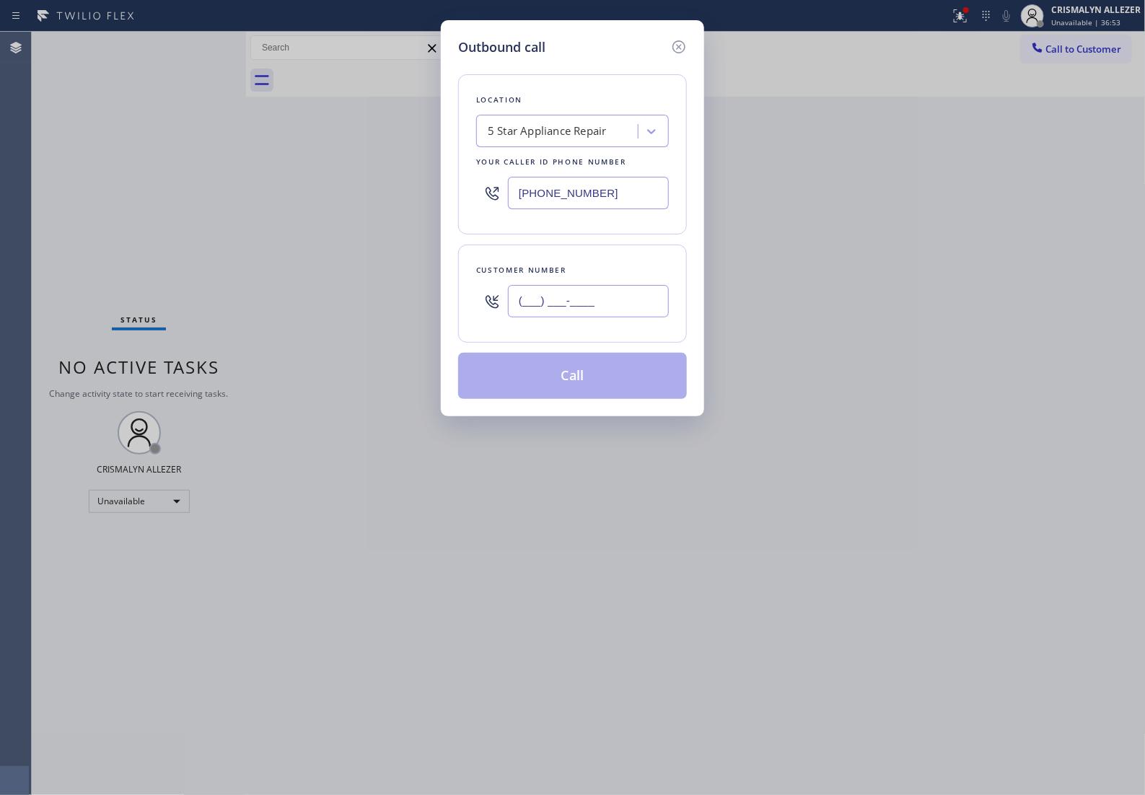
click at [628, 317] on input "(___) ___-____" at bounding box center [588, 301] width 161 height 32
paste input "551) 265-5339"
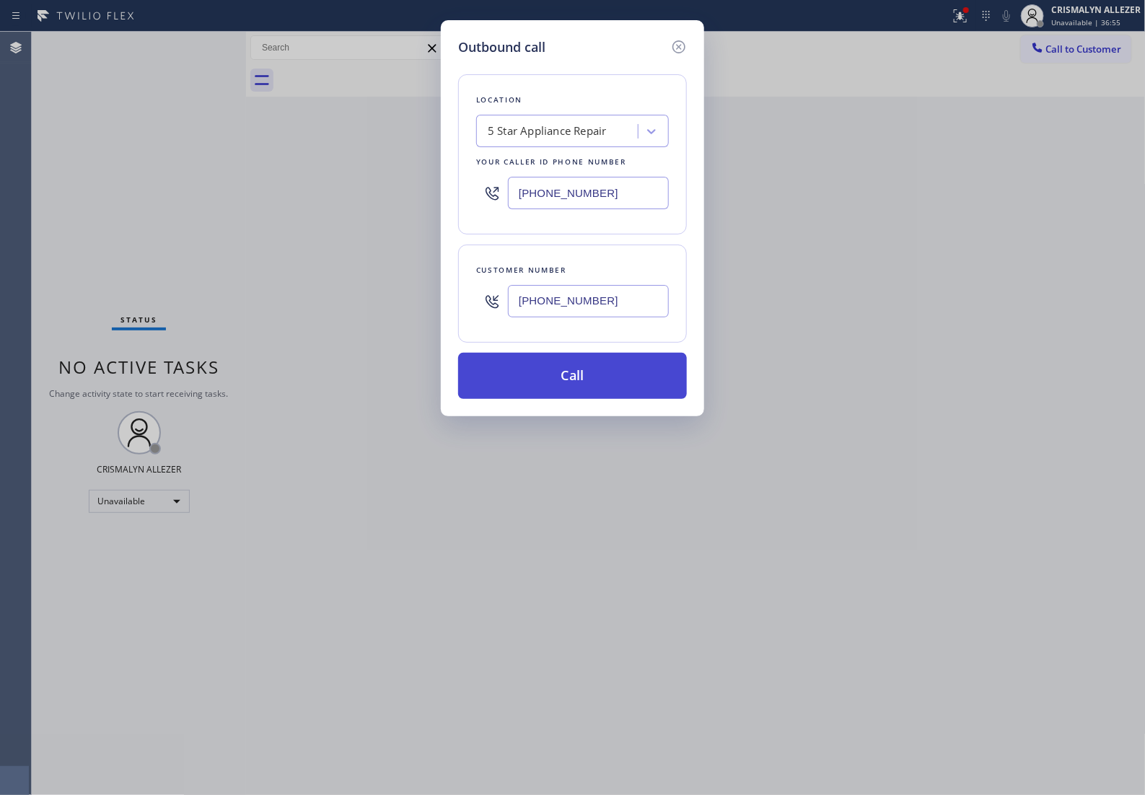
type input "(551) 265-5339"
click at [577, 399] on button "Call" at bounding box center [572, 376] width 229 height 46
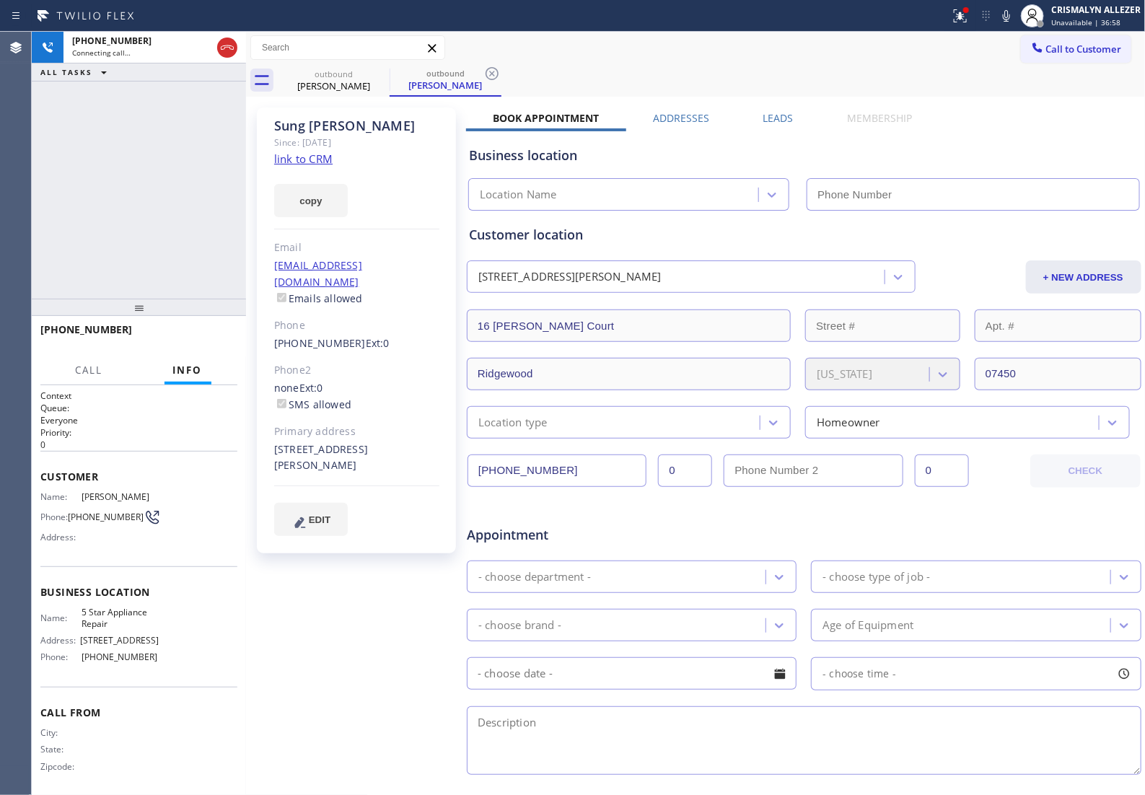
click at [307, 161] on link "link to CRM" at bounding box center [303, 159] width 58 height 14
type input "(855) 731-4952"
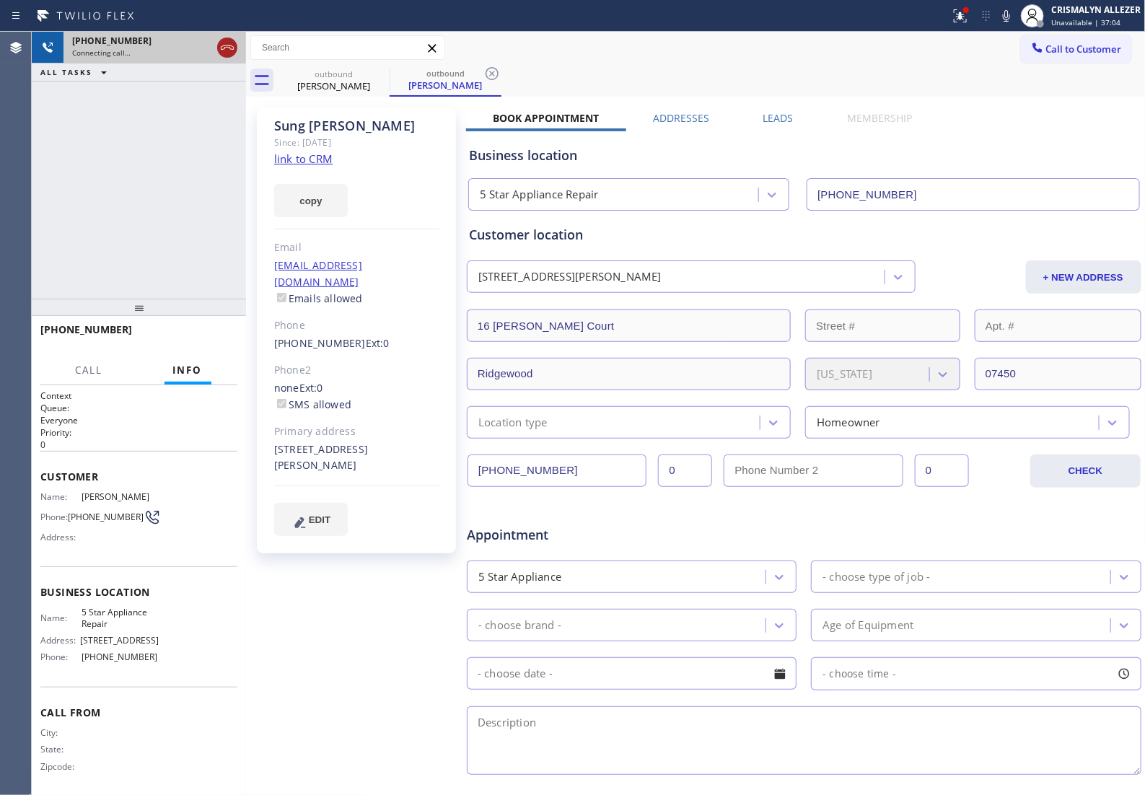
click at [229, 49] on icon at bounding box center [227, 47] width 17 height 17
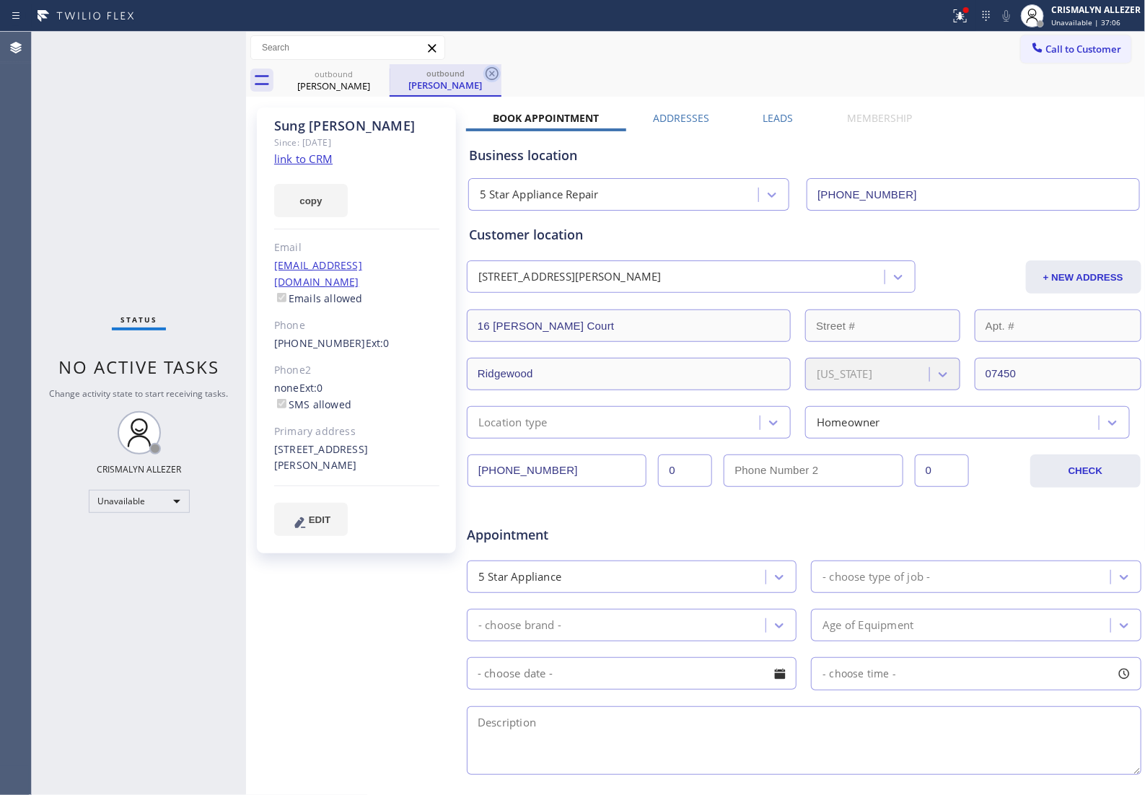
click at [489, 72] on icon at bounding box center [491, 73] width 17 height 17
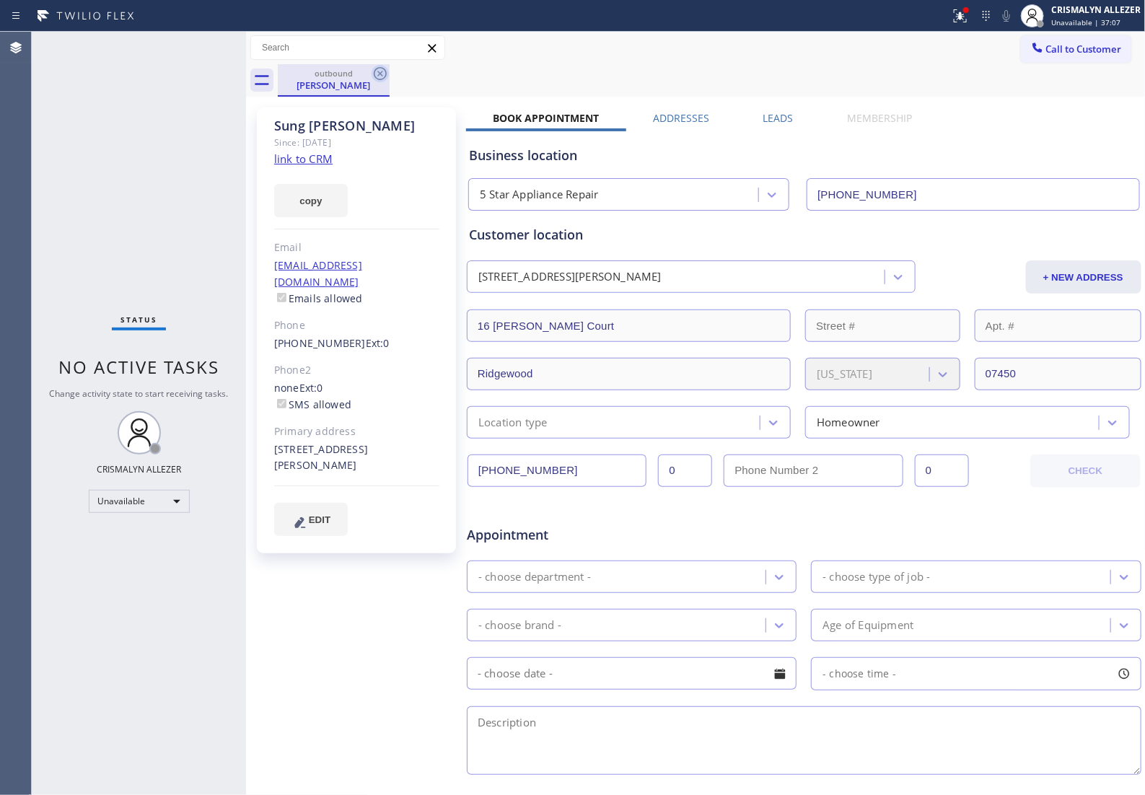
click at [380, 72] on icon at bounding box center [380, 73] width 17 height 17
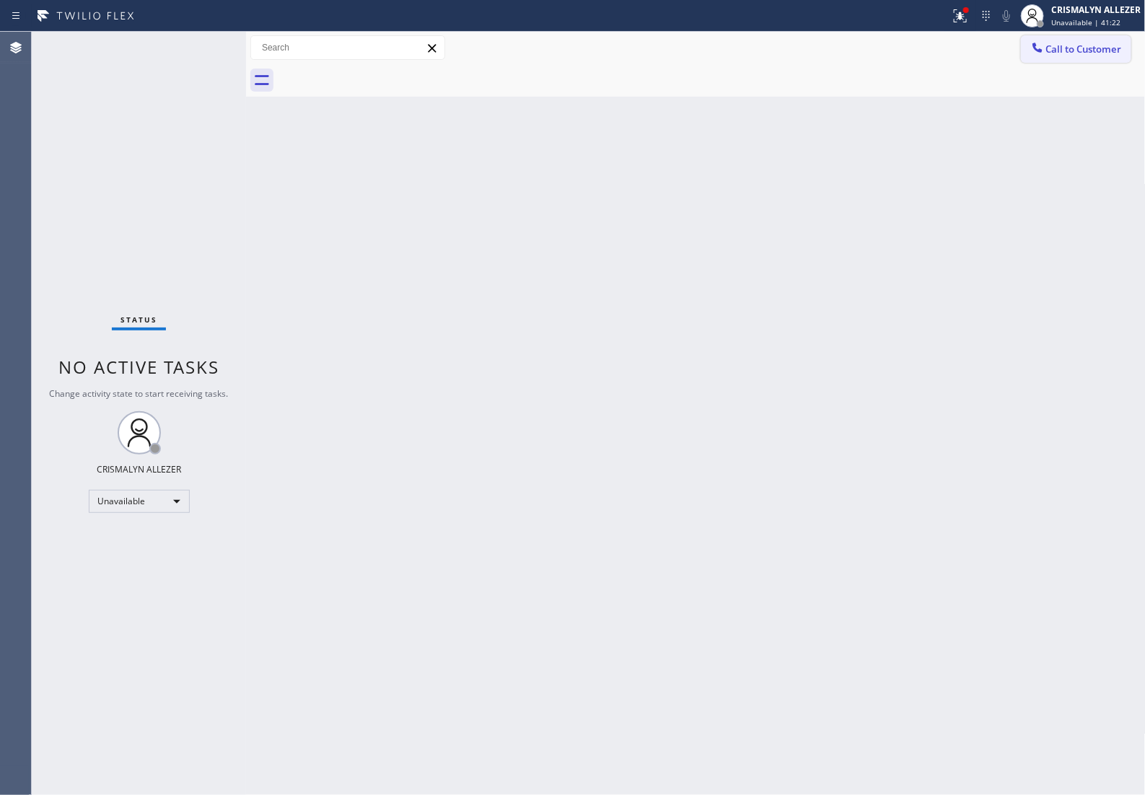
click at [1059, 56] on span "Call to Customer" at bounding box center [1084, 49] width 76 height 13
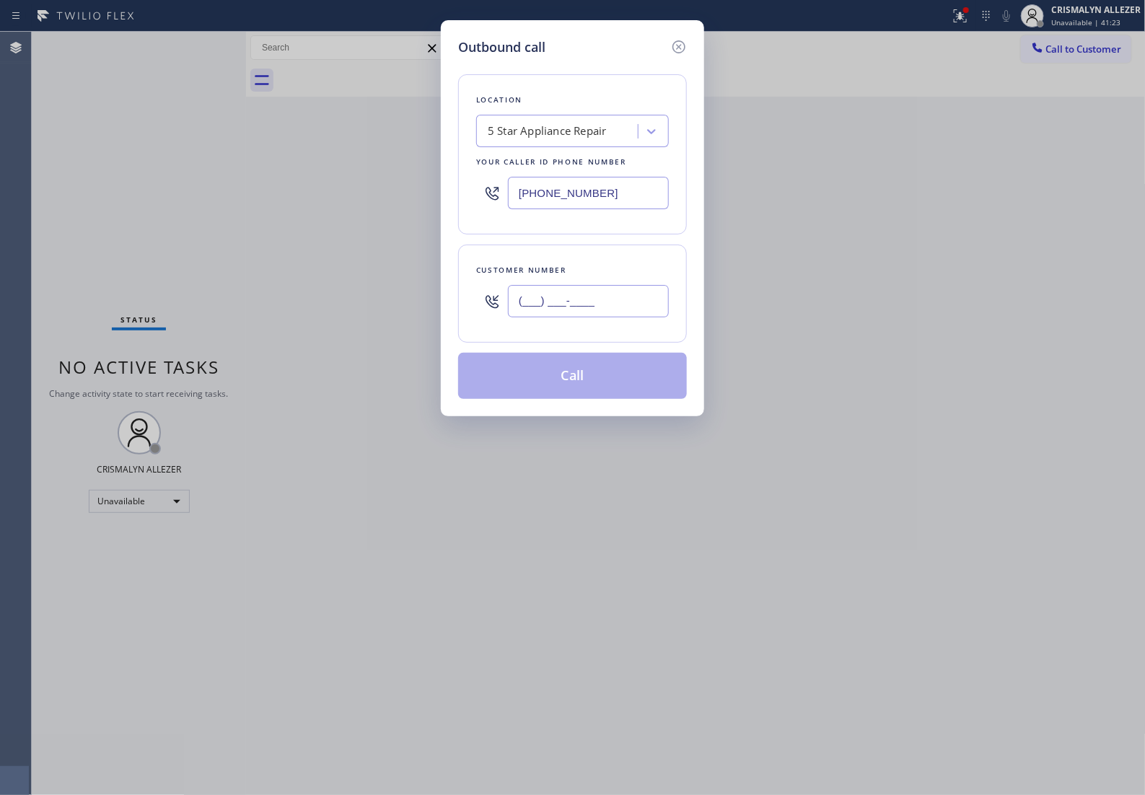
click at [629, 317] on input "(___) ___-____" at bounding box center [588, 301] width 161 height 32
paste input "756) 770"
drag, startPoint x: 628, startPoint y: 319, endPoint x: 175, endPoint y: 311, distance: 453.9
click at [175, 311] on div "Outbound call Location 5 Star Appliance Repair Your caller id phone number (855…" at bounding box center [572, 397] width 1145 height 795
paste input "949) 308-7609"
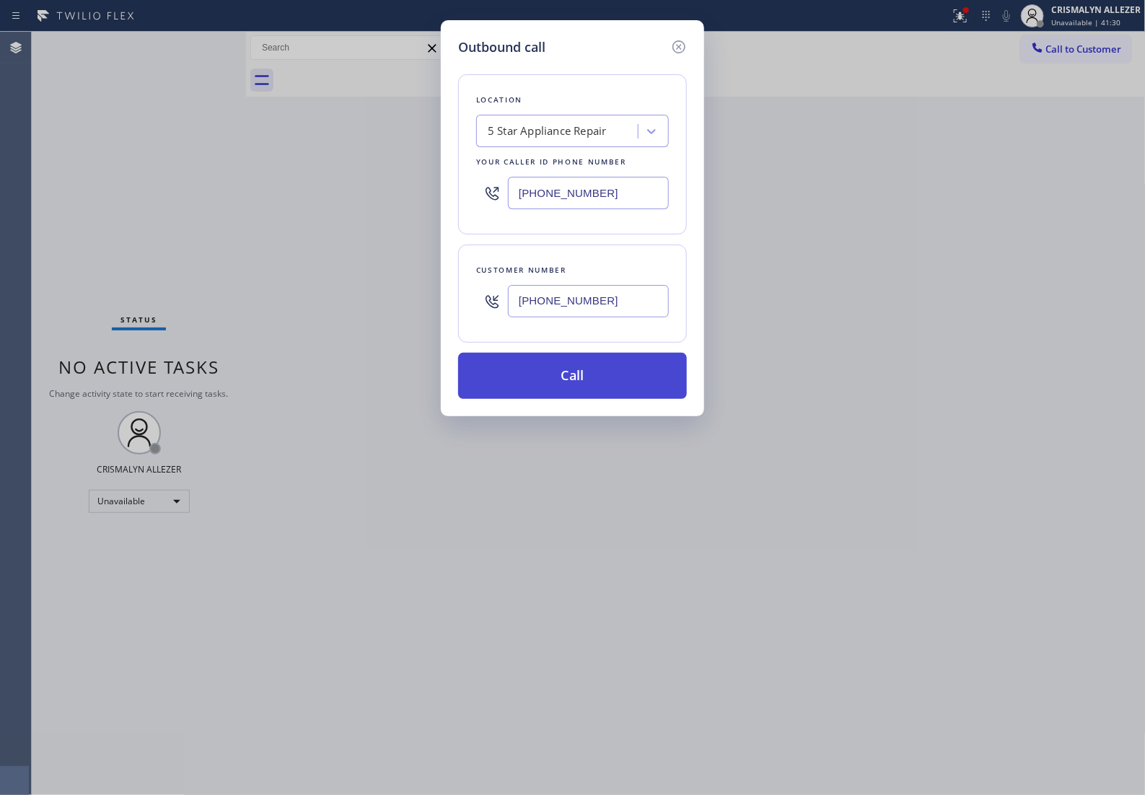
type input "(949) 308-7609"
click at [579, 398] on button "Call" at bounding box center [572, 376] width 229 height 46
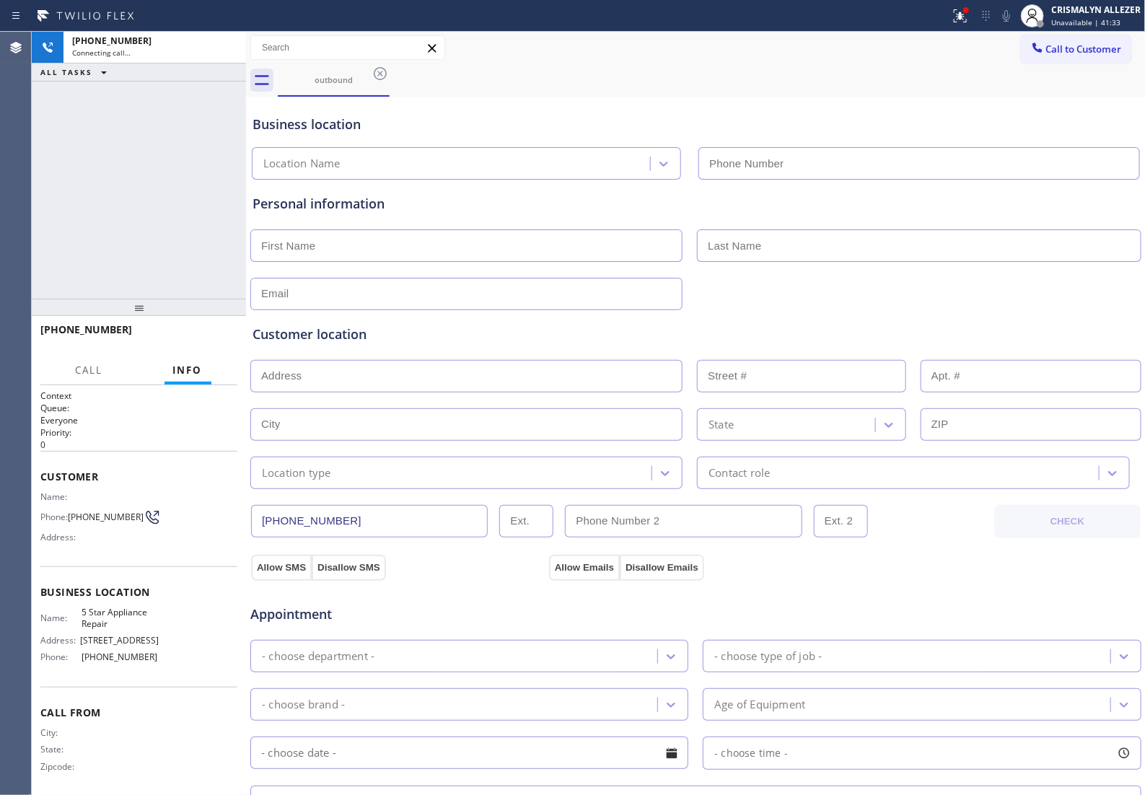
type input "(855) 731-4952"
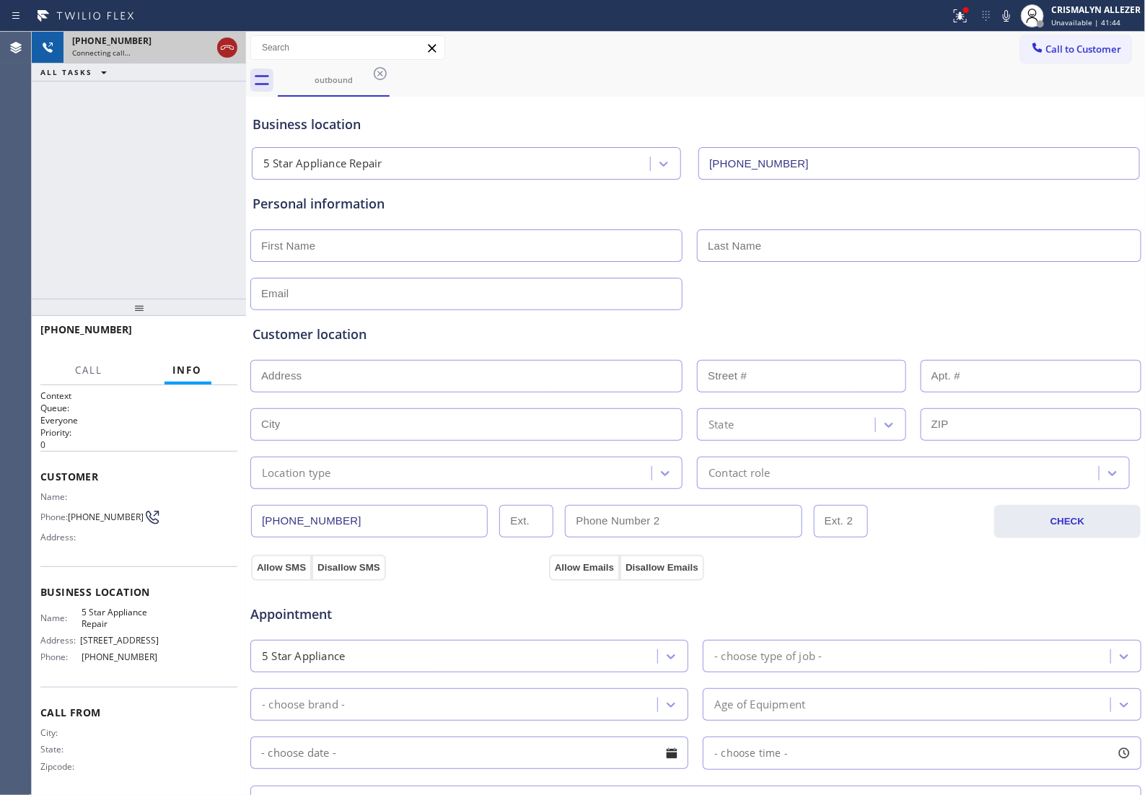
click at [224, 51] on icon at bounding box center [227, 47] width 17 height 17
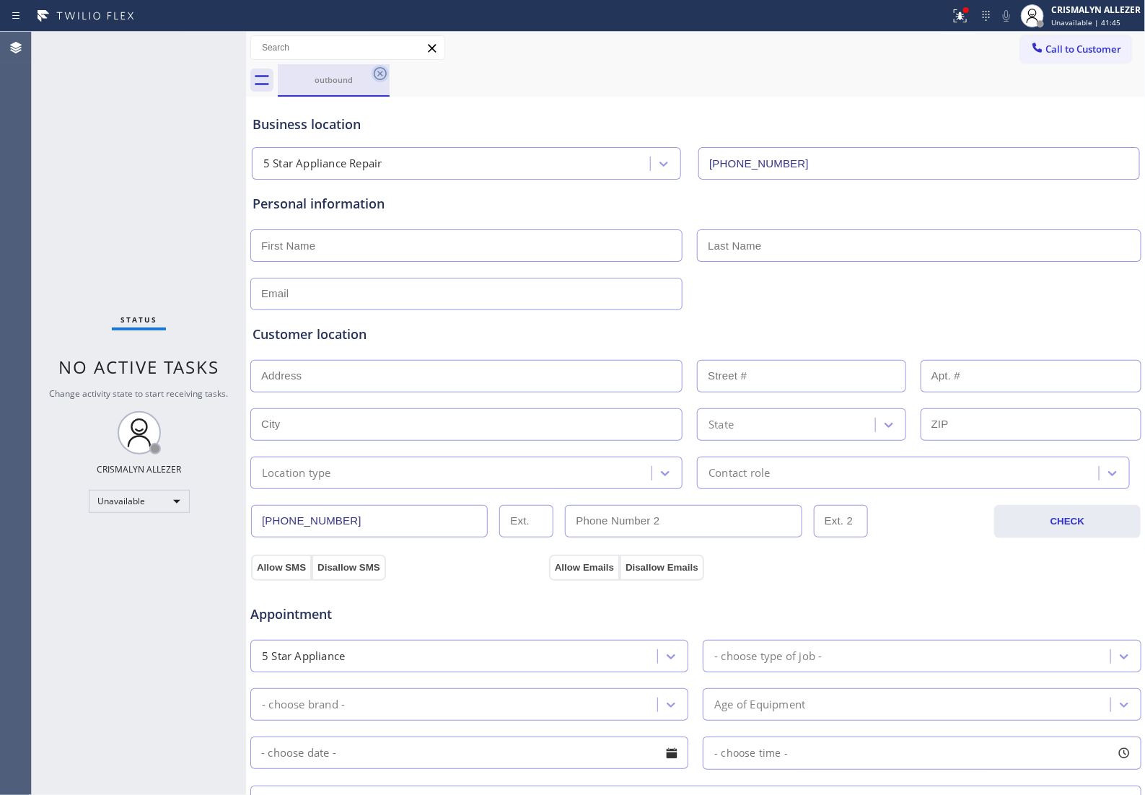
click at [387, 77] on icon at bounding box center [380, 73] width 17 height 17
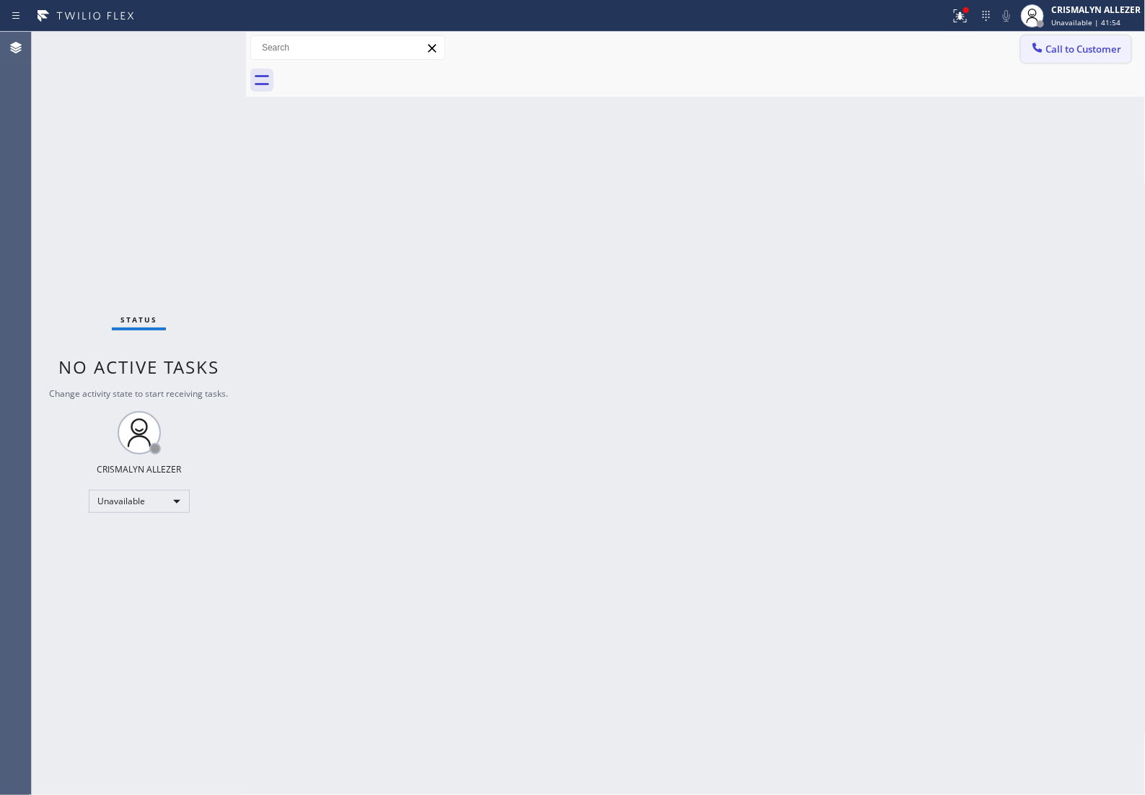
click at [1071, 56] on span "Call to Customer" at bounding box center [1084, 49] width 76 height 13
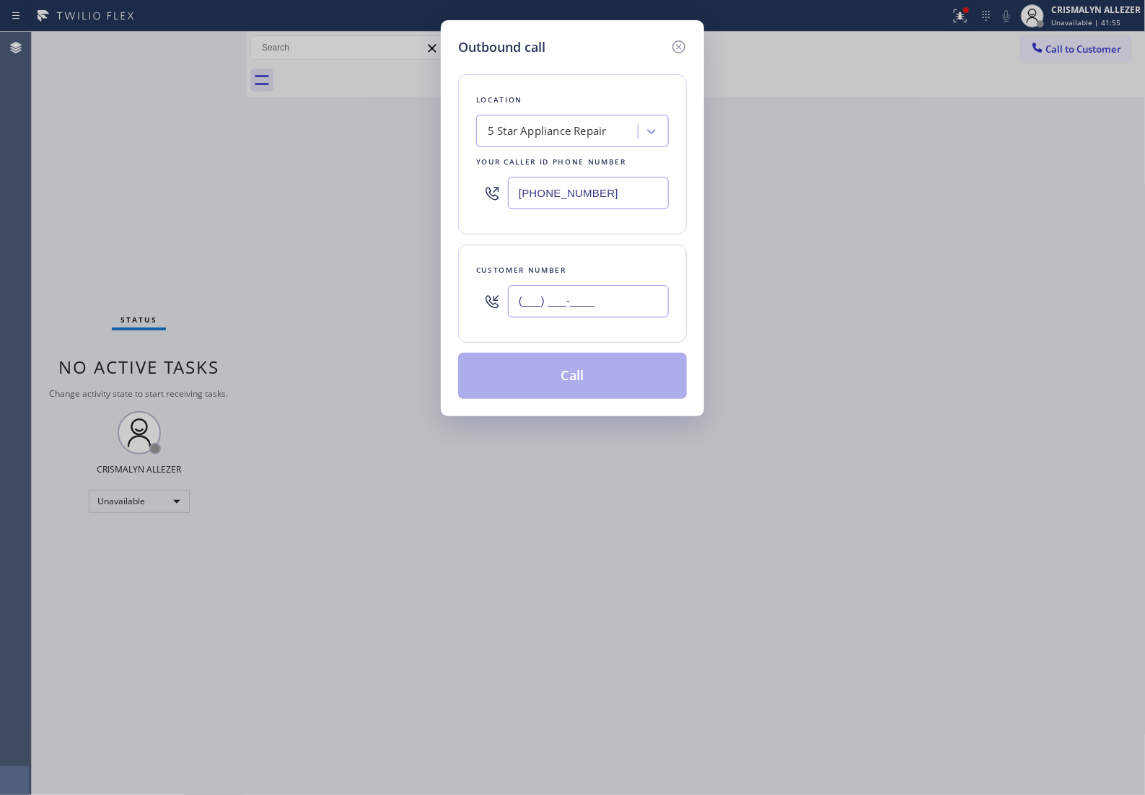
click at [636, 317] on input "(___) ___-____" at bounding box center [588, 301] width 161 height 32
paste input "805) 226-6543"
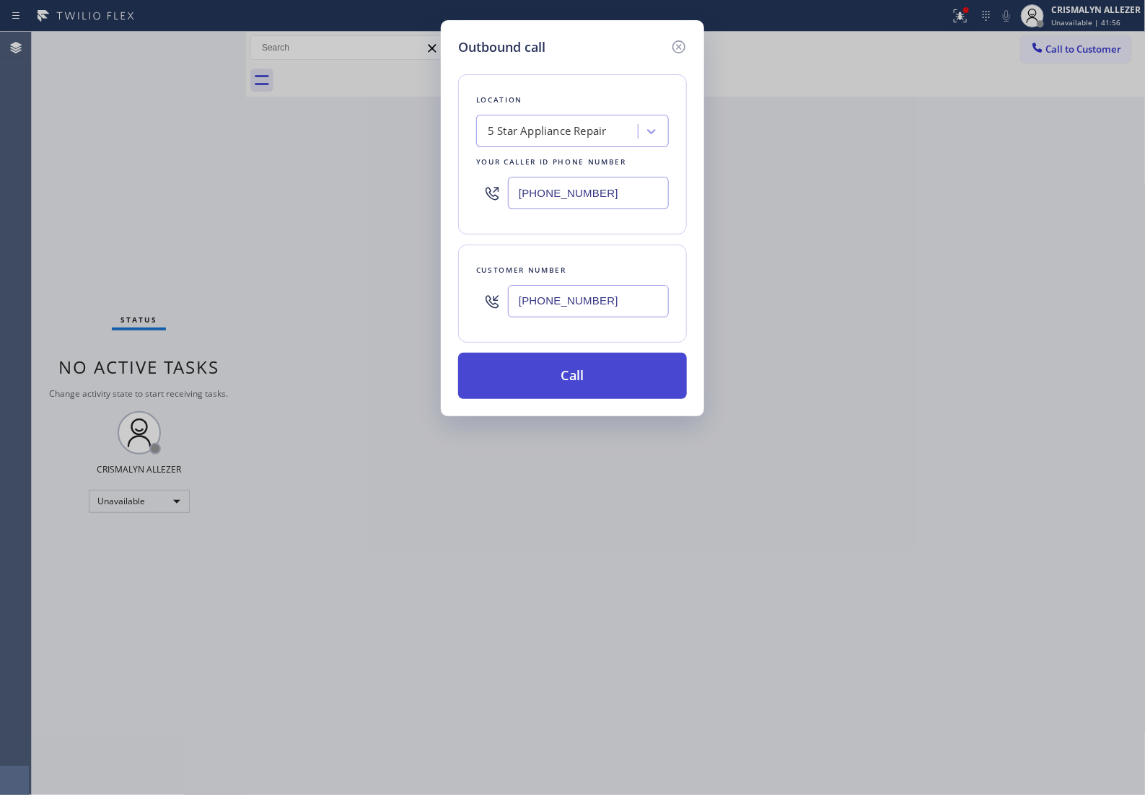
type input "(805) 226-6543"
click at [590, 395] on button "Call" at bounding box center [572, 376] width 229 height 46
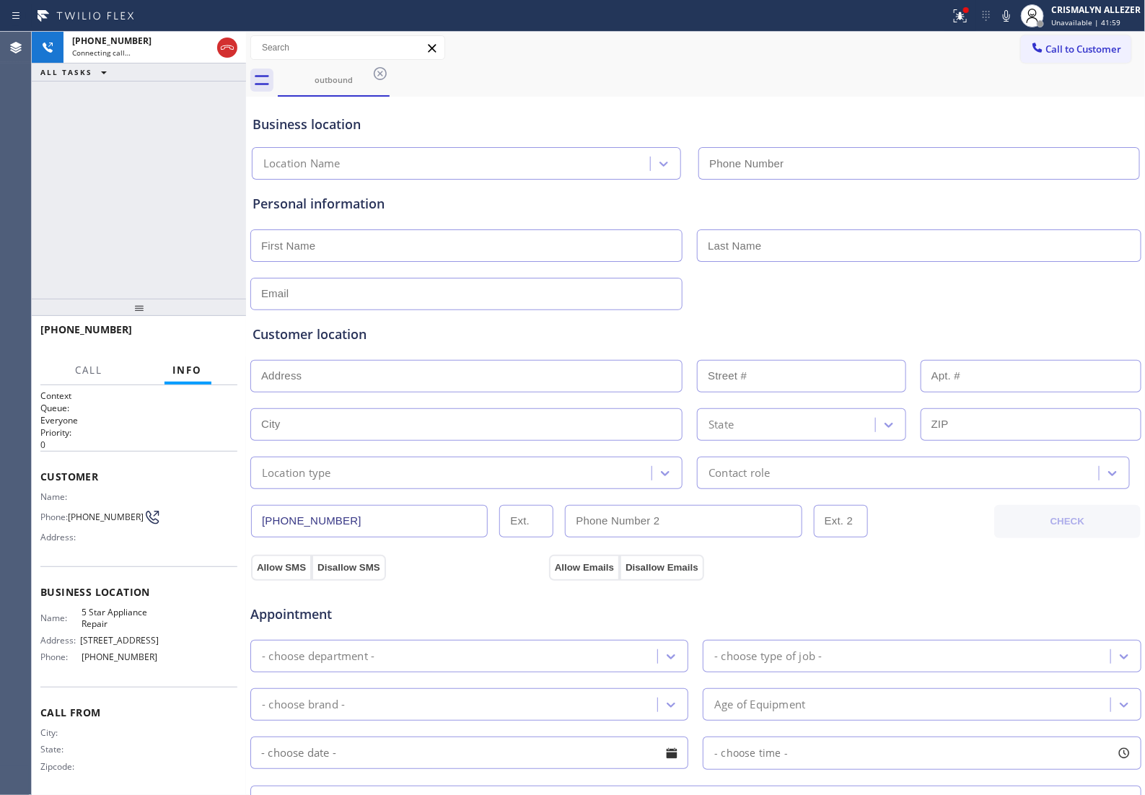
type input "(855) 731-4952"
click at [198, 343] on button "HANG UP" at bounding box center [203, 336] width 67 height 20
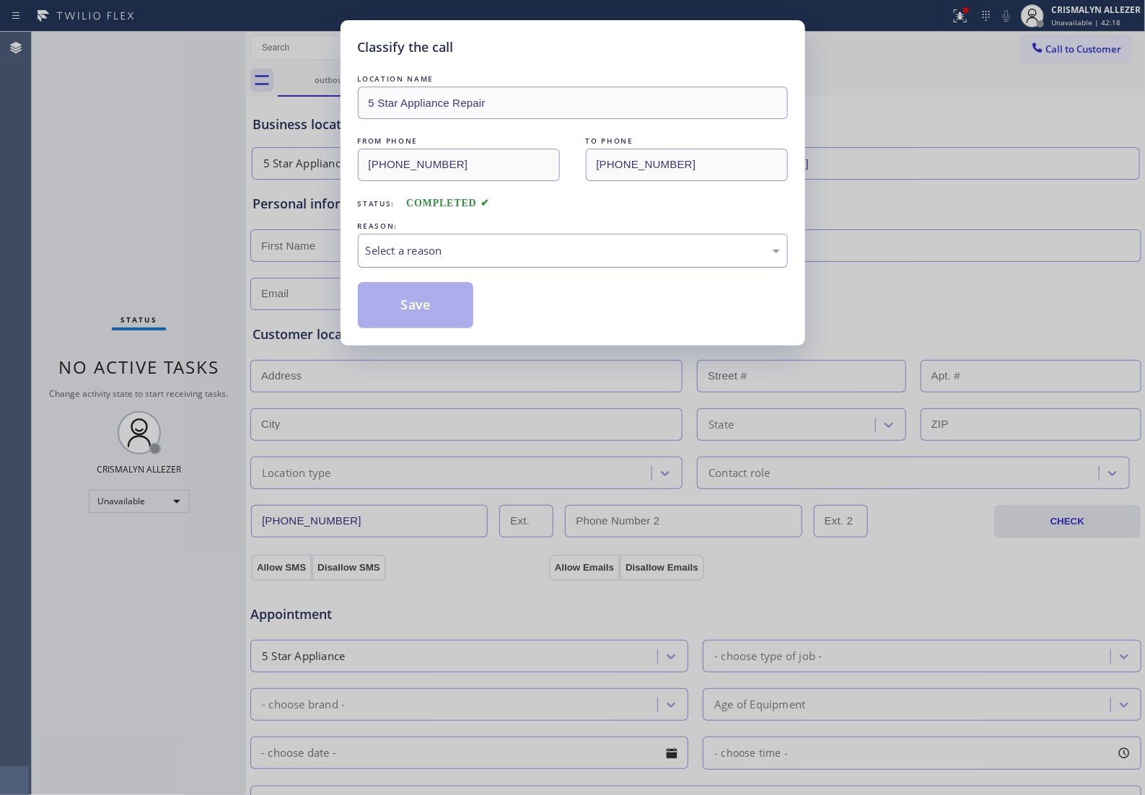
click at [590, 259] on div "Select a reason" at bounding box center [573, 250] width 414 height 17
click at [427, 328] on button "Save" at bounding box center [416, 305] width 116 height 46
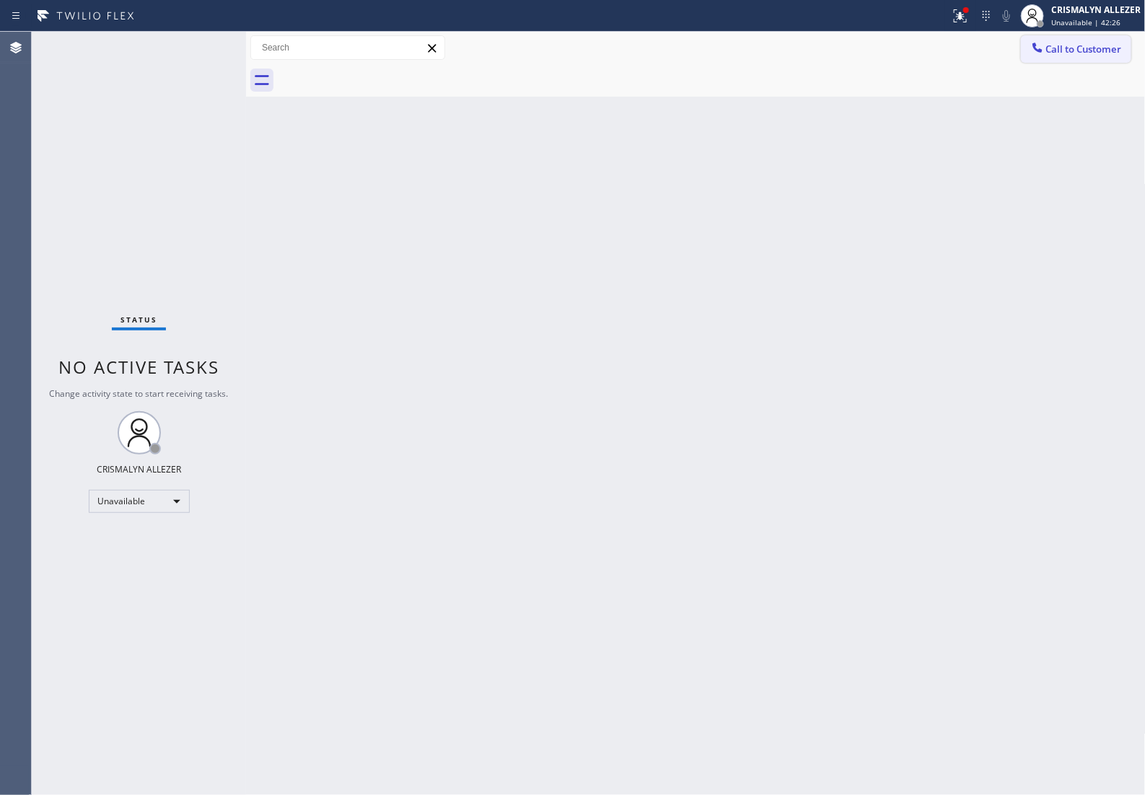
click at [1058, 48] on span "Call to Customer" at bounding box center [1084, 49] width 76 height 13
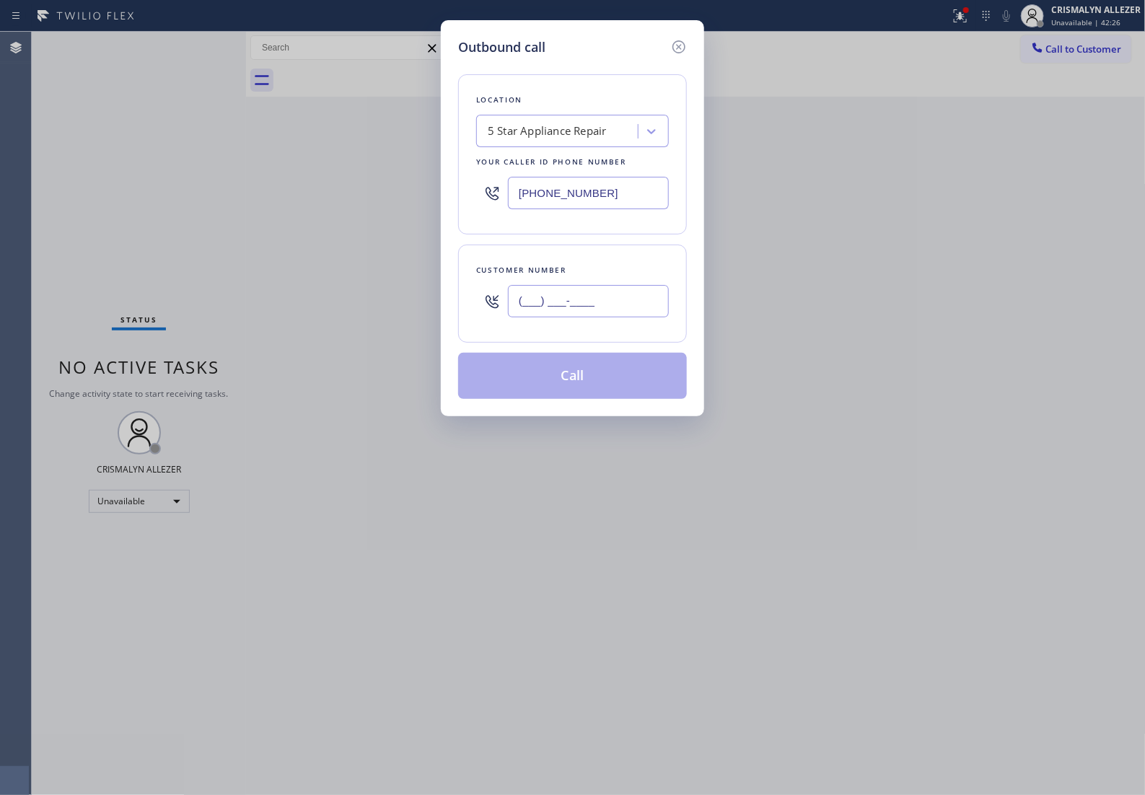
click at [615, 317] on input "(___) ___-____" at bounding box center [588, 301] width 161 height 32
paste input "325) 310-3104"
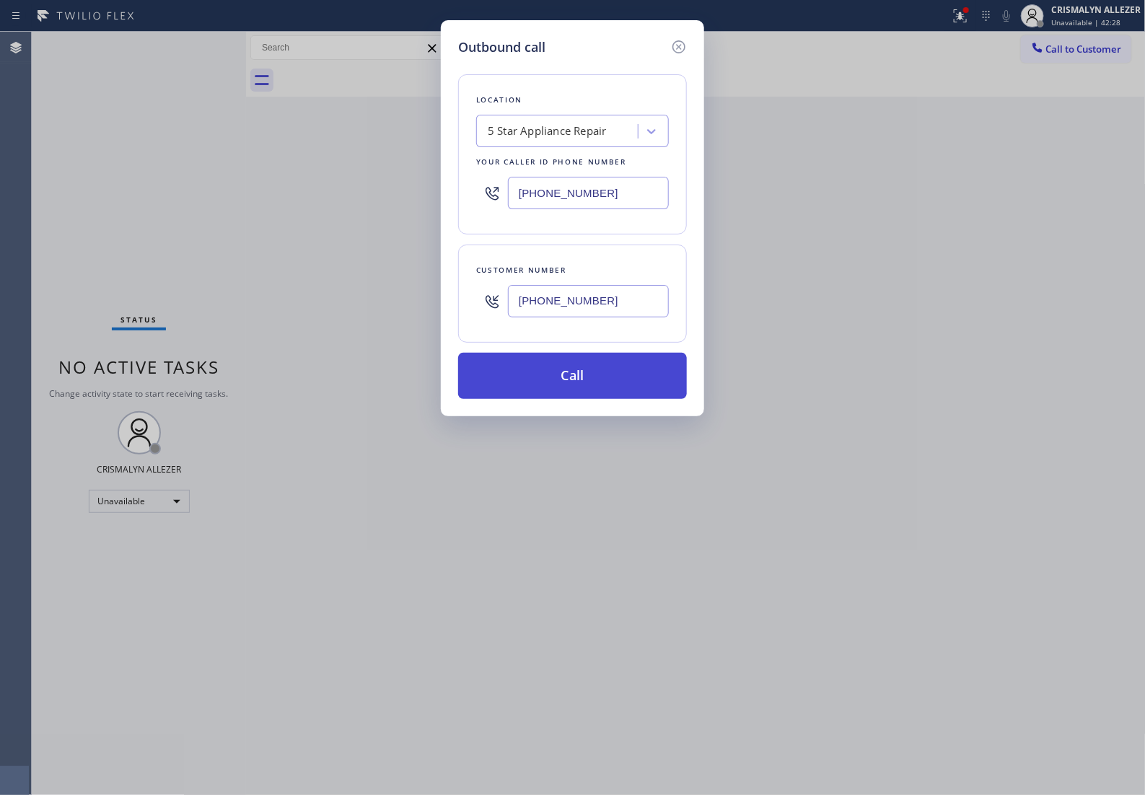
type input "(325) 310-3104"
click at [587, 395] on button "Call" at bounding box center [572, 376] width 229 height 46
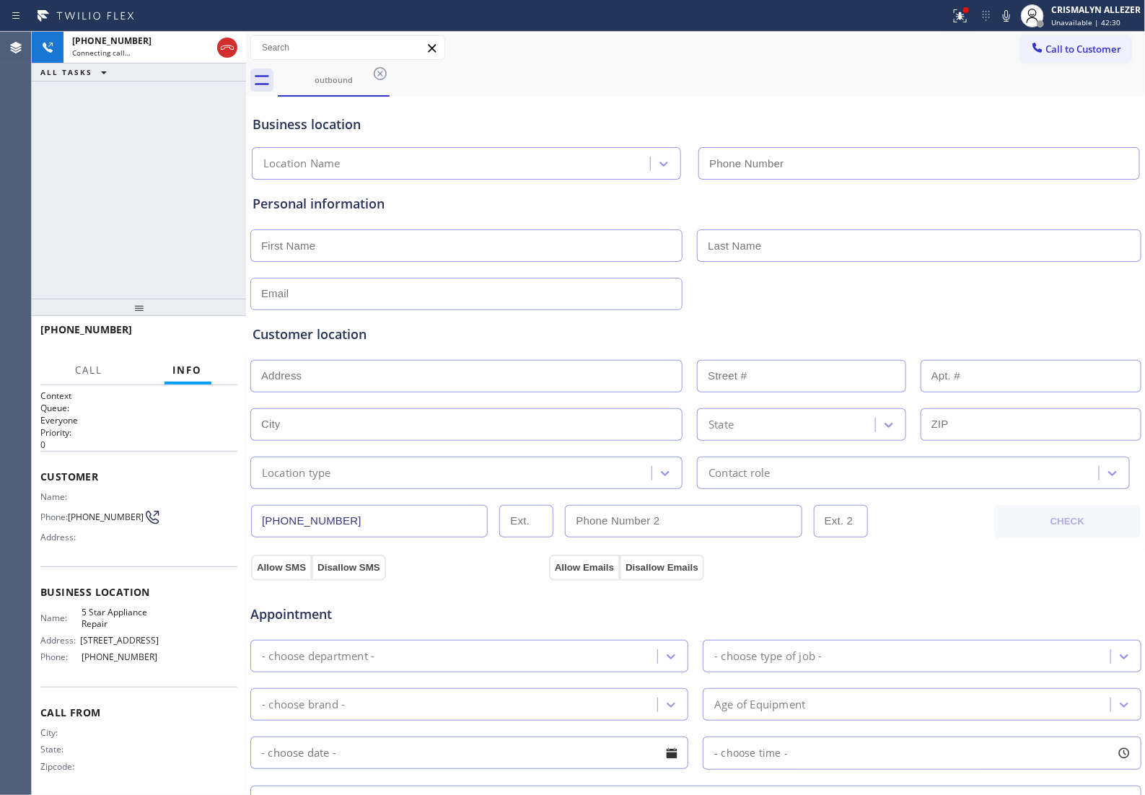
type input "(855) 731-4952"
click at [183, 343] on button "HANG UP" at bounding box center [203, 336] width 67 height 20
click at [185, 341] on span "HANG UP" at bounding box center [204, 336] width 44 height 10
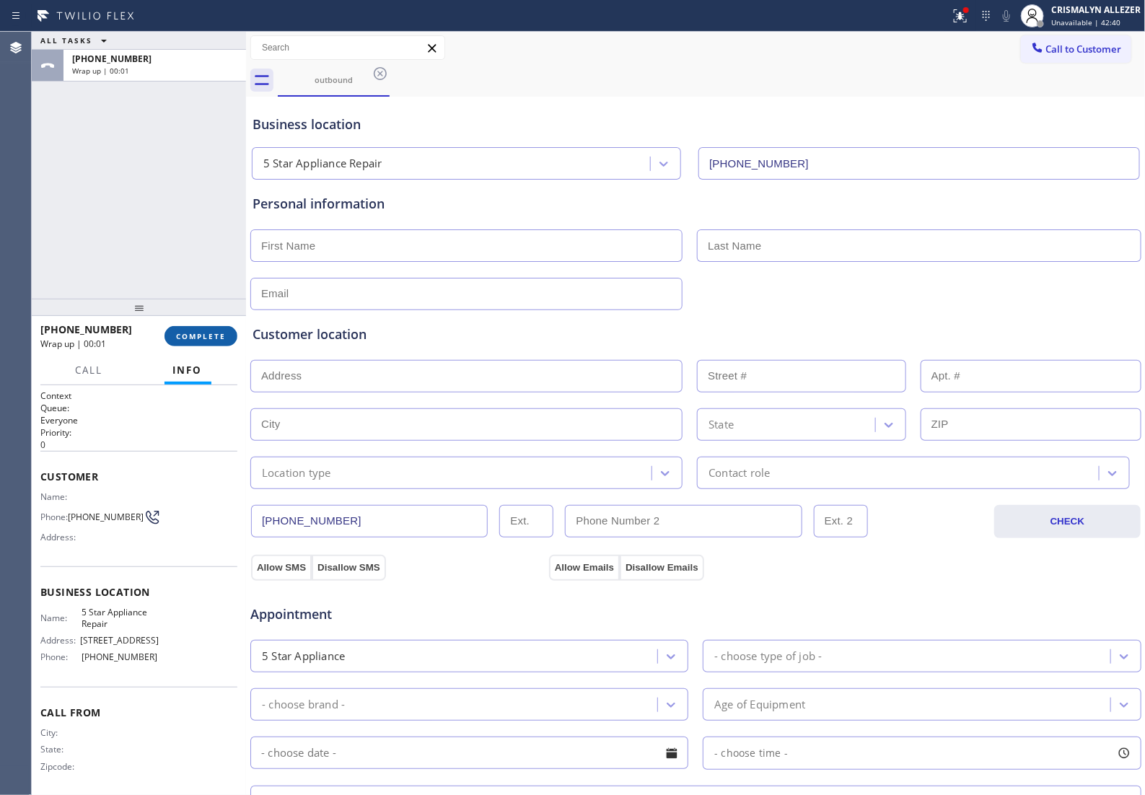
click at [176, 333] on span "COMPLETE" at bounding box center [201, 336] width 50 height 10
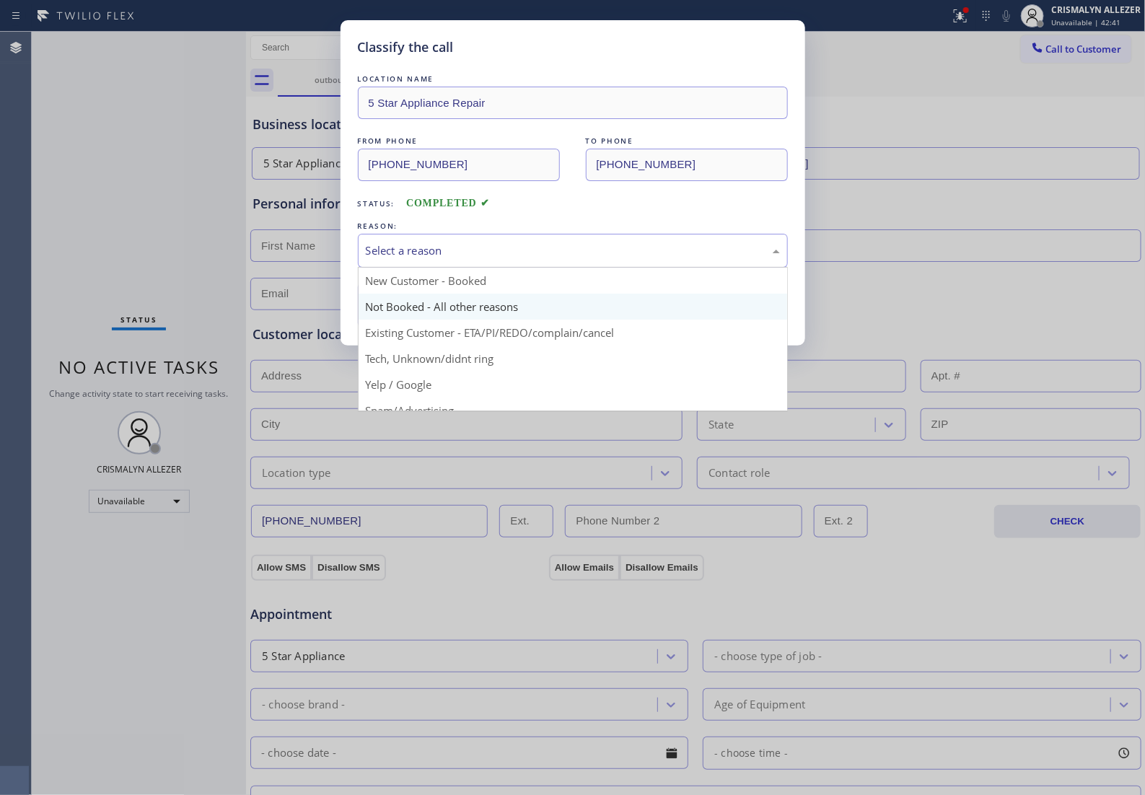
drag, startPoint x: 553, startPoint y: 273, endPoint x: 455, endPoint y: 323, distance: 110.0
click at [536, 268] on div "Select a reason New Customer - Booked Not Booked - All other reasons Existing C…" at bounding box center [573, 251] width 430 height 34
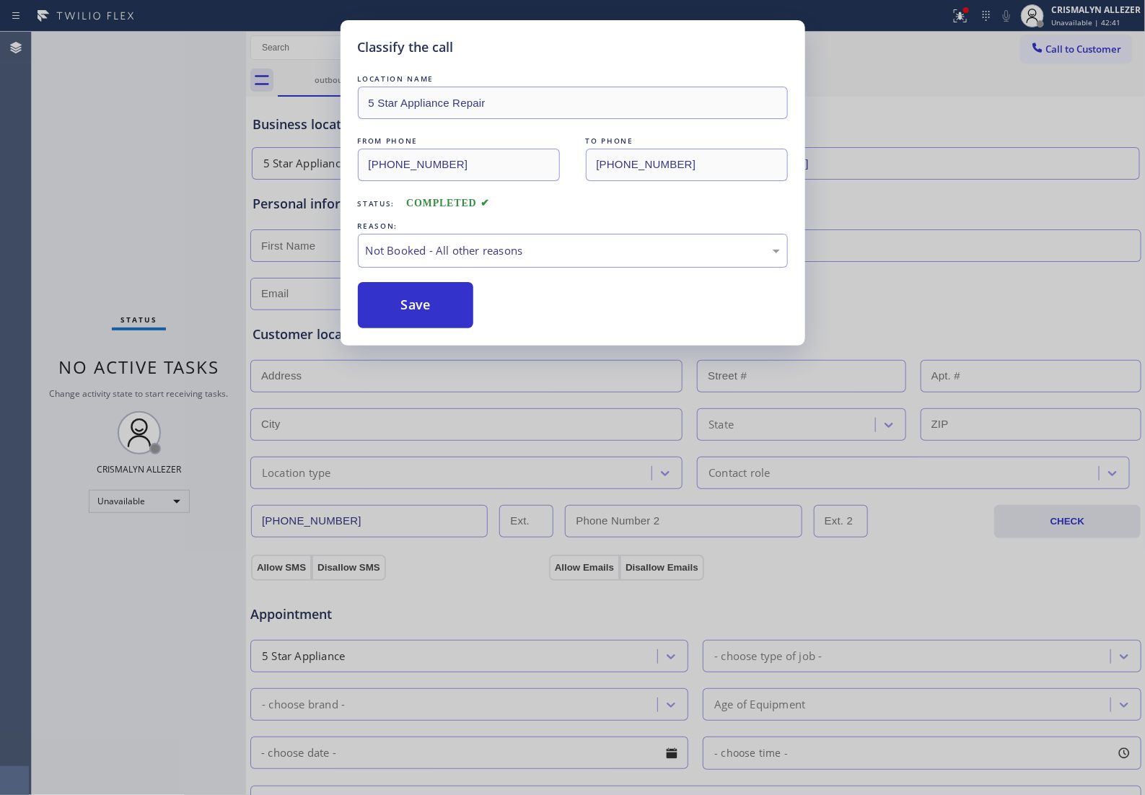
click at [431, 328] on button "Save" at bounding box center [416, 305] width 116 height 46
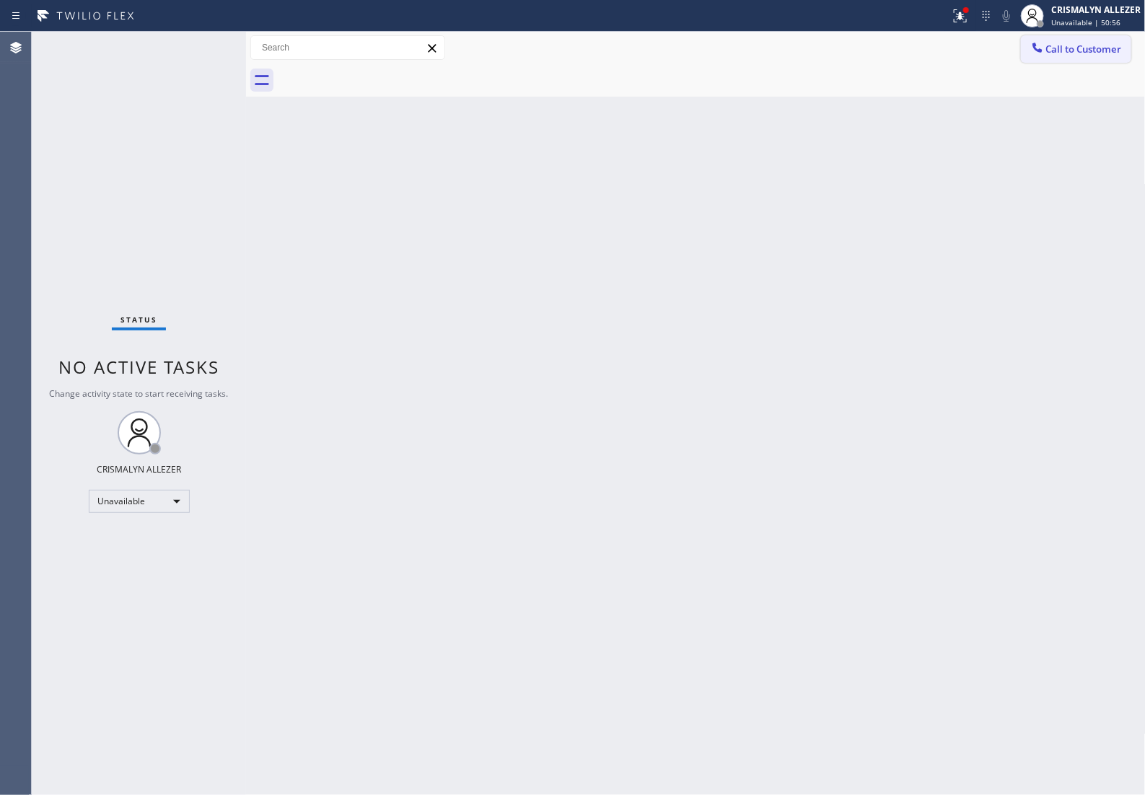
click at [1098, 45] on span "Call to Customer" at bounding box center [1084, 49] width 76 height 13
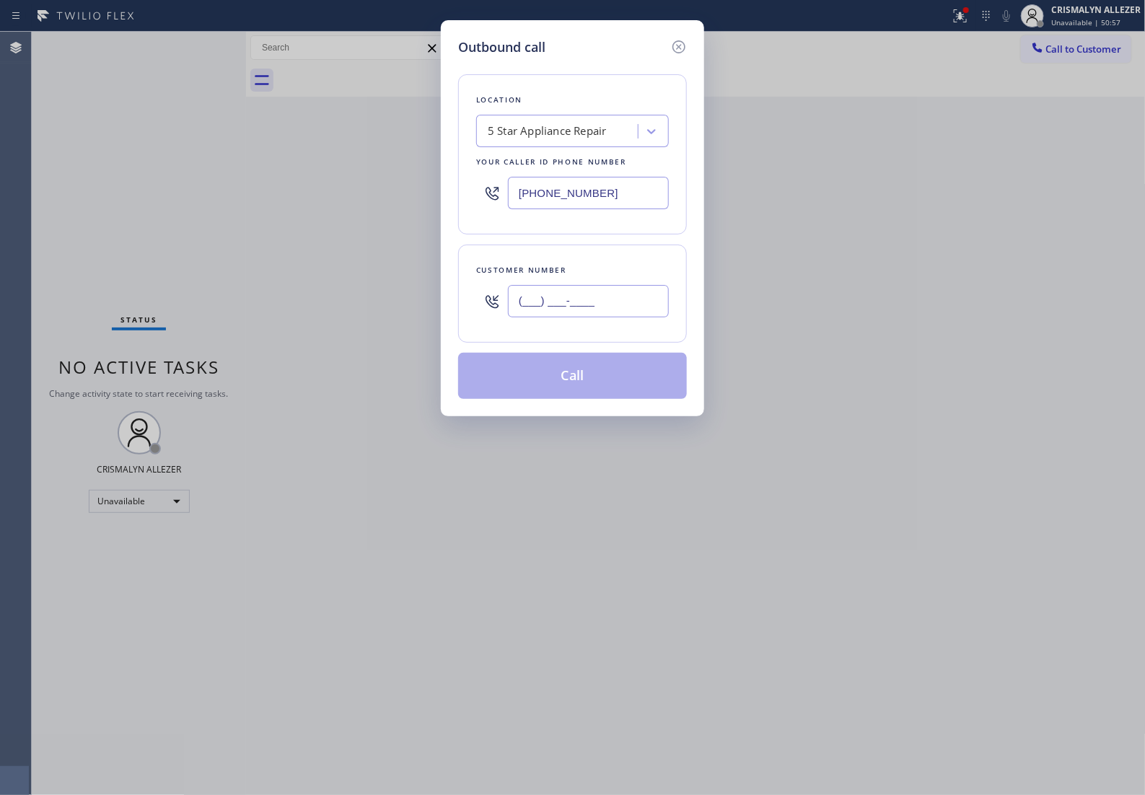
click at [621, 317] on input "(___) ___-____" at bounding box center [588, 301] width 161 height 32
paste input "606) 650-2986"
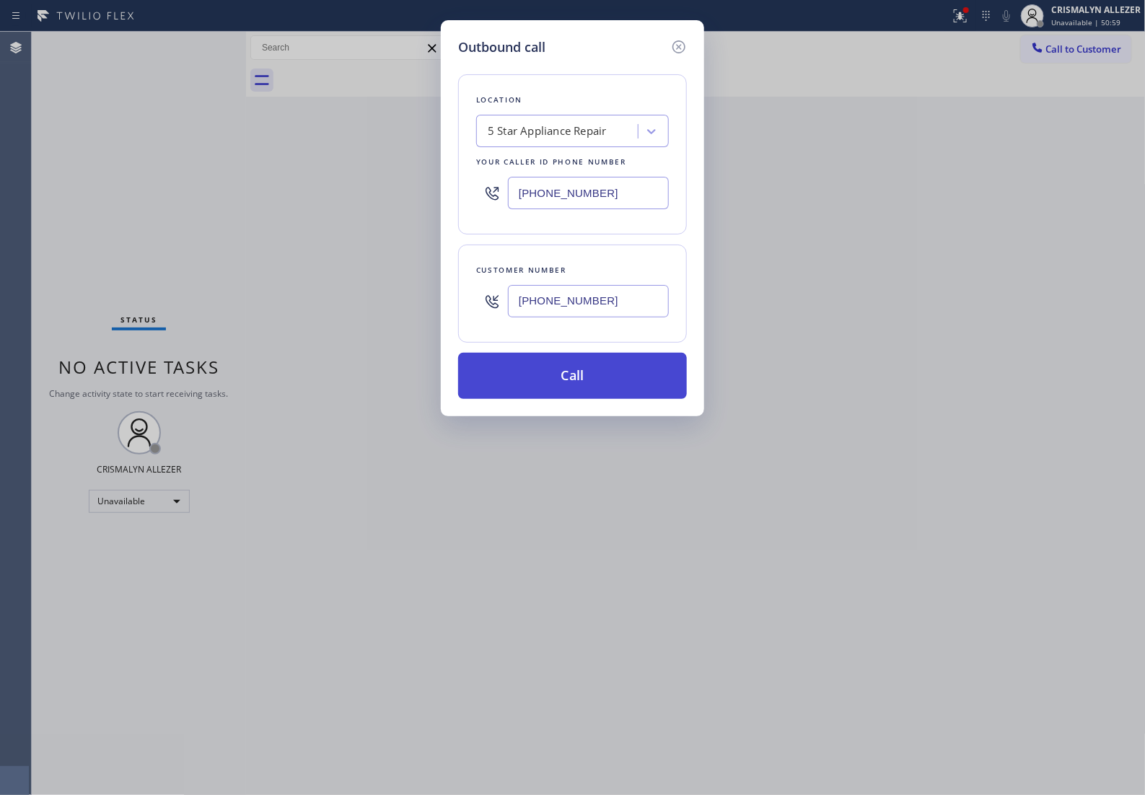
type input "(606) 650-2986"
click at [567, 399] on button "Call" at bounding box center [572, 376] width 229 height 46
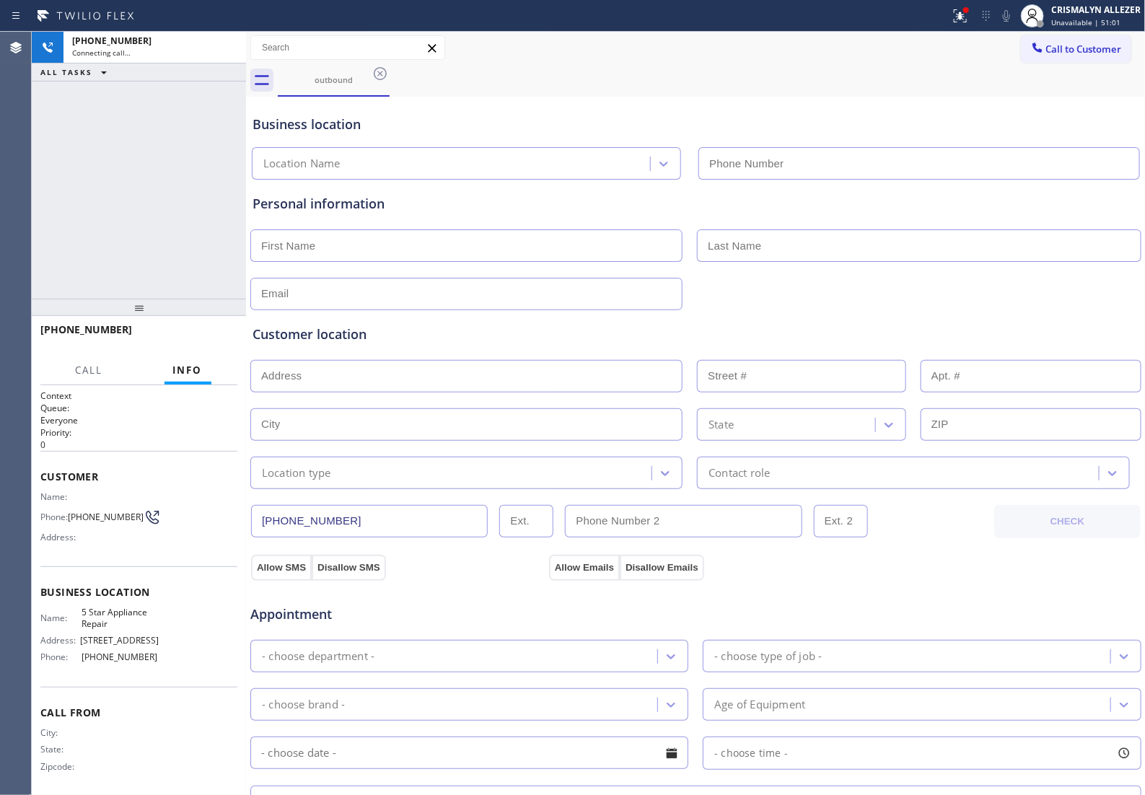
type input "(855) 731-4952"
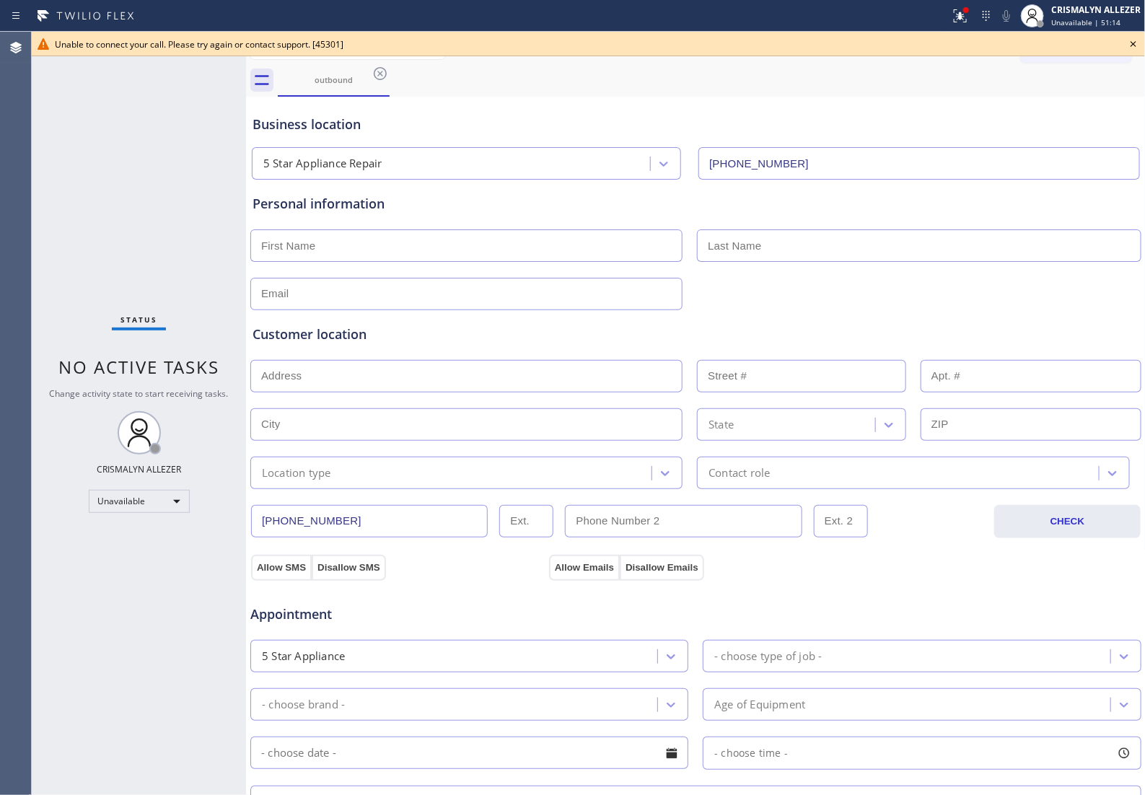
click at [1134, 40] on icon at bounding box center [1133, 43] width 17 height 17
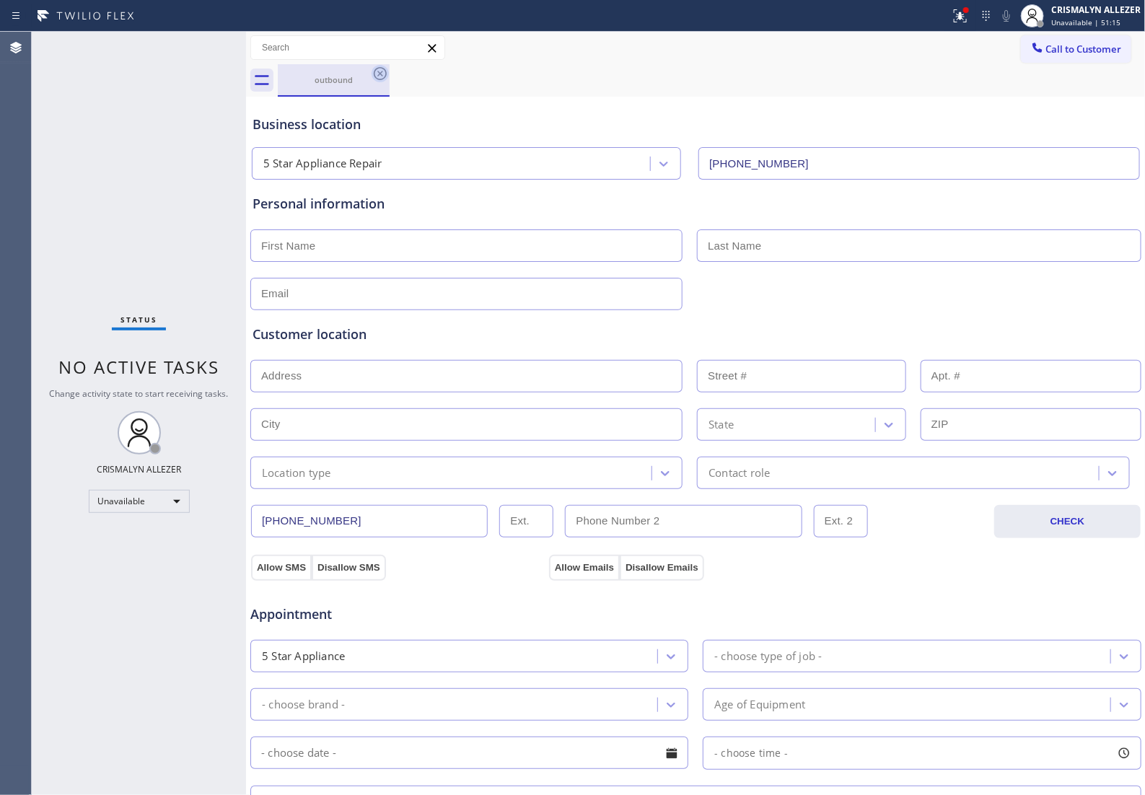
click at [382, 74] on icon at bounding box center [380, 73] width 17 height 17
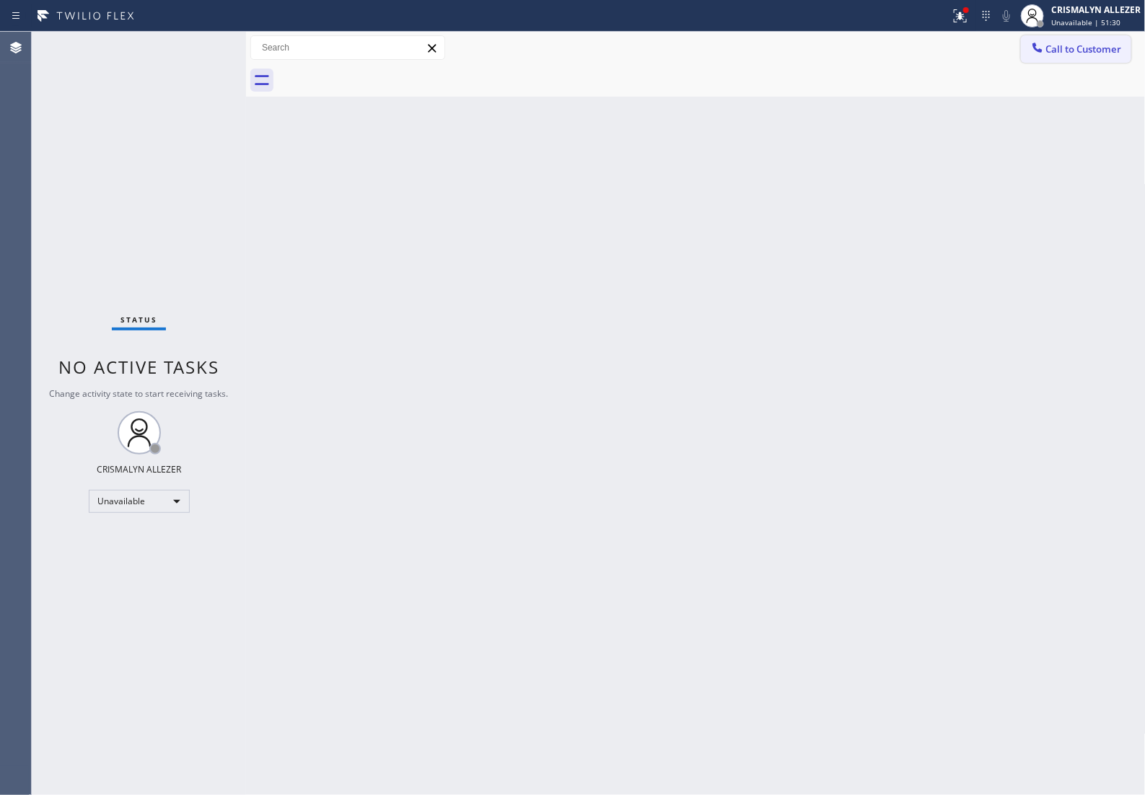
click at [1064, 52] on span "Call to Customer" at bounding box center [1084, 49] width 76 height 13
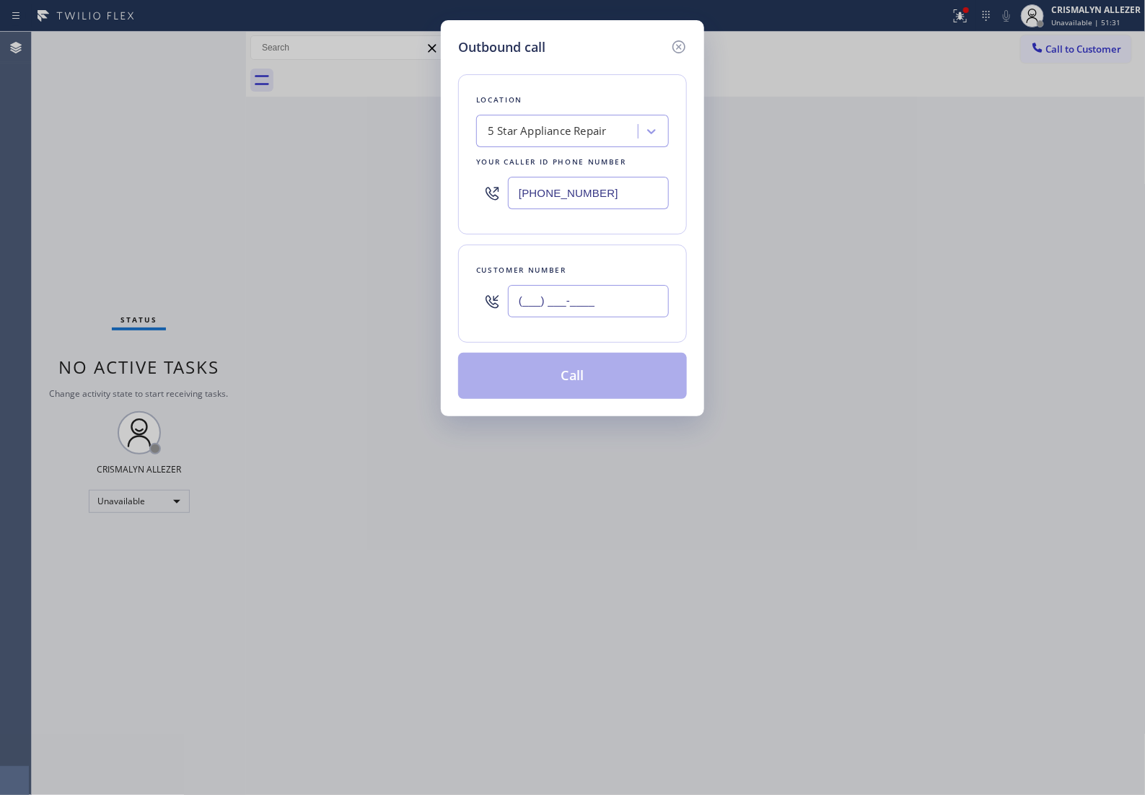
click at [624, 317] on input "(___) ___-____" at bounding box center [588, 301] width 161 height 32
paste input "805) 452-1369"
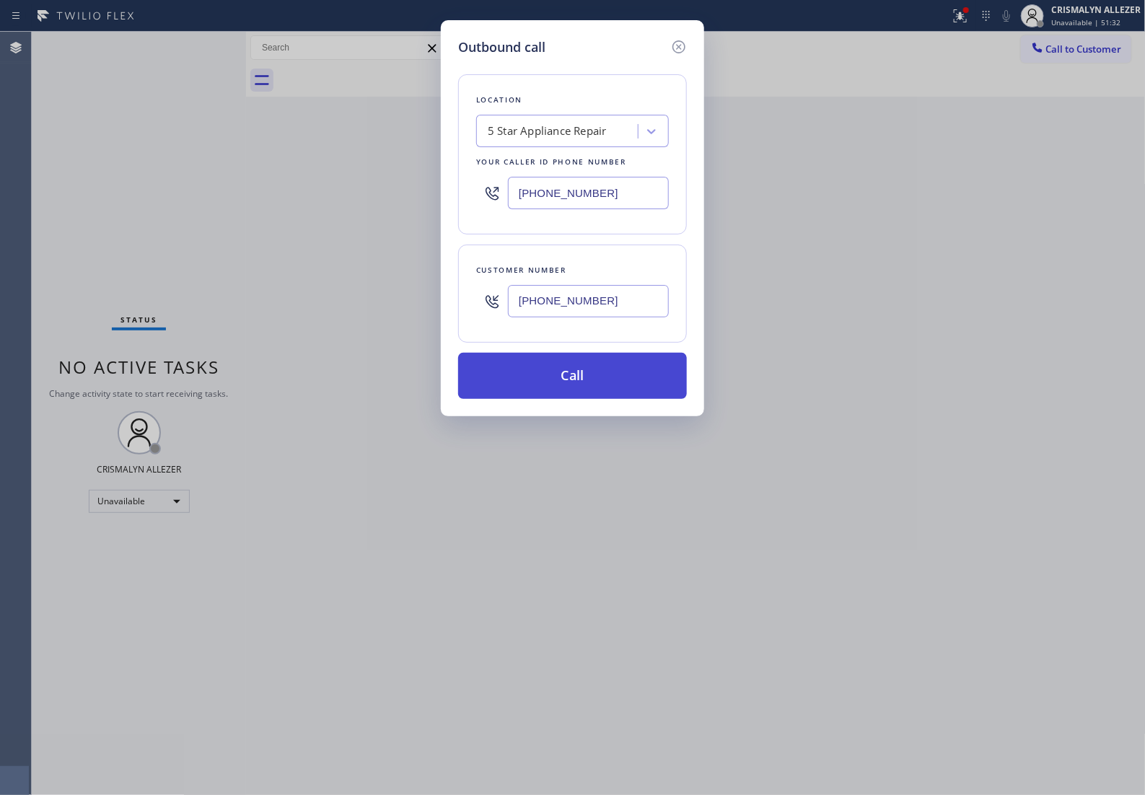
type input "(805) 452-1369"
click at [582, 399] on button "Call" at bounding box center [572, 376] width 229 height 46
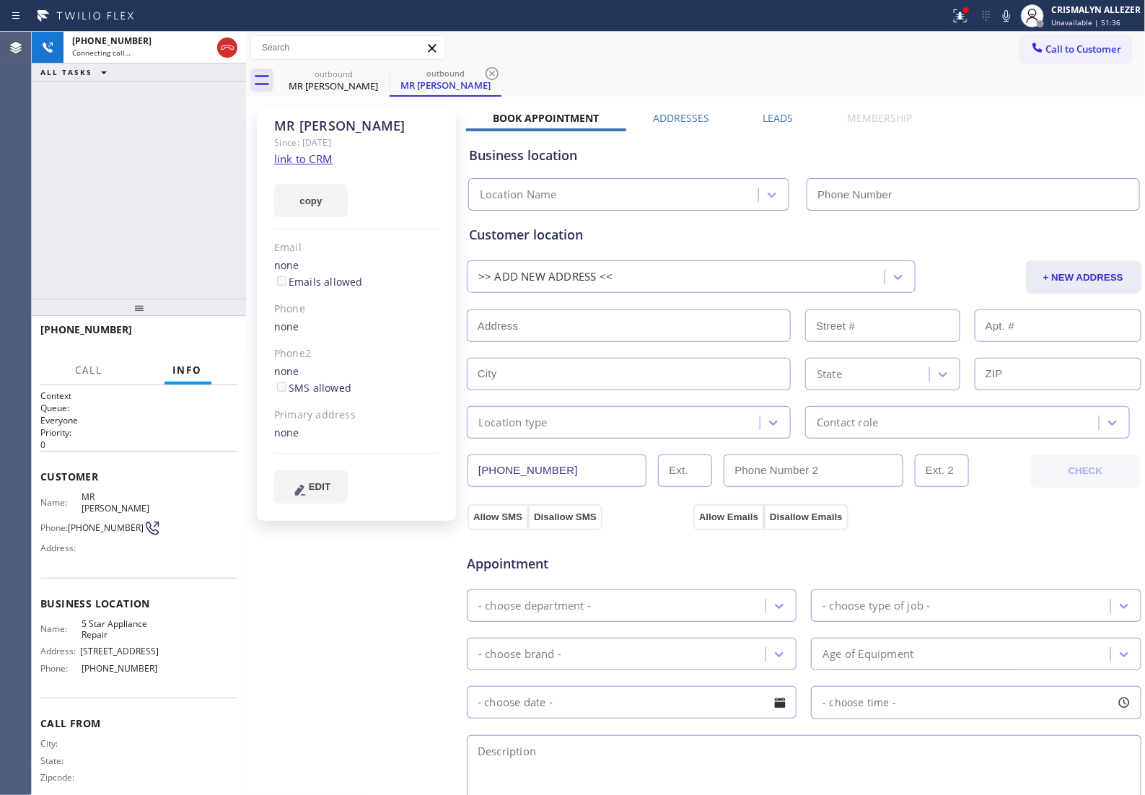
click at [291, 162] on link "link to CRM" at bounding box center [303, 159] width 58 height 14
type input "(855) 731-4952"
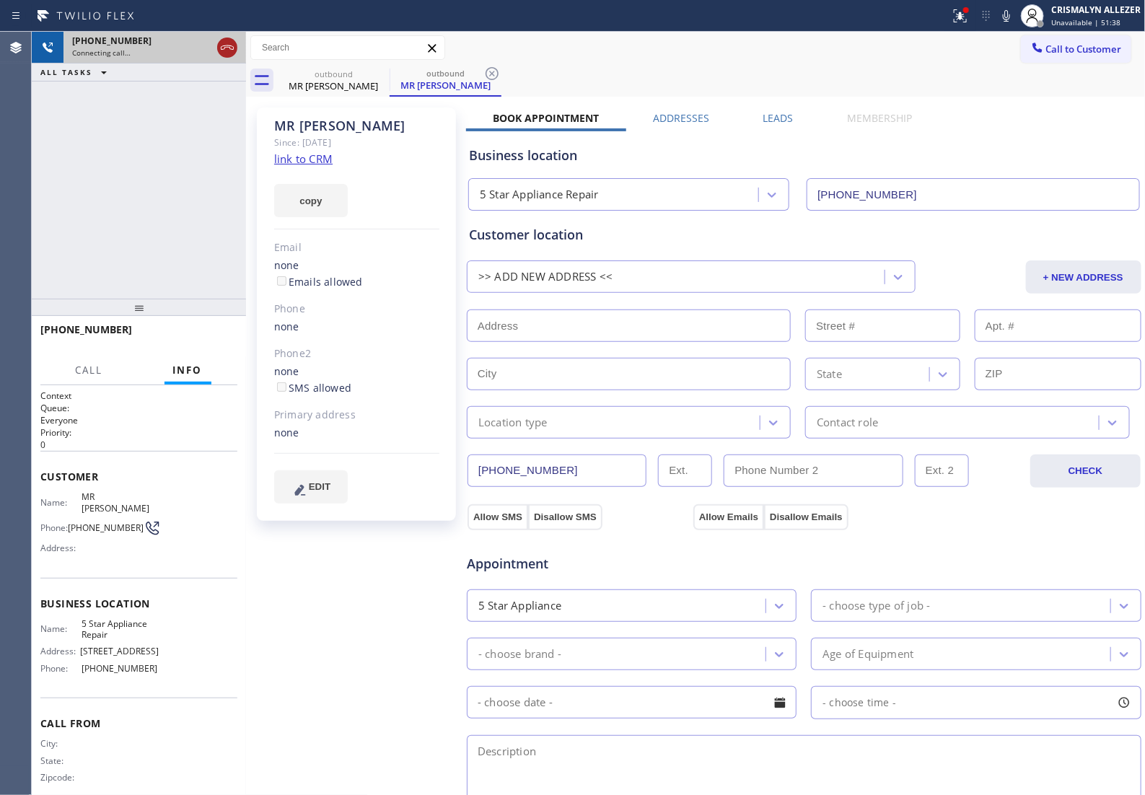
click at [222, 48] on icon at bounding box center [227, 47] width 17 height 17
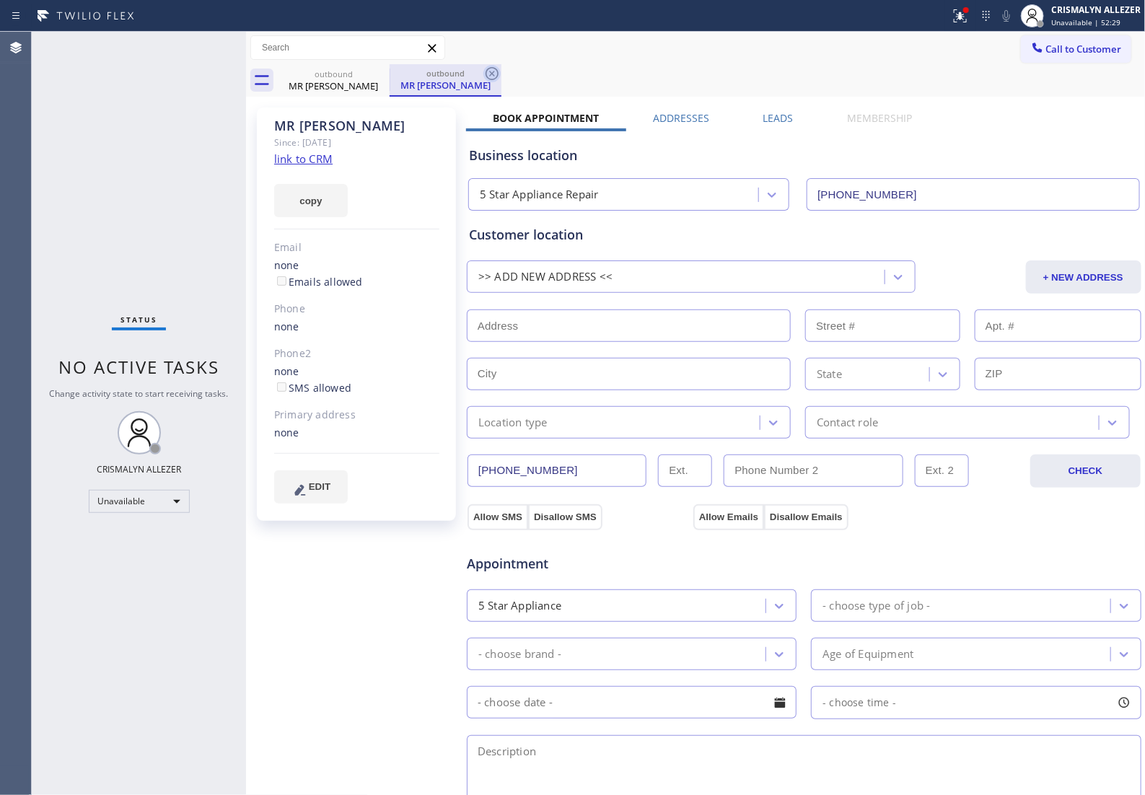
click at [489, 71] on icon at bounding box center [492, 73] width 13 height 13
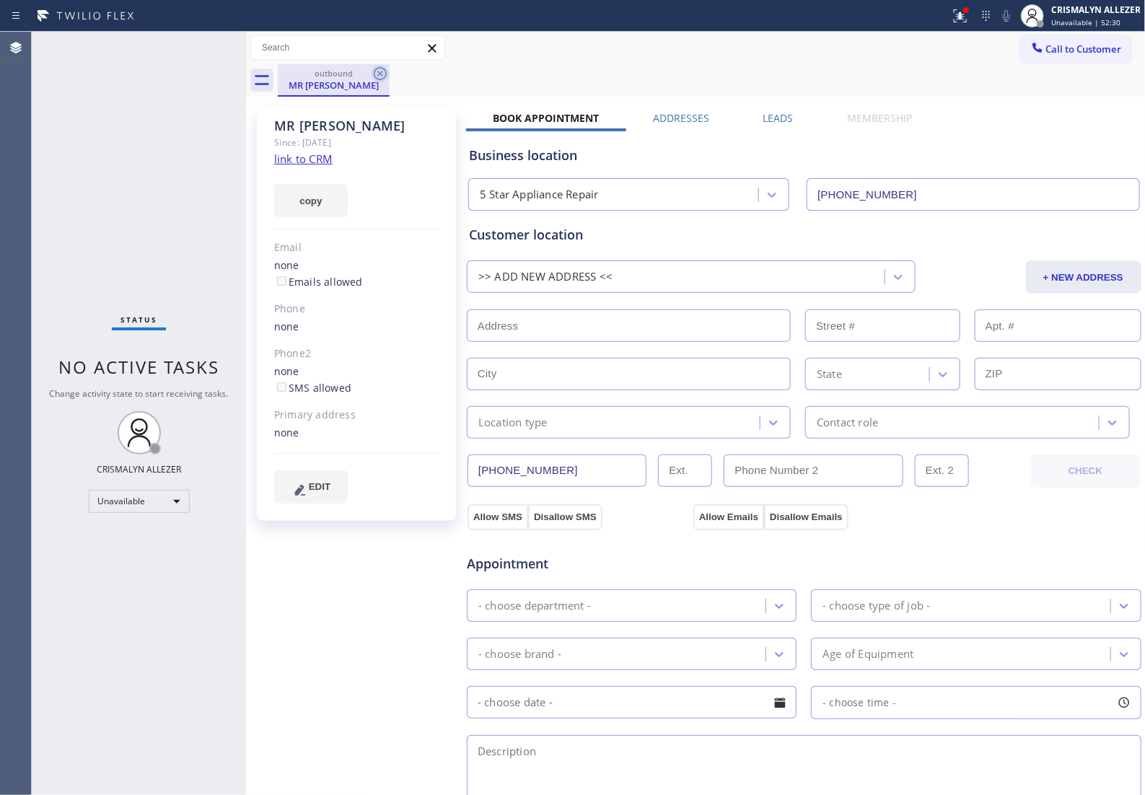
click at [381, 74] on icon at bounding box center [380, 73] width 17 height 17
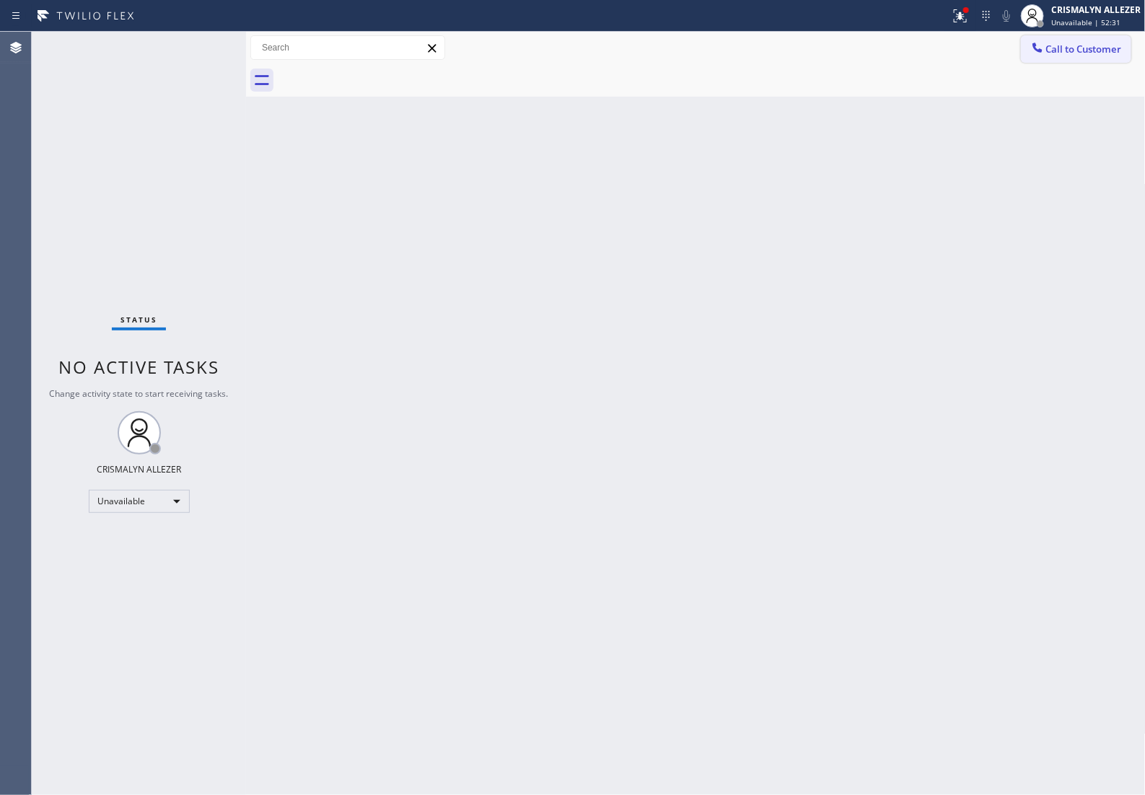
click at [1050, 56] on span "Call to Customer" at bounding box center [1084, 49] width 76 height 13
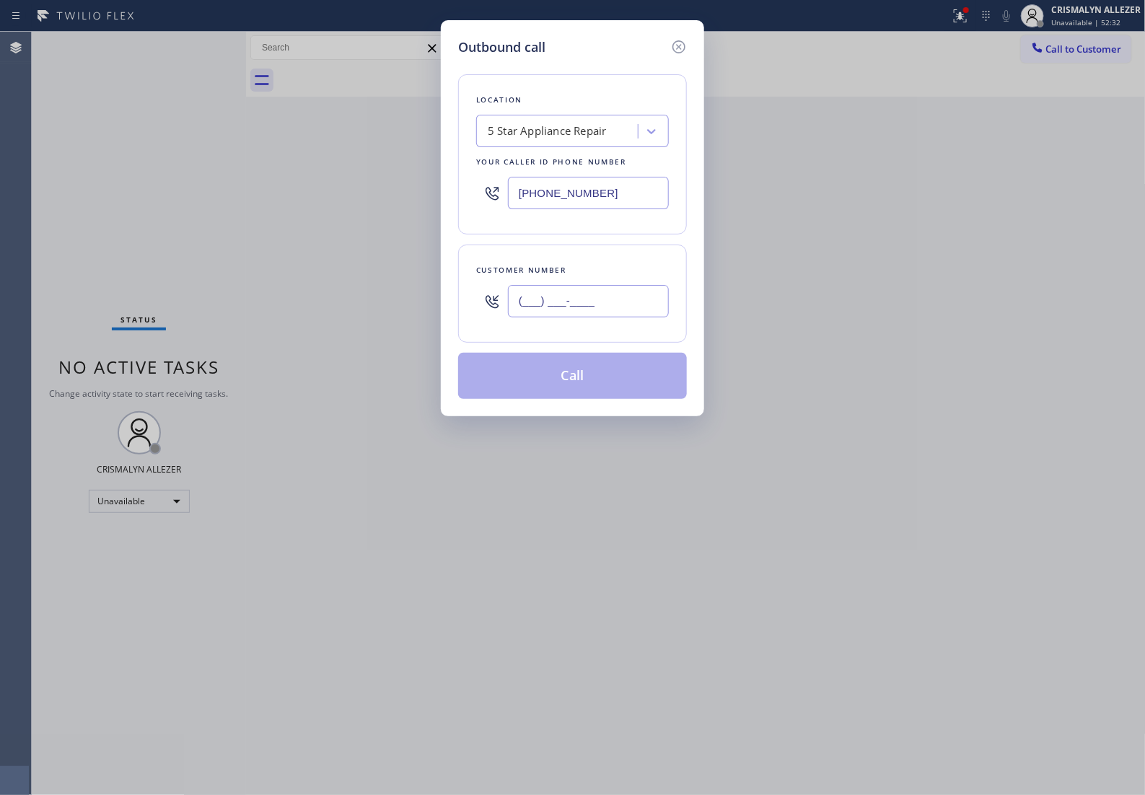
click at [642, 314] on input "(___) ___-____" at bounding box center [588, 301] width 161 height 32
paste input "503) 498-0925"
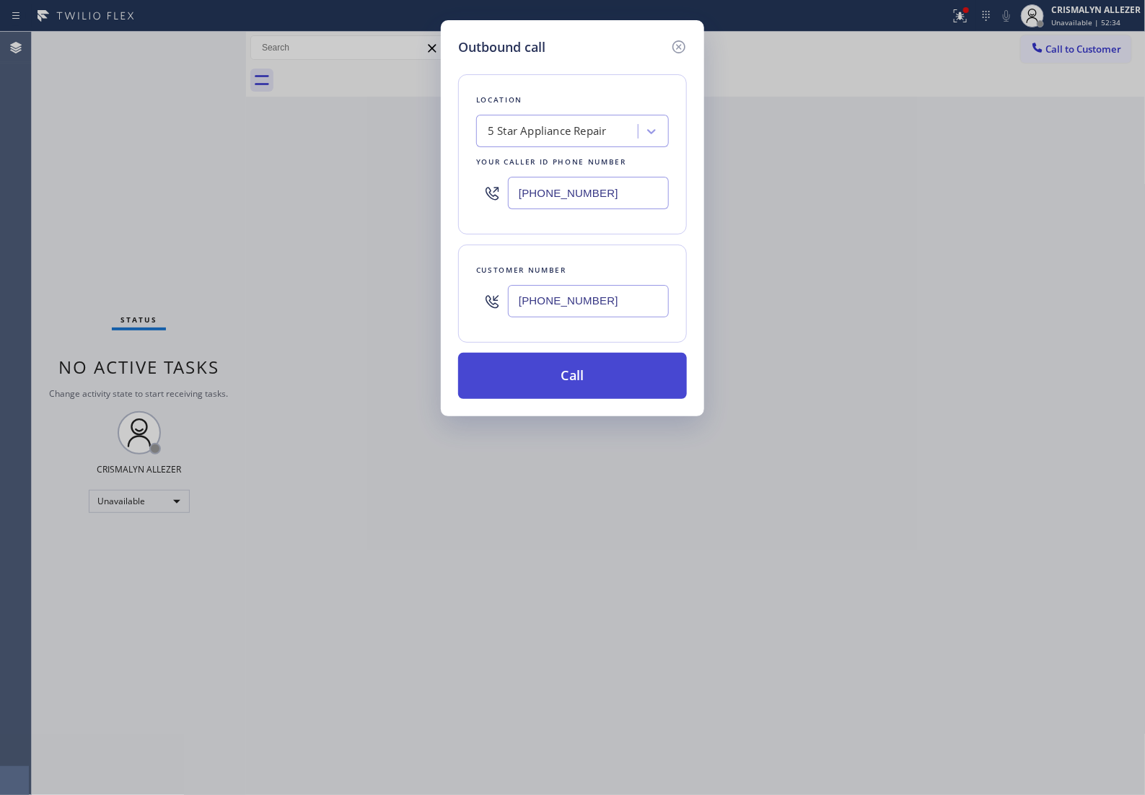
type input "(503) 498-0925"
click at [571, 399] on button "Call" at bounding box center [572, 376] width 229 height 46
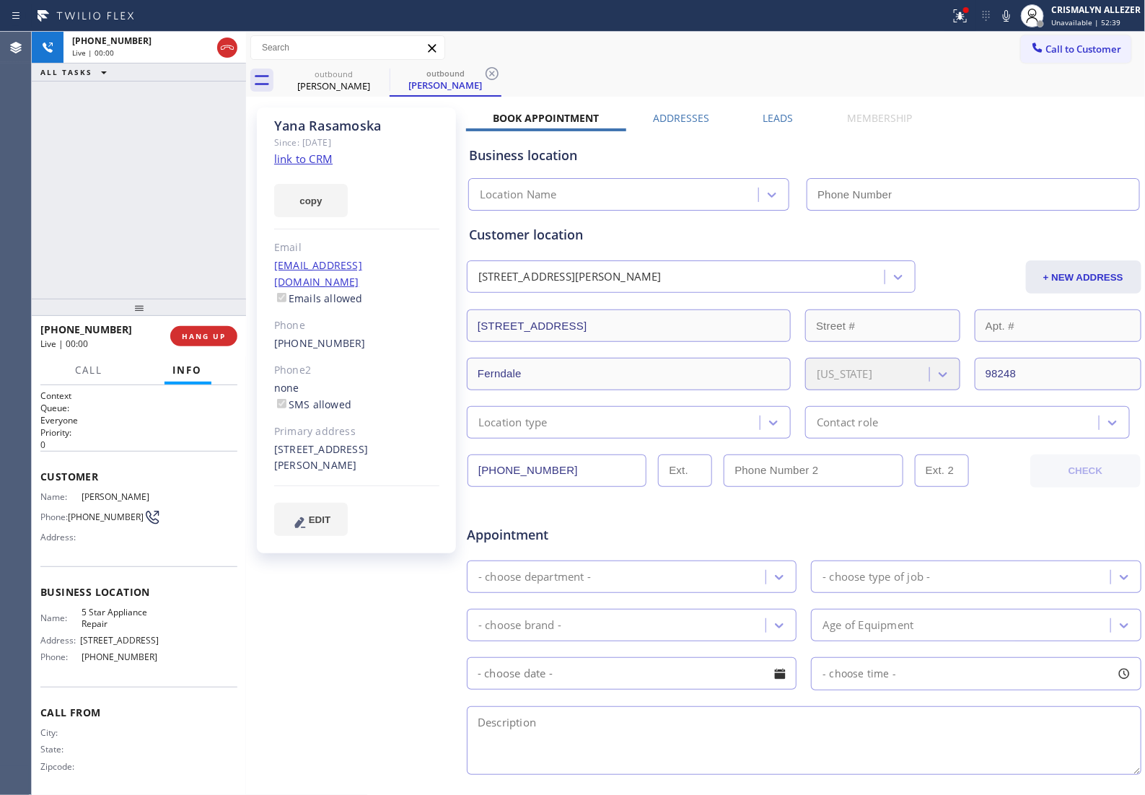
click at [314, 166] on link "link to CRM" at bounding box center [303, 159] width 58 height 14
type input "(855) 731-4952"
click at [215, 336] on span "HANG UP" at bounding box center [204, 336] width 44 height 10
click at [210, 341] on span "HANG UP" at bounding box center [204, 336] width 44 height 10
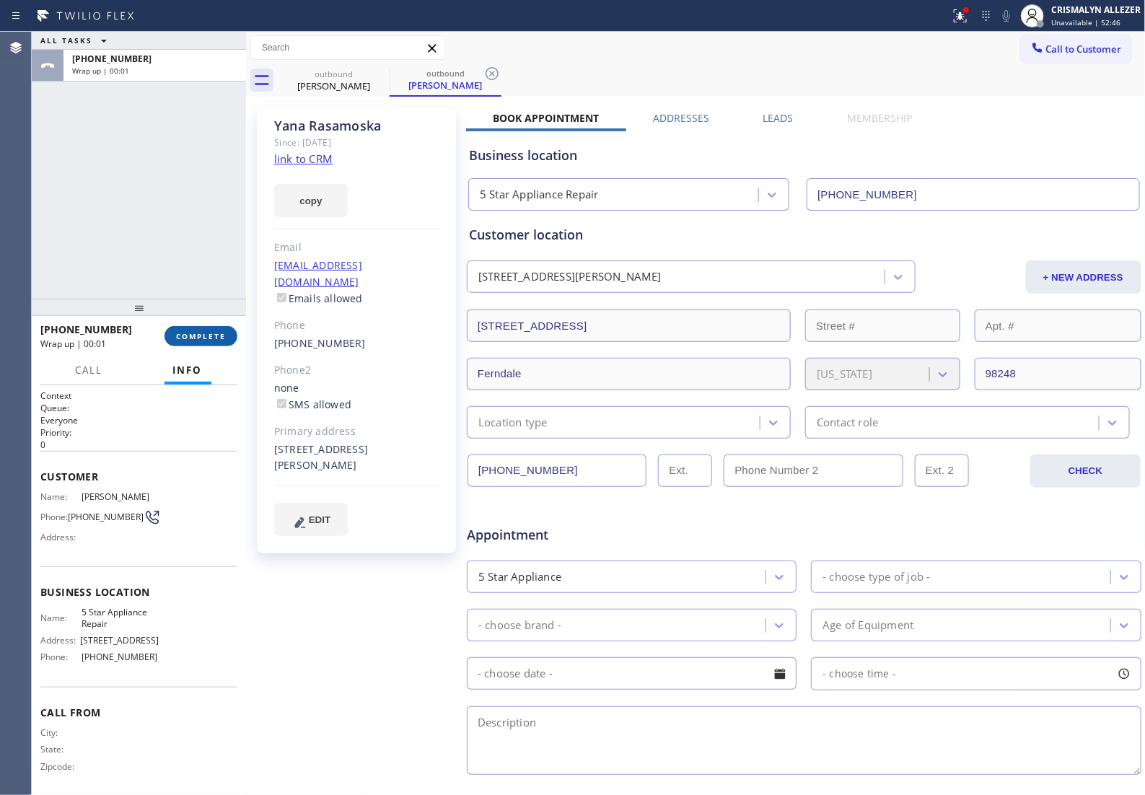
click at [188, 339] on span "COMPLETE" at bounding box center [201, 336] width 50 height 10
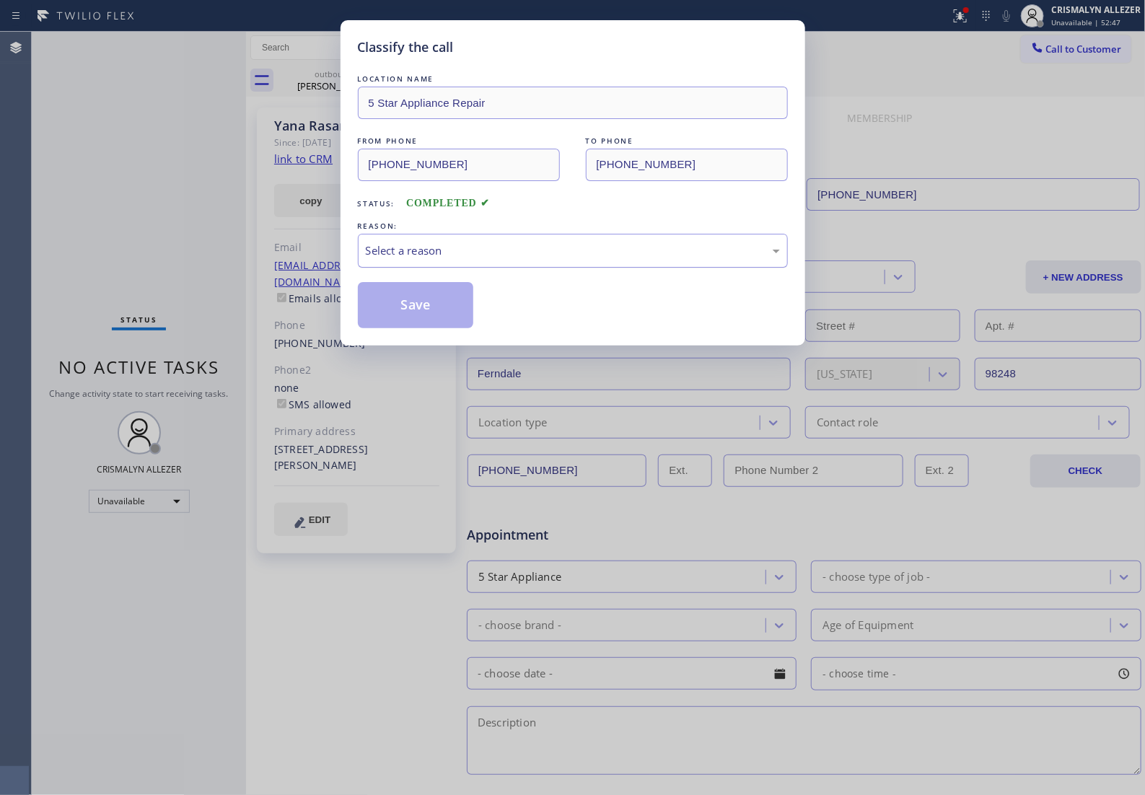
click at [523, 259] on div "Select a reason" at bounding box center [573, 250] width 414 height 17
click at [419, 316] on button "Save" at bounding box center [416, 305] width 116 height 46
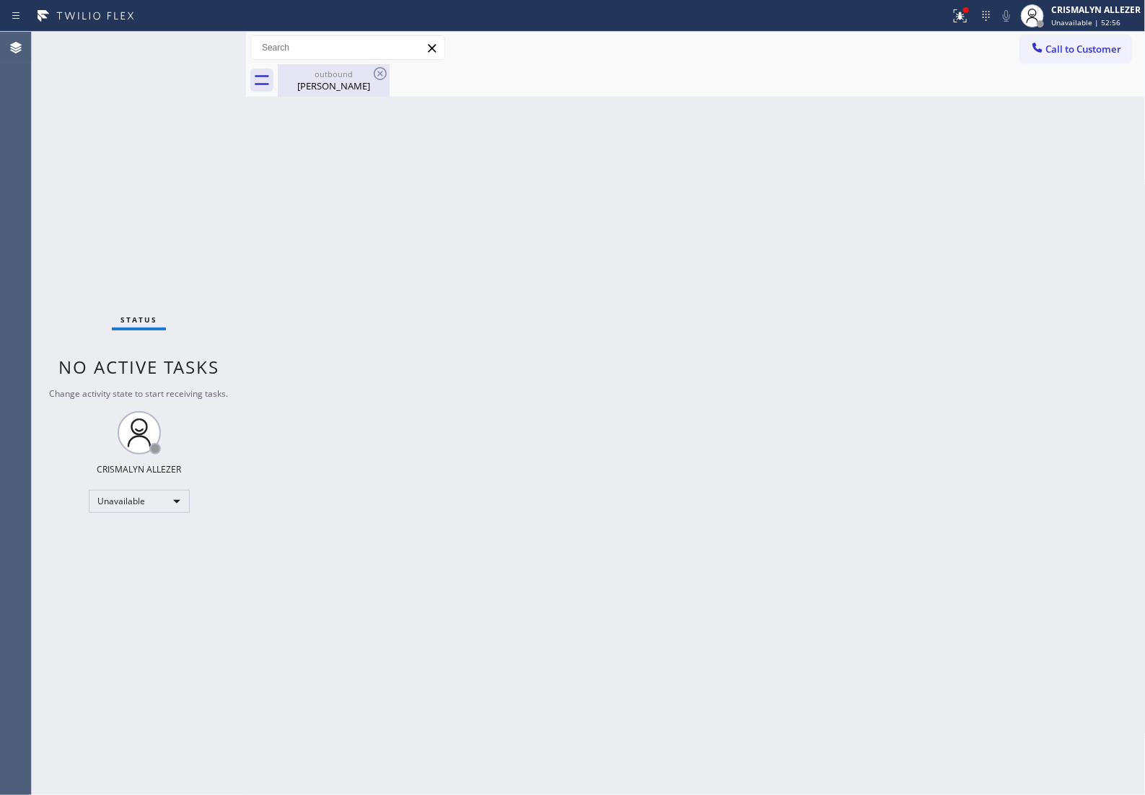
click at [339, 82] on div "Yana Rasamoska" at bounding box center [333, 85] width 109 height 13
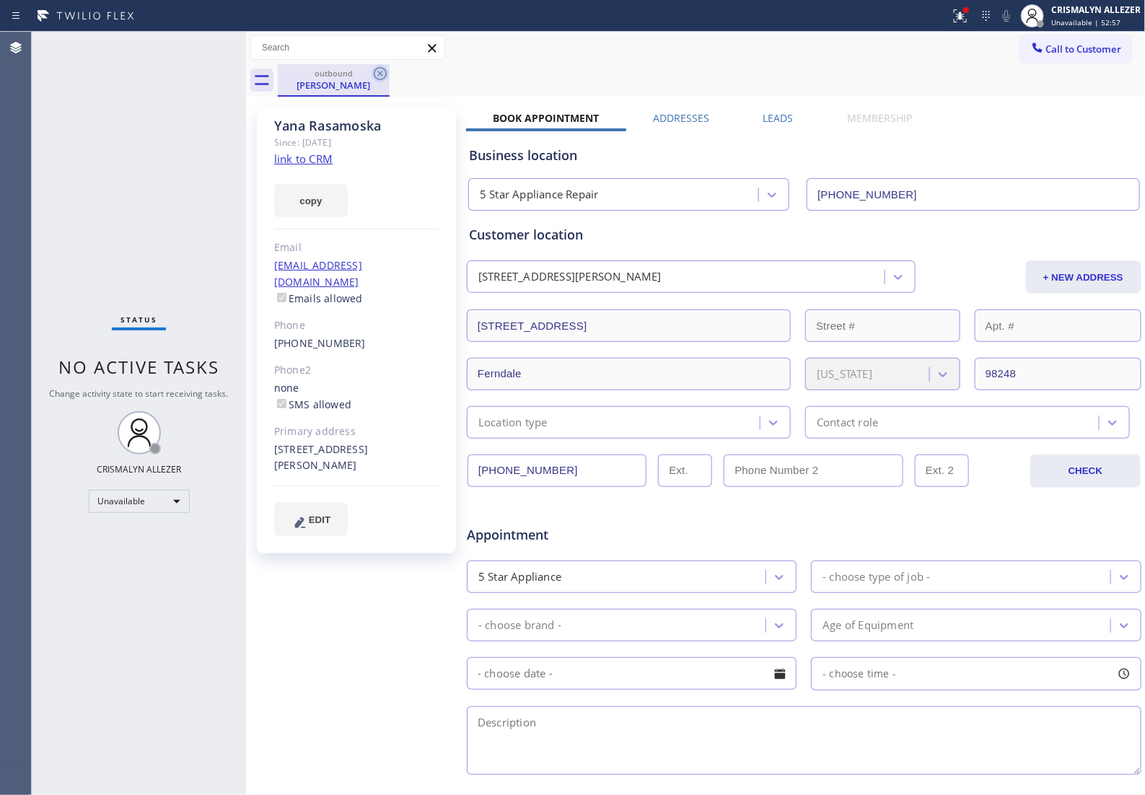
drag, startPoint x: 381, startPoint y: 70, endPoint x: 387, endPoint y: 41, distance: 29.4
click at [381, 69] on icon at bounding box center [380, 73] width 17 height 17
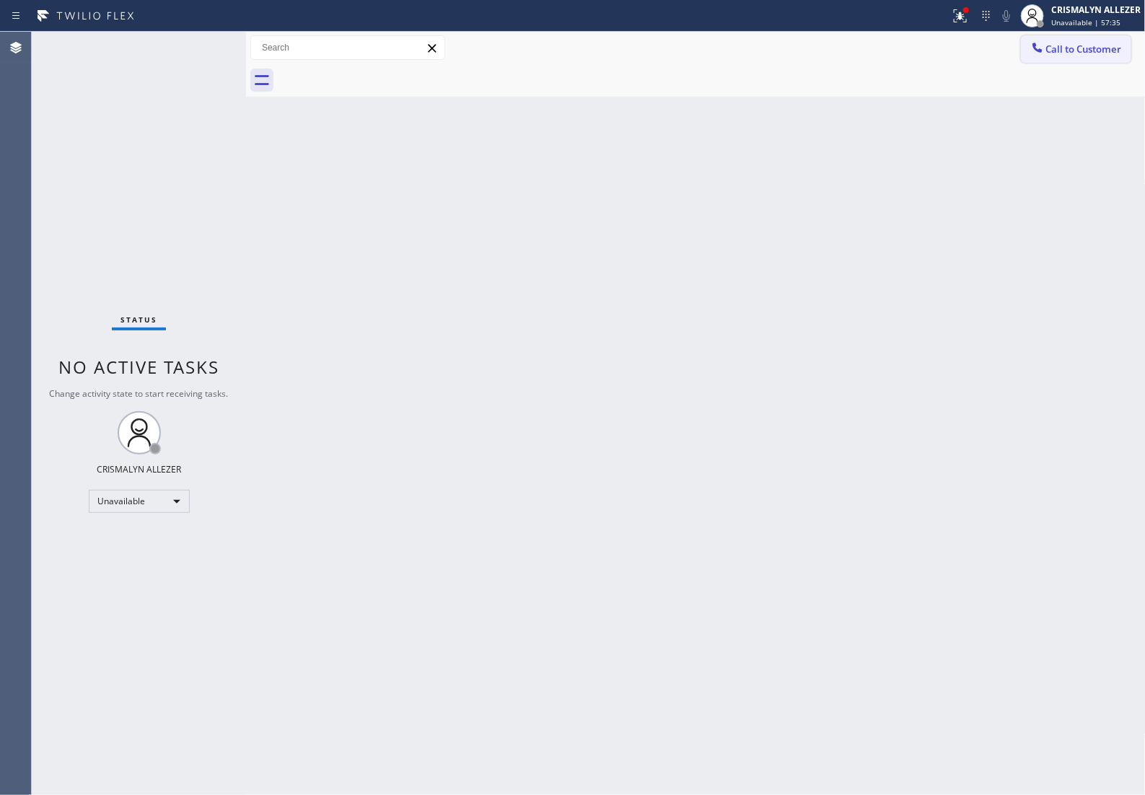
click at [1087, 60] on button "Call to Customer" at bounding box center [1076, 48] width 110 height 27
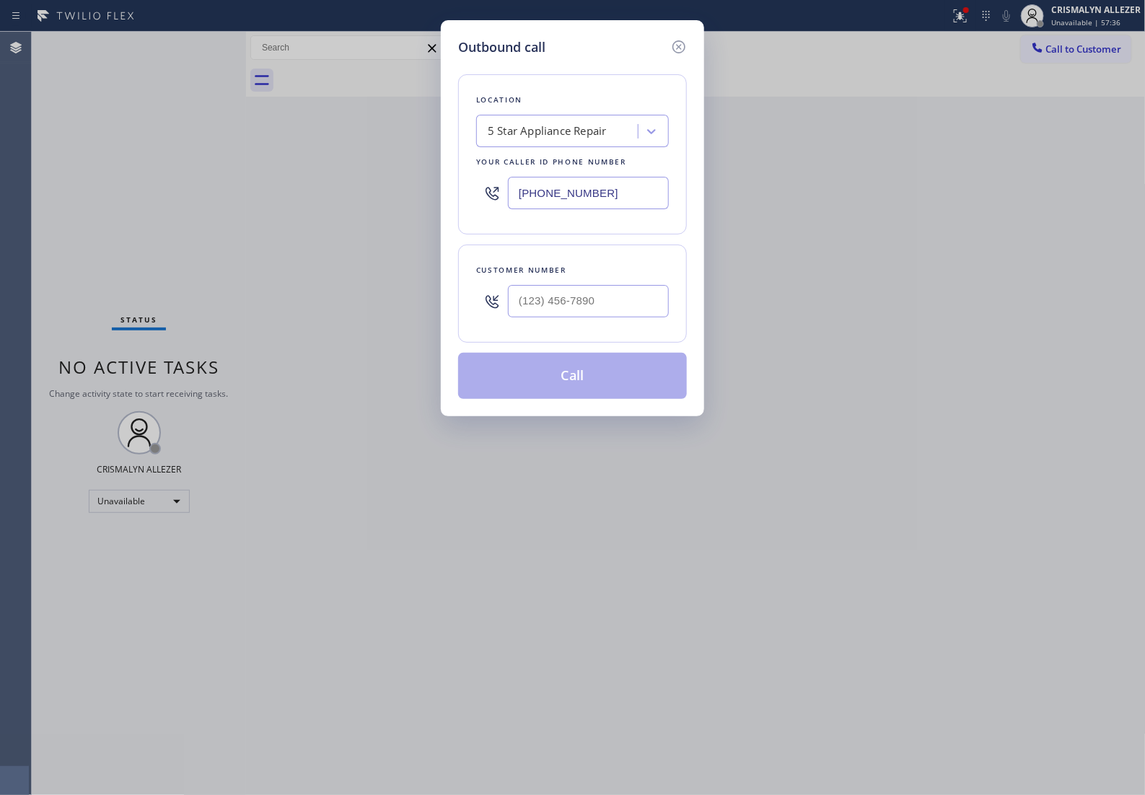
drag, startPoint x: 654, startPoint y: 200, endPoint x: 89, endPoint y: 206, distance: 565.0
click at [92, 208] on div "Outbound call Location 5 Star Appliance Repair Your caller id phone number (855…" at bounding box center [572, 397] width 1145 height 795
paste input "44) 502-1411"
type input "(844) 502-1411"
click at [612, 317] on input "(___) ___-____" at bounding box center [588, 301] width 161 height 32
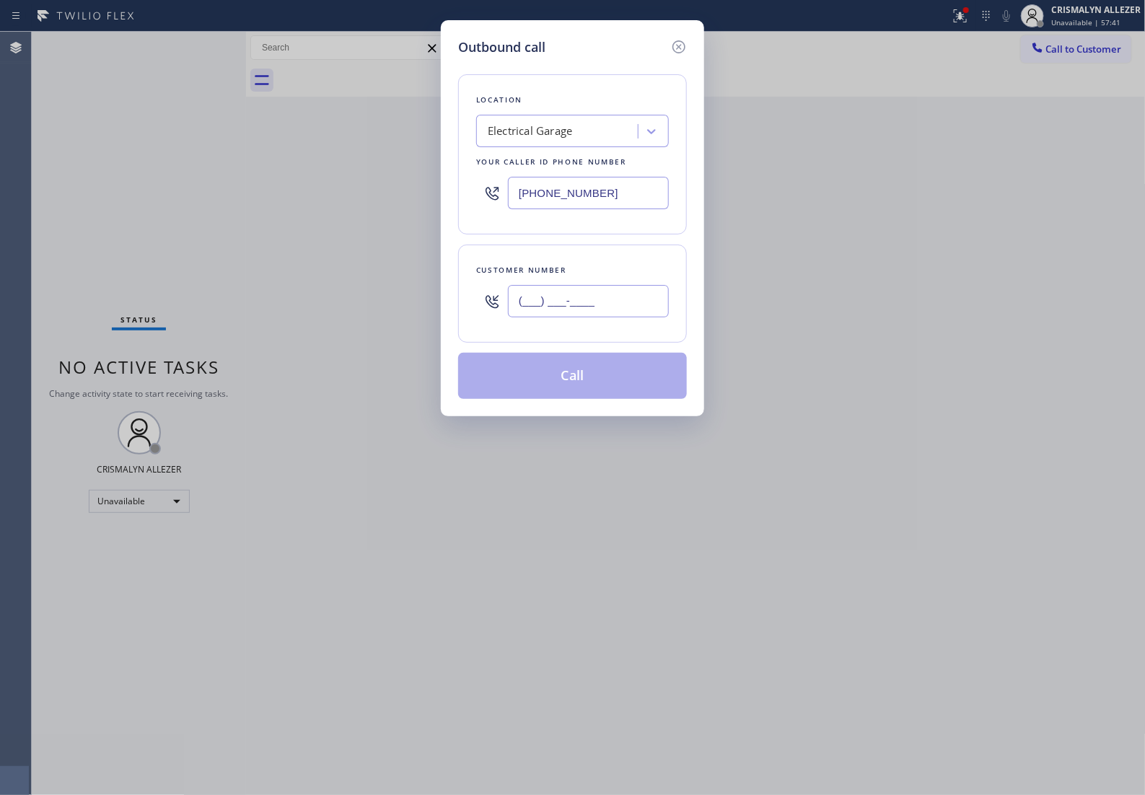
paste input "416) 722-7949"
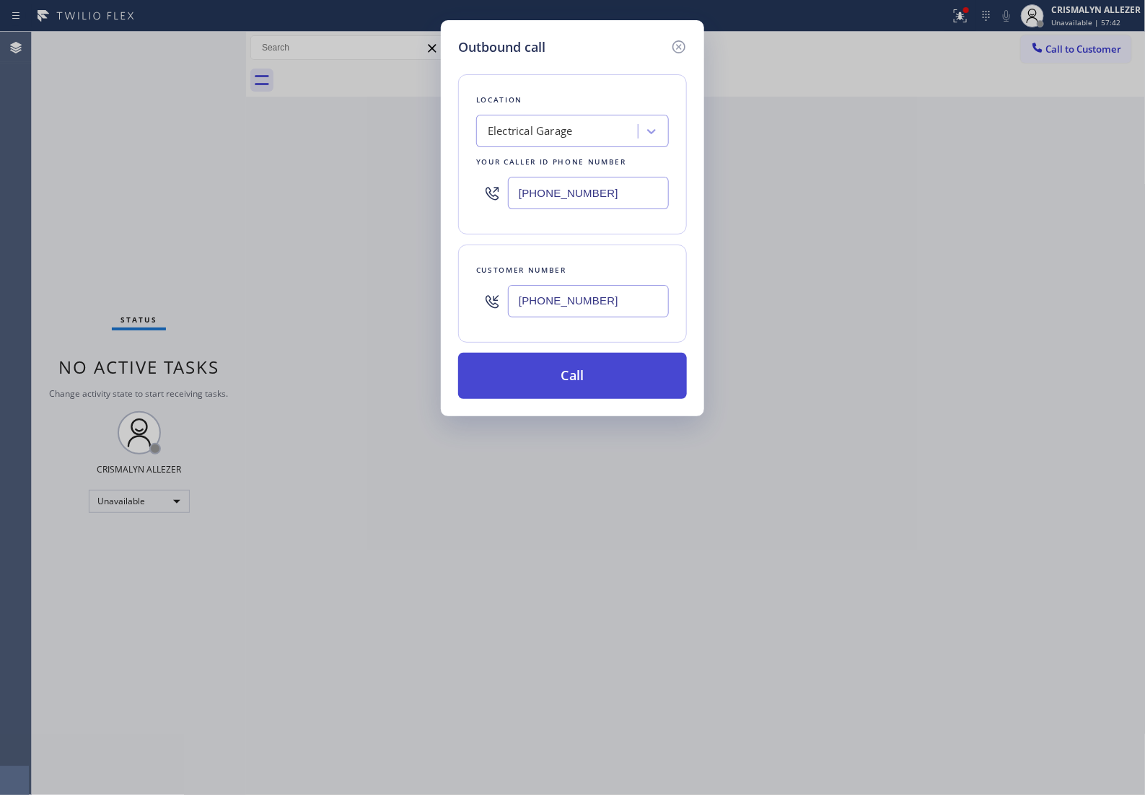
type input "(416) 722-7949"
click at [583, 399] on button "Call" at bounding box center [572, 376] width 229 height 46
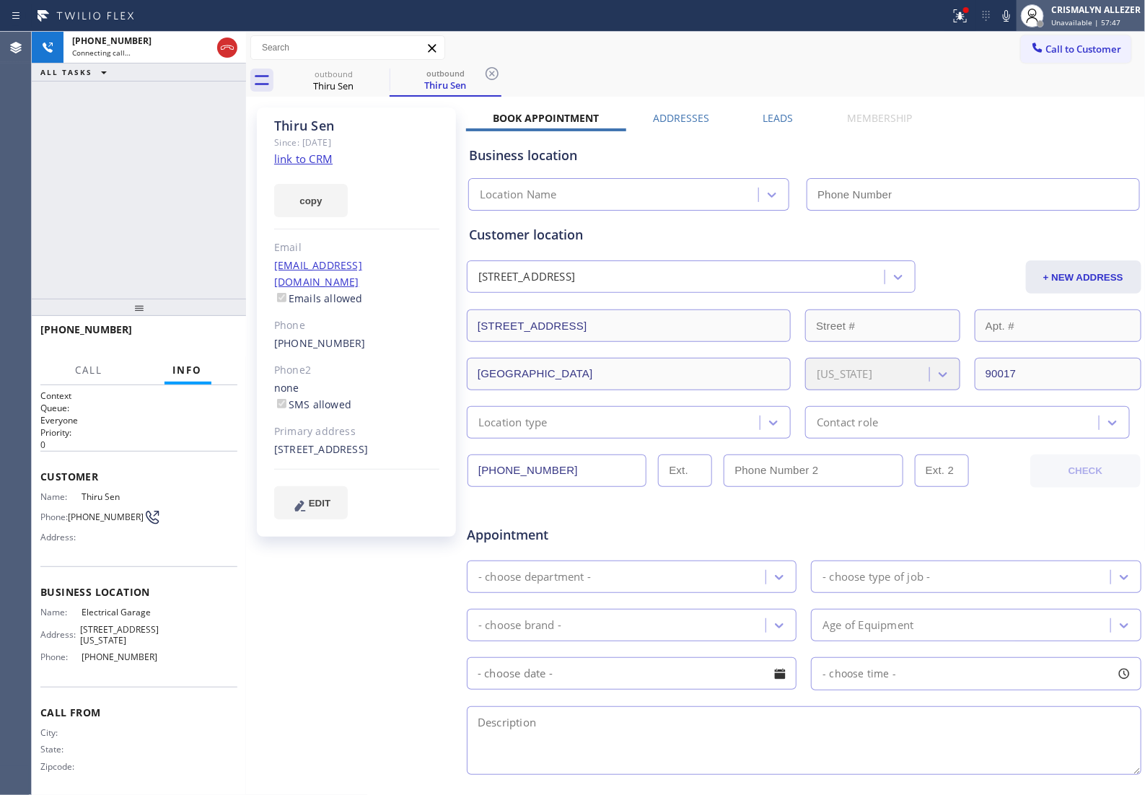
type input "(844) 502-1411"
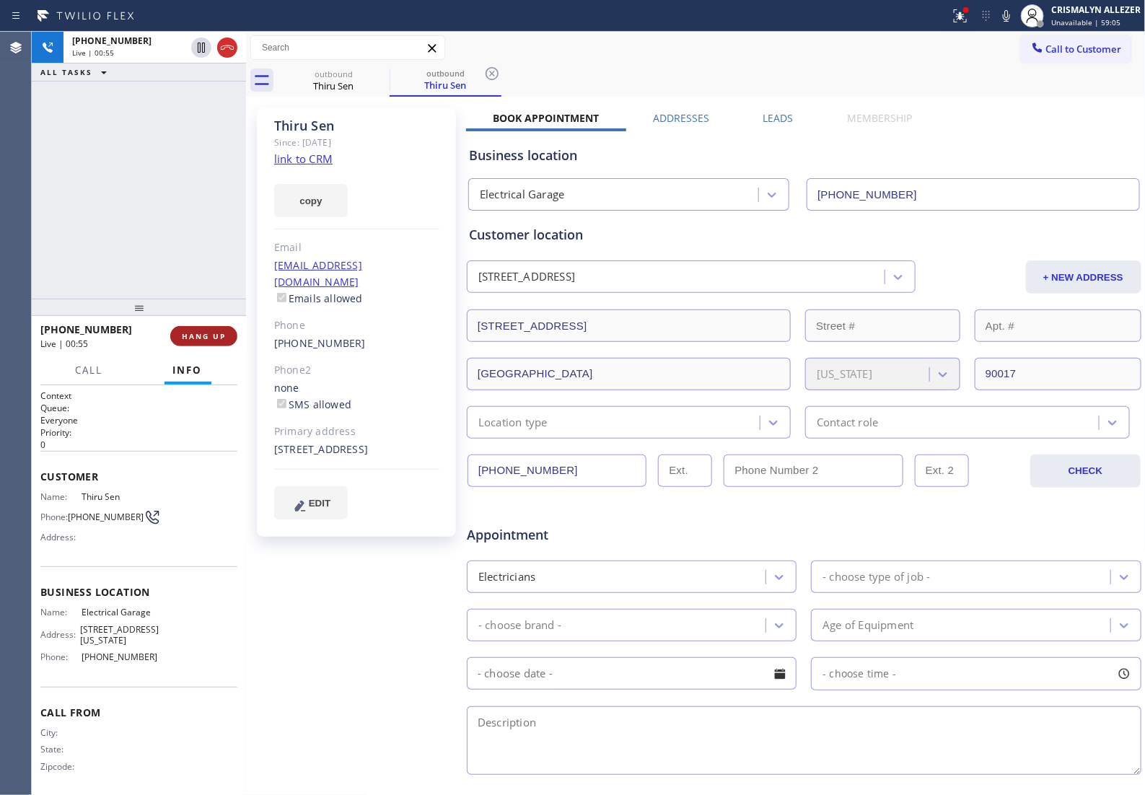
click at [203, 334] on span "HANG UP" at bounding box center [204, 336] width 44 height 10
click at [203, 336] on span "COMPLETE" at bounding box center [201, 336] width 50 height 10
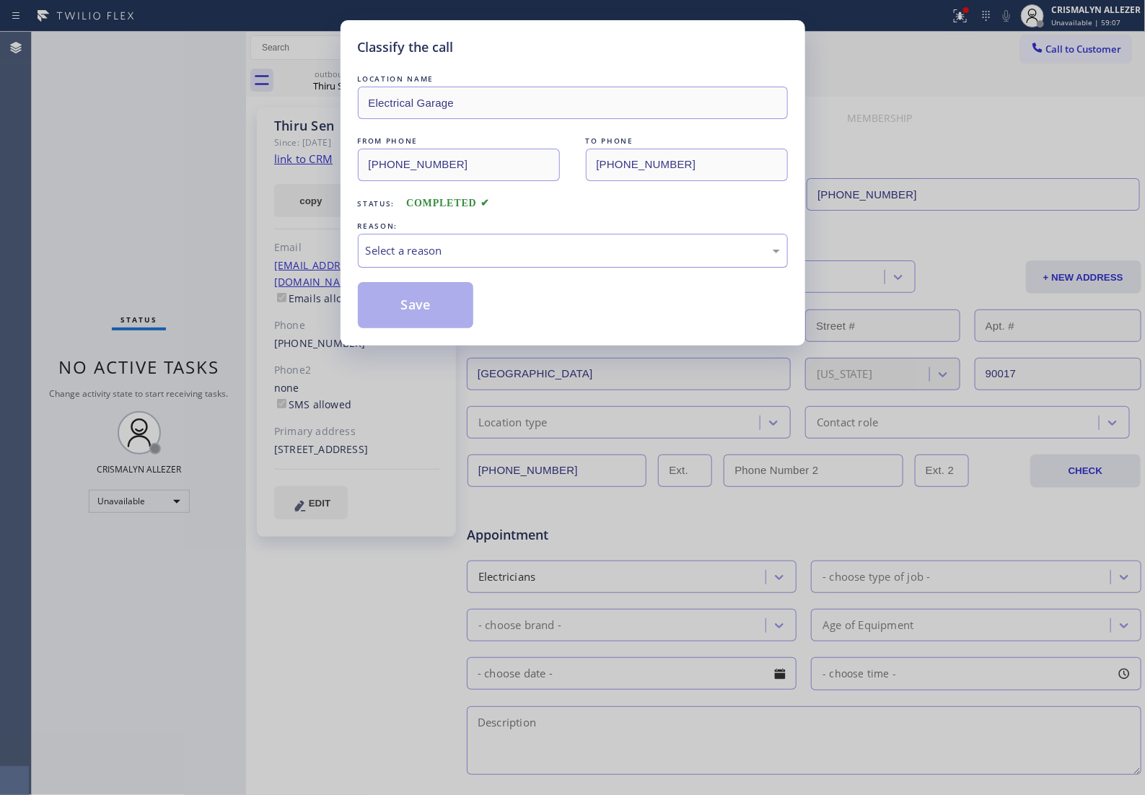
click at [602, 268] on div "Select a reason" at bounding box center [573, 251] width 430 height 34
click at [391, 325] on button "Save" at bounding box center [416, 305] width 116 height 46
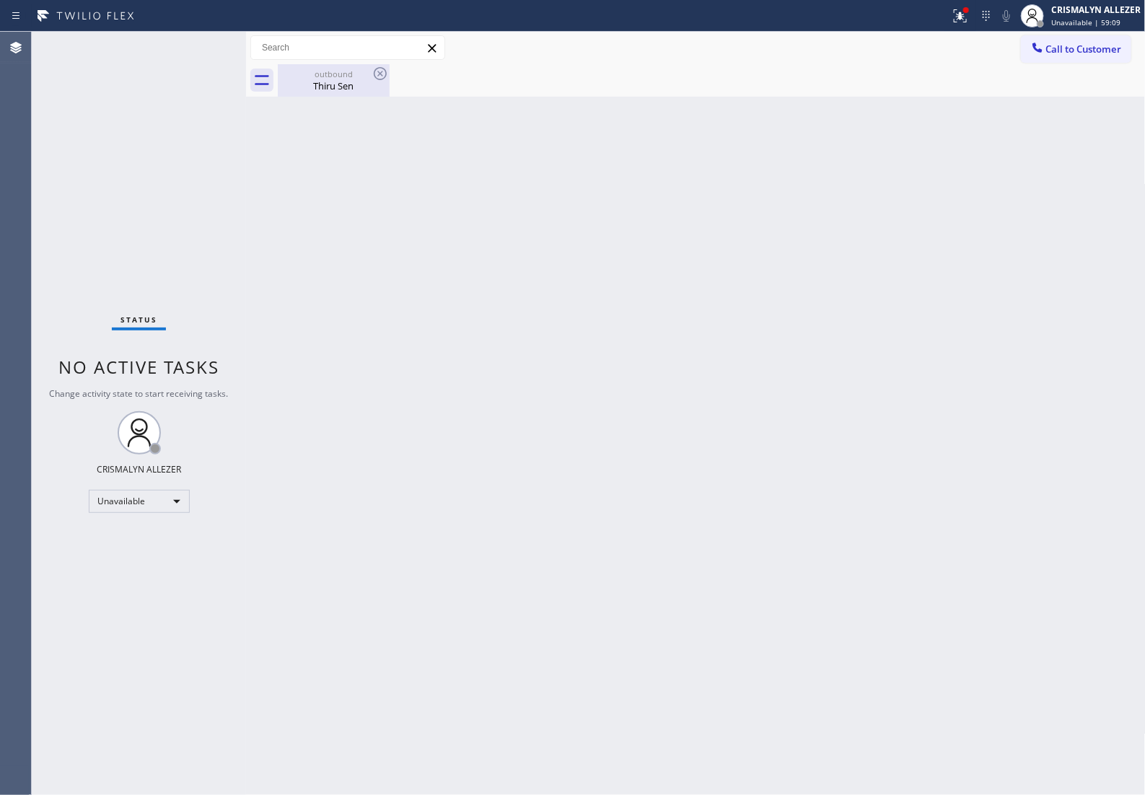
click at [336, 78] on div "outbound" at bounding box center [333, 74] width 109 height 11
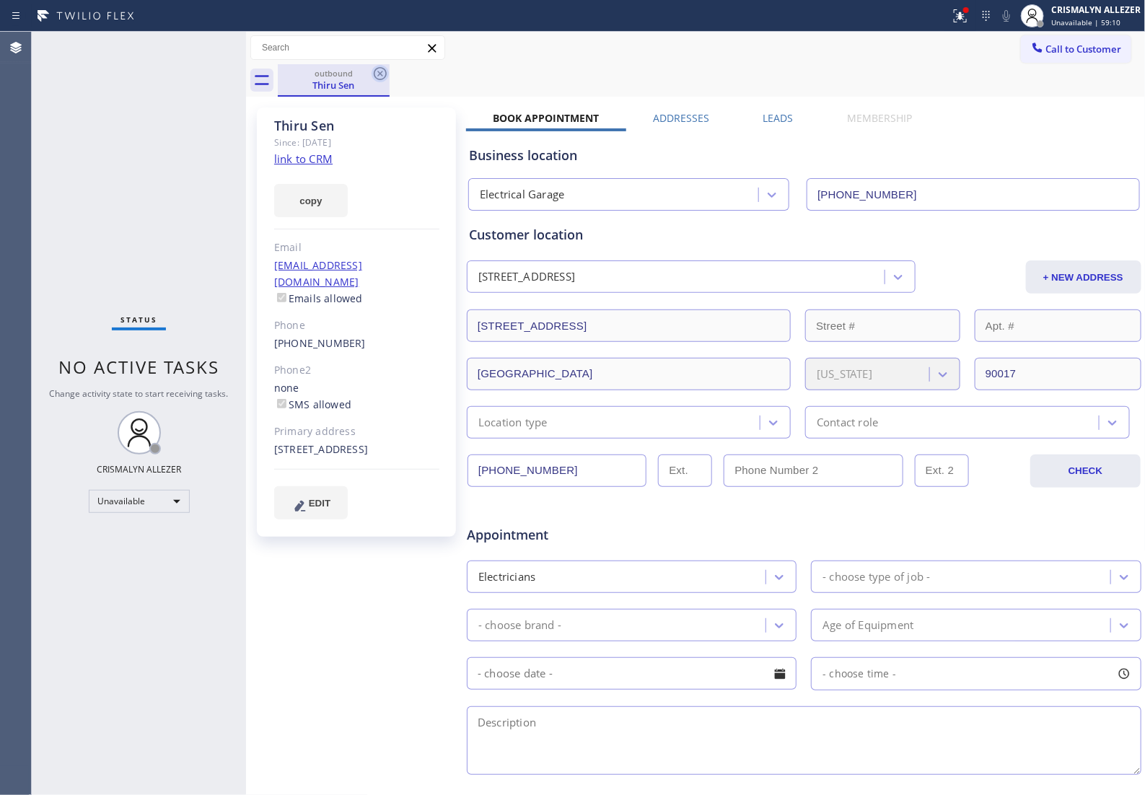
click at [376, 76] on icon at bounding box center [380, 73] width 17 height 17
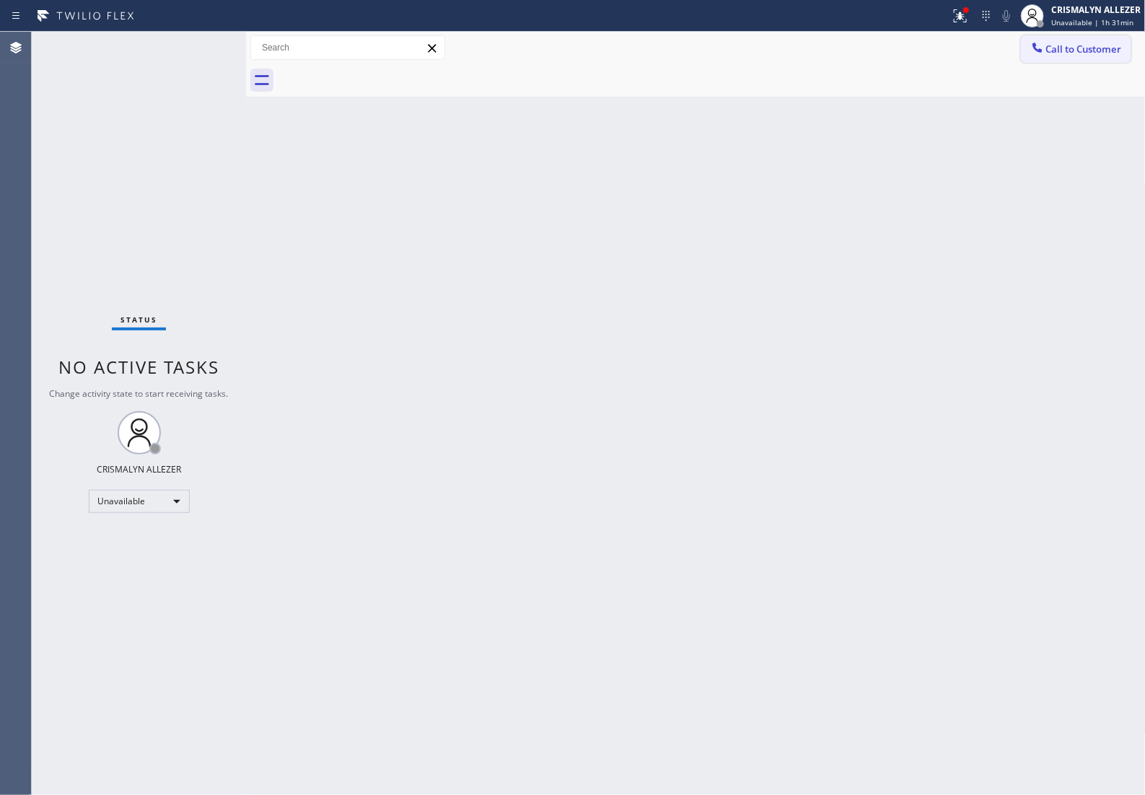
click at [1086, 56] on button "Call to Customer" at bounding box center [1076, 48] width 110 height 27
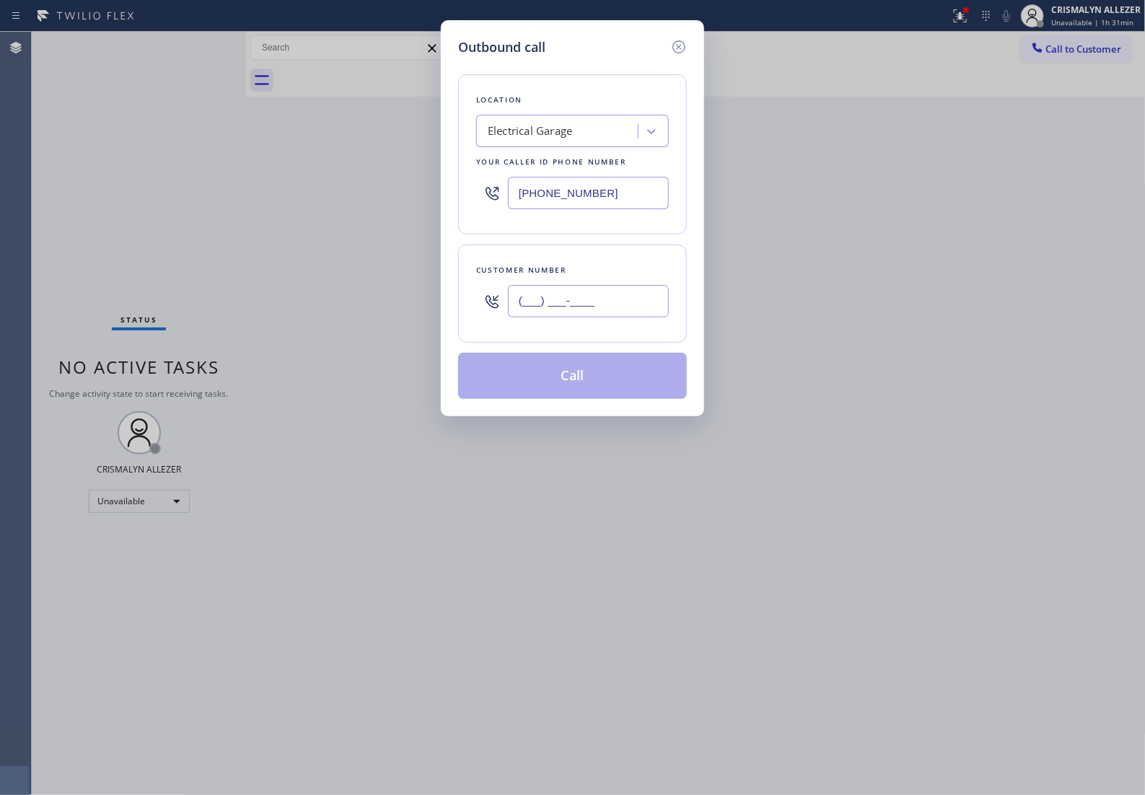
click at [622, 317] on input "(___) ___-____" at bounding box center [588, 301] width 161 height 32
paste input "408) 906-2164"
type input "(408) 906-2164"
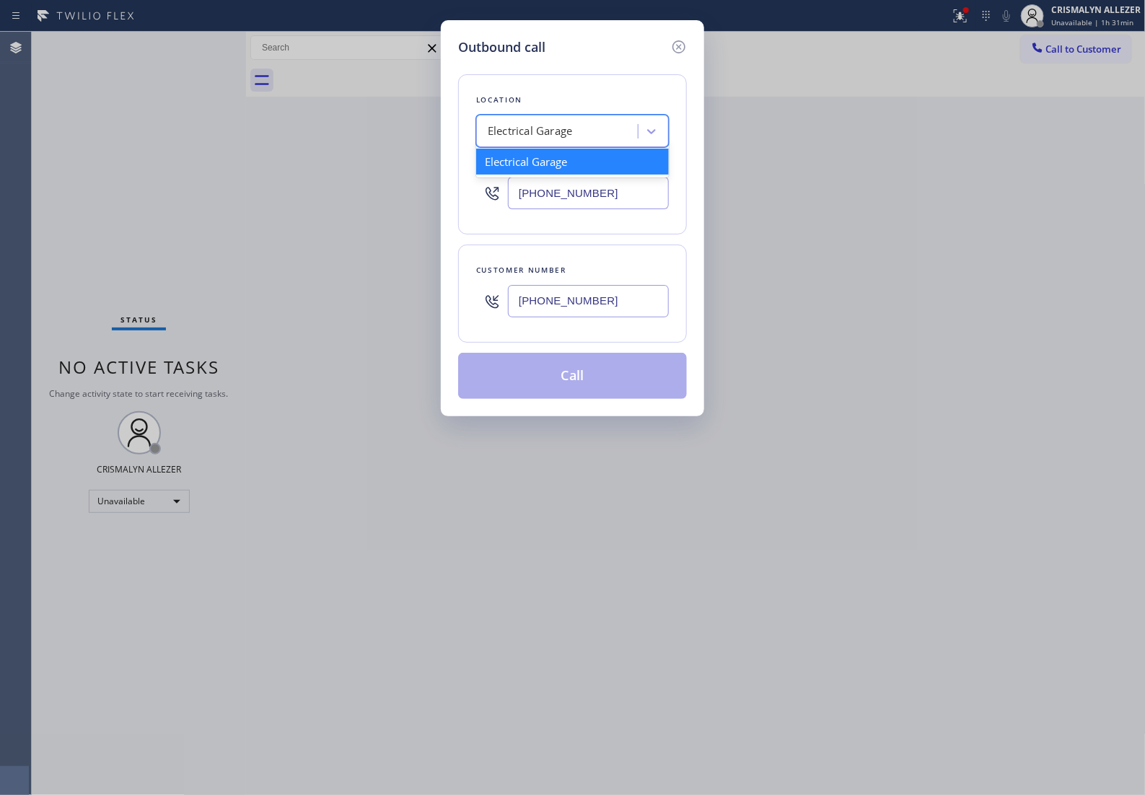
click at [593, 144] on div "Electrical Garage" at bounding box center [559, 131] width 157 height 25
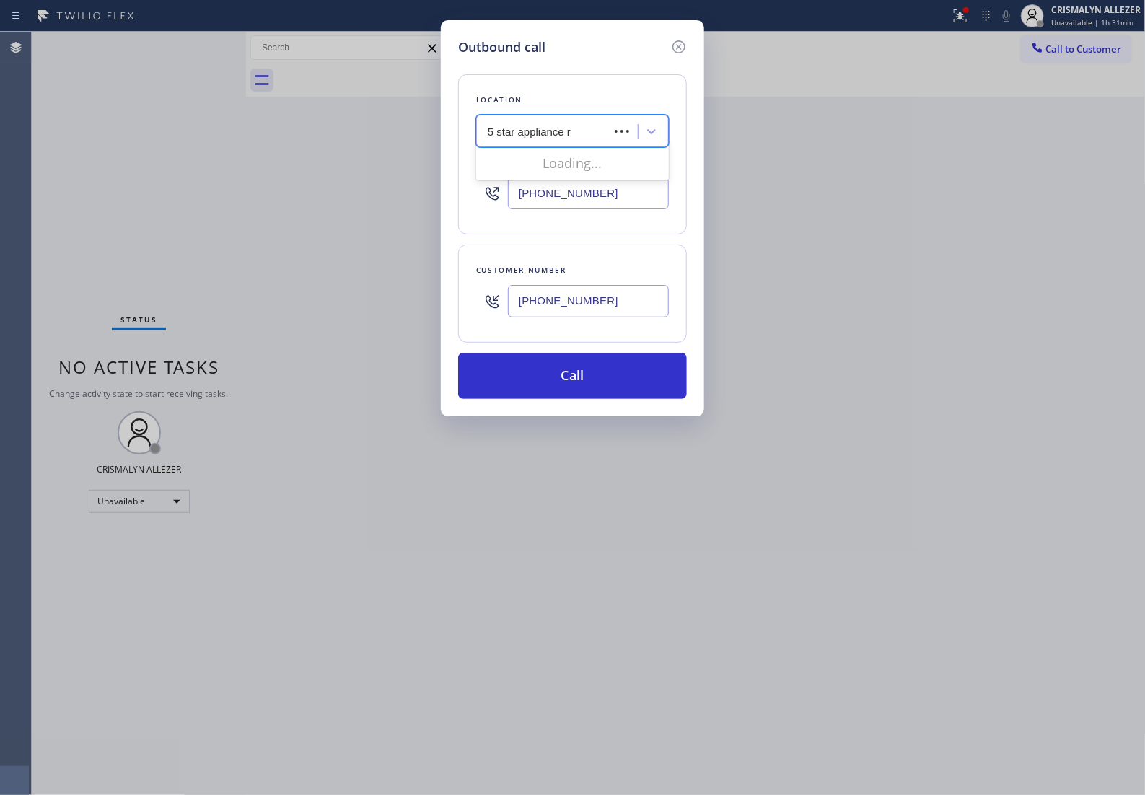
type input "5 star appliance re"
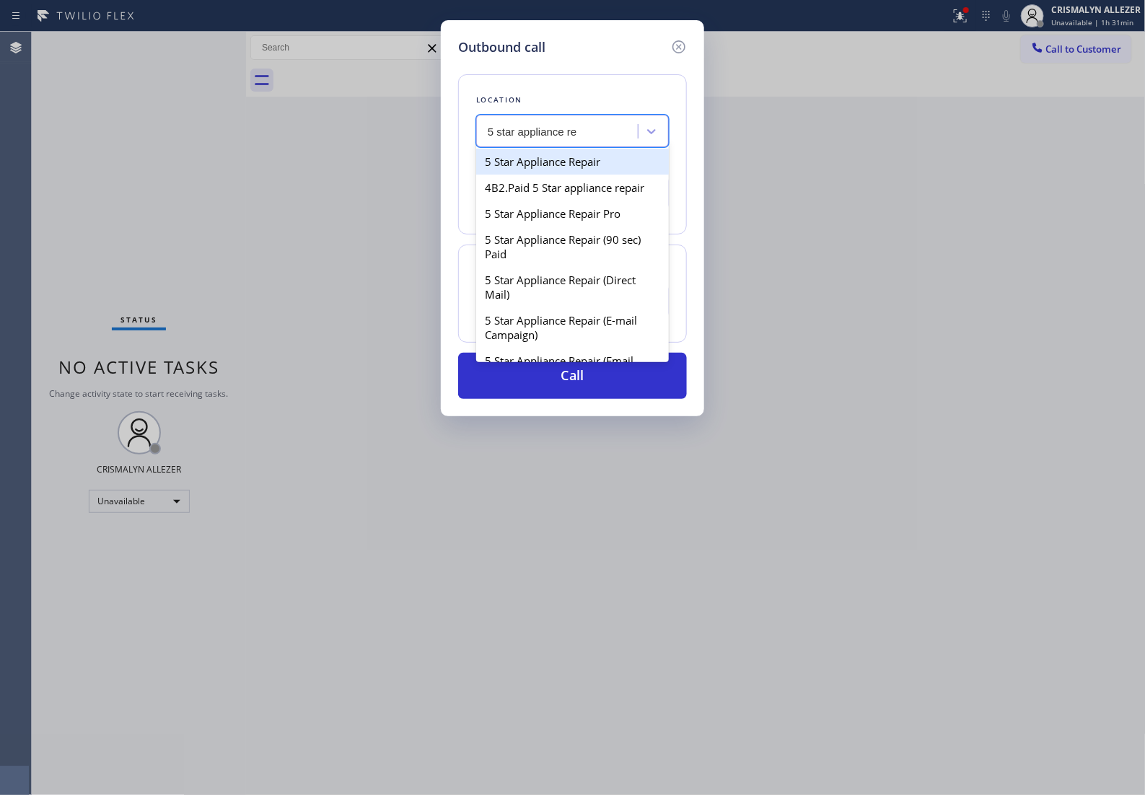
click at [604, 174] on div "5 Star Appliance Repair" at bounding box center [572, 162] width 193 height 26
type input "(855) 731-4952"
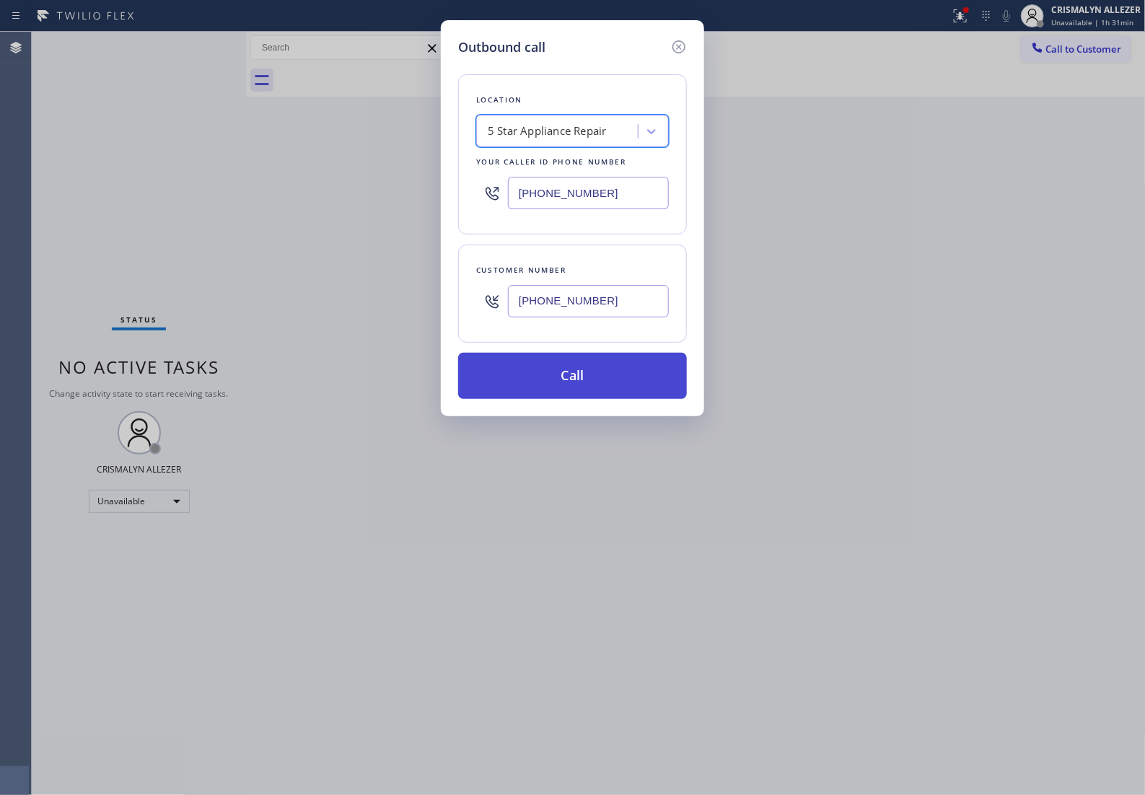
click at [596, 394] on button "Call" at bounding box center [572, 376] width 229 height 46
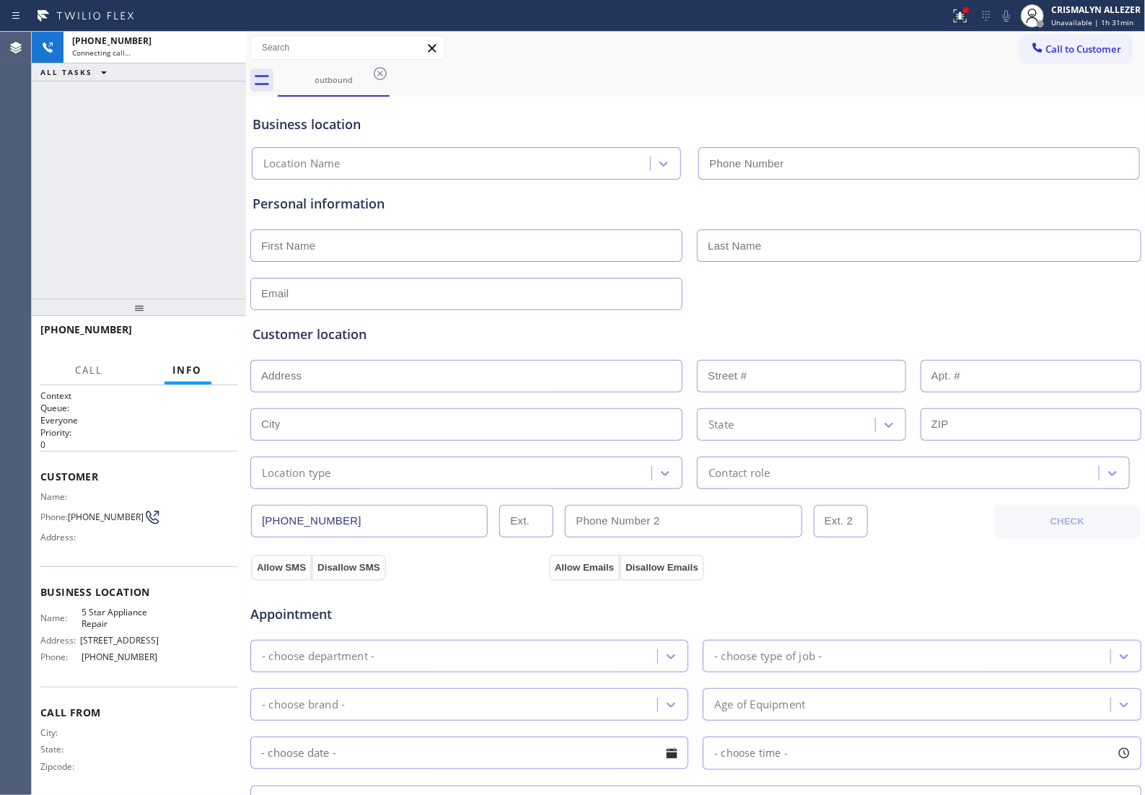
type input "(855) 731-4952"
click at [222, 336] on span "HANG UP" at bounding box center [204, 336] width 44 height 10
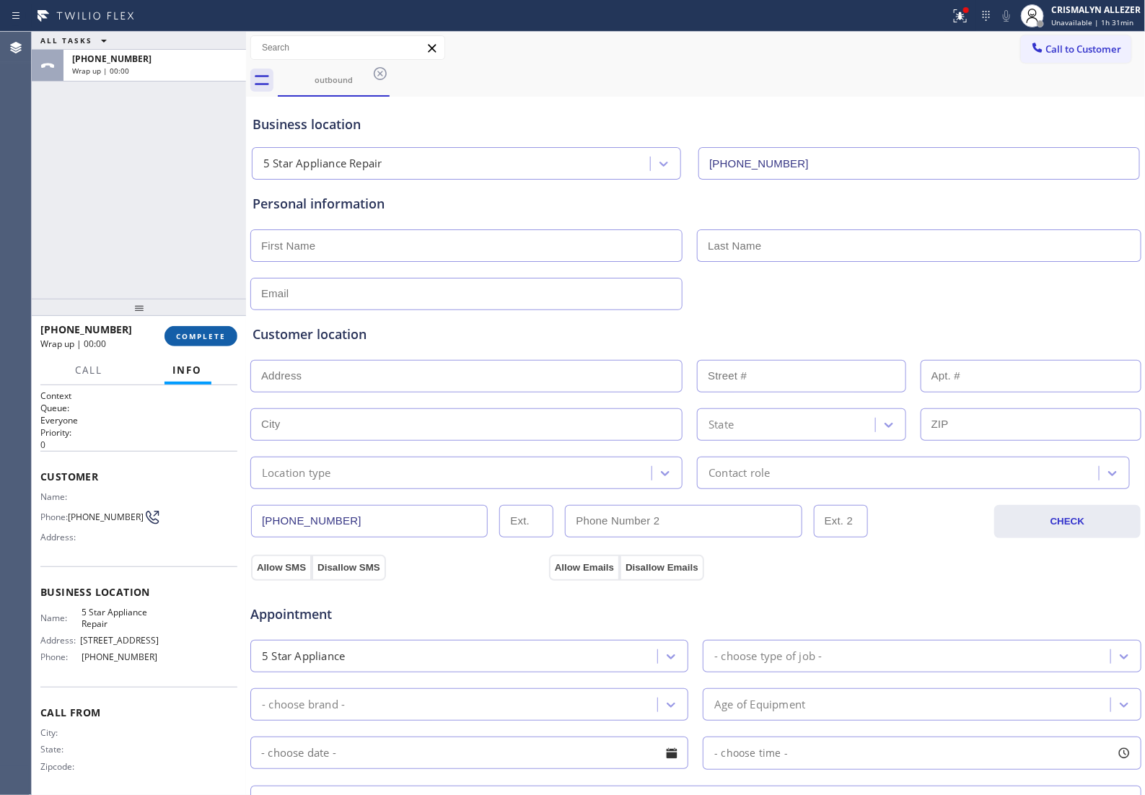
click at [193, 333] on span "COMPLETE" at bounding box center [201, 336] width 50 height 10
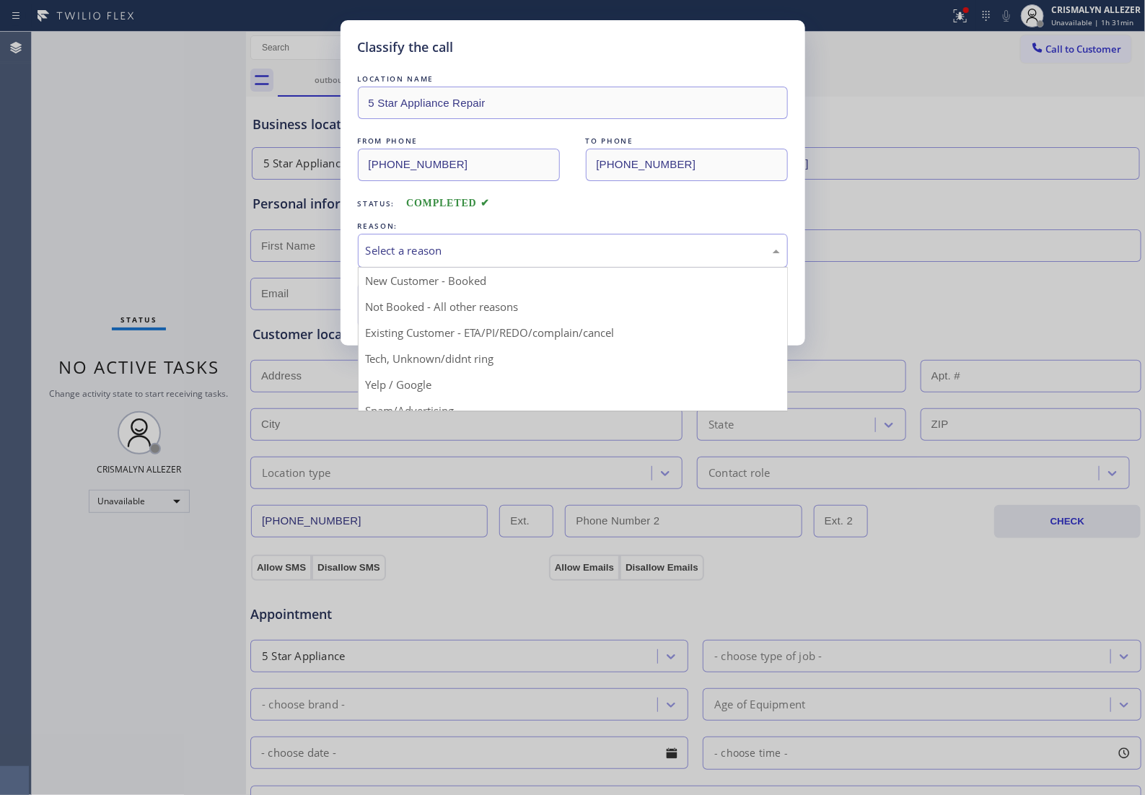
click at [554, 259] on div "Select a reason" at bounding box center [573, 250] width 414 height 17
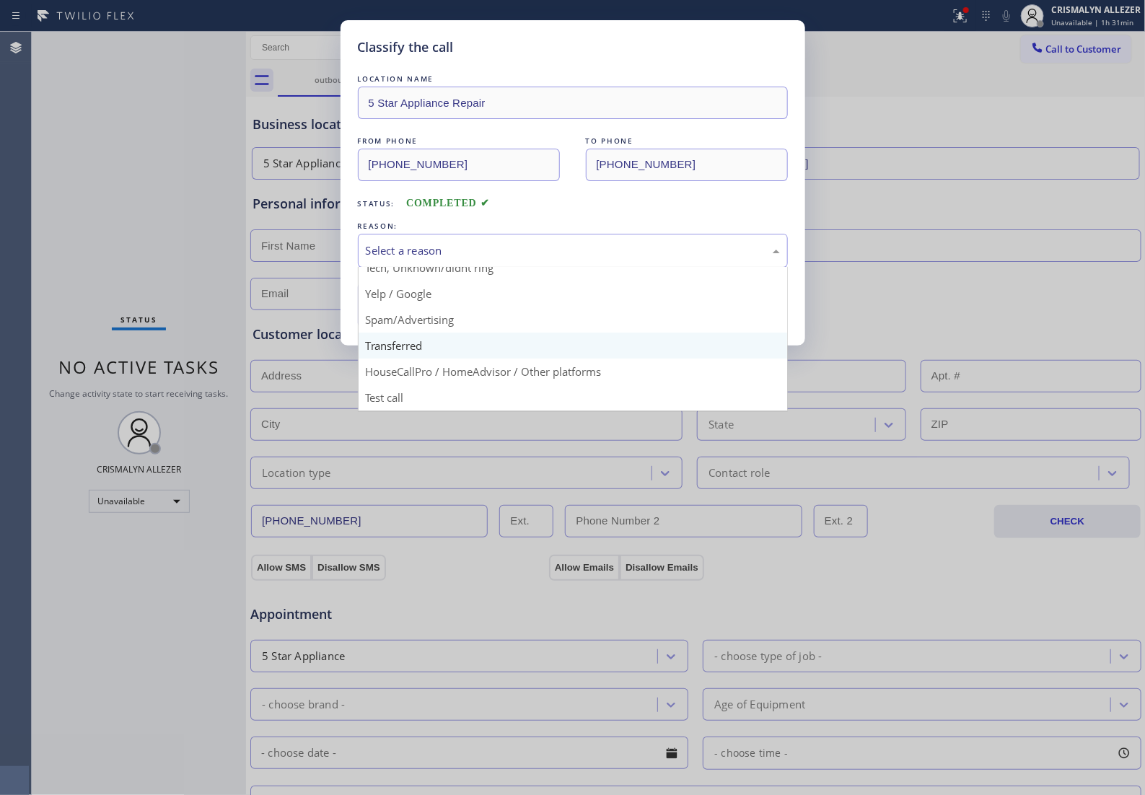
scroll to position [99, 0]
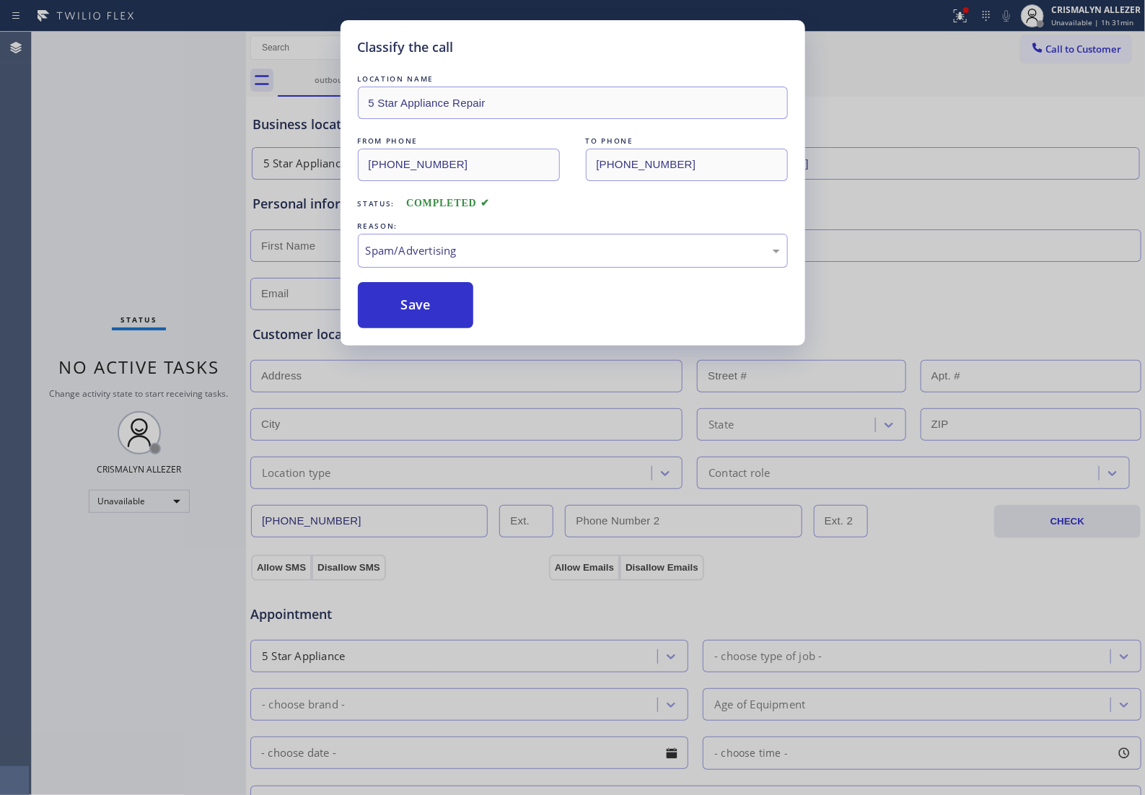
click at [440, 328] on button "Save" at bounding box center [416, 305] width 116 height 46
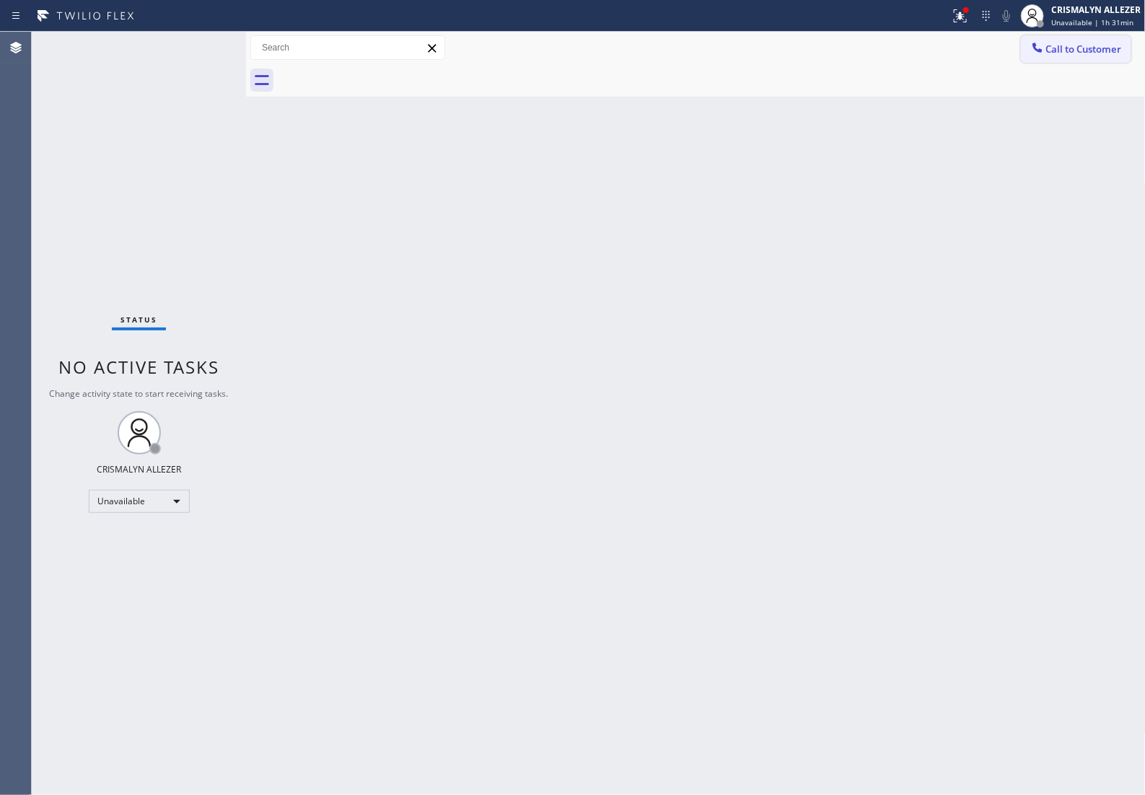
click at [1046, 43] on span "Call to Customer" at bounding box center [1084, 49] width 76 height 13
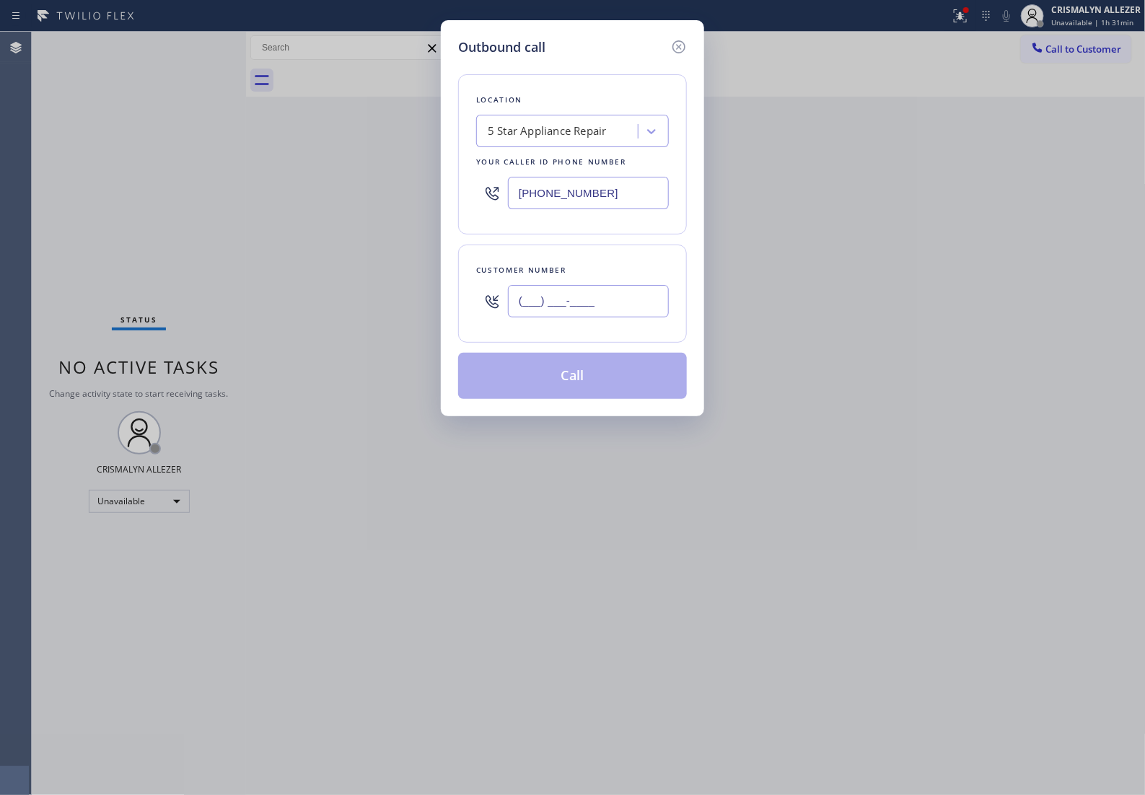
click at [615, 311] on input "(___) ___-____" at bounding box center [588, 301] width 161 height 32
paste input "818) 268-9877"
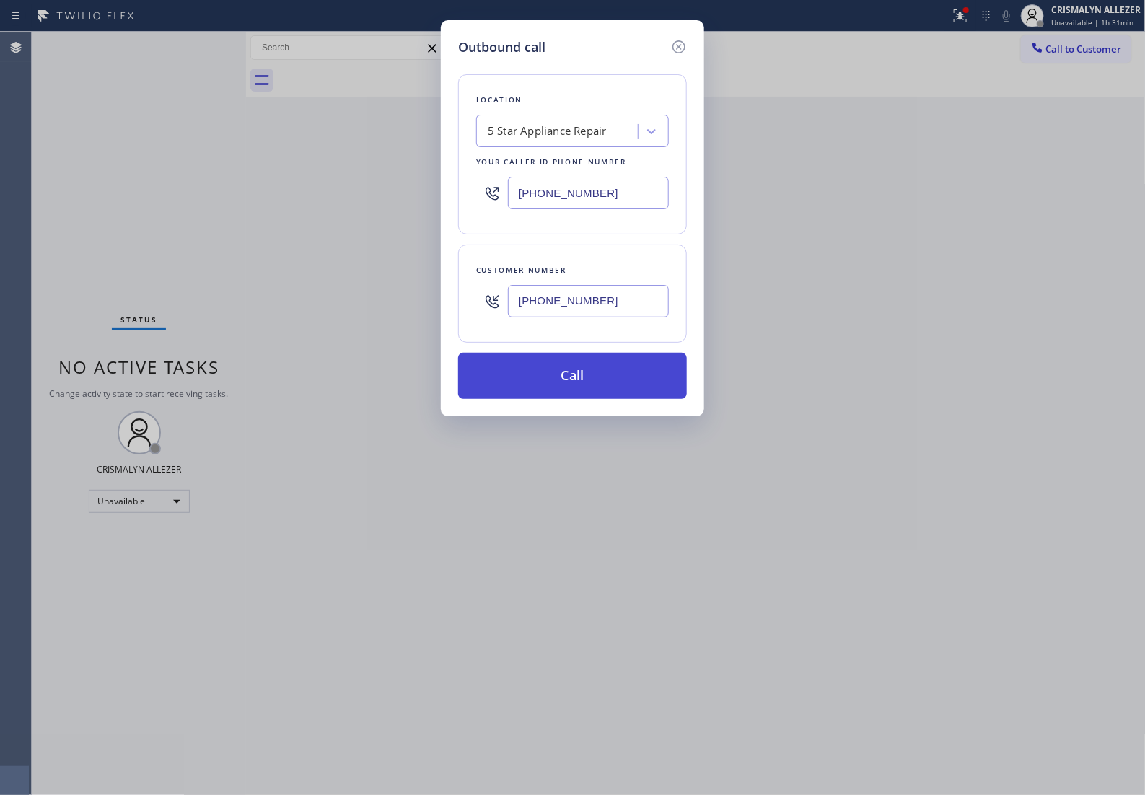
type input "(818) 268-9877"
click at [575, 390] on button "Call" at bounding box center [572, 376] width 229 height 46
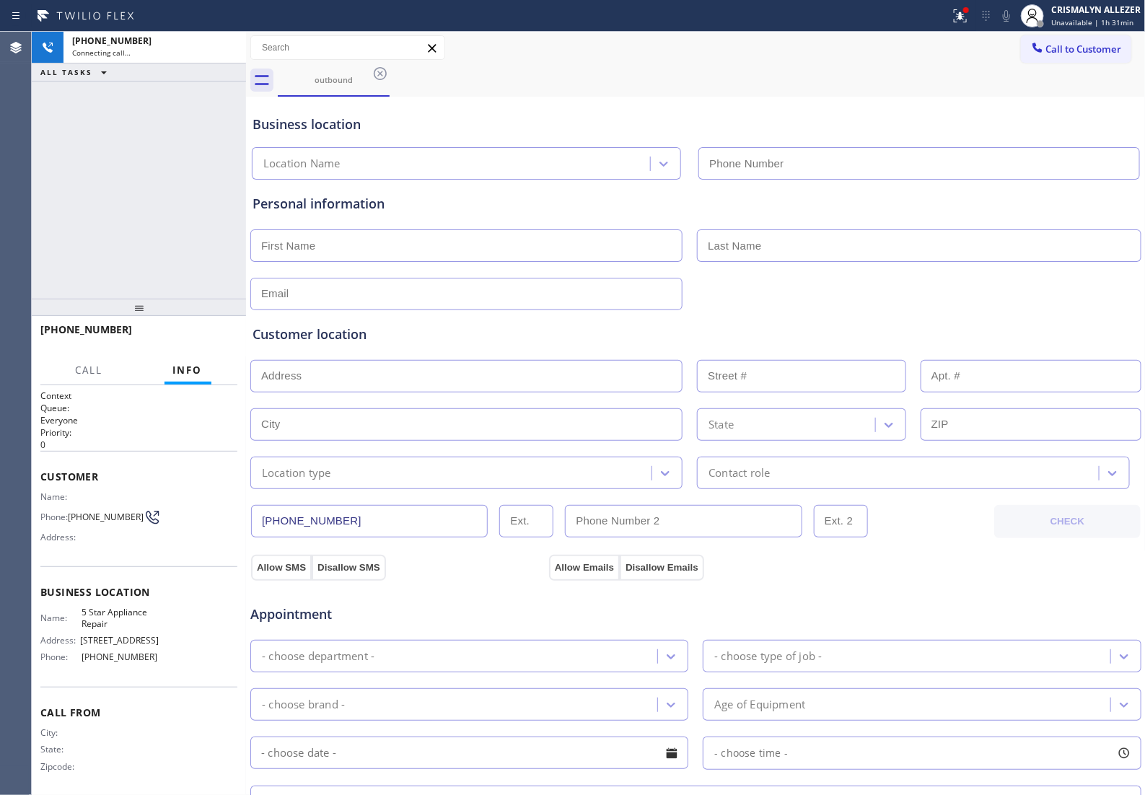
type input "(855) 731-4952"
click at [198, 340] on span "HANG UP" at bounding box center [204, 336] width 44 height 10
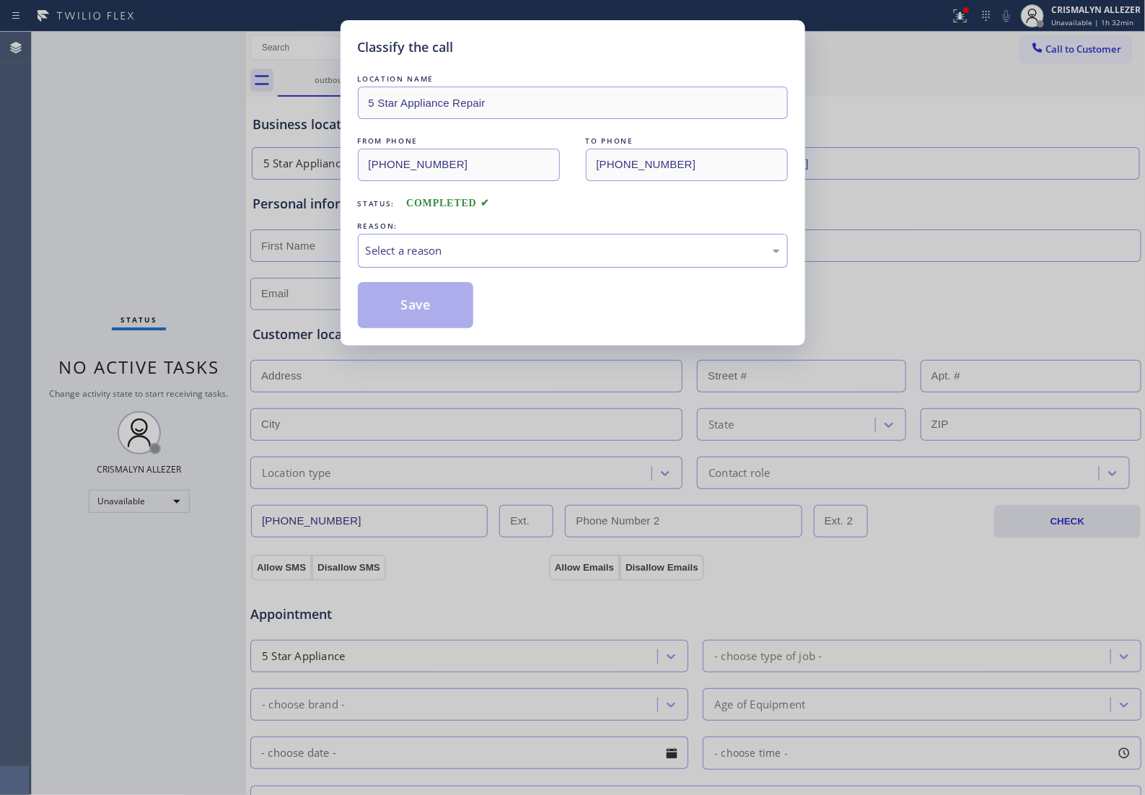
click at [632, 259] on div "Select a reason" at bounding box center [573, 250] width 414 height 17
click at [434, 325] on button "Save" at bounding box center [416, 305] width 116 height 46
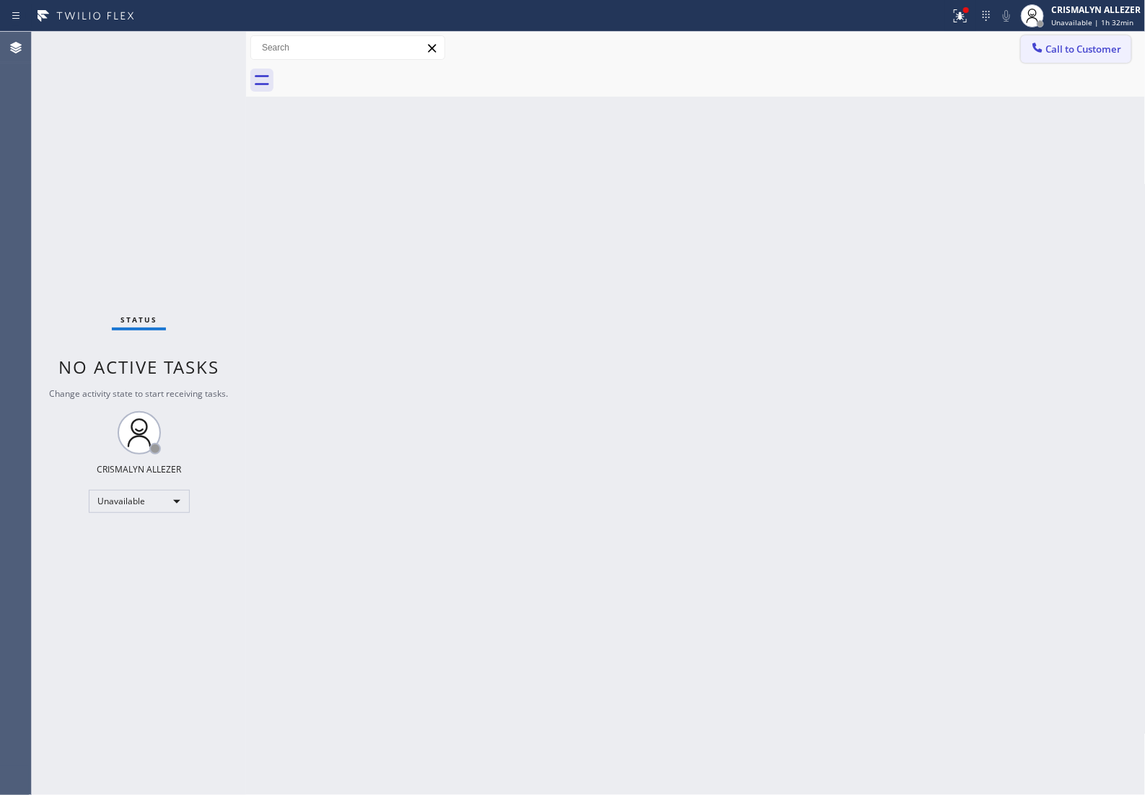
click at [1061, 51] on span "Call to Customer" at bounding box center [1084, 49] width 76 height 13
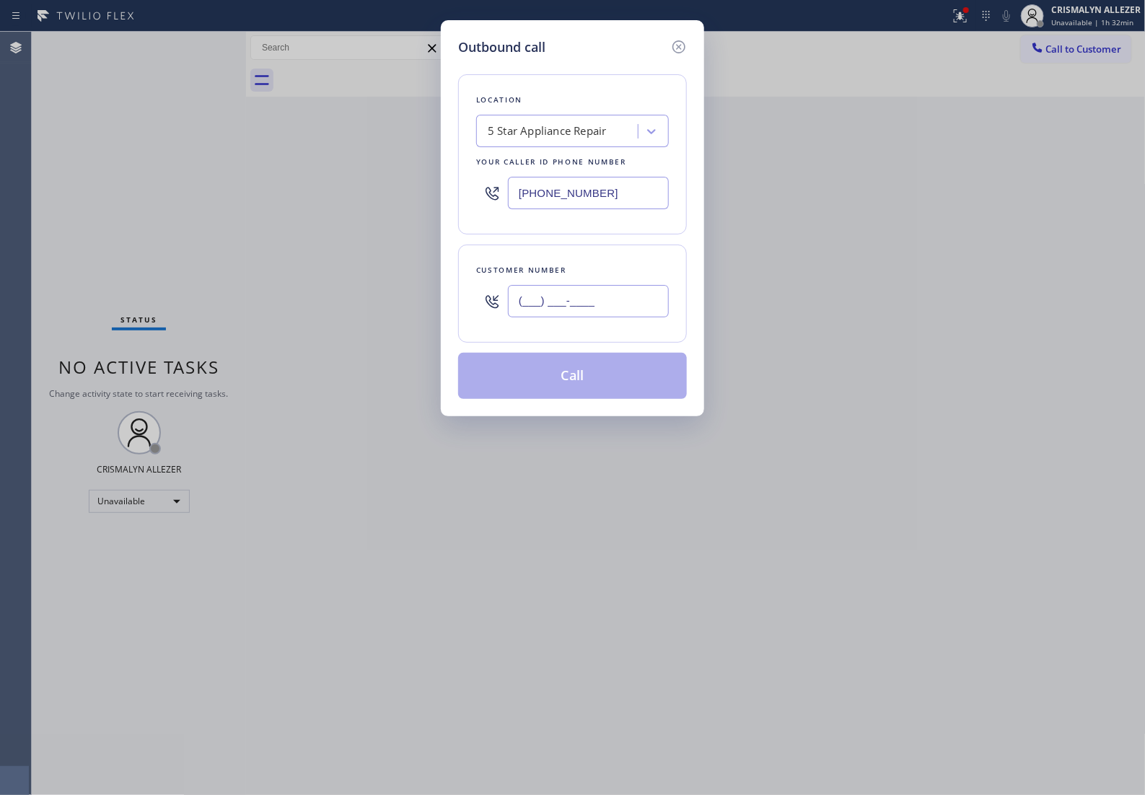
click at [637, 305] on input "(___) ___-____" at bounding box center [588, 301] width 161 height 32
paste input "760) 834-9987"
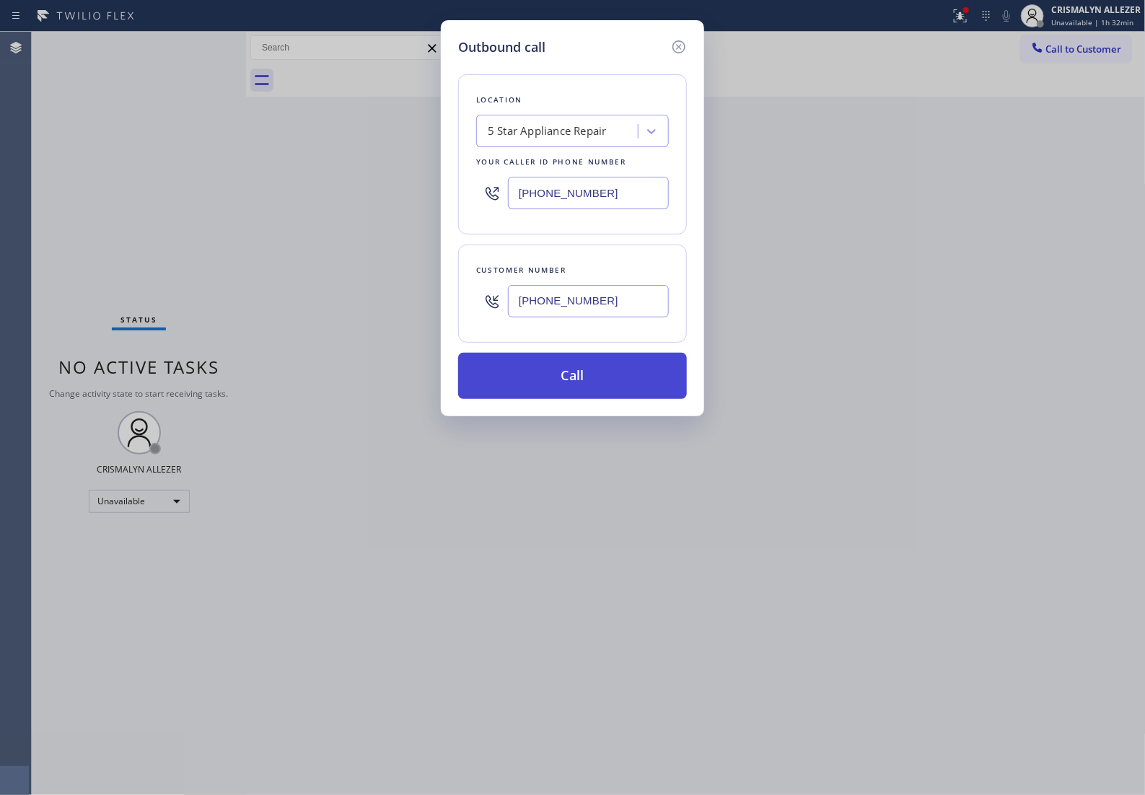
type input "(760) 834-9987"
click at [576, 388] on button "Call" at bounding box center [572, 376] width 229 height 46
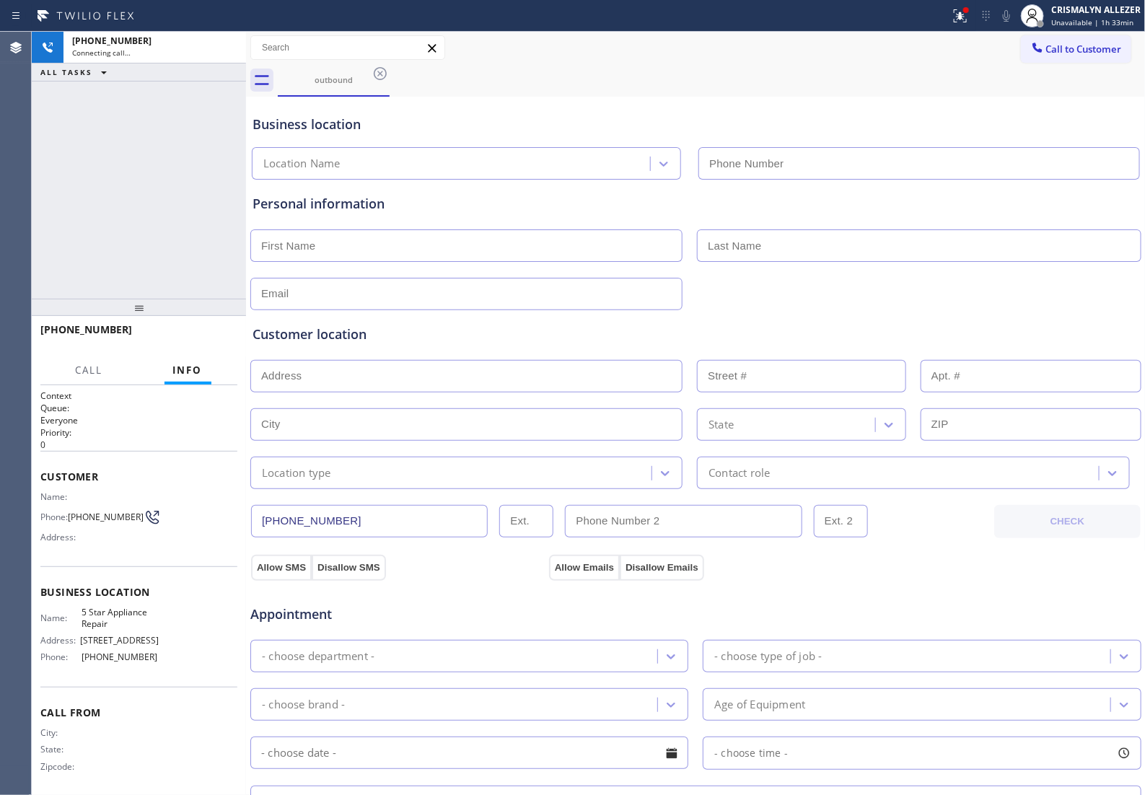
type input "(855) 731-4952"
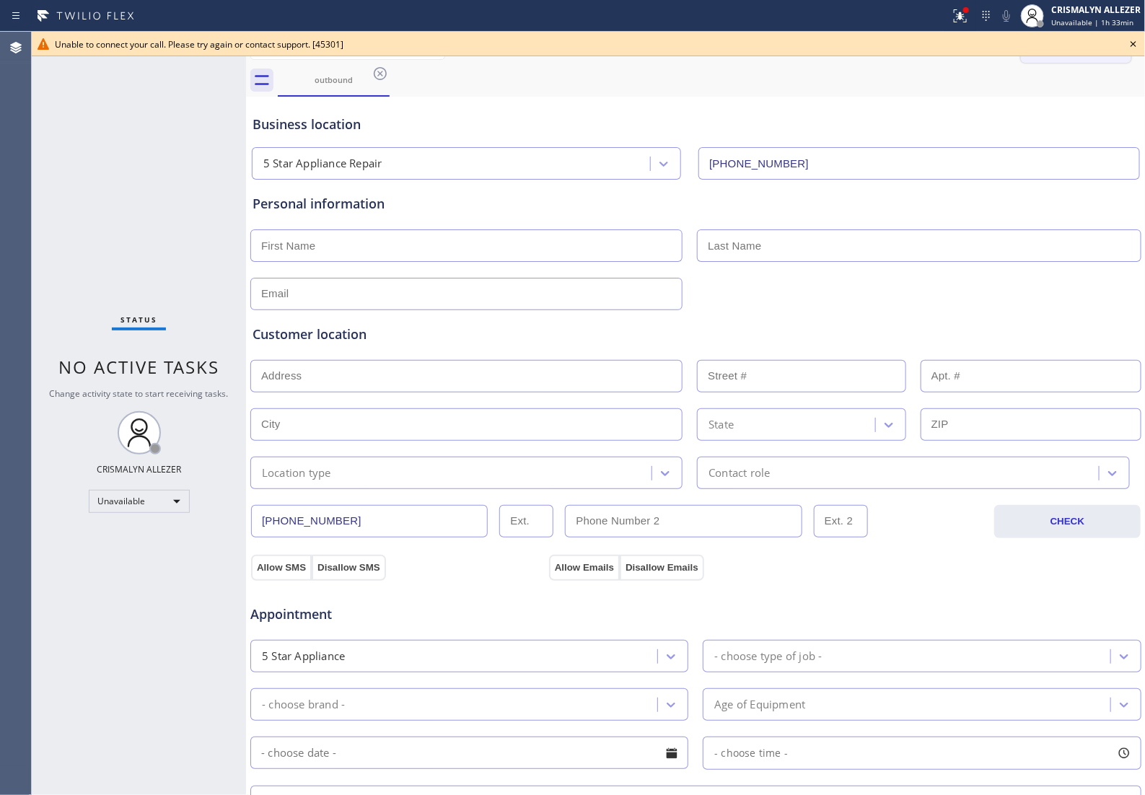
drag, startPoint x: 1134, startPoint y: 43, endPoint x: 1115, endPoint y: 43, distance: 18.0
click at [1134, 43] on icon at bounding box center [1134, 44] width 6 height 6
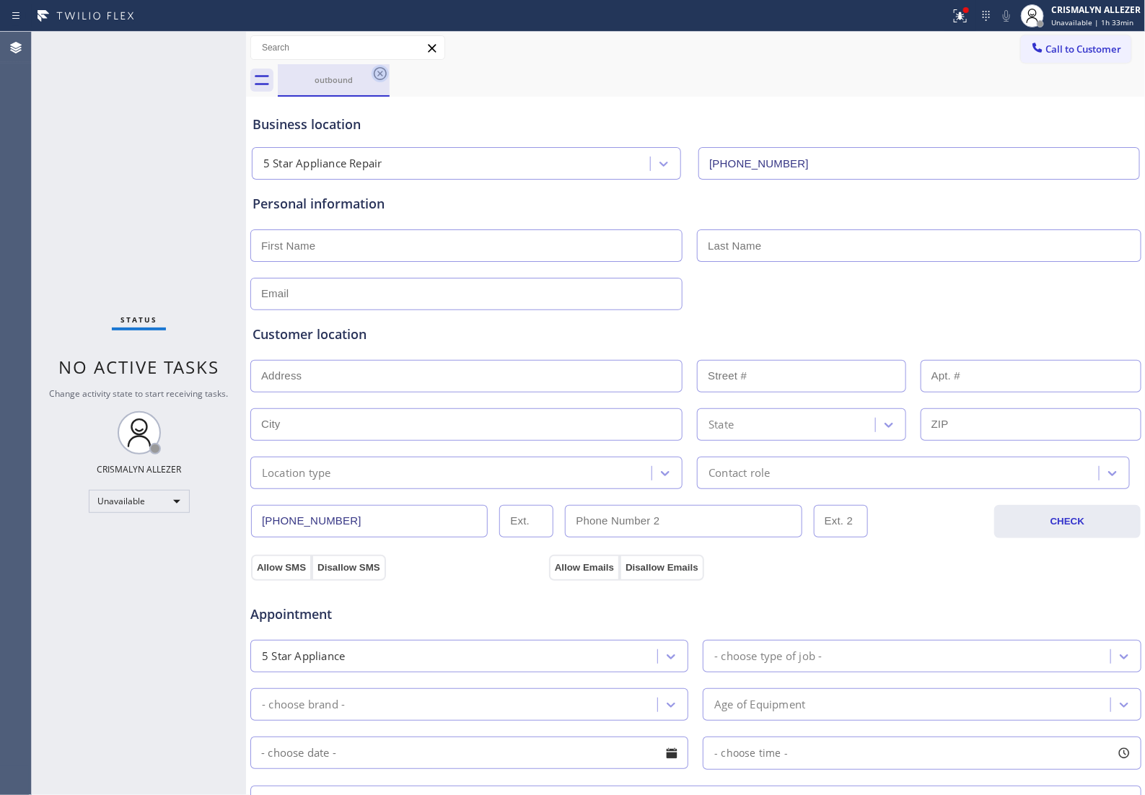
click at [380, 72] on icon at bounding box center [380, 73] width 17 height 17
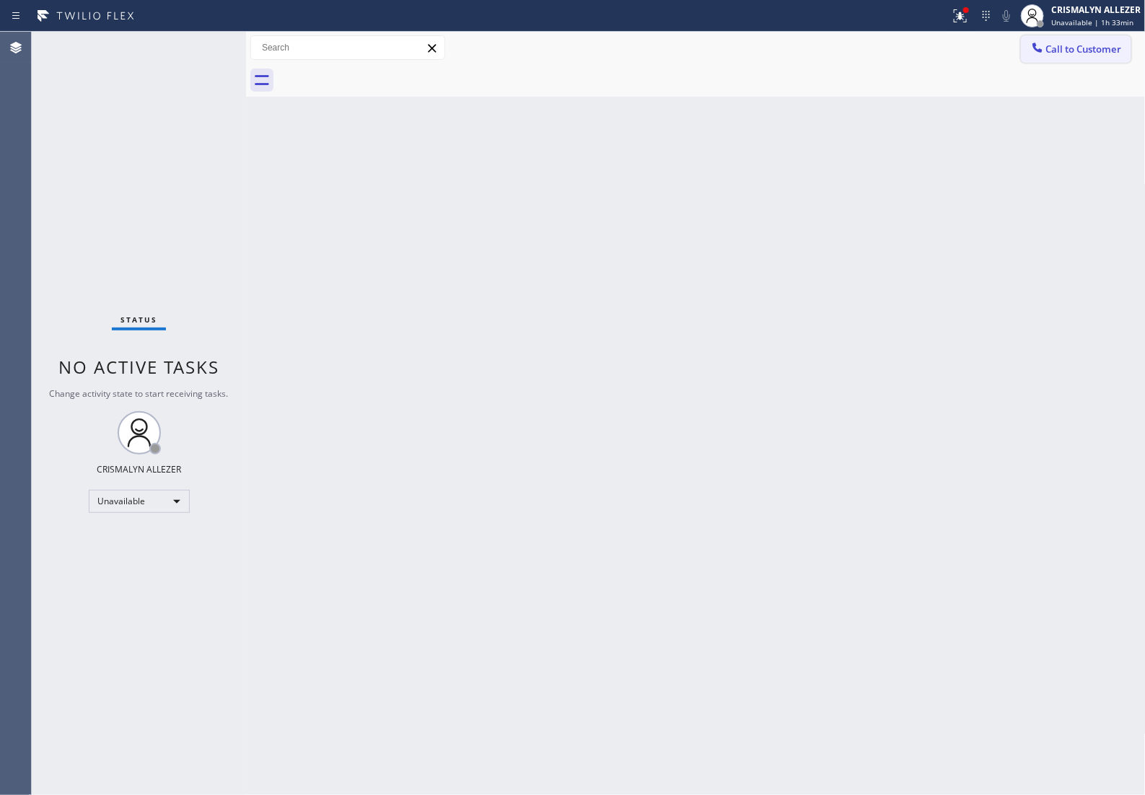
click at [1089, 45] on span "Call to Customer" at bounding box center [1084, 49] width 76 height 13
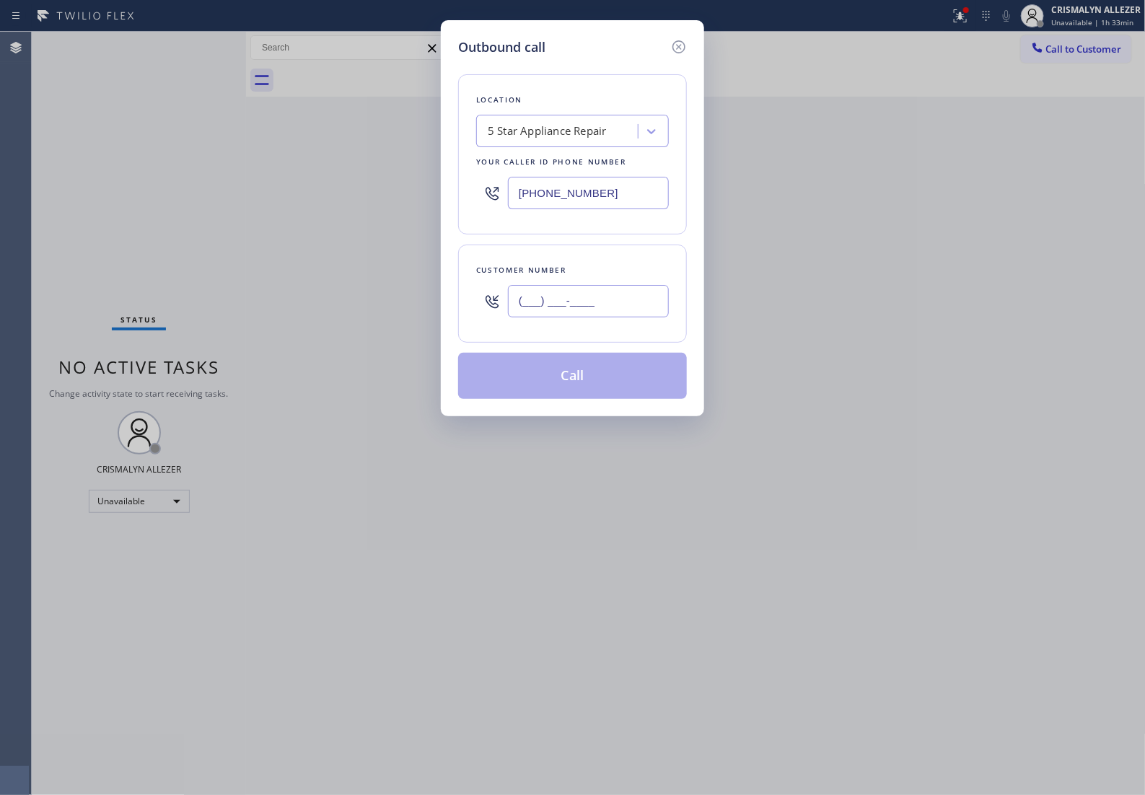
click at [631, 317] on input "(___) ___-____" at bounding box center [588, 301] width 161 height 32
paste input "315) 222-9845"
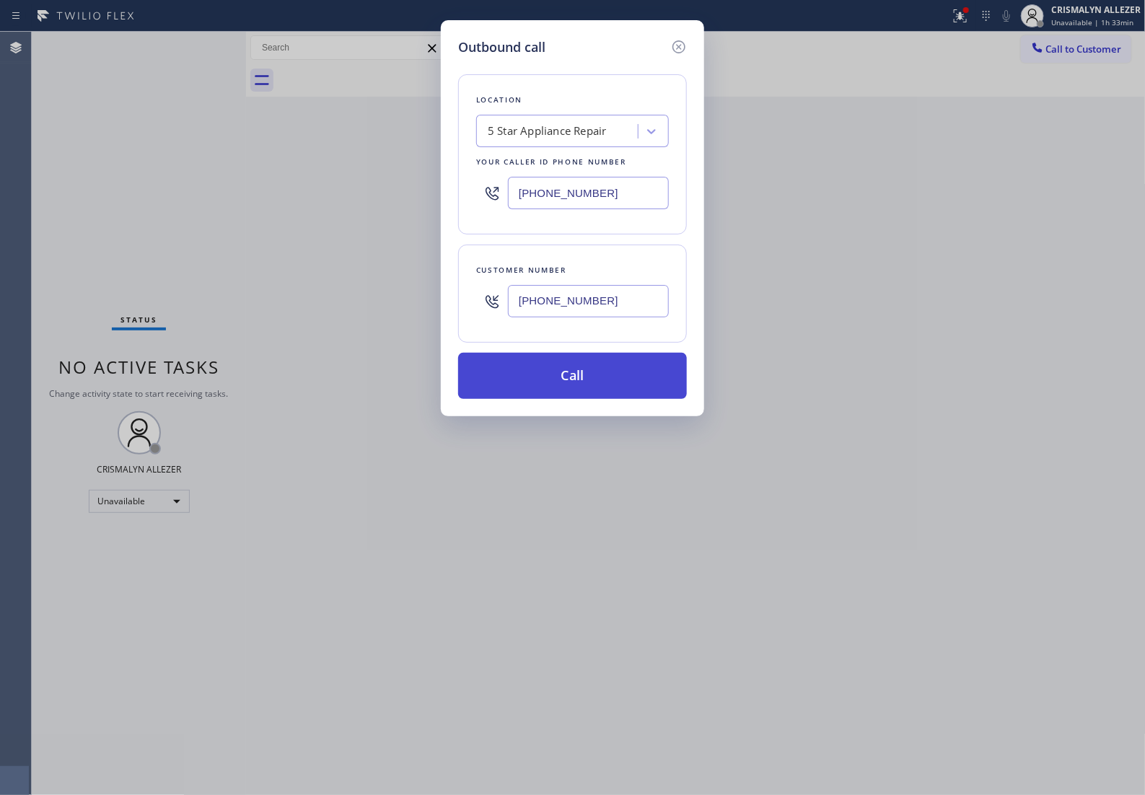
type input "(315) 222-9845"
click at [578, 395] on button "Call" at bounding box center [572, 376] width 229 height 46
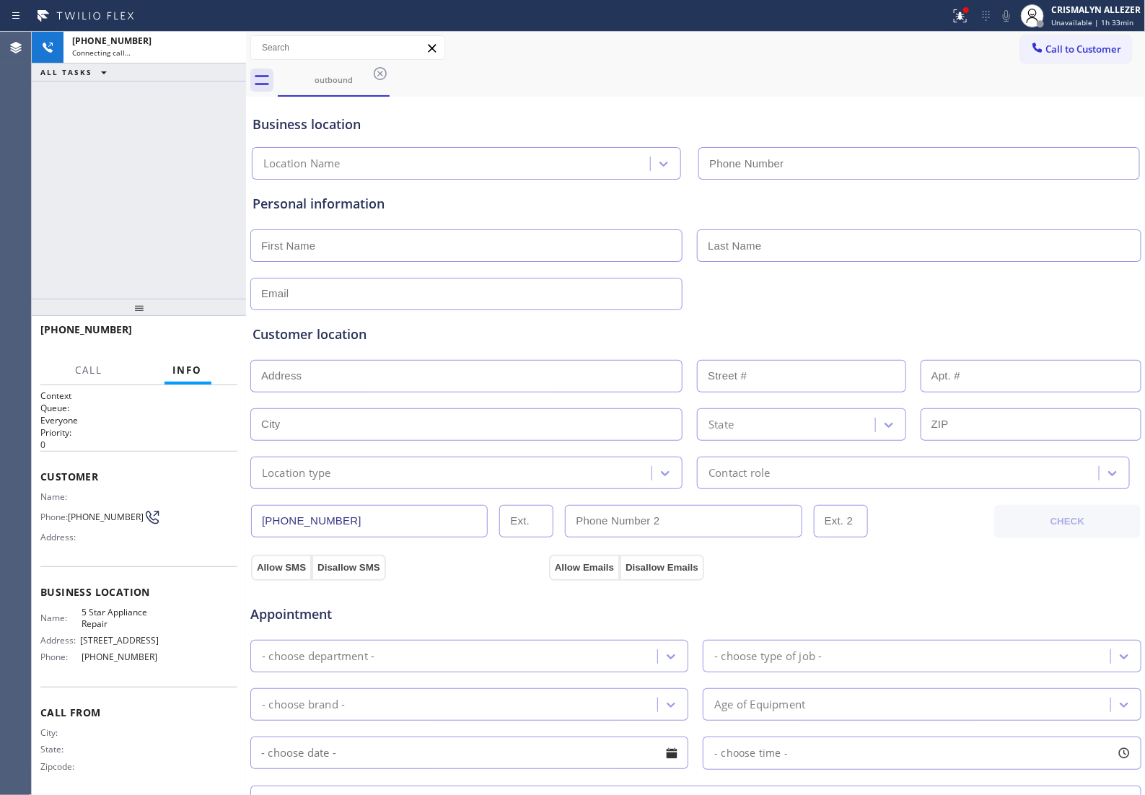
type input "(855) 731-4952"
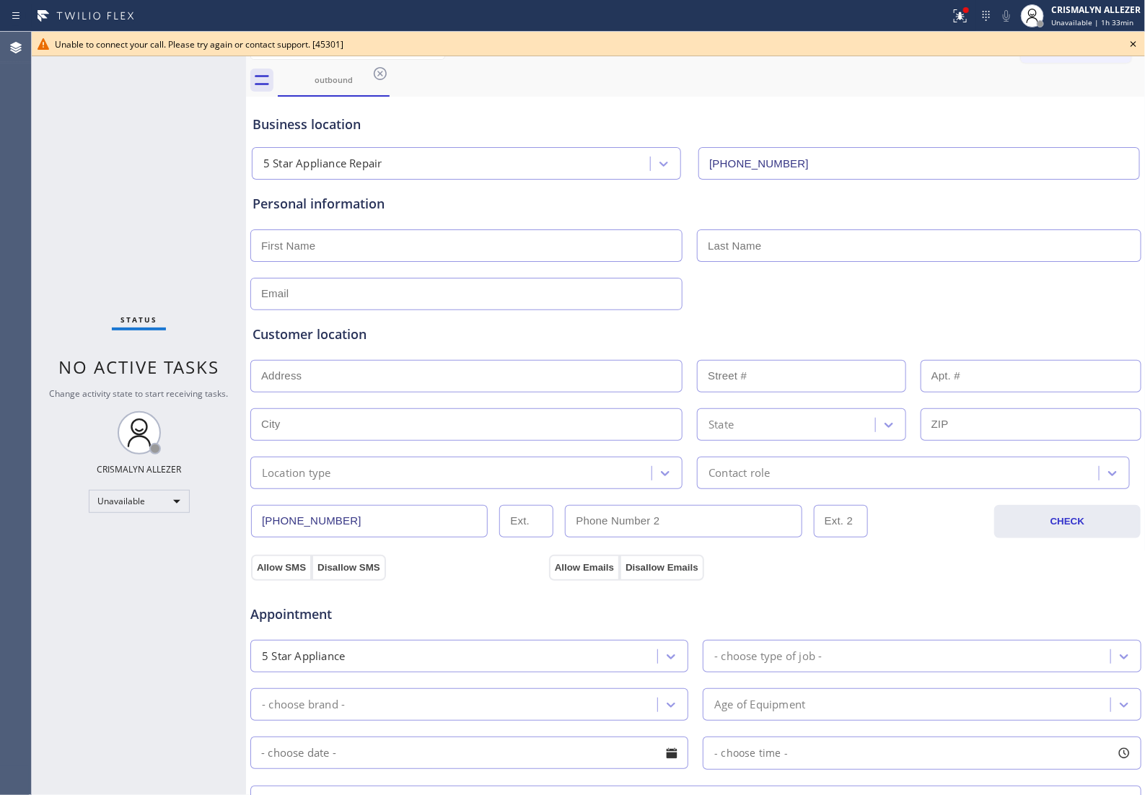
drag, startPoint x: 813, startPoint y: 96, endPoint x: 971, endPoint y: 92, distance: 158.1
click at [828, 98] on div "Business location 5 Star Appliance Repair (855) 731-4952" at bounding box center [696, 137] width 893 height 85
click at [1133, 41] on icon at bounding box center [1133, 43] width 17 height 17
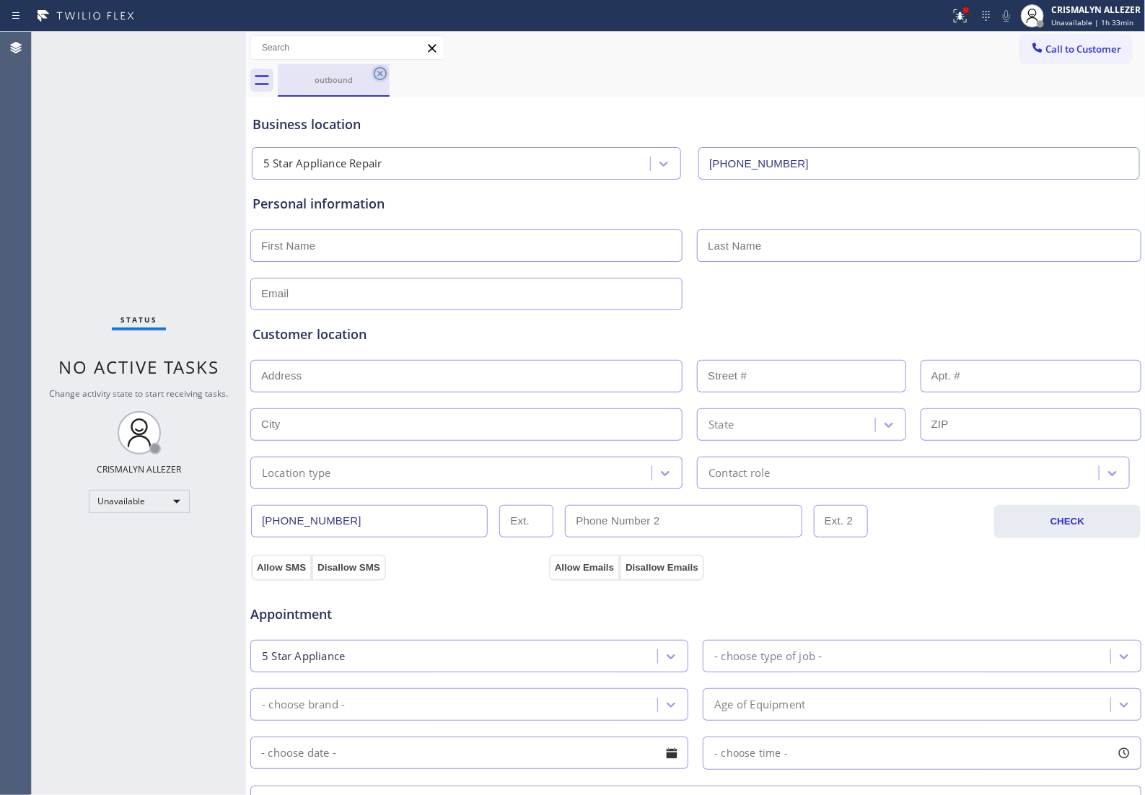
click at [373, 73] on icon at bounding box center [380, 73] width 17 height 17
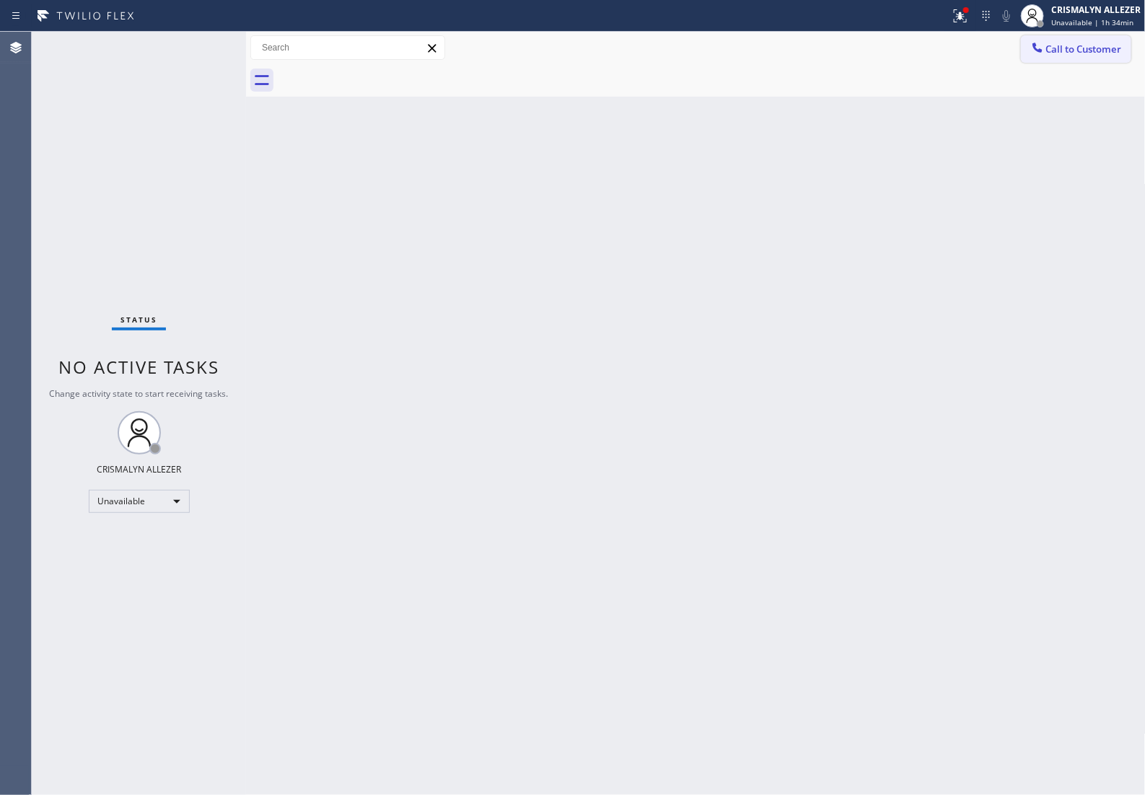
click at [1084, 54] on span "Call to Customer" at bounding box center [1084, 49] width 76 height 13
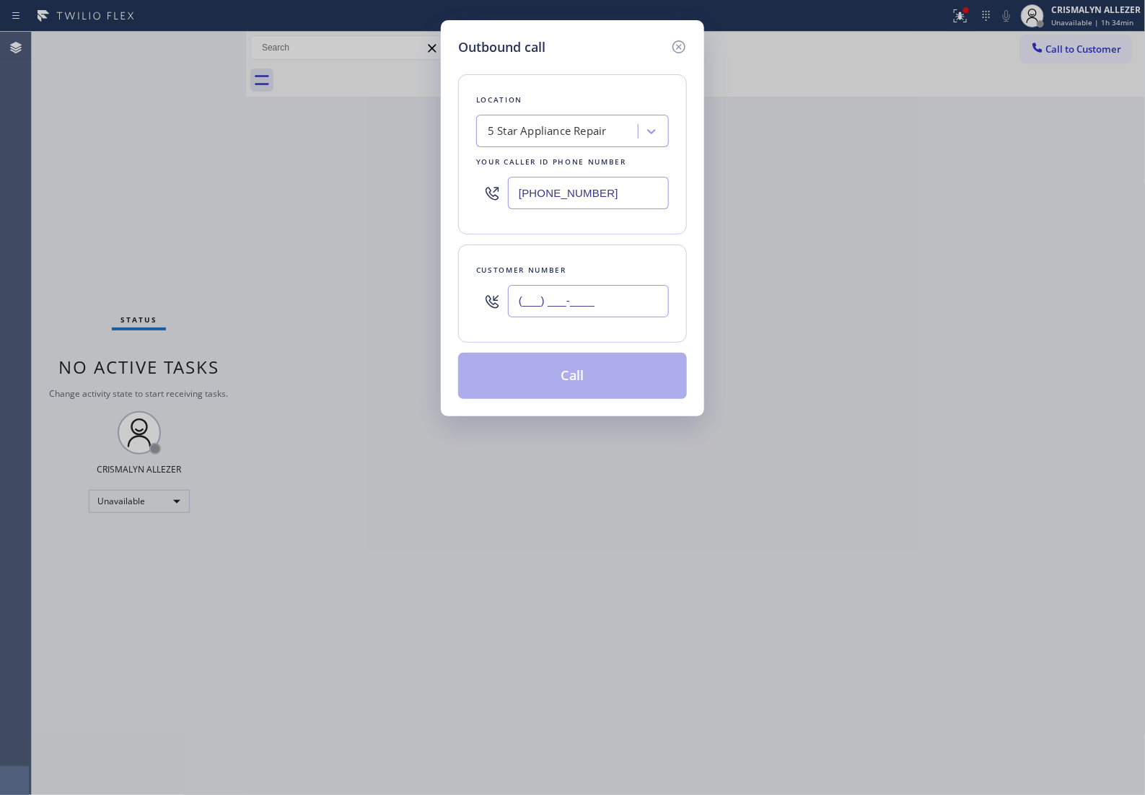
click at [602, 317] on input "(___) ___-____" at bounding box center [588, 301] width 161 height 32
paste input "315) 222-9845"
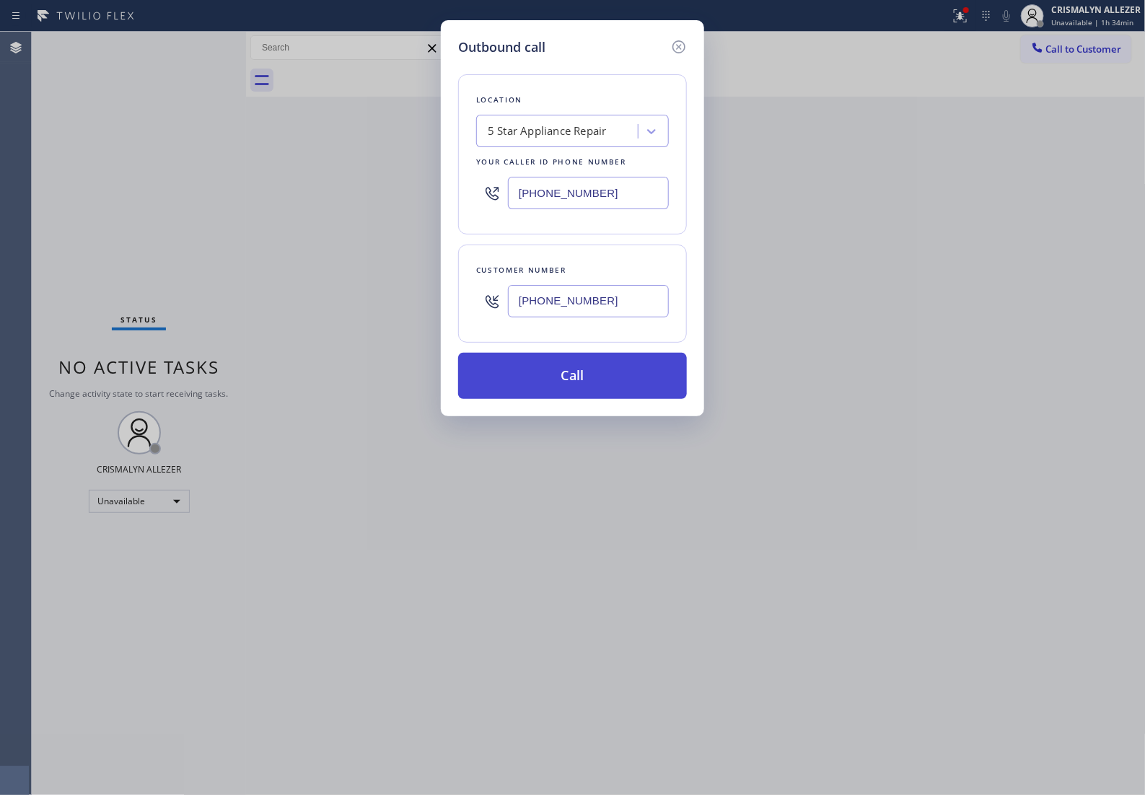
type input "(315) 222-9845"
click at [565, 399] on button "Call" at bounding box center [572, 376] width 229 height 46
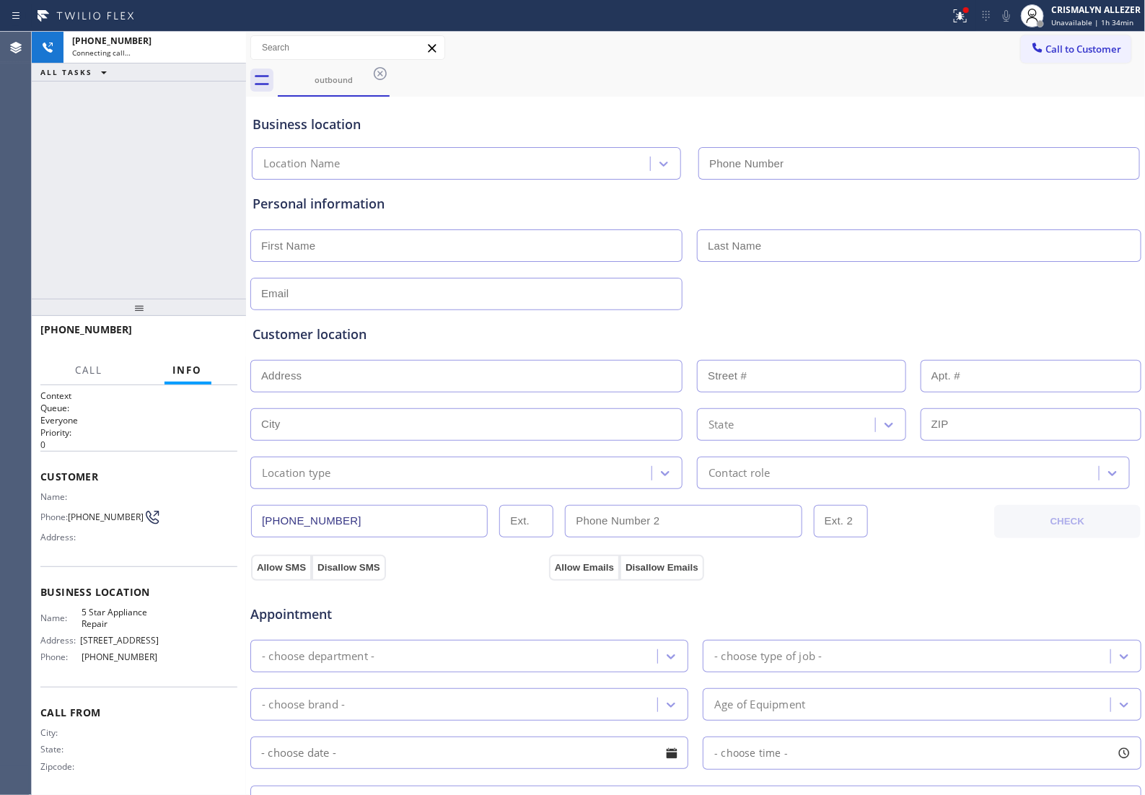
type input "(855) 731-4952"
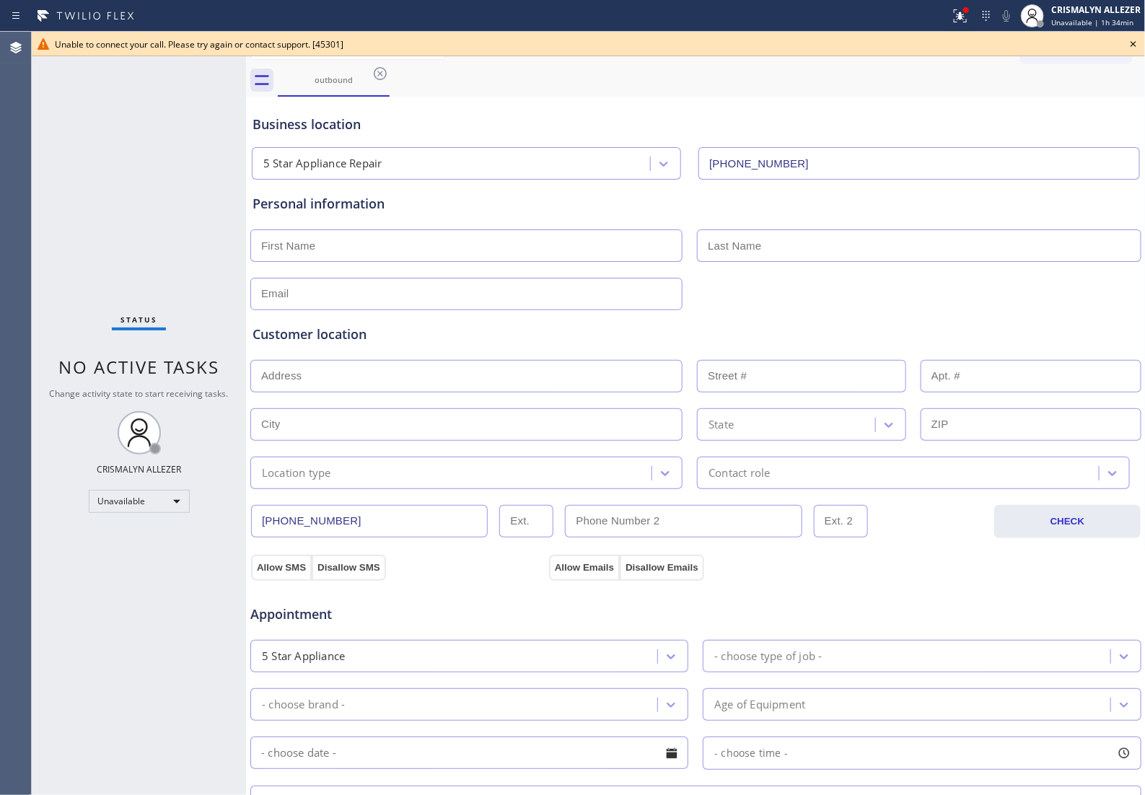
click at [1135, 44] on icon at bounding box center [1133, 43] width 17 height 17
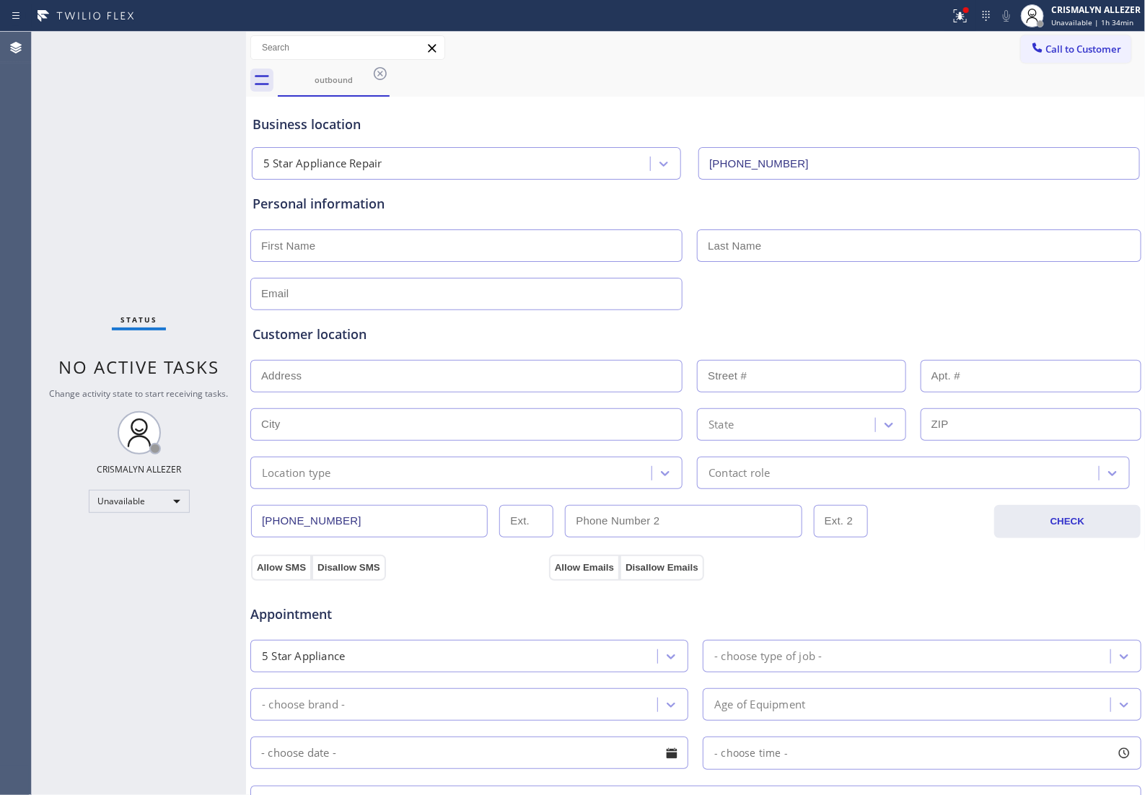
click at [381, 70] on icon at bounding box center [380, 73] width 17 height 17
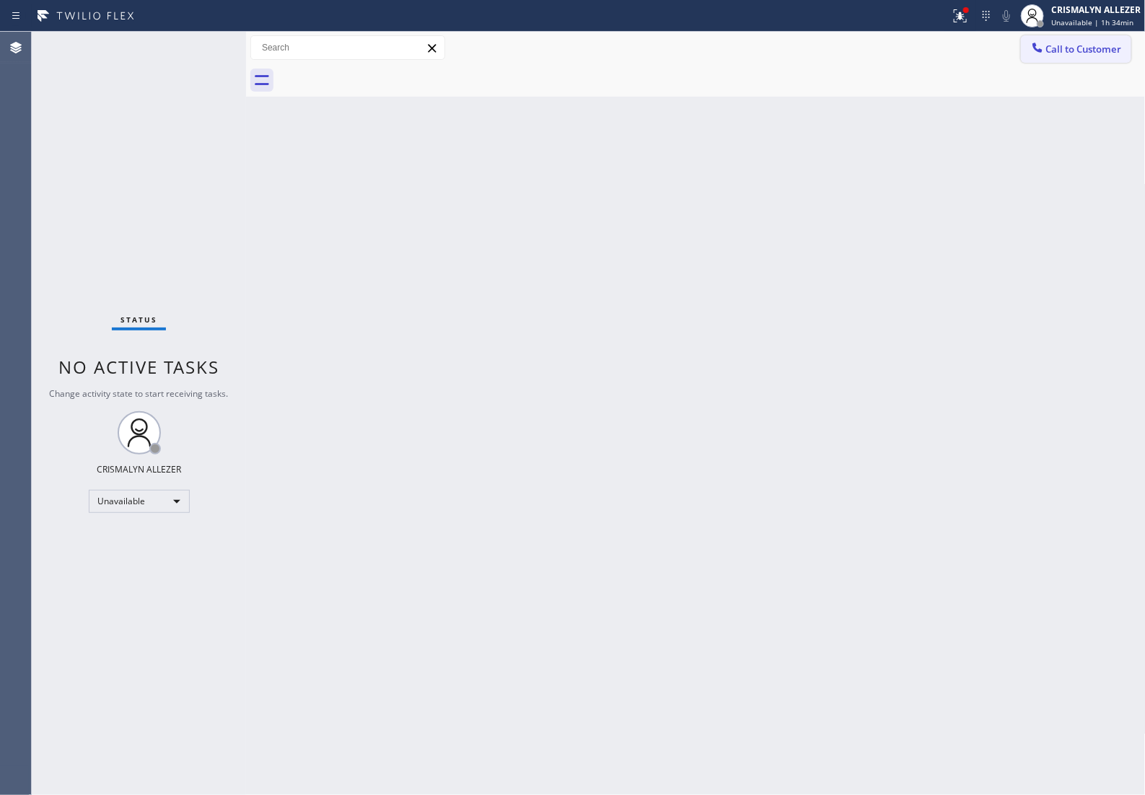
click at [1069, 58] on button "Call to Customer" at bounding box center [1076, 48] width 110 height 27
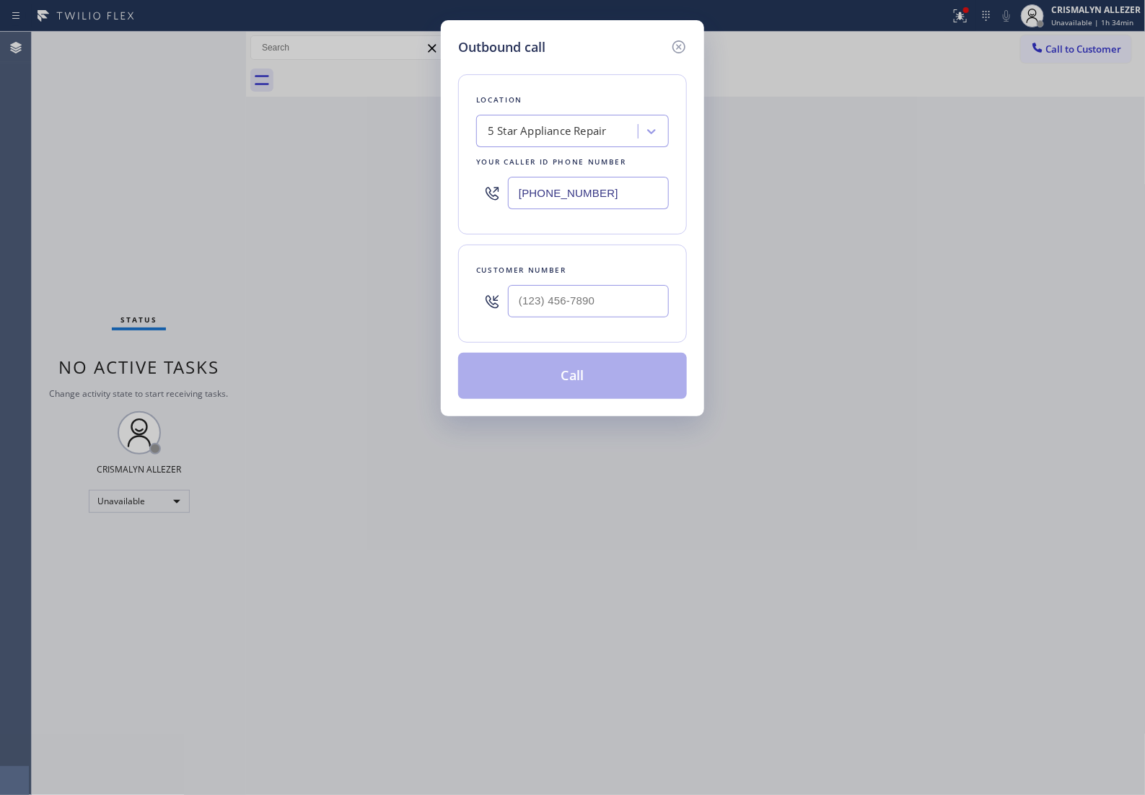
click at [592, 325] on div at bounding box center [588, 301] width 161 height 47
click at [602, 317] on input "(___) ___-____" at bounding box center [588, 301] width 161 height 32
paste input "209) 245-1625"
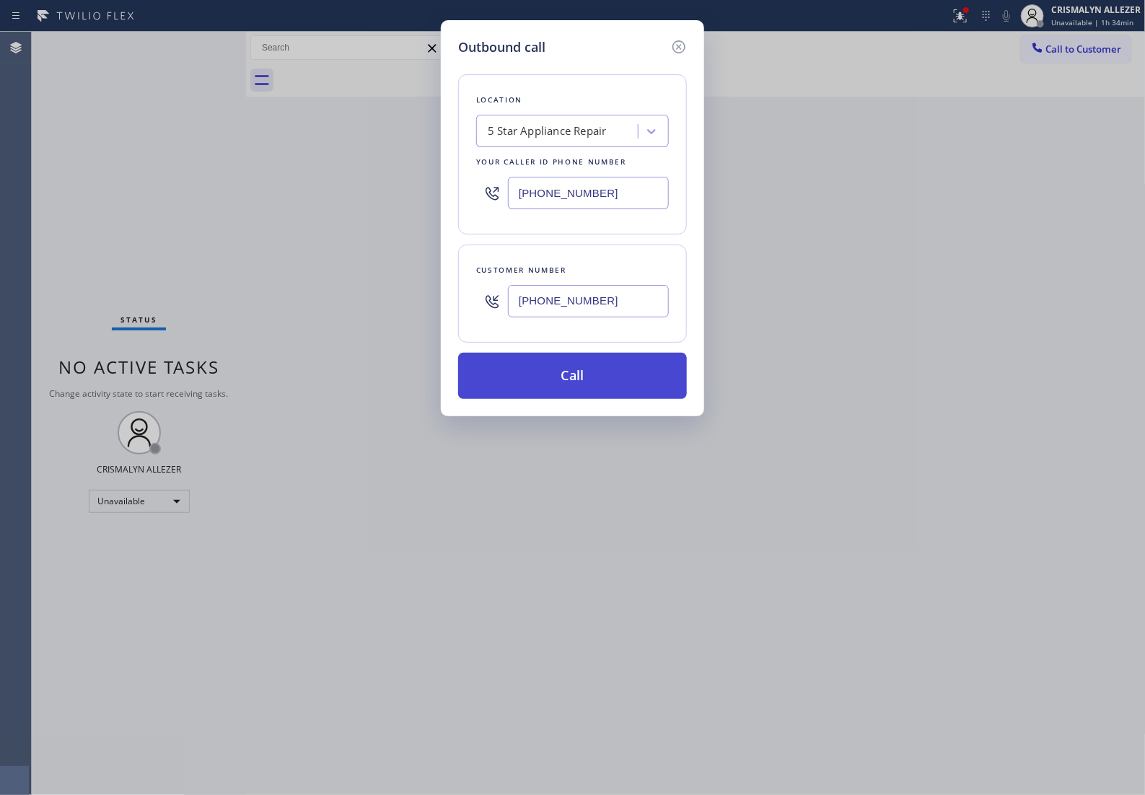
type input "(209) 245-1625"
click at [584, 398] on button "Call" at bounding box center [572, 376] width 229 height 46
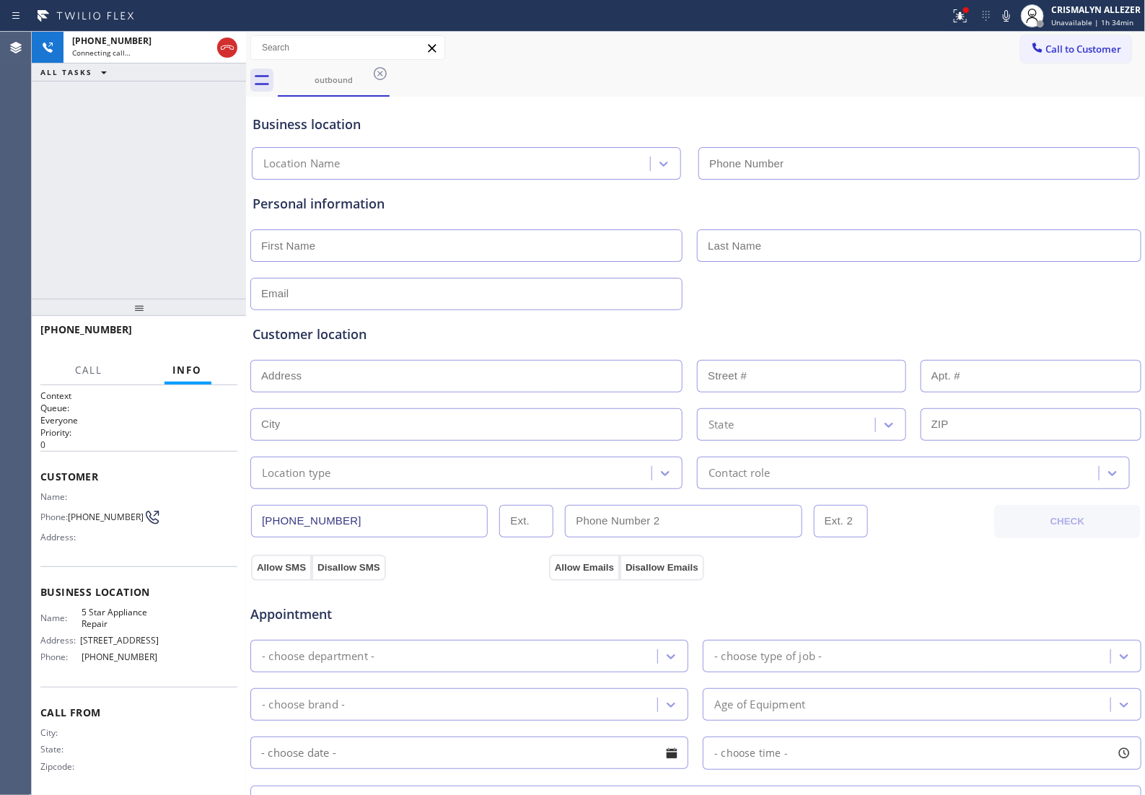
type input "(855) 731-4952"
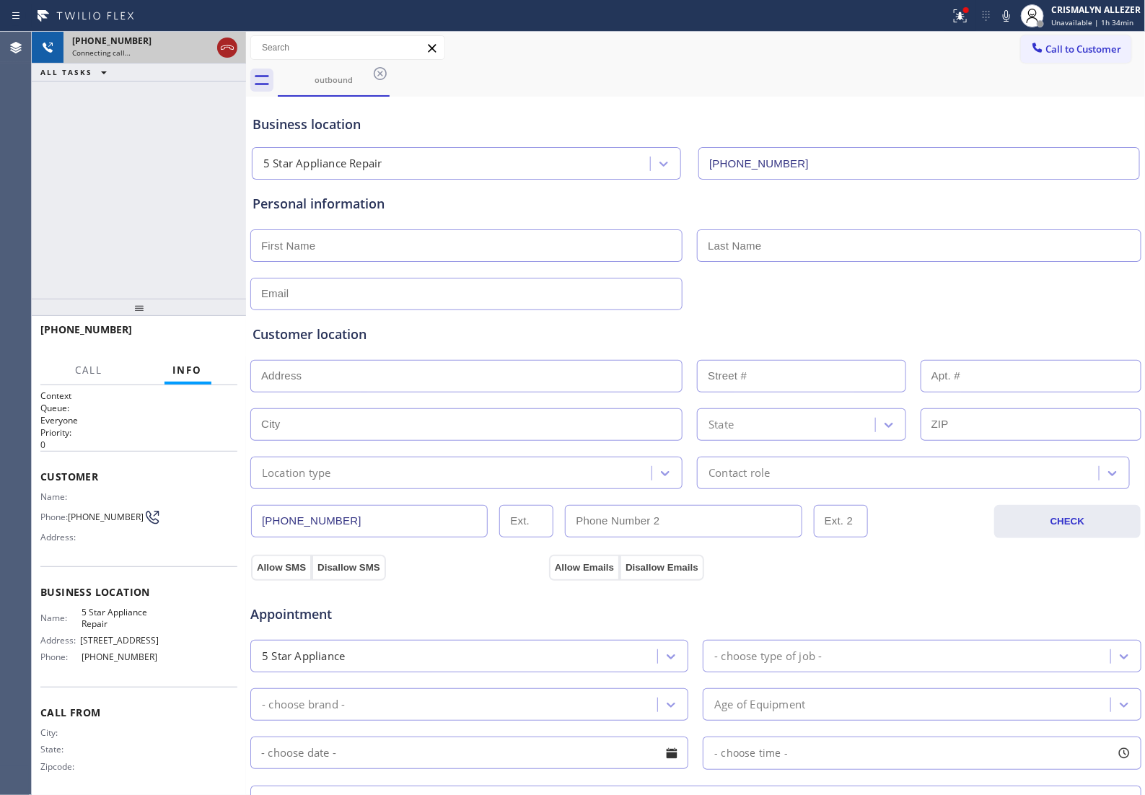
click at [224, 49] on icon at bounding box center [227, 47] width 17 height 17
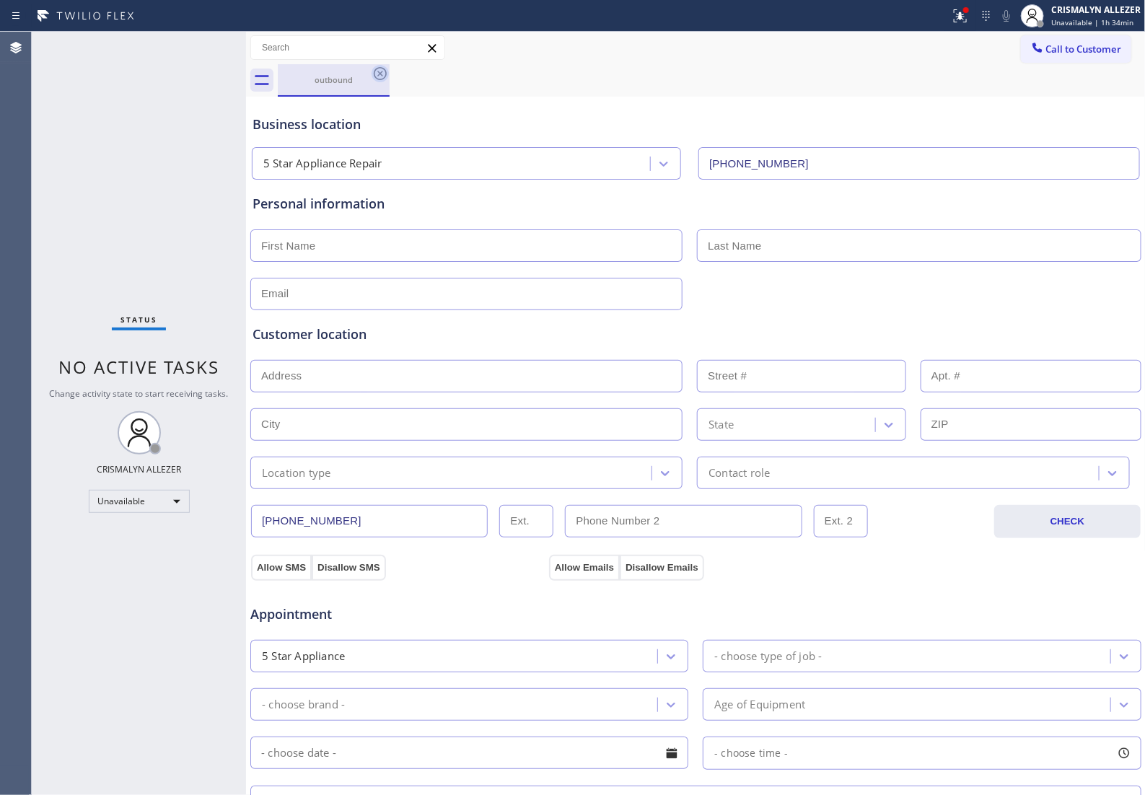
click at [380, 74] on icon at bounding box center [380, 73] width 17 height 17
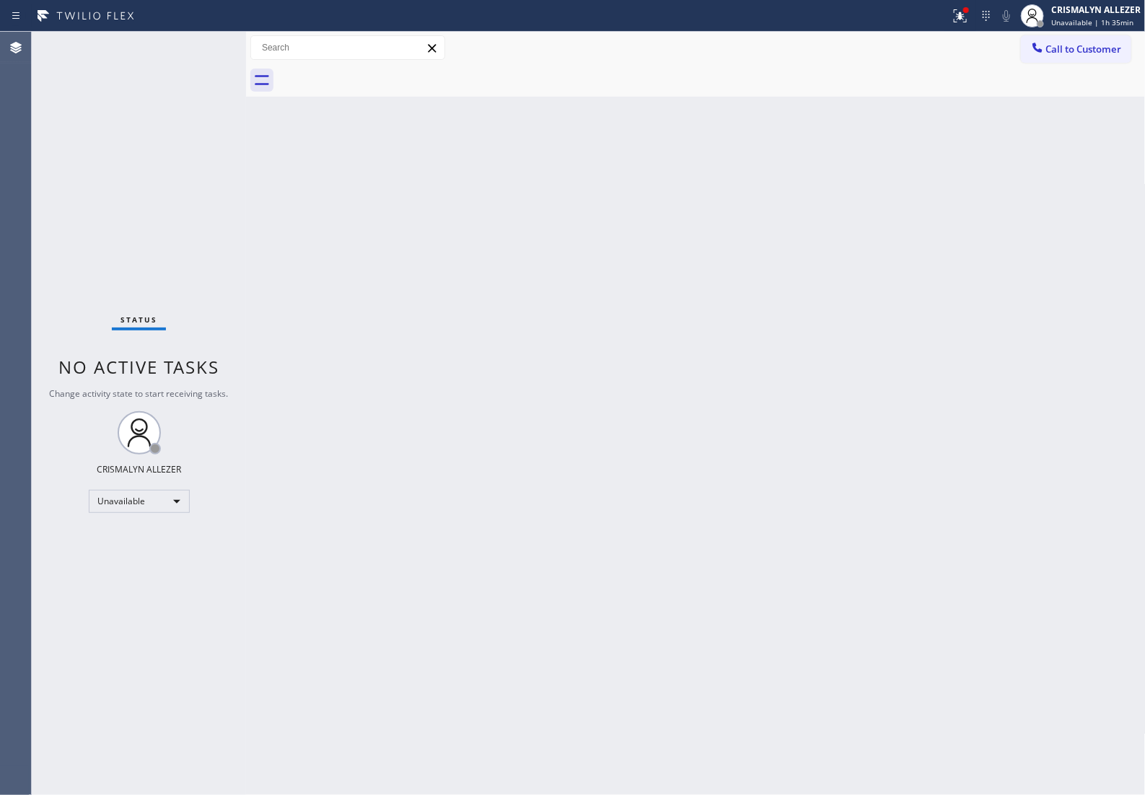
click at [1071, 67] on div at bounding box center [712, 80] width 868 height 32
click at [1074, 56] on span "Call to Customer" at bounding box center [1084, 49] width 76 height 13
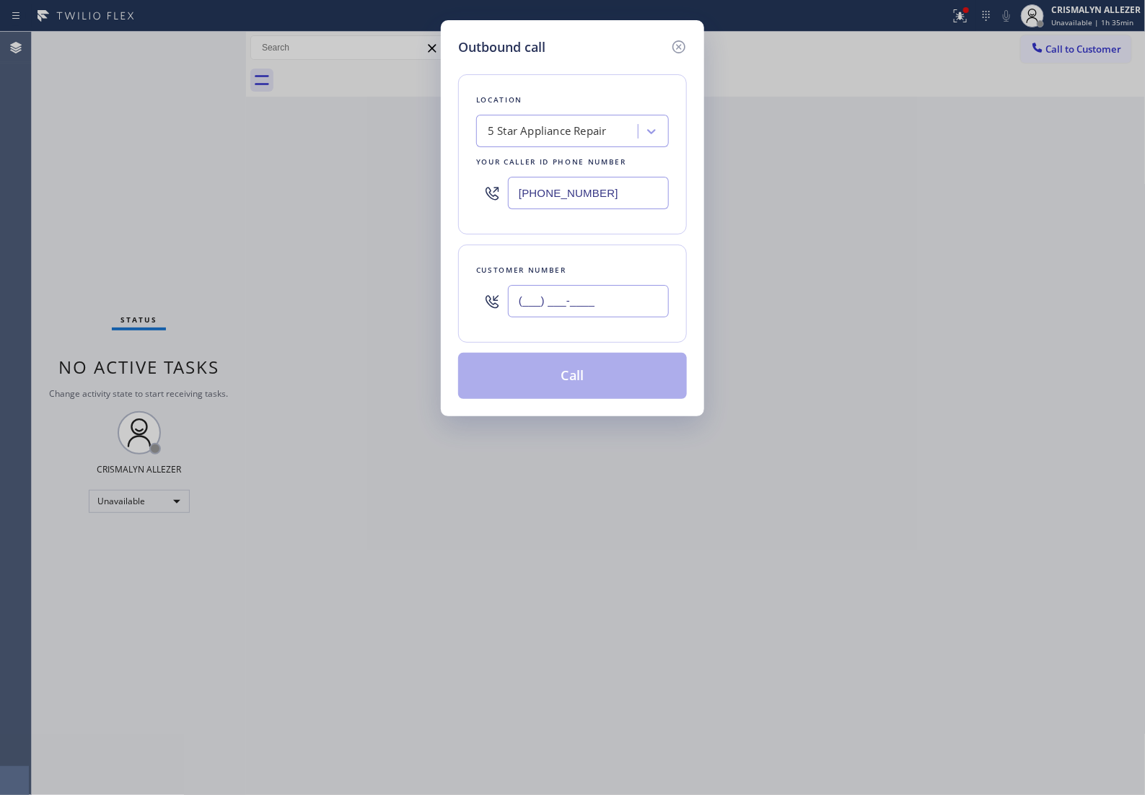
click at [629, 312] on input "(___) ___-____" at bounding box center [588, 301] width 161 height 32
paste input "747) 234-4725"
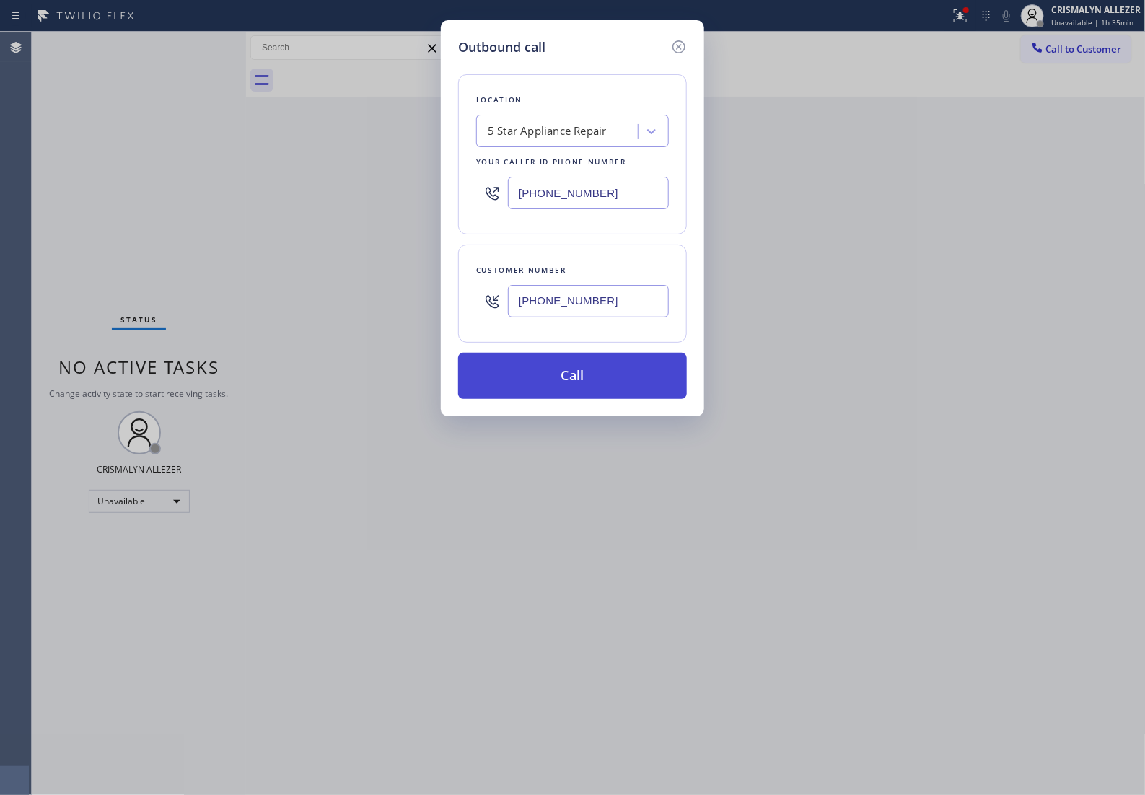
type input "(747) 234-4725"
click at [584, 395] on button "Call" at bounding box center [572, 376] width 229 height 46
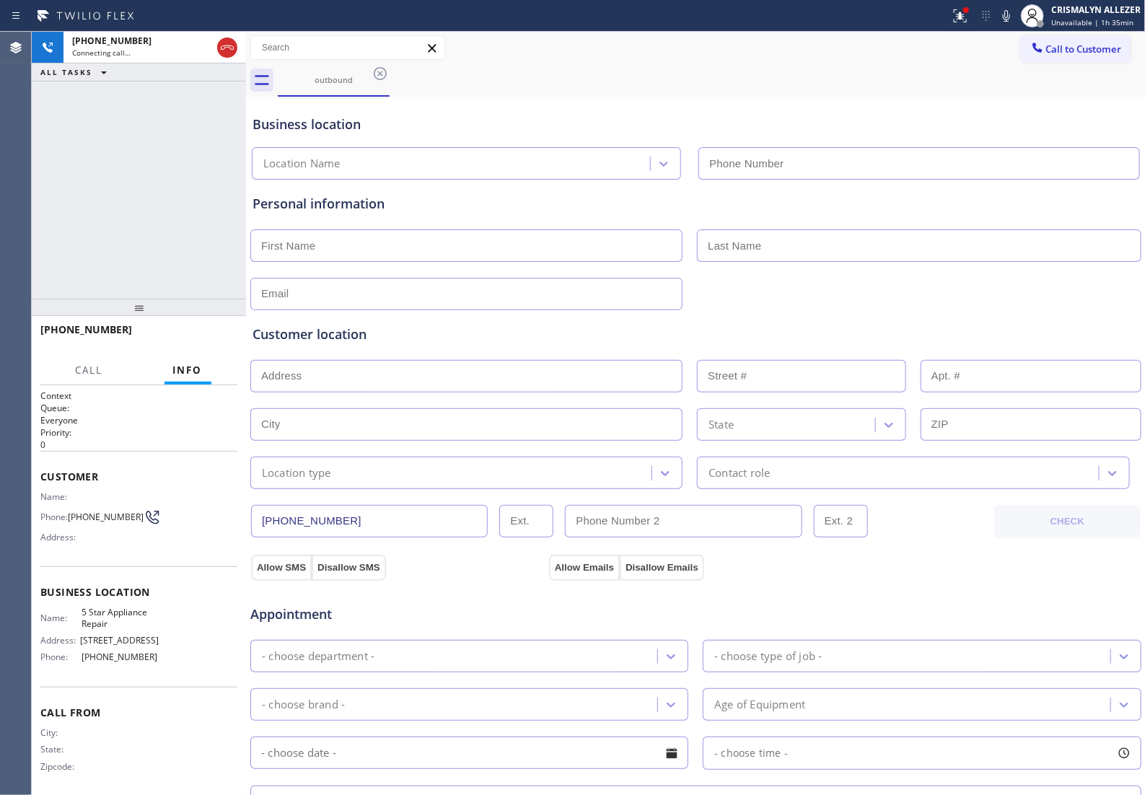
type input "(855) 731-4952"
click at [198, 338] on span "HANG UP" at bounding box center [204, 336] width 44 height 10
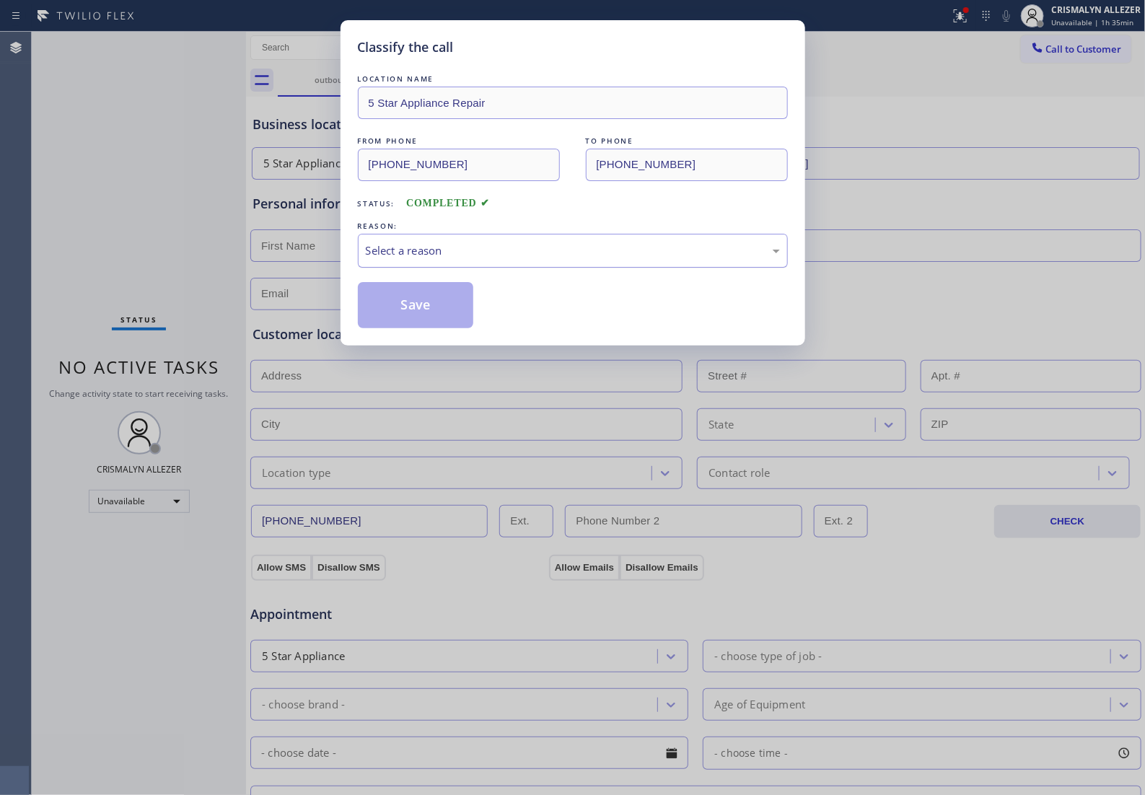
click at [575, 259] on div "Select a reason" at bounding box center [573, 250] width 414 height 17
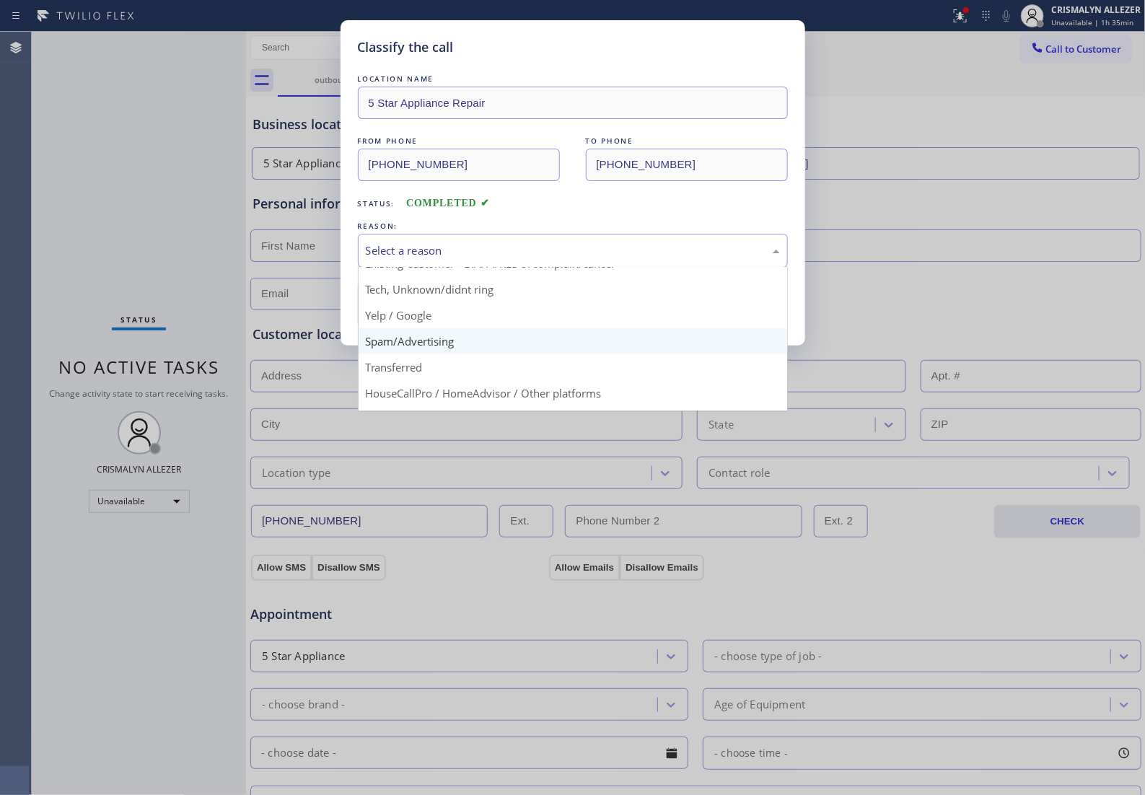
scroll to position [90, 0]
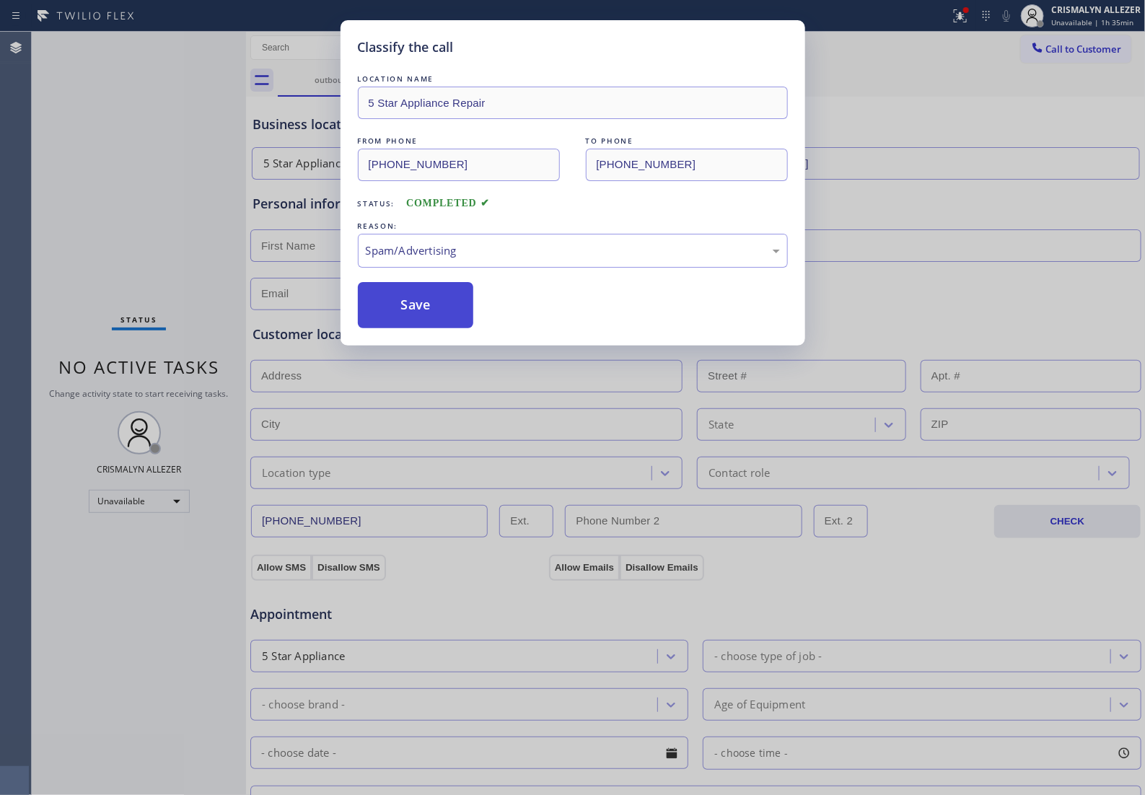
click at [440, 328] on button "Save" at bounding box center [416, 305] width 116 height 46
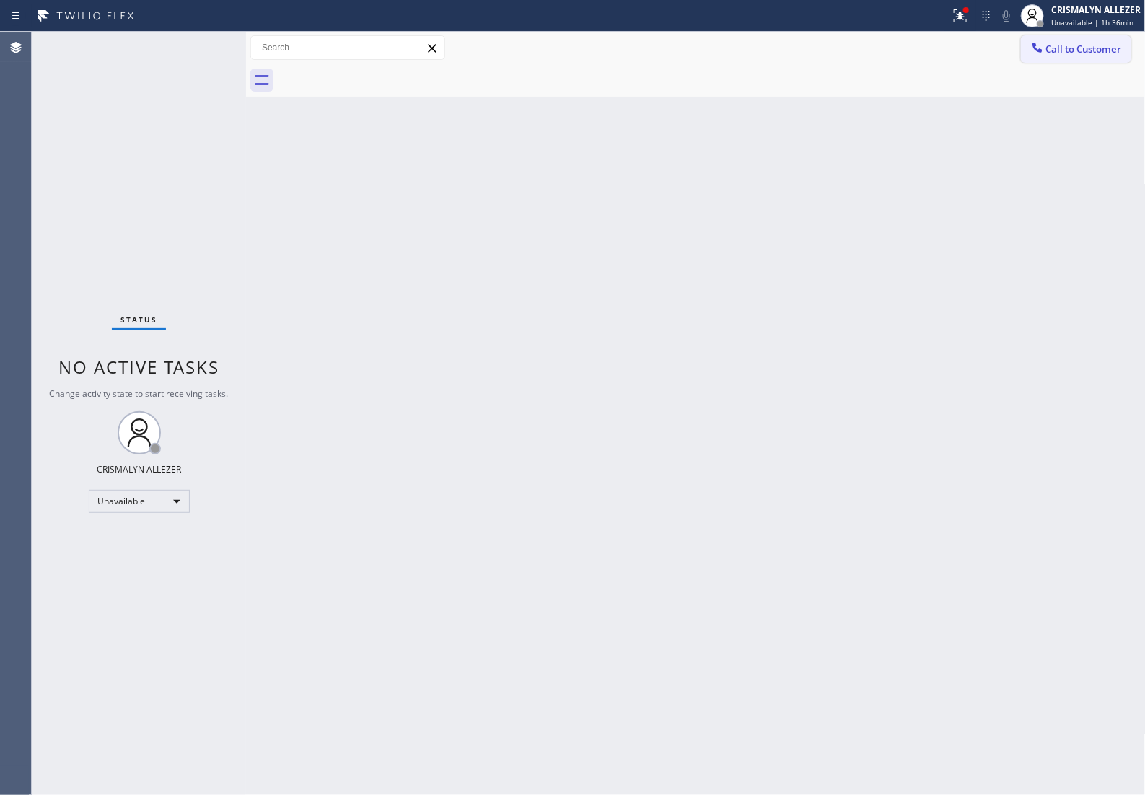
click at [1102, 49] on span "Call to Customer" at bounding box center [1084, 49] width 76 height 13
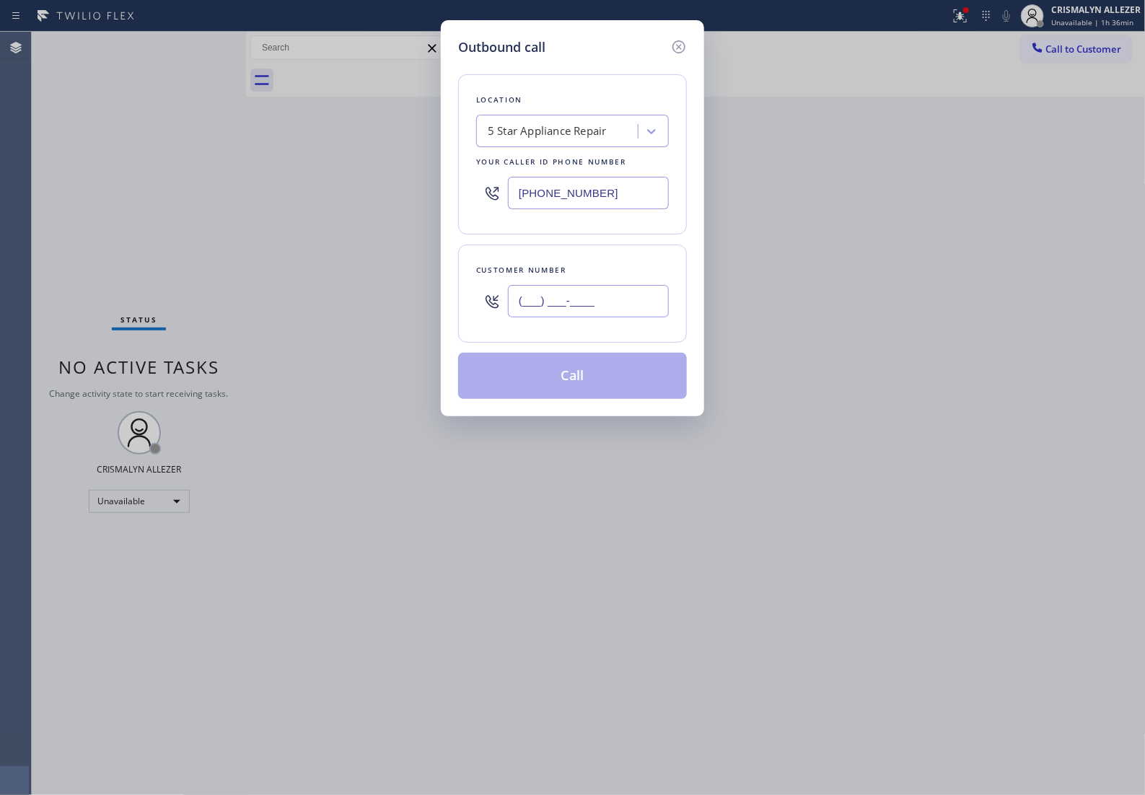
click at [636, 317] on input "(___) ___-____" at bounding box center [588, 301] width 161 height 32
paste input "747) 234-4725"
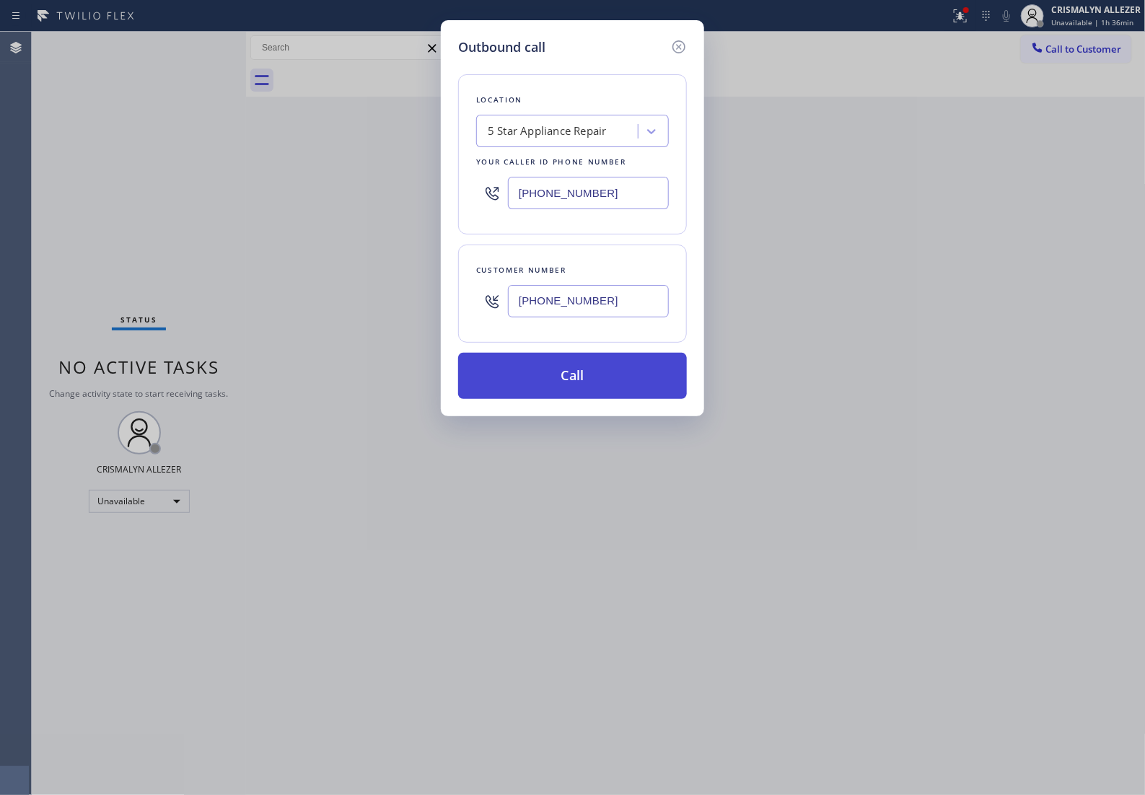
type input "(747) 234-4725"
click at [574, 399] on button "Call" at bounding box center [572, 376] width 229 height 46
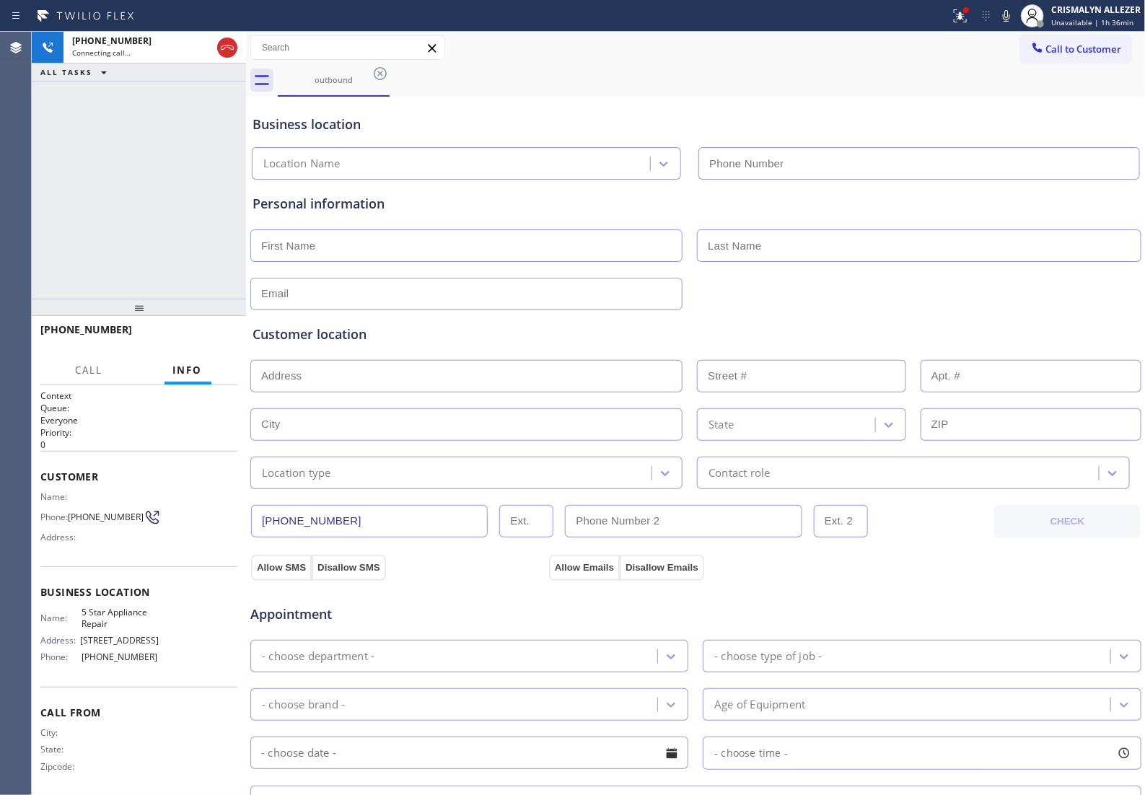
type input "(855) 731-4952"
click at [203, 341] on span "HANG UP" at bounding box center [204, 336] width 44 height 10
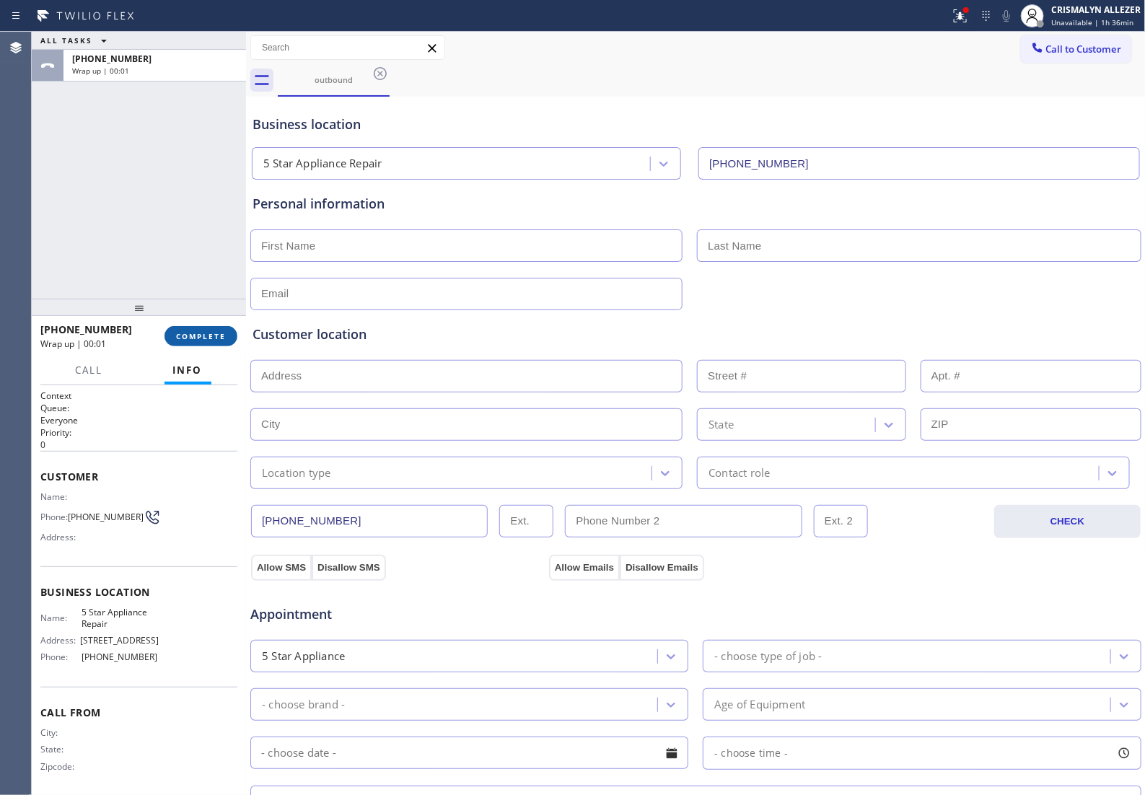
click at [186, 331] on span "COMPLETE" at bounding box center [201, 336] width 50 height 10
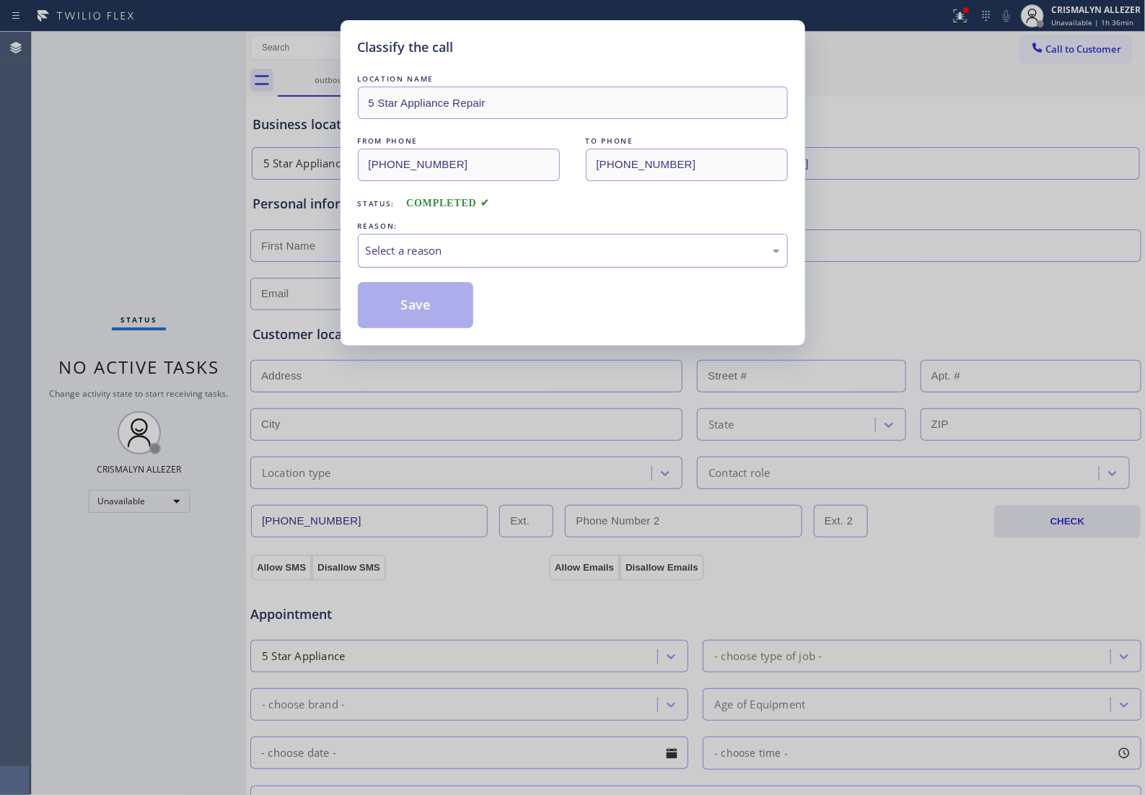
click at [647, 259] on div "Select a reason" at bounding box center [573, 250] width 414 height 17
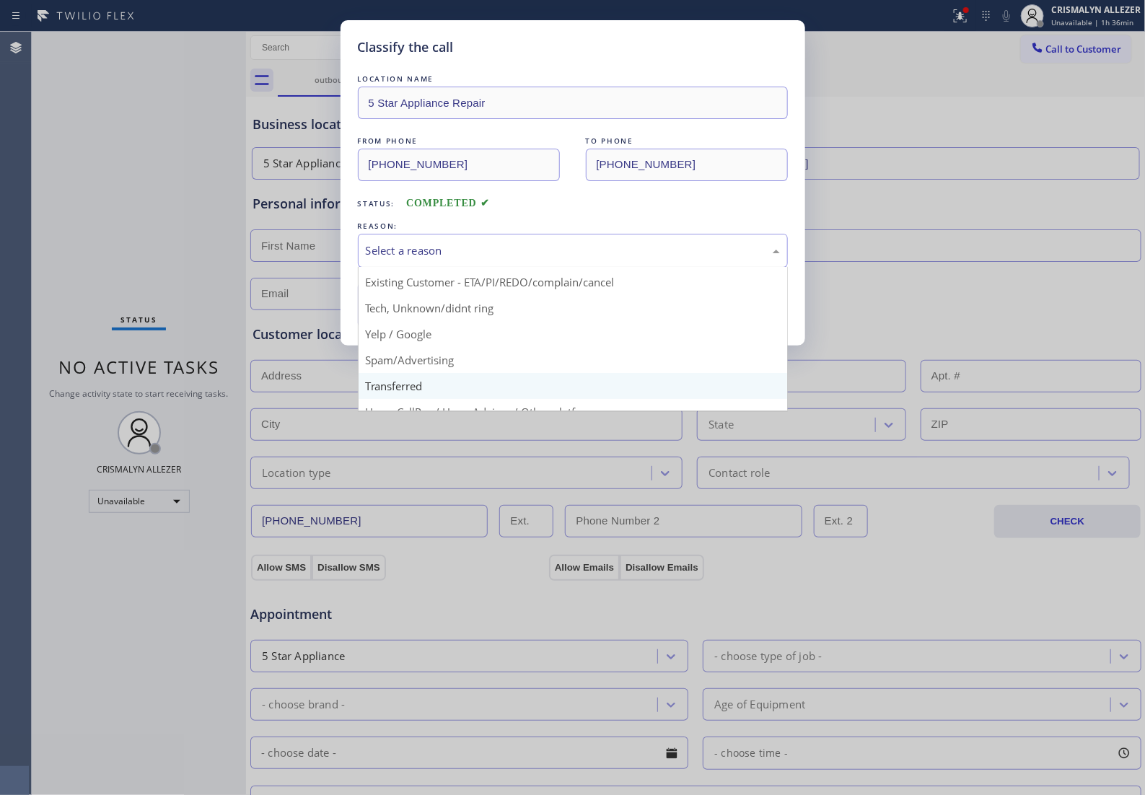
scroll to position [99, 0]
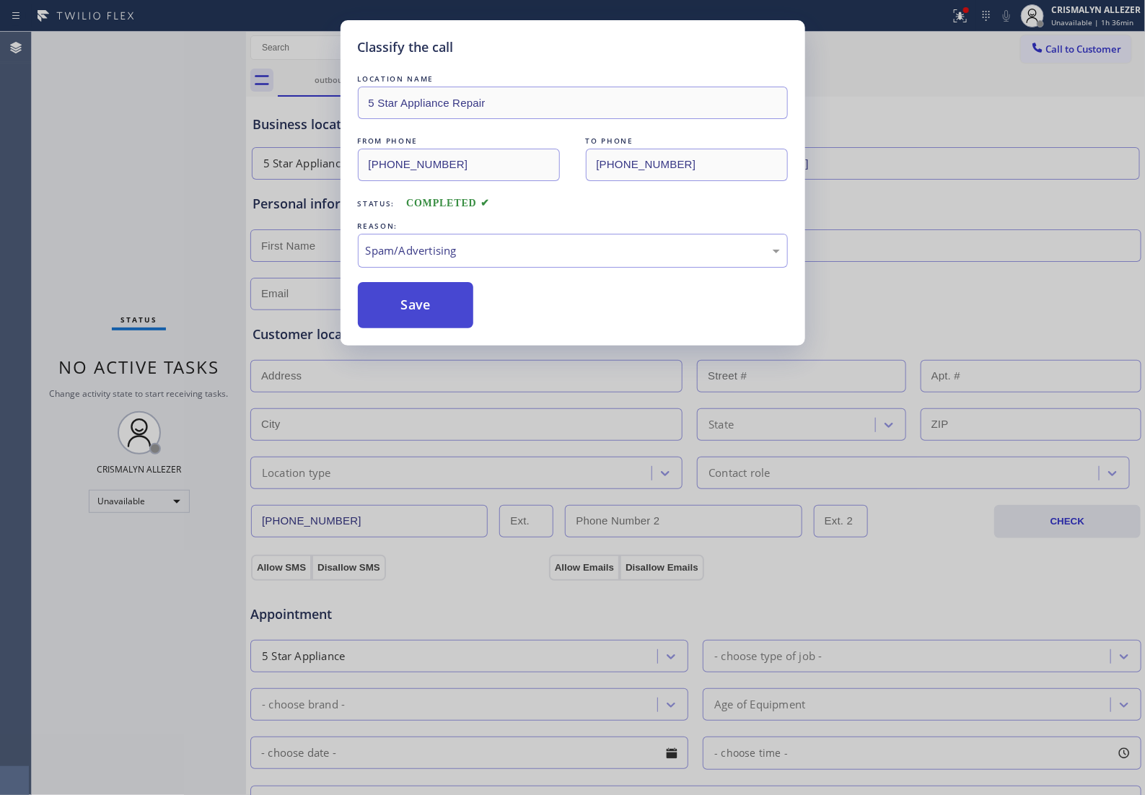
click at [437, 328] on button "Save" at bounding box center [416, 305] width 116 height 46
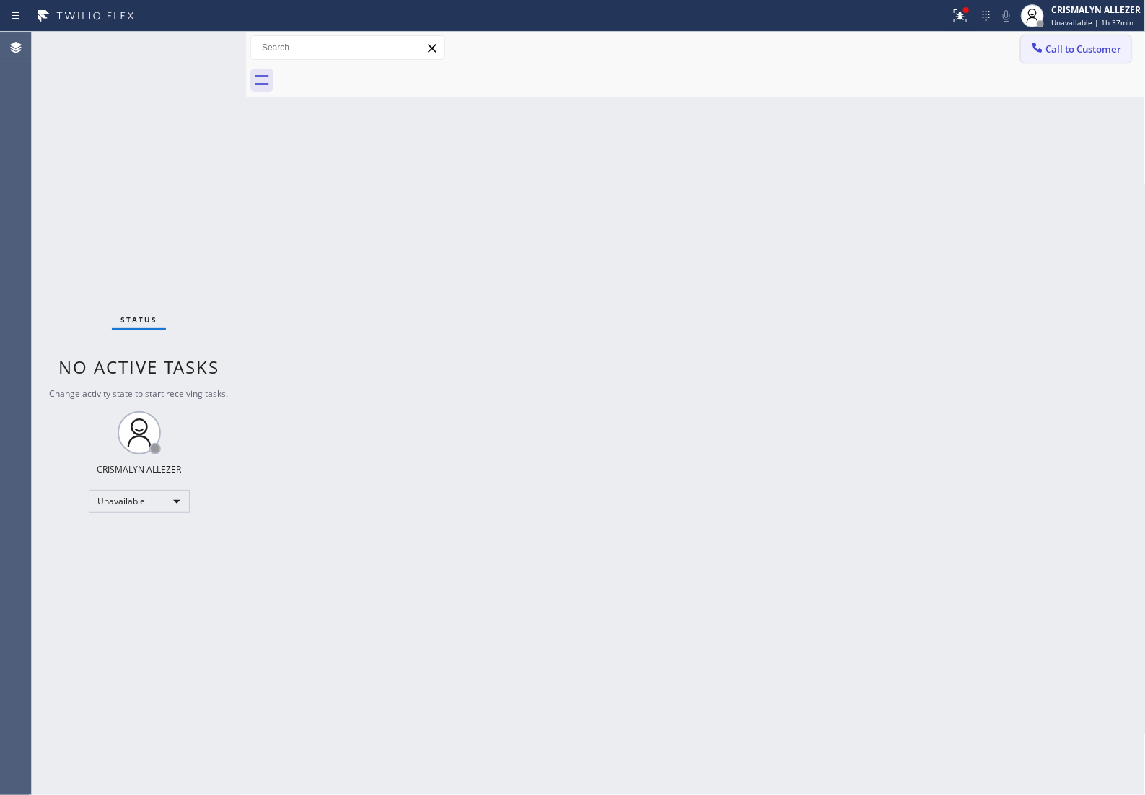
click at [1069, 48] on span "Call to Customer" at bounding box center [1084, 49] width 76 height 13
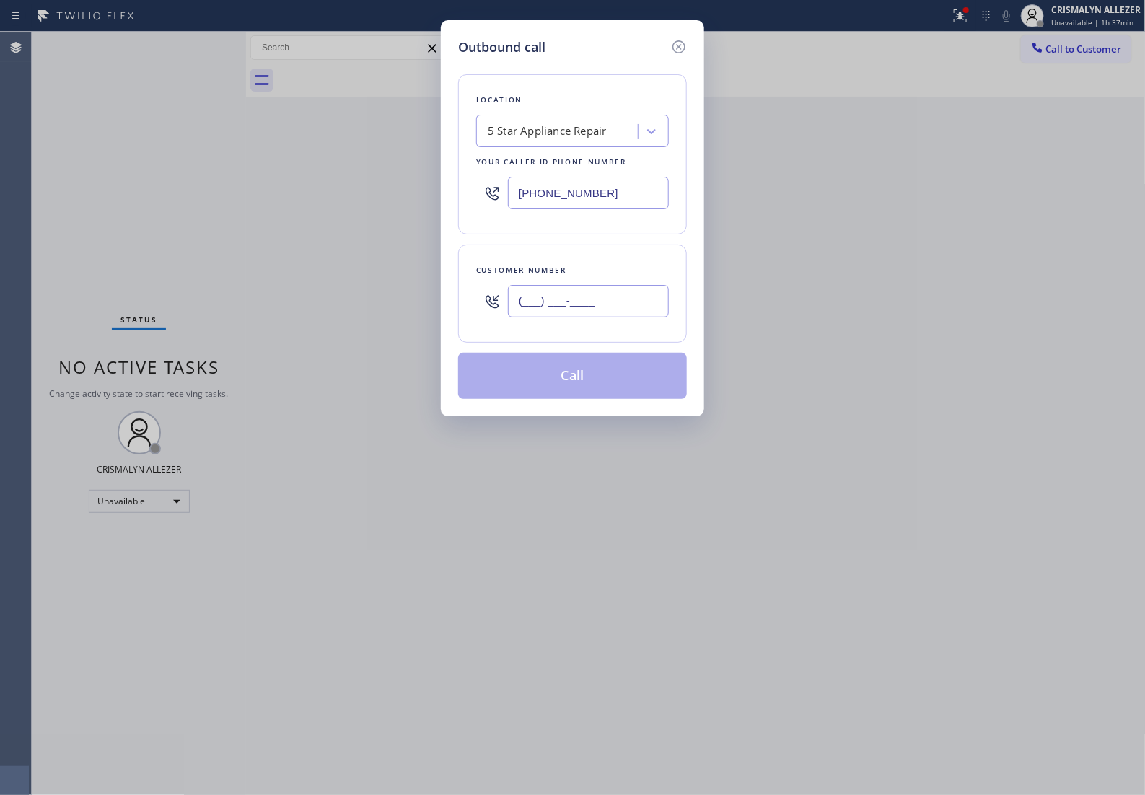
click at [624, 316] on input "(___) ___-____" at bounding box center [588, 301] width 161 height 32
paste input "689) 212-0740"
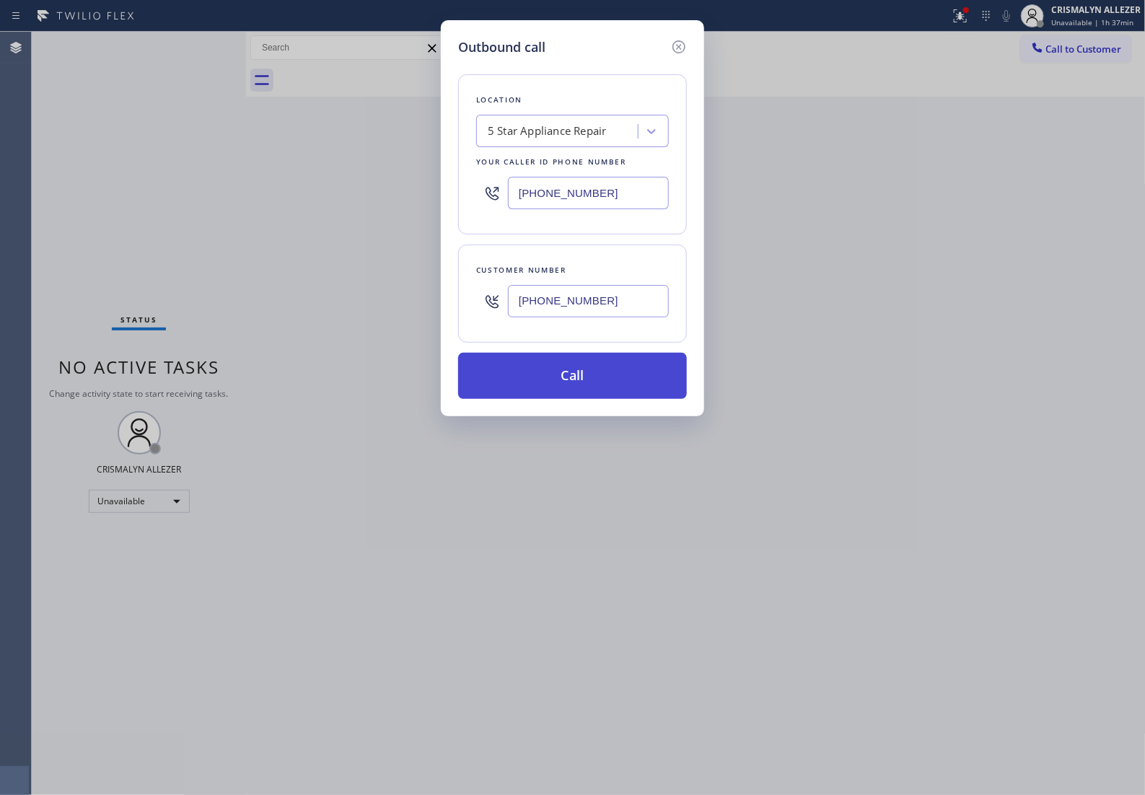
type input "(689) 212-0740"
click at [583, 399] on button "Call" at bounding box center [572, 376] width 229 height 46
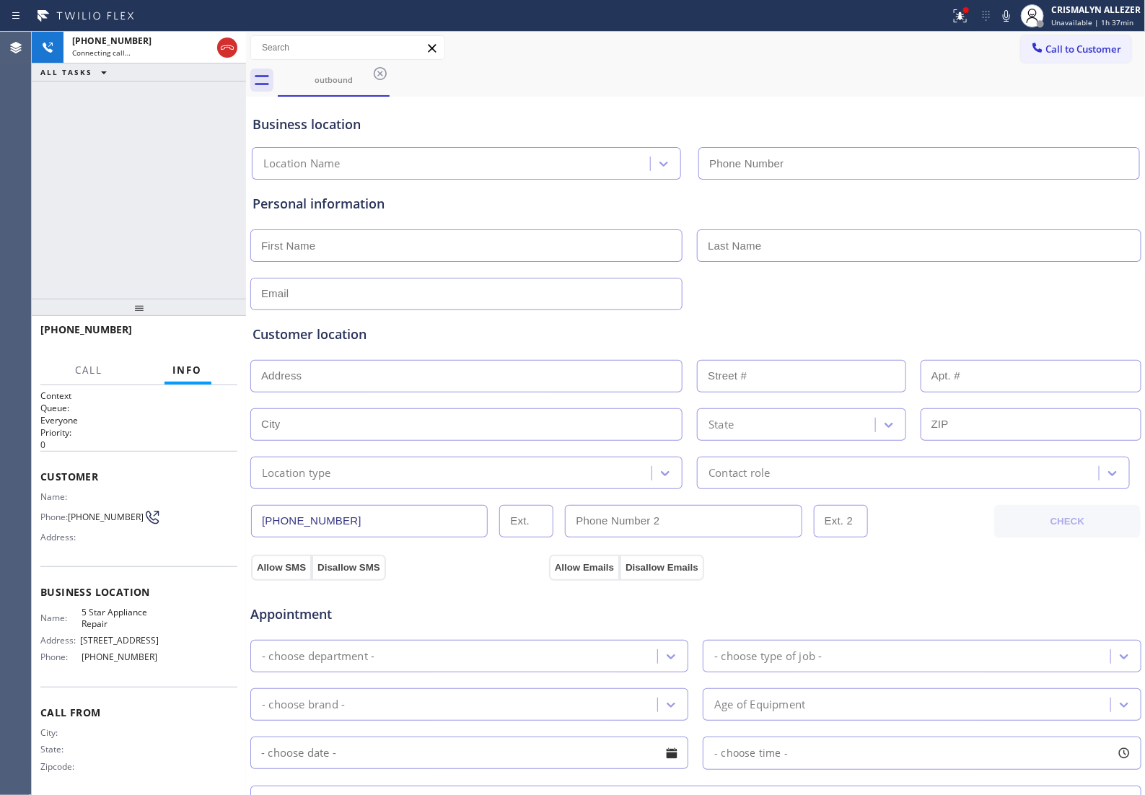
type input "(855) 731-4952"
click at [182, 337] on span "HANG UP" at bounding box center [204, 336] width 44 height 10
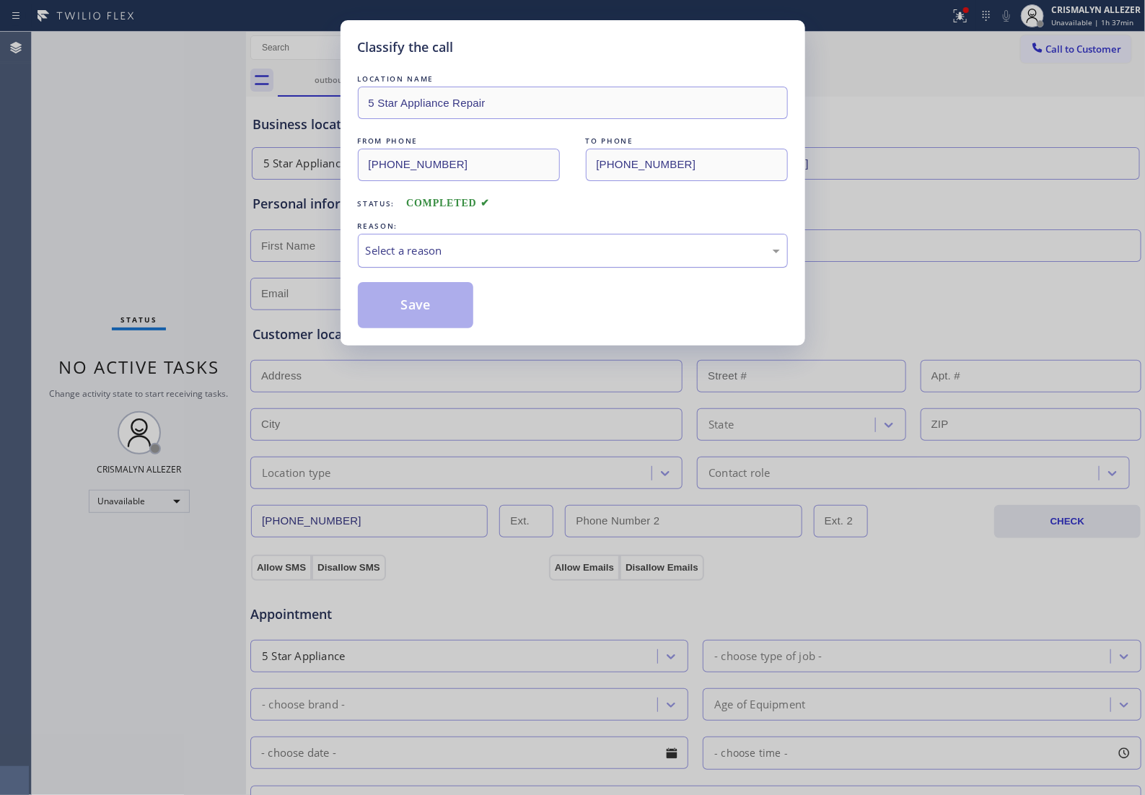
click at [577, 259] on div "Select a reason" at bounding box center [573, 250] width 414 height 17
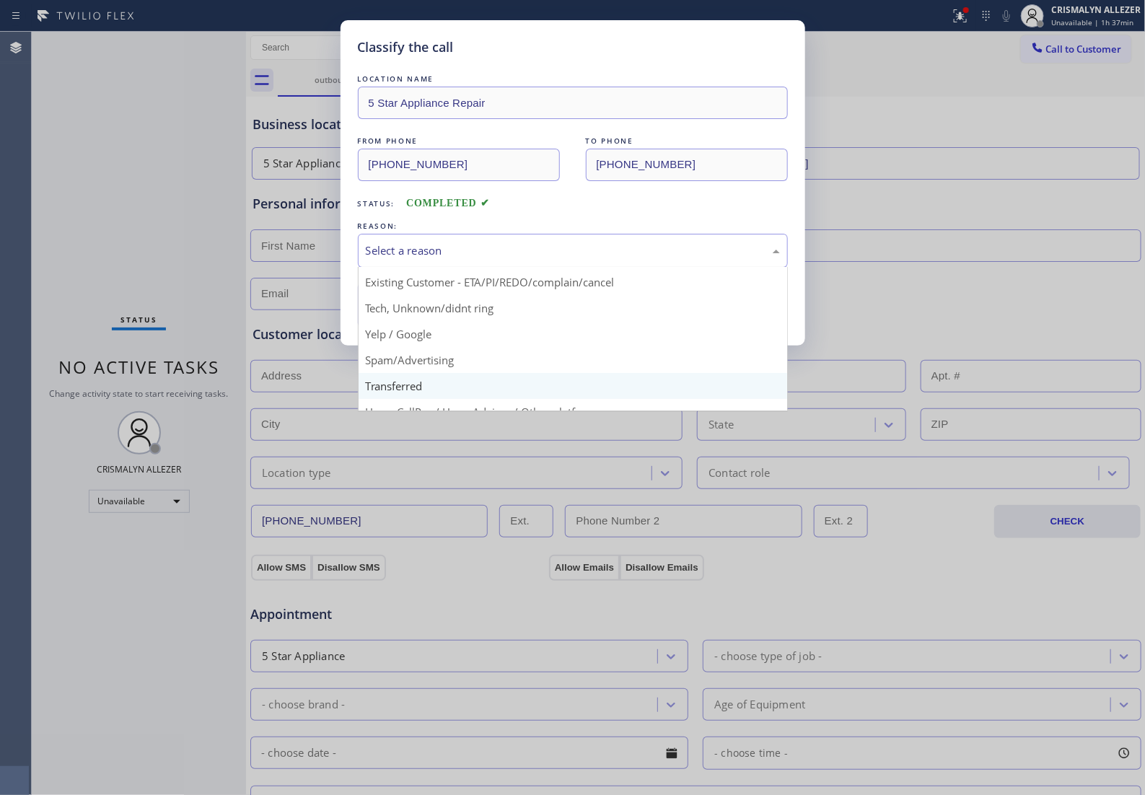
scroll to position [99, 0]
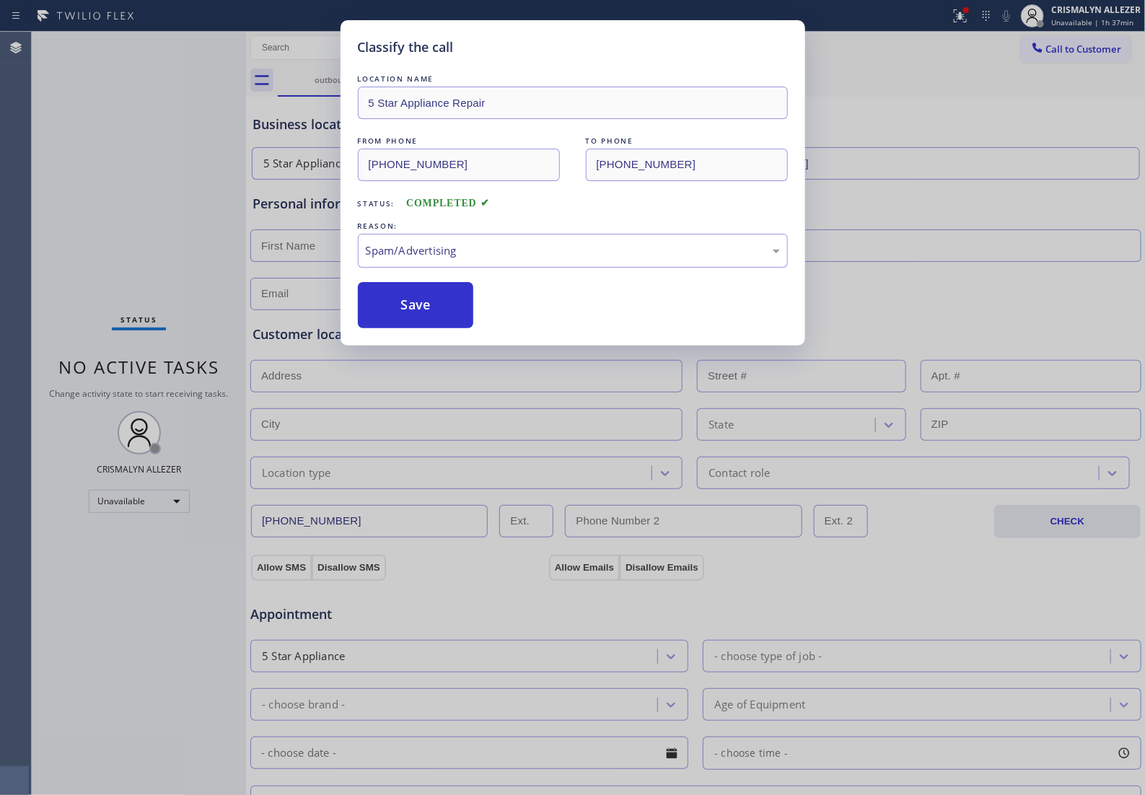
click at [442, 322] on button "Save" at bounding box center [416, 305] width 116 height 46
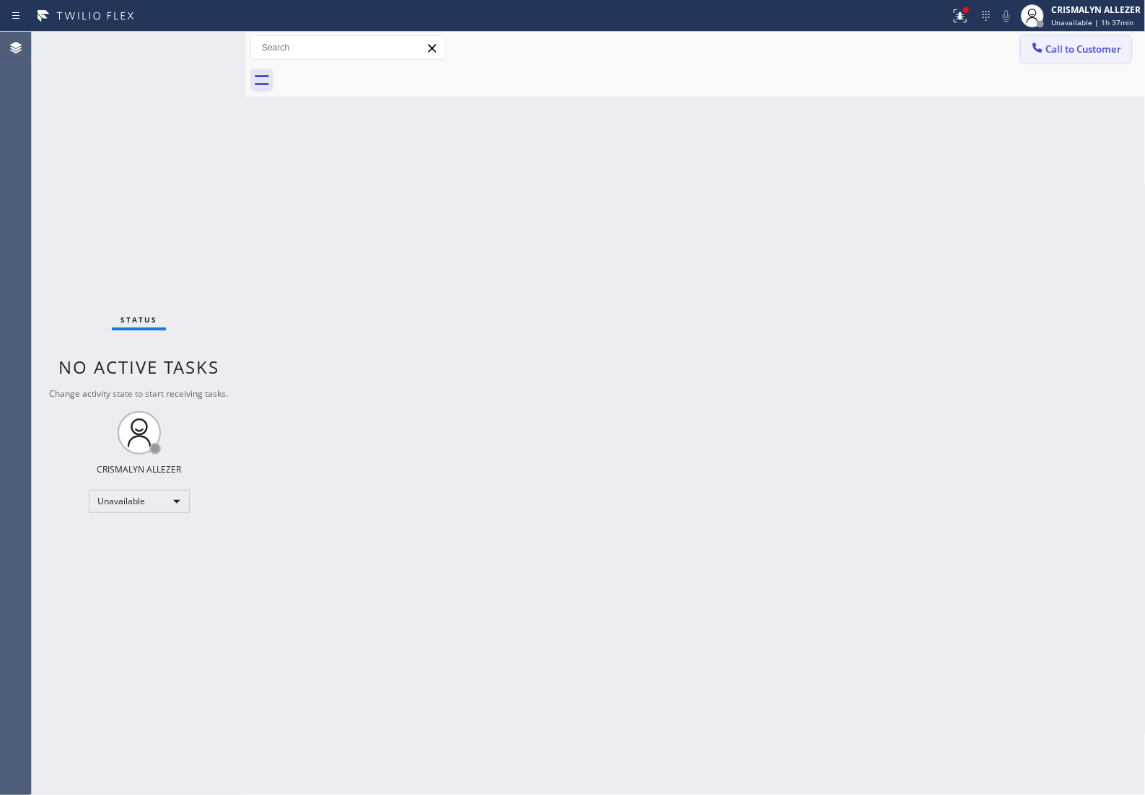
click at [1066, 38] on button "Call to Customer" at bounding box center [1076, 48] width 110 height 27
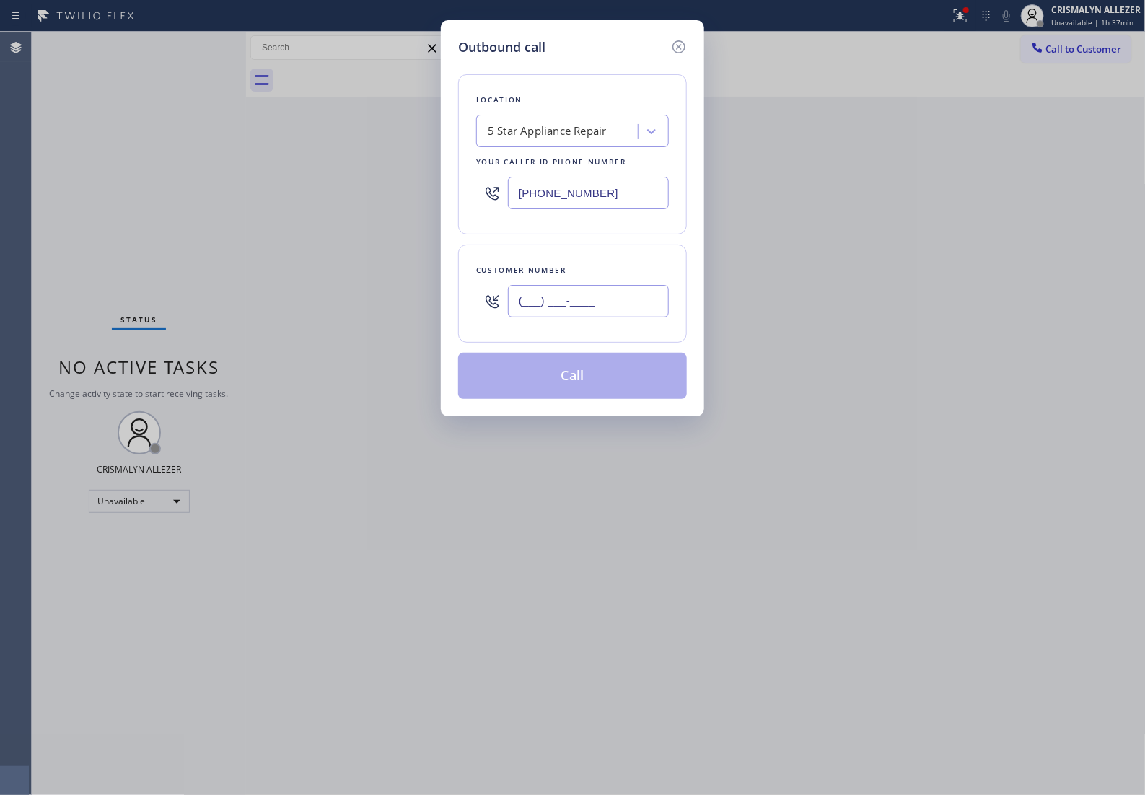
click at [622, 317] on input "(___) ___-____" at bounding box center [588, 301] width 161 height 32
paste input "212) 351-1493"
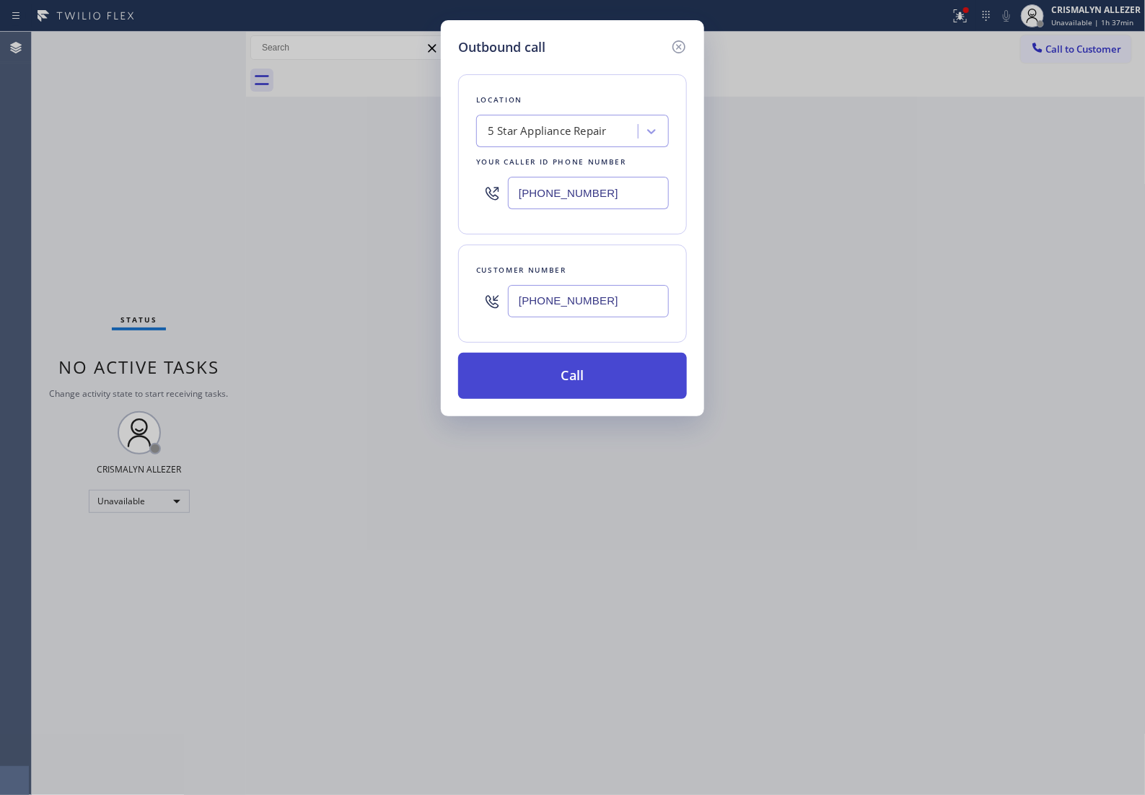
type input "(212) 351-1493"
click at [581, 399] on button "Call" at bounding box center [572, 376] width 229 height 46
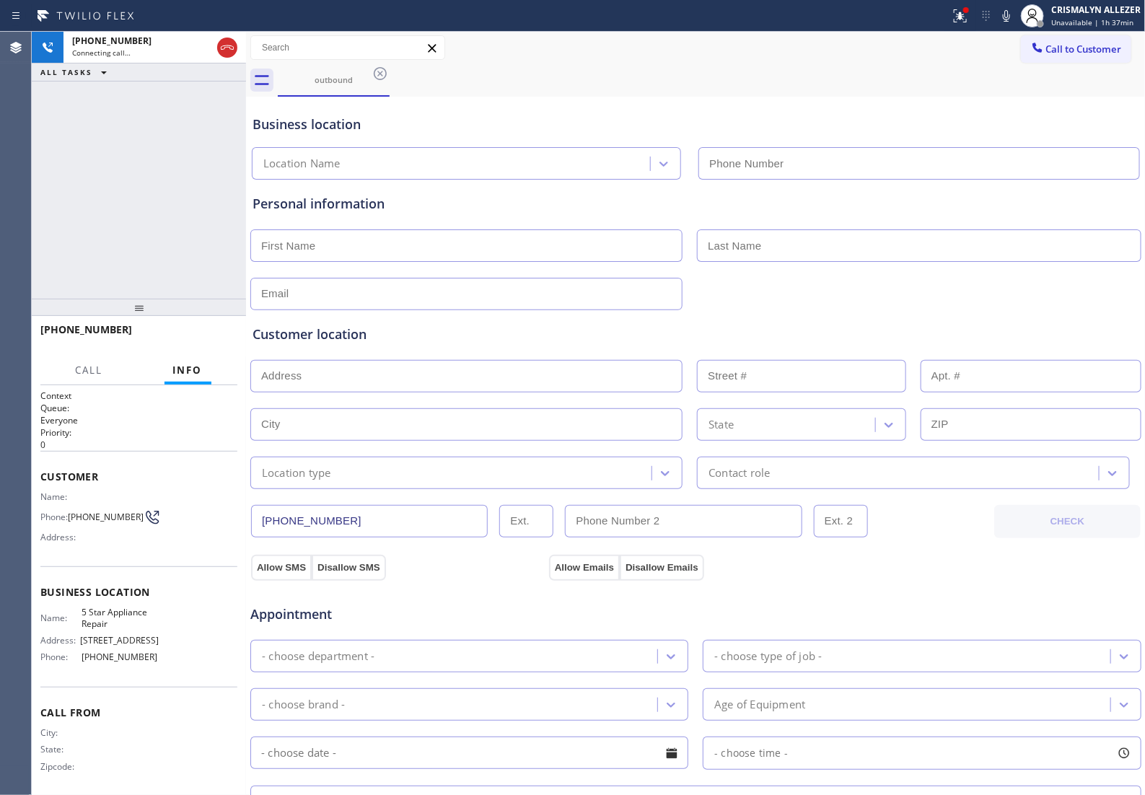
type input "(855) 731-4952"
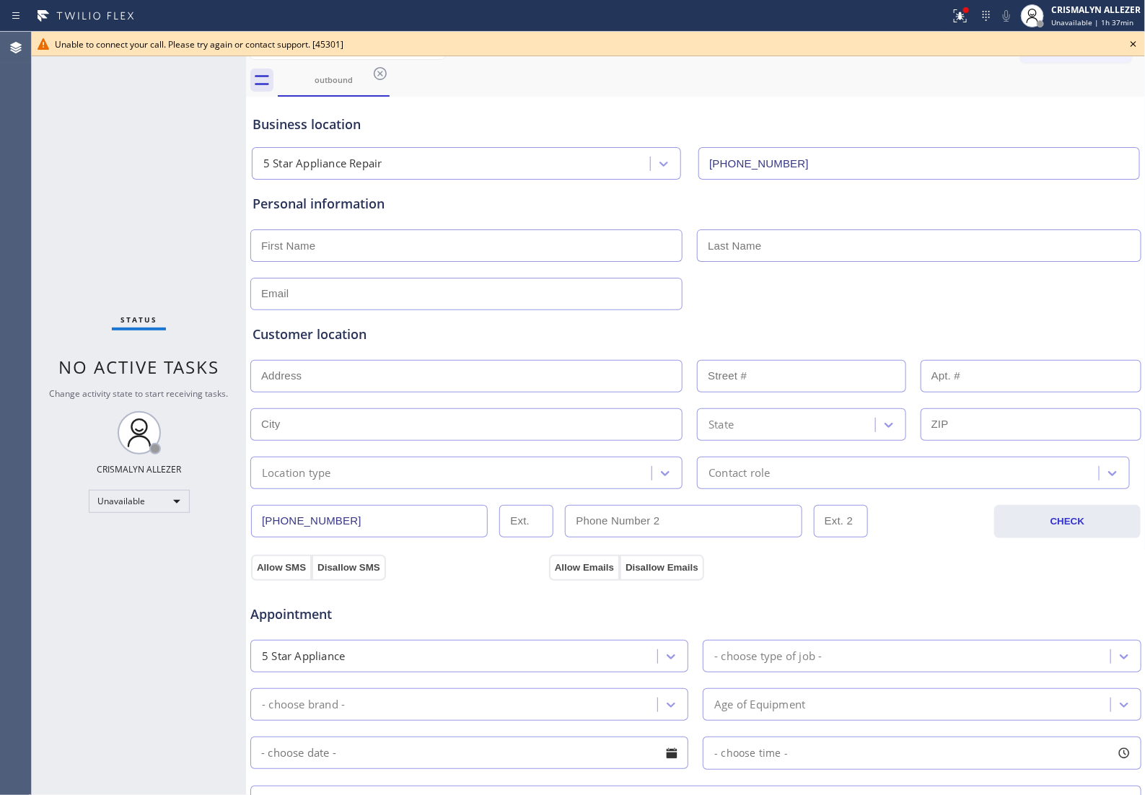
click at [838, 316] on div "Customer location >> ADD NEW ADDRESS << + NEW ADDRESS State Location type Conta…" at bounding box center [696, 399] width 893 height 179
click at [1133, 41] on icon at bounding box center [1133, 43] width 17 height 17
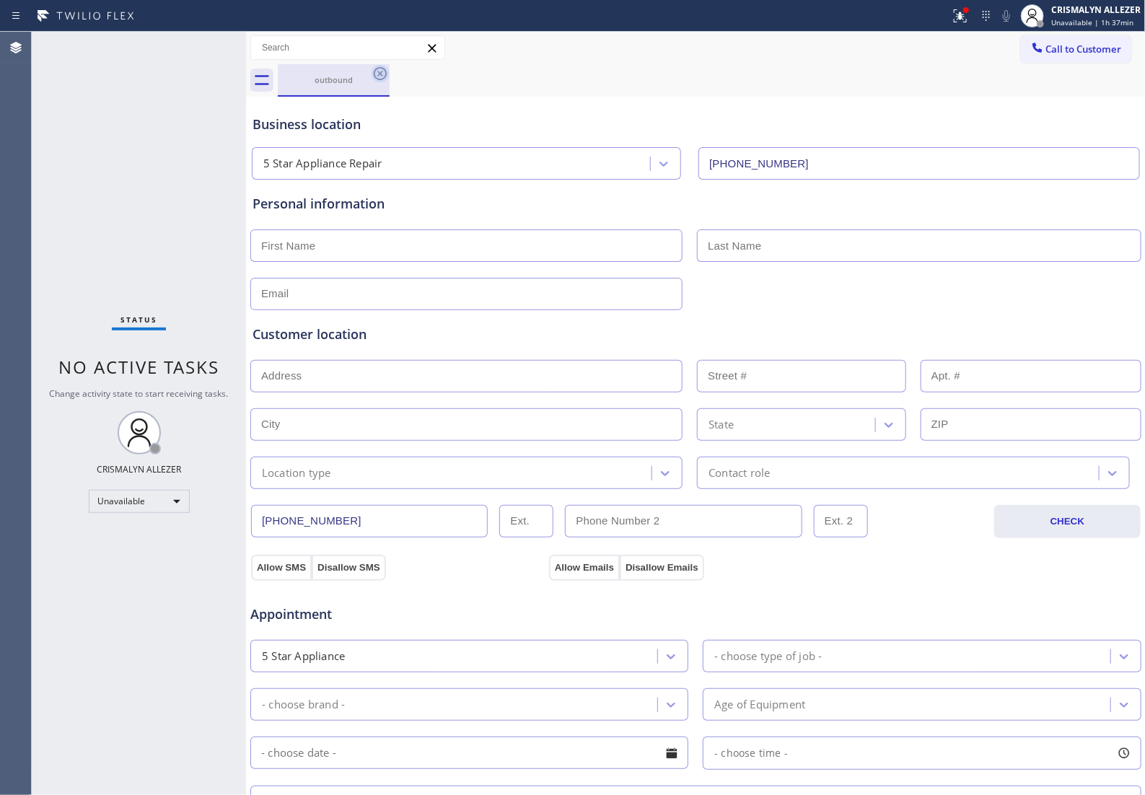
click at [380, 72] on icon at bounding box center [380, 73] width 17 height 17
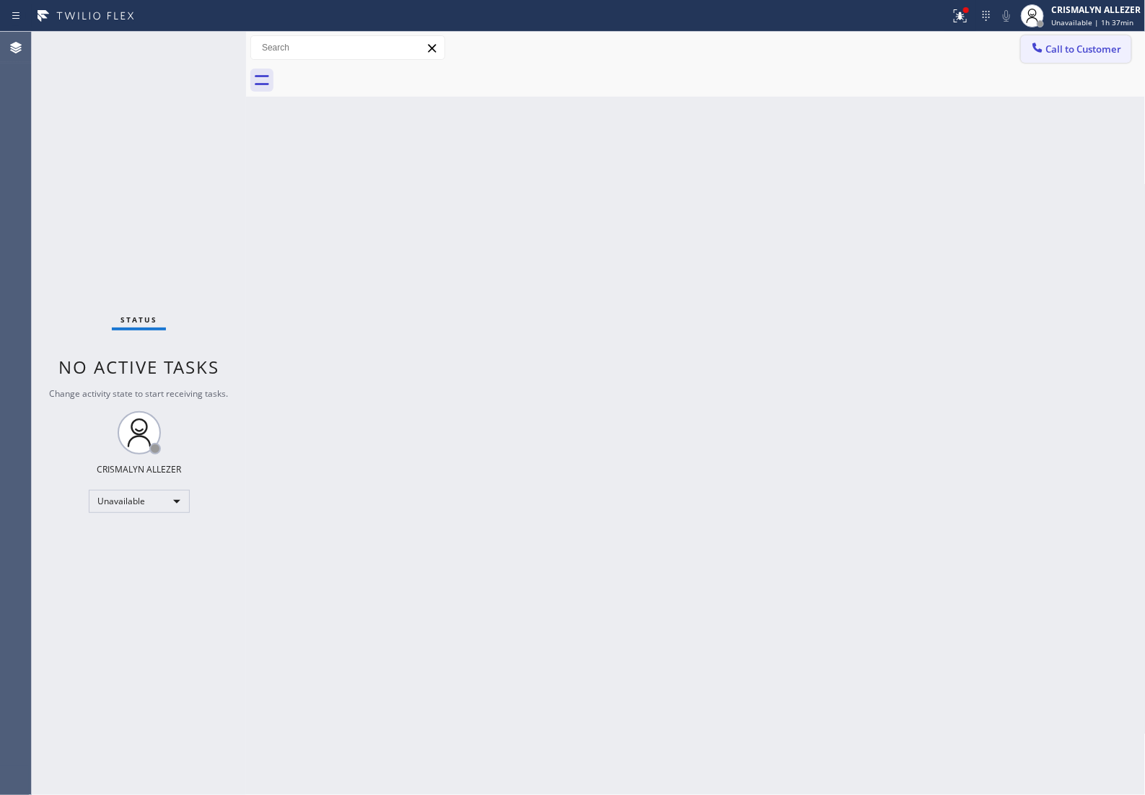
click at [1084, 53] on span "Call to Customer" at bounding box center [1084, 49] width 76 height 13
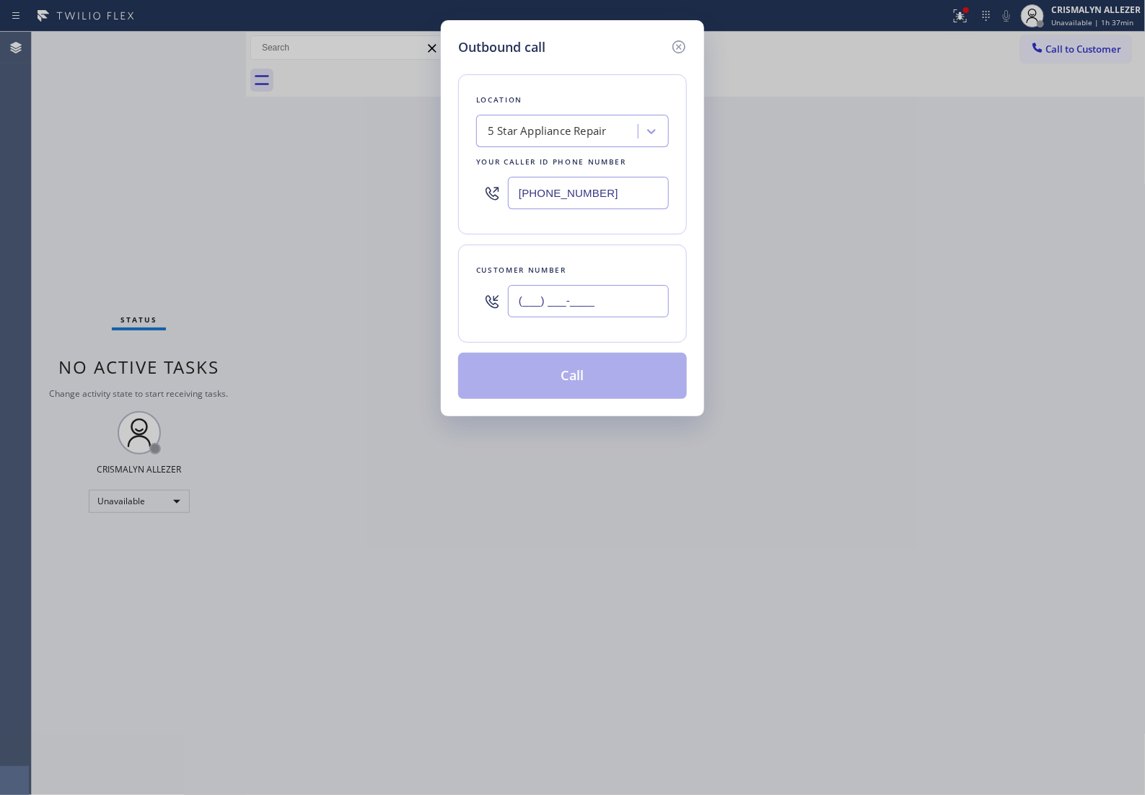
click at [623, 317] on input "(___) ___-____" at bounding box center [588, 301] width 161 height 32
paste input "650) 966-8061"
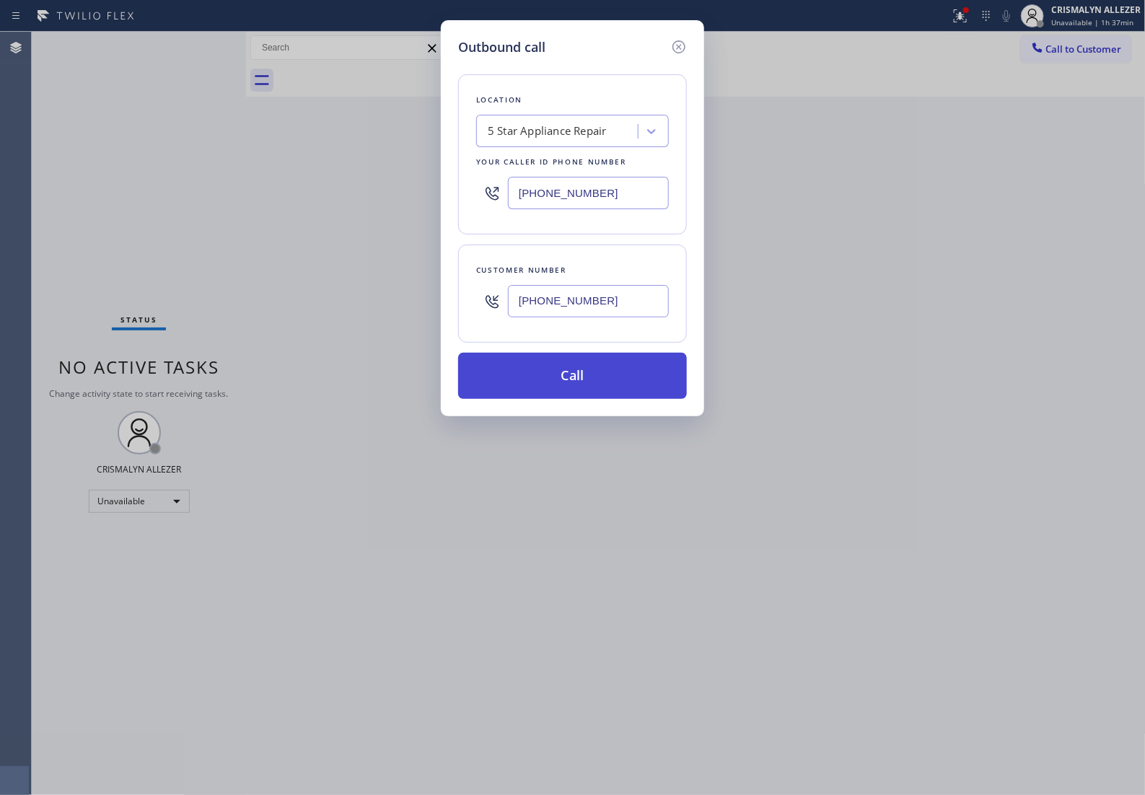
type input "(650) 966-8061"
click at [584, 395] on button "Call" at bounding box center [572, 376] width 229 height 46
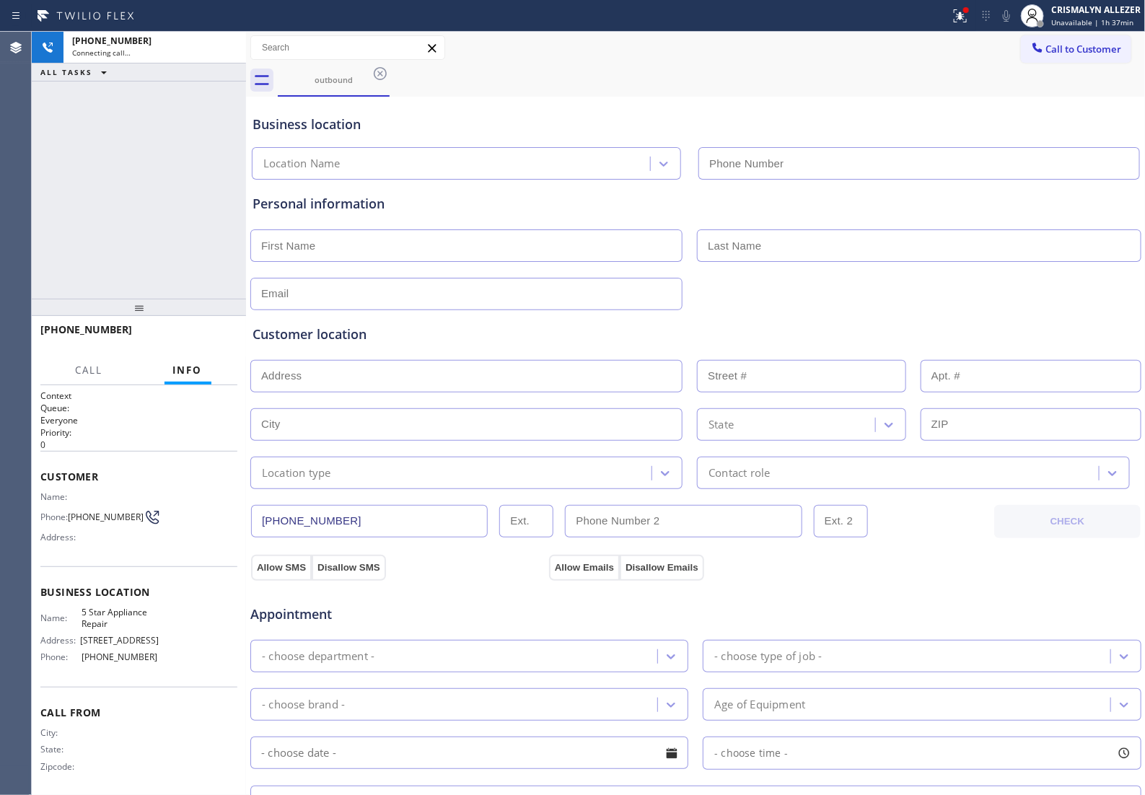
type input "(855) 731-4952"
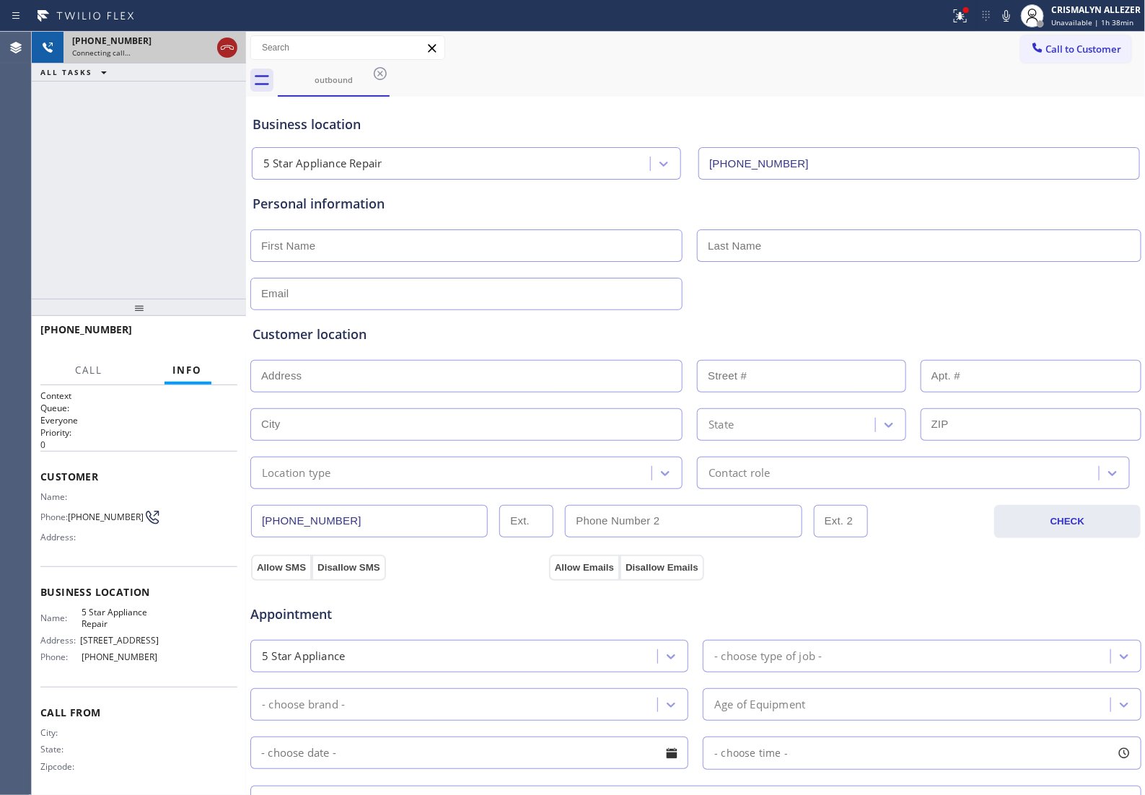
click at [231, 48] on icon at bounding box center [227, 47] width 17 height 17
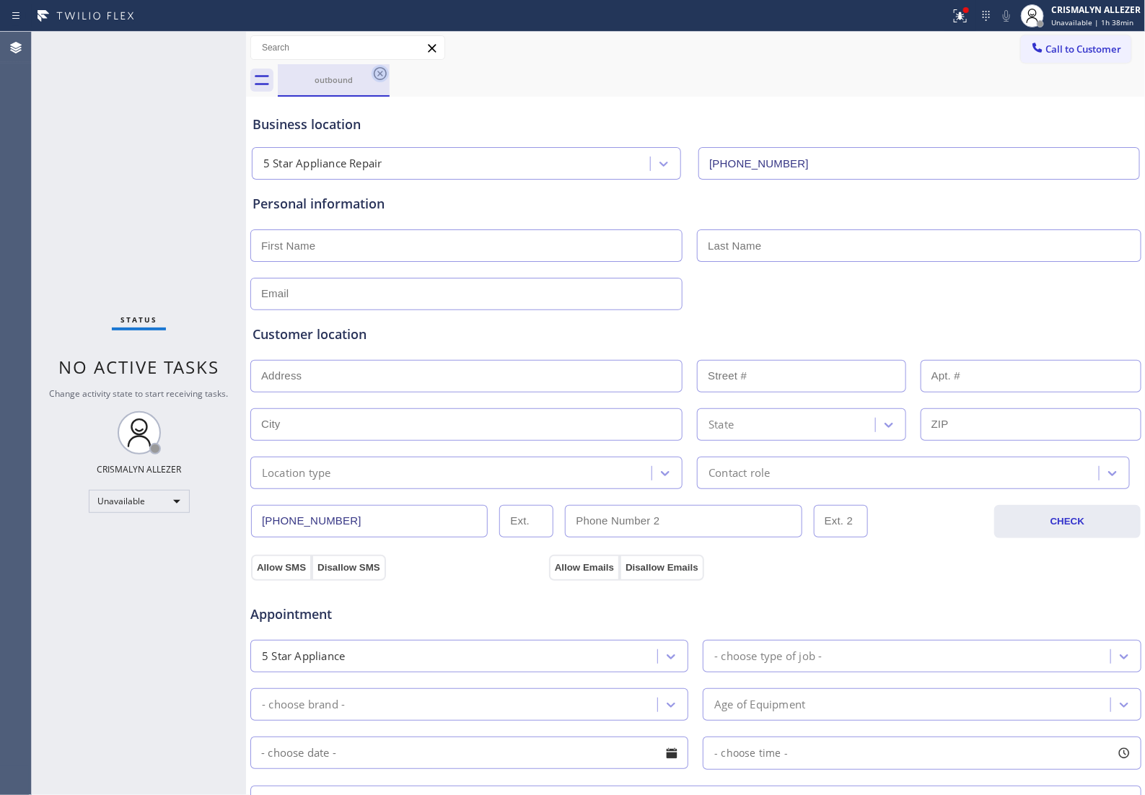
click at [384, 74] on icon at bounding box center [380, 73] width 17 height 17
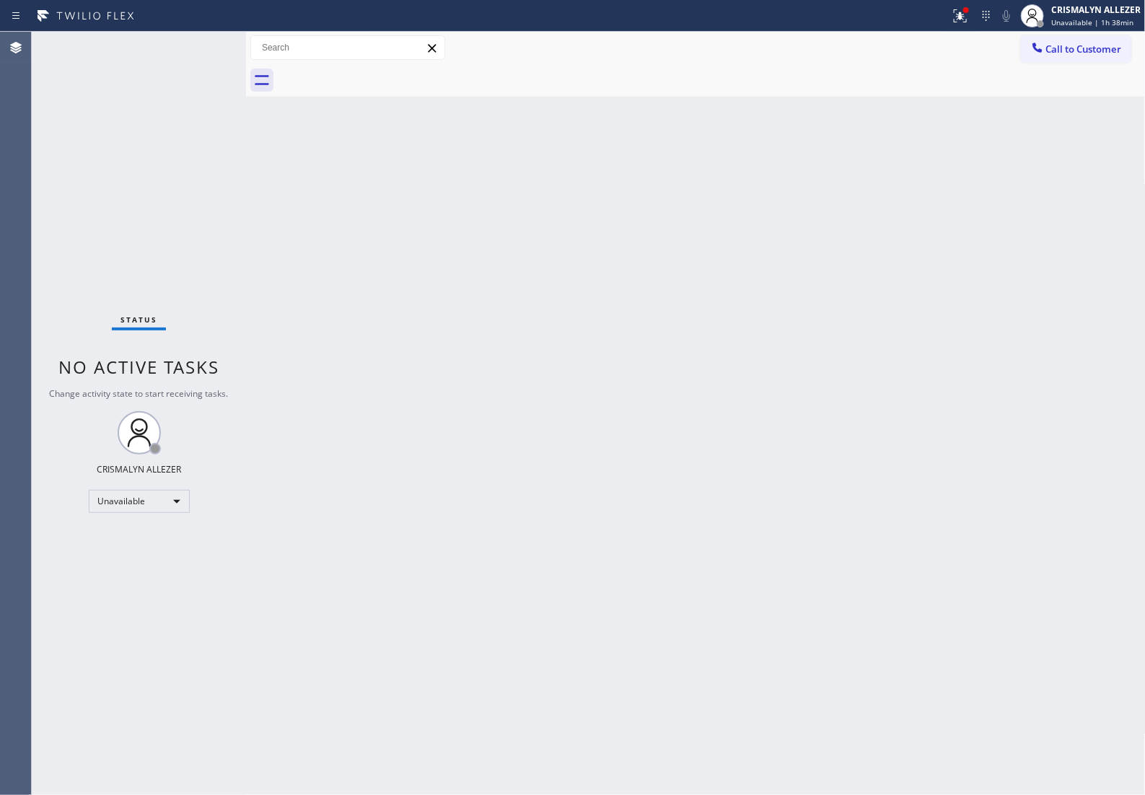
click at [1059, 56] on span "Call to Customer" at bounding box center [1084, 49] width 76 height 13
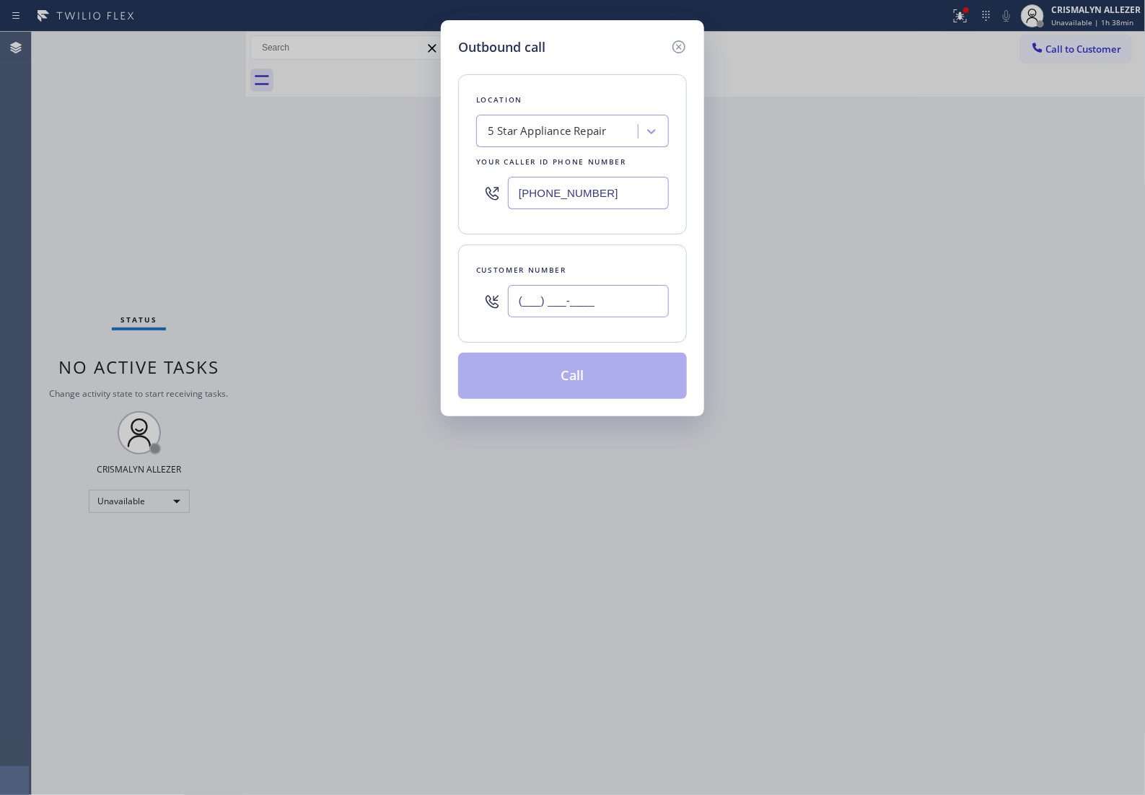
click at [623, 307] on input "(___) ___-____" at bounding box center [588, 301] width 161 height 32
paste input "206) 849-8880"
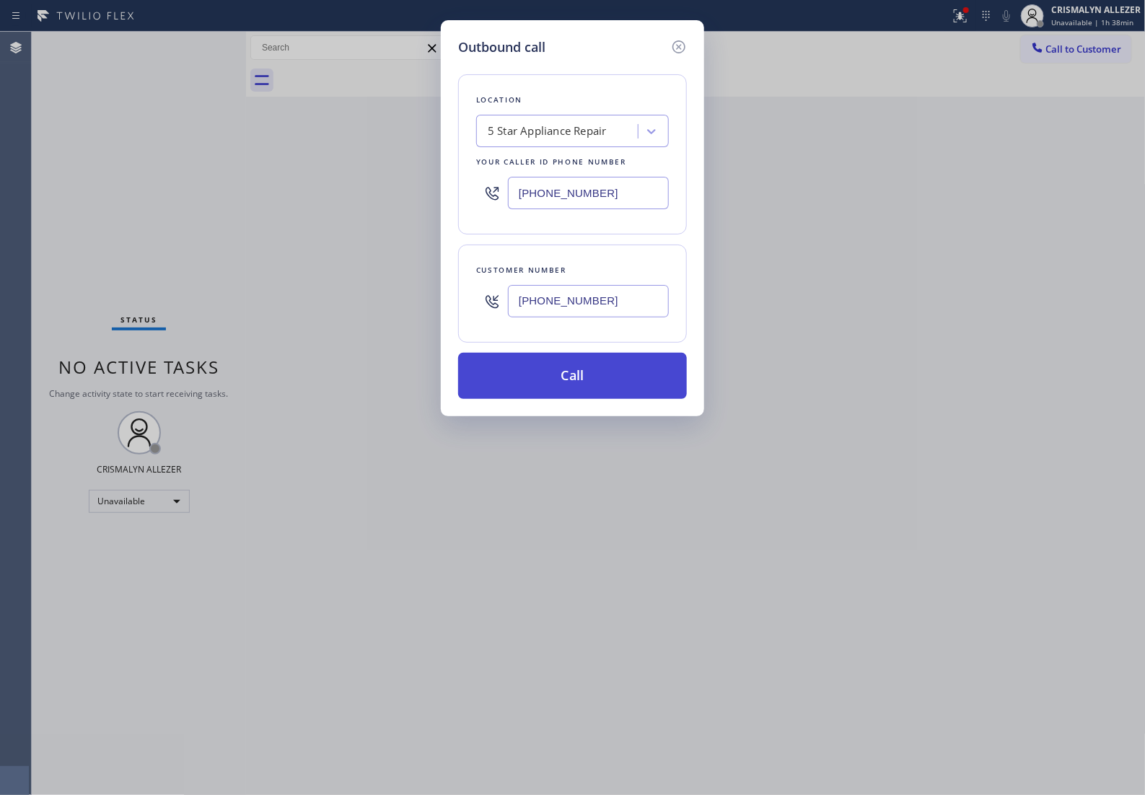
type input "(206) 849-8880"
click at [582, 397] on button "Call" at bounding box center [572, 376] width 229 height 46
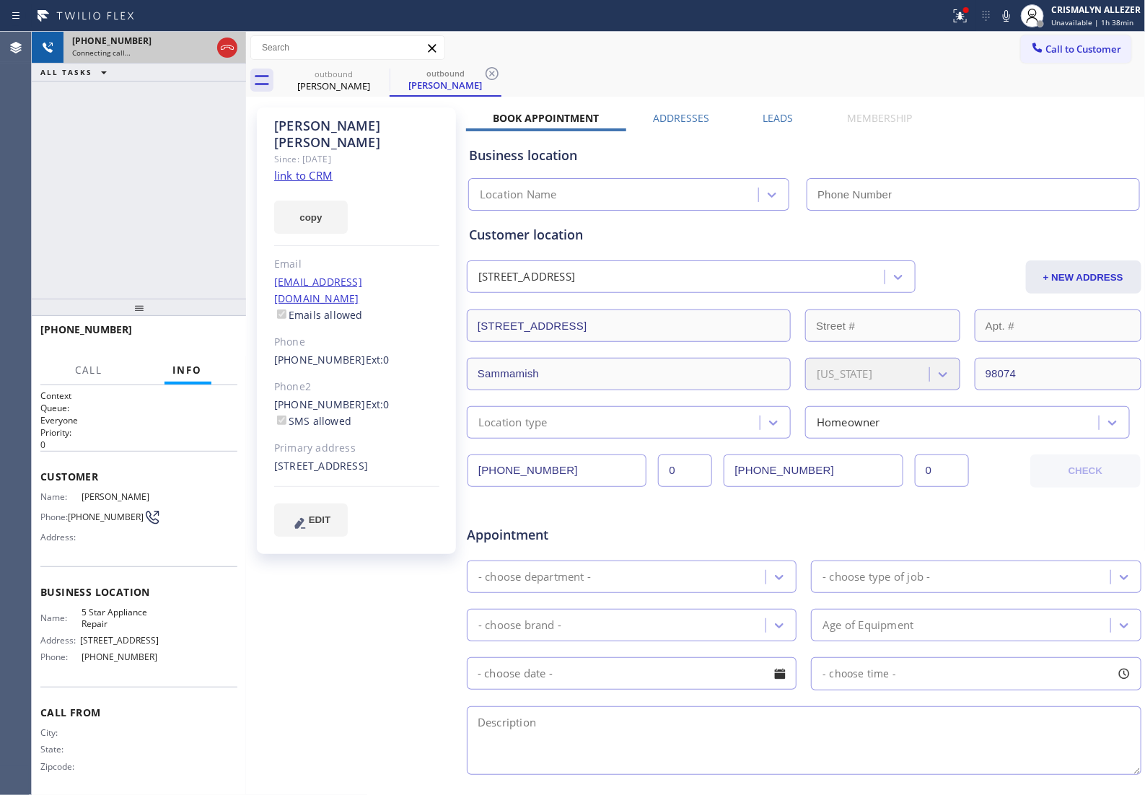
type input "(855) 731-4952"
click at [222, 47] on icon at bounding box center [227, 47] width 17 height 17
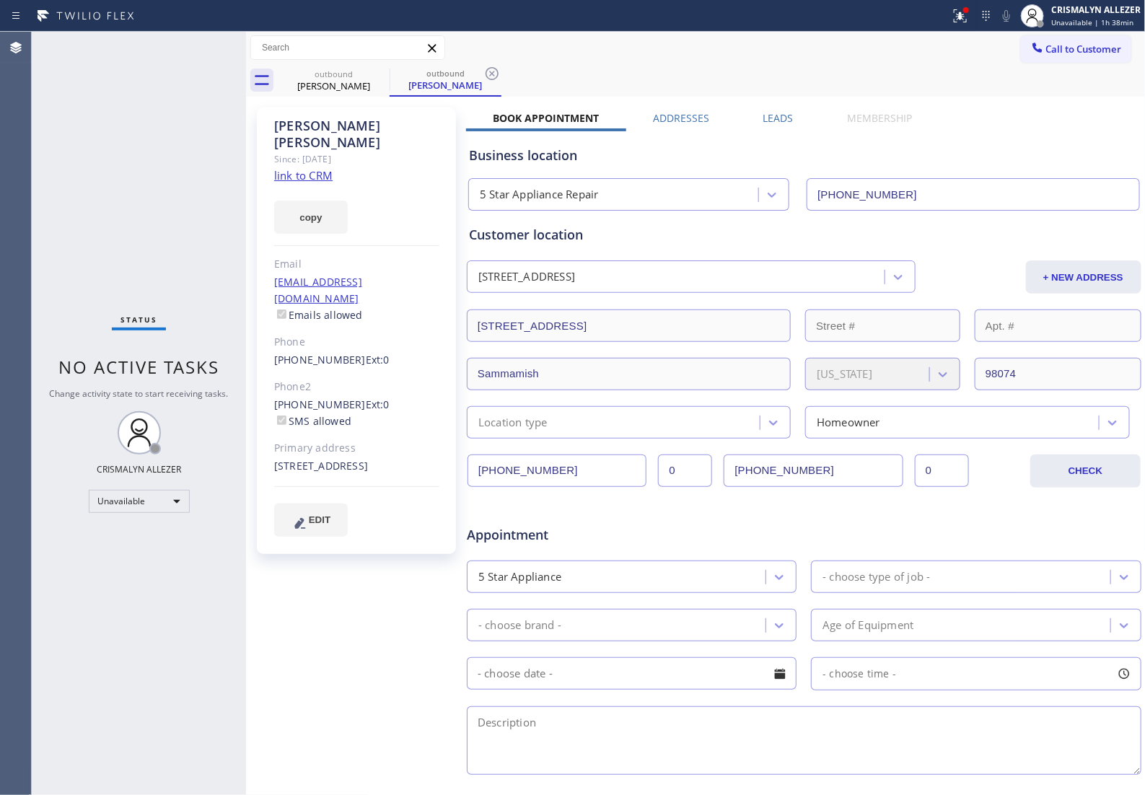
click at [312, 168] on link "link to CRM" at bounding box center [303, 175] width 58 height 14
drag, startPoint x: 491, startPoint y: 72, endPoint x: 398, endPoint y: 85, distance: 94.7
click at [487, 73] on icon at bounding box center [491, 73] width 17 height 17
click at [382, 78] on icon at bounding box center [380, 73] width 13 height 13
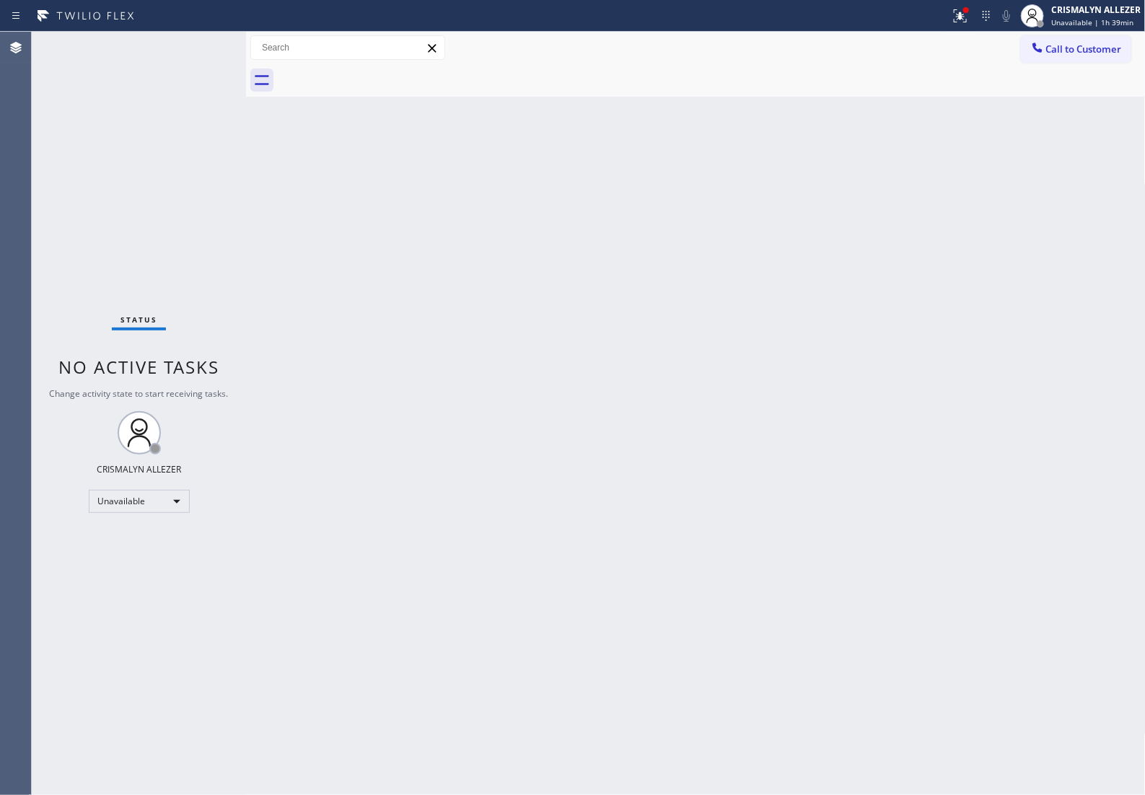
click at [1081, 53] on span "Call to Customer" at bounding box center [1084, 49] width 76 height 13
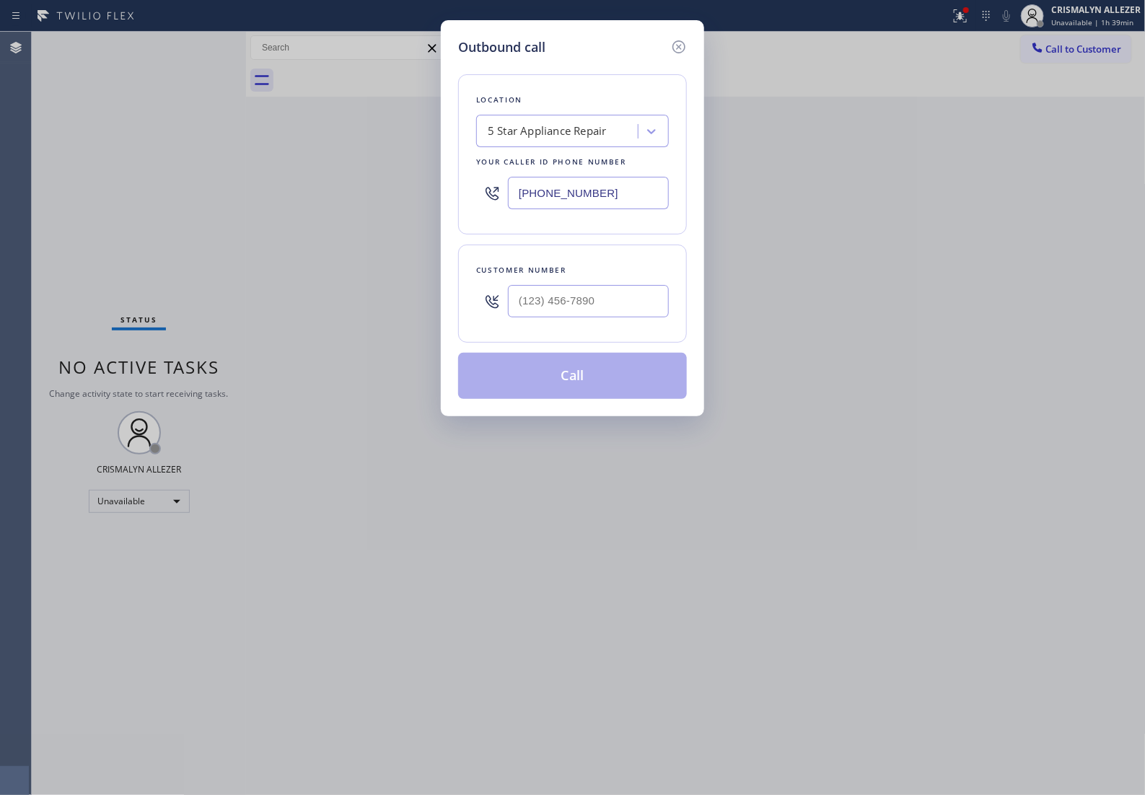
click at [621, 325] on div at bounding box center [588, 301] width 161 height 47
click at [628, 317] on input "(___) ___-____" at bounding box center [588, 301] width 161 height 32
paste input "310) 233-1038"
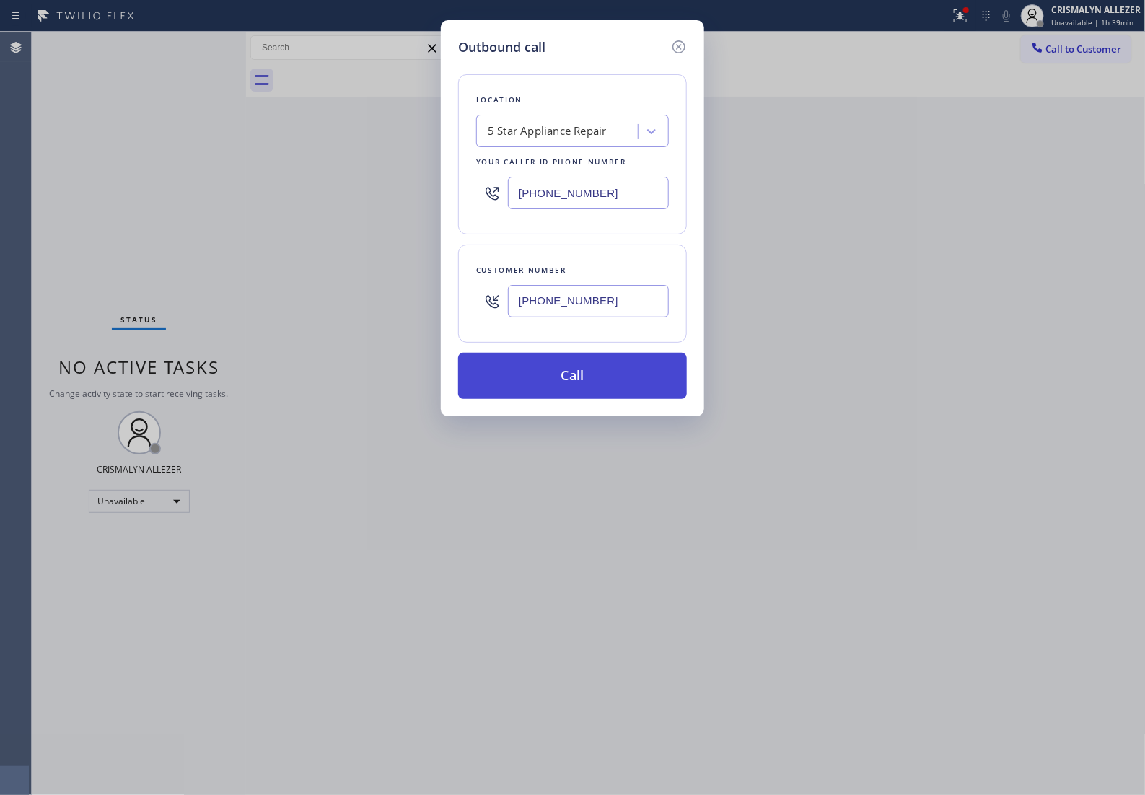
type input "(310) 233-1038"
click at [584, 392] on button "Call" at bounding box center [572, 376] width 229 height 46
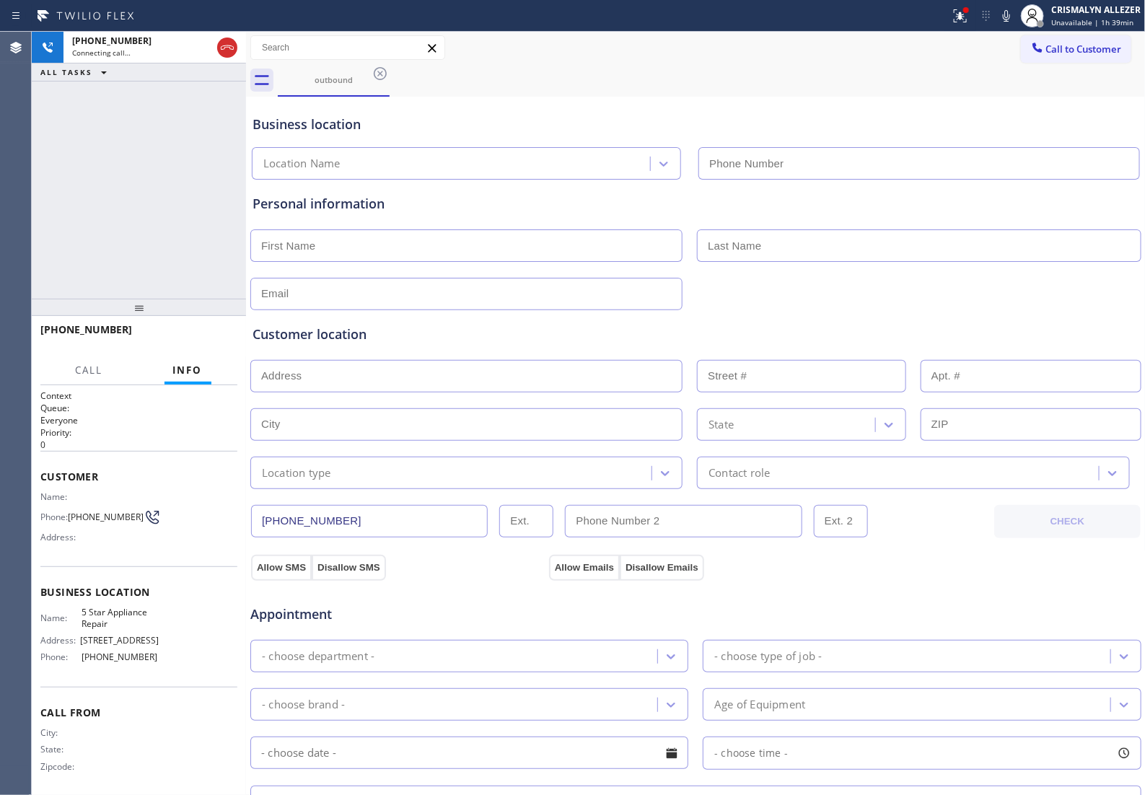
type input "(855) 731-4952"
click at [185, 343] on button "HANG UP" at bounding box center [203, 336] width 67 height 20
click at [185, 340] on span "HANG UP" at bounding box center [204, 336] width 44 height 10
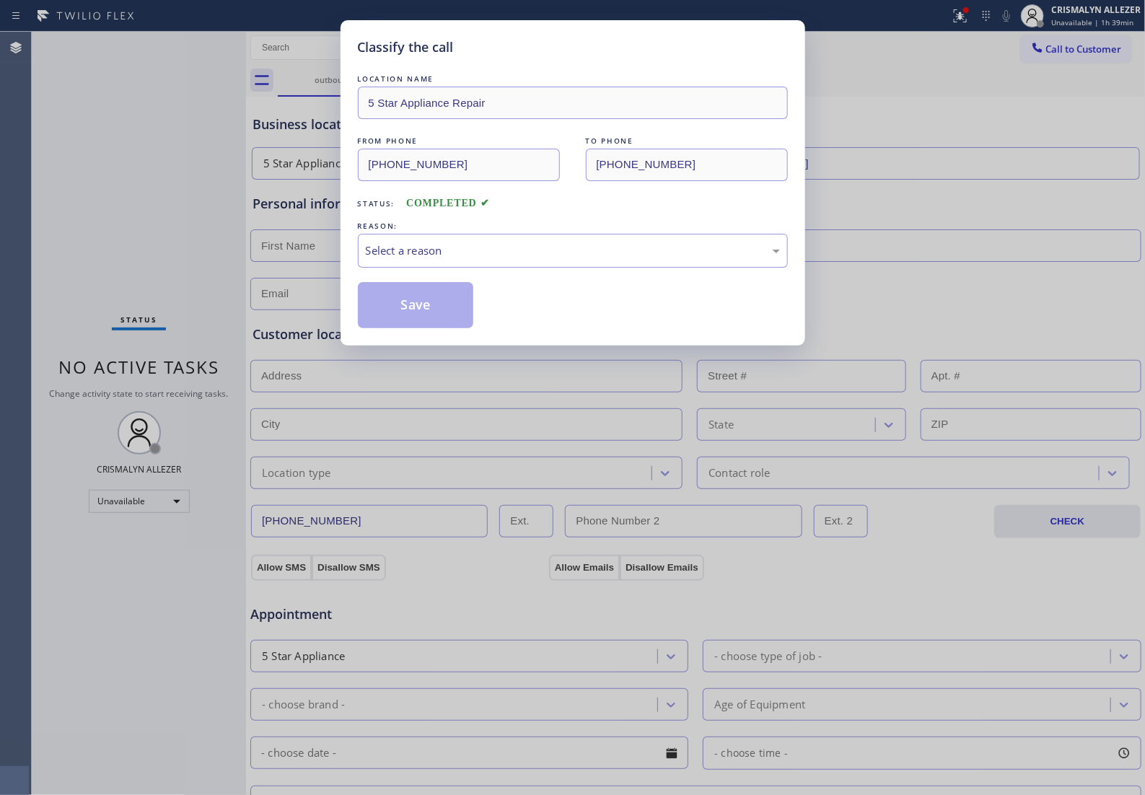
click at [561, 234] on div "REASON:" at bounding box center [573, 226] width 430 height 15
click at [521, 259] on div "Select a reason" at bounding box center [573, 250] width 414 height 17
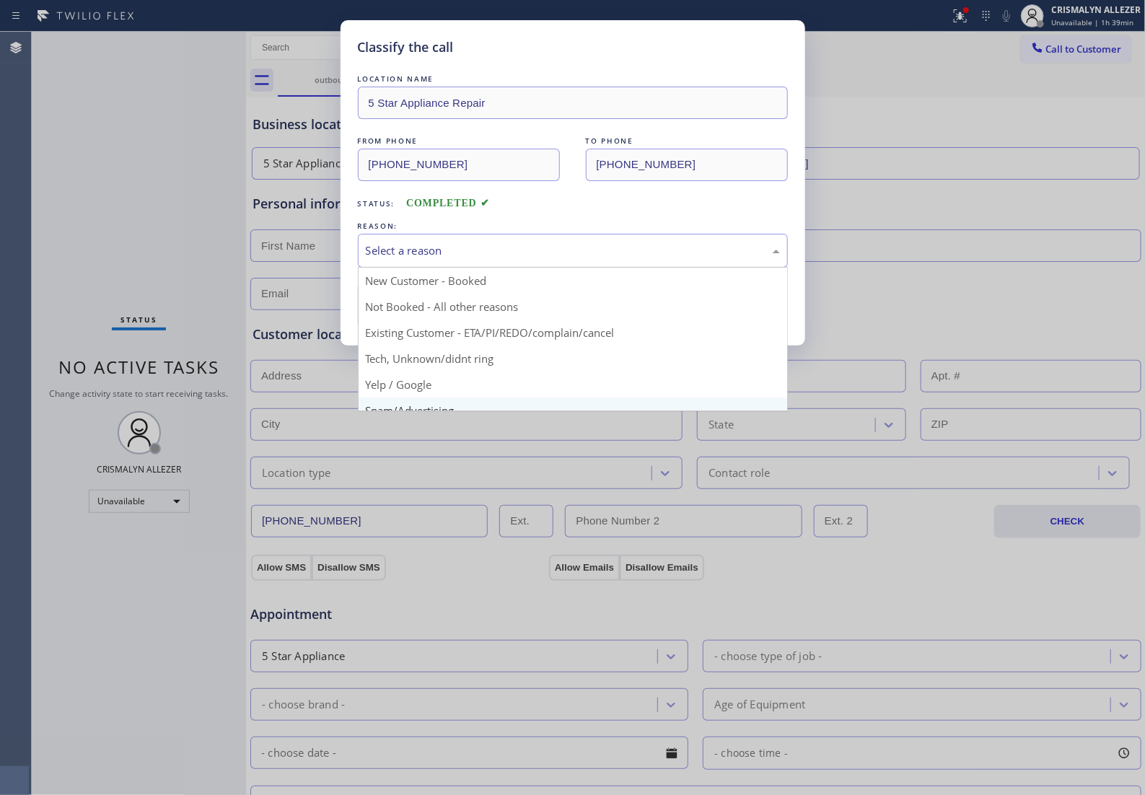
scroll to position [99, 0]
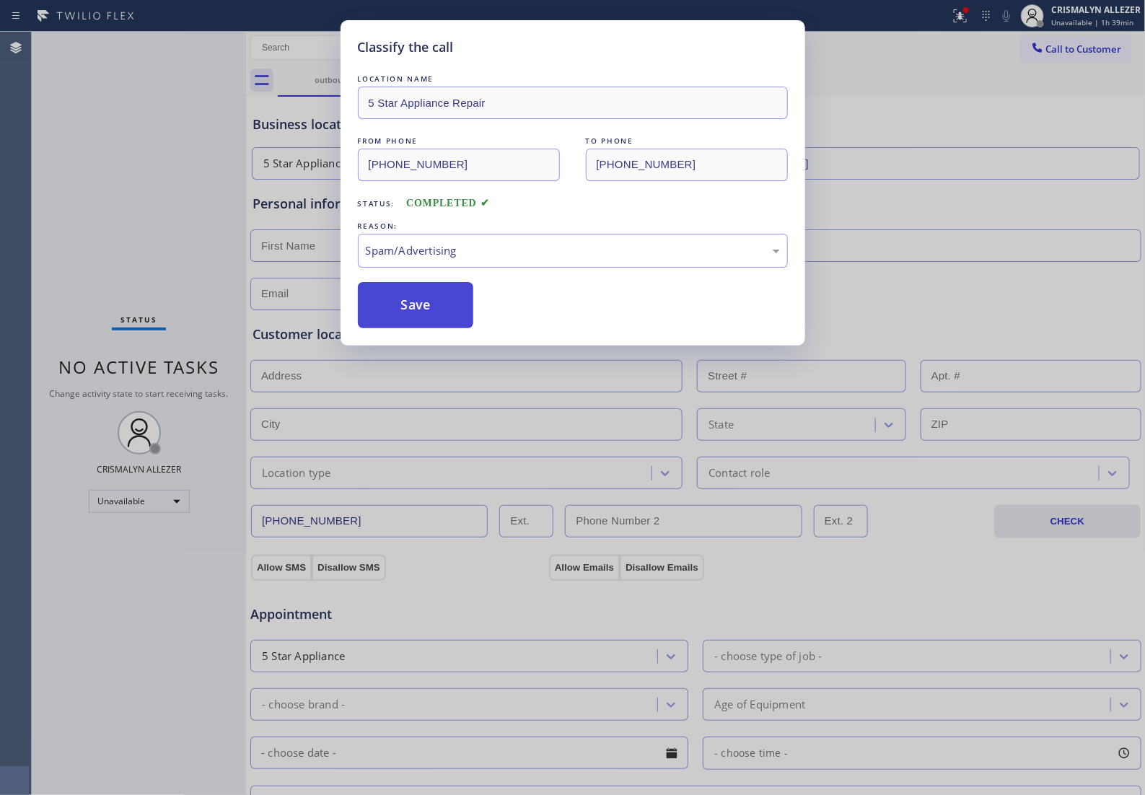
click at [426, 317] on button "Save" at bounding box center [416, 305] width 116 height 46
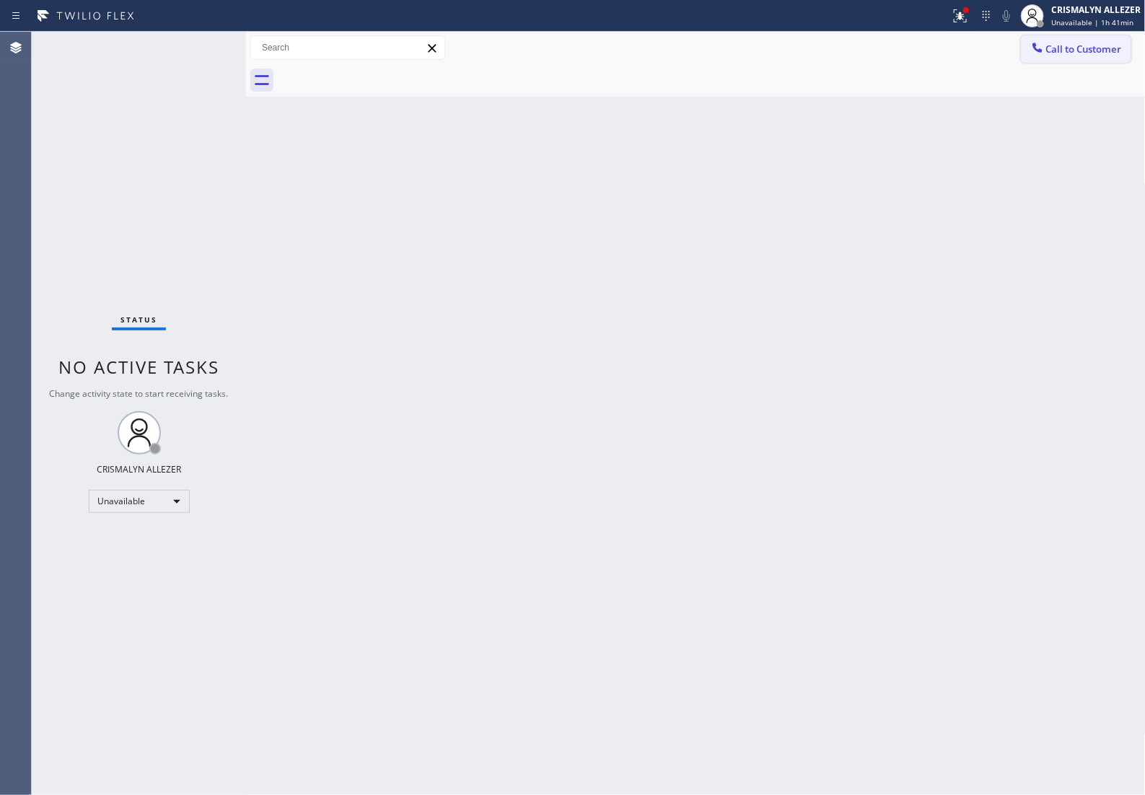
click at [1106, 38] on button "Call to Customer" at bounding box center [1076, 48] width 110 height 27
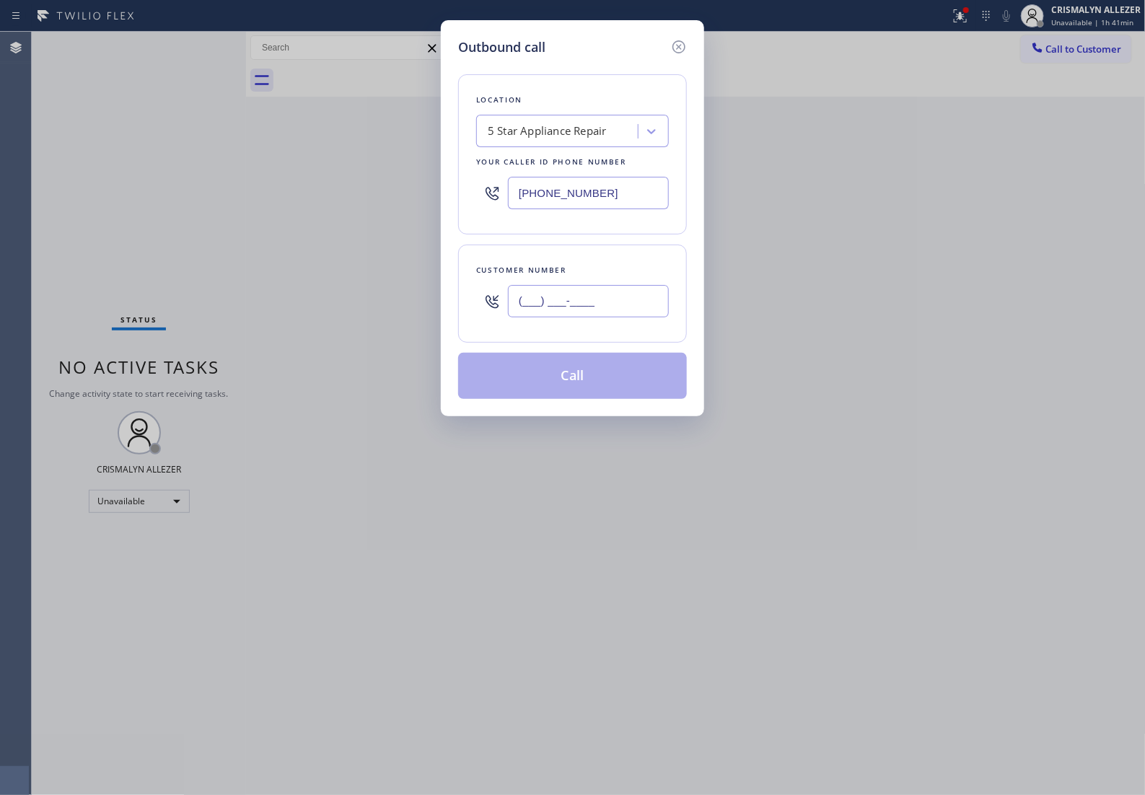
click at [630, 317] on input "(___) ___-____" at bounding box center [588, 301] width 161 height 32
paste input "443) 610-1862"
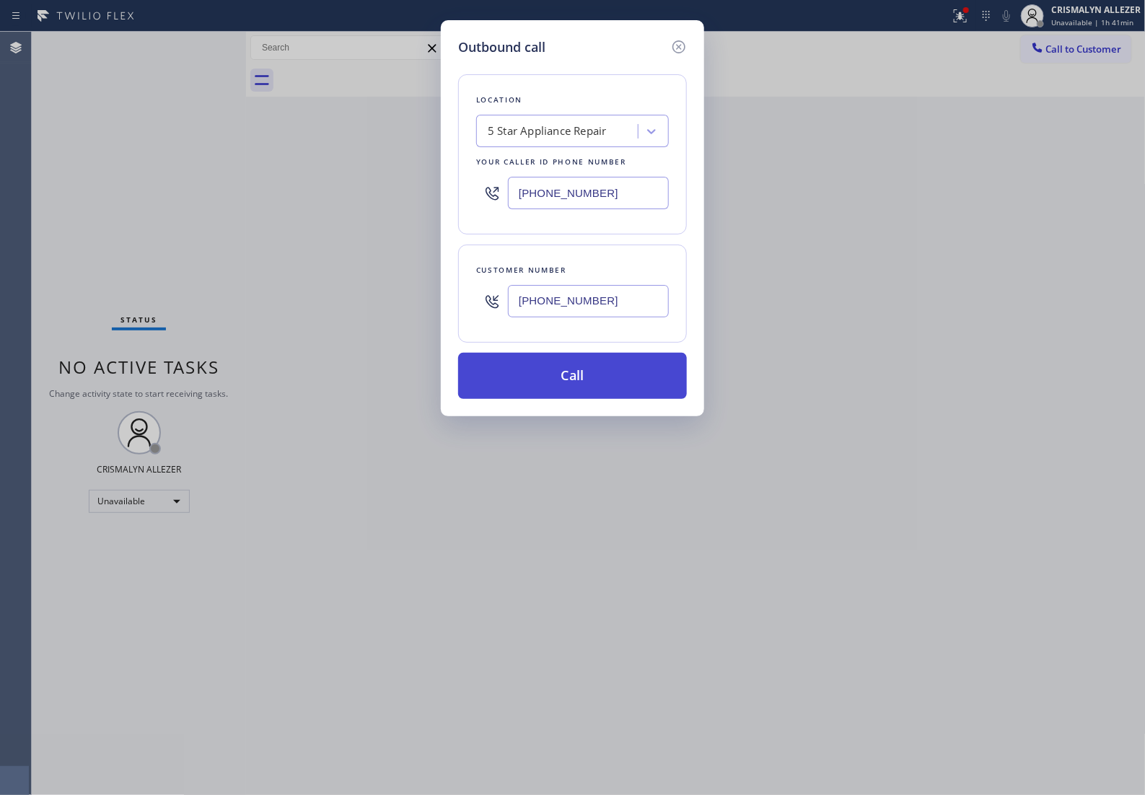
type input "(443) 610-1862"
click at [569, 387] on button "Call" at bounding box center [572, 376] width 229 height 46
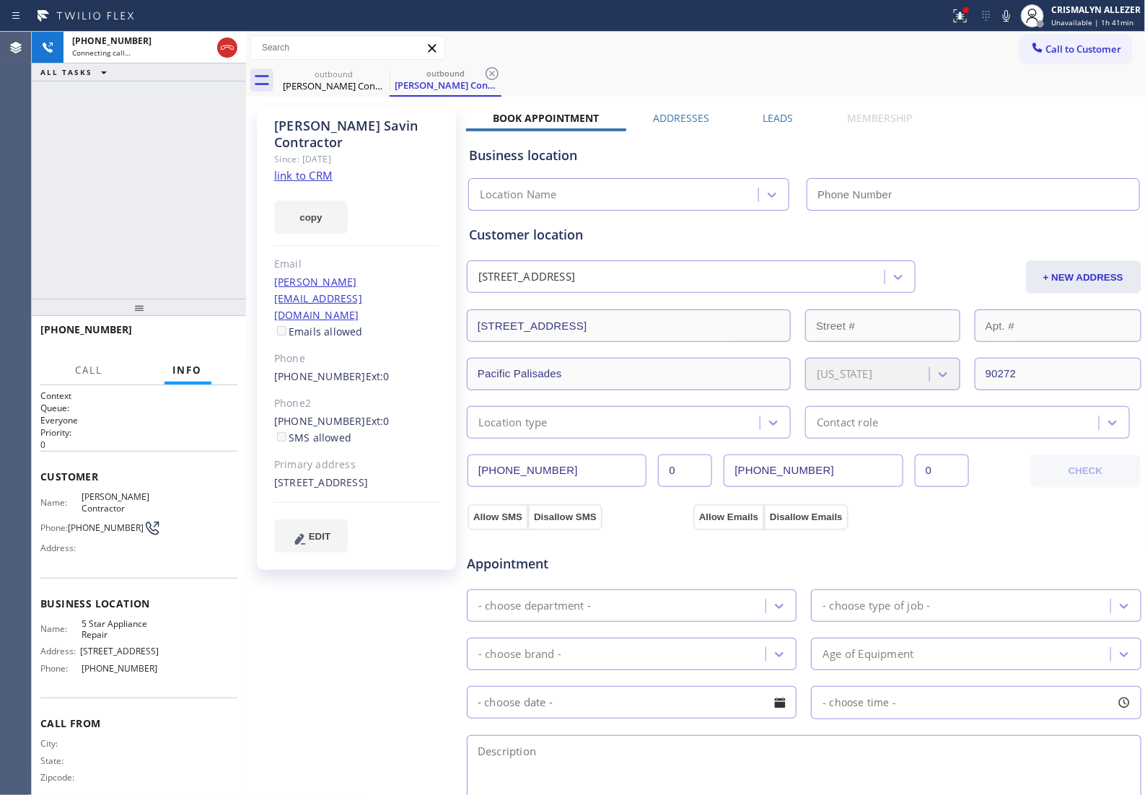
click at [303, 168] on link "link to CRM" at bounding box center [303, 175] width 58 height 14
type input "(855) 731-4952"
click at [189, 337] on span "HANG UP" at bounding box center [204, 336] width 44 height 10
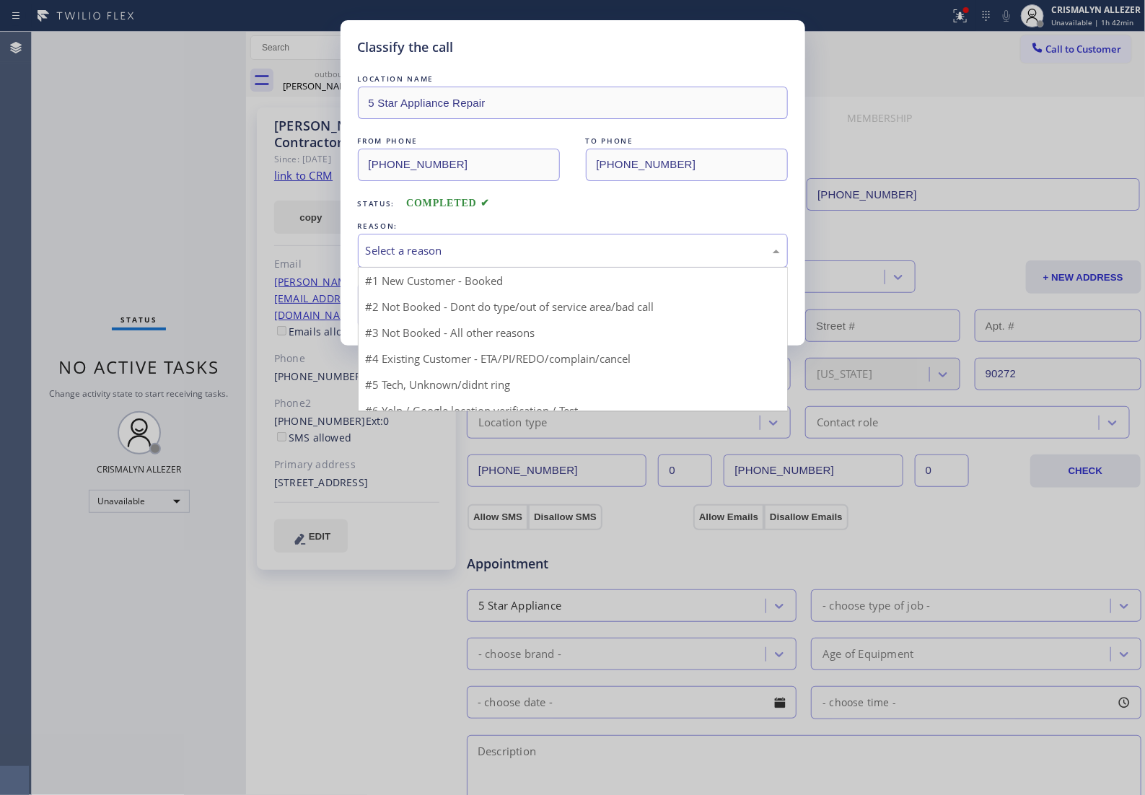
click at [538, 259] on div "Select a reason" at bounding box center [573, 250] width 414 height 17
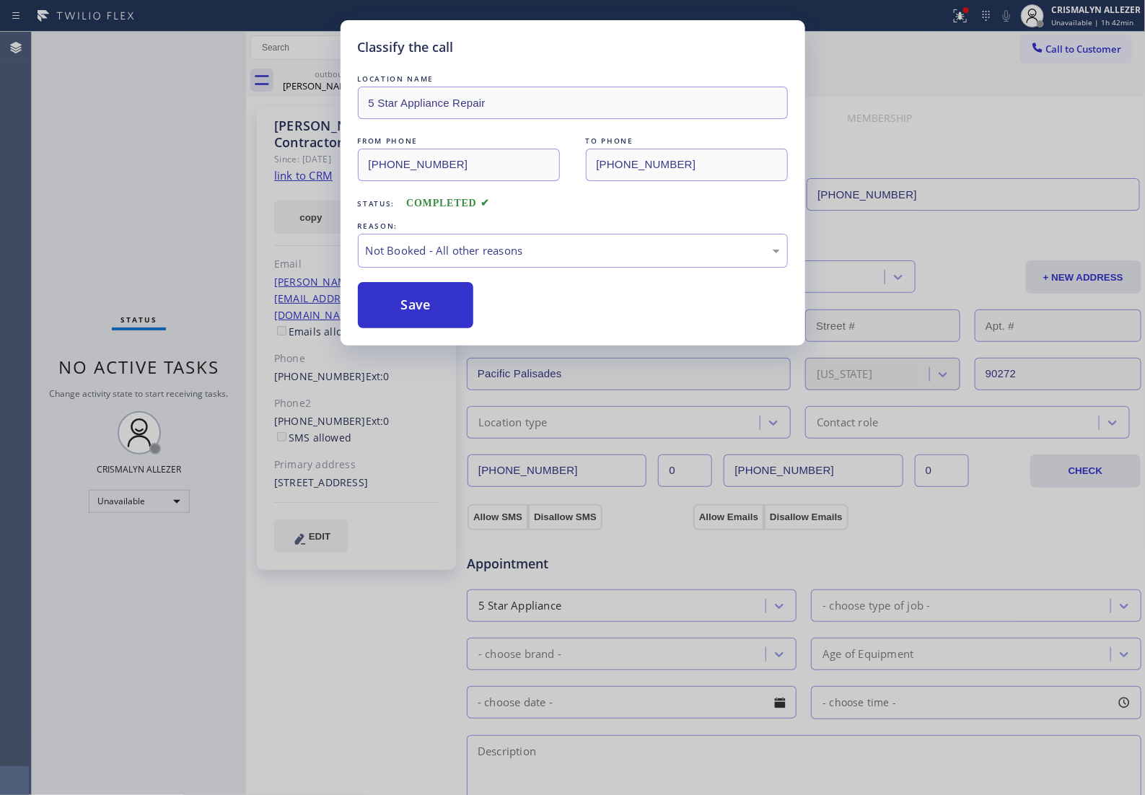
click at [421, 320] on button "Save" at bounding box center [416, 305] width 116 height 46
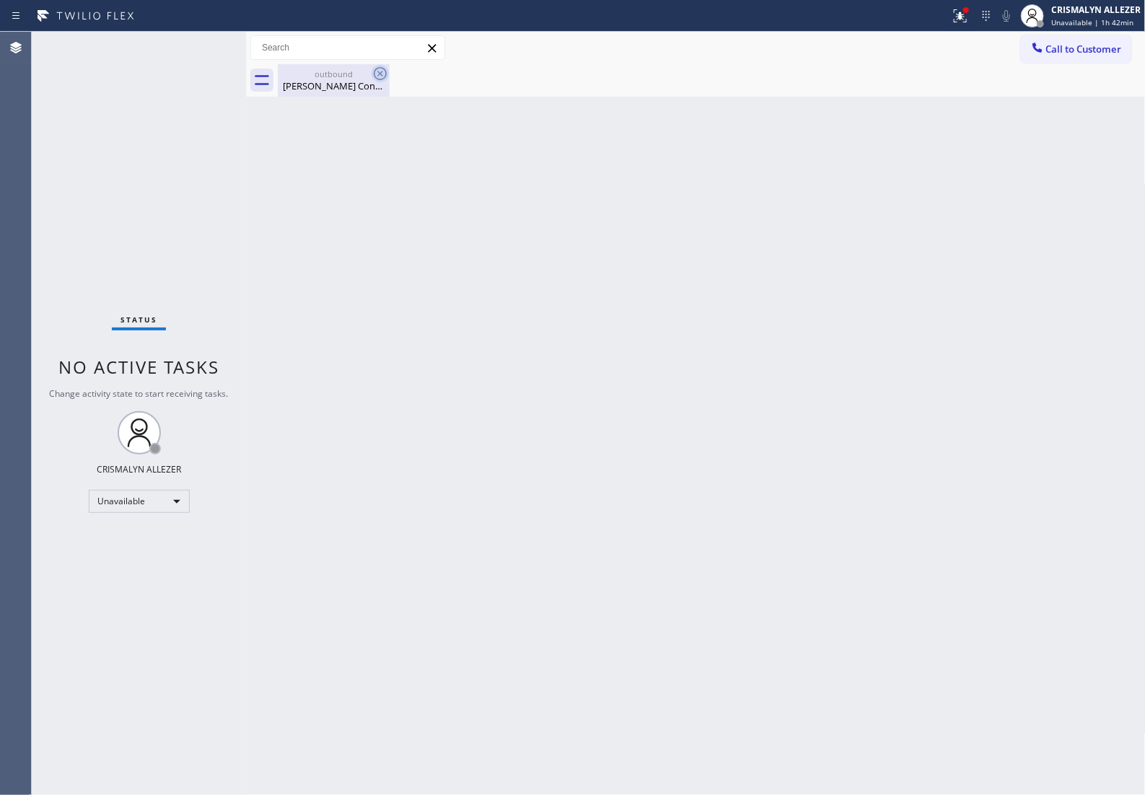
drag, startPoint x: 325, startPoint y: 77, endPoint x: 377, endPoint y: 77, distance: 51.9
click at [328, 77] on div "outbound" at bounding box center [333, 74] width 109 height 11
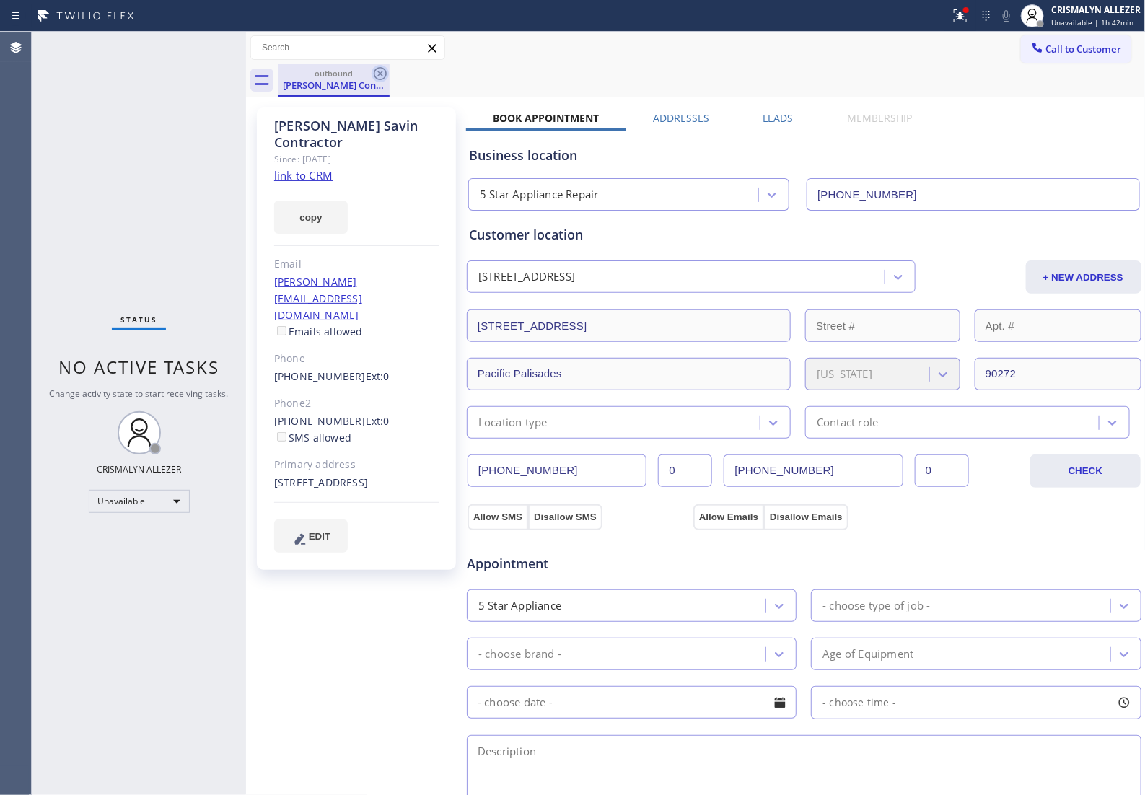
click at [377, 77] on icon at bounding box center [380, 73] width 17 height 17
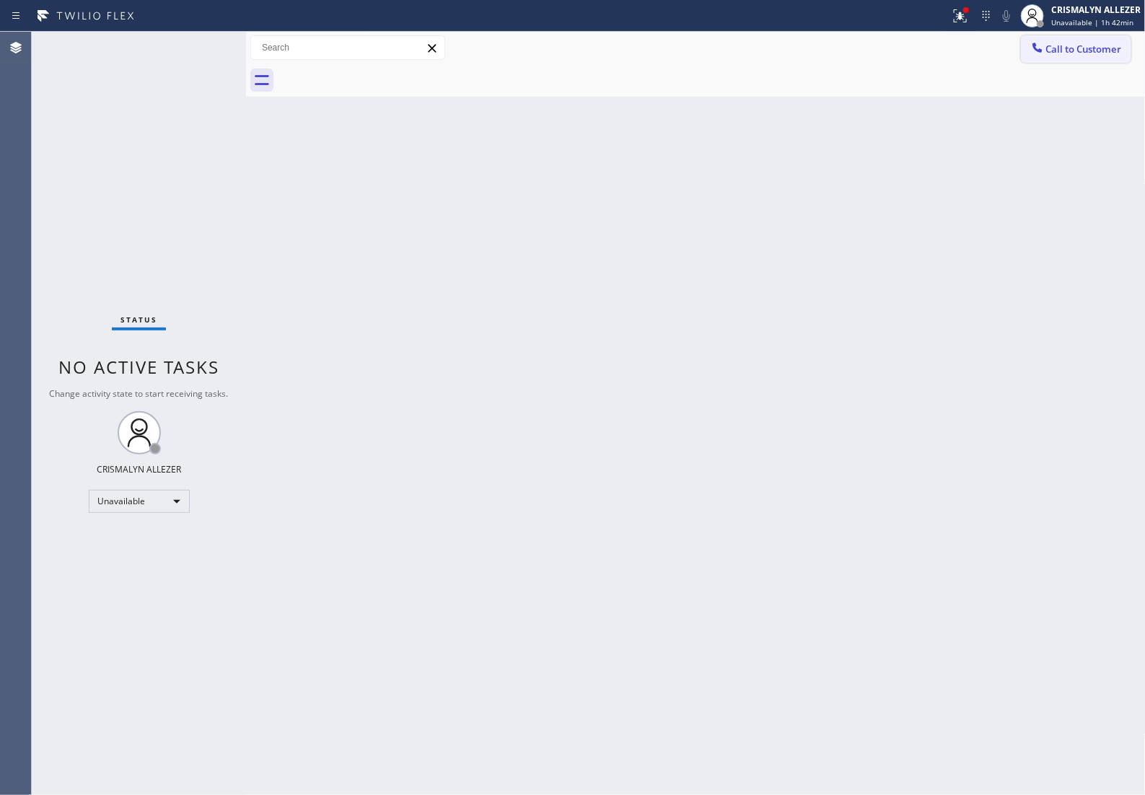
click at [1077, 58] on button "Call to Customer" at bounding box center [1076, 48] width 110 height 27
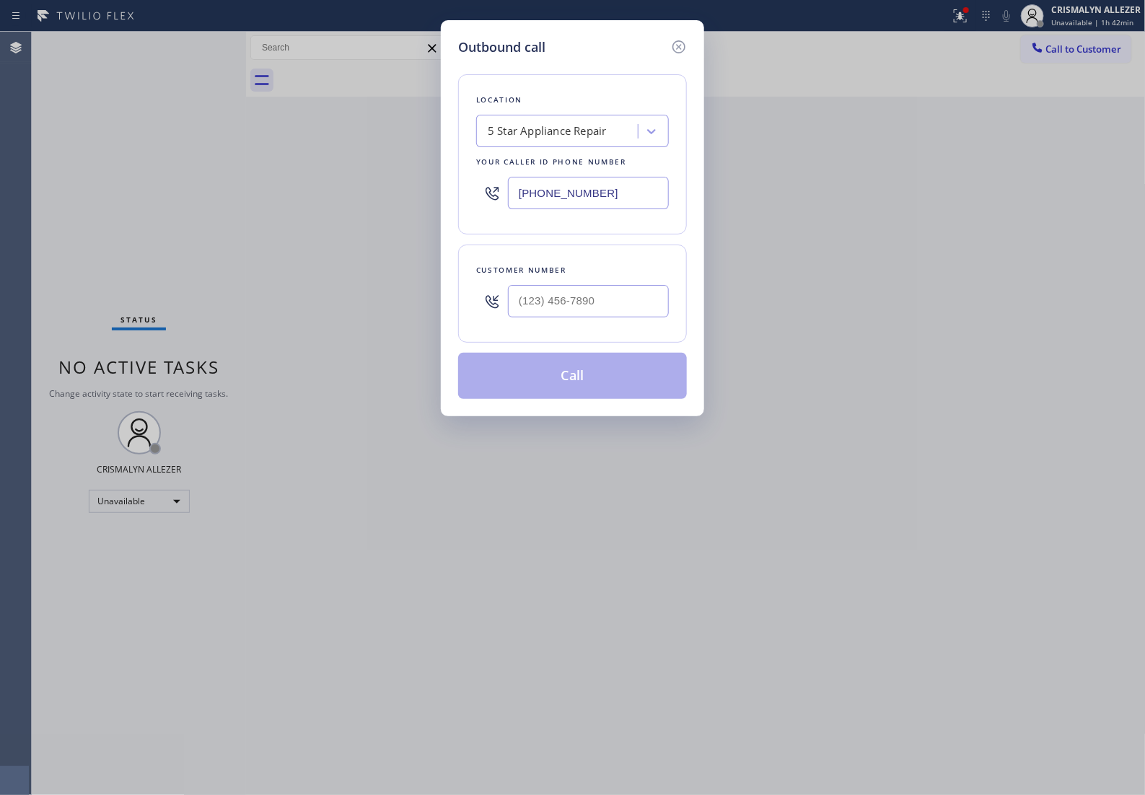
drag, startPoint x: 639, startPoint y: 202, endPoint x: 197, endPoint y: 210, distance: 442.4
click at [232, 213] on div "Outbound call Location 5 Star Appliance Repair Your caller id phone number (855…" at bounding box center [572, 397] width 1145 height 795
paste input "310) 295-1927"
type input "(310) 295-1927"
click at [617, 311] on input "(___) ___-____" at bounding box center [588, 301] width 161 height 32
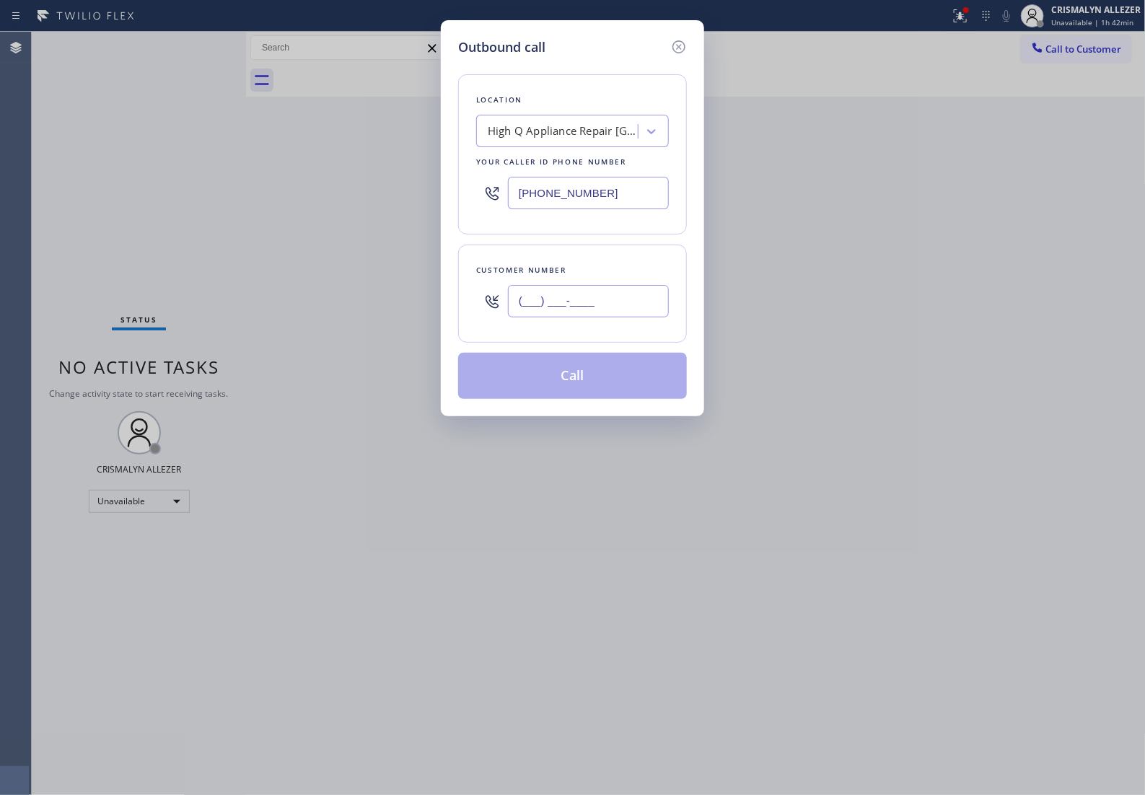
paste input "443) 610-1862"
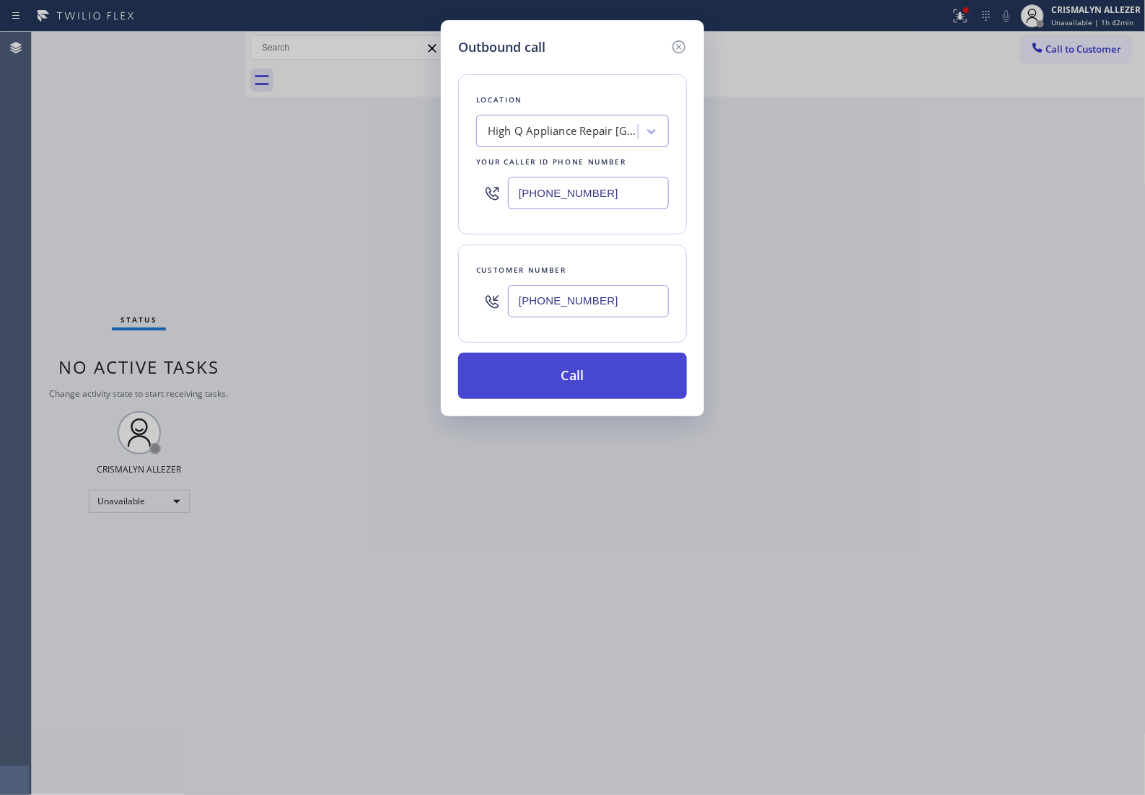
type input "(443) 610-1862"
click at [572, 398] on button "Call" at bounding box center [572, 376] width 229 height 46
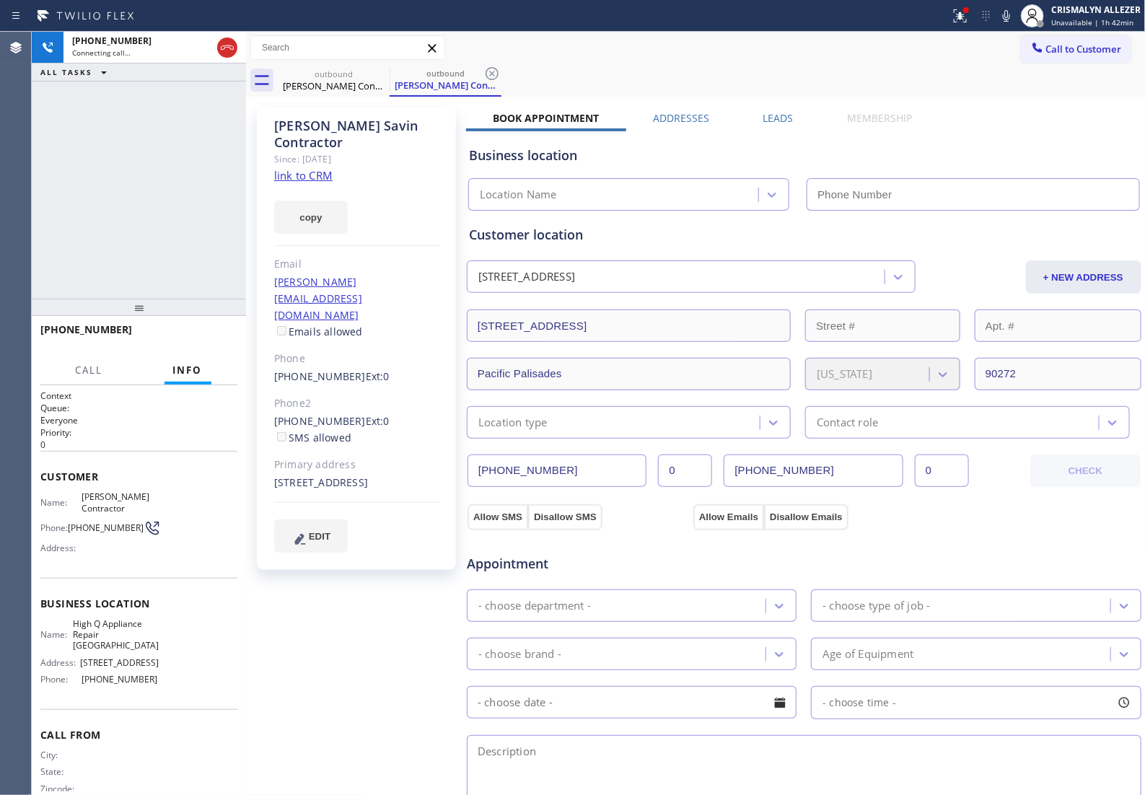
type input "(310) 295-1927"
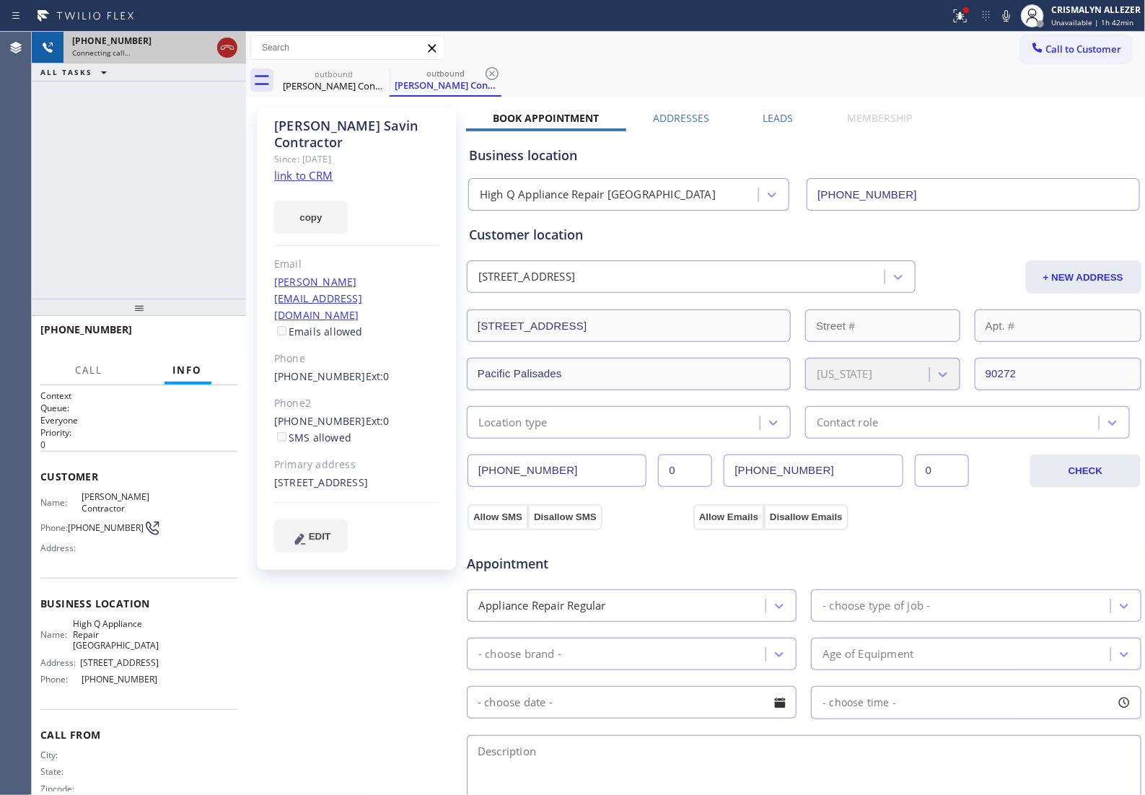
click at [222, 54] on icon at bounding box center [227, 47] width 17 height 17
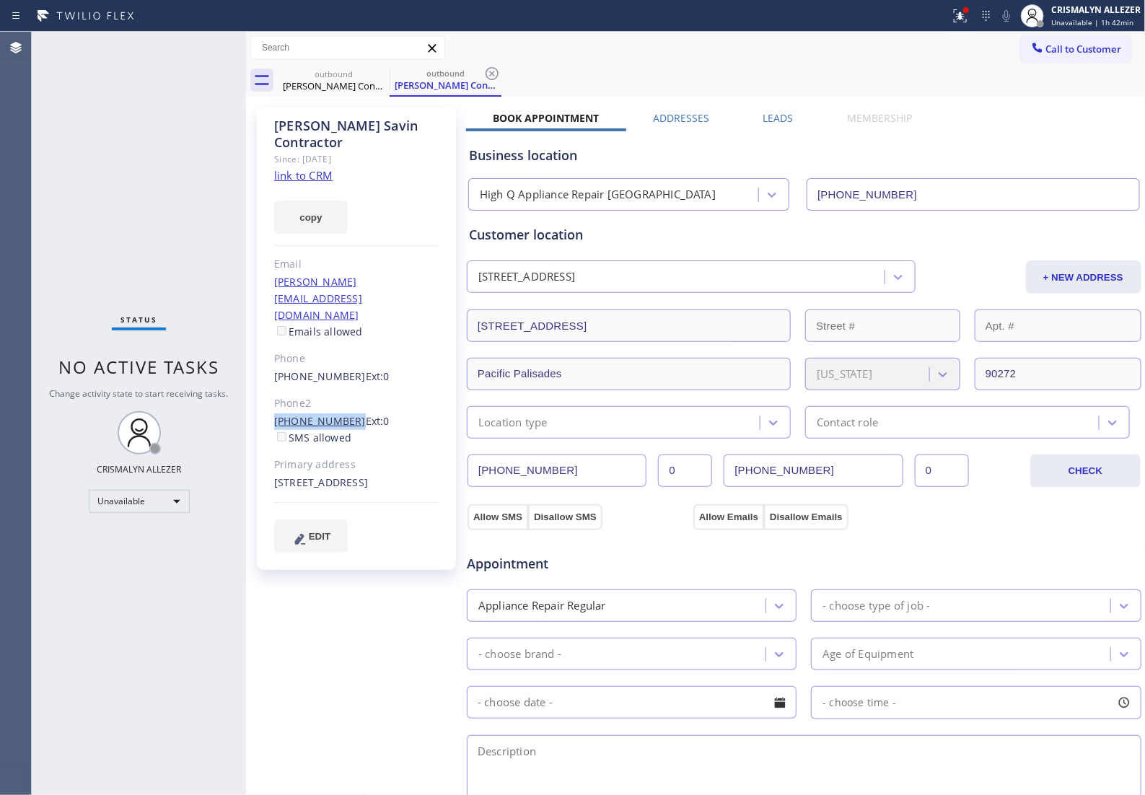
drag, startPoint x: 312, startPoint y: 372, endPoint x: 343, endPoint y: 373, distance: 30.3
click at [343, 373] on div "Marley Savin Contractor Since: 20 may 2020 link to CRM copy Email marley@brownd…" at bounding box center [356, 339] width 199 height 462
copy link "(310) 689-8951"
click at [488, 73] on icon at bounding box center [491, 73] width 17 height 17
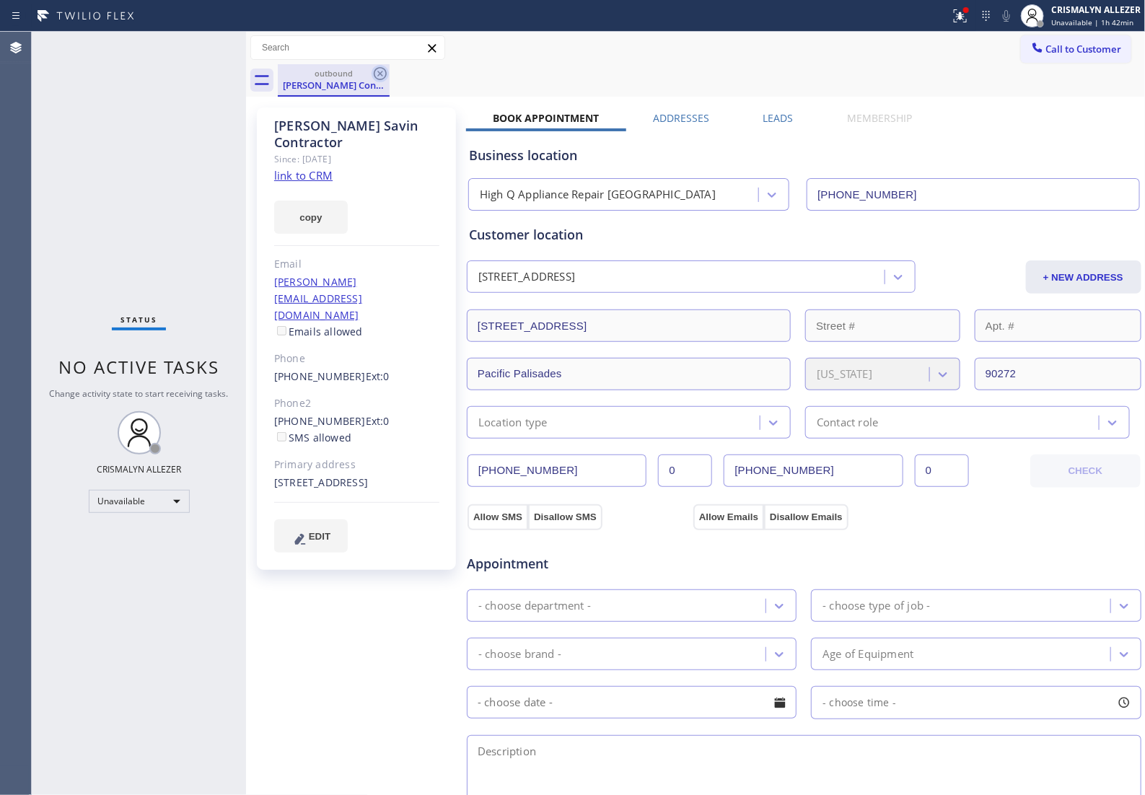
click at [382, 76] on icon at bounding box center [380, 73] width 13 height 13
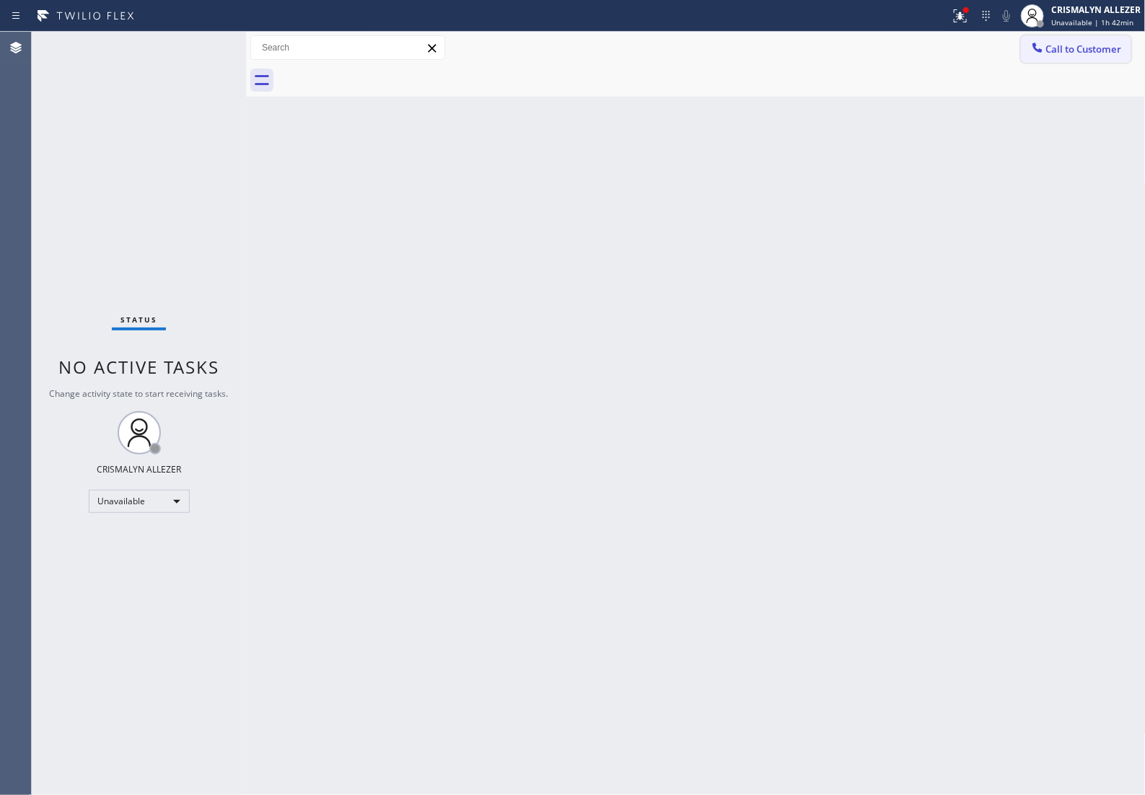
click at [1095, 53] on span "Call to Customer" at bounding box center [1084, 49] width 76 height 13
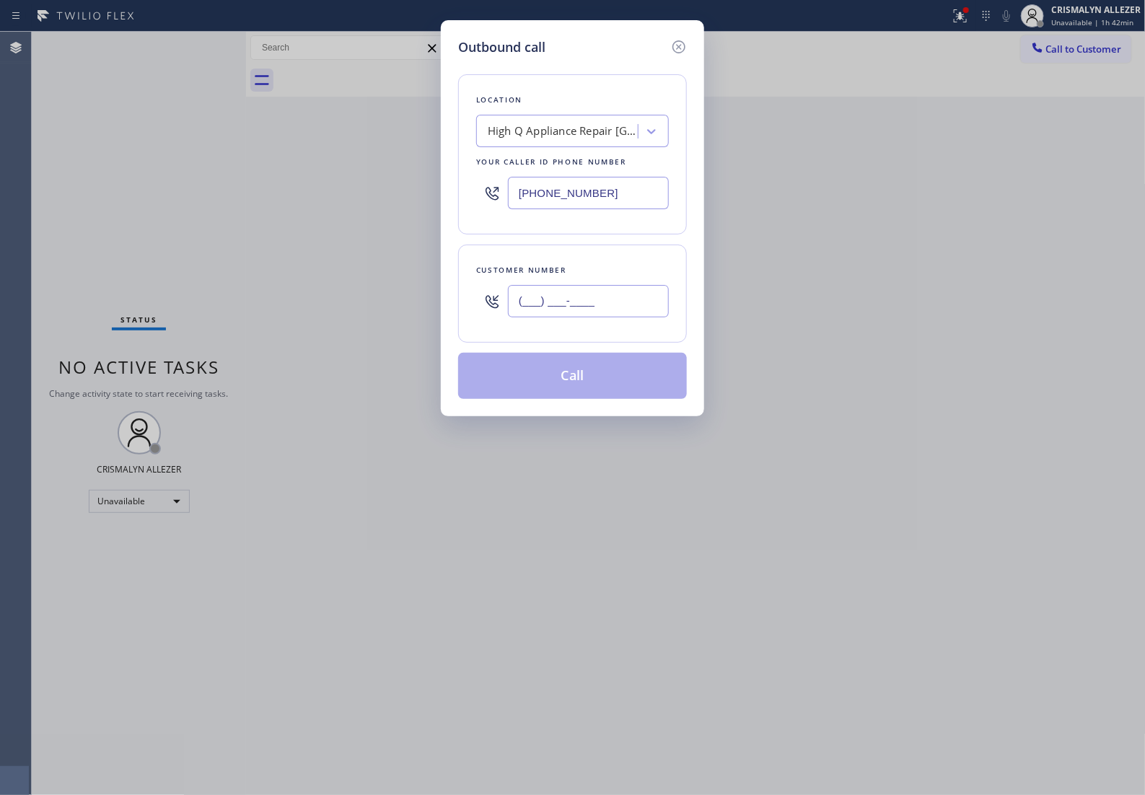
click at [621, 315] on input "(___) ___-____" at bounding box center [588, 301] width 161 height 32
paste input "310) 689-8951"
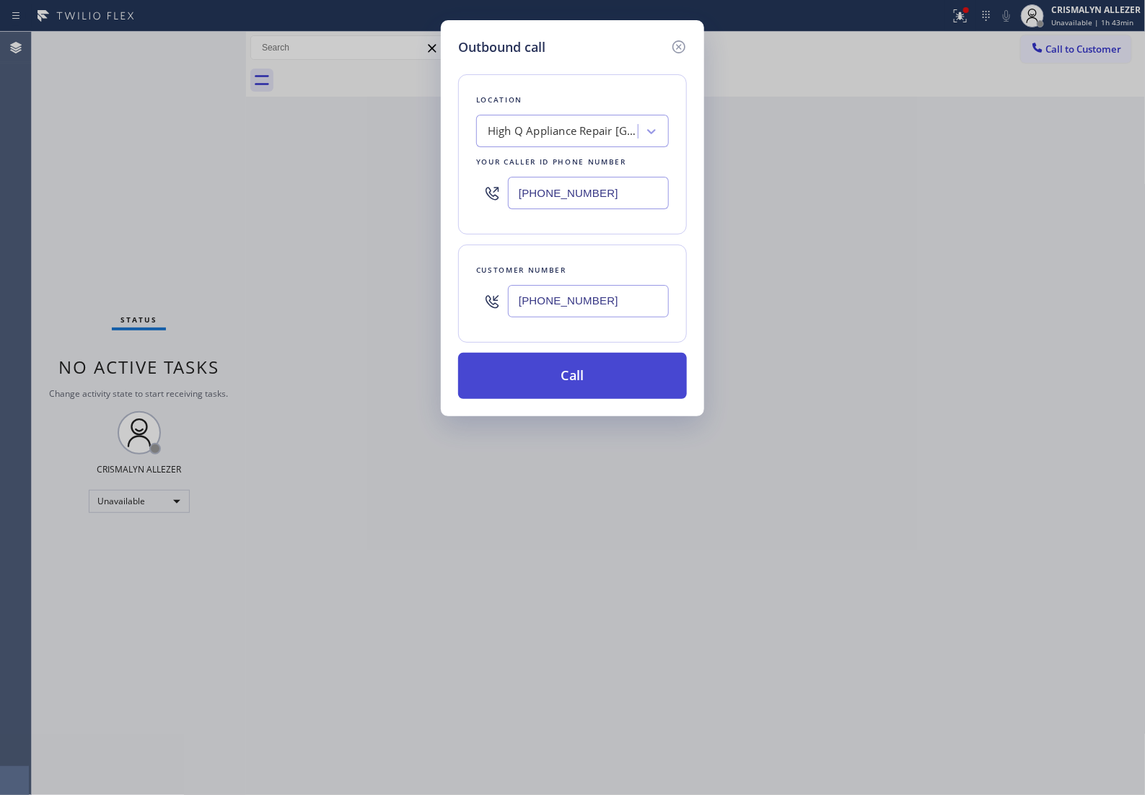
type input "(310) 689-8951"
click at [578, 391] on button "Call" at bounding box center [572, 376] width 229 height 46
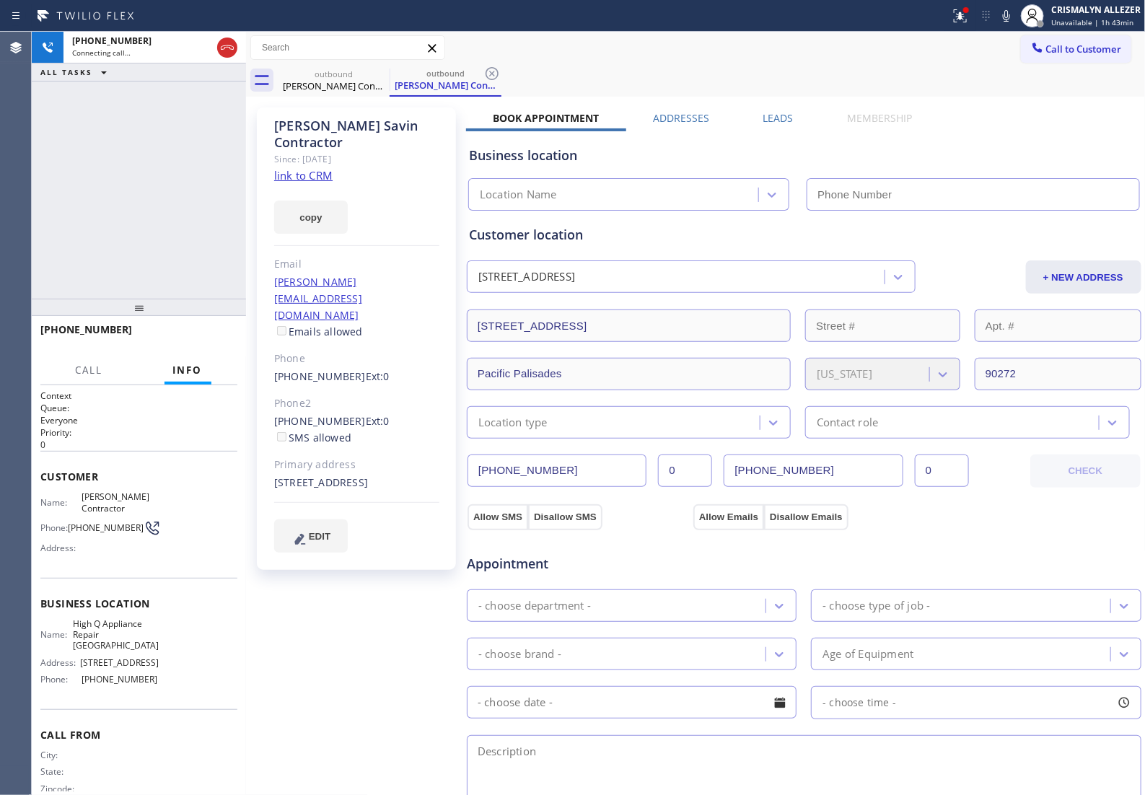
type input "(310) 295-1927"
drag, startPoint x: 77, startPoint y: 678, endPoint x: 143, endPoint y: 690, distance: 66.7
click at [143, 690] on div "Name: High Q Appliance Repair Los Angeles Address: 913 Pico Blvd Phone: (310) 2…" at bounding box center [99, 654] width 118 height 73
copy div "(310) 295-1927"
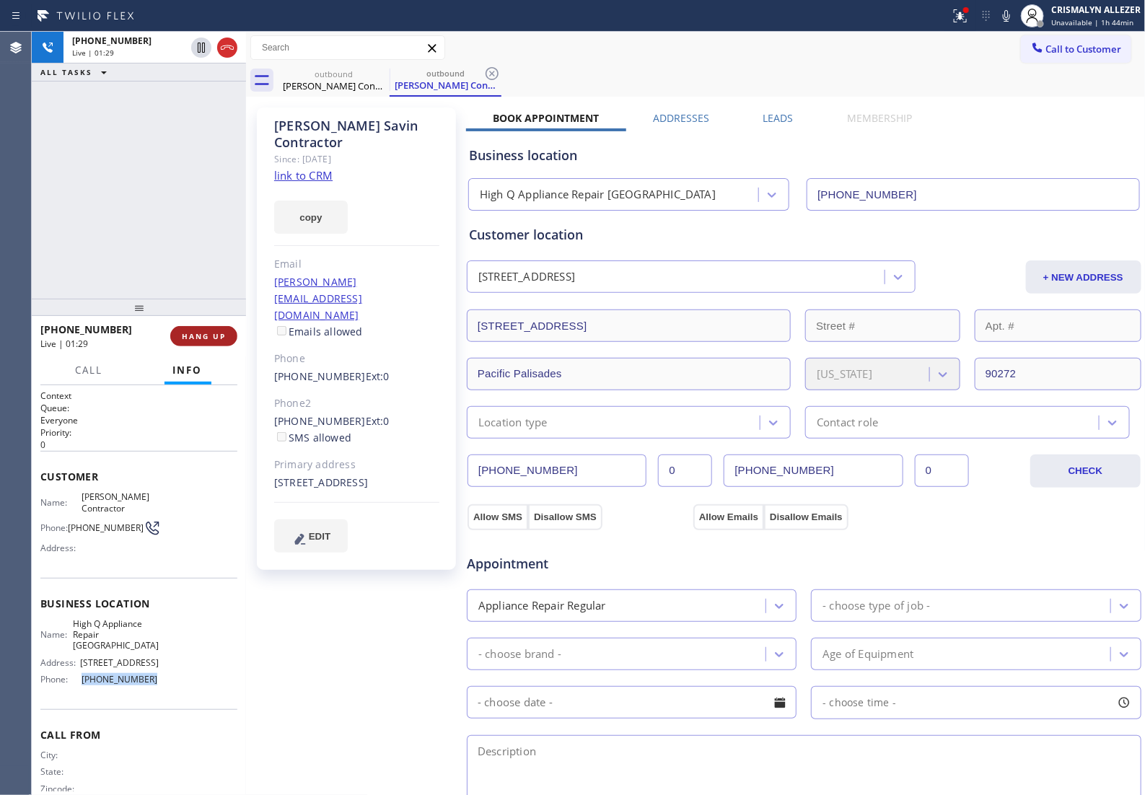
click at [192, 338] on span "HANG UP" at bounding box center [204, 336] width 44 height 10
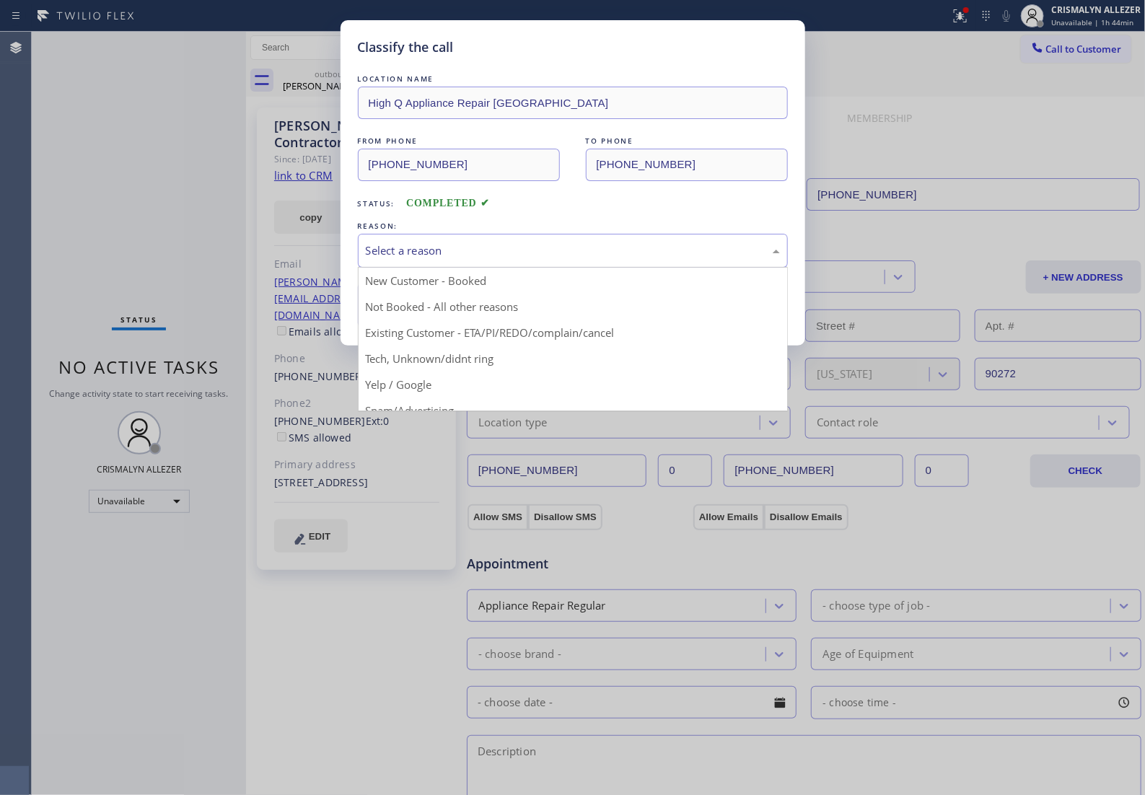
click at [559, 259] on div "Select a reason" at bounding box center [573, 250] width 414 height 17
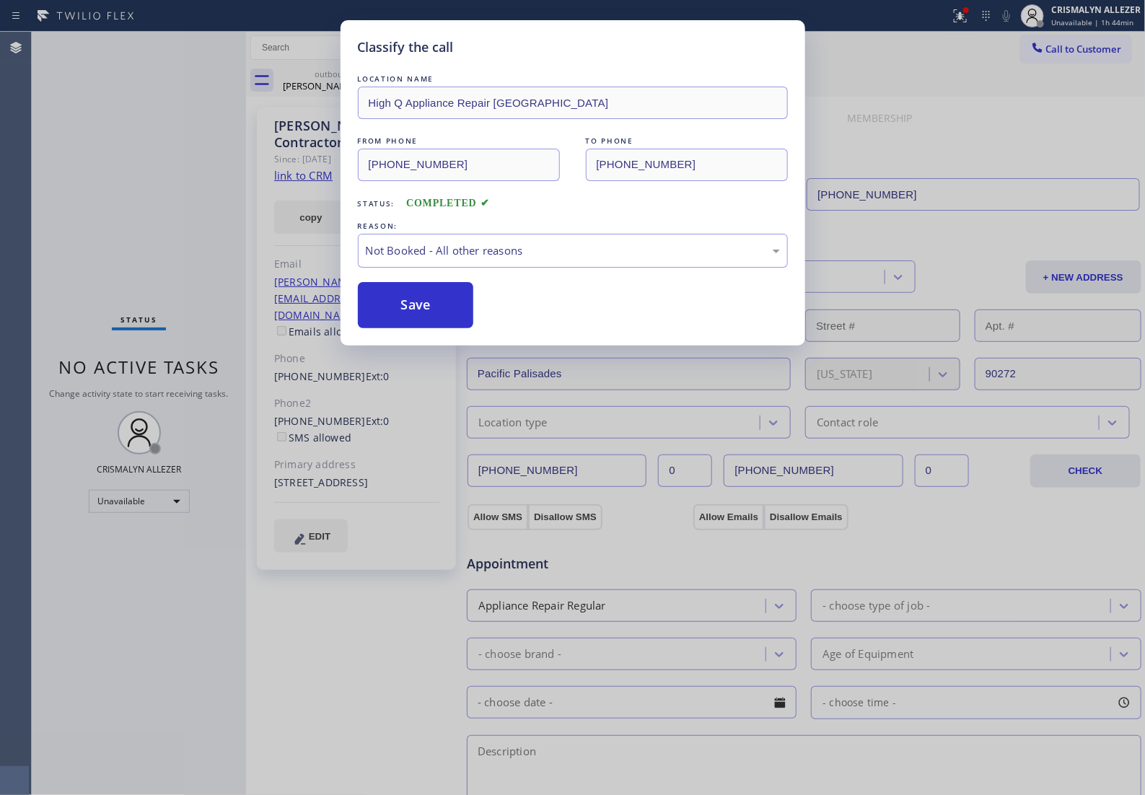
click at [437, 321] on button "Save" at bounding box center [416, 305] width 116 height 46
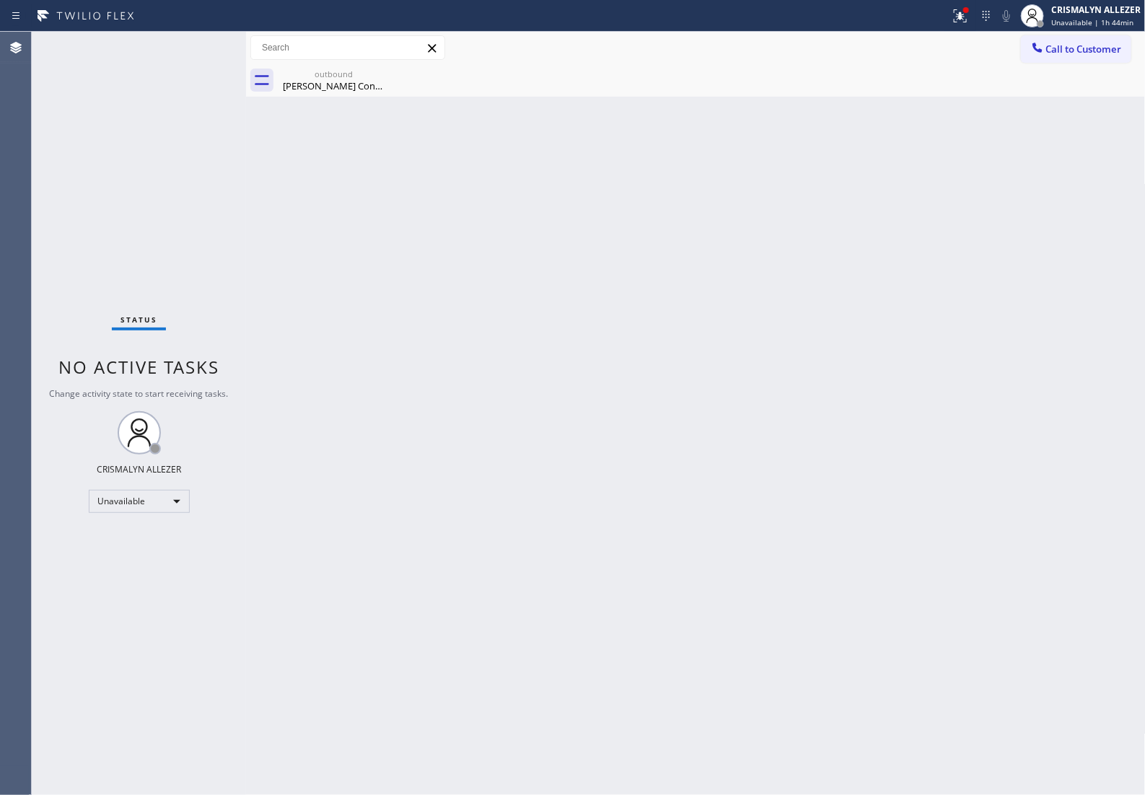
click at [336, 97] on div "Back to Dashboard Change Sender ID Customers Technicians Select a contact Outbo…" at bounding box center [696, 413] width 900 height 763
click at [382, 74] on icon at bounding box center [380, 73] width 17 height 17
drag, startPoint x: 351, startPoint y: 87, endPoint x: 362, endPoint y: 81, distance: 12.3
click at [357, 84] on div "Marley Savin Contractor" at bounding box center [333, 85] width 109 height 13
click at [1059, 59] on button "Call to Customer" at bounding box center [1076, 48] width 110 height 27
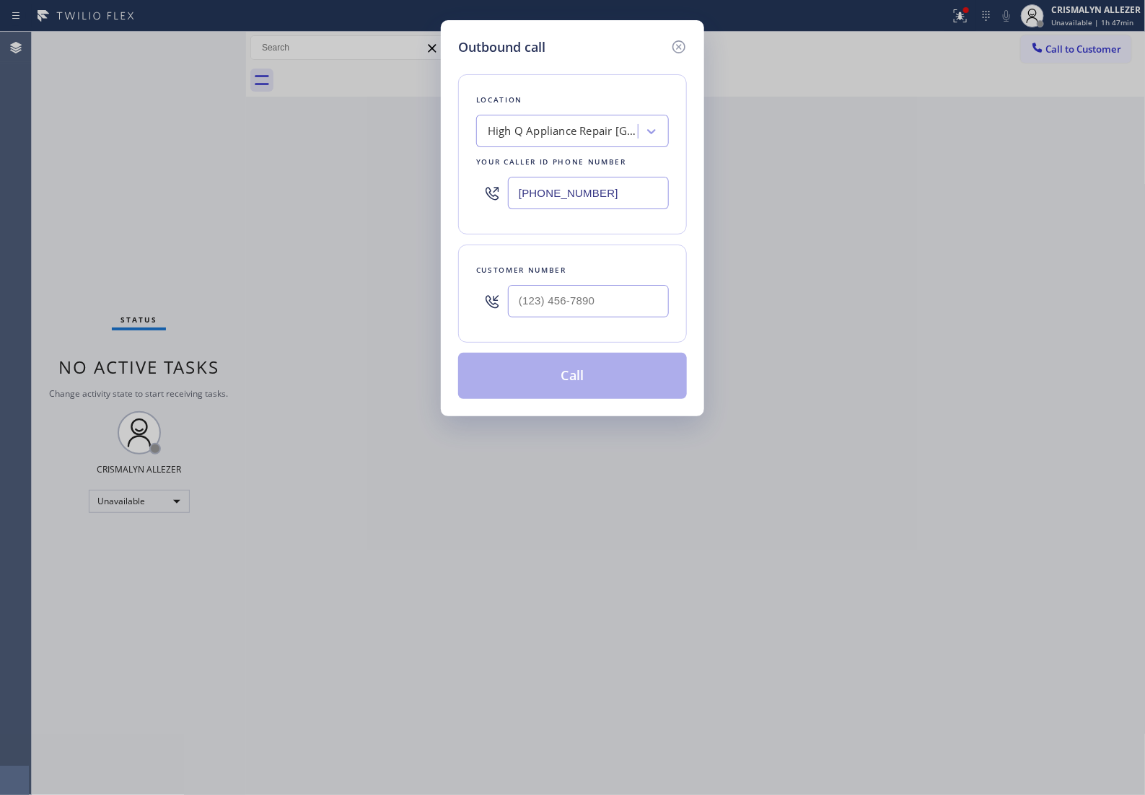
drag, startPoint x: 615, startPoint y: 201, endPoint x: 177, endPoint y: 211, distance: 438.8
click at [204, 211] on div "Outbound call Location High Q Appliance Repair Los Angeles Your caller id phone…" at bounding box center [572, 397] width 1145 height 795
paste input "909) 248-7814"
type input "(909) 248-7814"
drag, startPoint x: 639, startPoint y: 305, endPoint x: 640, endPoint y: 315, distance: 10.1
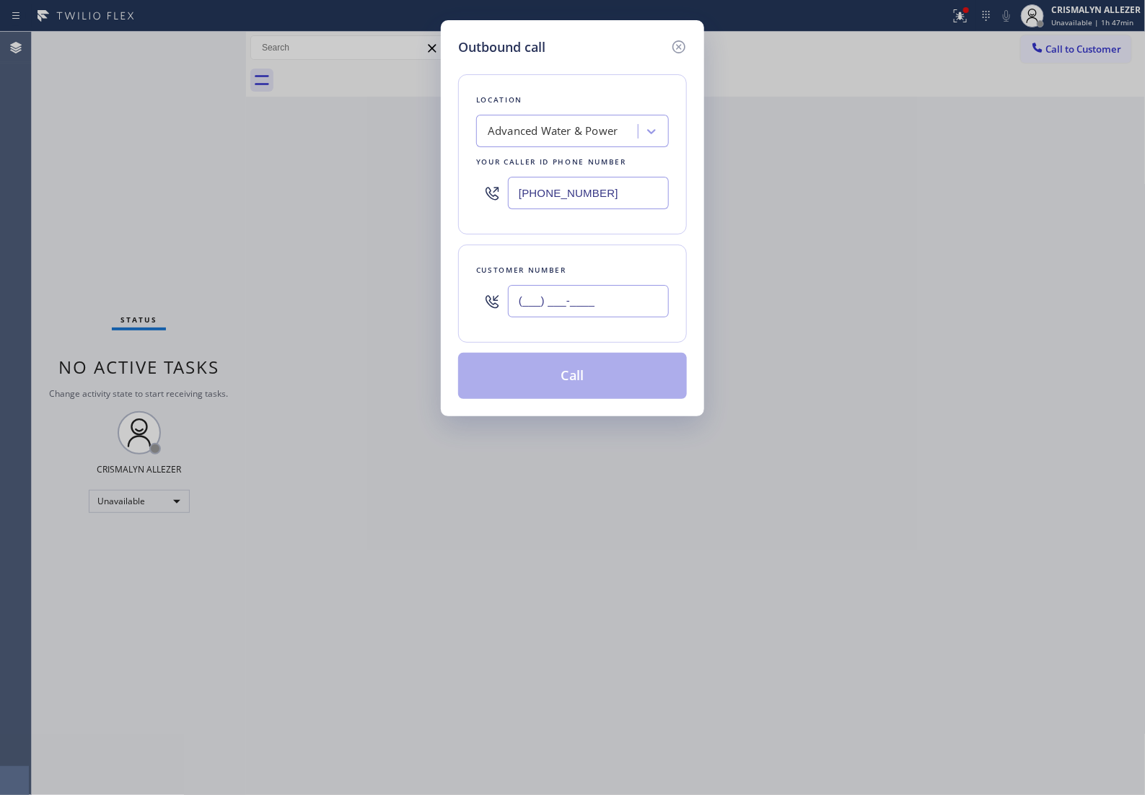
click at [639, 307] on input "(___) ___-____" at bounding box center [588, 301] width 161 height 32
paste input "909) 702-1649"
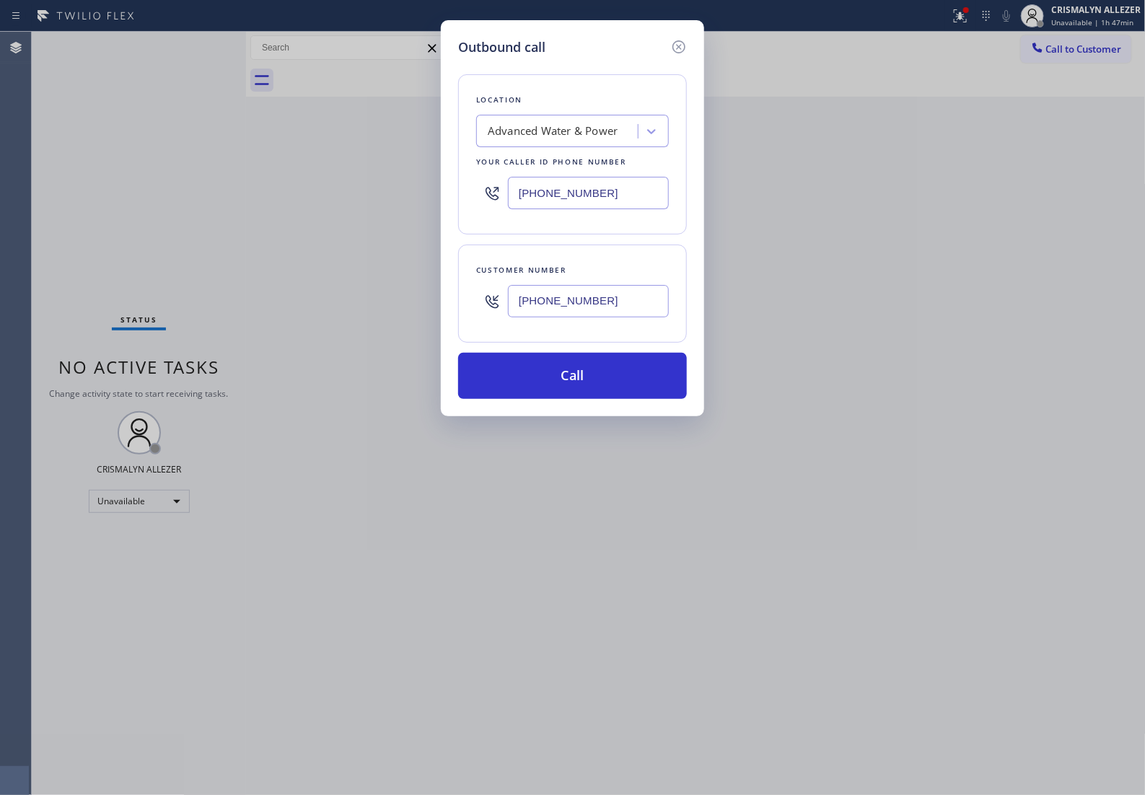
type input "(909) 702-1649"
drag, startPoint x: 629, startPoint y: 203, endPoint x: 53, endPoint y: 195, distance: 576.6
click at [97, 201] on div "Outbound call Location Advanced Water & Power Your caller id phone number (909)…" at bounding box center [572, 397] width 1145 height 795
paste input "855) 340-1313"
type input "(855) 340-1313"
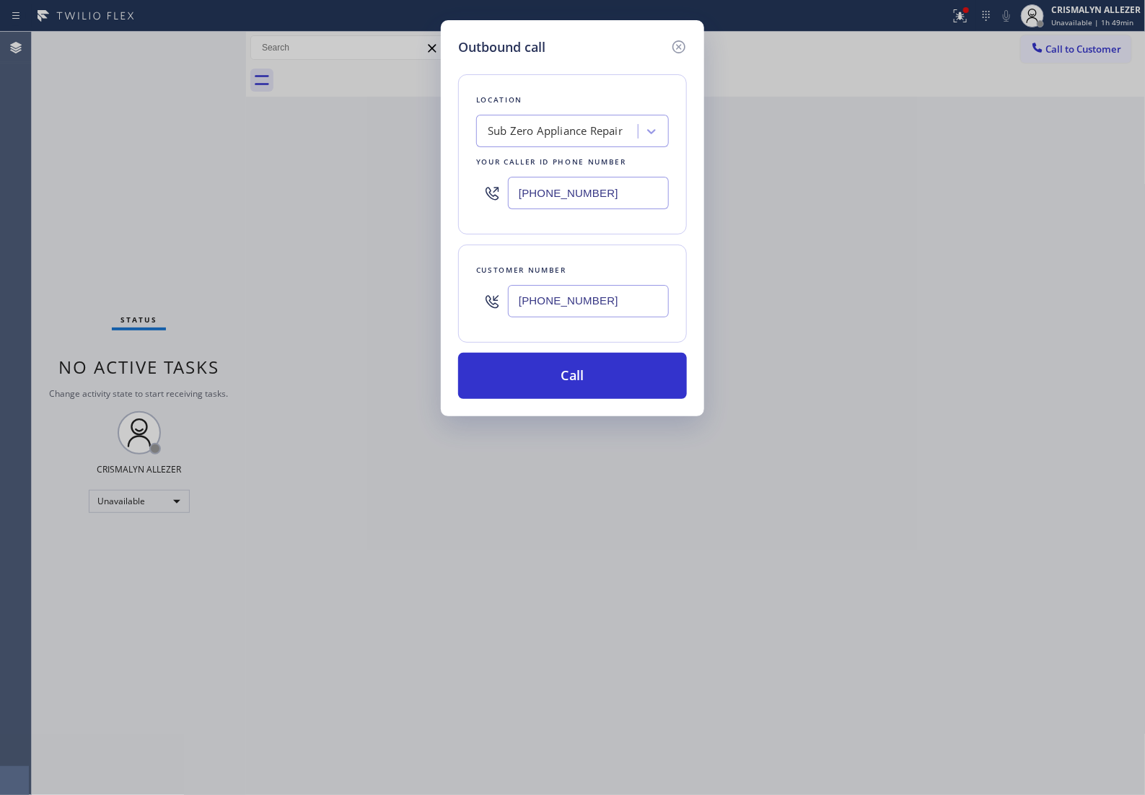
click at [640, 317] on input "(909) 702-1649" at bounding box center [588, 301] width 161 height 32
drag, startPoint x: 633, startPoint y: 310, endPoint x: 318, endPoint y: 328, distance: 315.1
click at [318, 328] on div "Outbound call Location Sub Zero Appliance Repair Your caller id phone number (8…" at bounding box center [572, 397] width 1145 height 795
paste input "49) 350-6350"
type input "(949) 350-6350"
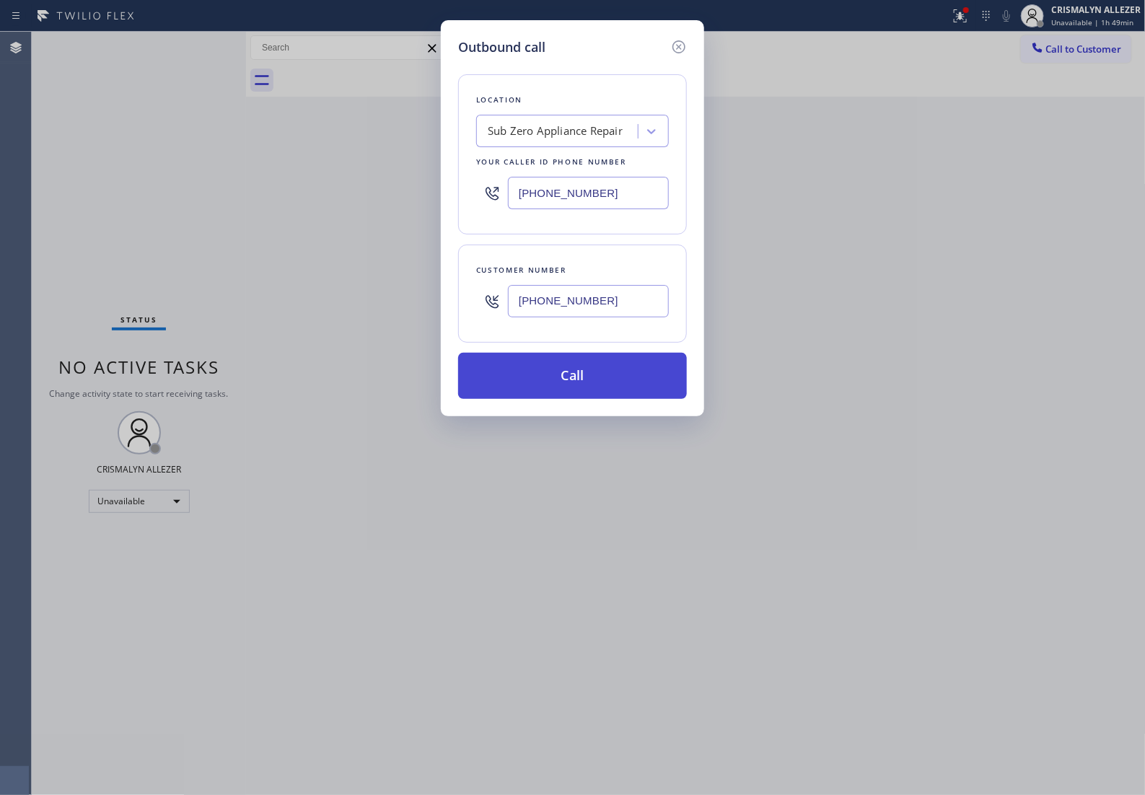
click at [593, 395] on button "Call" at bounding box center [572, 376] width 229 height 46
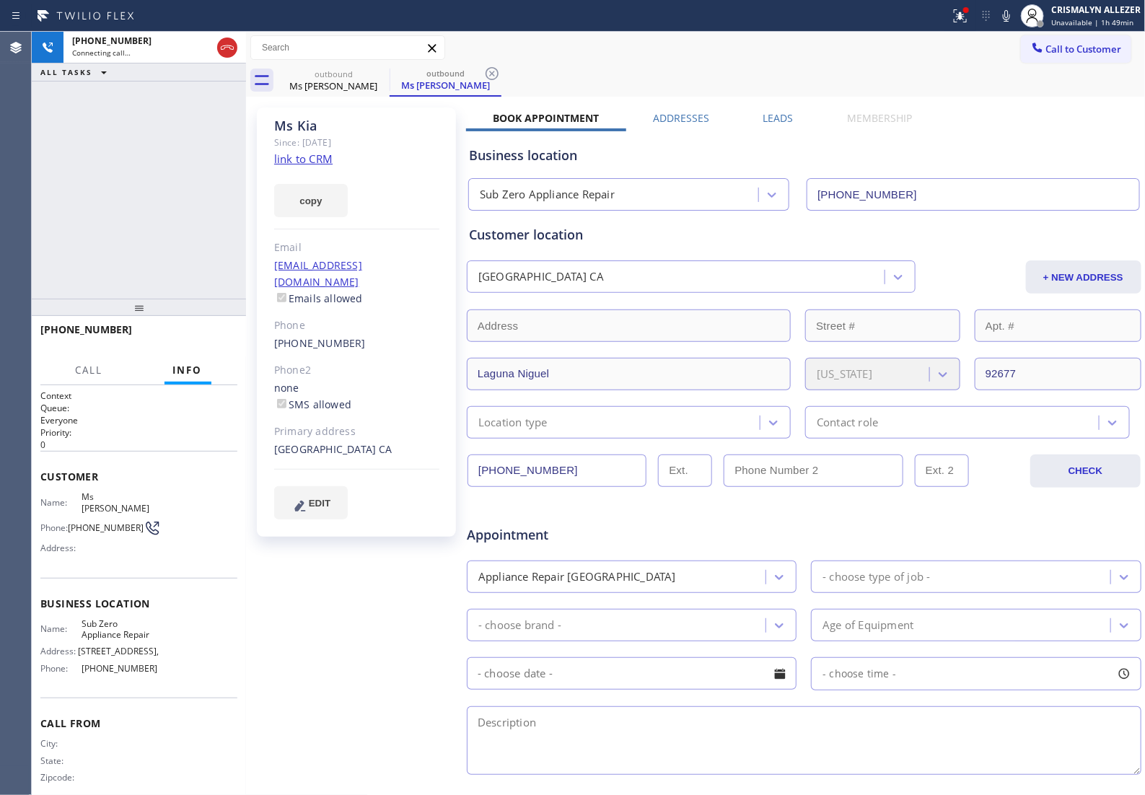
type input "(855) 340-1313"
click at [204, 337] on span "HANG UP" at bounding box center [204, 336] width 44 height 10
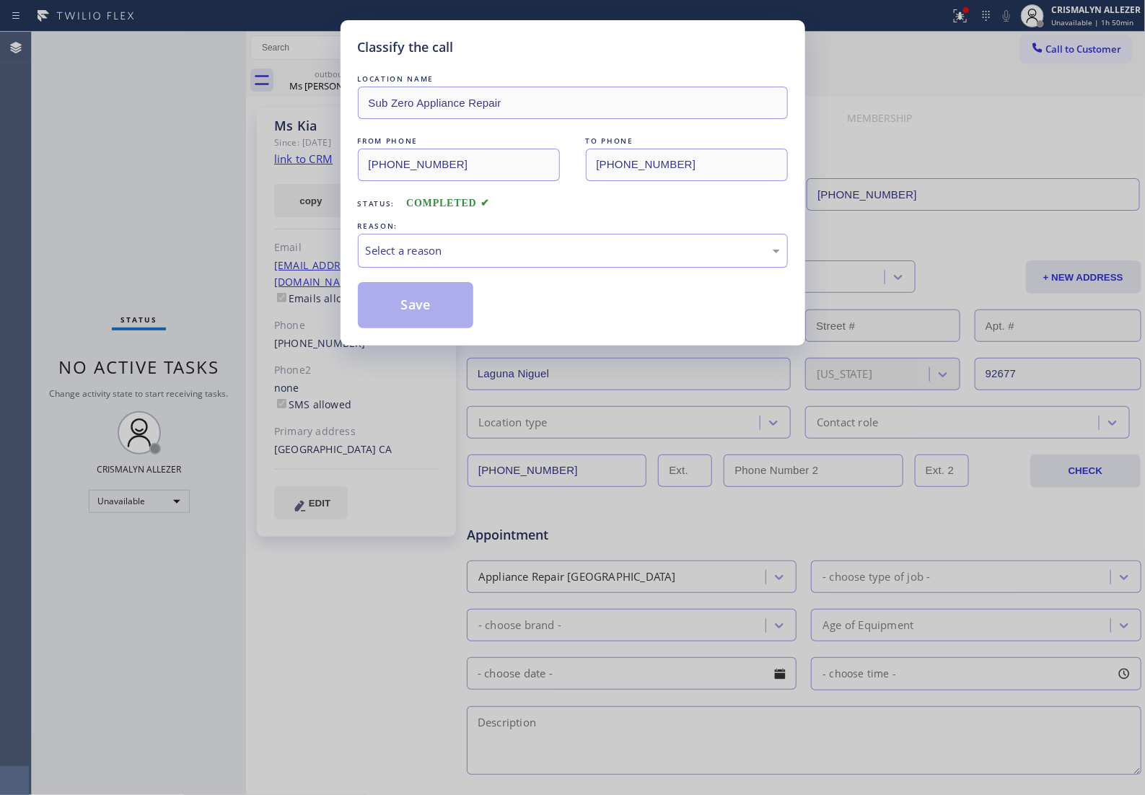
click at [594, 259] on div "Select a reason" at bounding box center [573, 250] width 414 height 17
click at [399, 328] on button "Save" at bounding box center [416, 305] width 116 height 46
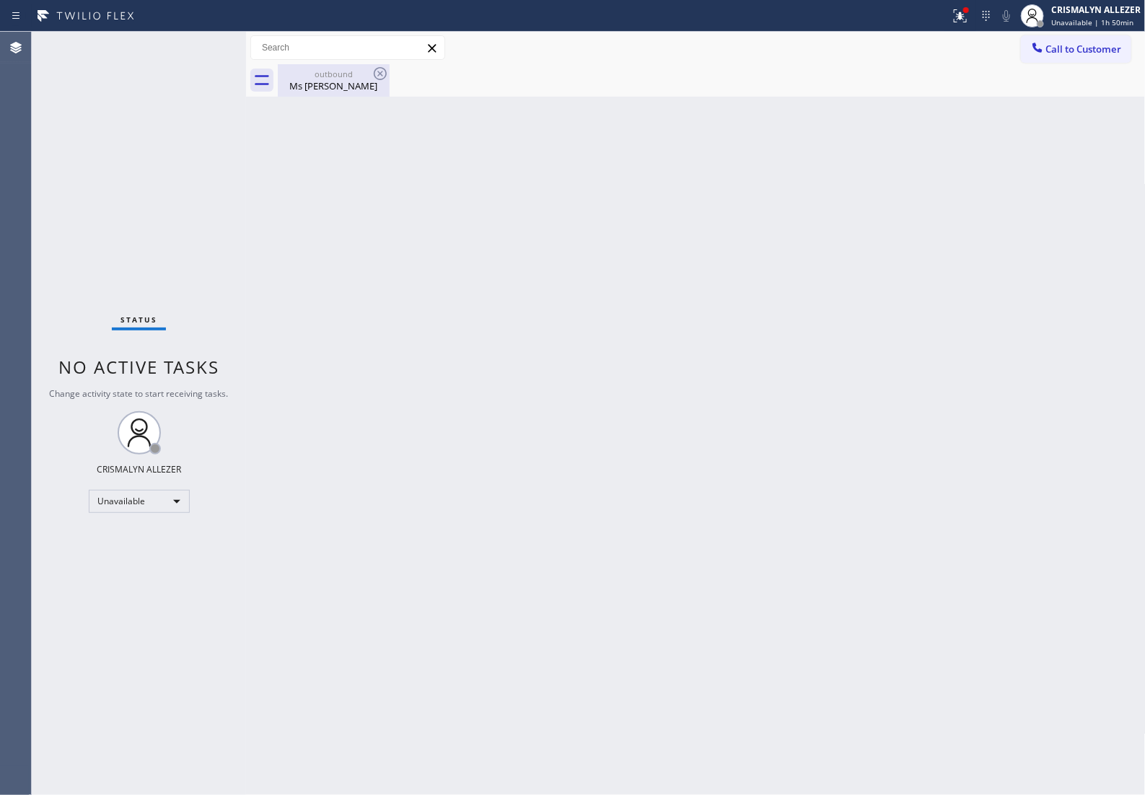
click at [326, 92] on div "outbound Ms Kia" at bounding box center [333, 80] width 109 height 32
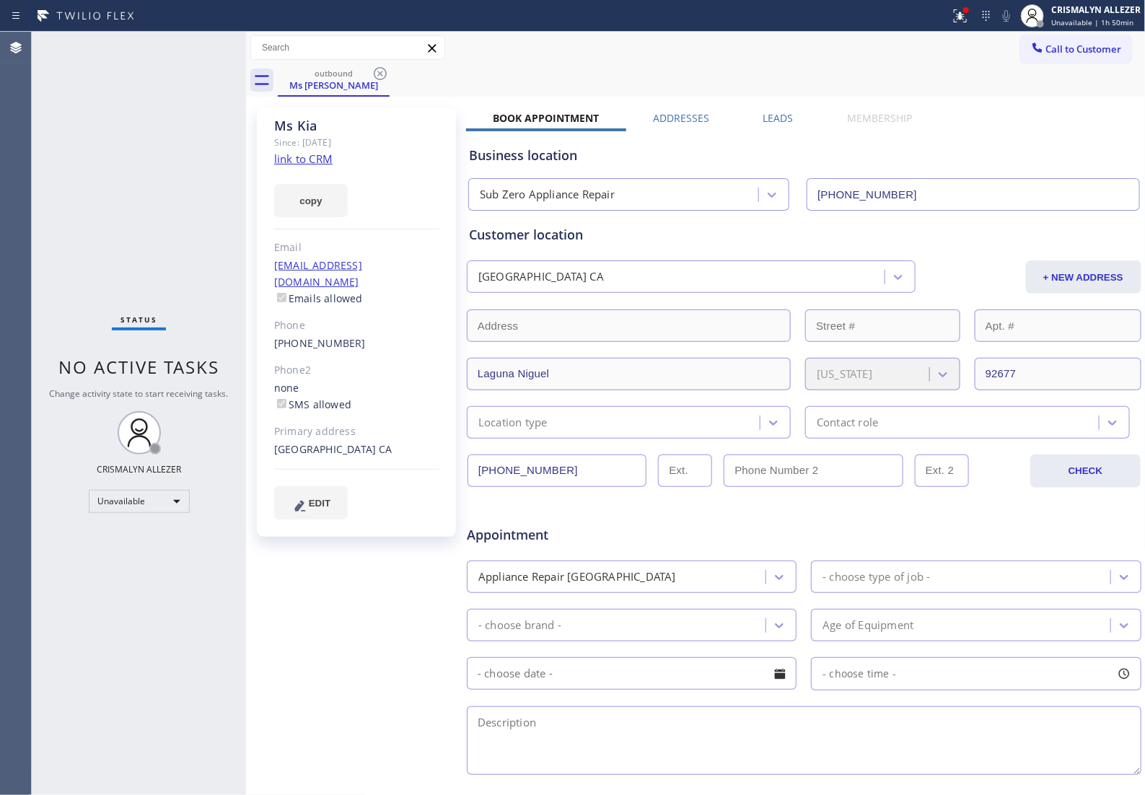
click at [776, 117] on label "Leads" at bounding box center [778, 118] width 30 height 14
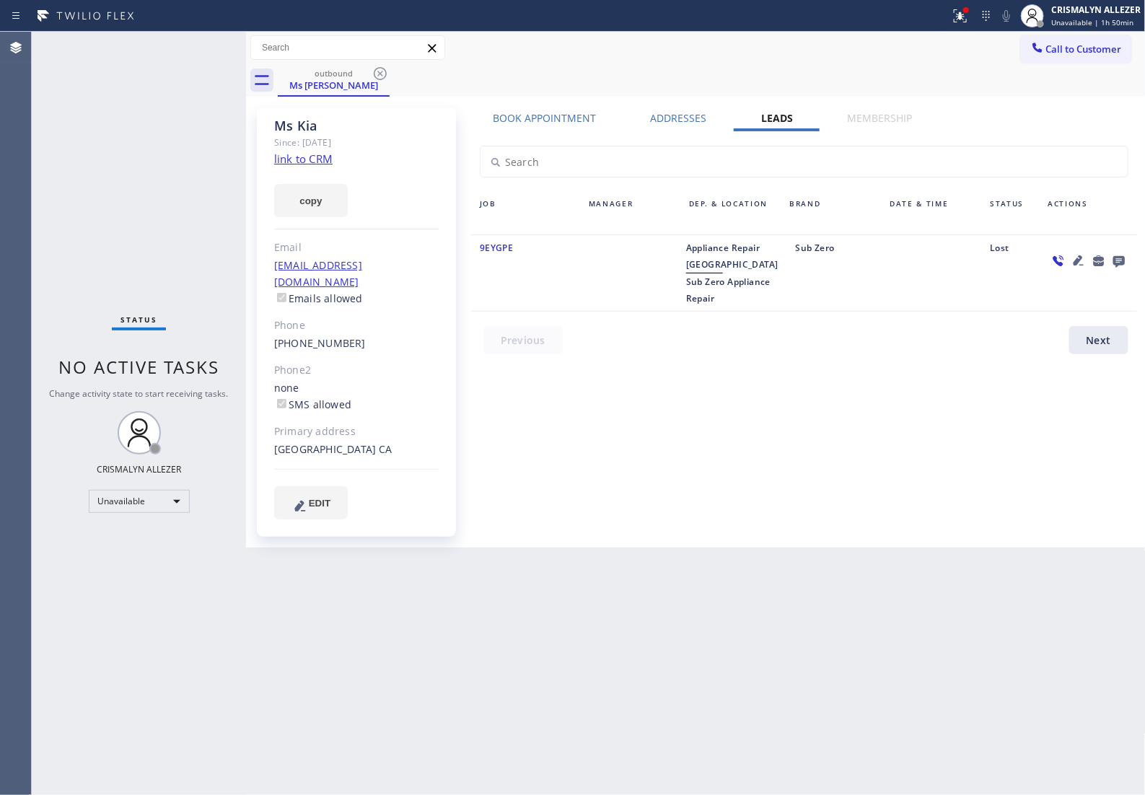
click at [1119, 260] on icon at bounding box center [1119, 262] width 12 height 12
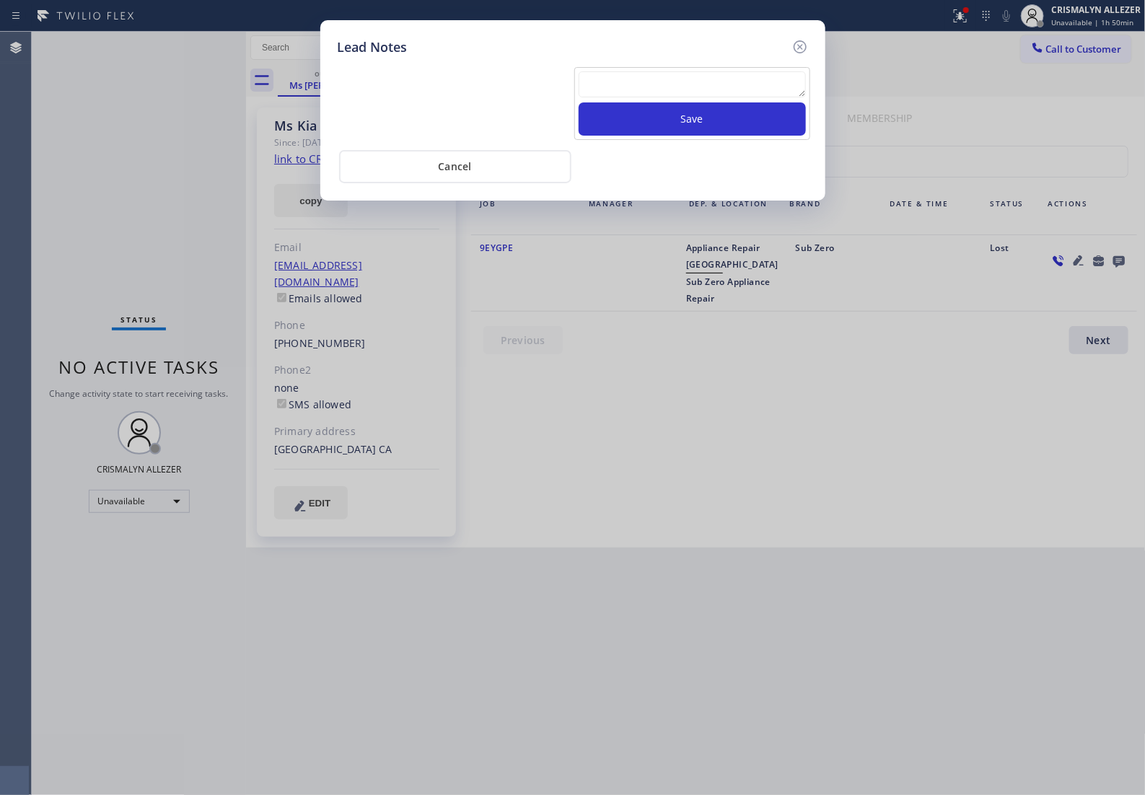
click at [670, 97] on textarea at bounding box center [692, 84] width 227 height 26
paste textarea "no answer | pls xfer if cx calls back"
type textarea "no answer | pls xfer if cx calls back"
click at [712, 130] on button "Save" at bounding box center [692, 118] width 227 height 33
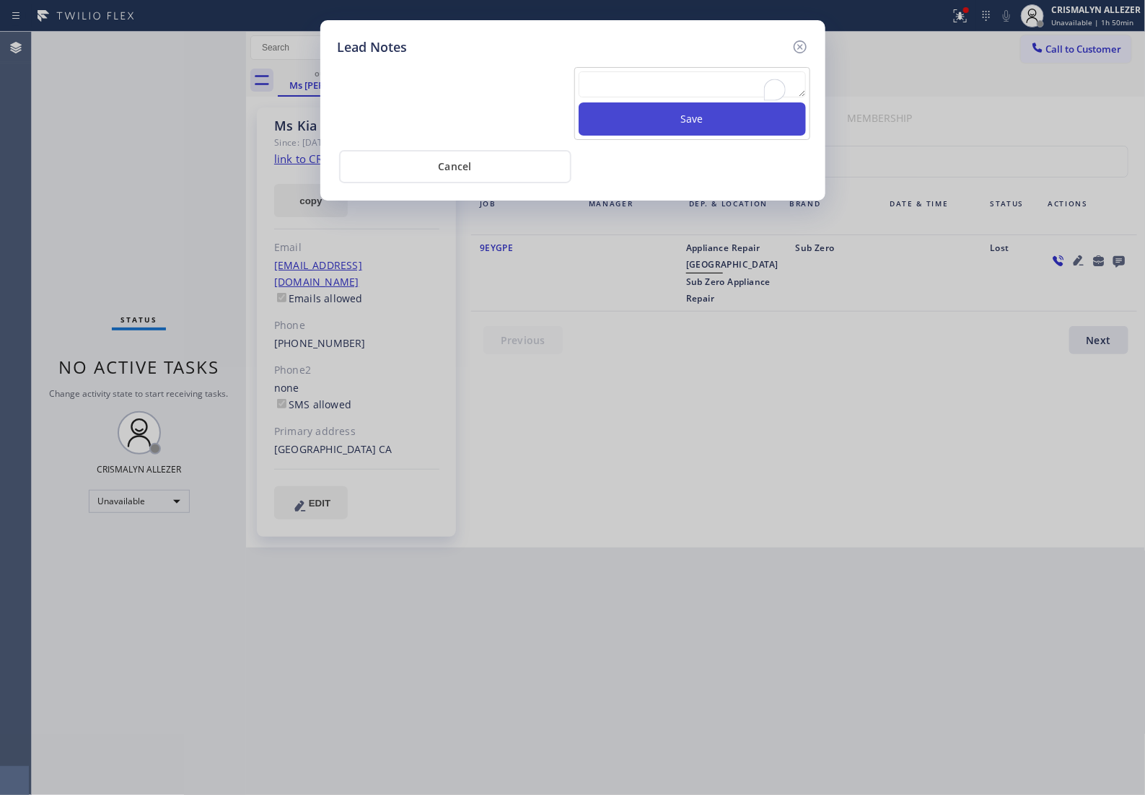
scroll to position [0, 0]
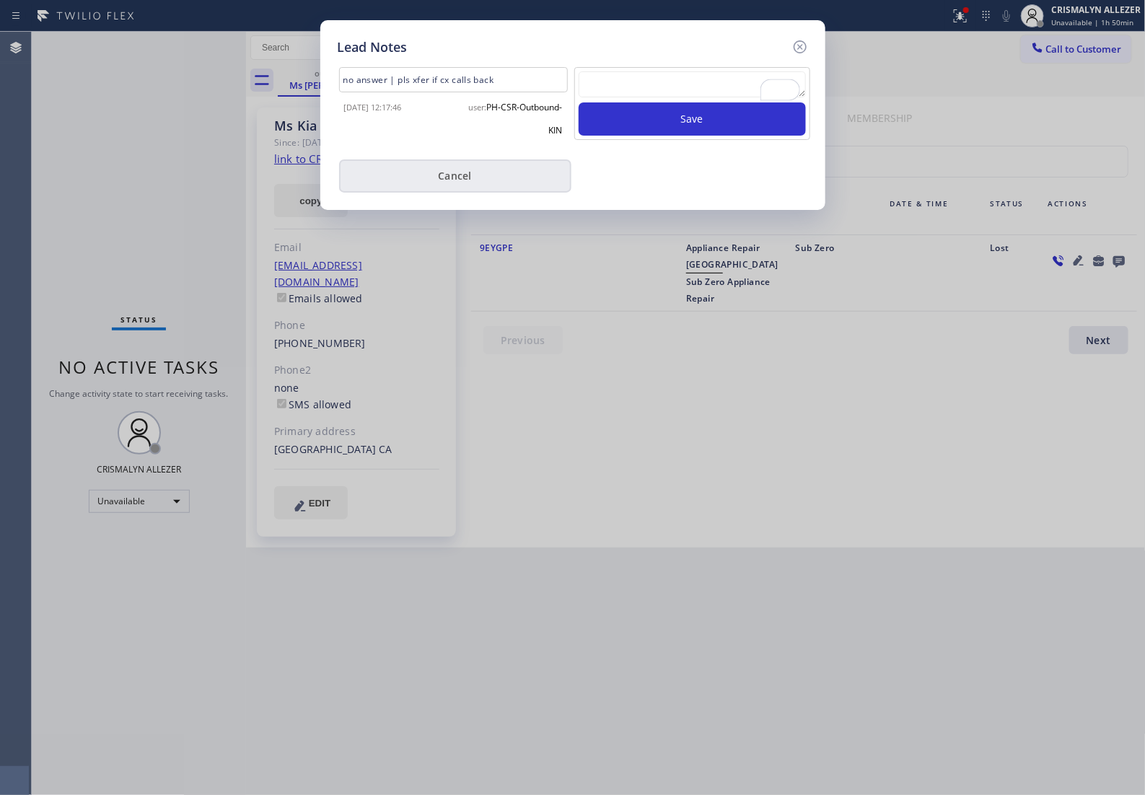
click at [471, 185] on button "Cancel" at bounding box center [455, 175] width 232 height 33
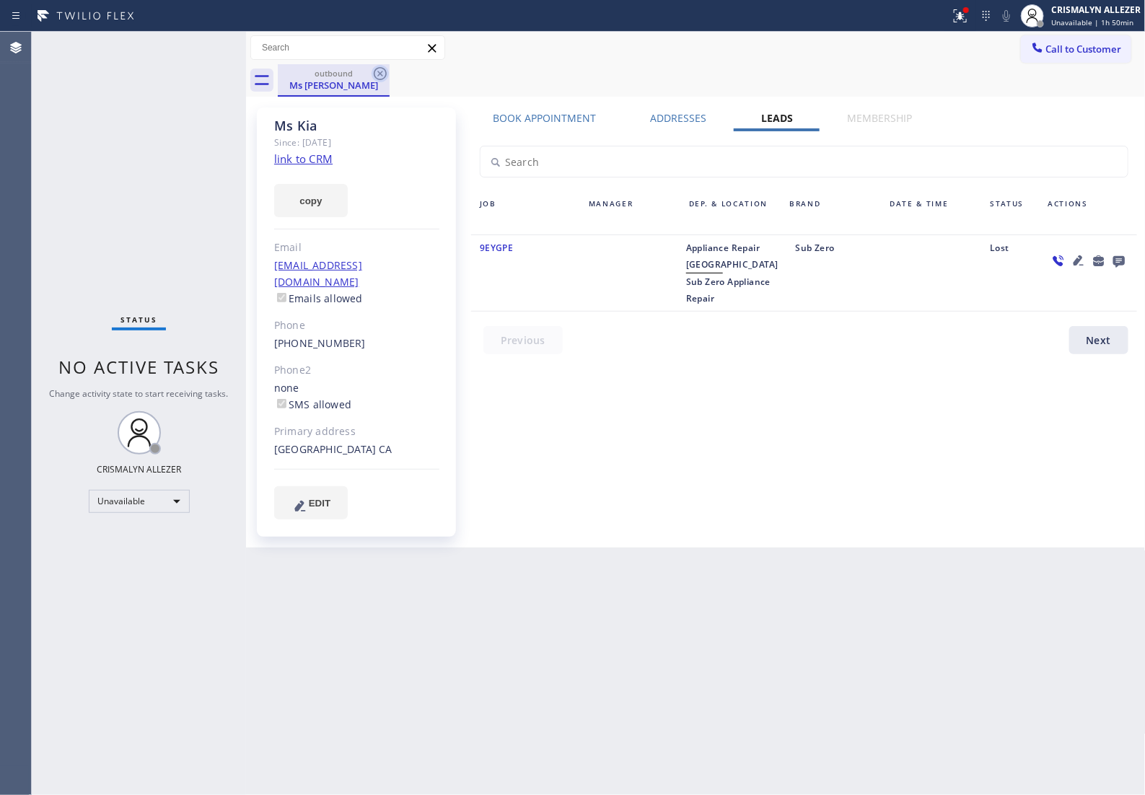
click at [379, 74] on icon at bounding box center [380, 73] width 17 height 17
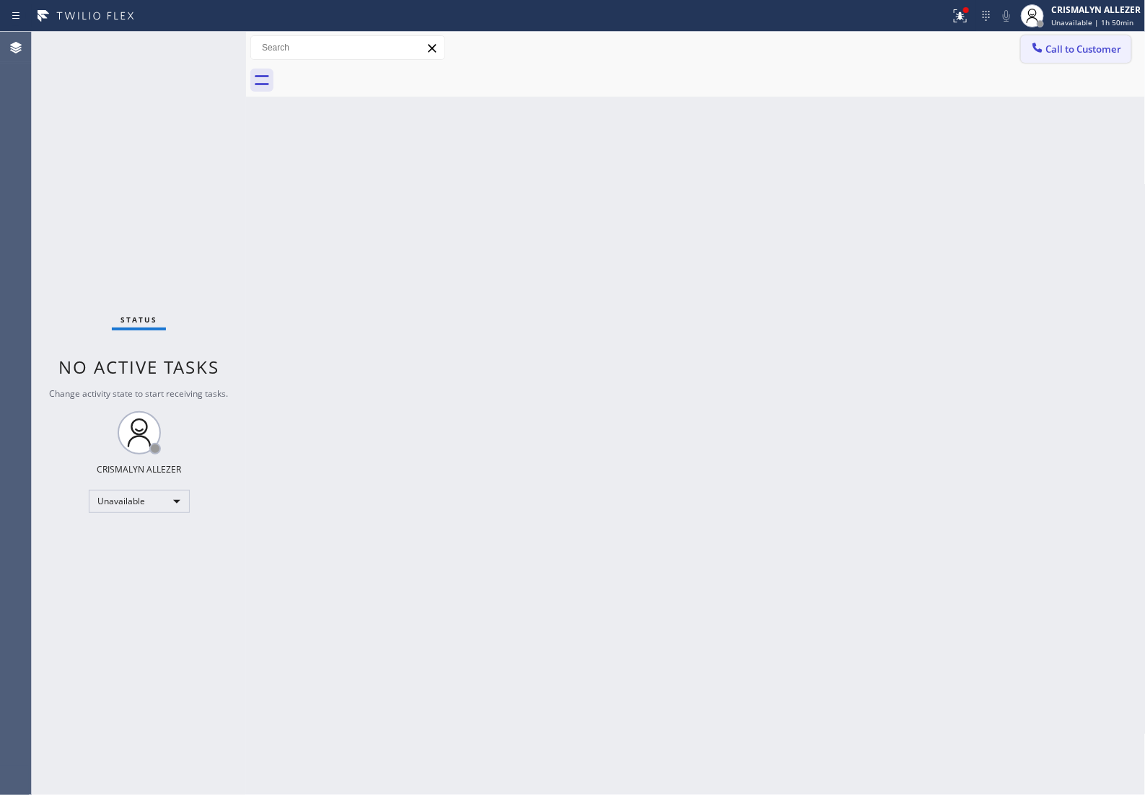
click at [1066, 59] on button "Call to Customer" at bounding box center [1076, 48] width 110 height 27
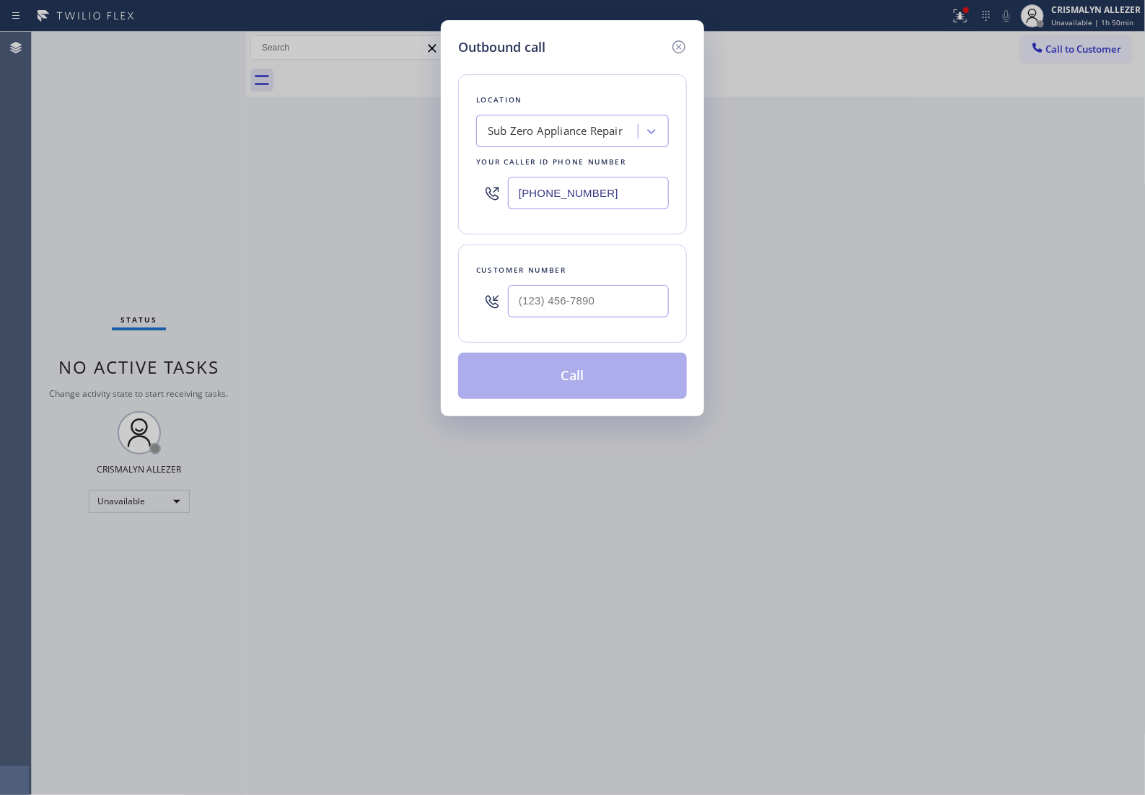
drag, startPoint x: 617, startPoint y: 211, endPoint x: 268, endPoint y: 204, distance: 348.6
click at [355, 206] on div "Outbound call Location Sub Zero Appliance Repair Your caller id phone number (8…" at bounding box center [572, 397] width 1145 height 795
paste input "909) 248-7814"
type input "(909) 248-7814"
click at [596, 317] on input "(___) ___-____" at bounding box center [588, 301] width 161 height 32
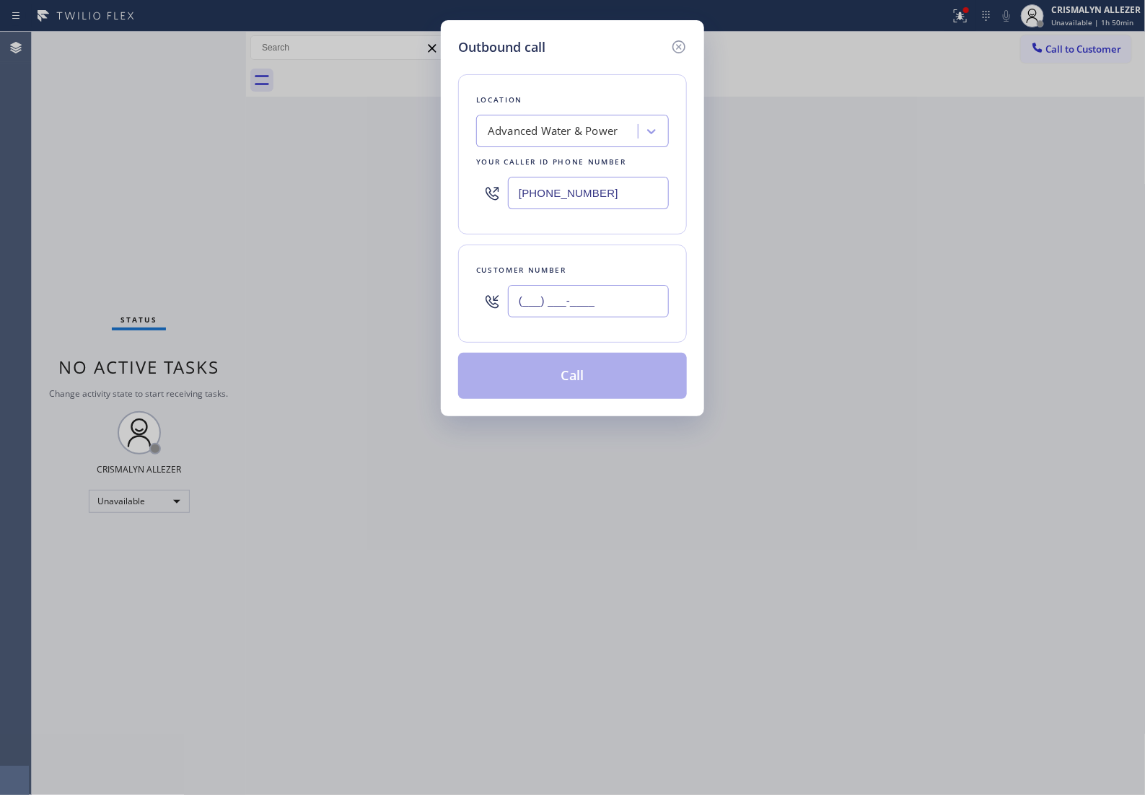
paste input "909) 702-1649"
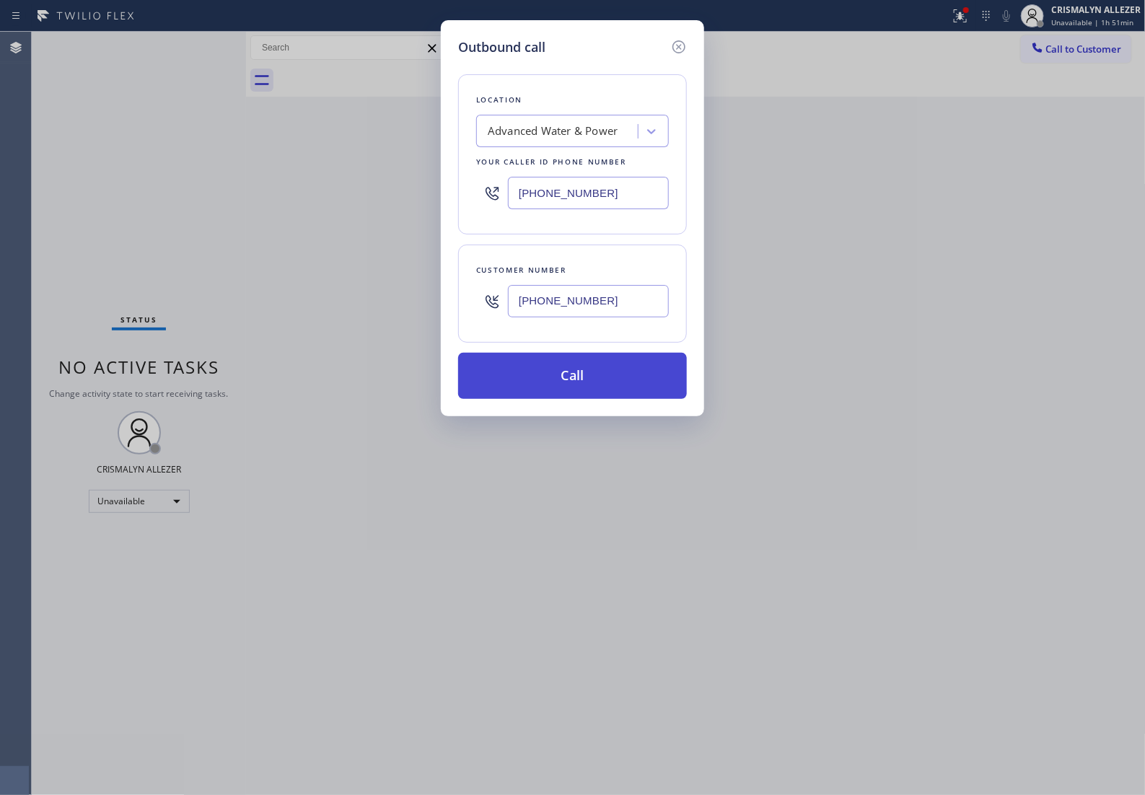
type input "(909) 702-1649"
click at [577, 399] on button "Call" at bounding box center [572, 376] width 229 height 46
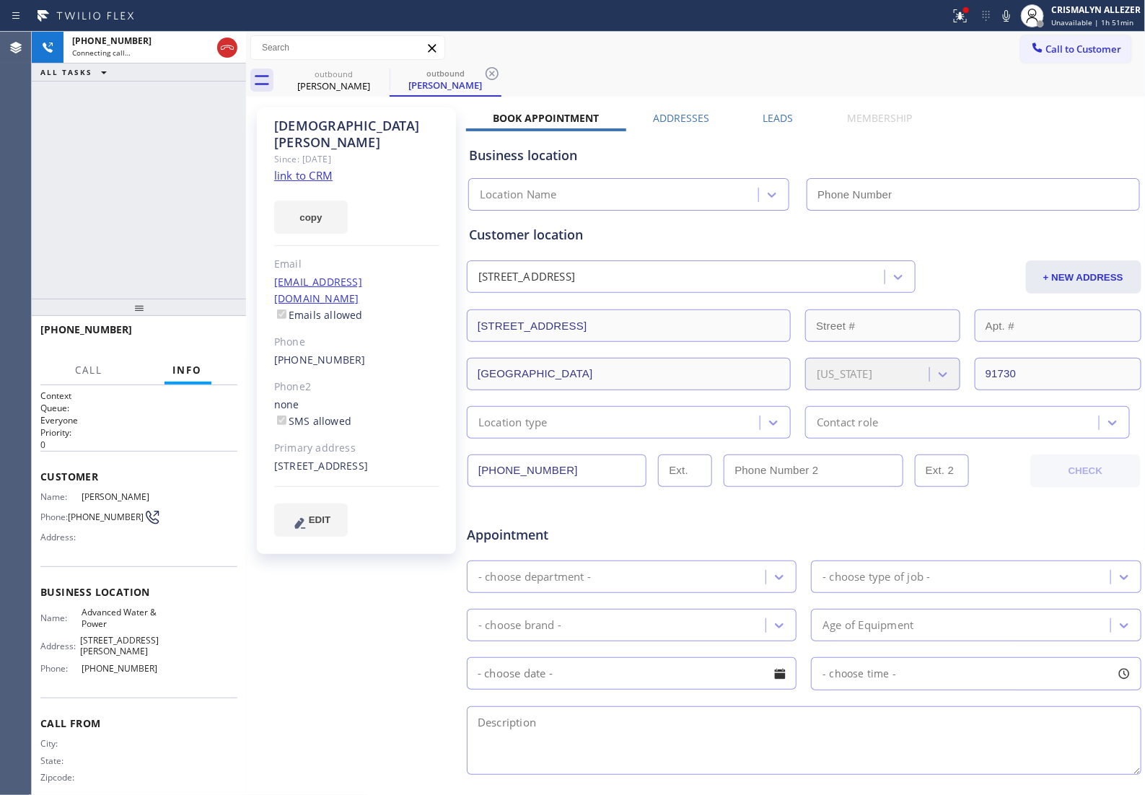
type input "(909) 248-7814"
click at [1003, 19] on icon at bounding box center [1006, 15] width 17 height 17
click at [931, 242] on div "Customer location" at bounding box center [804, 234] width 670 height 19
click at [1007, 9] on icon at bounding box center [1006, 15] width 17 height 17
click at [725, 236] on div "Customer location" at bounding box center [804, 234] width 670 height 19
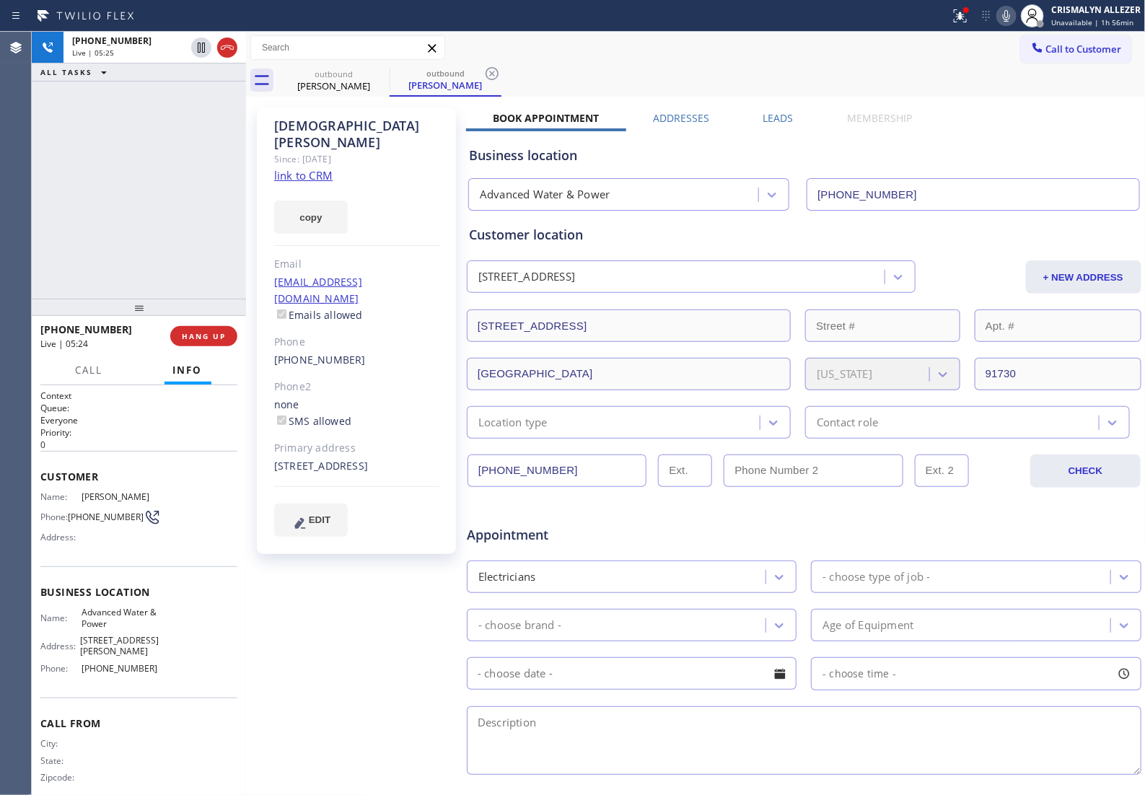
click at [1003, 14] on icon at bounding box center [1006, 15] width 17 height 17
drag, startPoint x: 936, startPoint y: 139, endPoint x: 939, endPoint y: 128, distance: 10.5
click at [936, 139] on div "Business location Advanced Water & Power (909) 248-7814" at bounding box center [804, 170] width 676 height 79
click at [1007, 8] on icon at bounding box center [1006, 15] width 17 height 17
click at [193, 339] on span "HANG UP" at bounding box center [204, 336] width 44 height 10
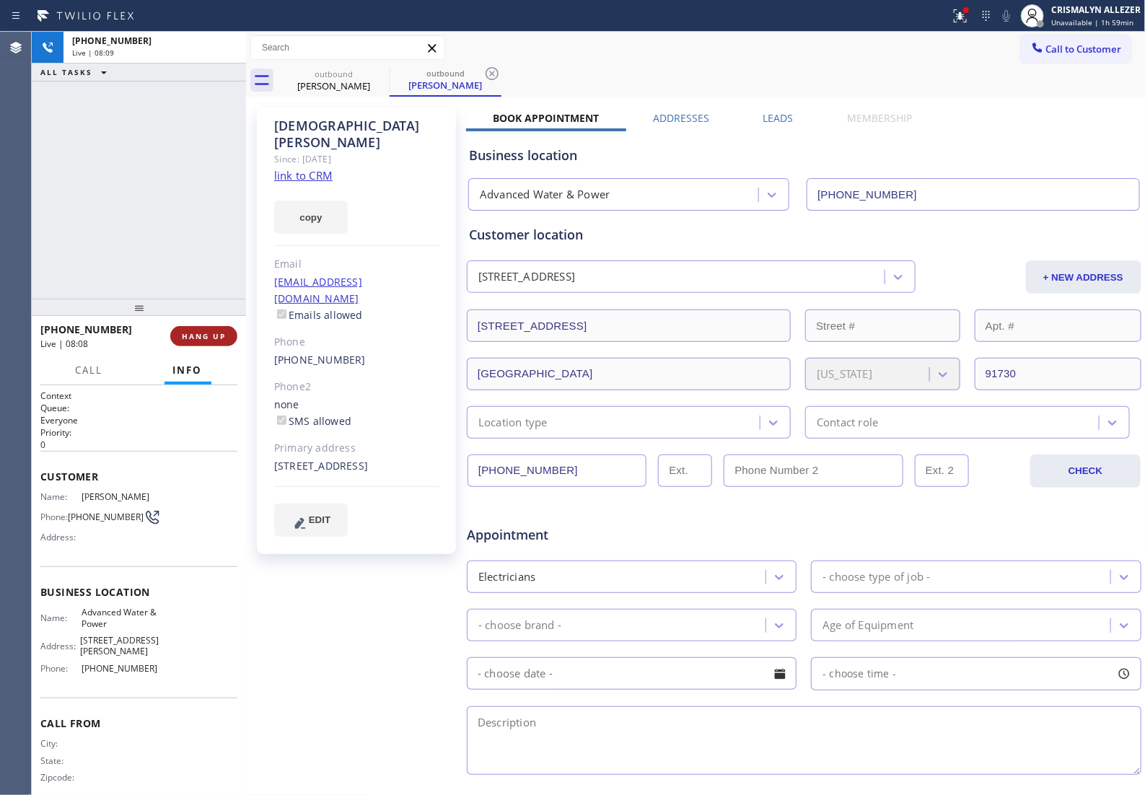
click at [193, 339] on span "HANG UP" at bounding box center [204, 336] width 44 height 10
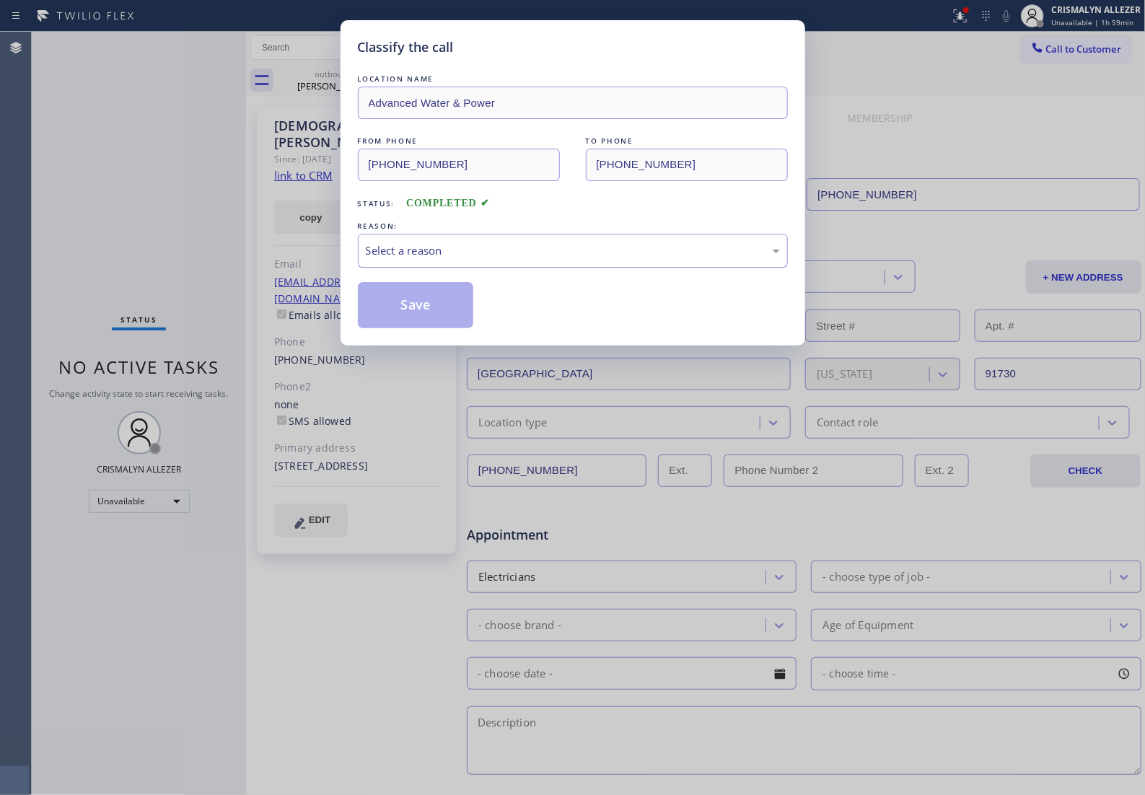
click at [615, 259] on div "Select a reason" at bounding box center [573, 250] width 414 height 17
click at [422, 328] on button "Save" at bounding box center [416, 305] width 116 height 46
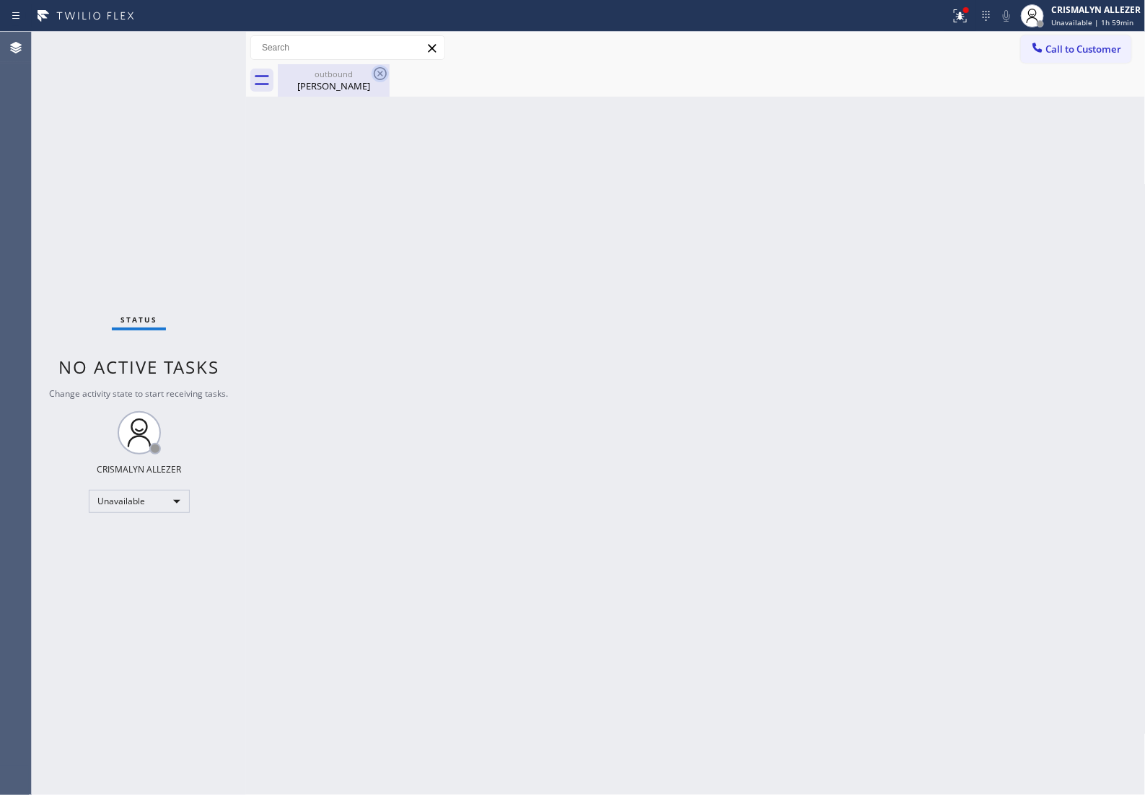
click at [347, 84] on div "Jesus Sanchez" at bounding box center [333, 85] width 109 height 13
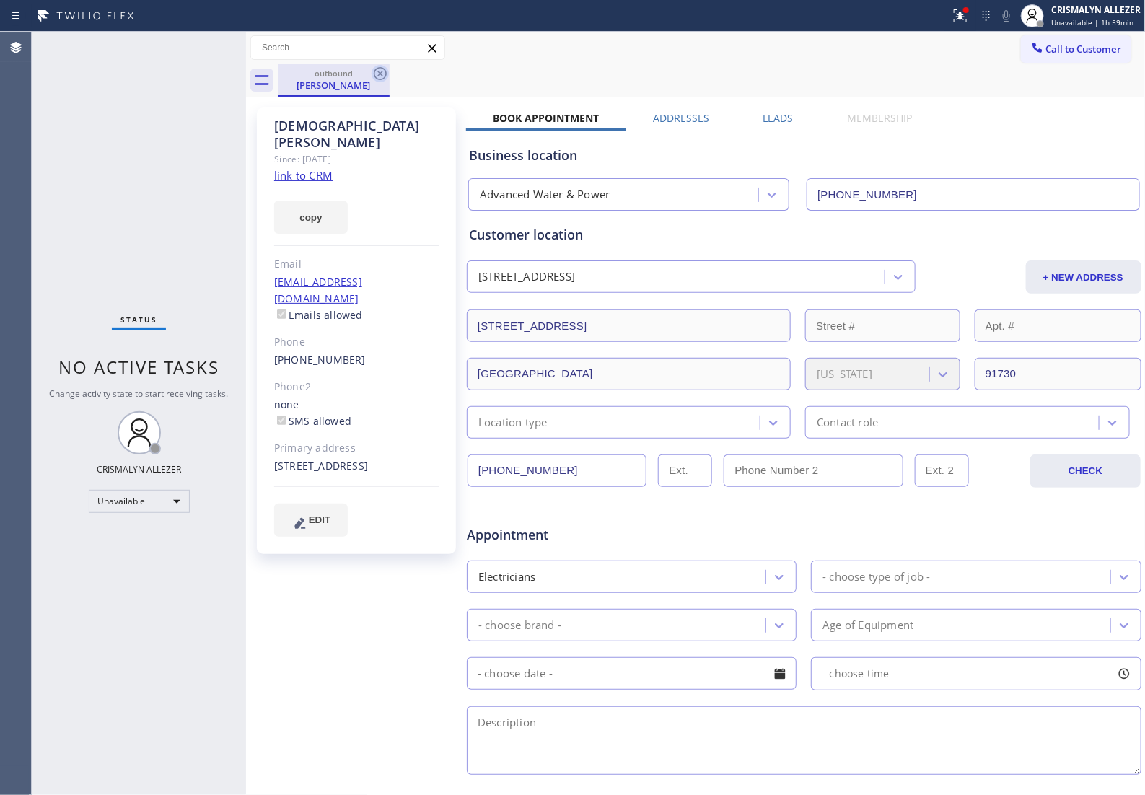
click at [377, 78] on icon at bounding box center [380, 73] width 13 height 13
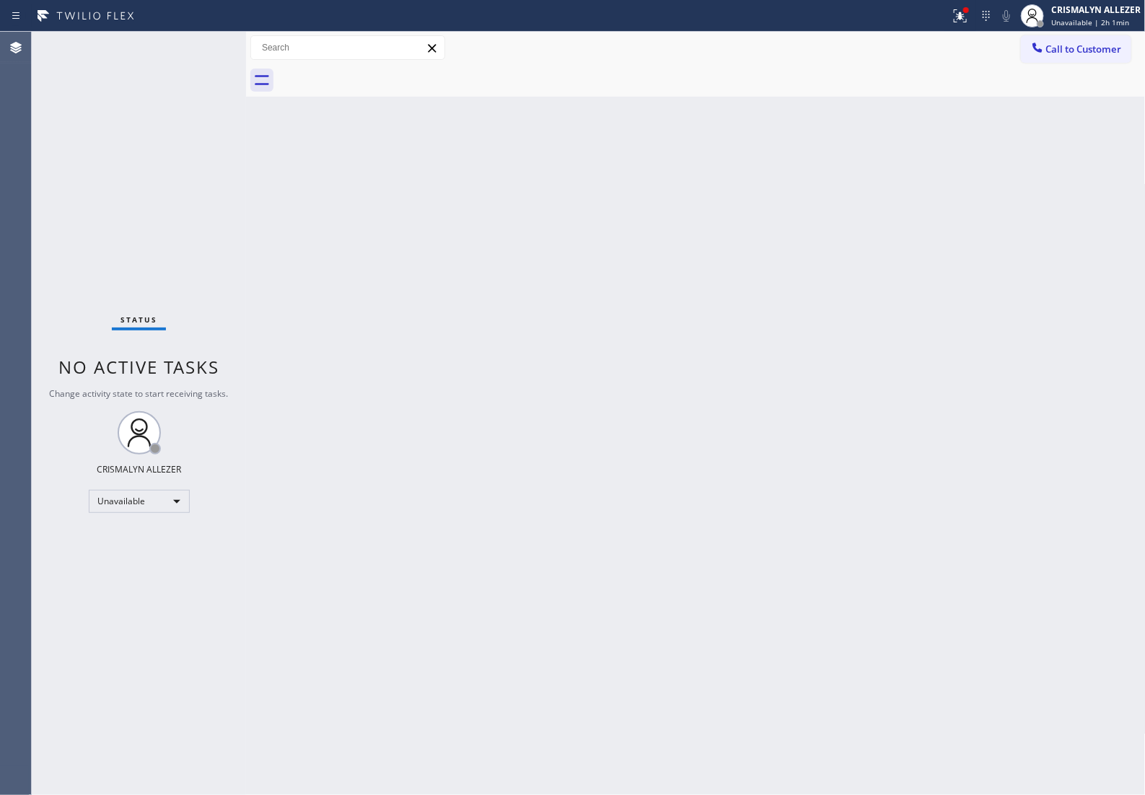
drag, startPoint x: 871, startPoint y: 279, endPoint x: 993, endPoint y: 137, distance: 186.7
click at [878, 263] on div "Back to Dashboard Change Sender ID Customers Technicians Select a contact Outbo…" at bounding box center [696, 413] width 900 height 763
click at [1040, 58] on button "Call to Customer" at bounding box center [1076, 48] width 110 height 27
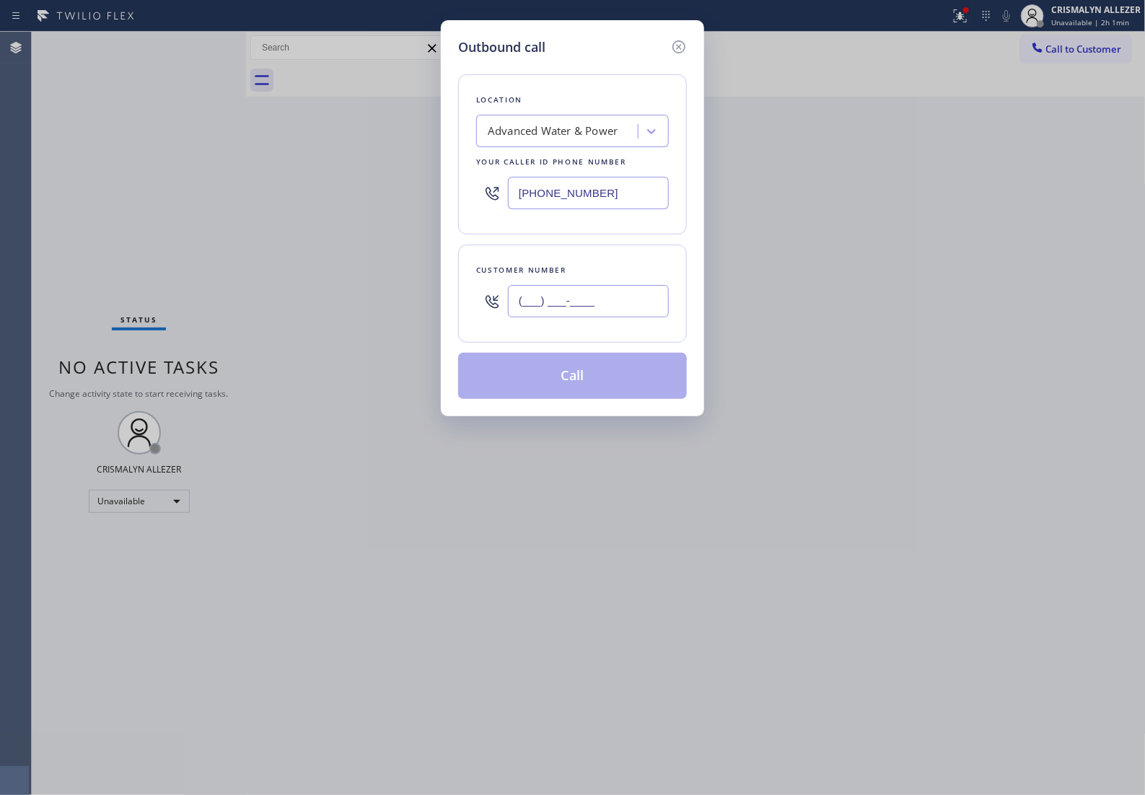
click at [659, 312] on input "(___) ___-____" at bounding box center [588, 301] width 161 height 32
paste input "855) 731-4952"
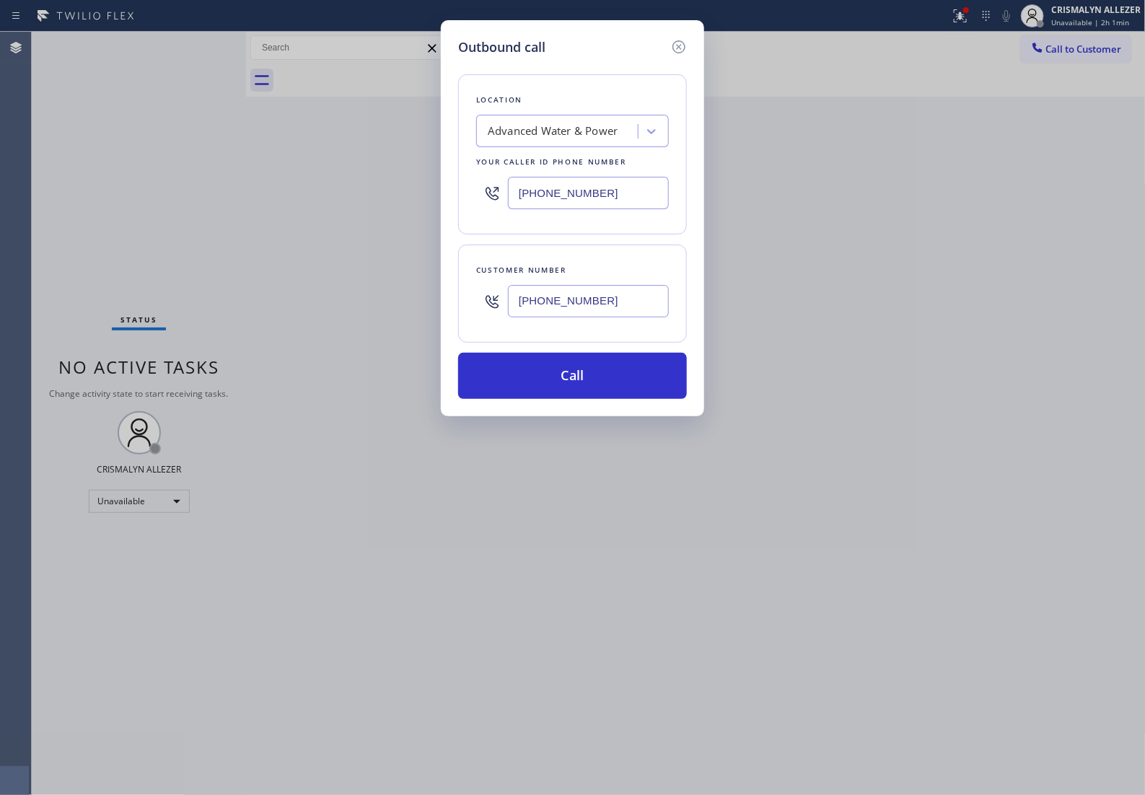
type input "(855) 731-4952"
drag, startPoint x: 615, startPoint y: 201, endPoint x: 105, endPoint y: 193, distance: 509.4
click at [108, 195] on div "Outbound call Location Advanced Water & Power Your caller id phone number (909)…" at bounding box center [572, 397] width 1145 height 795
paste input "855) 731-4952"
type input "(855) 731-4952"
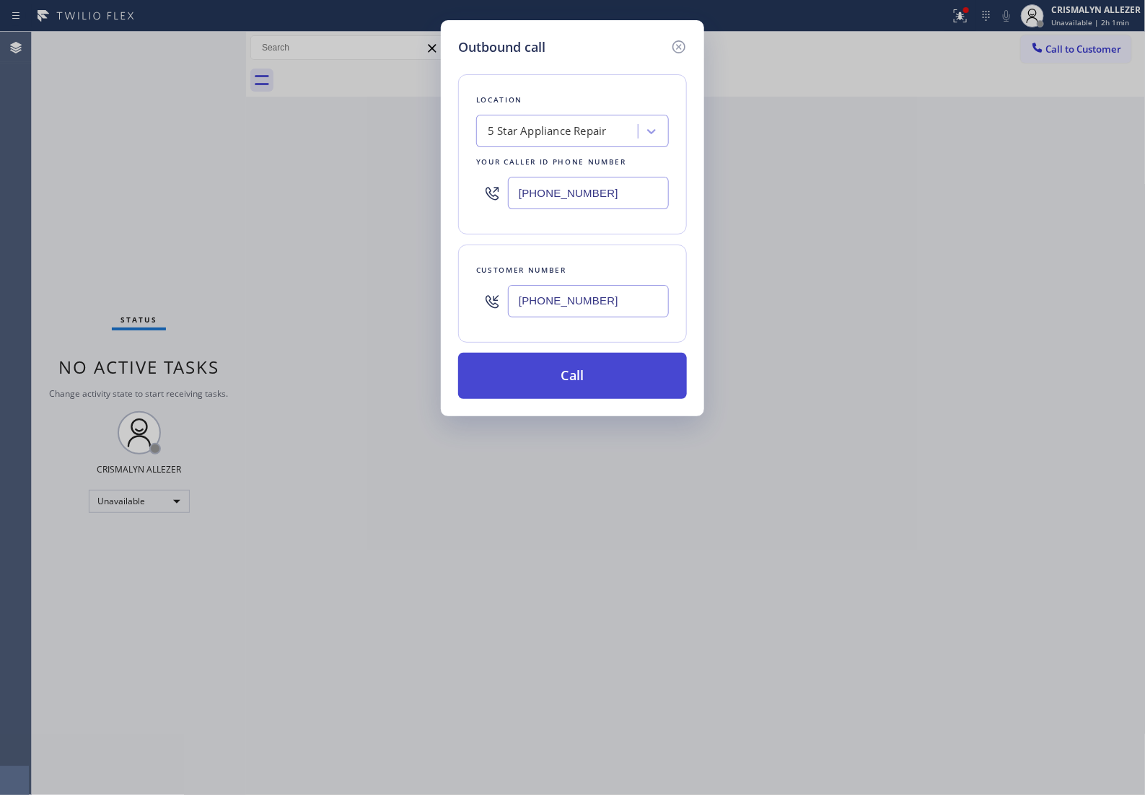
click at [589, 393] on button "Call" at bounding box center [572, 376] width 229 height 46
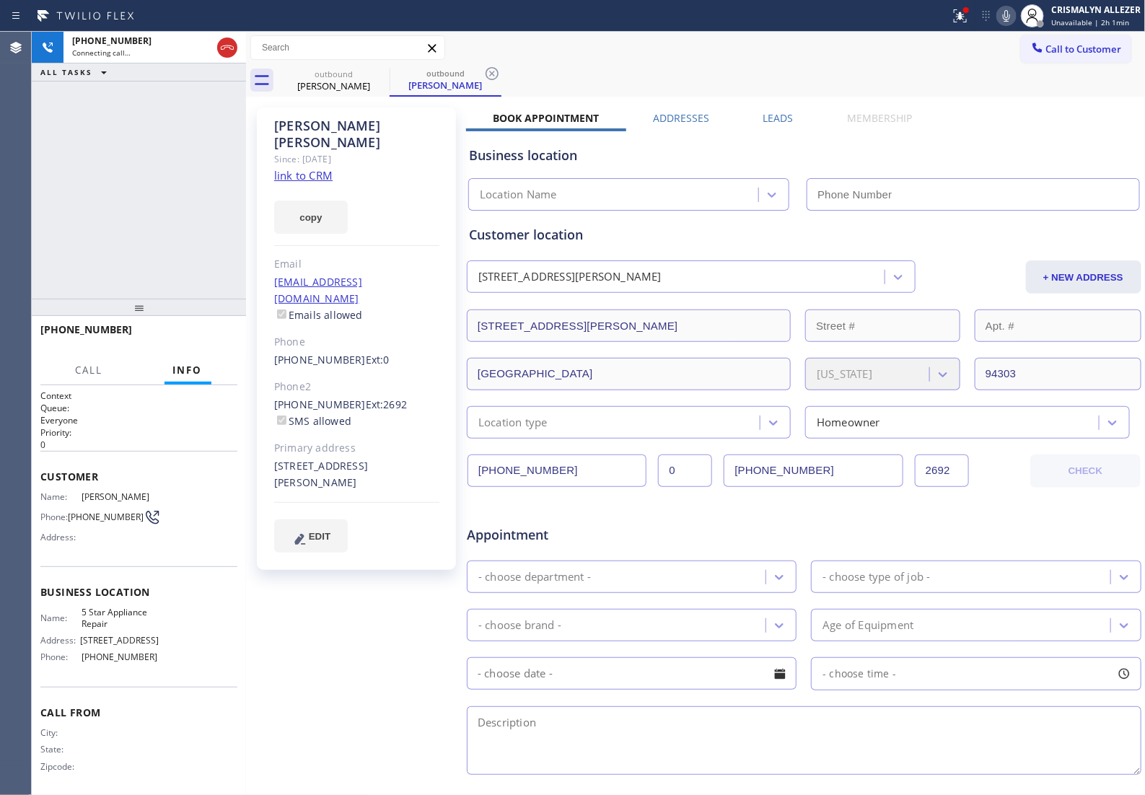
click at [289, 168] on link "link to CRM" at bounding box center [303, 175] width 58 height 14
type input "(855) 731-4952"
click at [214, 346] on button "HANG UP" at bounding box center [203, 336] width 67 height 20
click at [204, 334] on span "HANG UP" at bounding box center [204, 336] width 44 height 10
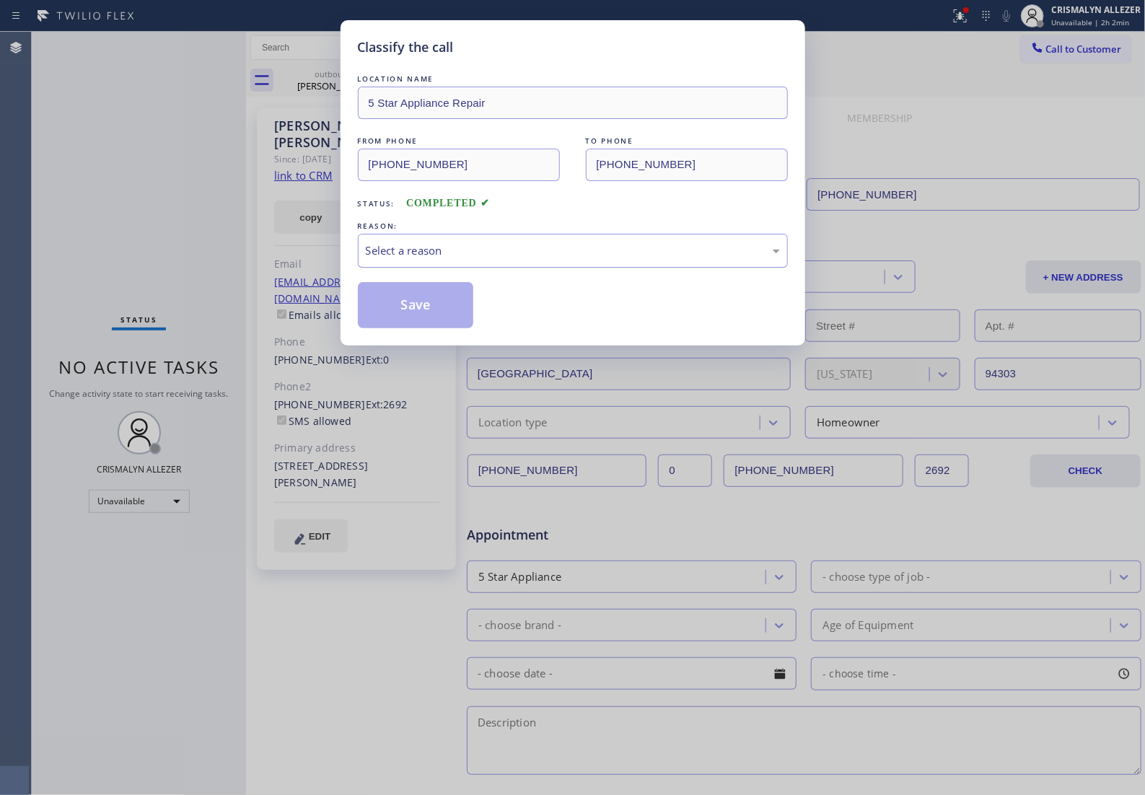
click at [552, 259] on div "Select a reason" at bounding box center [573, 250] width 414 height 17
click at [406, 328] on button "Save" at bounding box center [416, 305] width 116 height 46
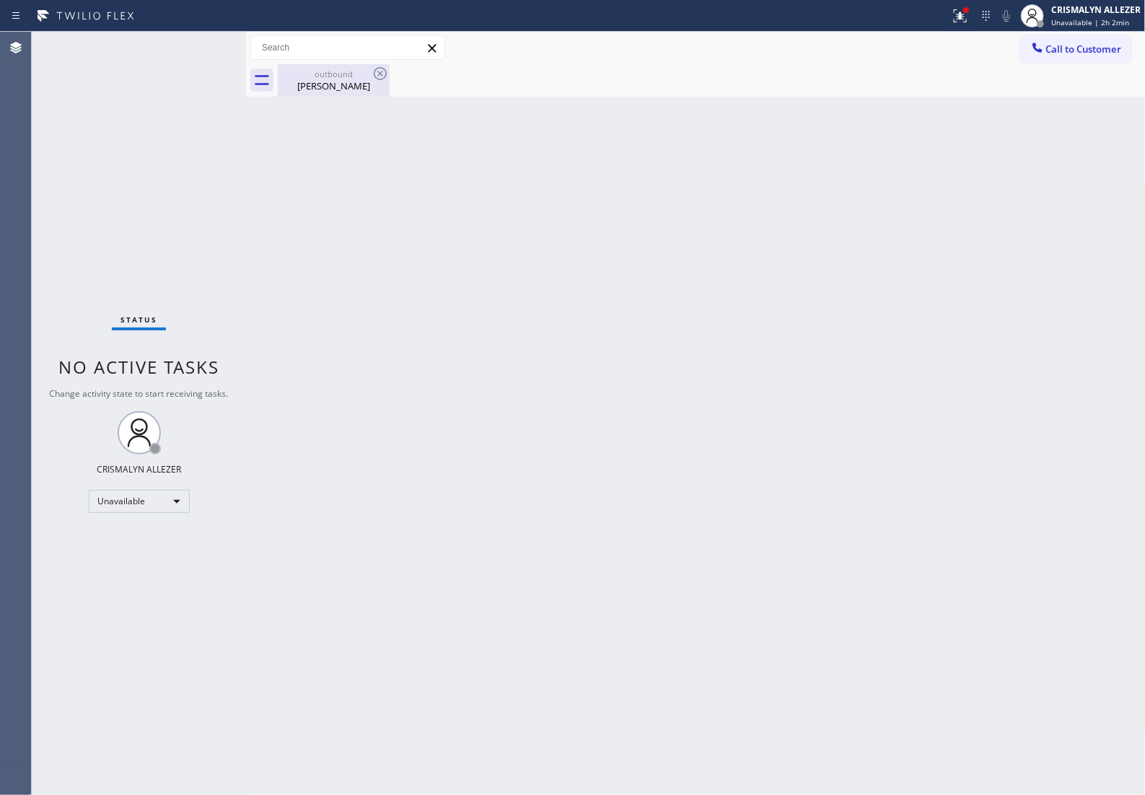
click at [317, 85] on div "Jas Johal" at bounding box center [333, 85] width 109 height 13
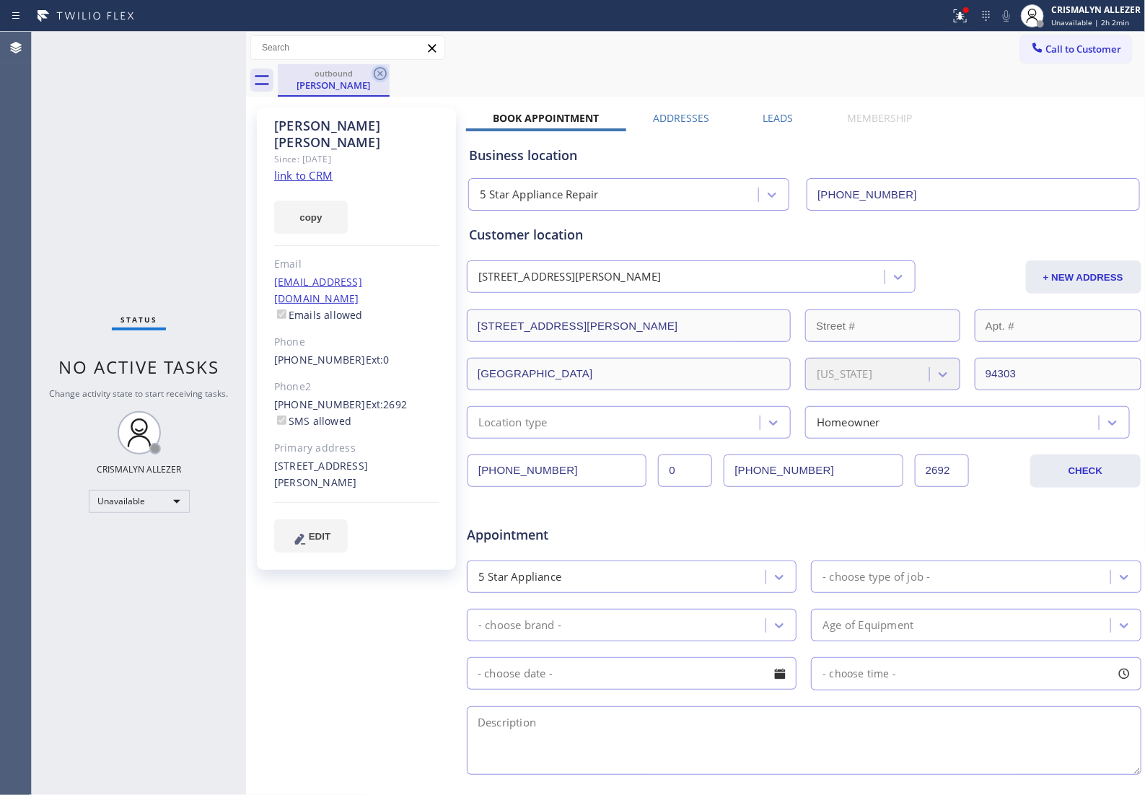
click at [377, 71] on icon at bounding box center [380, 73] width 17 height 17
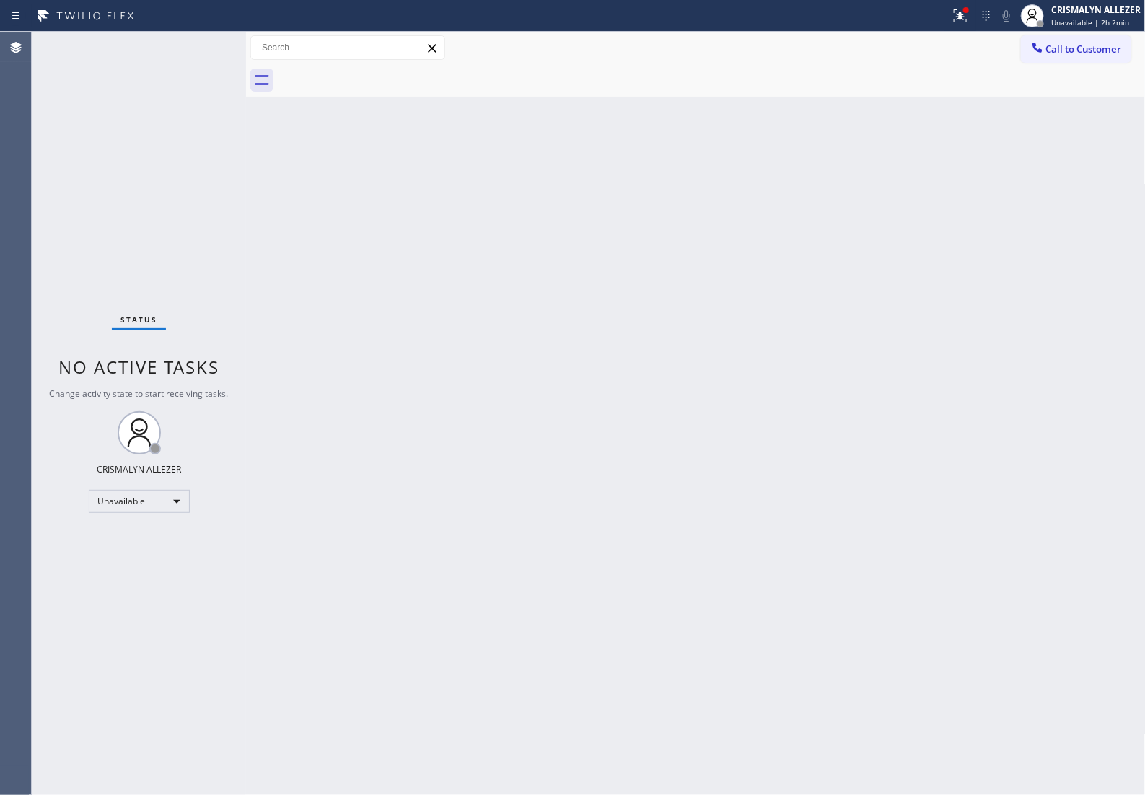
drag, startPoint x: 903, startPoint y: 161, endPoint x: 1008, endPoint y: 109, distance: 117.5
click at [918, 152] on div "Back to Dashboard Change Sender ID Customers Technicians Select a contact Outbo…" at bounding box center [696, 413] width 900 height 763
click at [1045, 61] on button "Call to Customer" at bounding box center [1076, 48] width 110 height 27
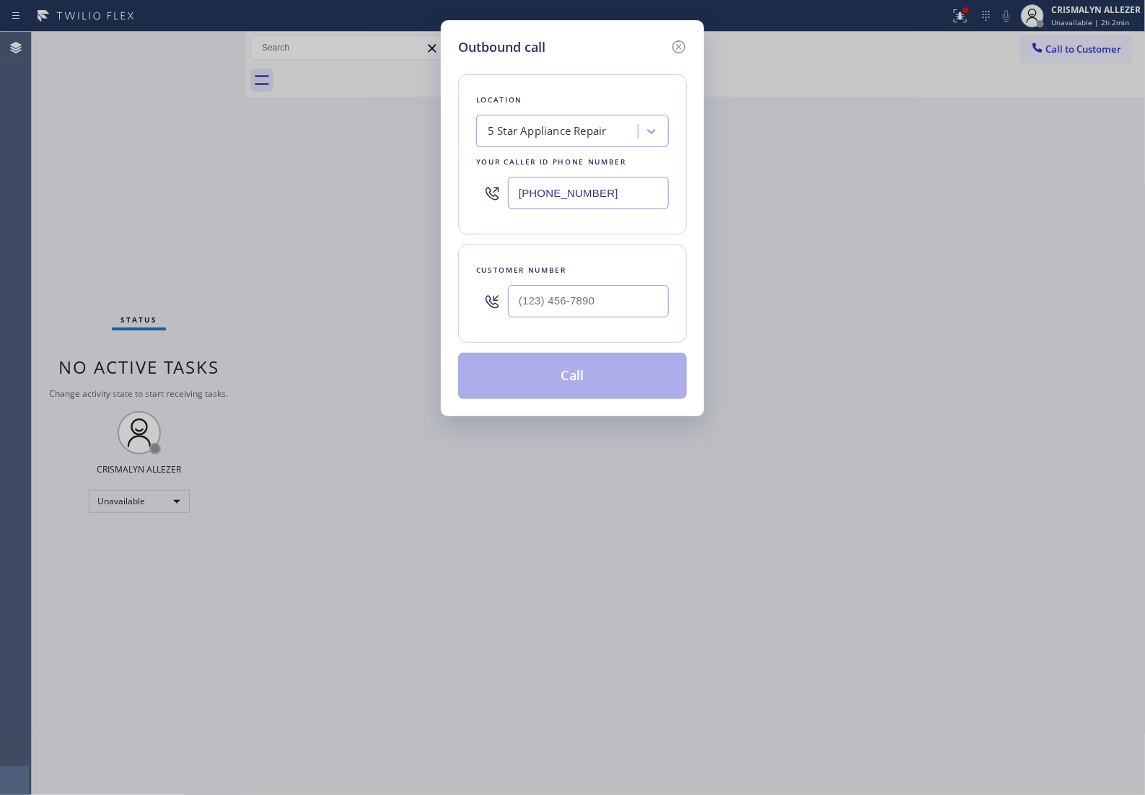
drag, startPoint x: 624, startPoint y: 208, endPoint x: 66, endPoint y: 213, distance: 557.8
click at [66, 213] on div "Outbound call Location 5 Star Appliance Repair Your caller id phone number (855…" at bounding box center [572, 397] width 1145 height 795
paste input "855) 731-4952"
click at [677, 51] on icon at bounding box center [678, 46] width 13 height 13
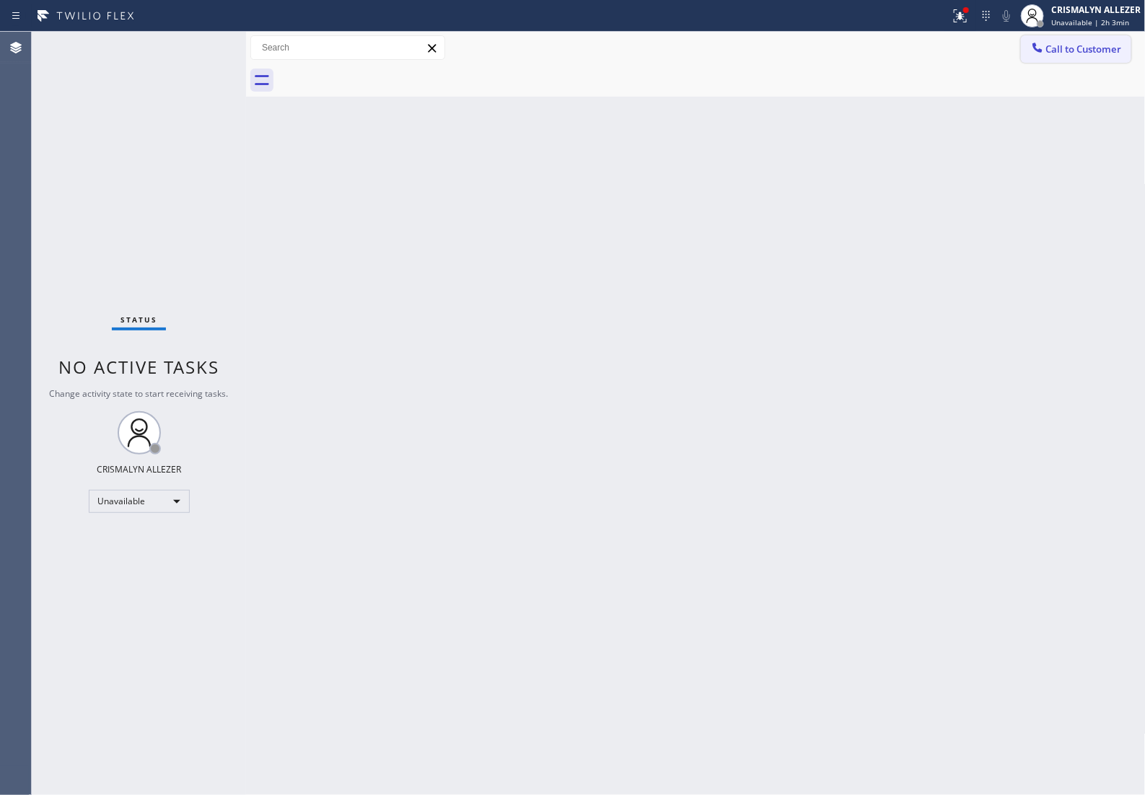
click at [1094, 51] on span "Call to Customer" at bounding box center [1084, 49] width 76 height 13
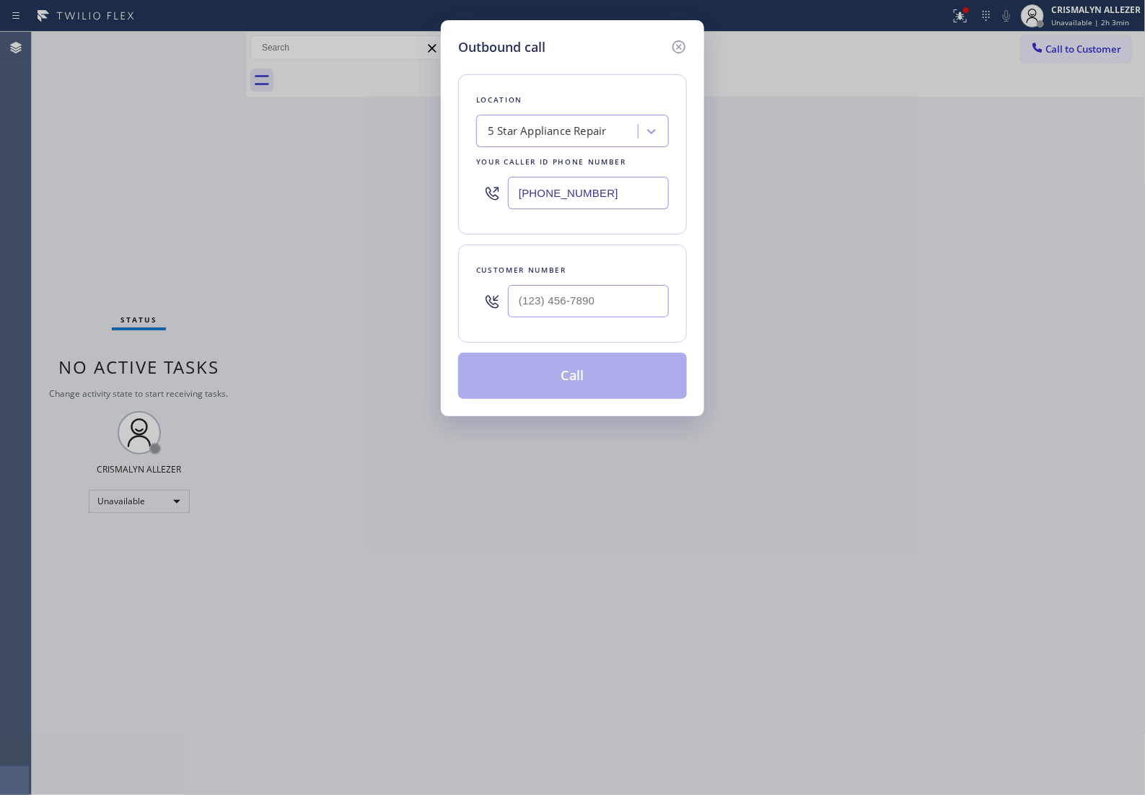
drag, startPoint x: 636, startPoint y: 213, endPoint x: 135, endPoint y: 225, distance: 501.6
click at [141, 225] on div "Outbound call Location 5 Star Appliance Repair Your caller id phone number (855…" at bounding box center [572, 397] width 1145 height 795
paste input "340-1313"
type input "(855) 340-1313"
click at [629, 317] on input "(___) ___-____" at bounding box center [588, 301] width 161 height 32
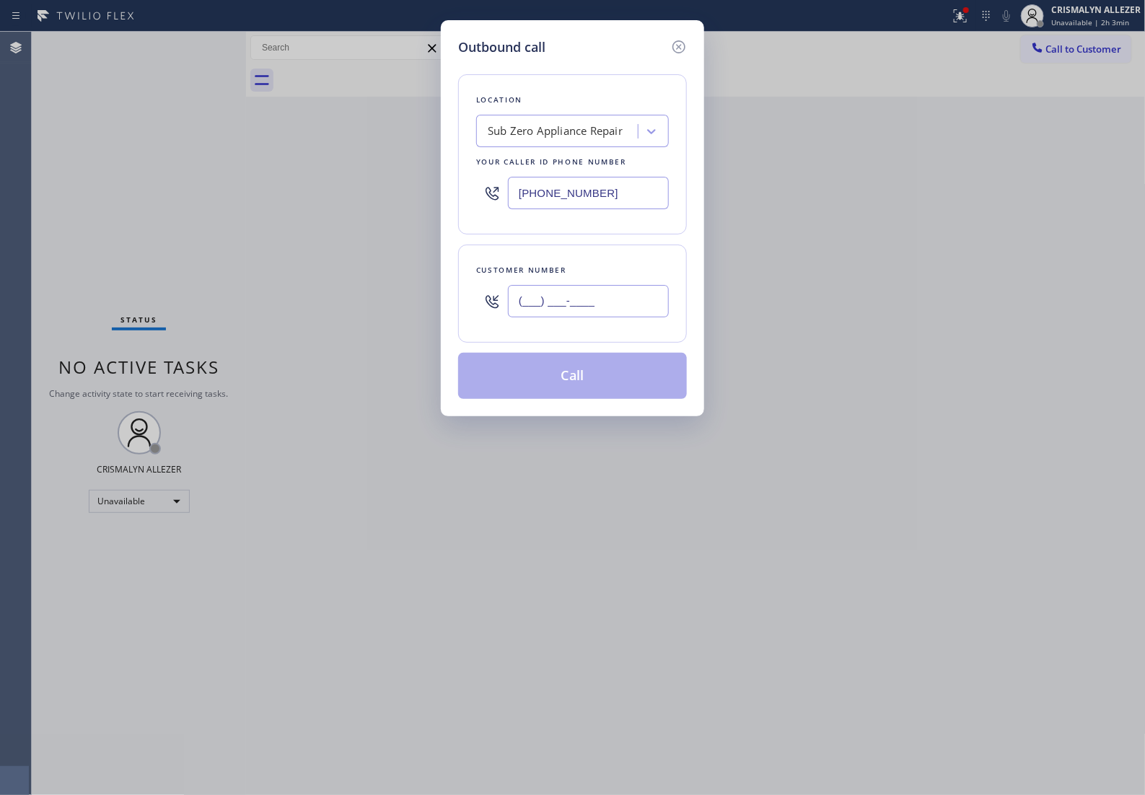
paste input "949) 350-6350"
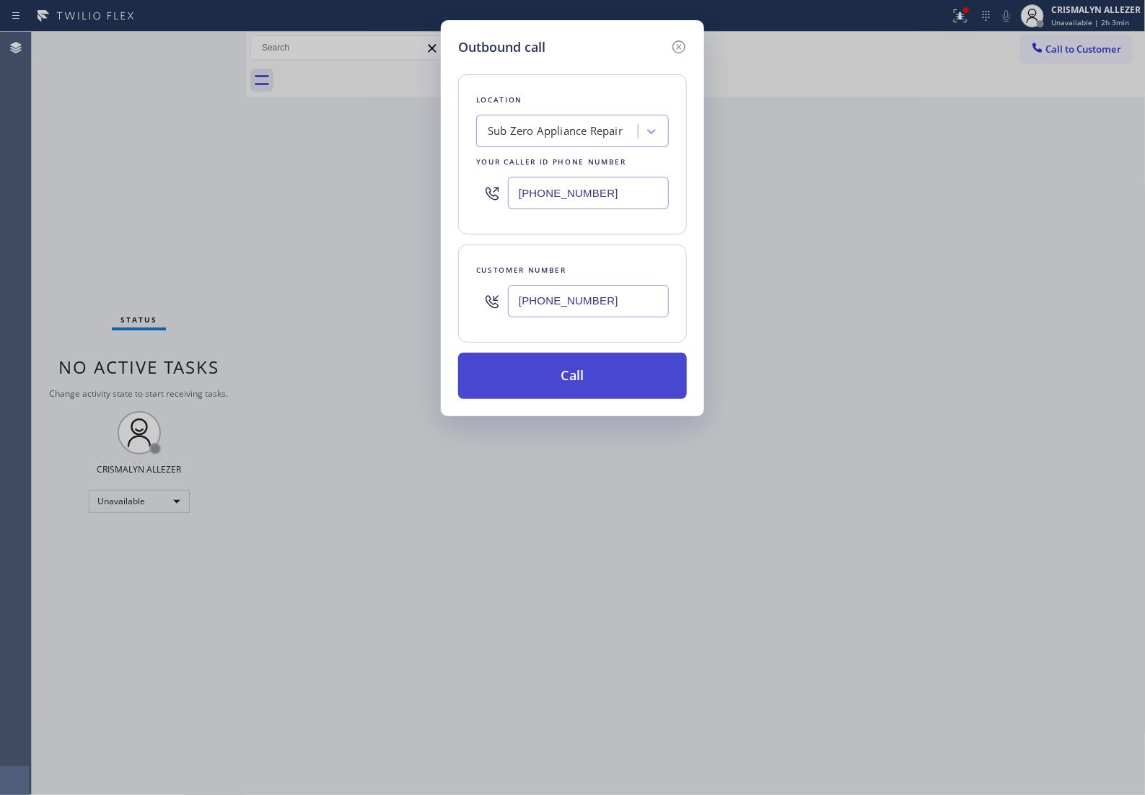
type input "(949) 350-6350"
click at [577, 398] on button "Call" at bounding box center [572, 376] width 229 height 46
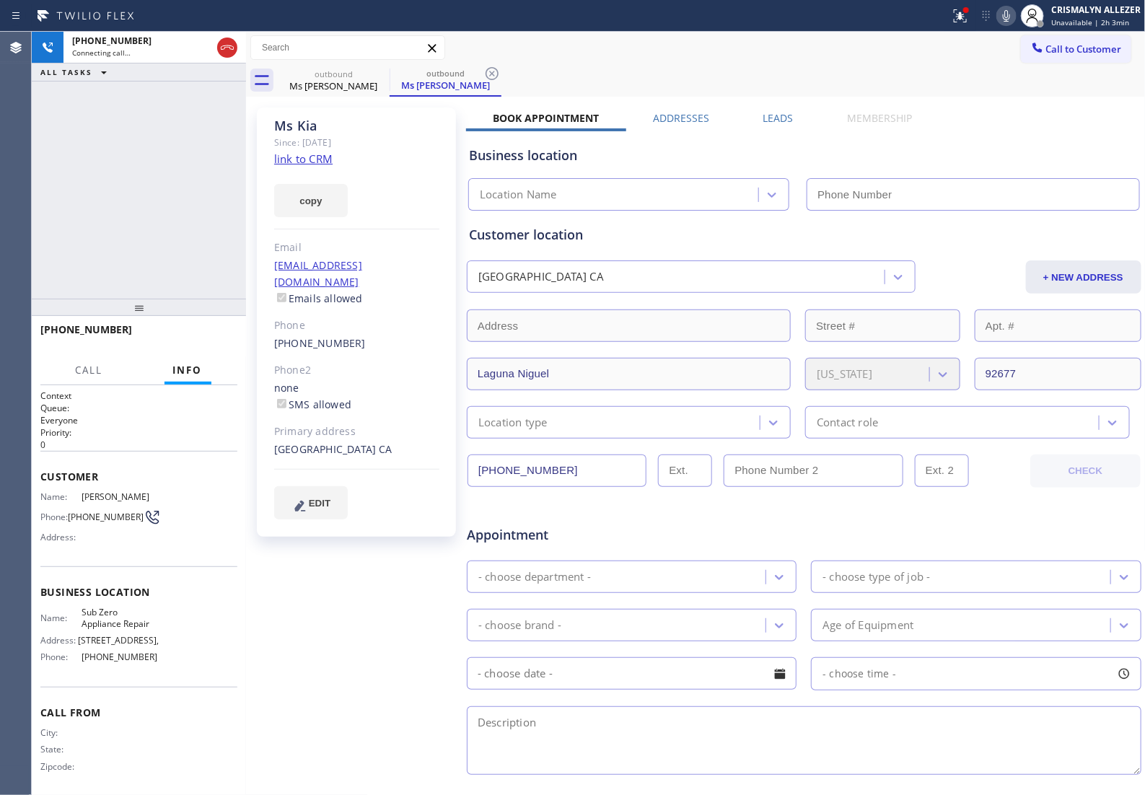
type input "(855) 340-1313"
click at [198, 333] on span "HANG UP" at bounding box center [204, 336] width 44 height 10
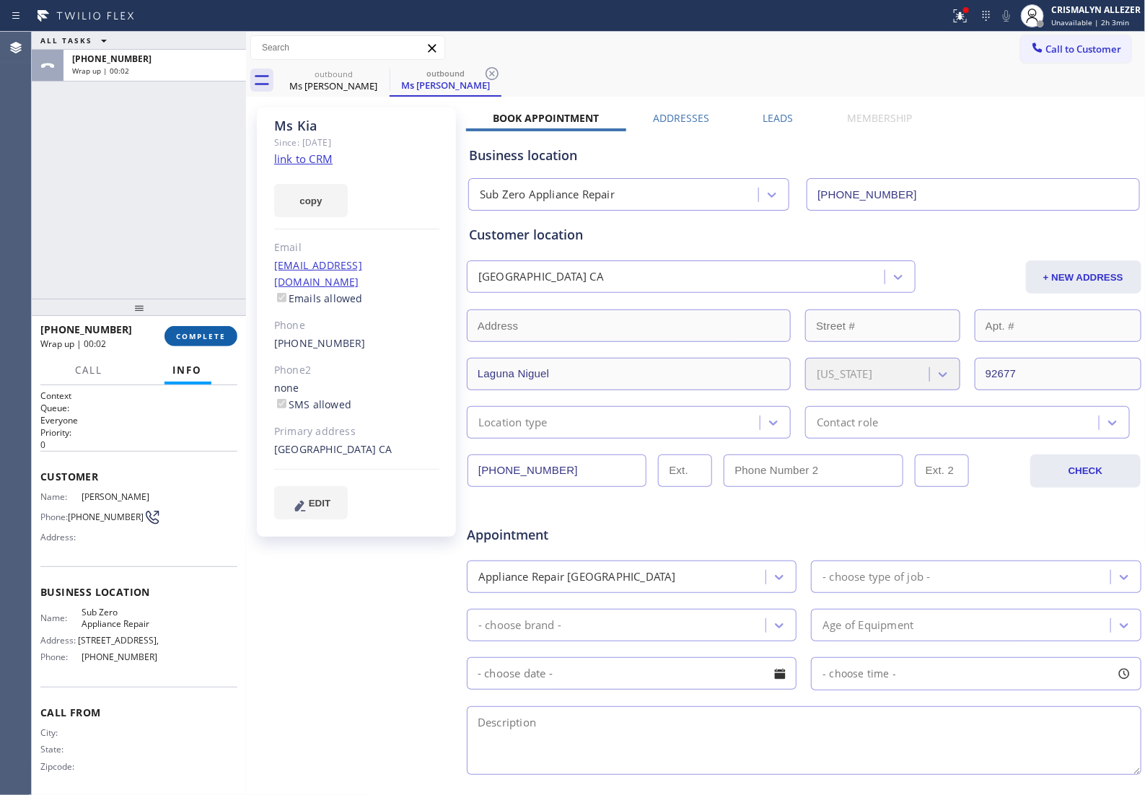
click at [198, 341] on span "COMPLETE" at bounding box center [201, 336] width 50 height 10
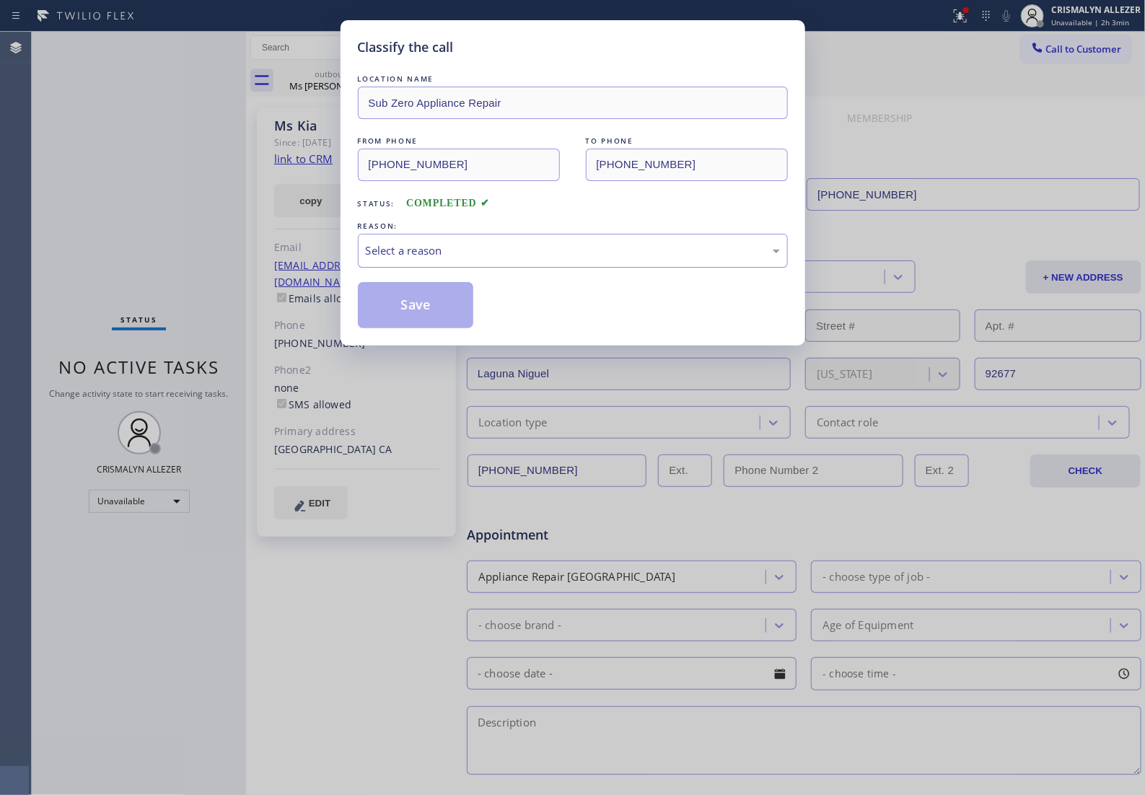
click at [575, 259] on div "Select a reason" at bounding box center [573, 250] width 414 height 17
click at [422, 326] on button "Save" at bounding box center [416, 305] width 116 height 46
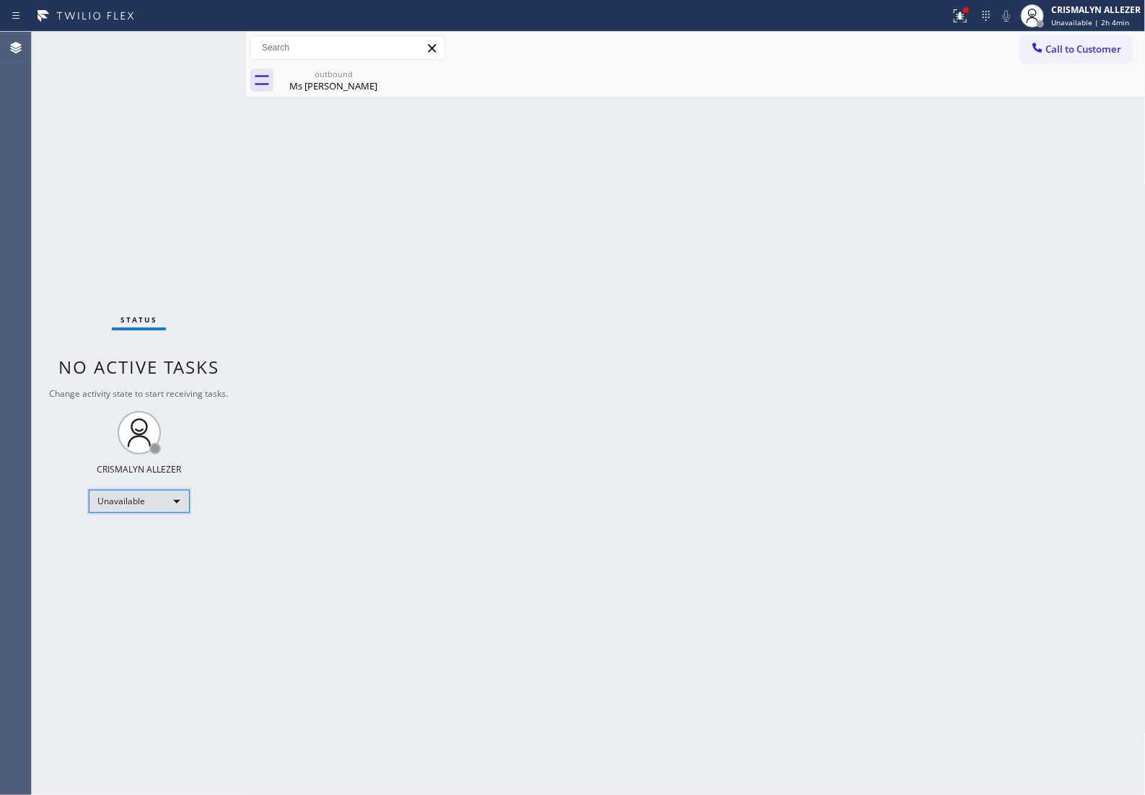
click at [181, 493] on div "Unavailable" at bounding box center [139, 501] width 101 height 23
click at [145, 581] on li "Break" at bounding box center [138, 576] width 98 height 17
